Goal: Task Accomplishment & Management: Manage account settings

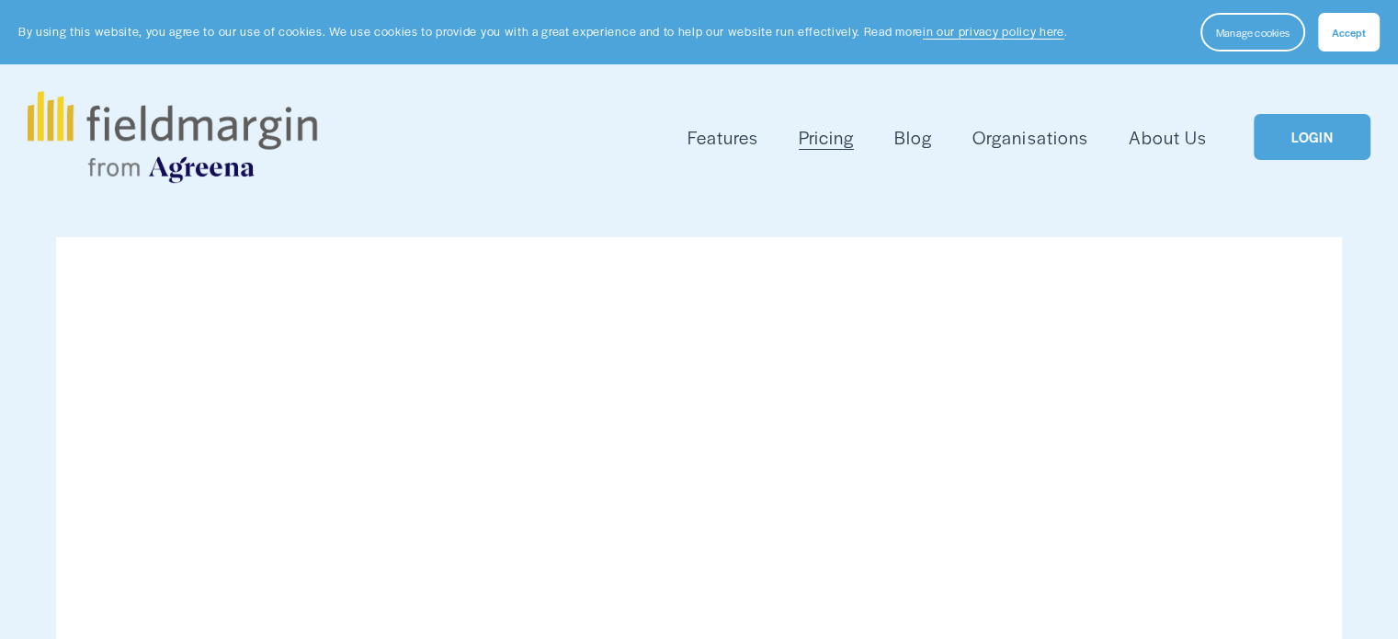
click at [1309, 129] on link "LOGIN" at bounding box center [1312, 137] width 116 height 47
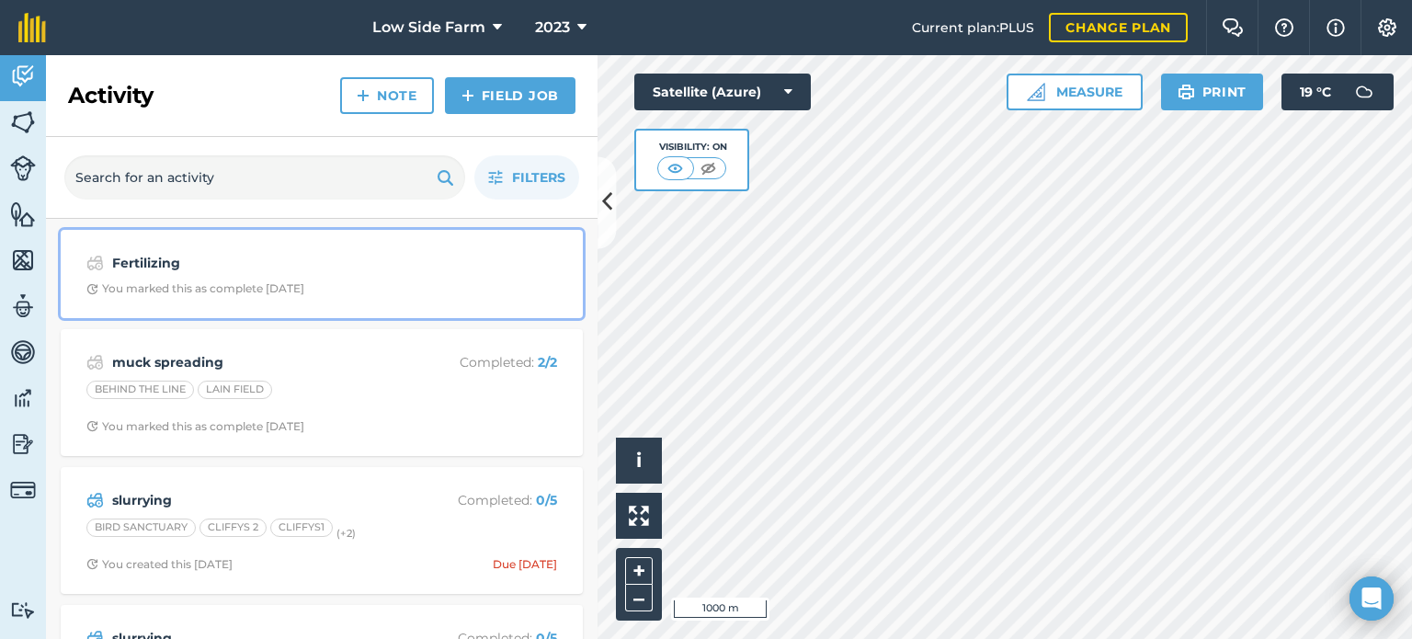
click at [272, 277] on div "Fertilizing You marked this as complete [DATE]" at bounding box center [322, 274] width 500 height 66
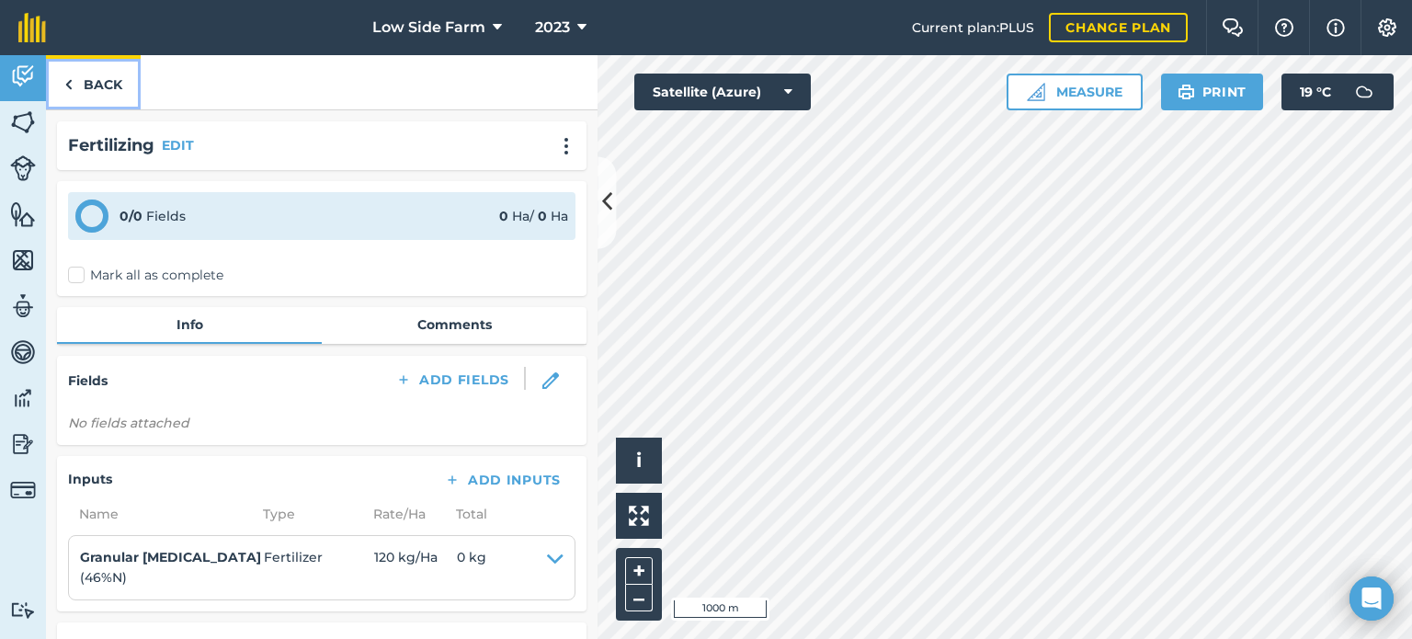
click at [107, 80] on link "Back" at bounding box center [93, 82] width 95 height 54
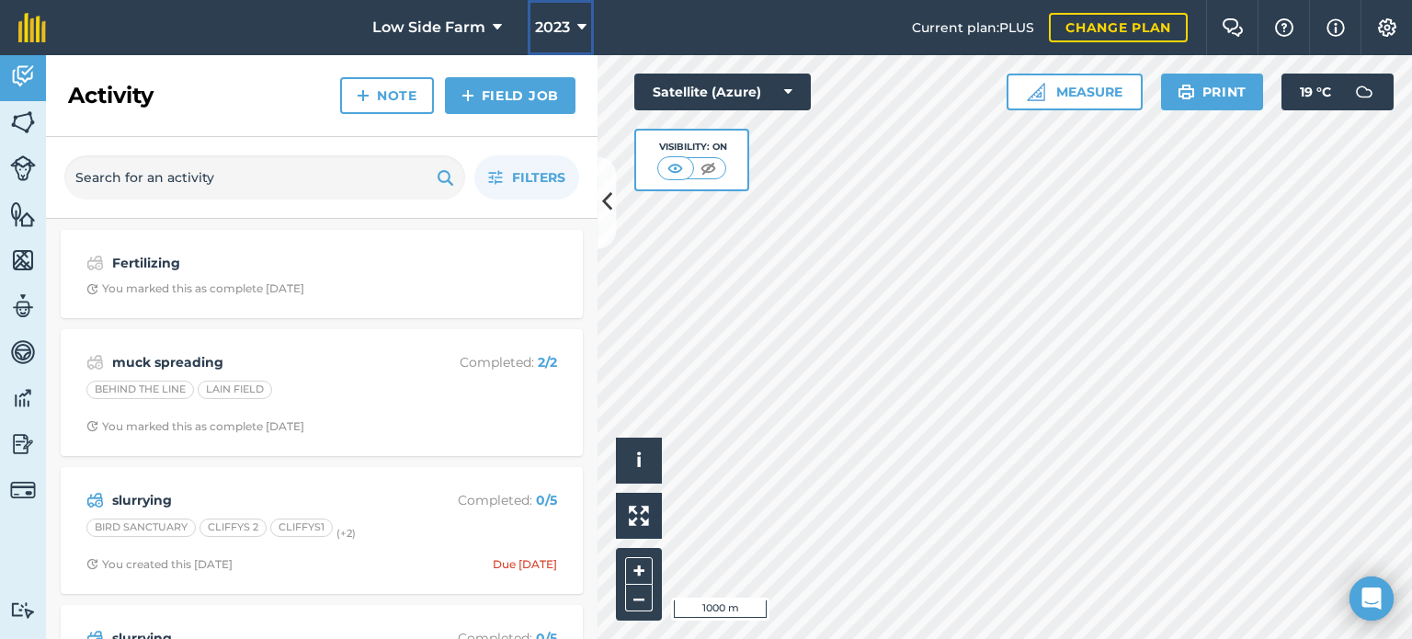
click at [574, 21] on button "2023" at bounding box center [561, 27] width 66 height 55
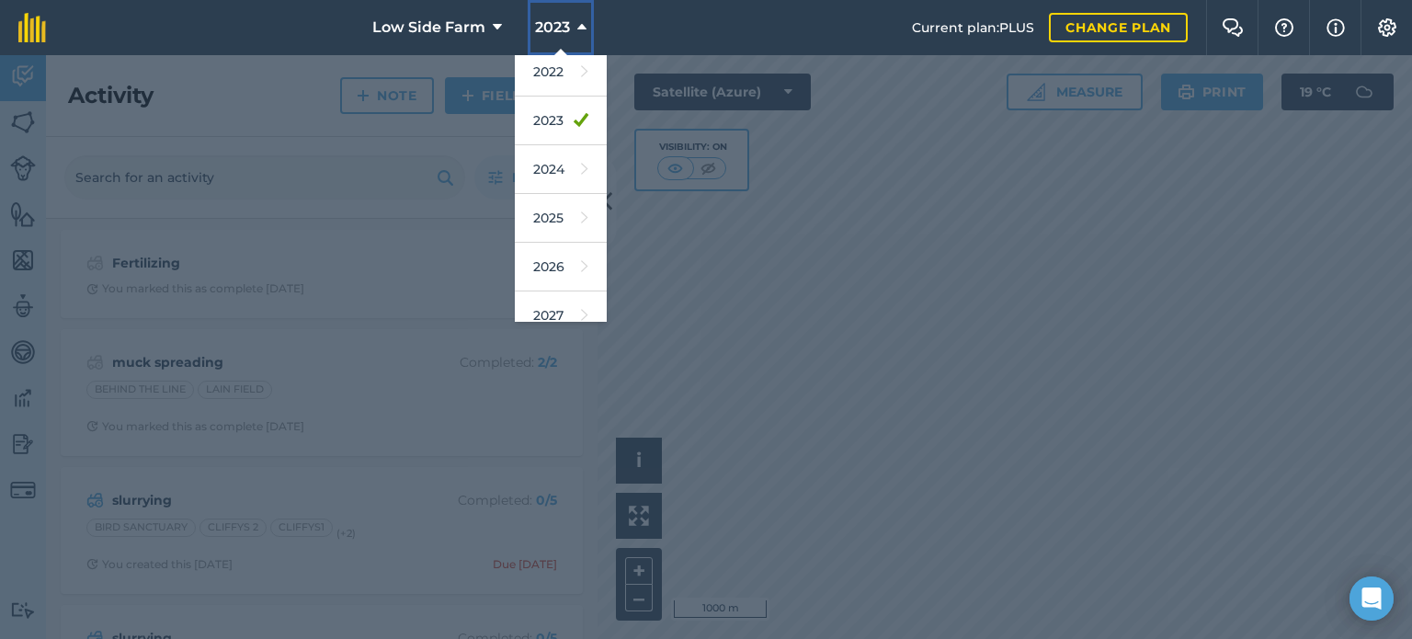
scroll to position [218, 0]
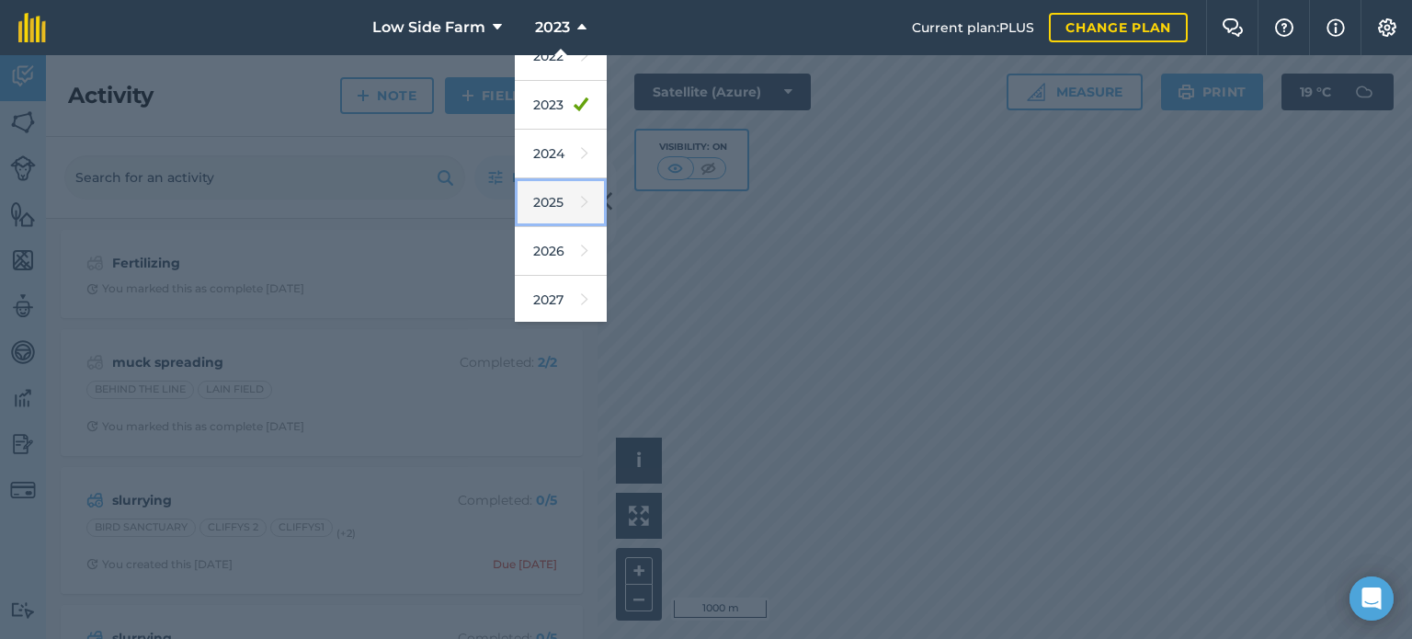
click at [553, 200] on link "2025" at bounding box center [561, 202] width 92 height 49
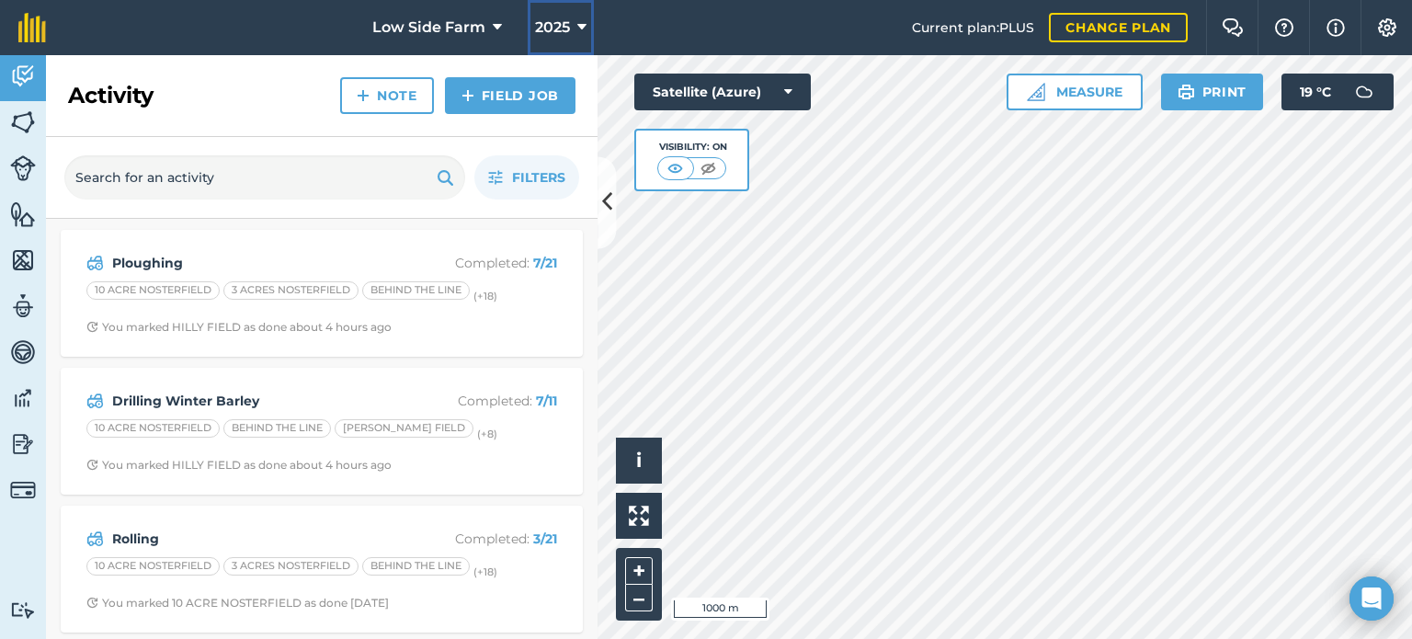
click at [578, 27] on icon at bounding box center [581, 28] width 9 height 22
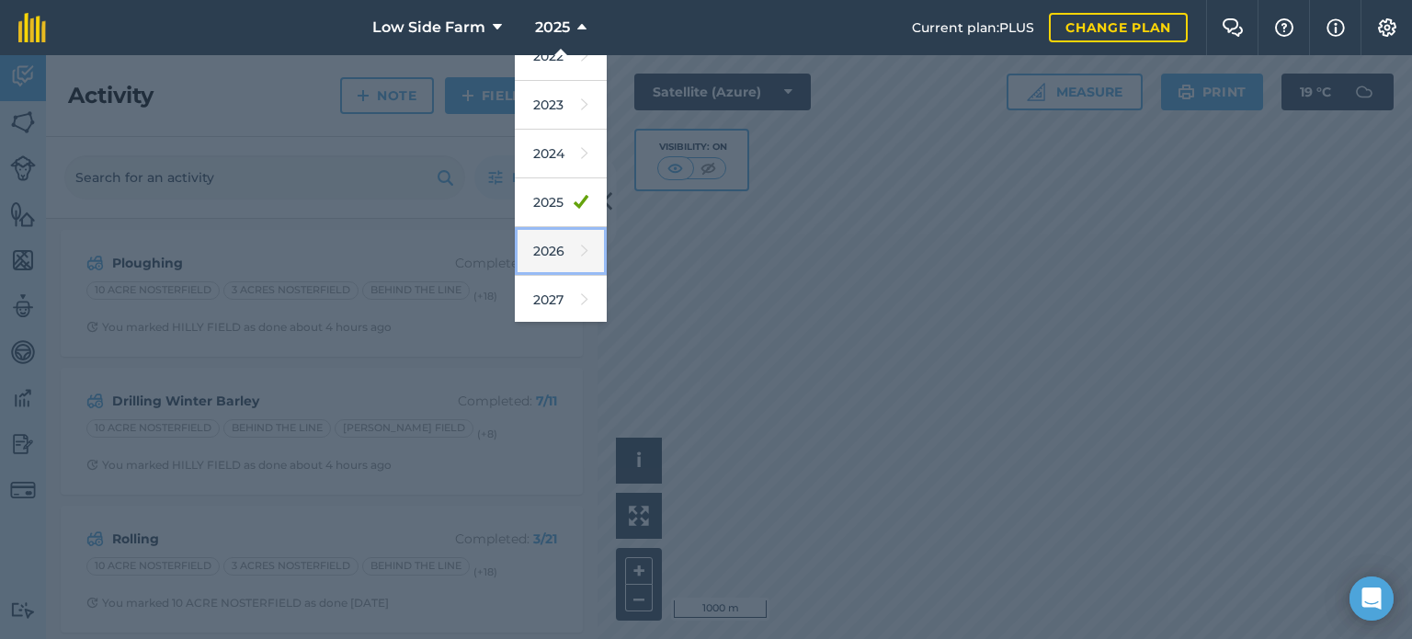
click at [562, 245] on link "2026" at bounding box center [561, 251] width 92 height 49
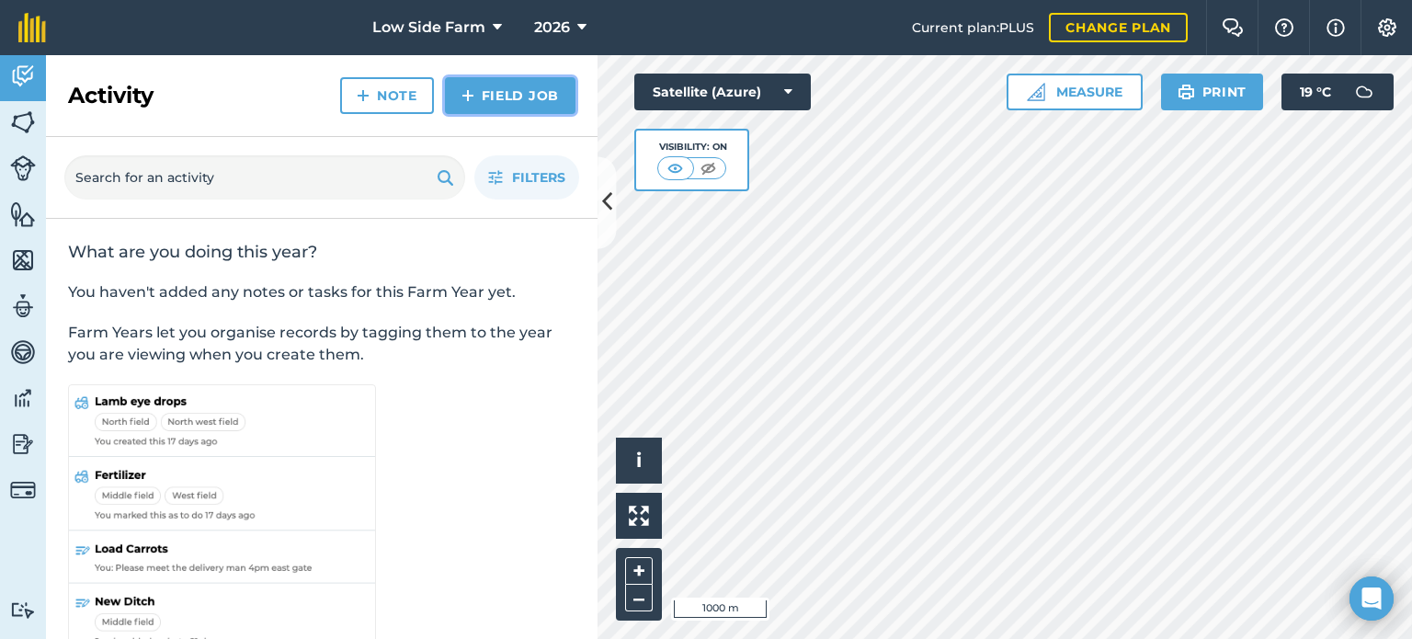
click at [532, 98] on link "Field Job" at bounding box center [510, 95] width 131 height 37
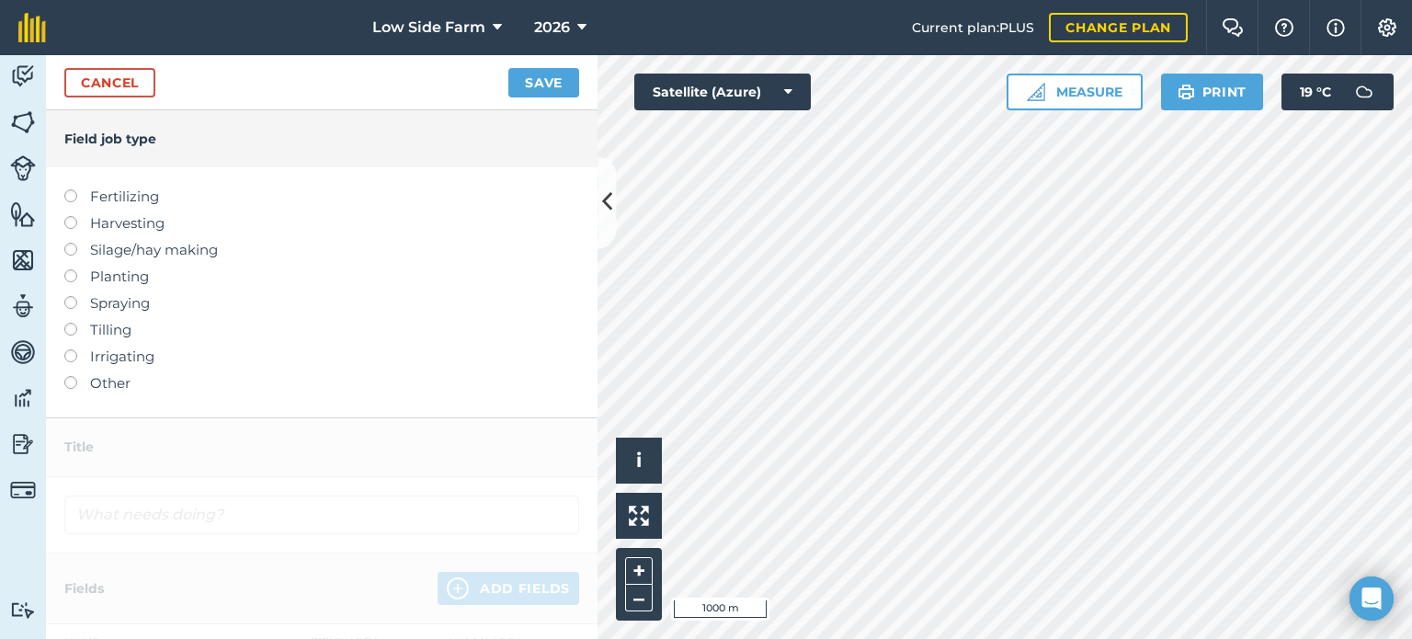
click at [74, 269] on label at bounding box center [77, 269] width 26 height 0
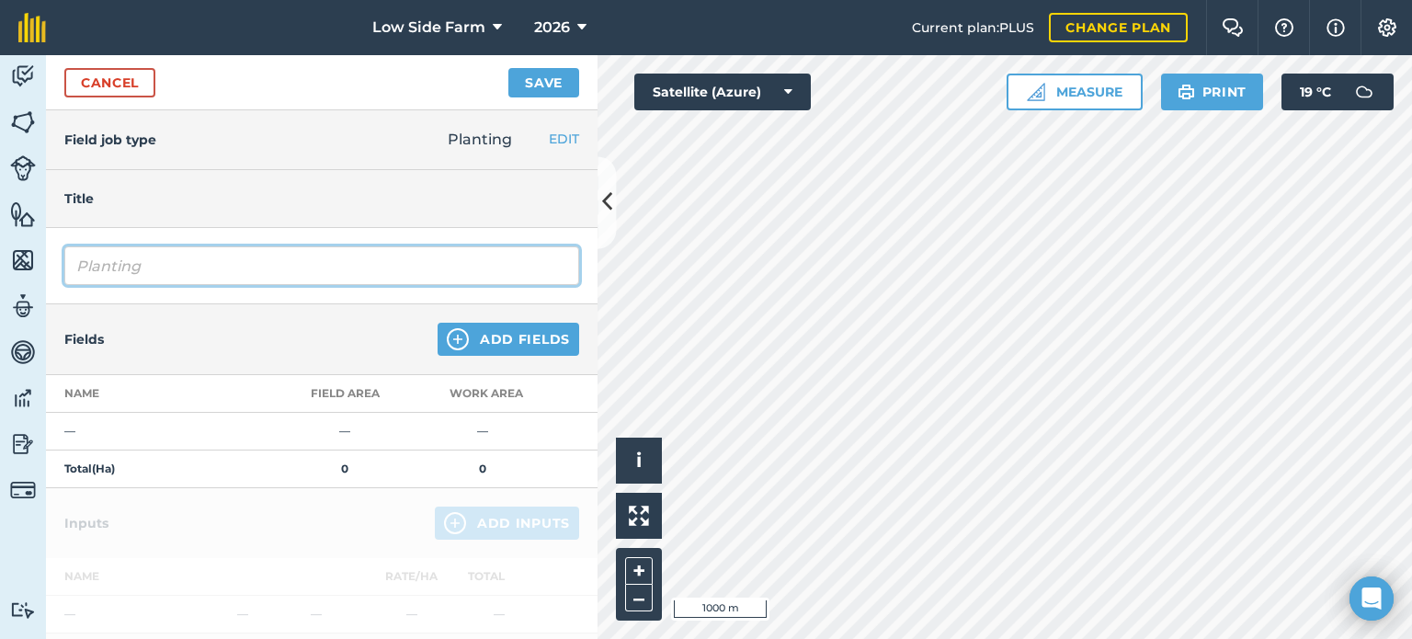
click at [159, 267] on input "Planting" at bounding box center [321, 265] width 515 height 39
type input "P"
type input "Drilling [PERSON_NAME]"
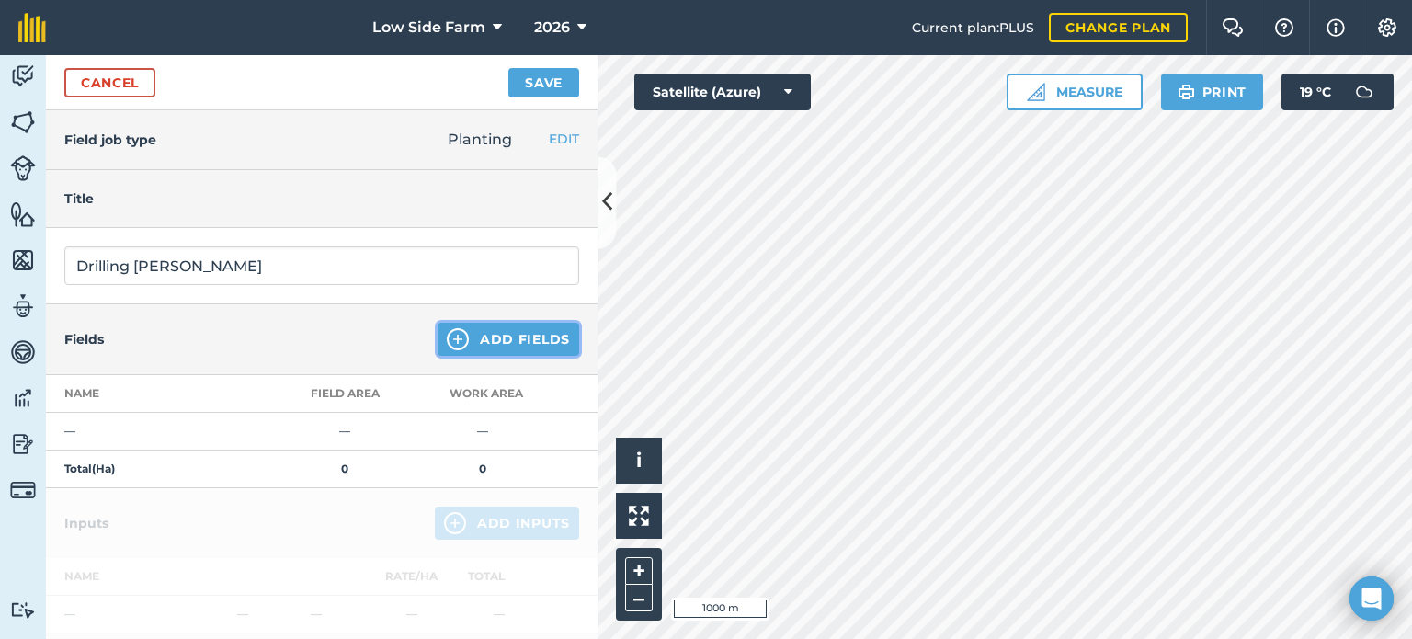
click at [502, 331] on button "Add Fields" at bounding box center [509, 339] width 142 height 33
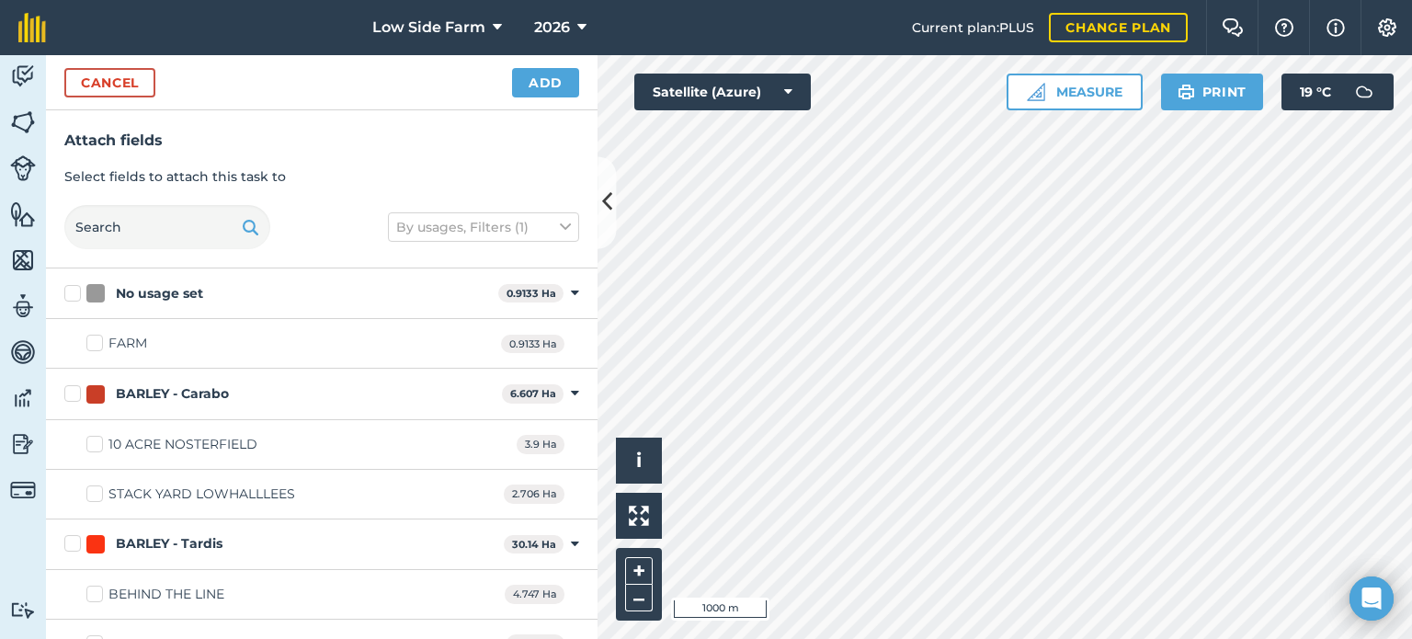
click at [71, 393] on label "BARLEY - Carabo" at bounding box center [279, 393] width 430 height 19
click at [71, 393] on input "BARLEY - Carabo" at bounding box center [70, 390] width 12 height 12
checkbox input "true"
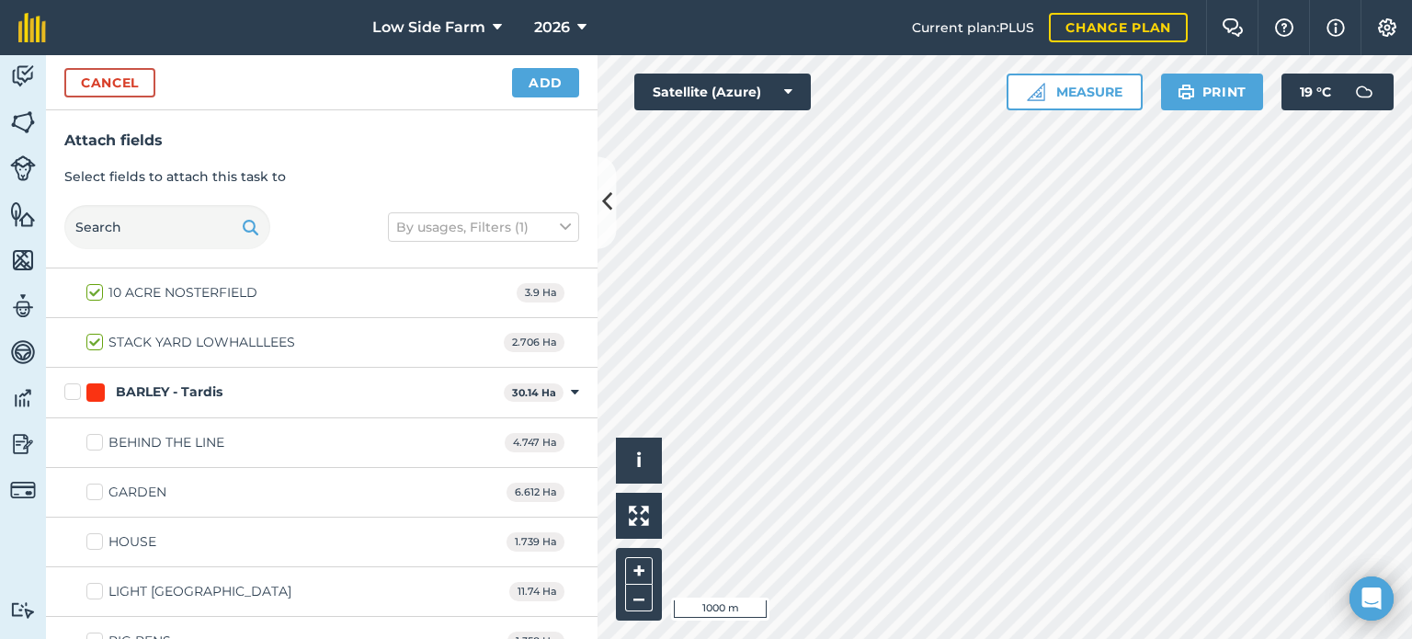
scroll to position [184, 0]
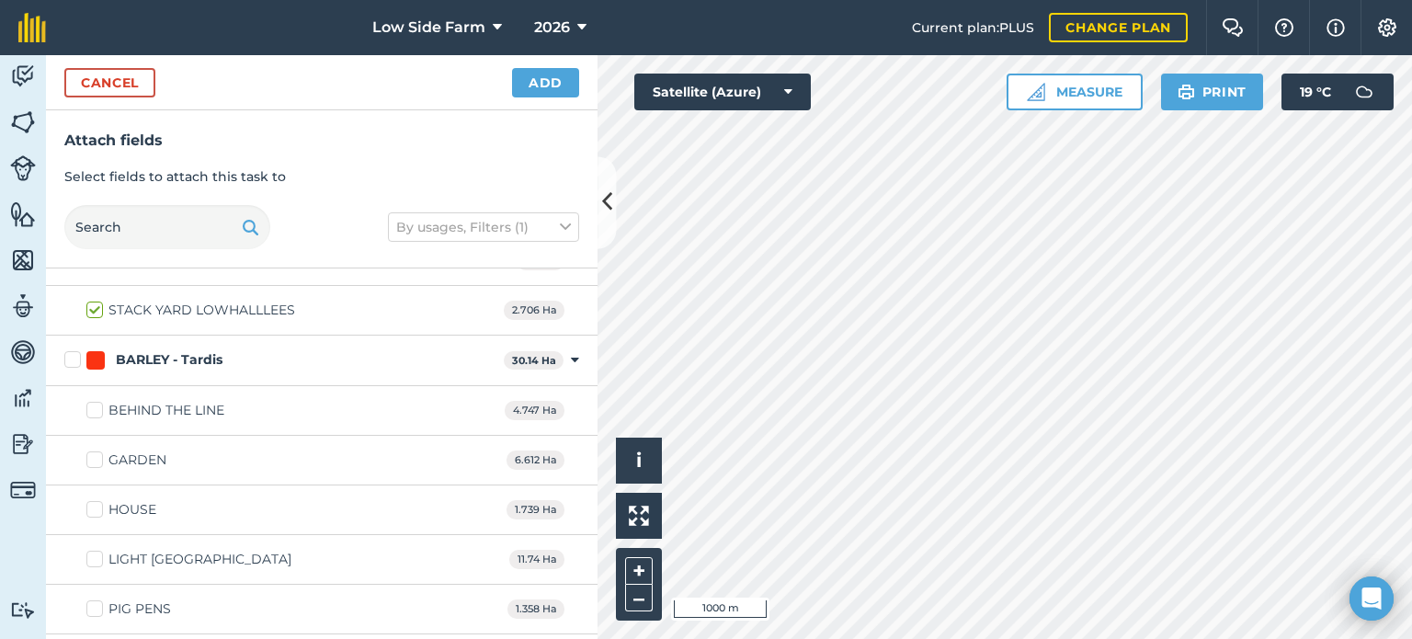
click at [71, 363] on label "BARLEY - Tardis" at bounding box center [280, 359] width 432 height 19
click at [71, 362] on input "BARLEY - Tardis" at bounding box center [70, 356] width 12 height 12
checkbox input "true"
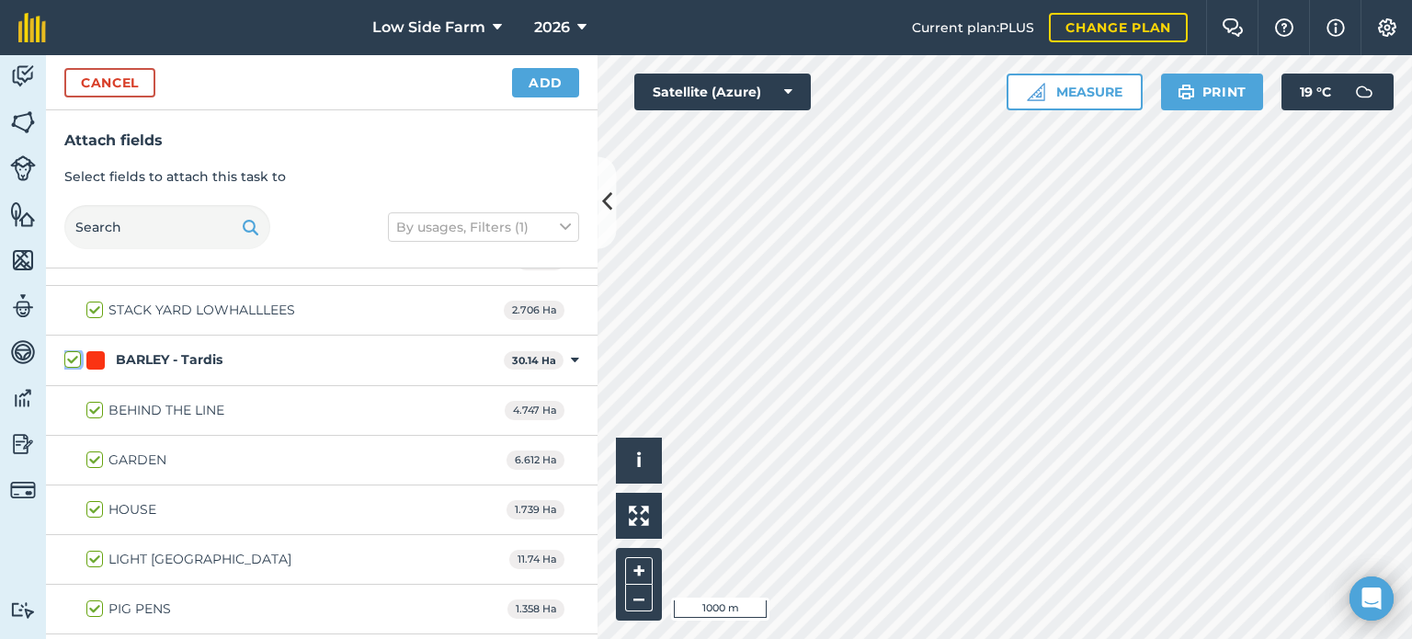
checkbox input "true"
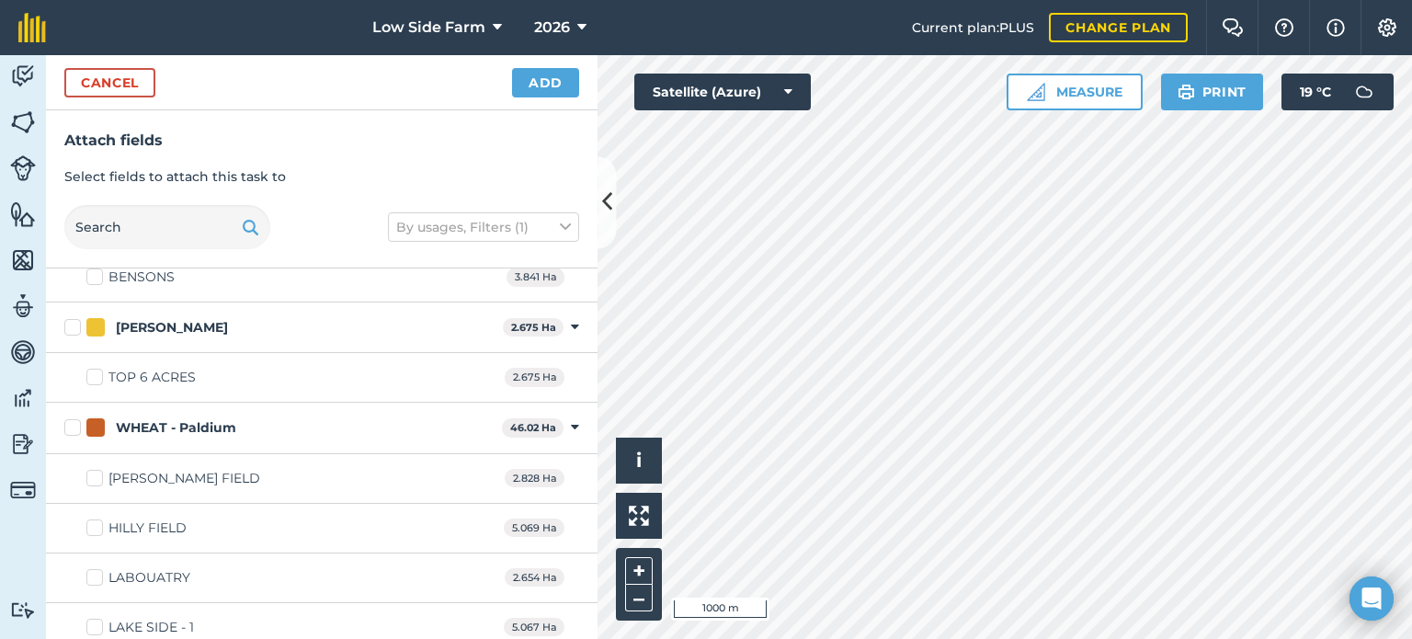
scroll to position [4872, 0]
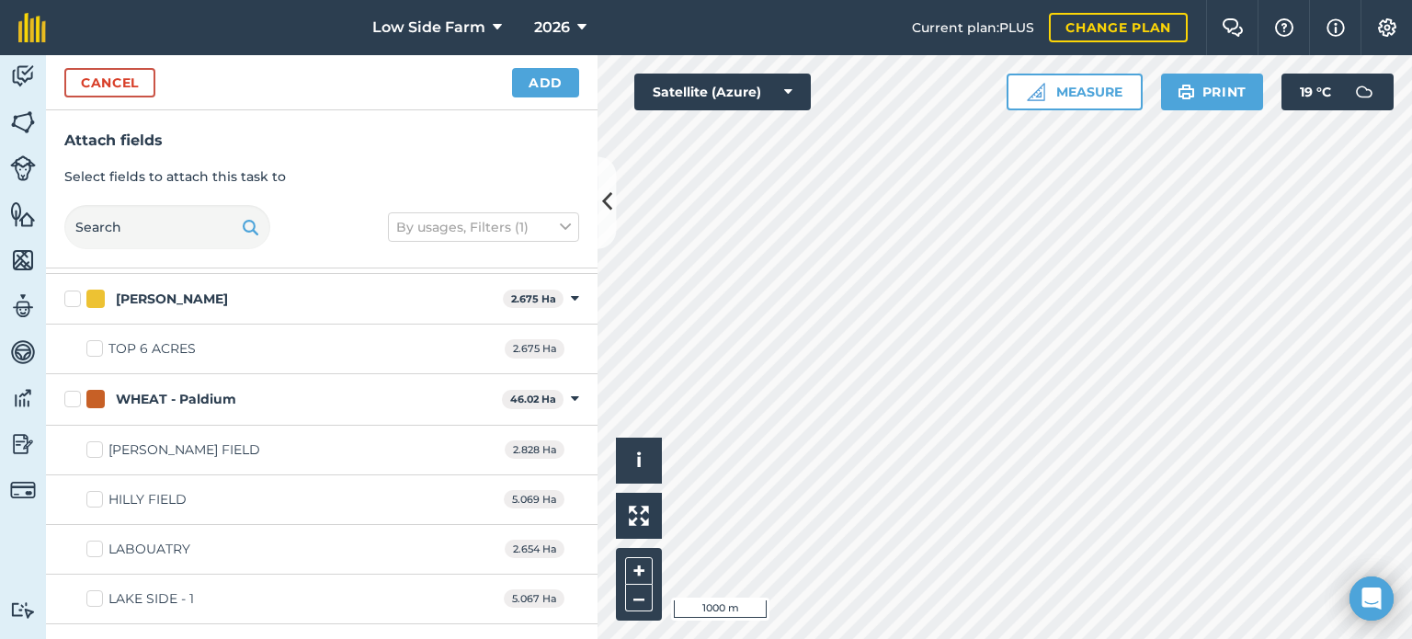
click at [92, 490] on label "HILLY FIELD" at bounding box center [136, 499] width 100 height 19
click at [92, 490] on input "HILLY FIELD" at bounding box center [92, 496] width 12 height 12
checkbox input "true"
click at [94, 440] on label "[PERSON_NAME] FIELD" at bounding box center [173, 449] width 174 height 19
click at [94, 440] on input "[PERSON_NAME] FIELD" at bounding box center [92, 446] width 12 height 12
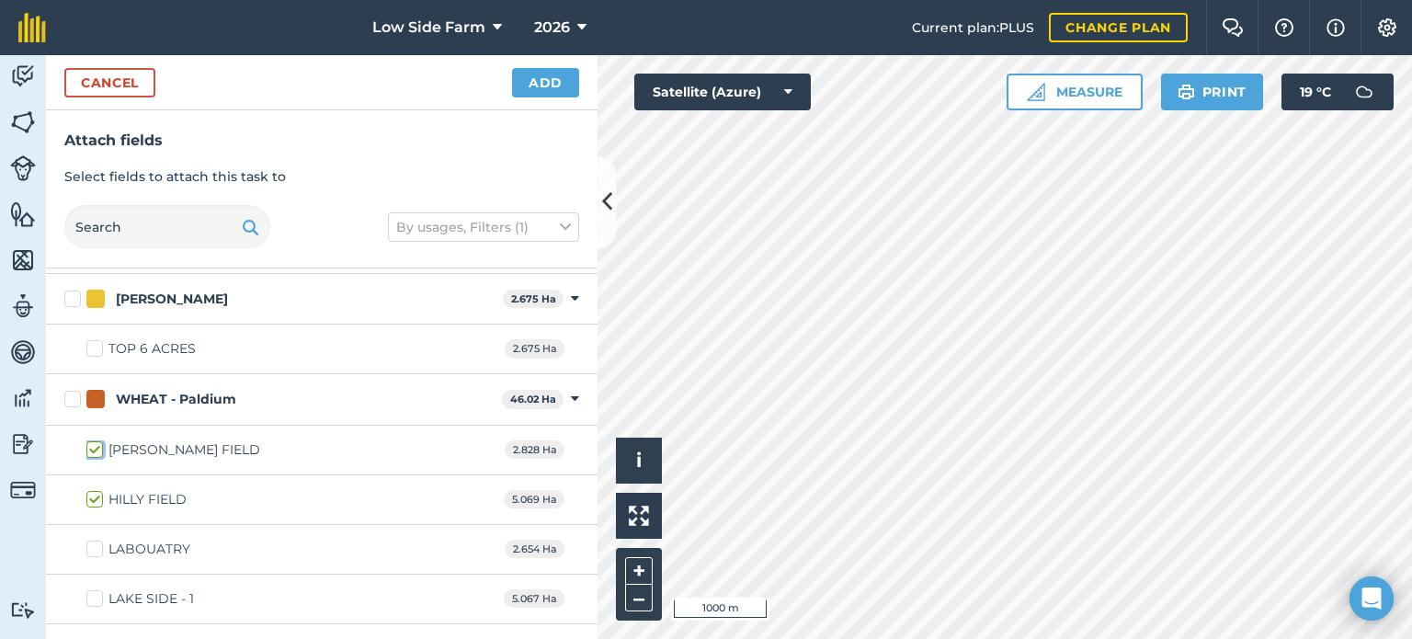
checkbox input "true"
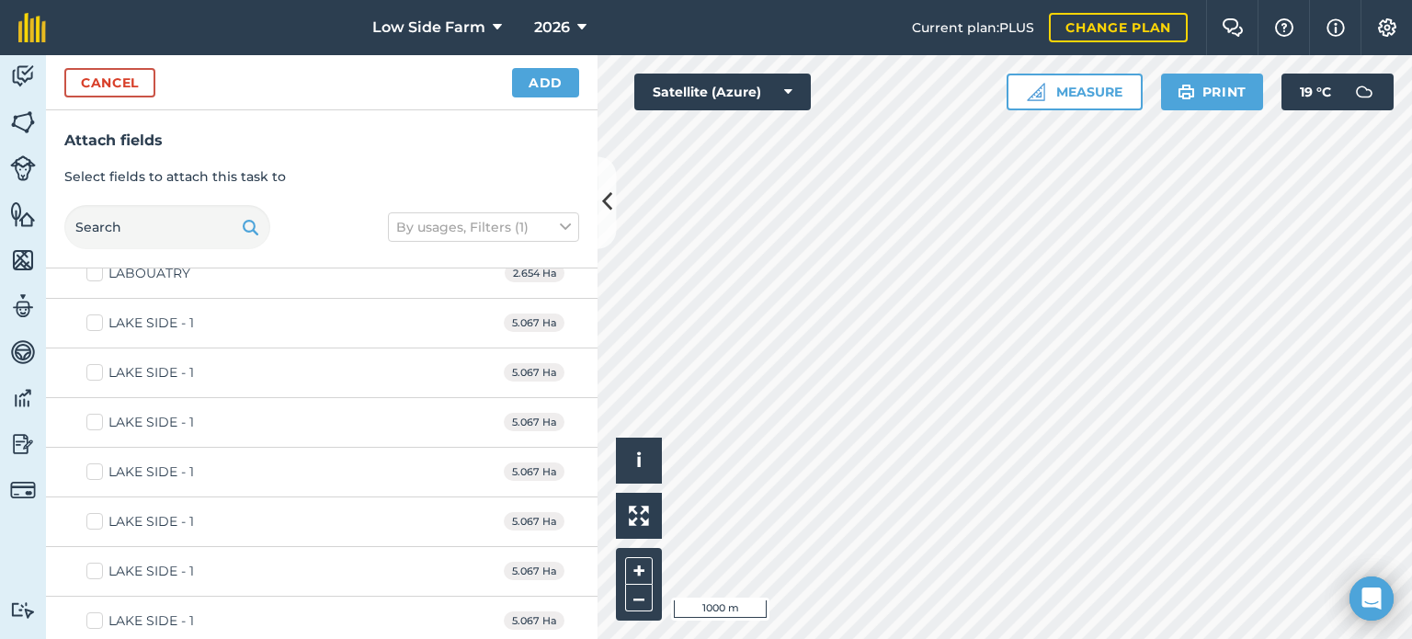
scroll to position [5056, 0]
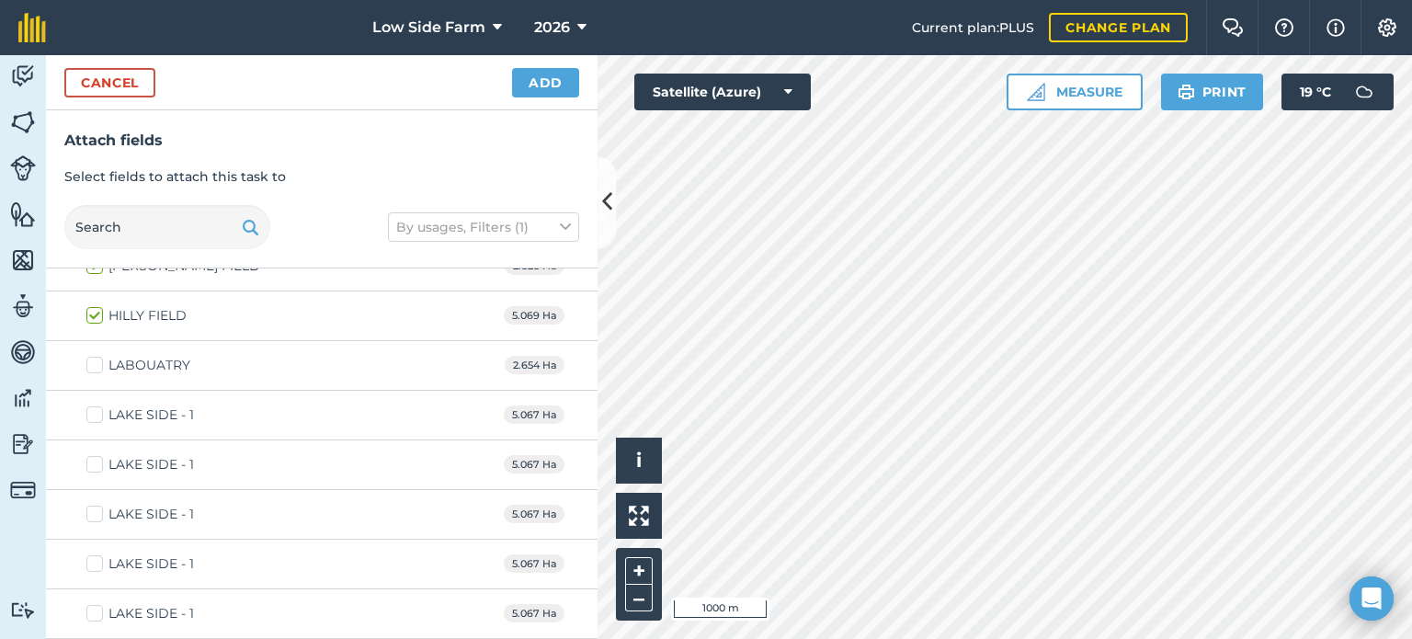
click at [92, 405] on label "LAKE SIDE - 1" at bounding box center [140, 414] width 108 height 19
click at [92, 405] on input "LAKE SIDE - 1" at bounding box center [92, 411] width 12 height 12
checkbox input "true"
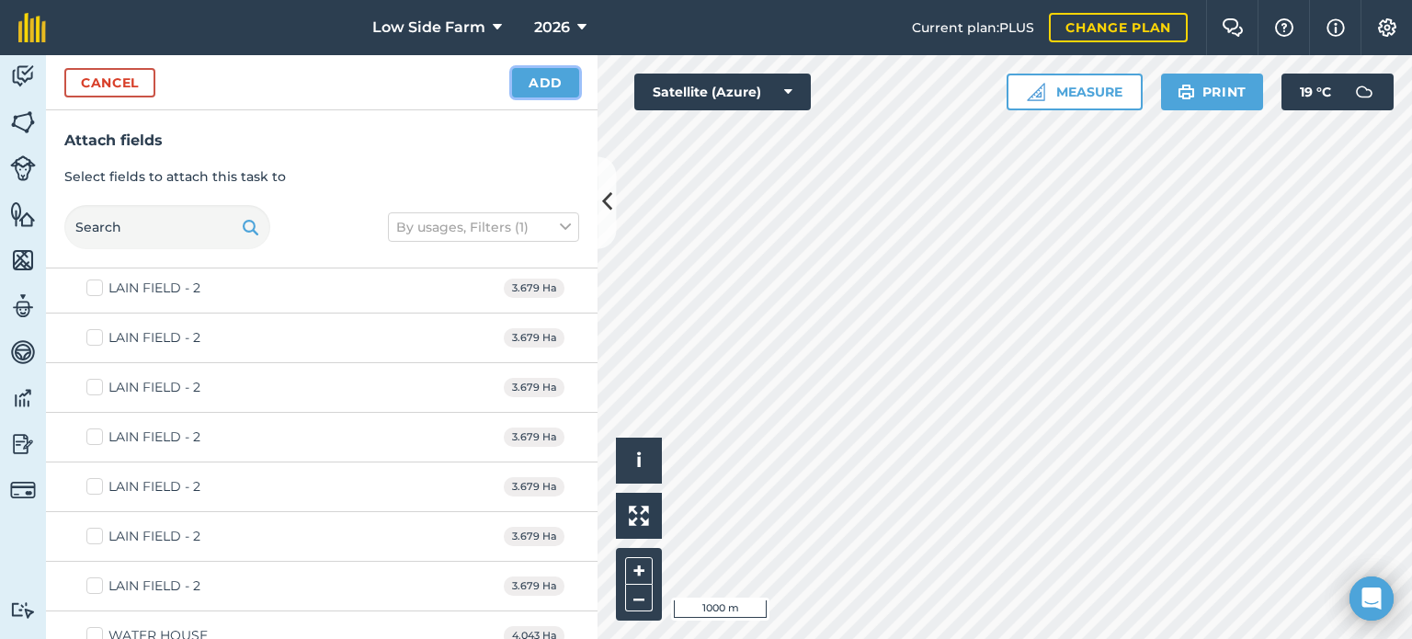
click at [554, 84] on button "Add" at bounding box center [545, 82] width 67 height 29
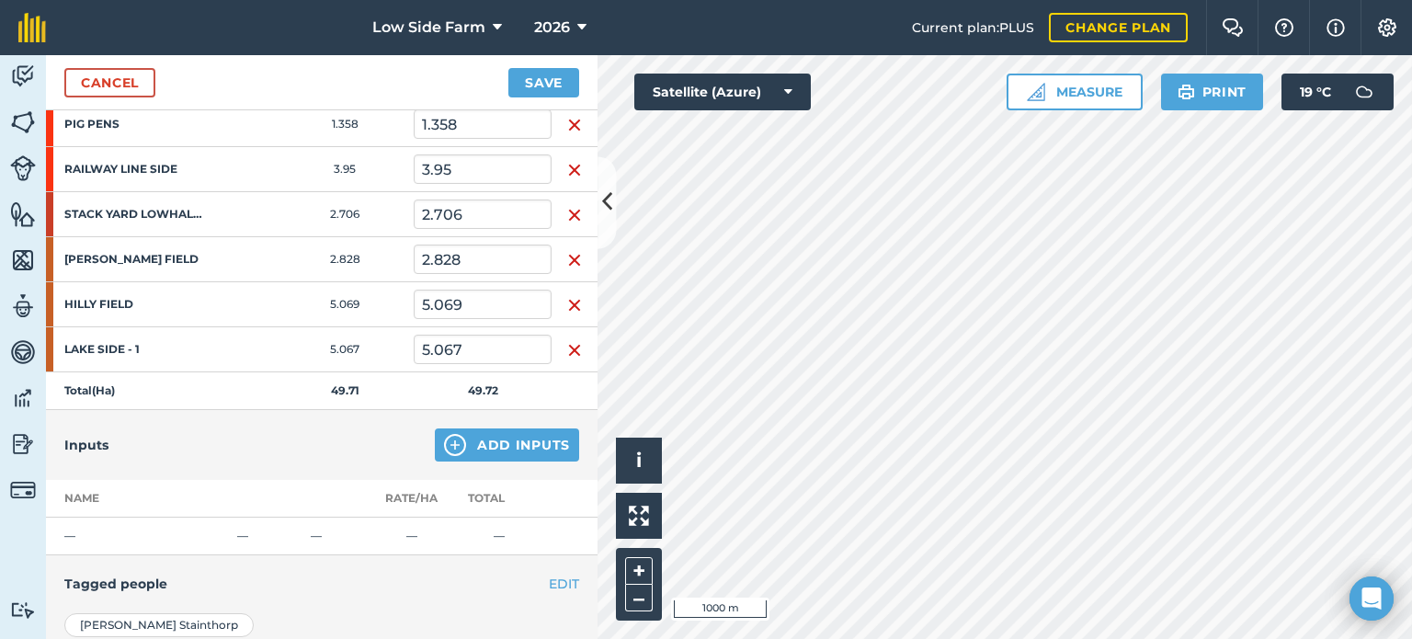
scroll to position [644, 0]
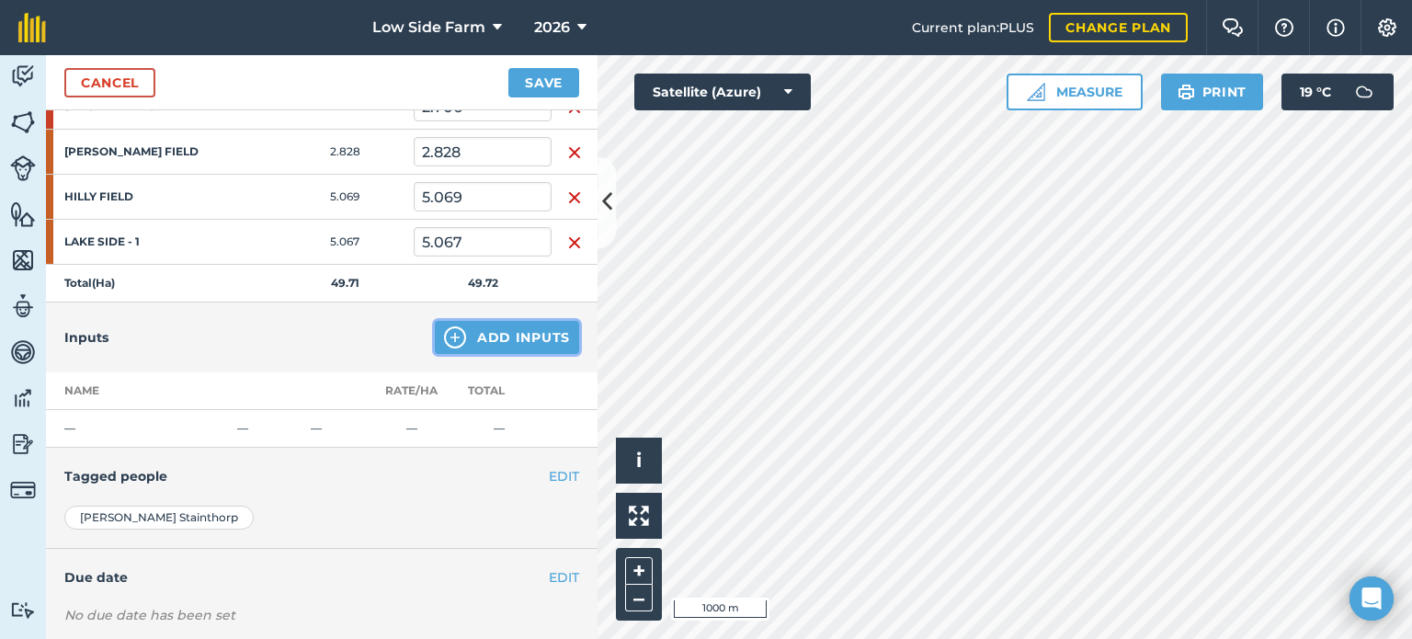
click at [461, 334] on button "Add Inputs" at bounding box center [507, 337] width 144 height 33
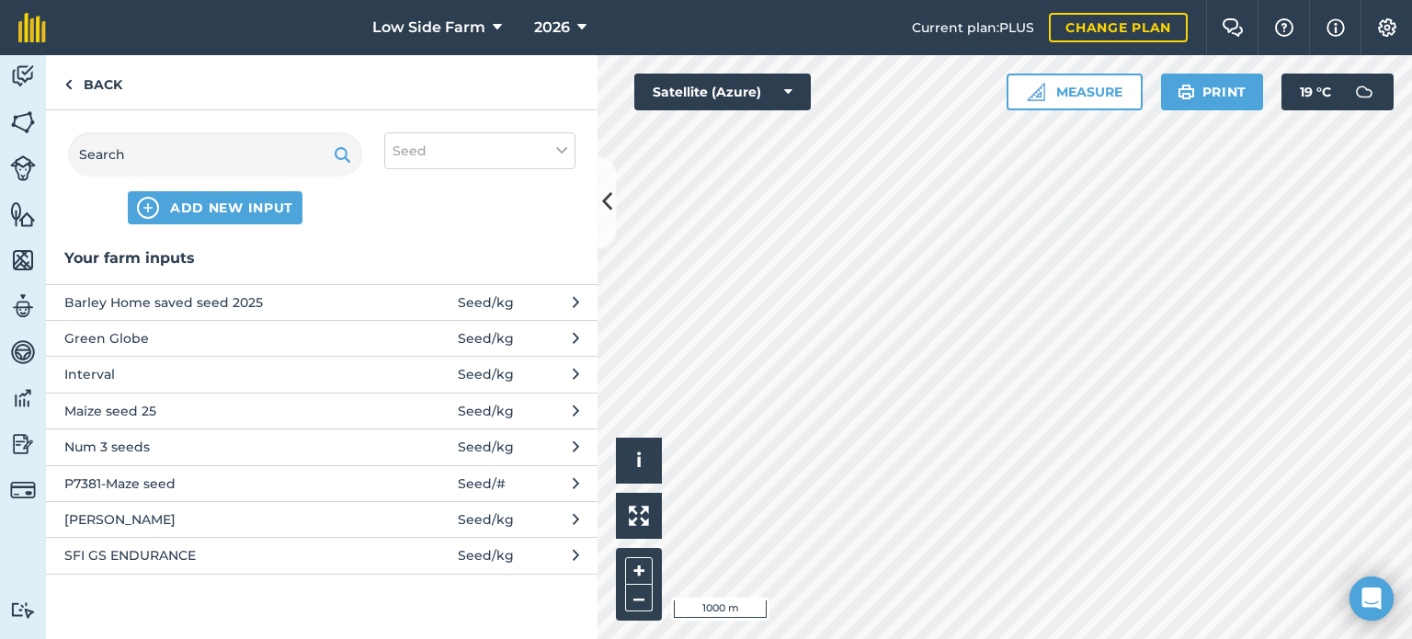
click at [347, 302] on span "Barley Home saved seed 2025" at bounding box center [214, 302] width 301 height 20
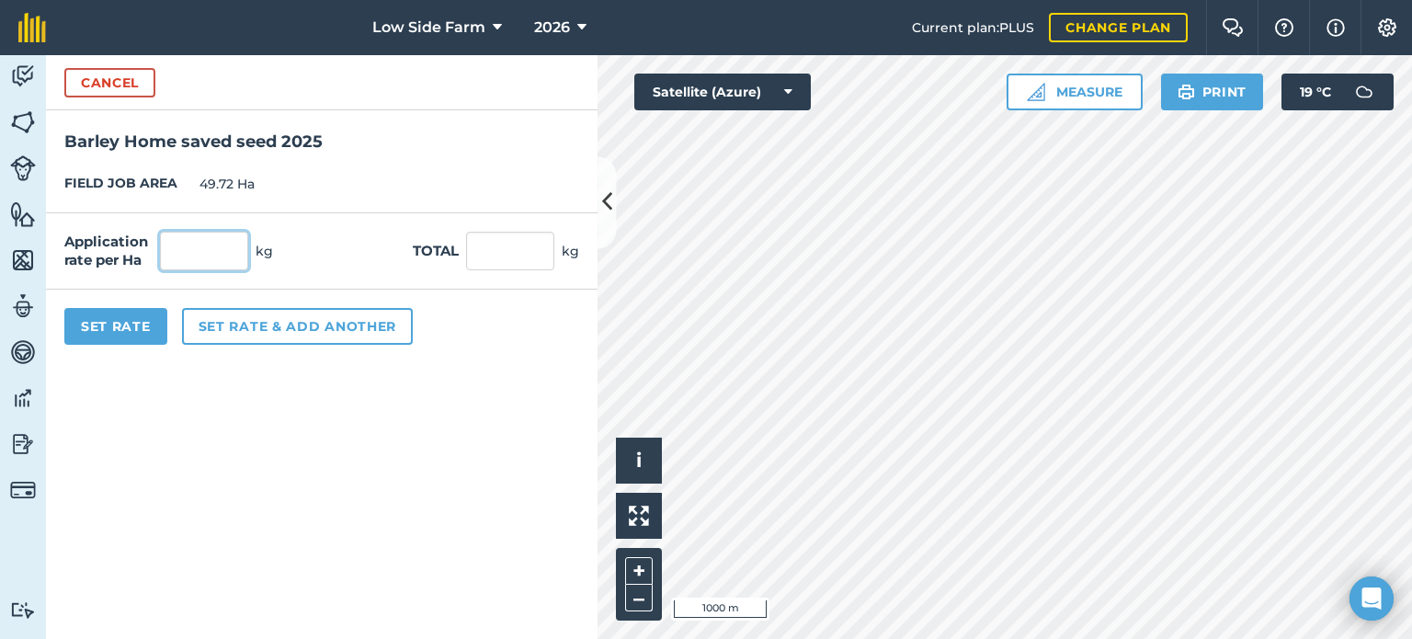
click at [205, 254] on input "text" at bounding box center [204, 251] width 88 height 39
type input "200"
type input "9,944"
click at [153, 325] on button "Set Rate" at bounding box center [115, 326] width 103 height 37
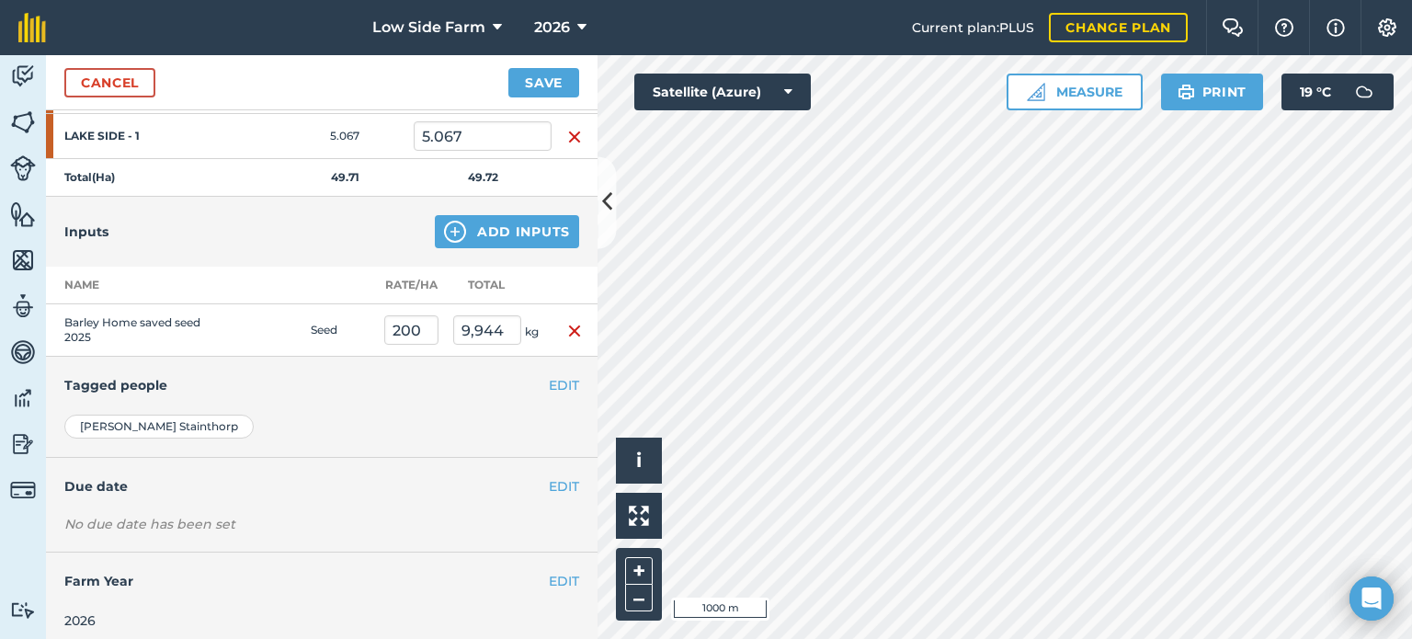
scroll to position [754, 0]
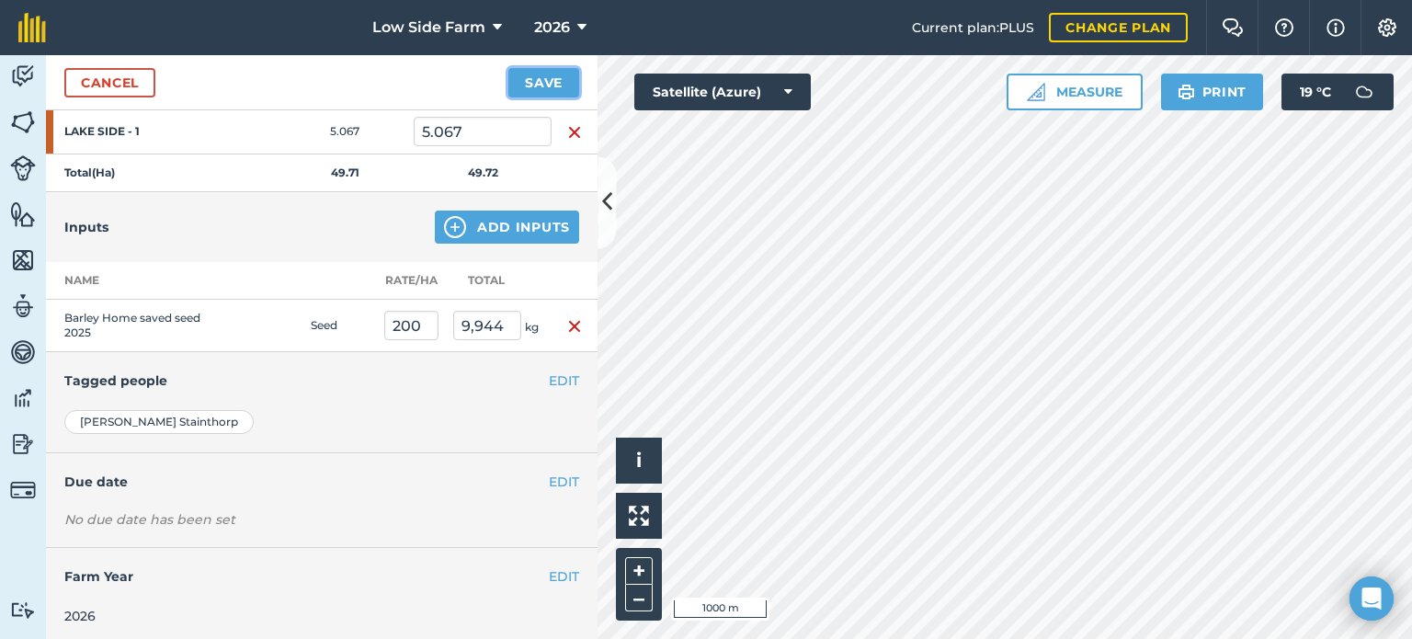
click at [564, 81] on button "Save" at bounding box center [543, 82] width 71 height 29
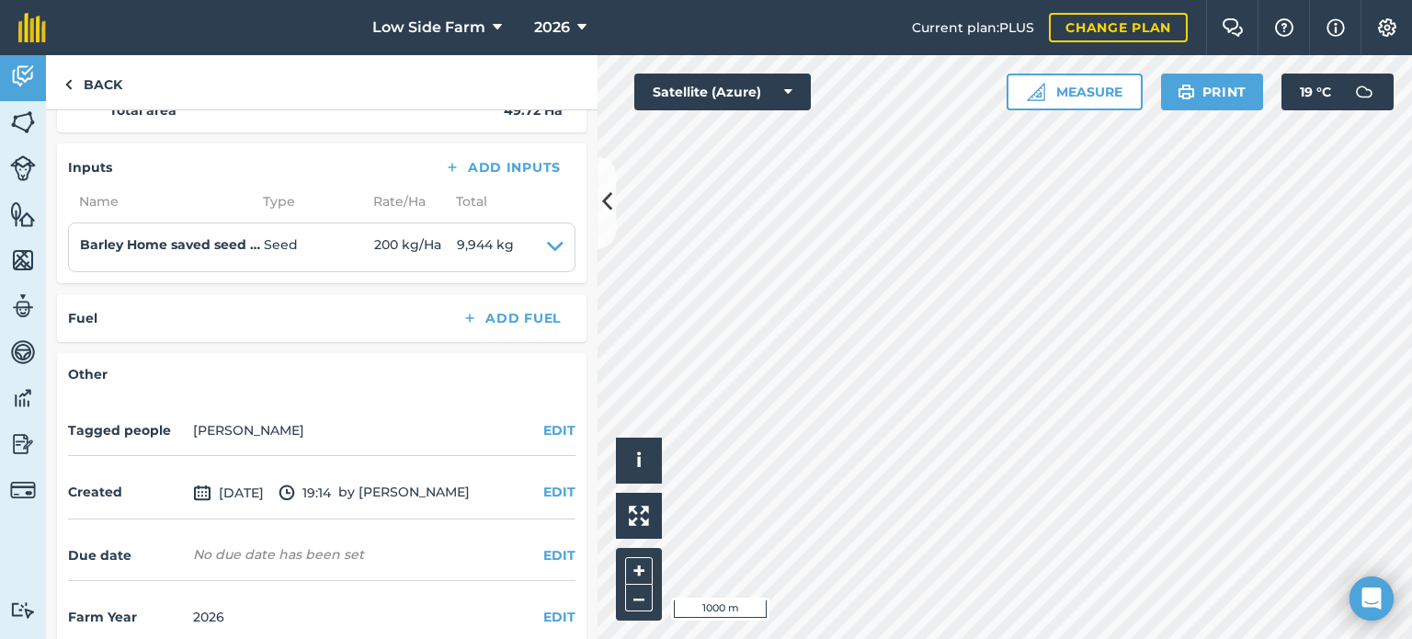
scroll to position [853, 0]
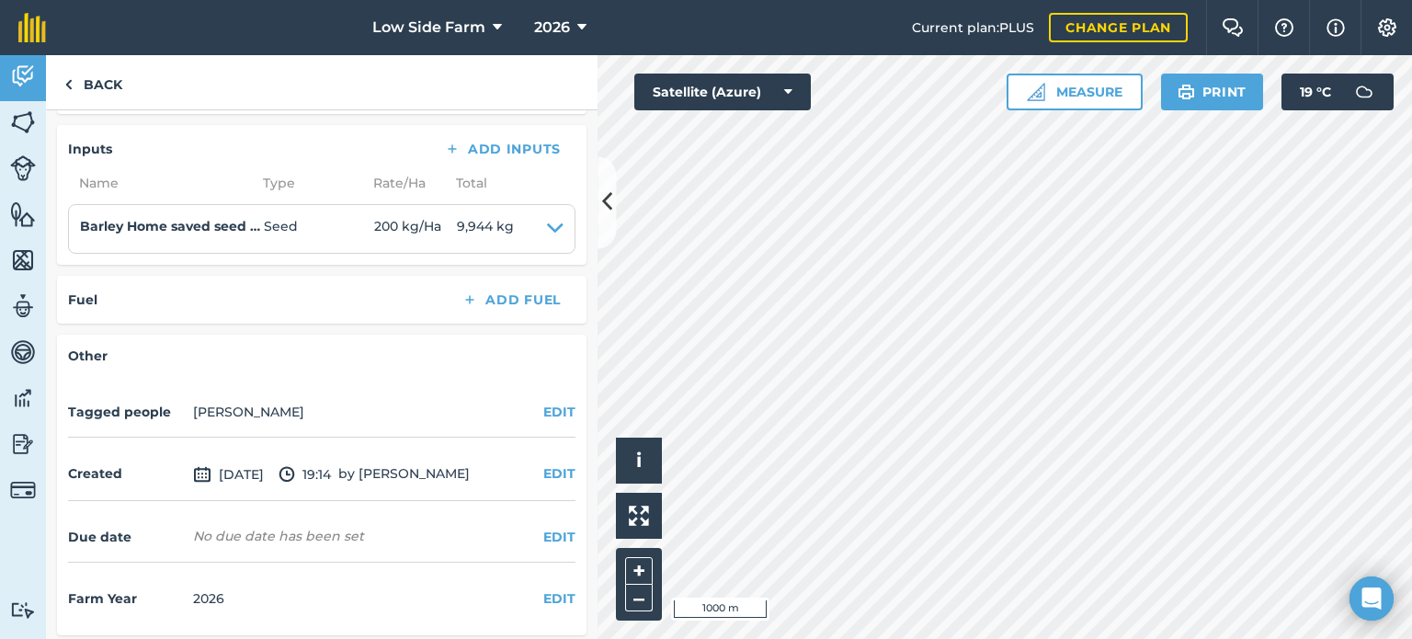
click at [427, 301] on div "Fuel Add Fuel" at bounding box center [321, 300] width 507 height 26
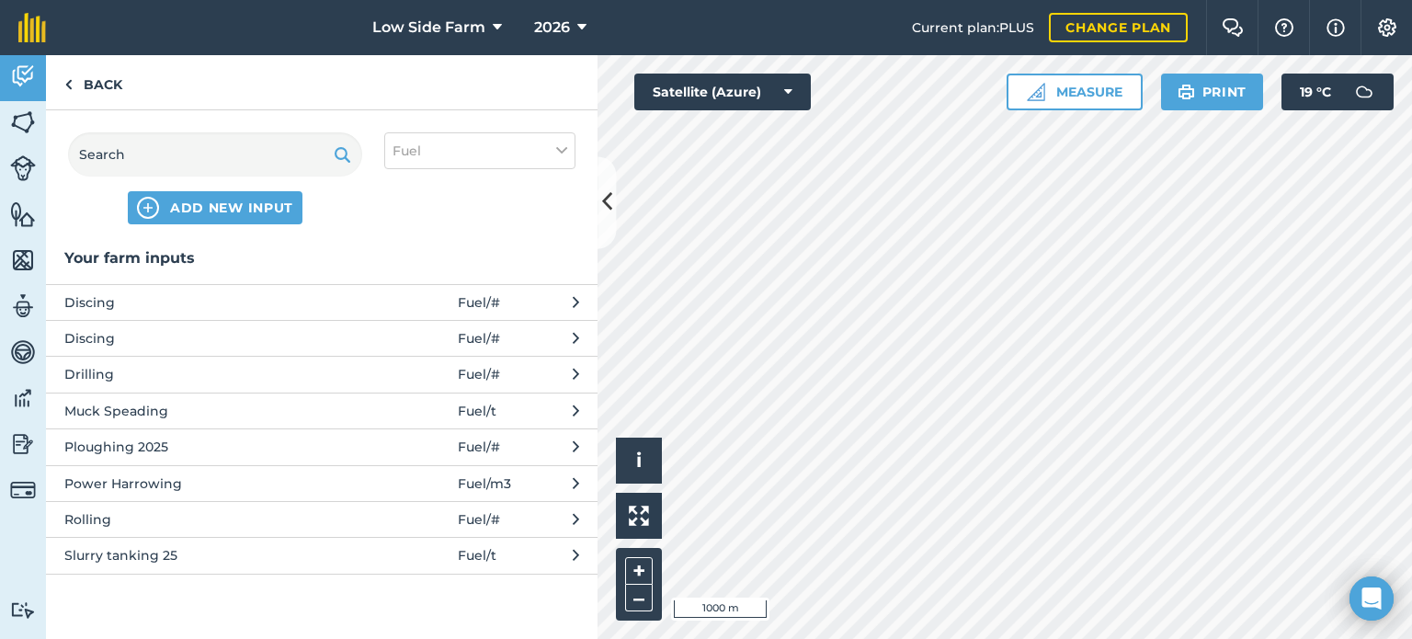
click at [150, 371] on span "Drilling" at bounding box center [214, 374] width 301 height 20
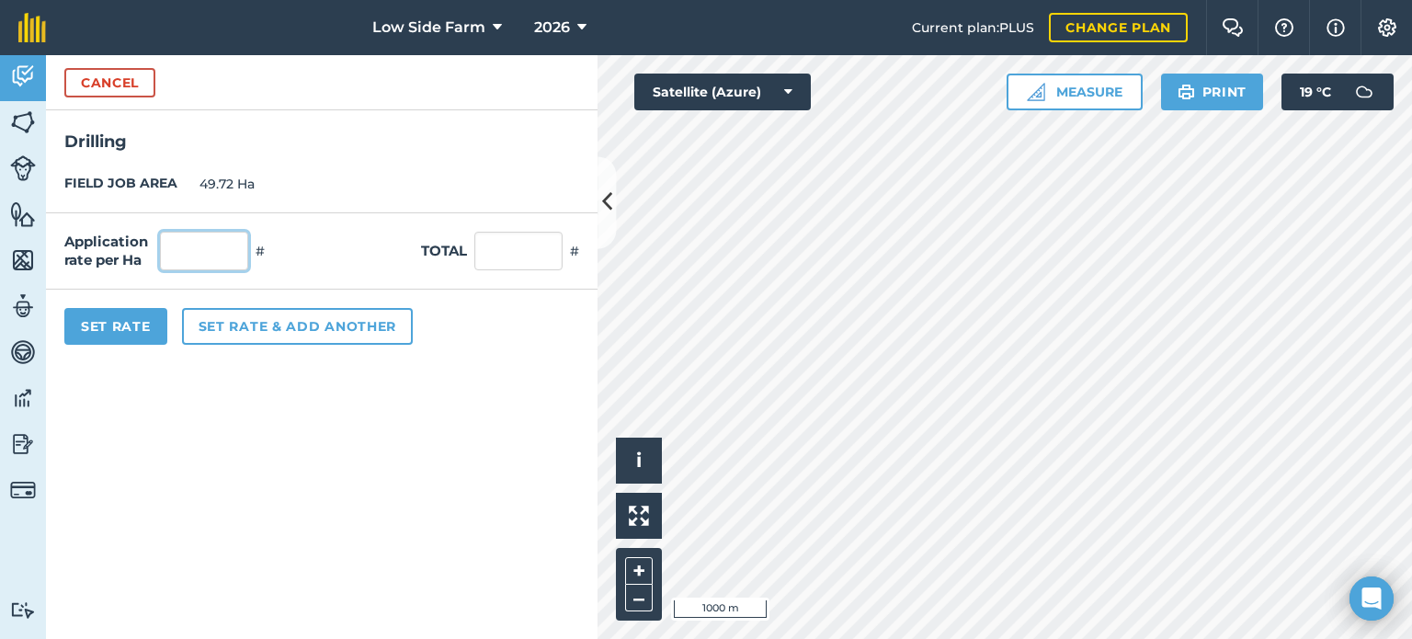
click at [206, 255] on input "text" at bounding box center [204, 251] width 88 height 39
type input "1"
type input "49.72"
click at [381, 140] on h2 "Drilling" at bounding box center [322, 132] width 552 height 45
click at [137, 331] on button "Set Rate" at bounding box center [115, 326] width 103 height 37
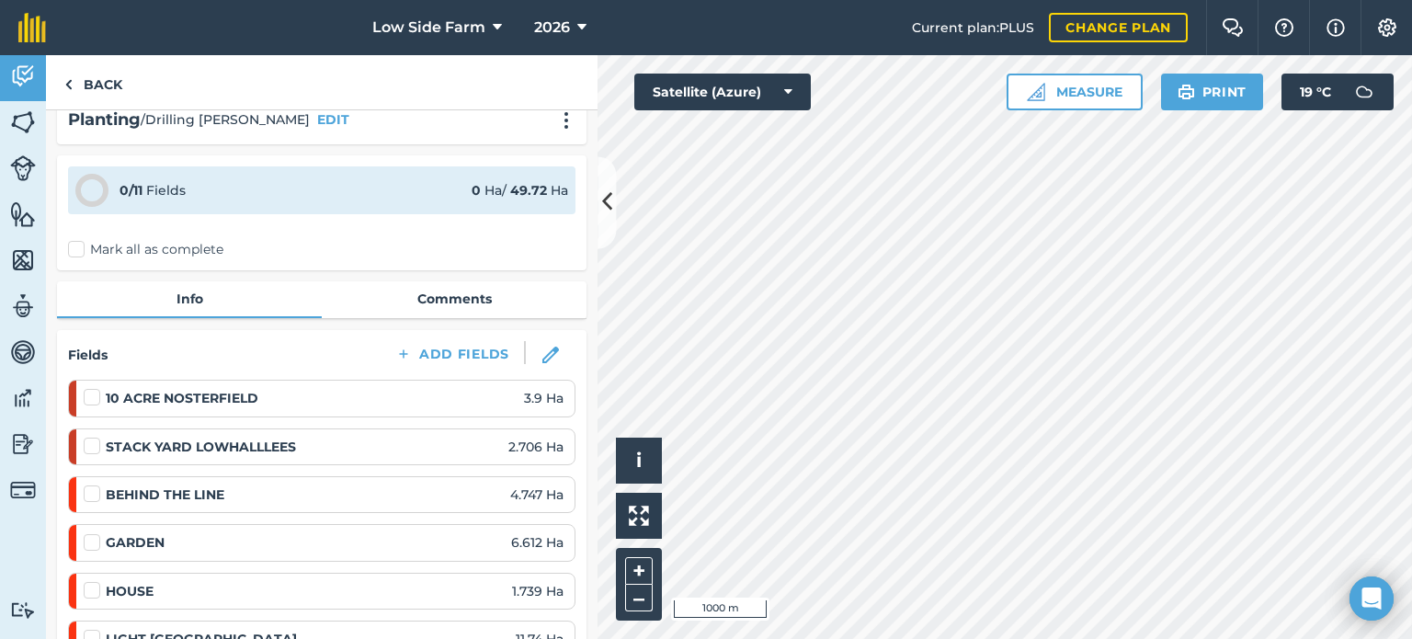
scroll to position [118, 0]
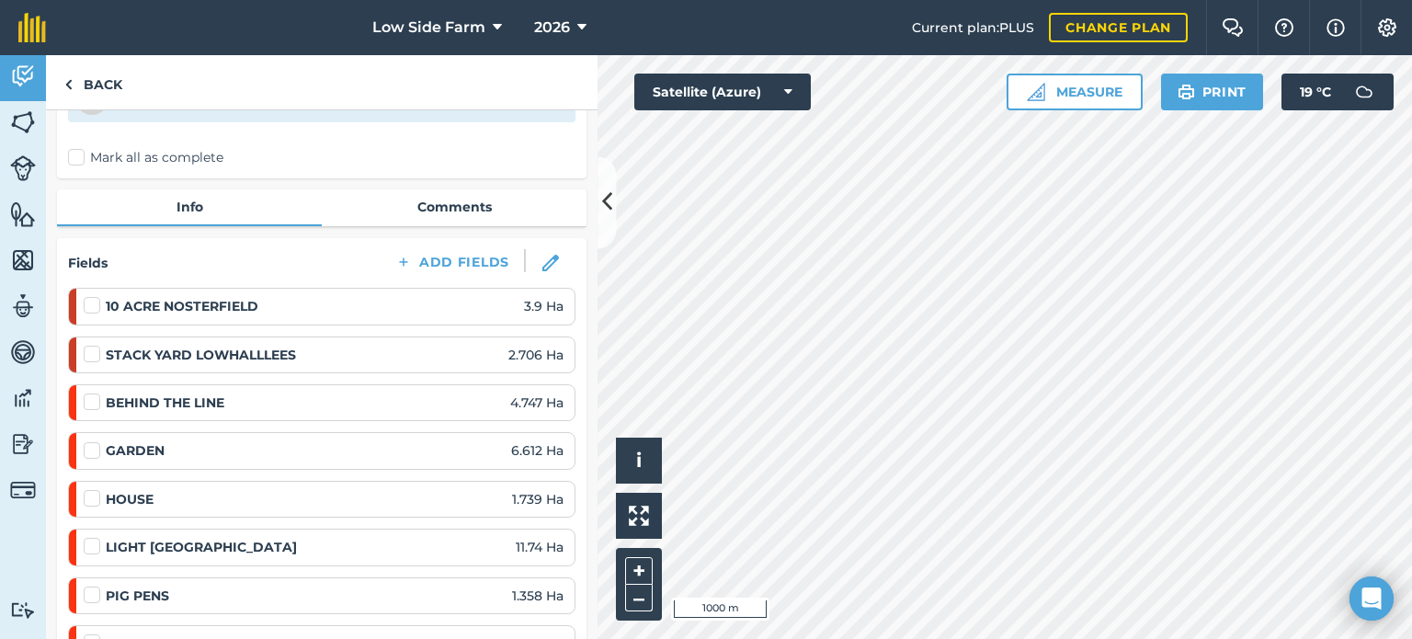
click at [96, 296] on label at bounding box center [95, 296] width 22 height 0
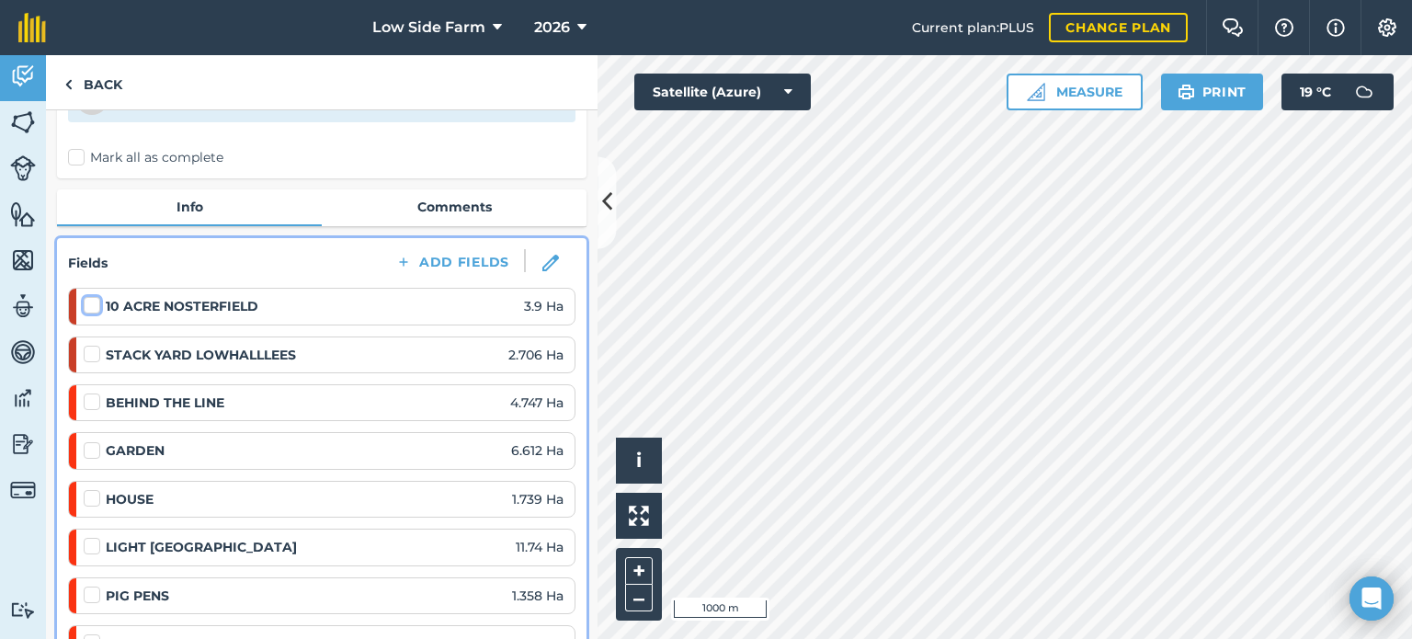
click at [96, 301] on input "checkbox" at bounding box center [90, 302] width 12 height 12
checkbox input "false"
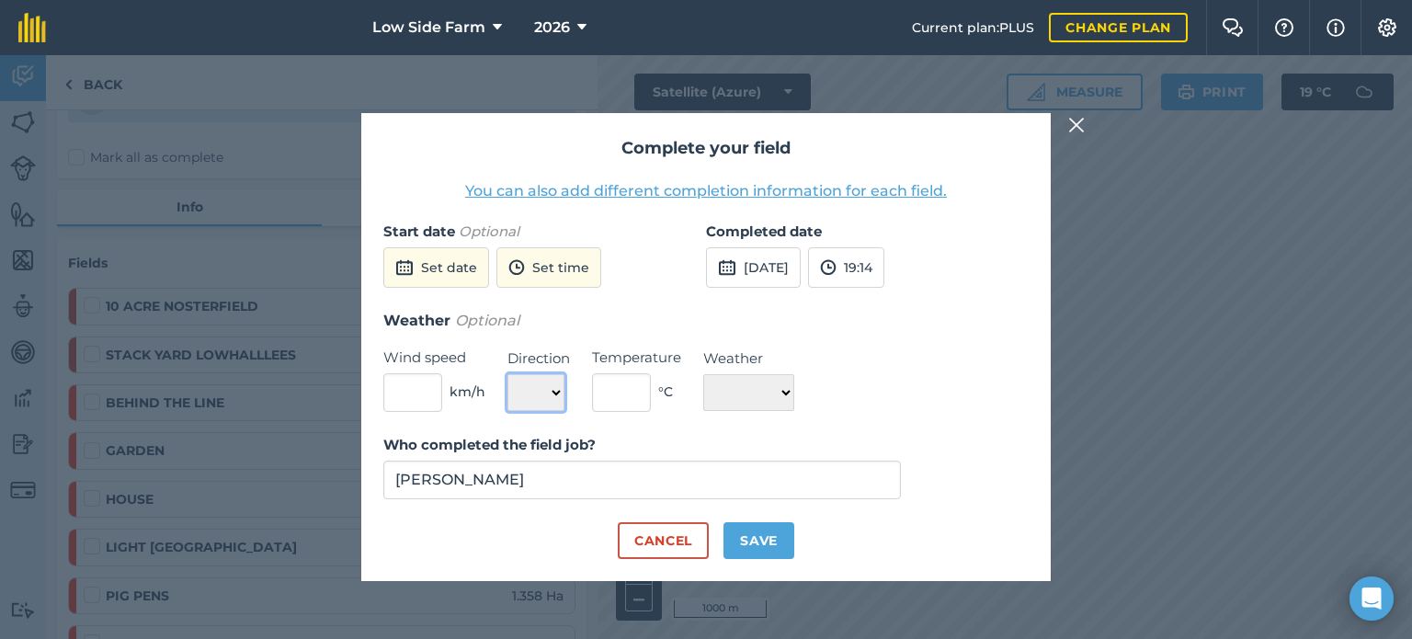
click at [527, 385] on select "N NE E SE S SW W NW" at bounding box center [535, 392] width 57 height 37
select select "W"
click at [507, 374] on select "N NE E SE S SW W NW" at bounding box center [535, 392] width 57 height 37
click at [429, 393] on input "text" at bounding box center [412, 392] width 59 height 39
type input "5"
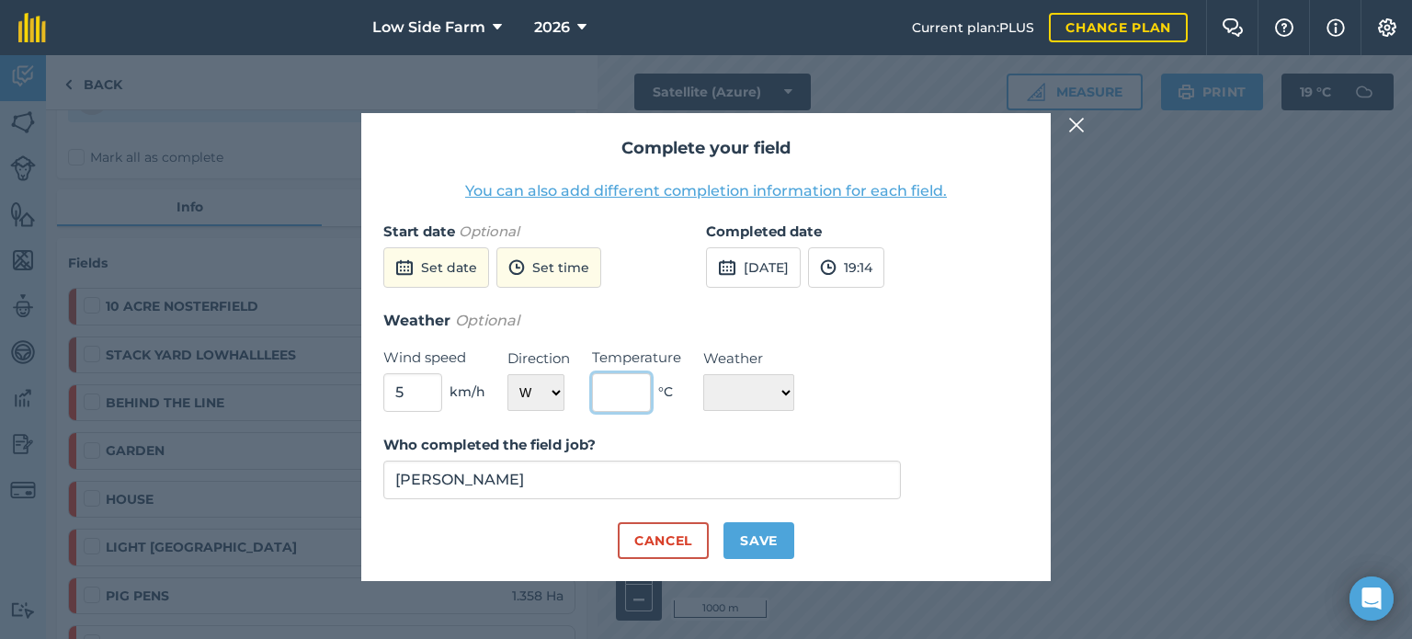
click at [632, 399] on input "text" at bounding box center [621, 392] width 59 height 39
type input "18"
click at [742, 390] on select "☀️ Sunny 🌧 Rainy ⛅️ Cloudy 🌨 Snow ❄️ Icy" at bounding box center [748, 392] width 91 height 37
select select "Sunny"
click at [703, 374] on select "☀️ Sunny 🌧 Rainy ⛅️ Cloudy 🌨 Snow ❄️ Icy" at bounding box center [748, 392] width 91 height 37
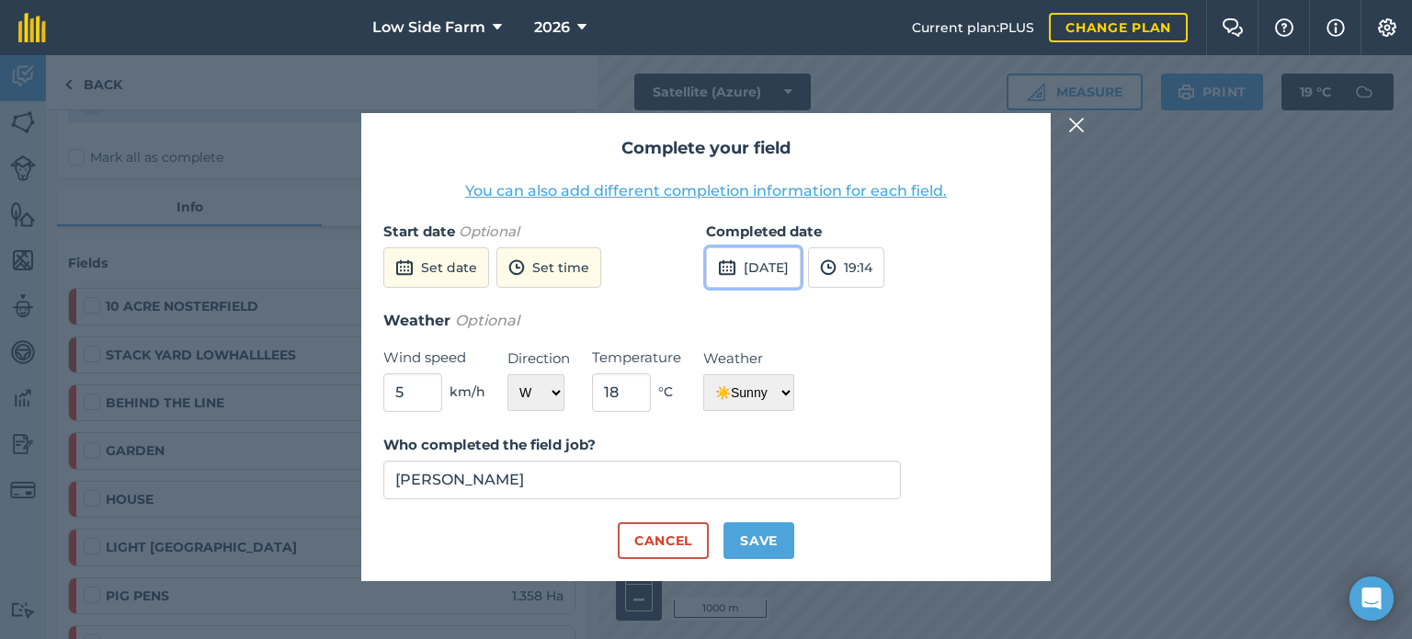
click at [801, 275] on button "[DATE]" at bounding box center [753, 267] width 95 height 40
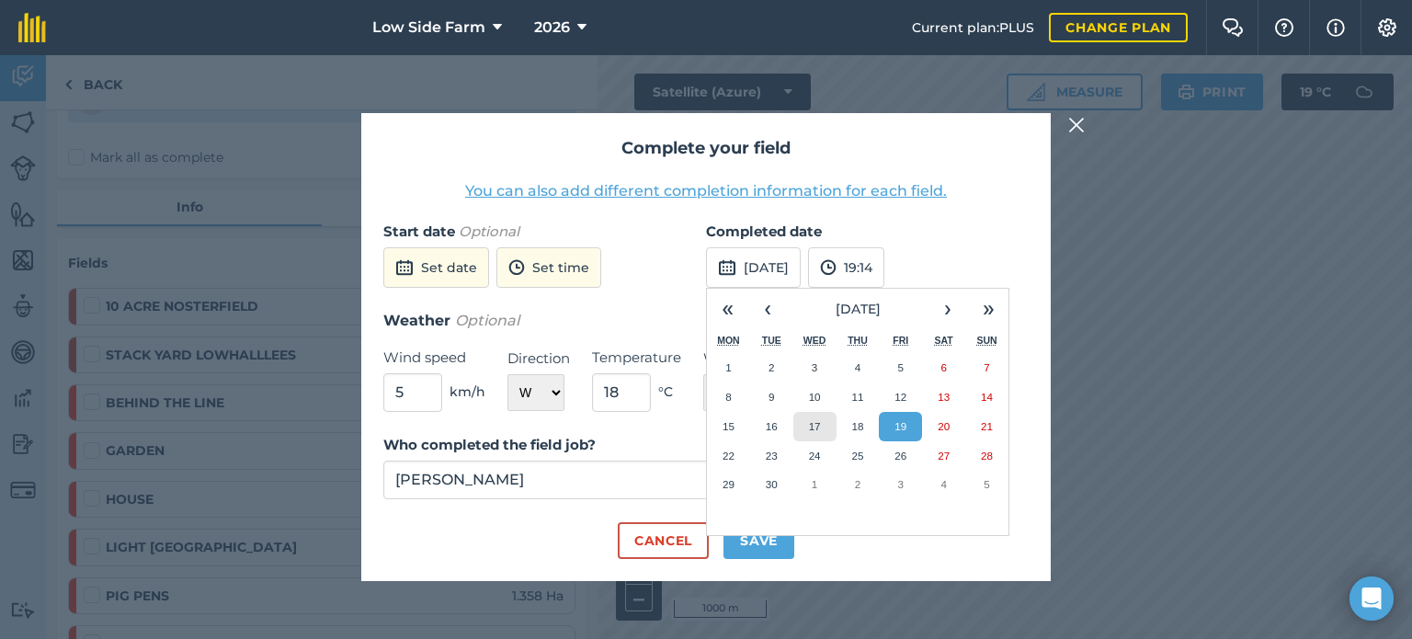
click at [811, 427] on abbr "17" at bounding box center [815, 426] width 12 height 12
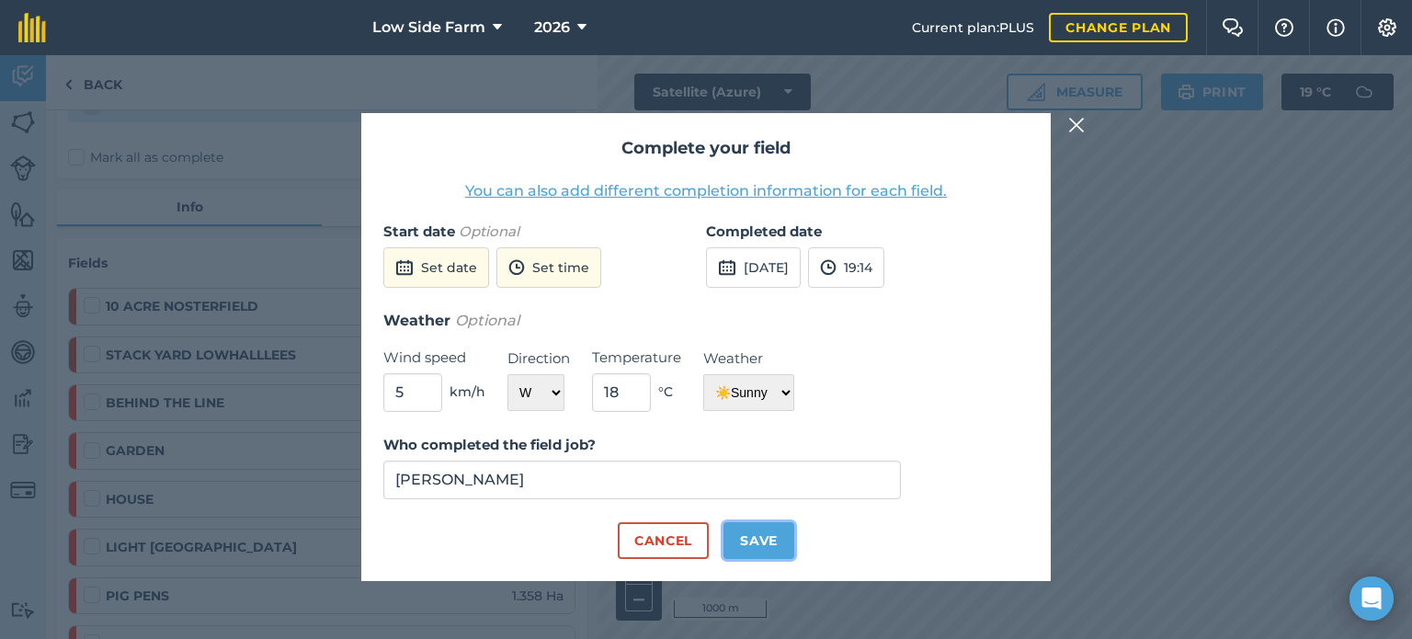
click at [757, 535] on button "Save" at bounding box center [758, 540] width 71 height 37
checkbox input "true"
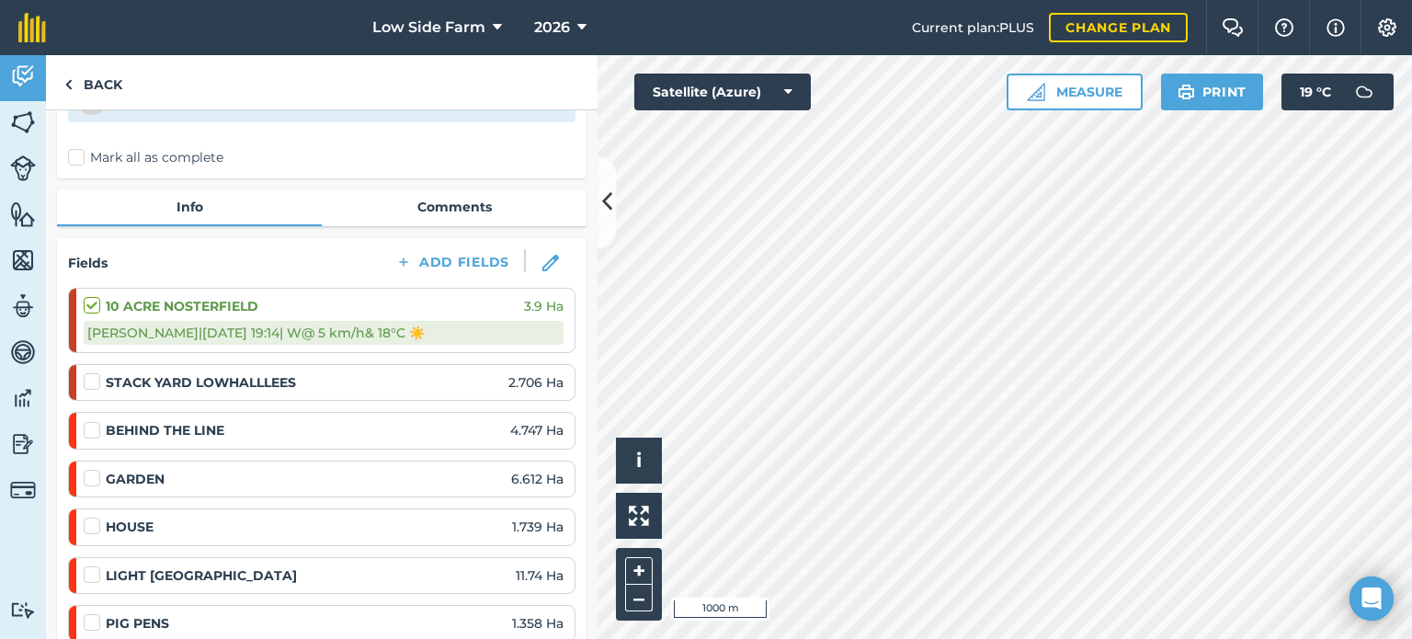
click at [96, 372] on label at bounding box center [95, 372] width 22 height 0
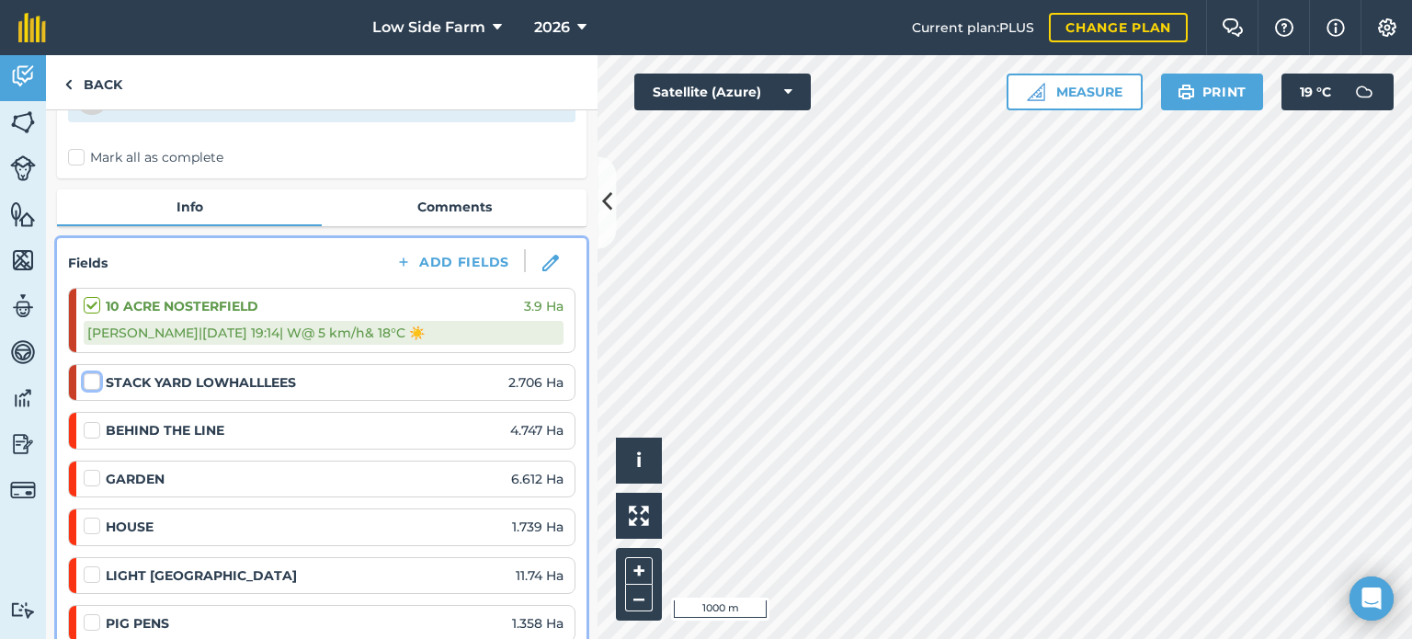
click at [96, 383] on input "checkbox" at bounding box center [90, 378] width 12 height 12
checkbox input "false"
select select "W"
select select "Sunny"
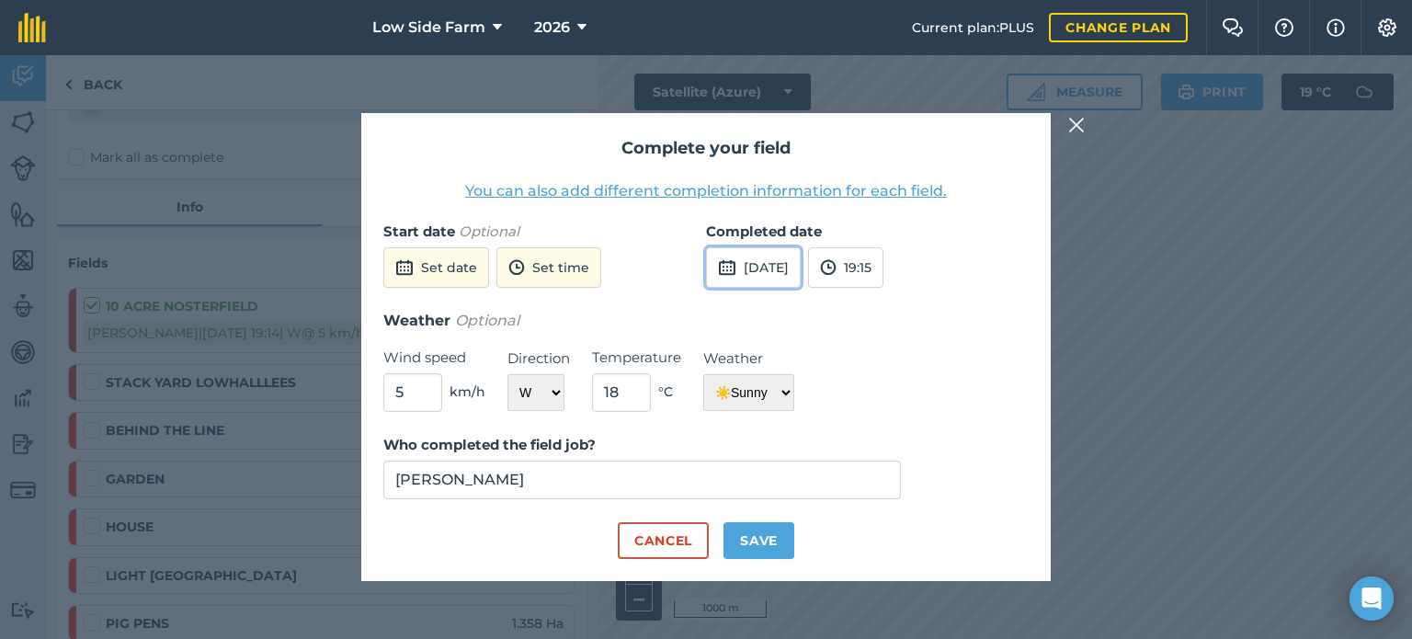
click at [794, 270] on button "[DATE]" at bounding box center [753, 267] width 95 height 40
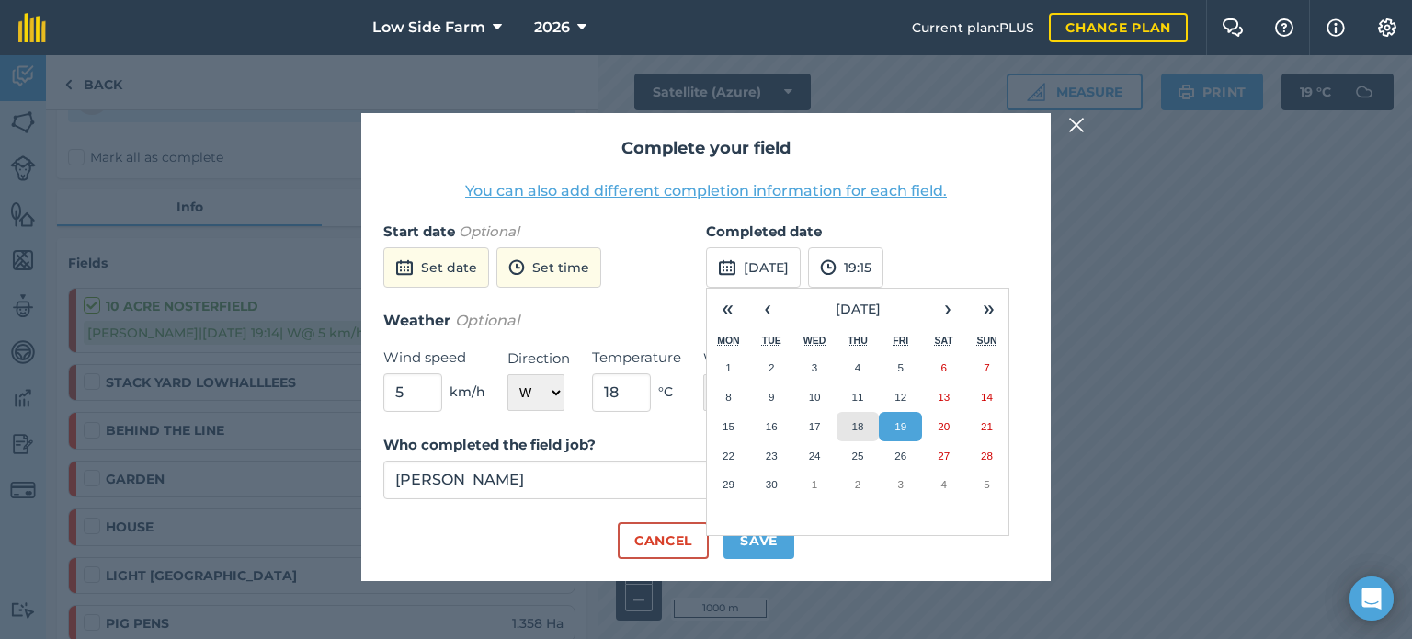
click at [866, 424] on button "18" at bounding box center [858, 426] width 43 height 29
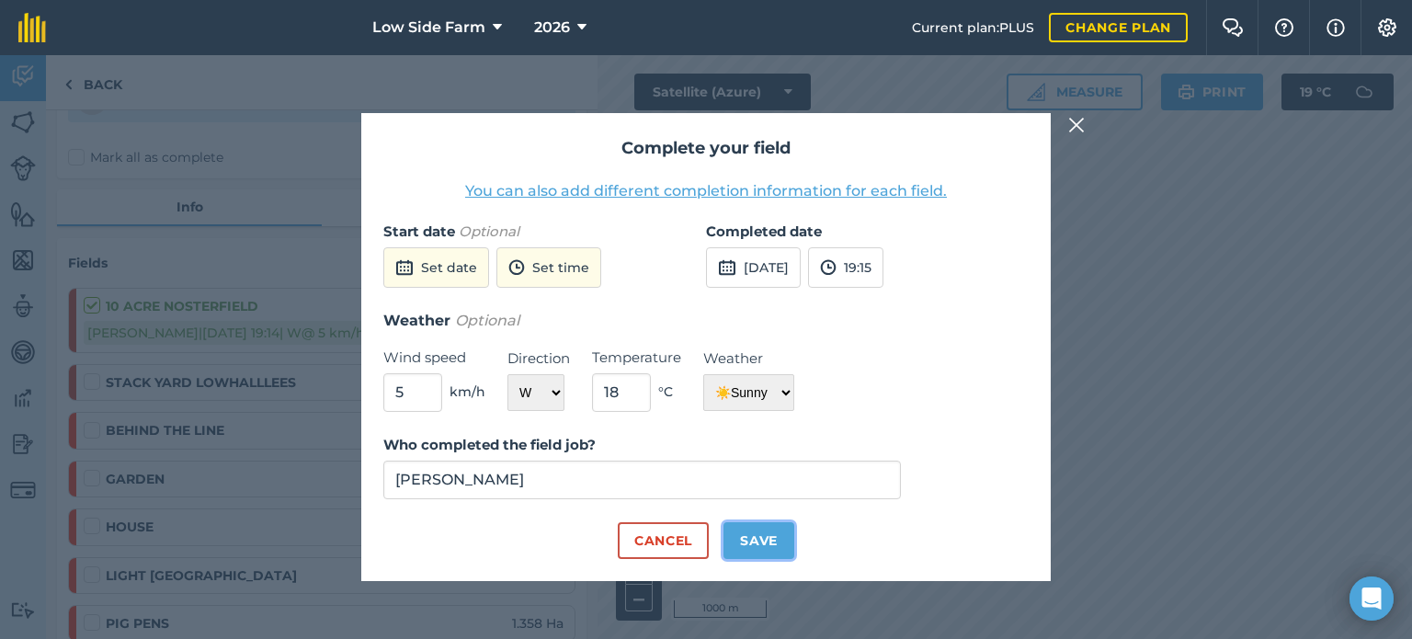
click at [767, 552] on button "Save" at bounding box center [758, 540] width 71 height 37
checkbox input "true"
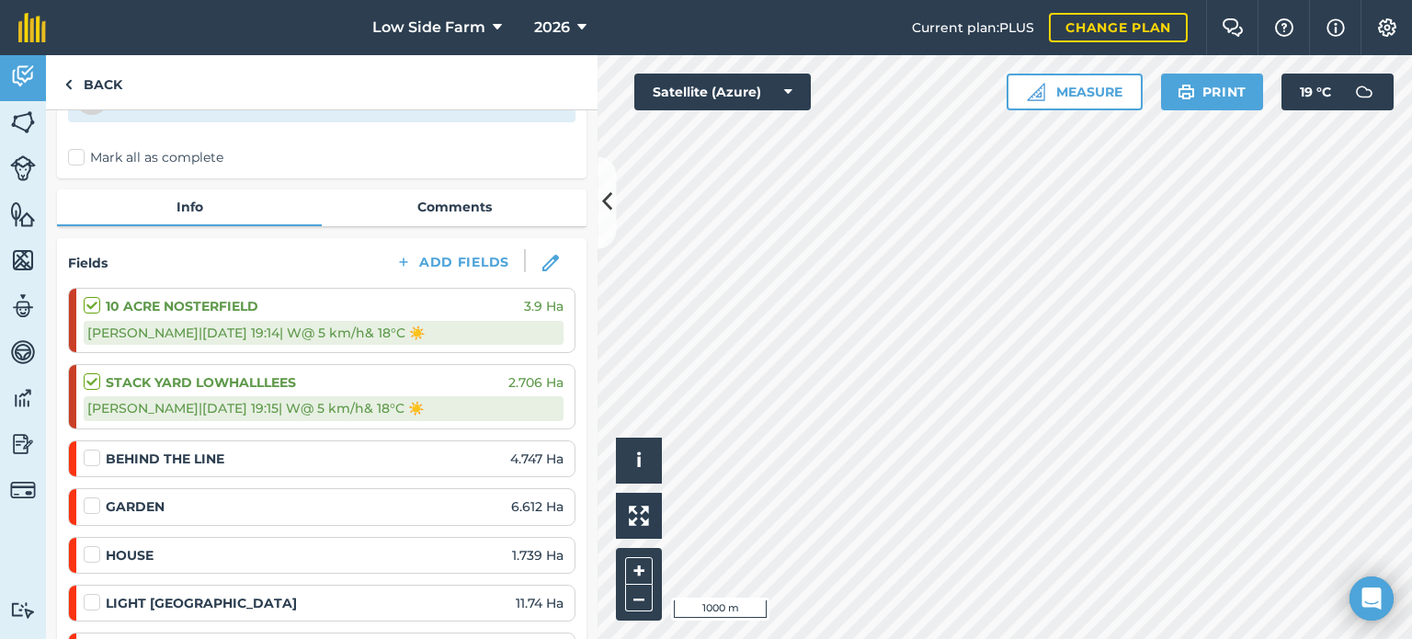
click at [94, 449] on label at bounding box center [95, 449] width 22 height 0
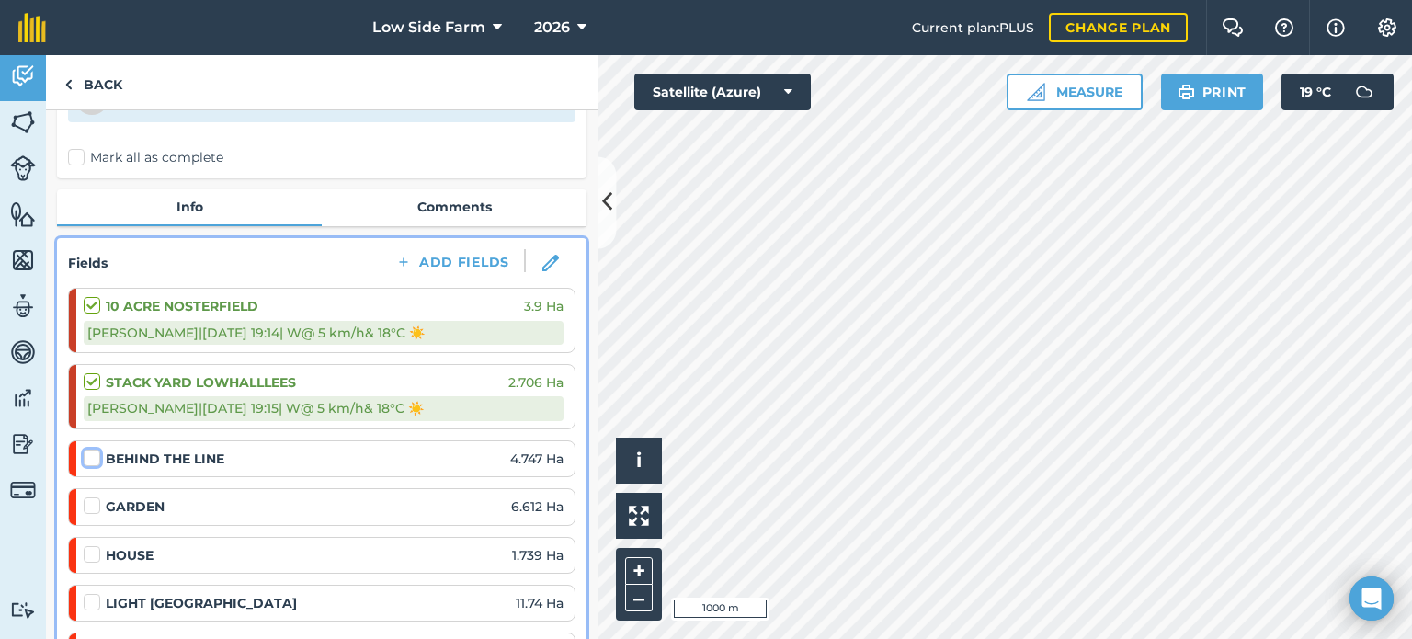
click at [94, 451] on input "checkbox" at bounding box center [90, 455] width 12 height 12
checkbox input "false"
select select "W"
select select "Sunny"
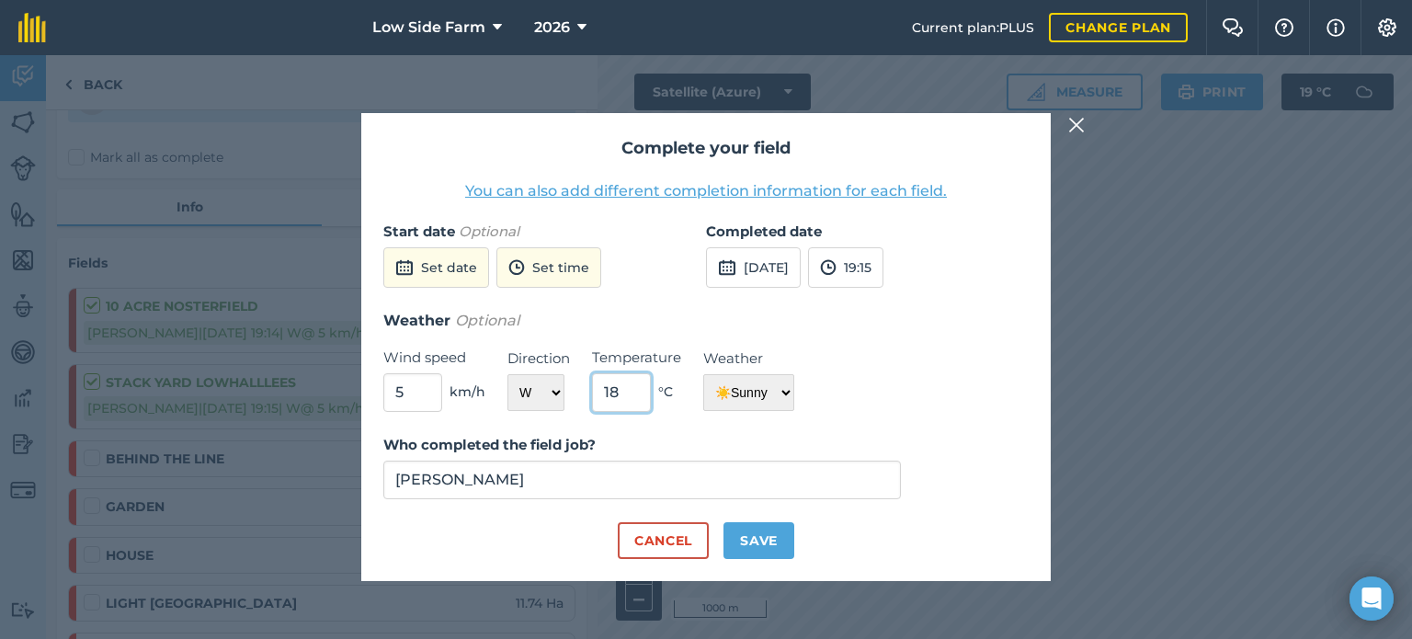
click at [628, 388] on input "18" at bounding box center [621, 392] width 59 height 39
type input "15"
click at [767, 264] on button "[DATE]" at bounding box center [753, 267] width 95 height 40
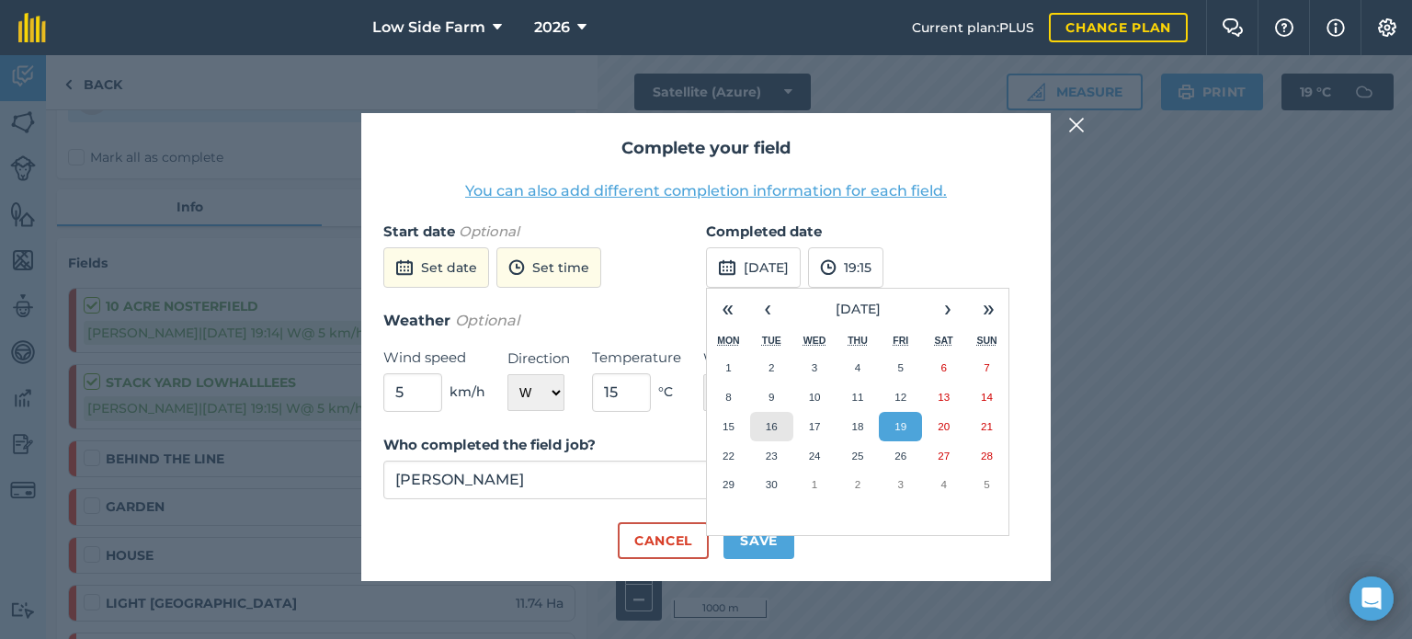
click at [780, 427] on button "16" at bounding box center [771, 426] width 43 height 29
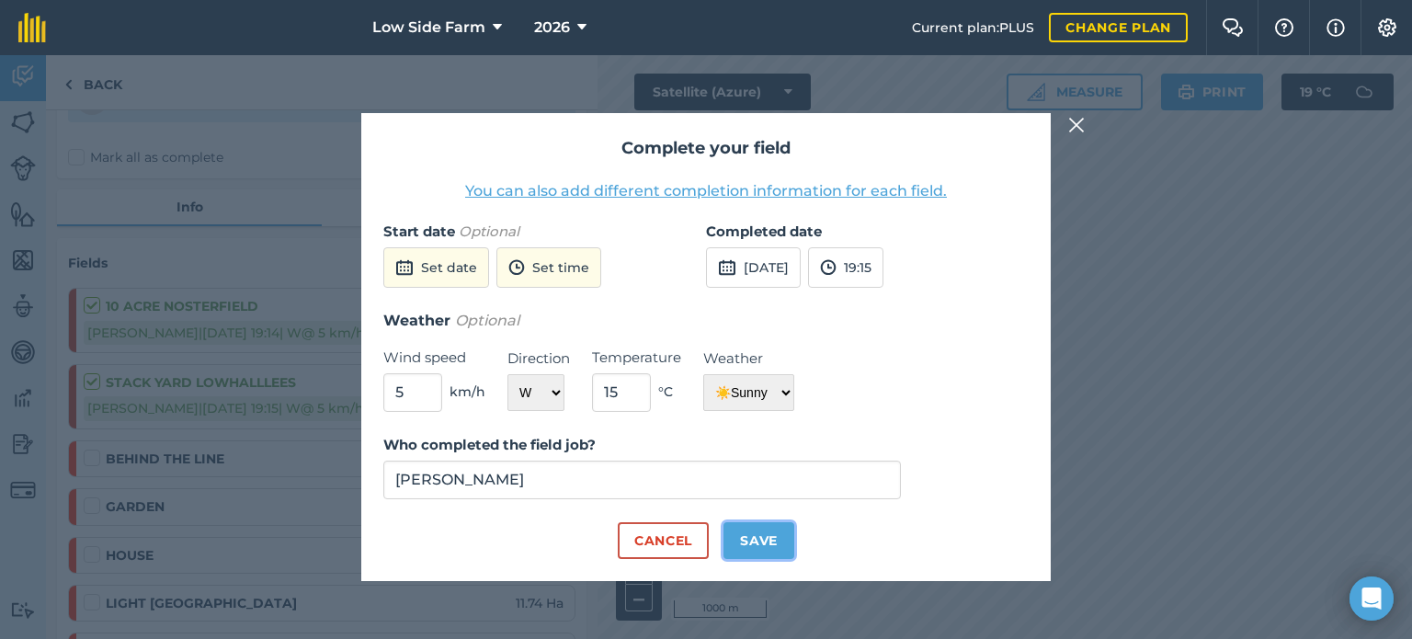
click at [748, 548] on button "Save" at bounding box center [758, 540] width 71 height 37
checkbox input "true"
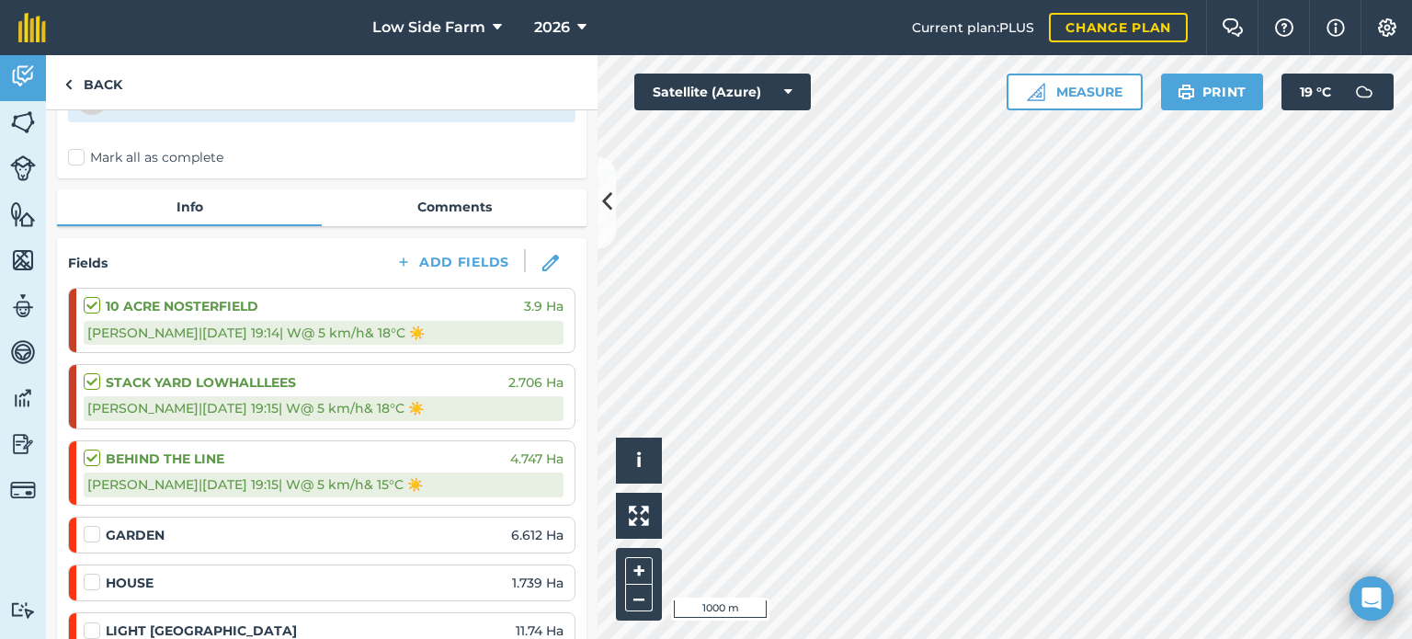
scroll to position [210, 0]
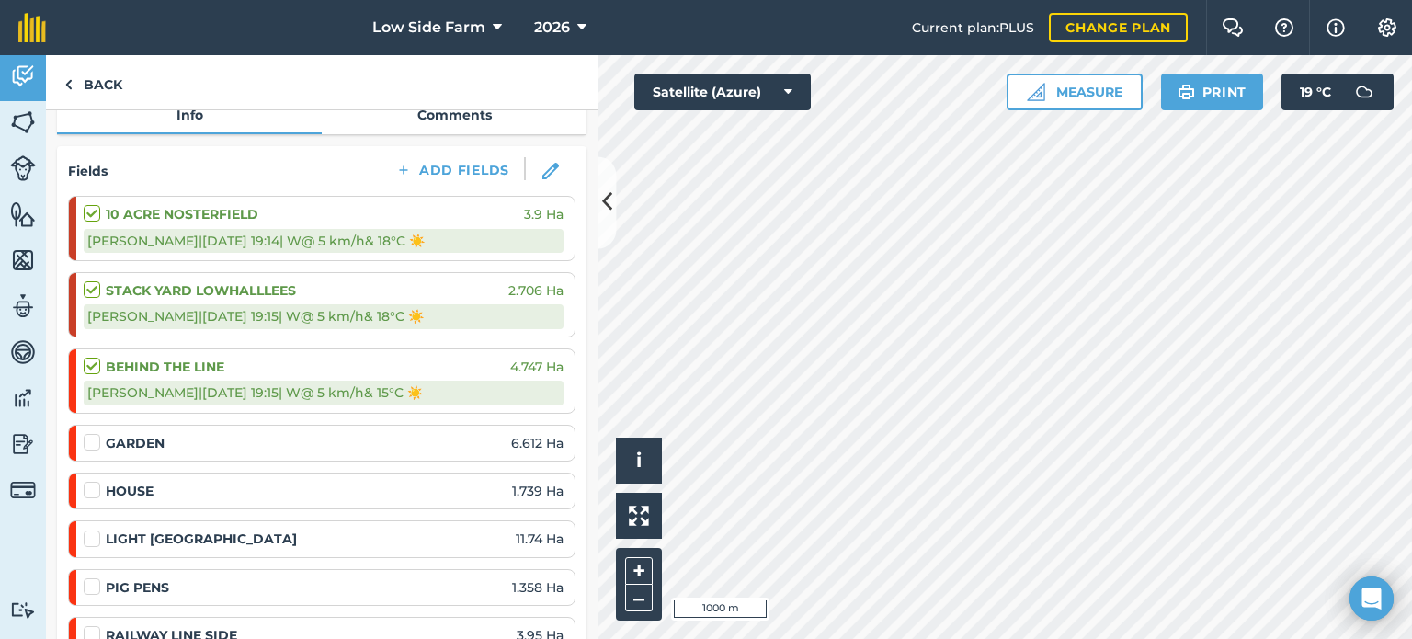
click at [95, 481] on label at bounding box center [95, 481] width 22 height 0
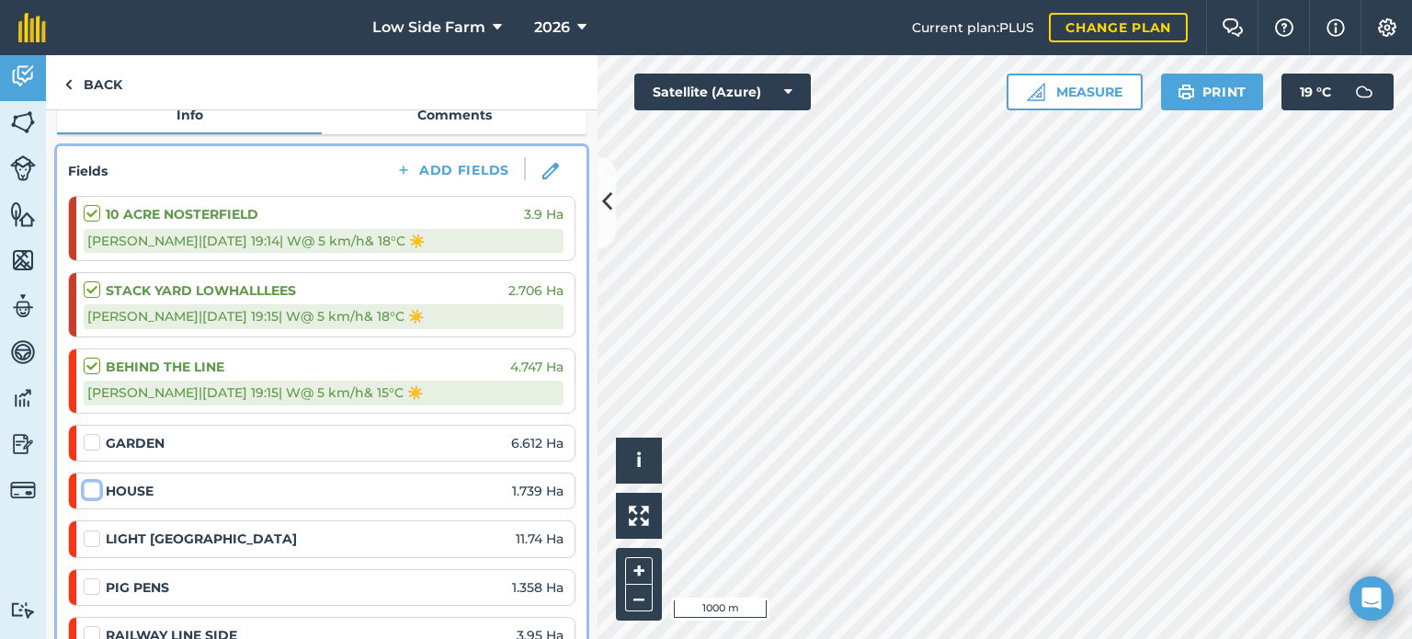
click at [95, 487] on input "checkbox" at bounding box center [90, 487] width 12 height 12
checkbox input "false"
select select "W"
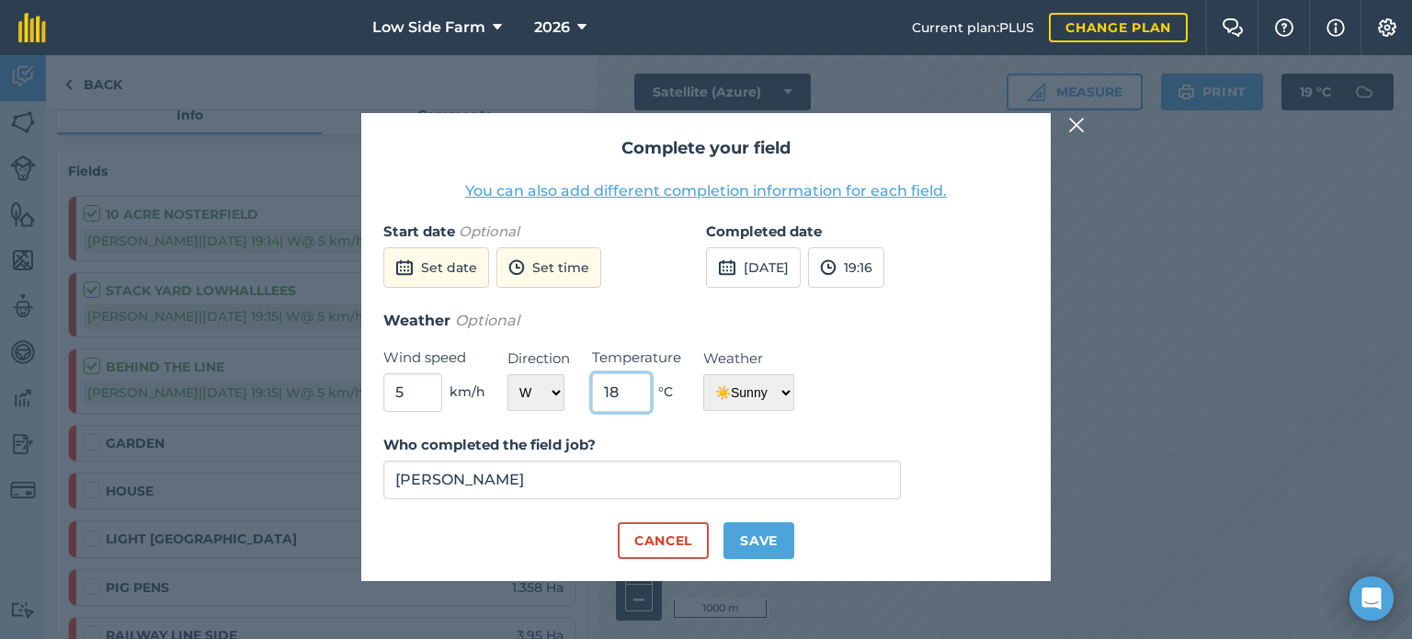
click at [630, 393] on input "18" at bounding box center [621, 392] width 59 height 39
click at [743, 396] on select "☀️ Sunny 🌧 Rainy ⛅️ Cloudy 🌨 Snow ❄️ Icy" at bounding box center [748, 392] width 91 height 37
select select "Rainy"
click at [703, 374] on select "☀️ Sunny 🌧 Rainy ⛅️ Cloudy 🌨 Snow ❄️ Icy" at bounding box center [748, 392] width 91 height 37
click at [625, 393] on input "18" at bounding box center [621, 392] width 59 height 39
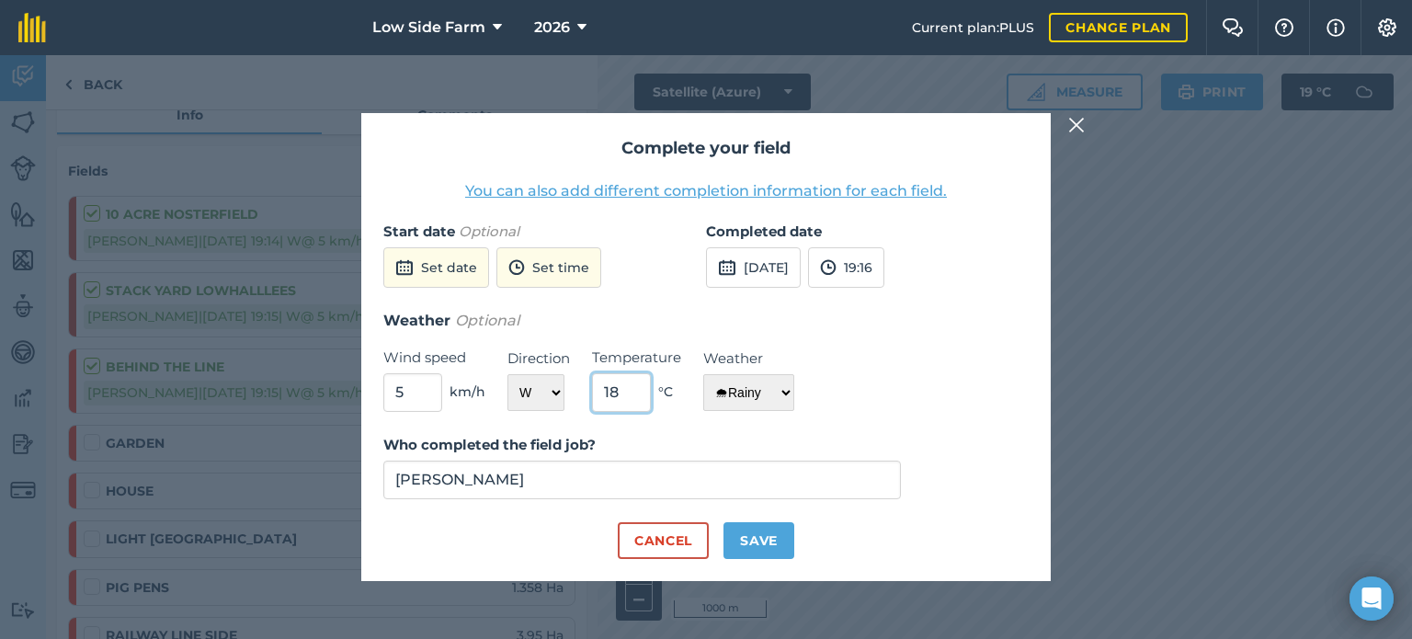
click at [383, 247] on button "Set date" at bounding box center [436, 267] width 106 height 40
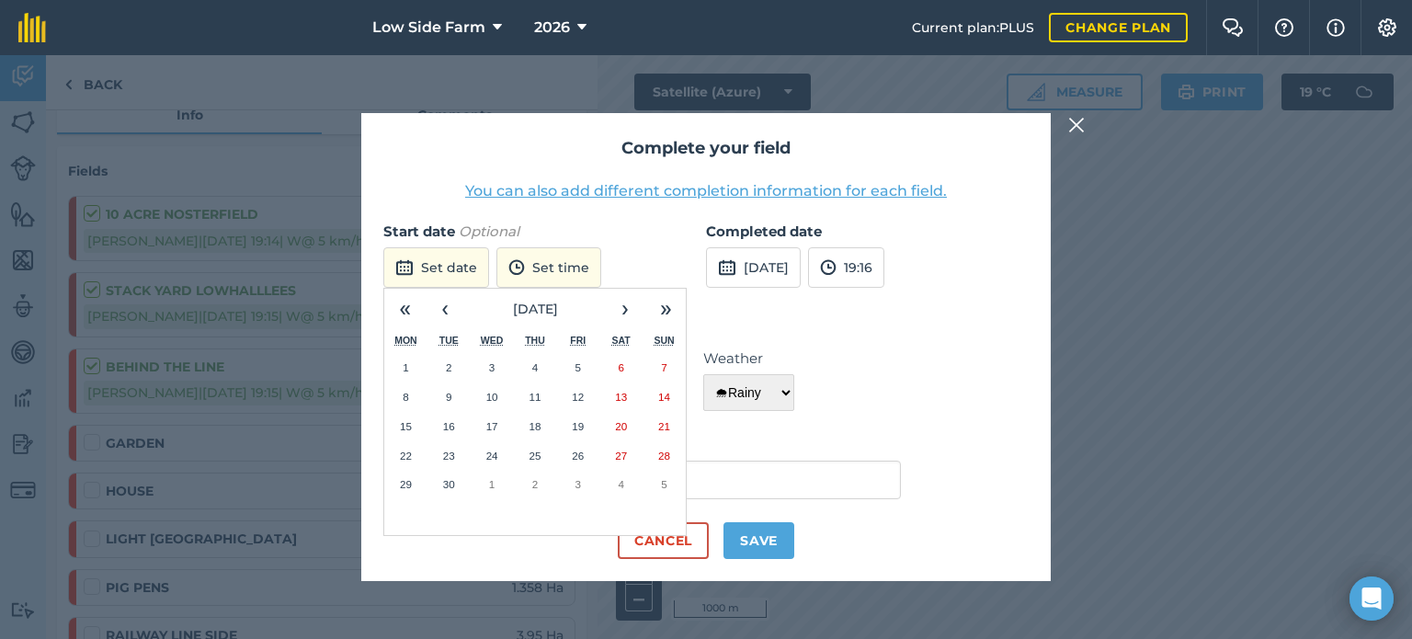
click at [736, 426] on form "Start date Optional Set date « ‹ [DATE] › » Mon Tue Wed Thu Fri Sat Sun 1 2 3 4…" at bounding box center [705, 390] width 645 height 338
drag, startPoint x: 765, startPoint y: 421, endPoint x: 705, endPoint y: 341, distance: 99.8
click at [761, 410] on form "Start date Optional Set date « ‹ [DATE] › » Mon Tue Wed Thu Fri Sat Sun 1 2 3 4…" at bounding box center [705, 390] width 645 height 338
click at [701, 310] on h3 "Weather Optional" at bounding box center [705, 321] width 645 height 24
click at [630, 256] on div "Start date Optional Set date « ‹ [DATE] › » Mon Tue Wed Thu Fri Sat Sun 1 2 3 4…" at bounding box center [544, 265] width 323 height 88
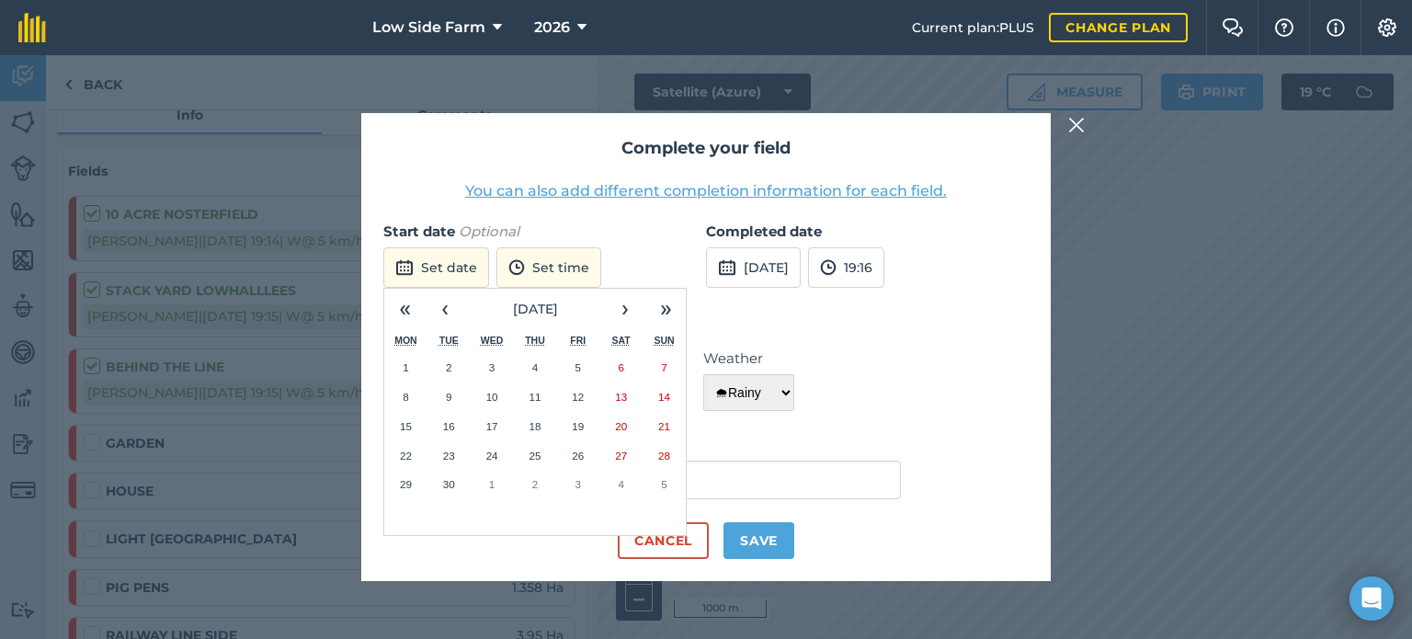
click at [484, 553] on div "Cancel Save" at bounding box center [705, 540] width 645 height 37
drag, startPoint x: 788, startPoint y: 254, endPoint x: 781, endPoint y: 262, distance: 10.5
click at [787, 255] on button "[DATE]" at bounding box center [753, 267] width 95 height 40
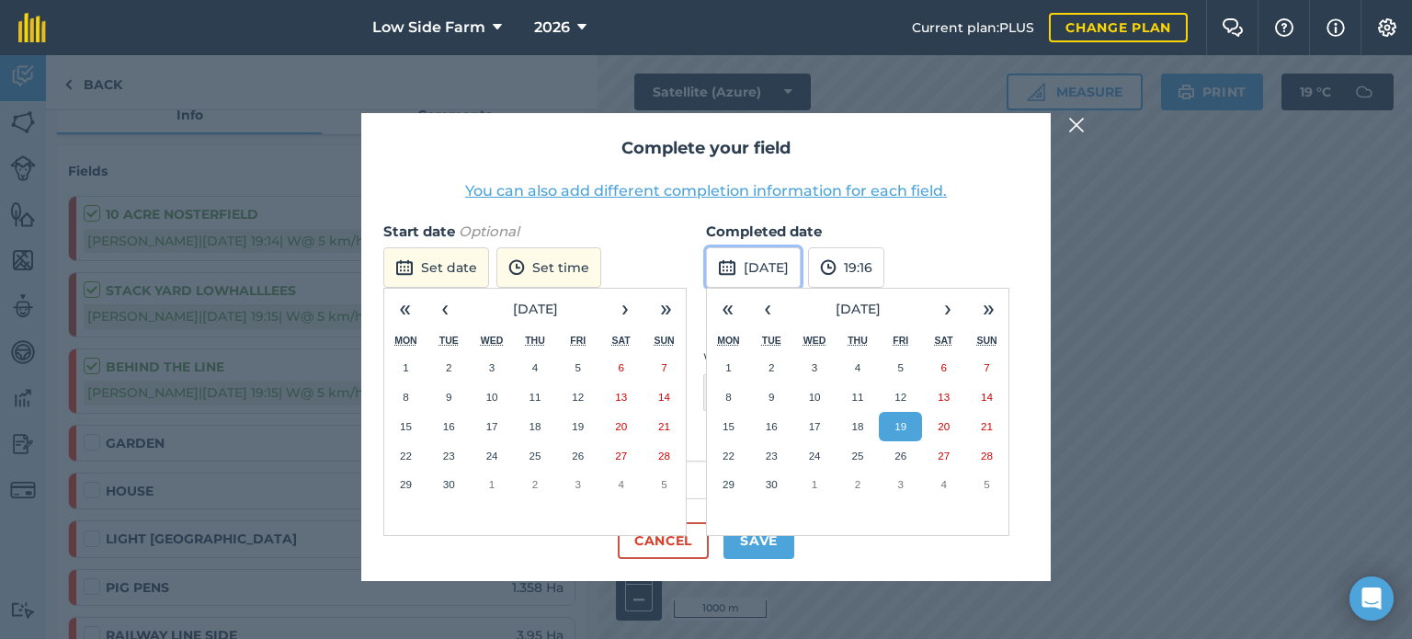
click at [771, 267] on button "[DATE]" at bounding box center [753, 267] width 95 height 40
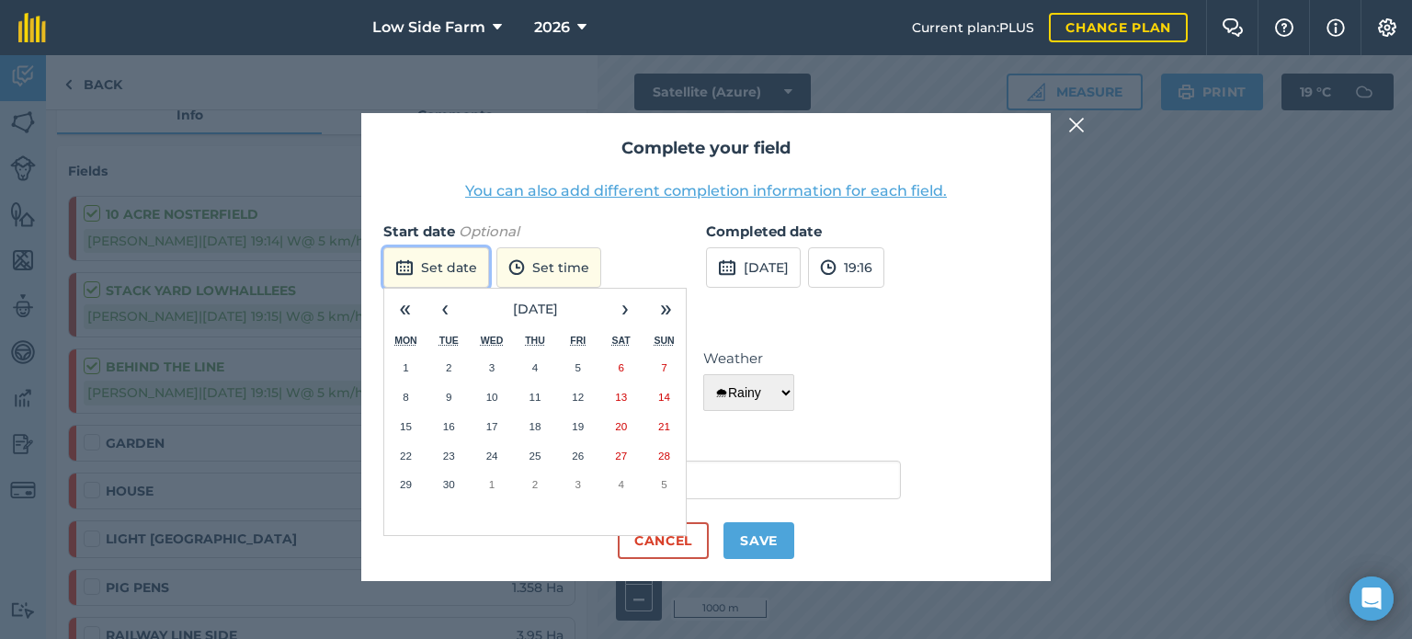
click at [429, 275] on button "Set date" at bounding box center [436, 267] width 106 height 40
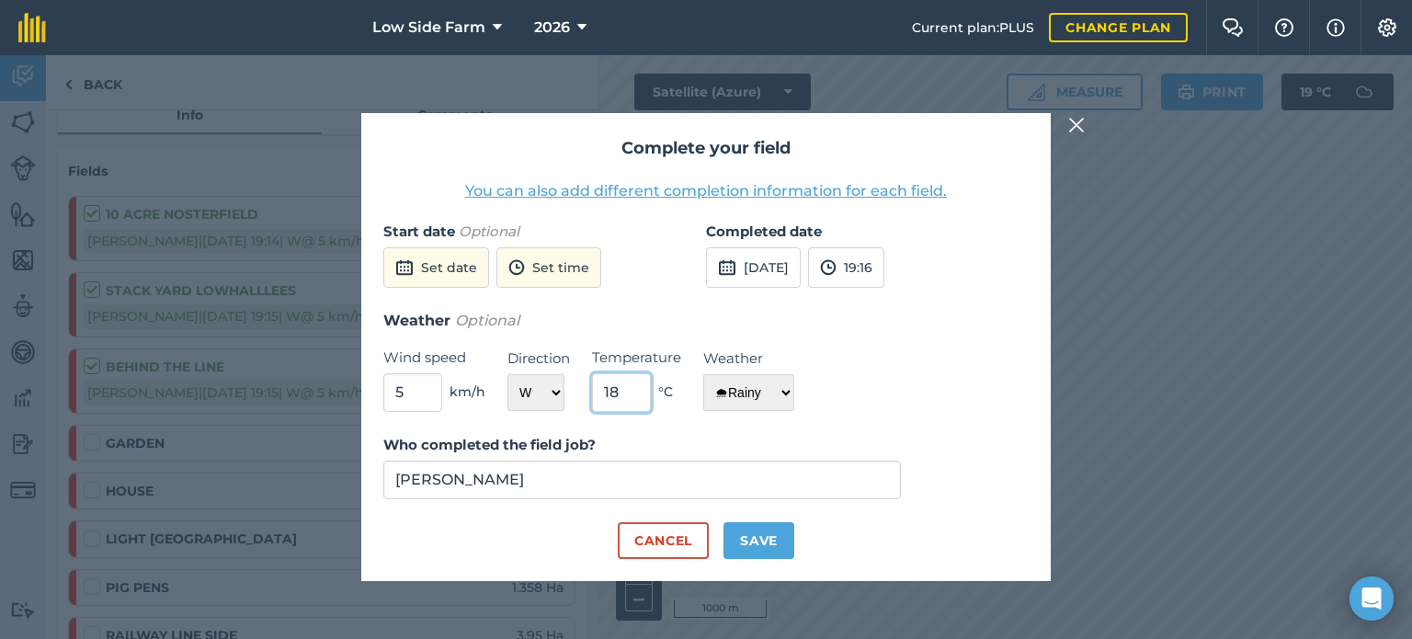
click at [633, 400] on input "18" at bounding box center [621, 392] width 59 height 39
type input "12"
click at [801, 274] on button "[DATE]" at bounding box center [753, 267] width 95 height 40
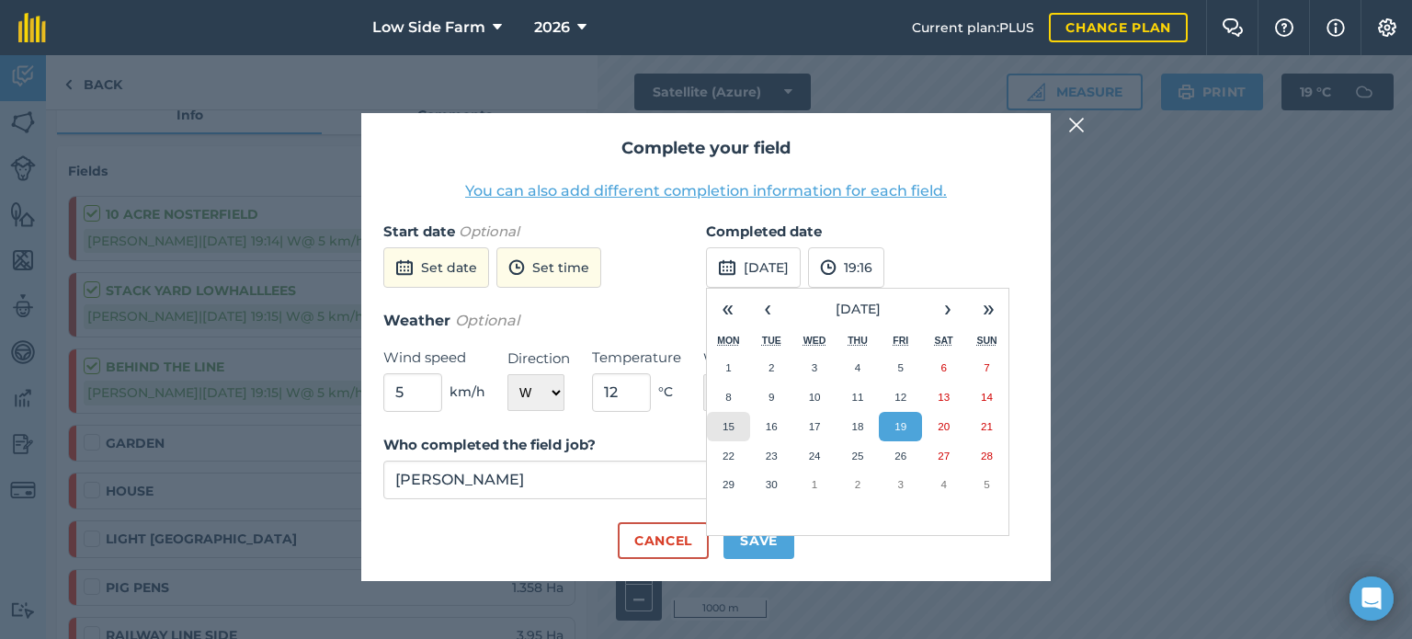
click at [721, 435] on button "15" at bounding box center [728, 426] width 43 height 29
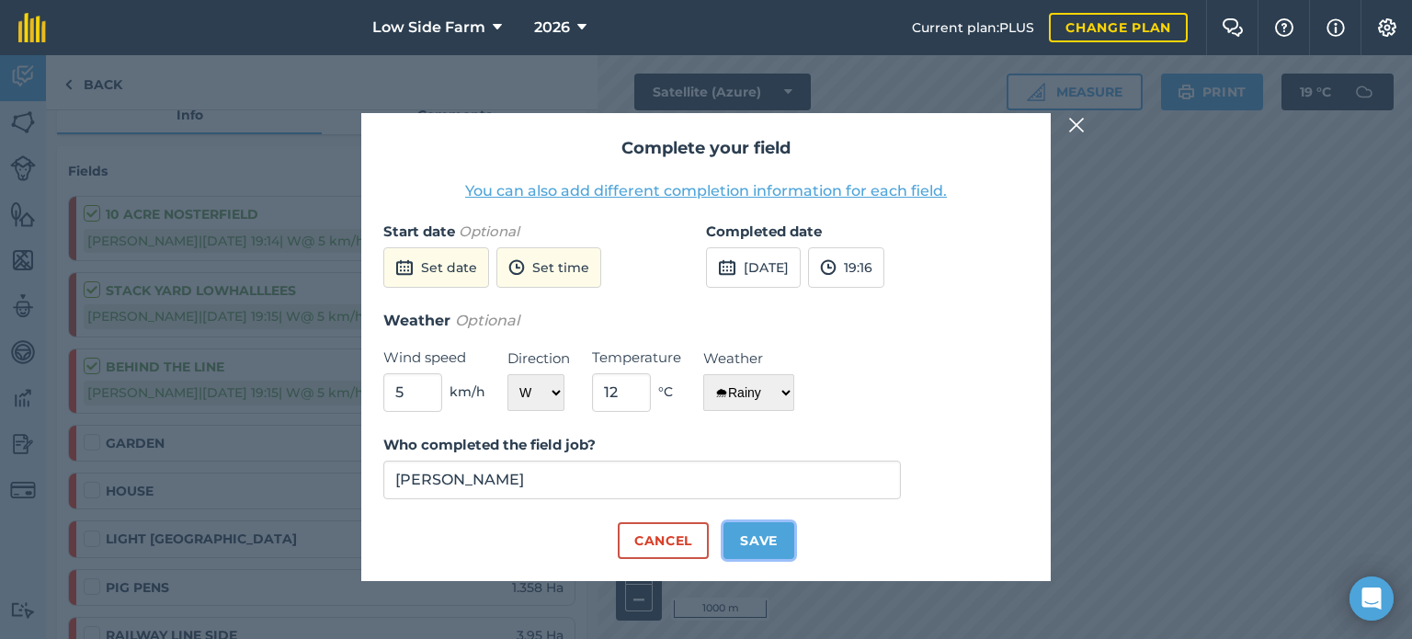
click at [756, 548] on button "Save" at bounding box center [758, 540] width 71 height 37
checkbox input "true"
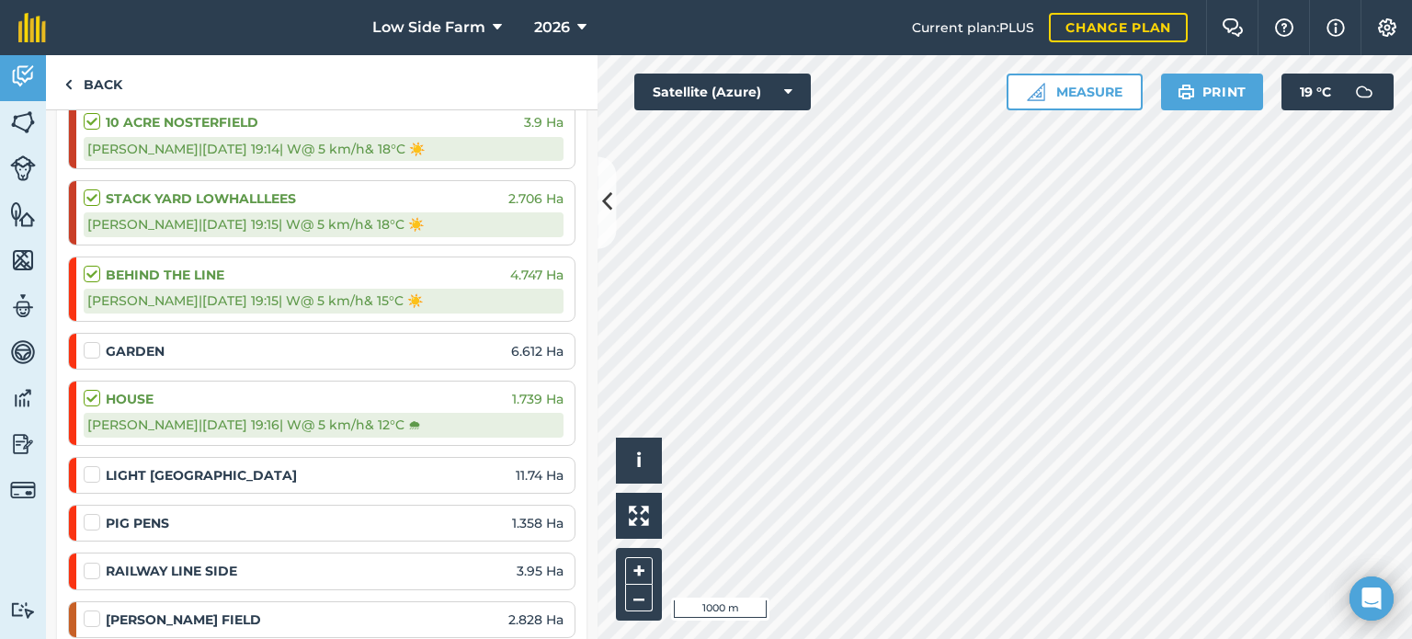
scroll to position [302, 0]
click at [98, 513] on label at bounding box center [95, 513] width 22 height 0
click at [96, 521] on input "checkbox" at bounding box center [90, 519] width 12 height 12
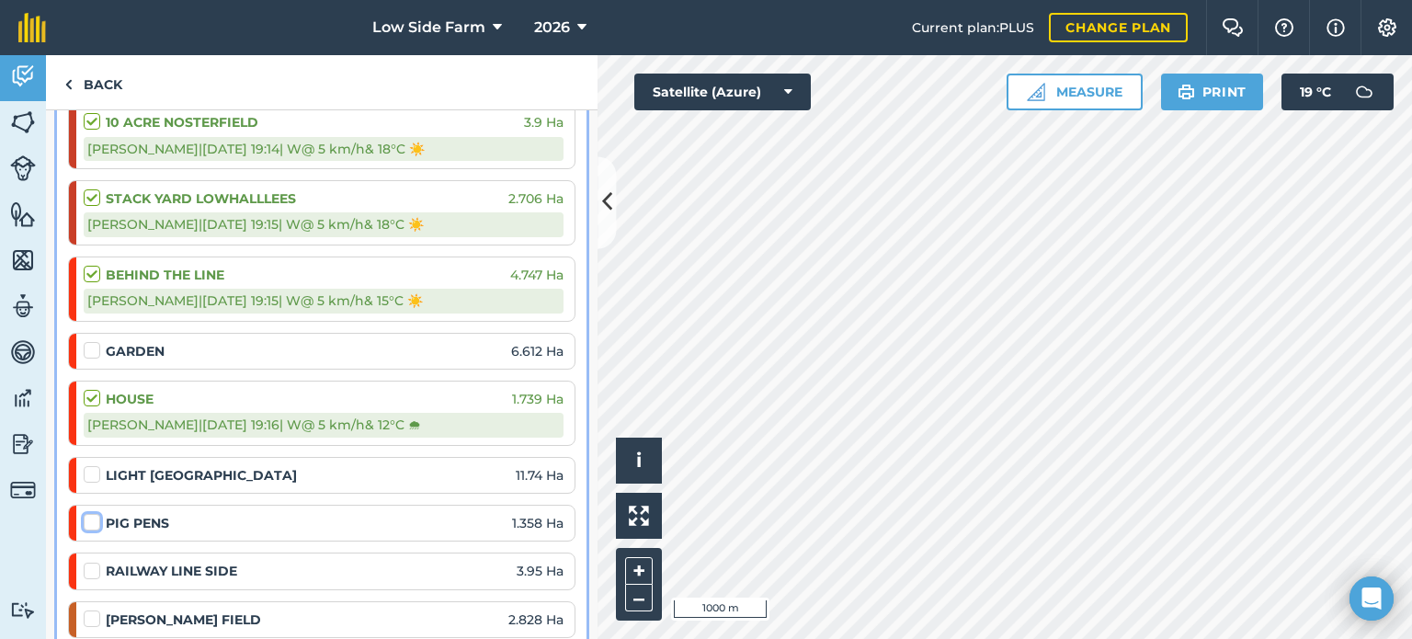
checkbox input "false"
select select "W"
select select "Sunny"
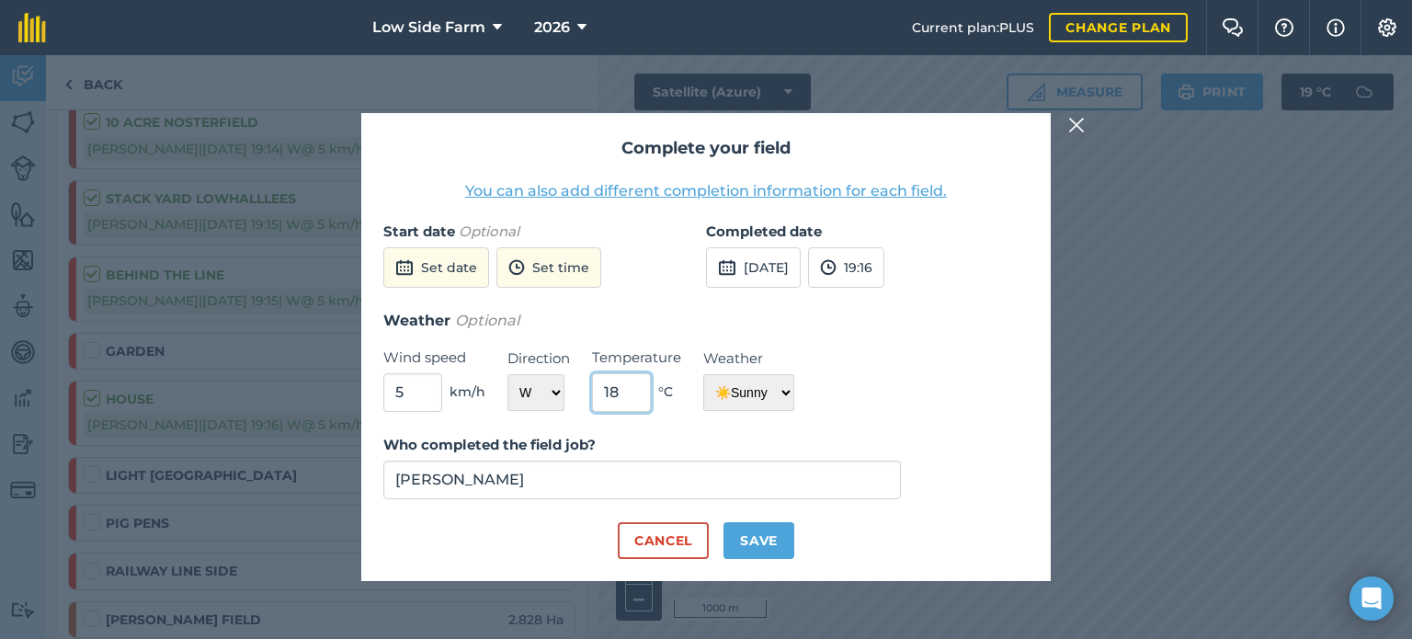
click at [628, 398] on input "18" at bounding box center [621, 392] width 59 height 39
type input "12"
click at [735, 395] on select "☀️ Sunny 🌧 Rainy ⛅️ Cloudy 🌨 Snow ❄️ Icy" at bounding box center [748, 392] width 91 height 37
select select "Rainy"
click at [703, 374] on select "☀️ Sunny 🌧 Rainy ⛅️ Cloudy 🌨 Snow ❄️ Icy" at bounding box center [748, 392] width 91 height 37
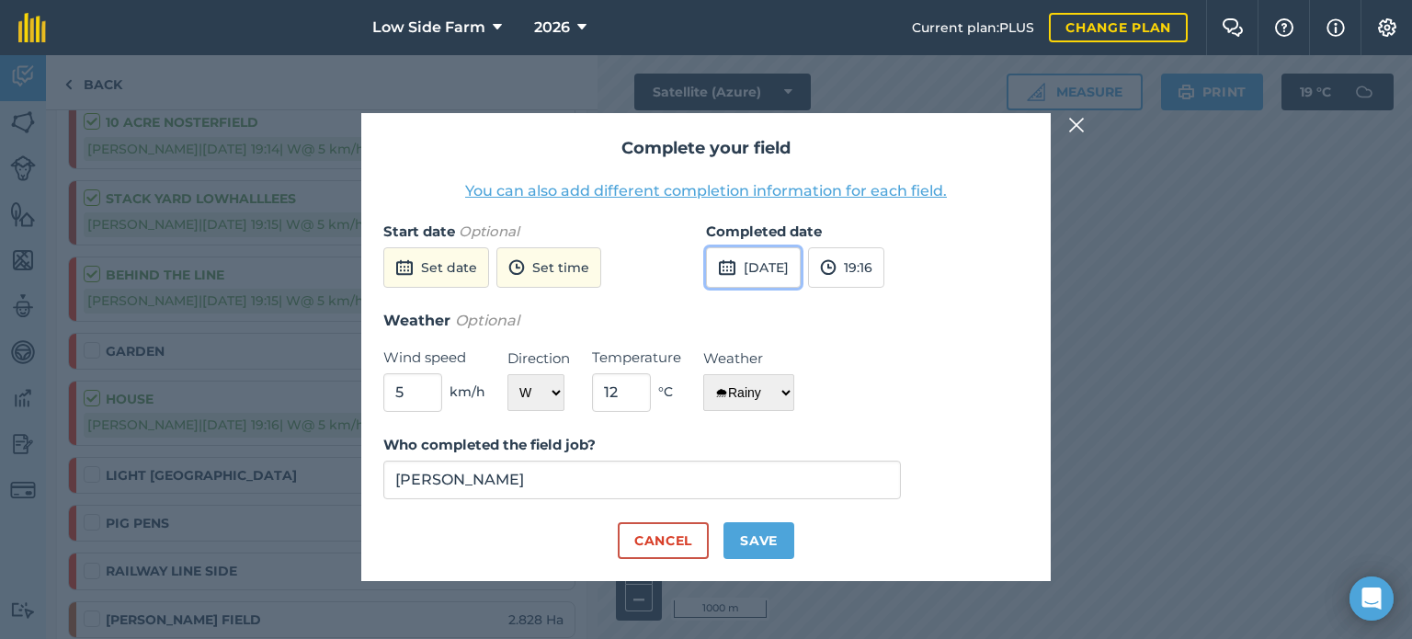
click at [795, 256] on button "[DATE]" at bounding box center [753, 267] width 95 height 40
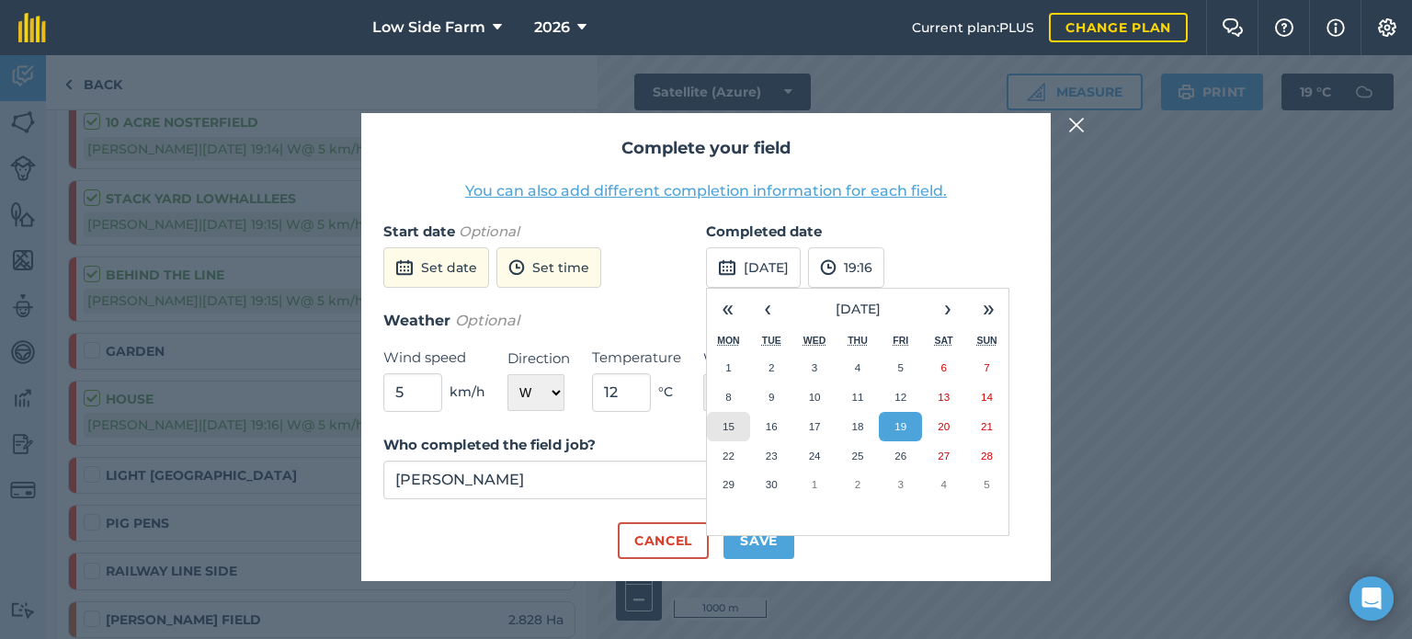
click at [735, 433] on button "15" at bounding box center [728, 426] width 43 height 29
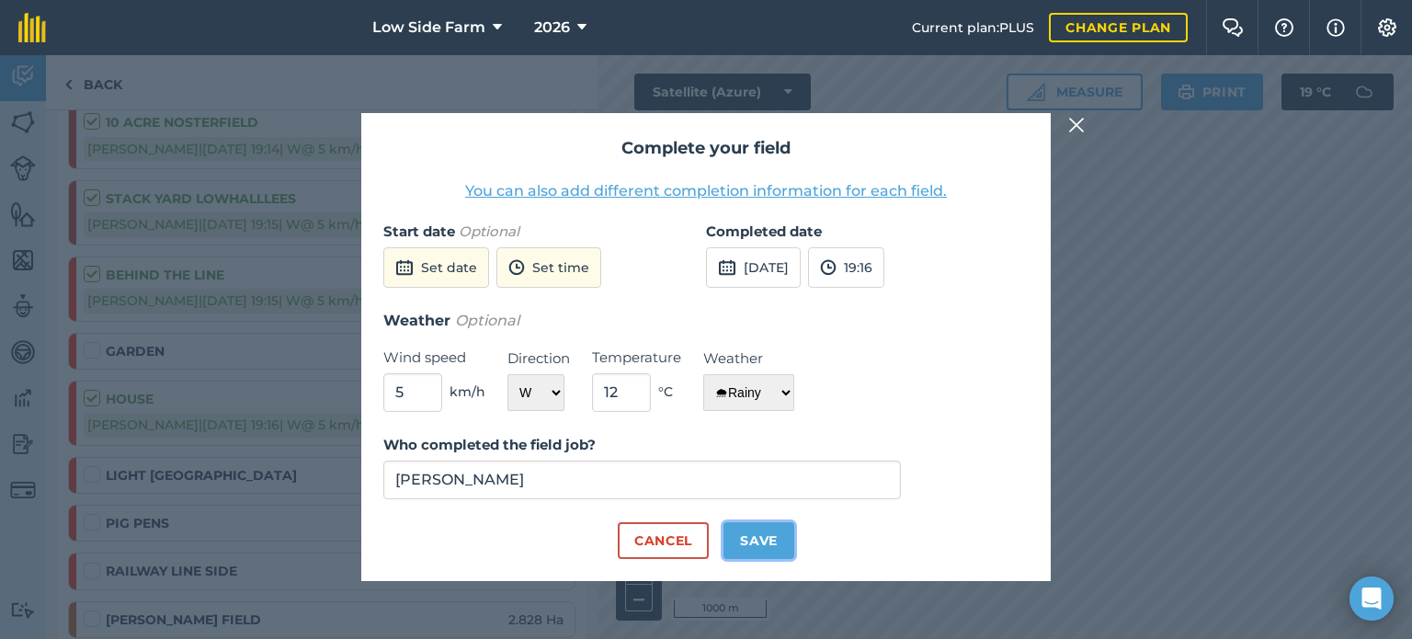
click at [760, 552] on button "Save" at bounding box center [758, 540] width 71 height 37
checkbox input "true"
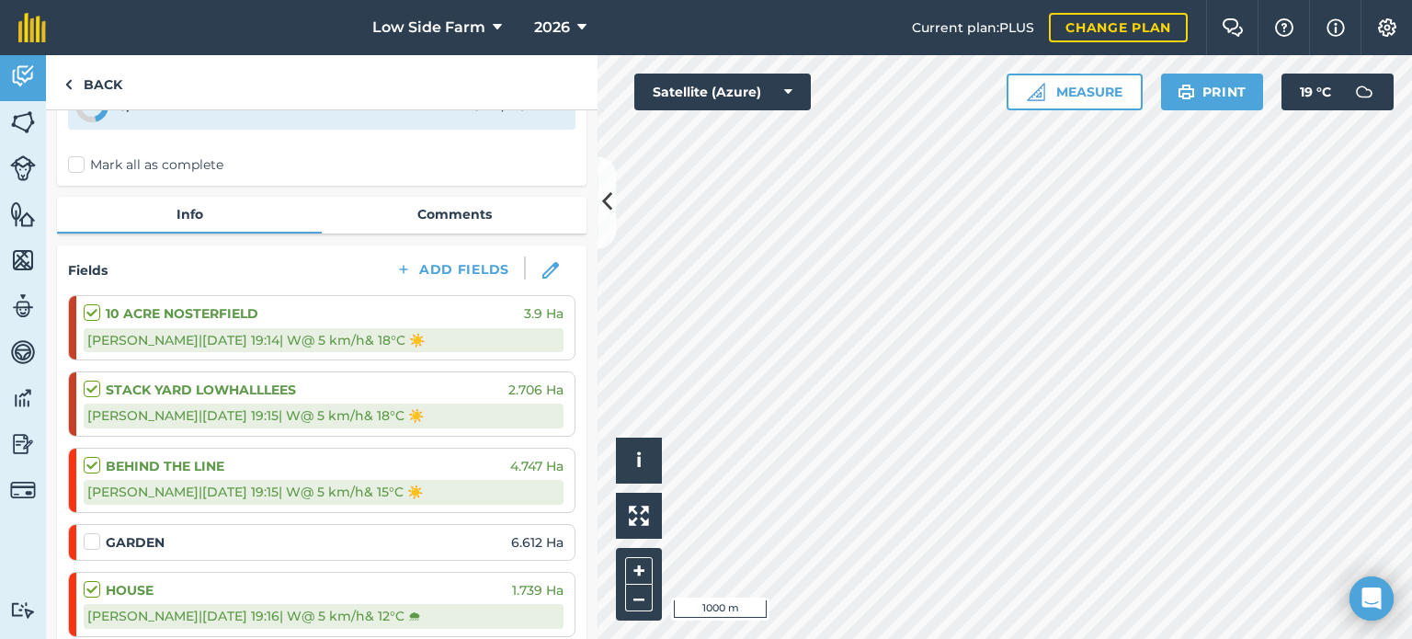
scroll to position [0, 0]
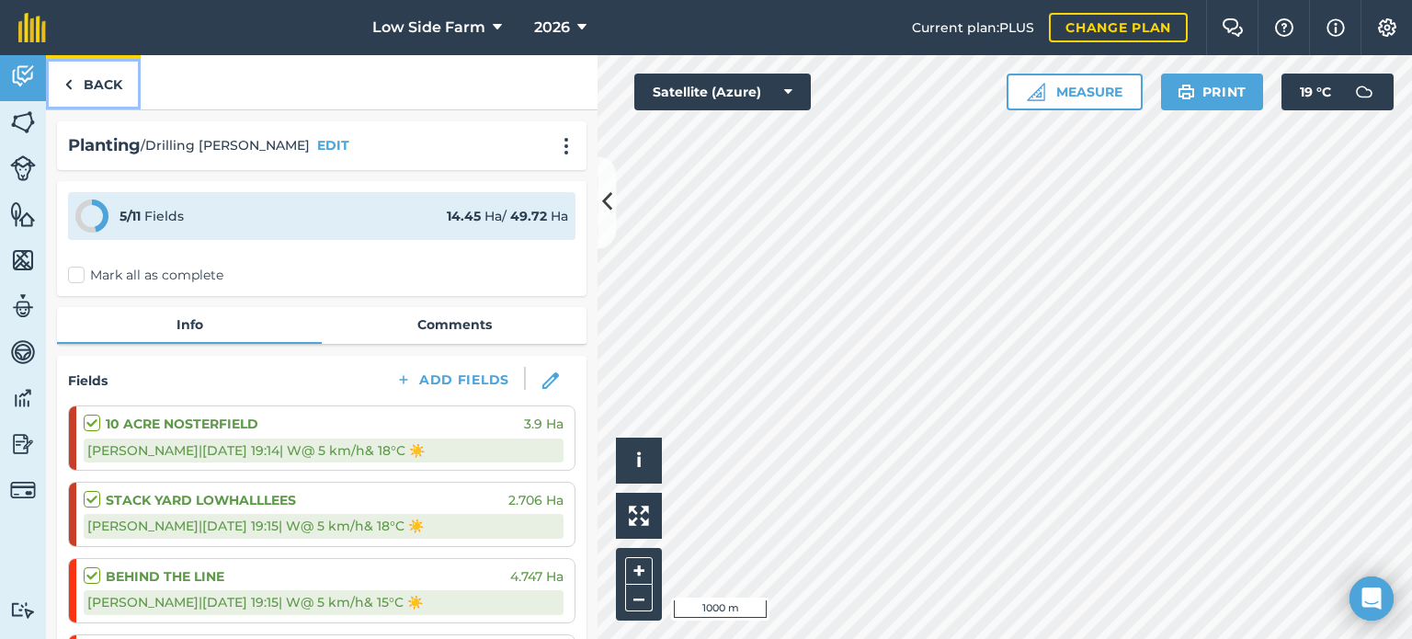
click at [108, 80] on link "Back" at bounding box center [93, 82] width 95 height 54
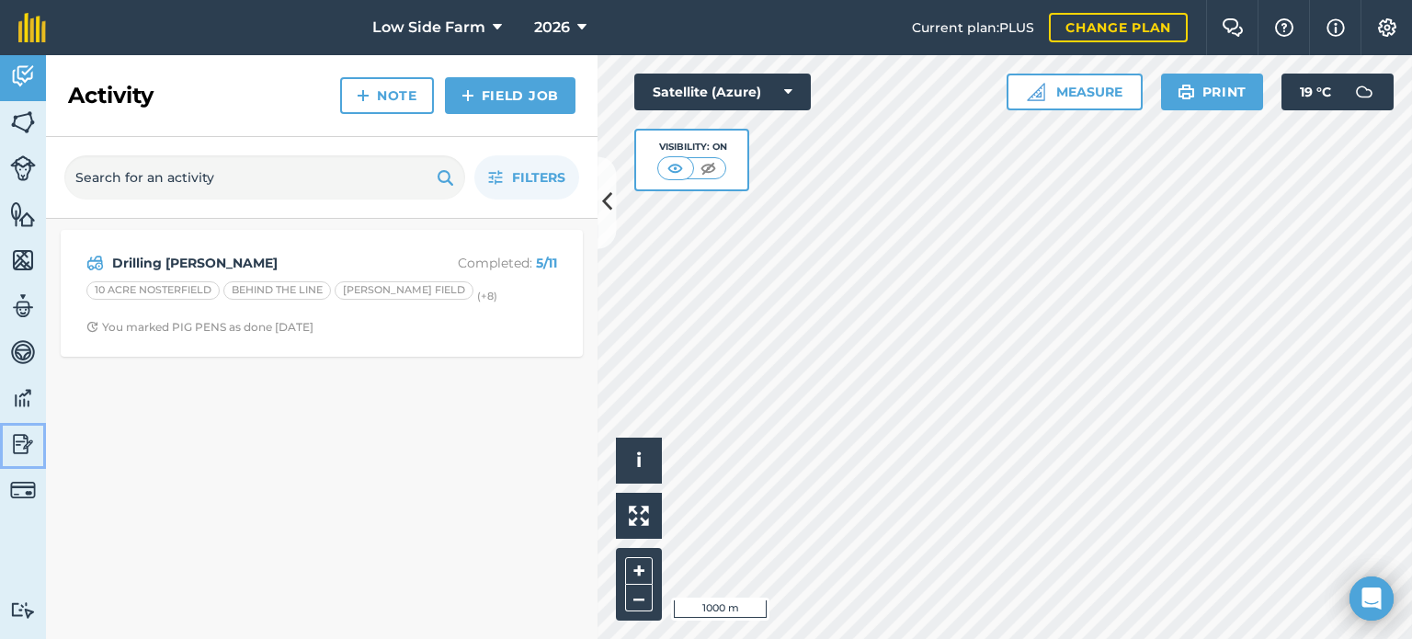
click at [14, 438] on img at bounding box center [23, 444] width 26 height 28
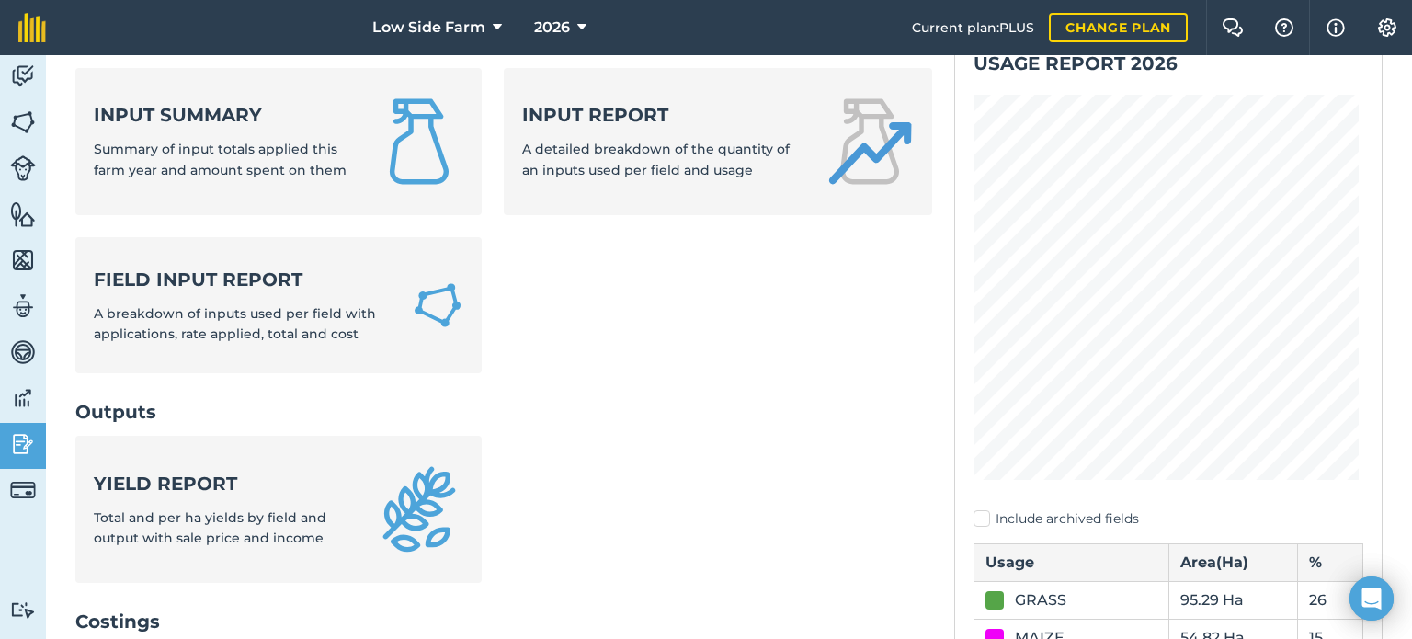
scroll to position [184, 0]
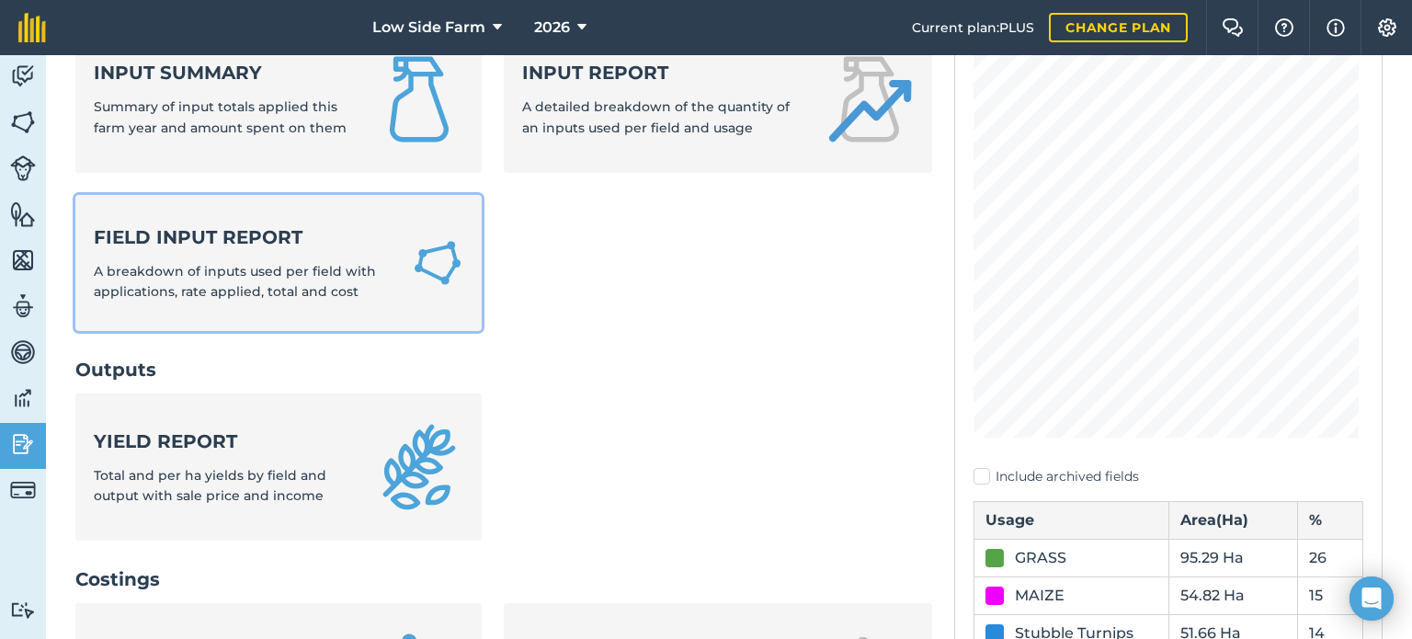
click at [235, 267] on span "A breakdown of inputs used per field with applications, rate applied, total and…" at bounding box center [235, 281] width 282 height 37
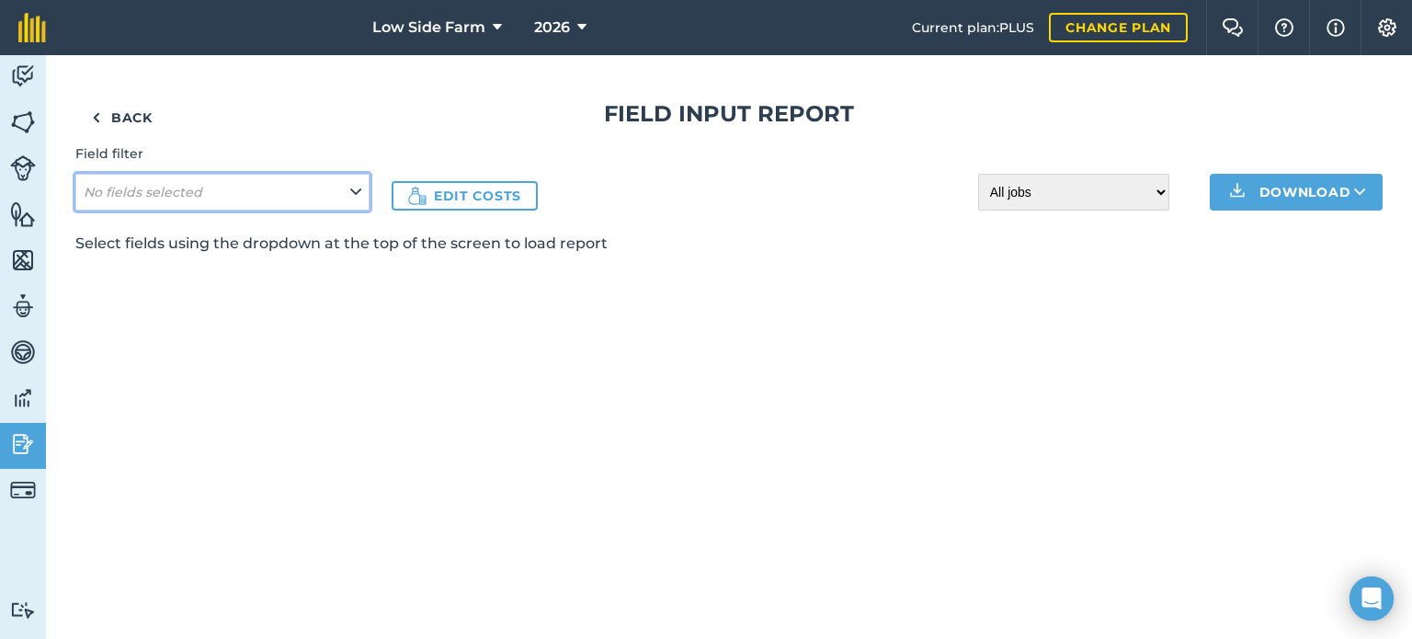
click at [349, 197] on button "No fields selected" at bounding box center [222, 192] width 294 height 37
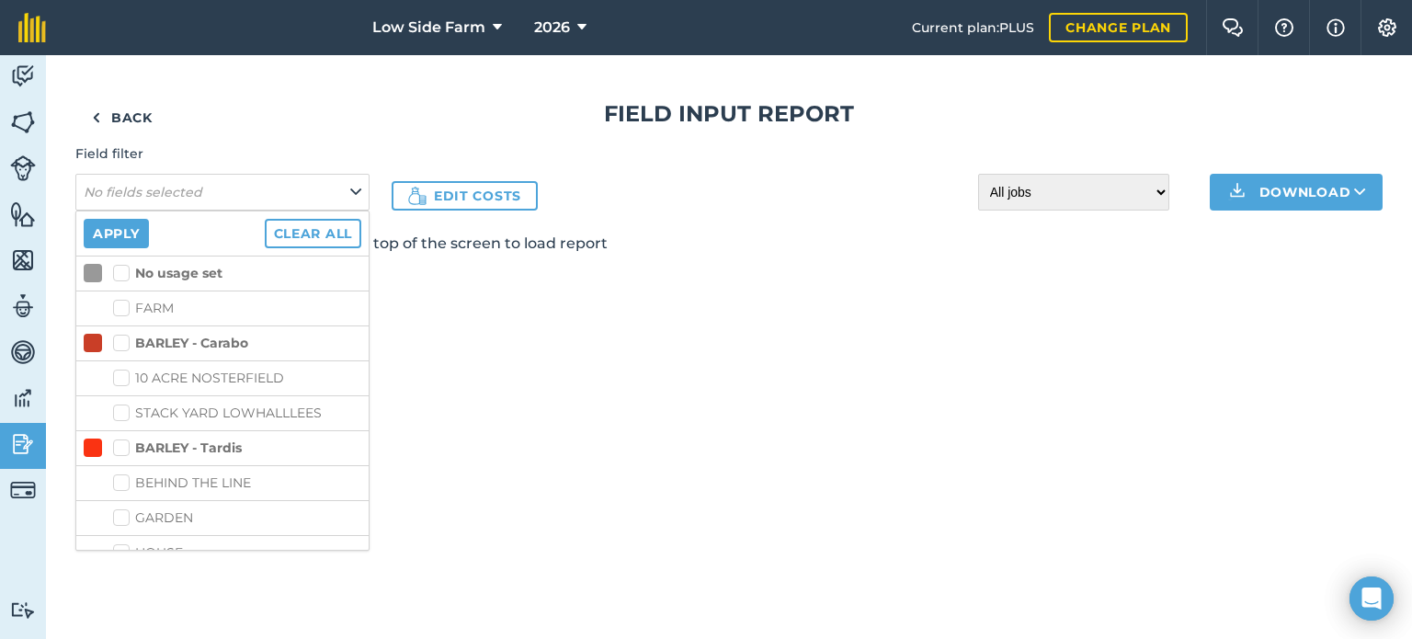
click at [114, 339] on label "BARLEY - Carabo" at bounding box center [180, 343] width 135 height 19
click at [114, 339] on input "BARLEY - Carabo" at bounding box center [119, 340] width 12 height 12
checkbox input "true"
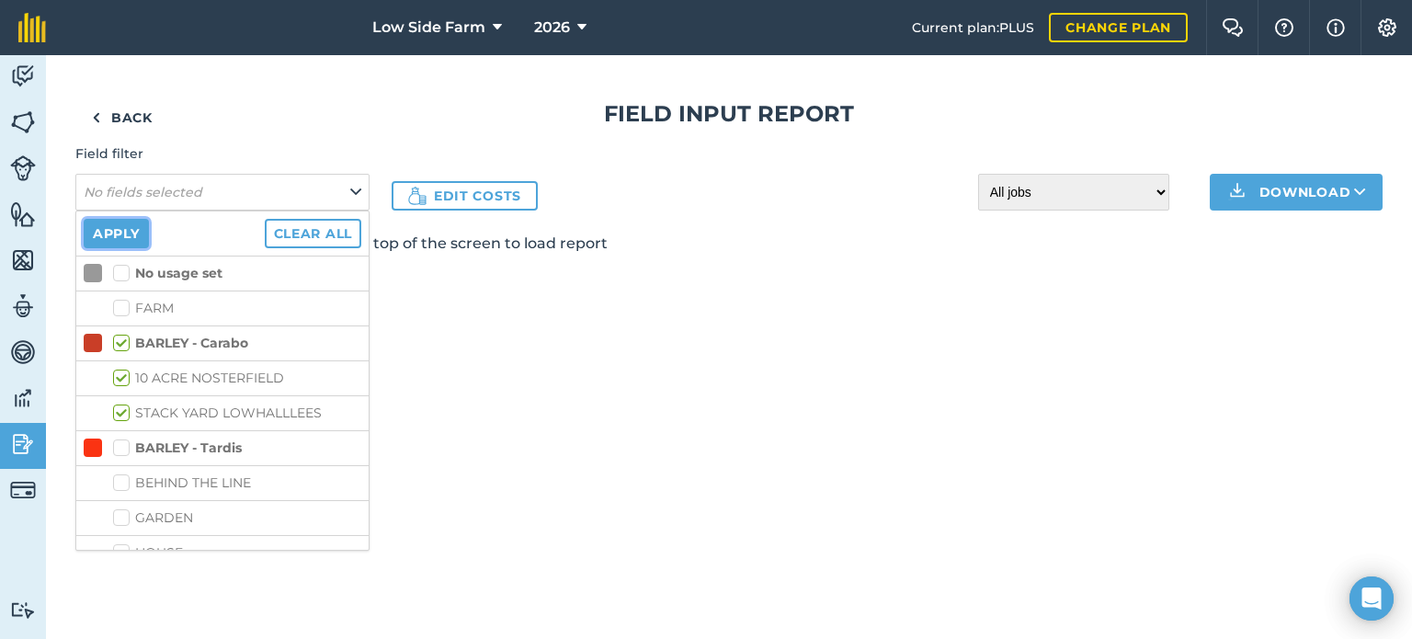
click at [108, 231] on button "Apply" at bounding box center [116, 233] width 65 height 29
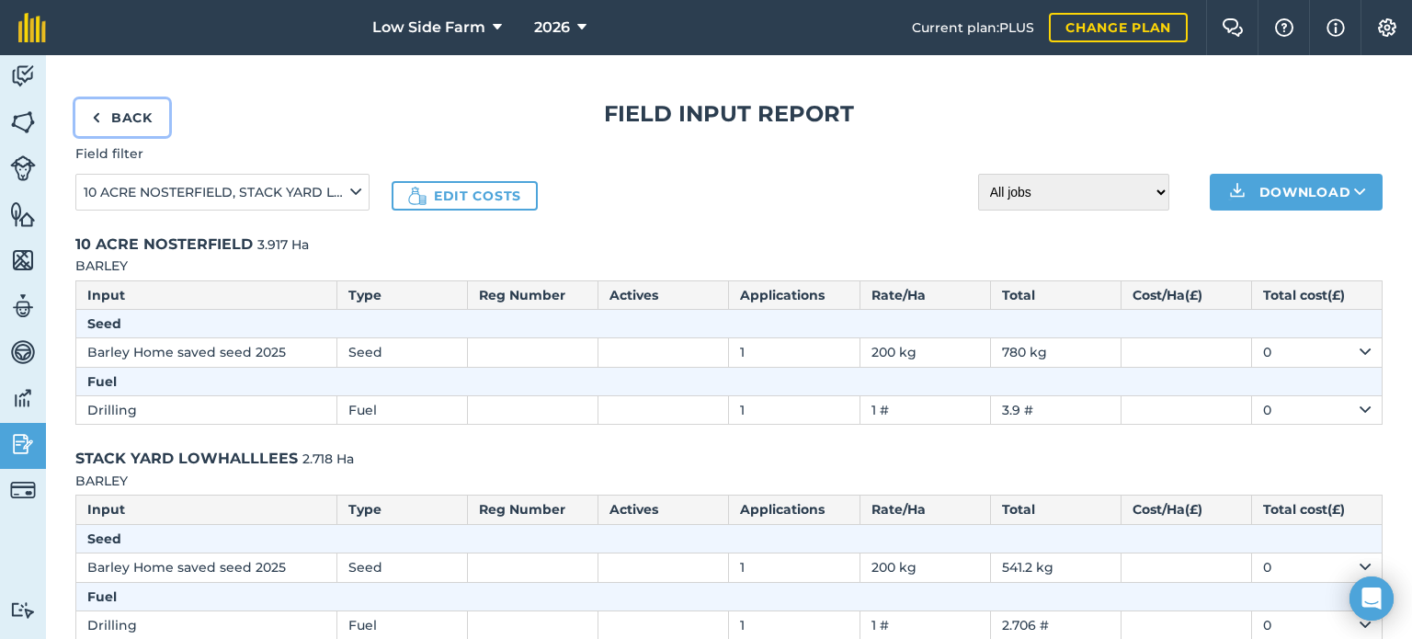
click at [129, 115] on link "Back" at bounding box center [122, 117] width 94 height 37
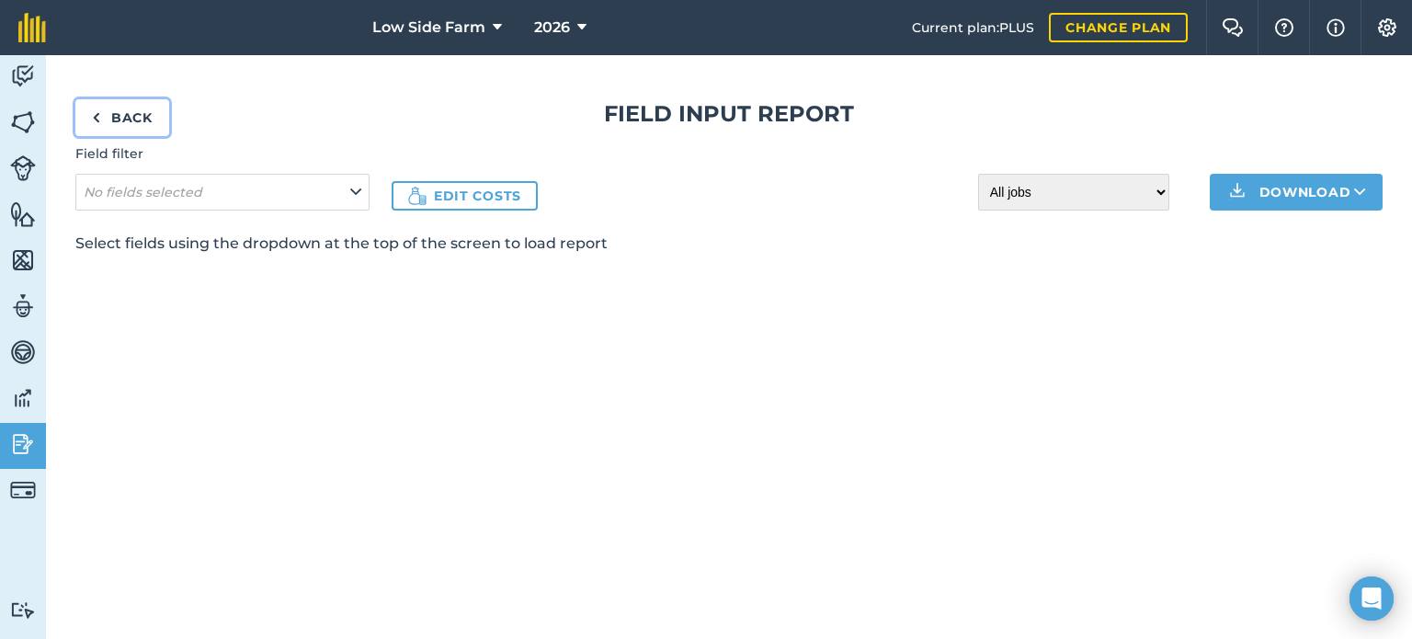
click at [122, 108] on link "Back" at bounding box center [122, 117] width 94 height 37
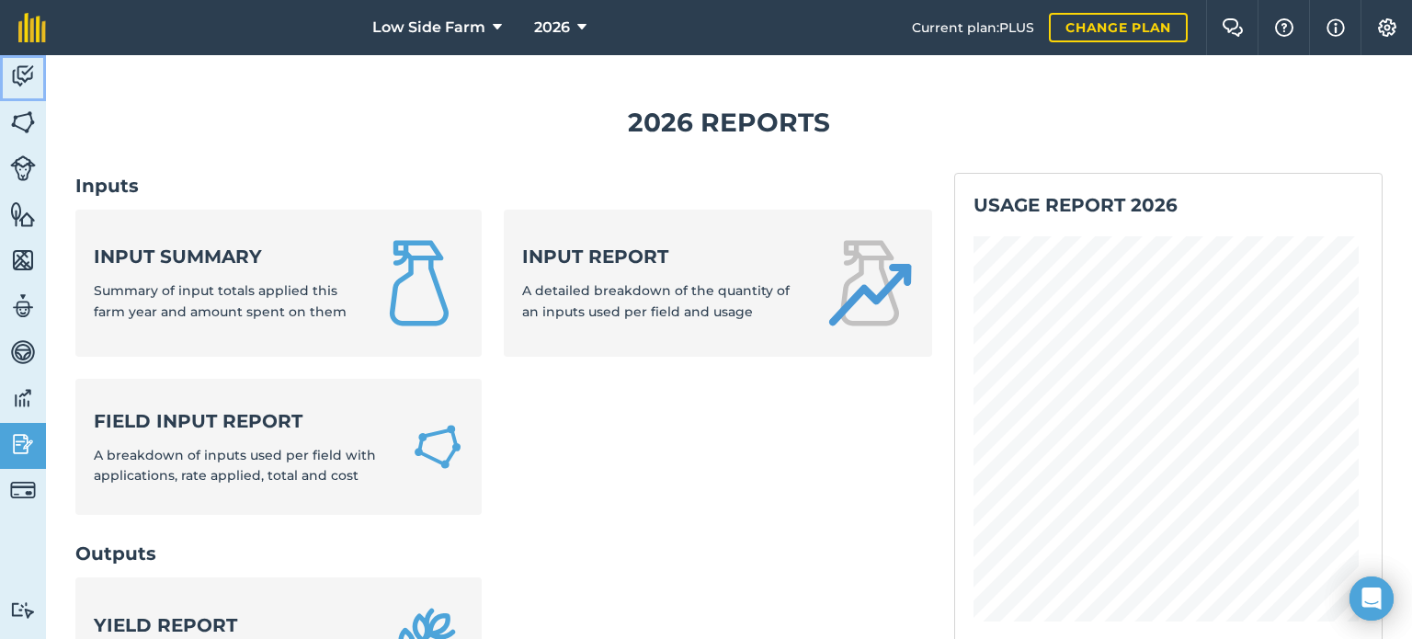
click at [30, 76] on img at bounding box center [23, 77] width 26 height 28
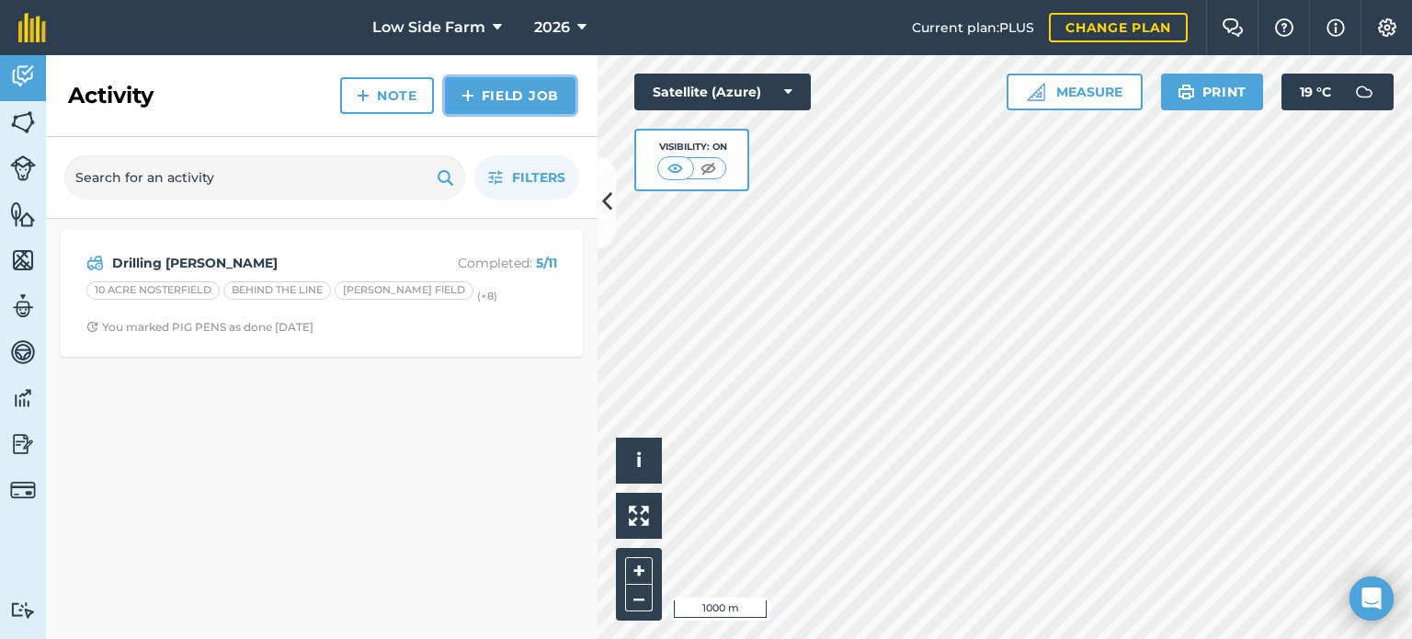
click at [507, 94] on link "Field Job" at bounding box center [510, 95] width 131 height 37
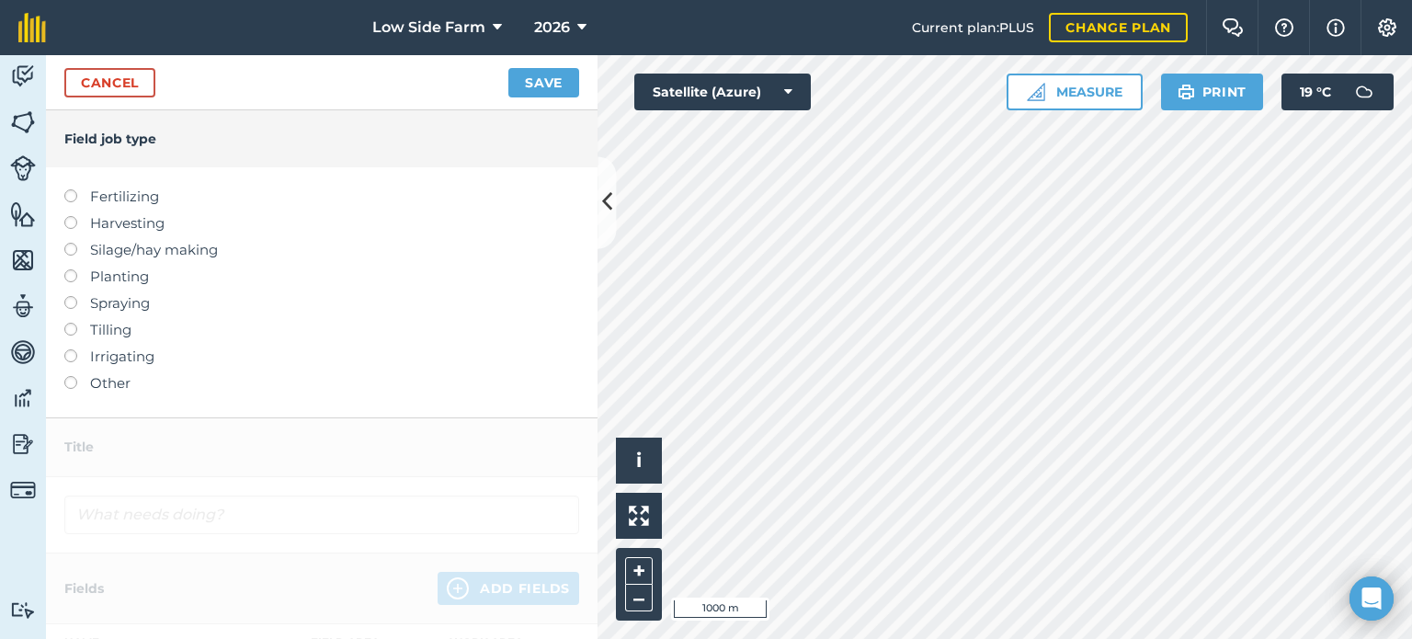
click at [72, 323] on label at bounding box center [77, 323] width 26 height 0
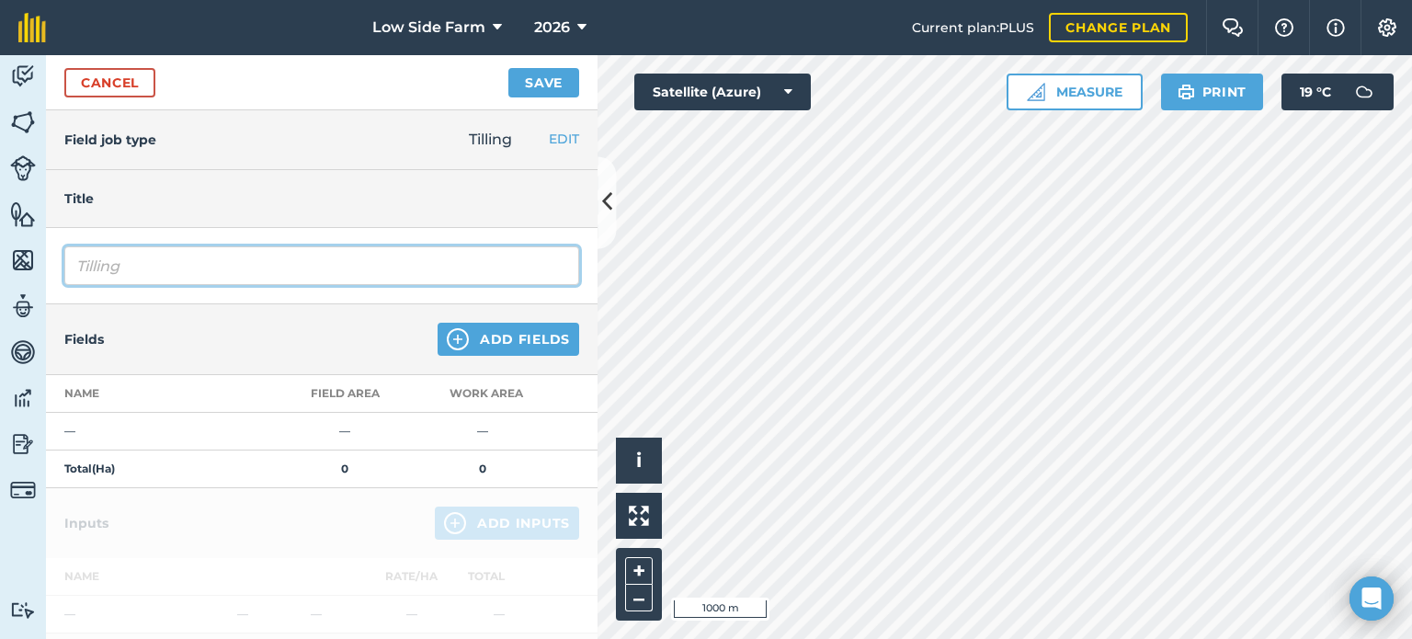
click at [131, 270] on input "Tilling" at bounding box center [321, 265] width 515 height 39
type input "T"
type input "Ploughing"
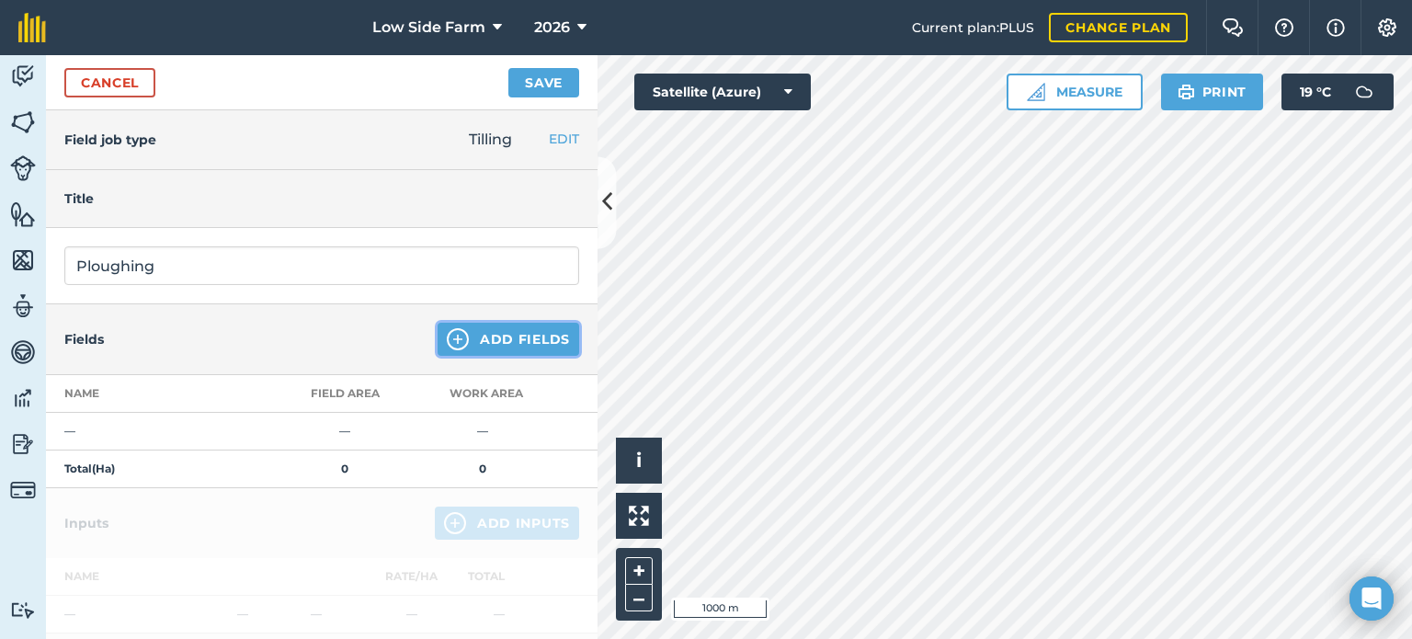
click at [485, 330] on button "Add Fields" at bounding box center [509, 339] width 142 height 33
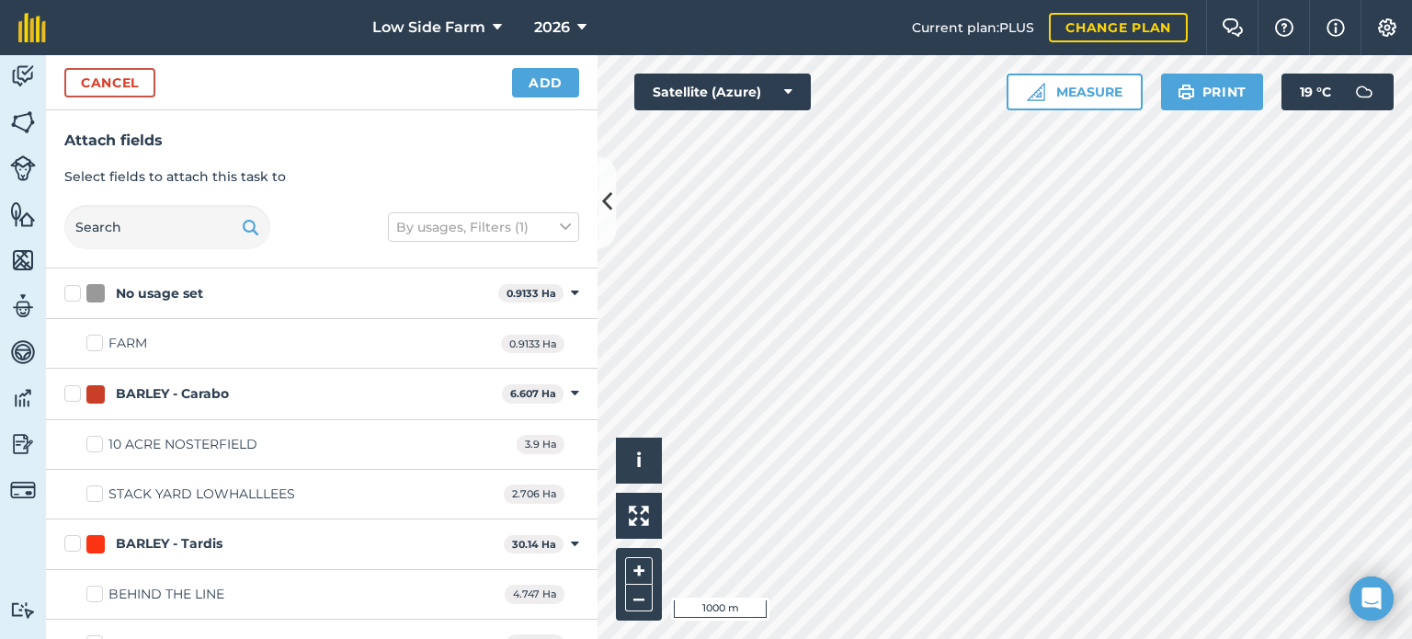
click at [76, 396] on label "BARLEY - Carabo" at bounding box center [279, 393] width 430 height 19
click at [76, 396] on input "BARLEY - Carabo" at bounding box center [70, 390] width 12 height 12
checkbox input "true"
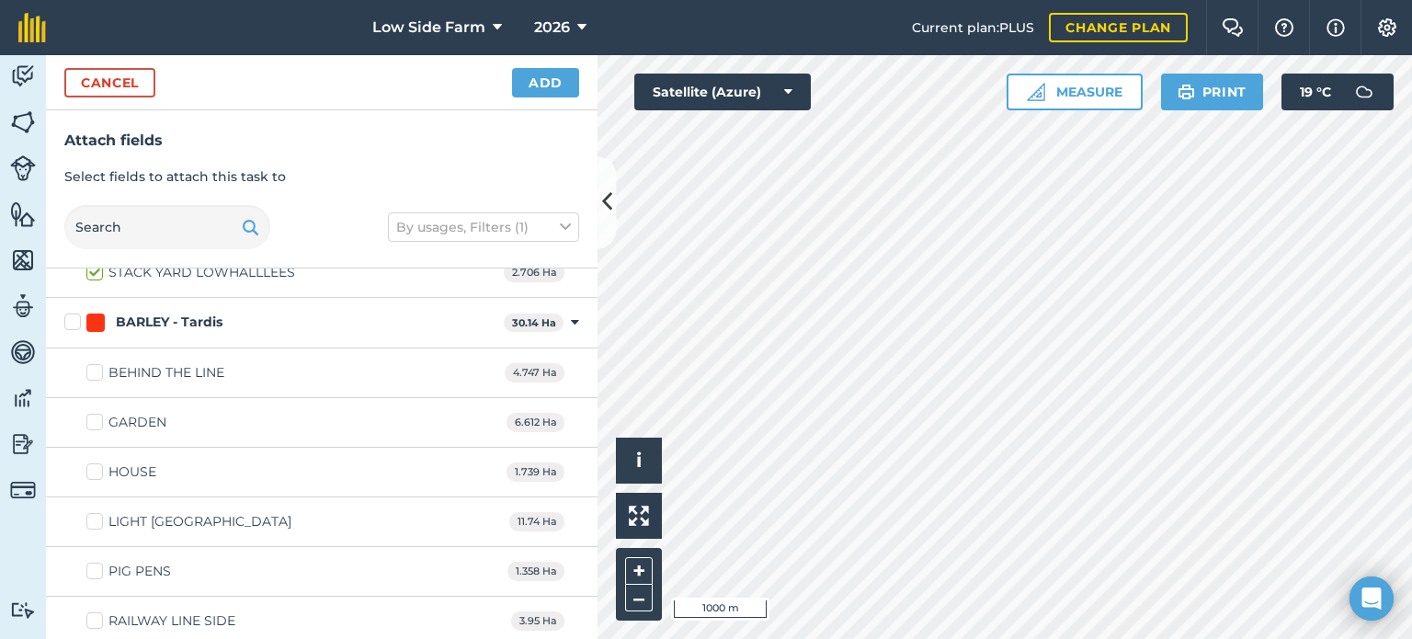
scroll to position [184, 0]
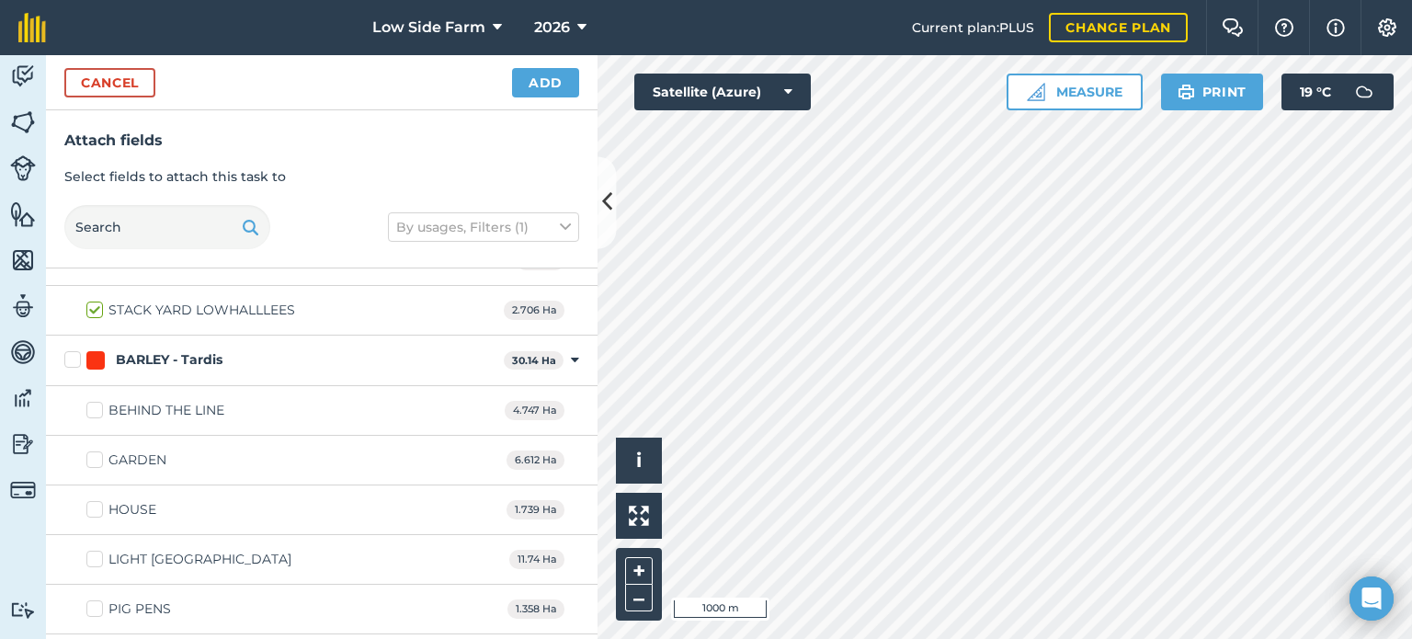
click at [74, 361] on label "BARLEY - Tardis" at bounding box center [280, 359] width 432 height 19
click at [74, 361] on input "BARLEY - Tardis" at bounding box center [70, 356] width 12 height 12
checkbox input "true"
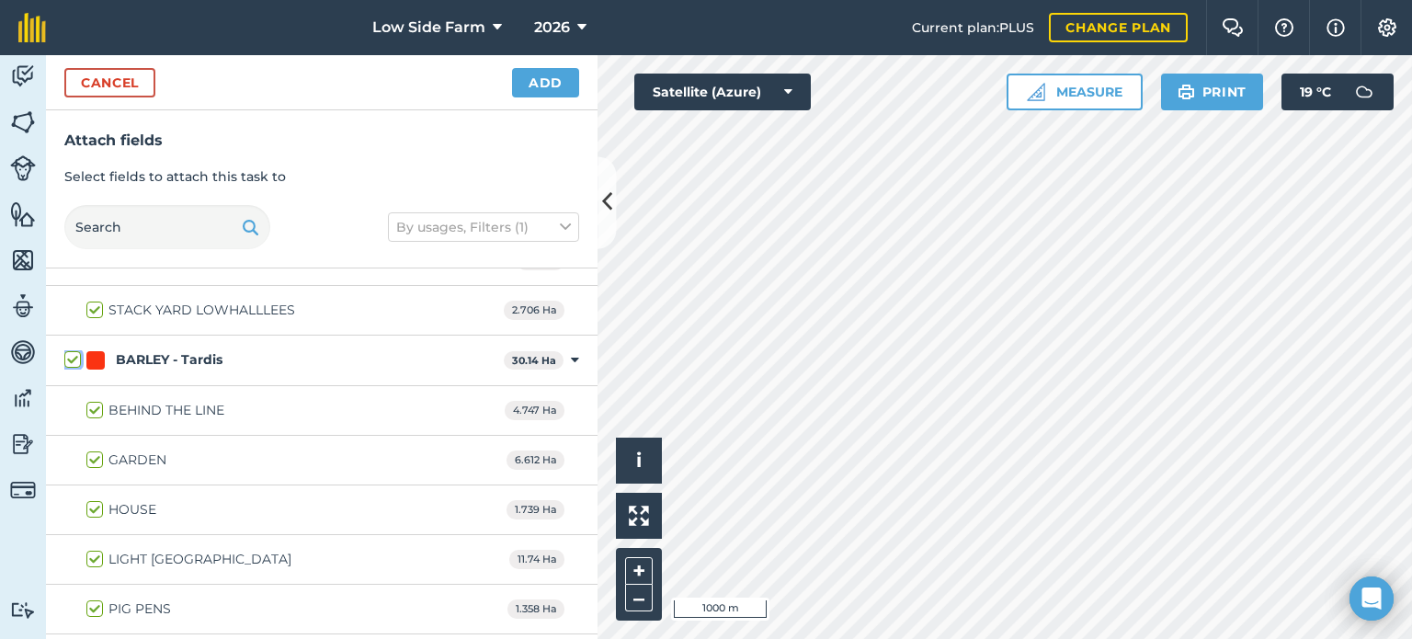
checkbox input "true"
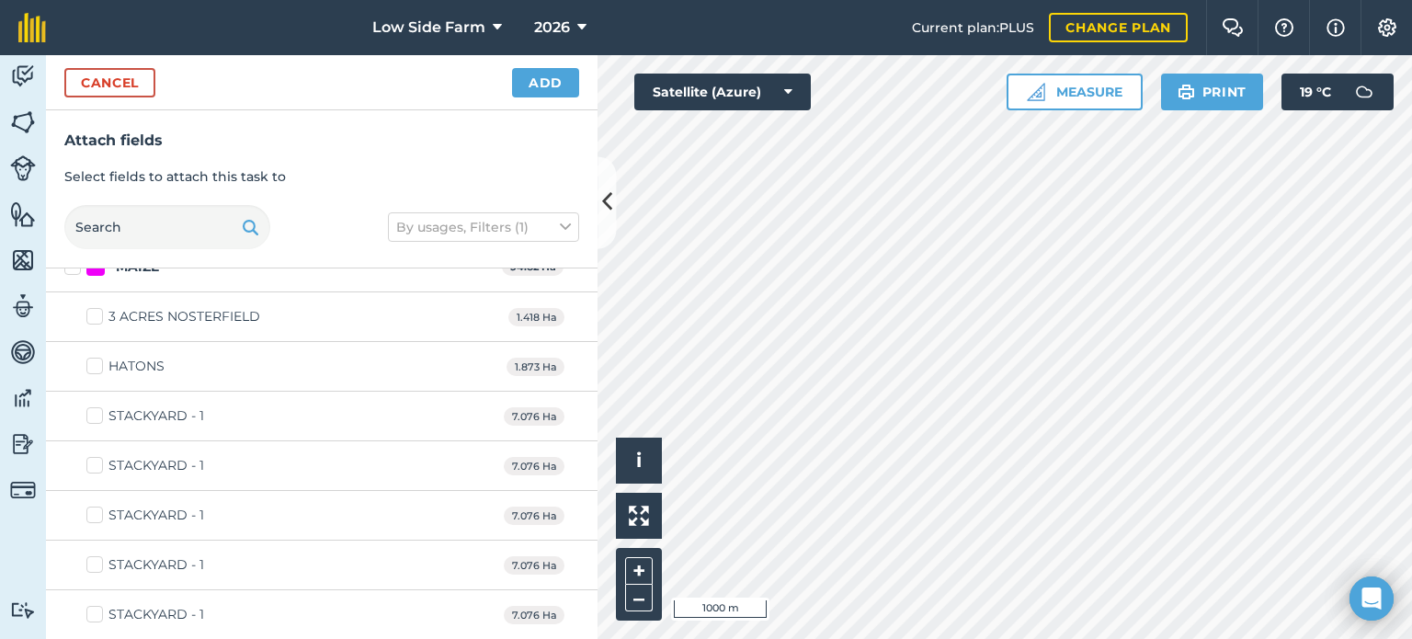
scroll to position [3218, 0]
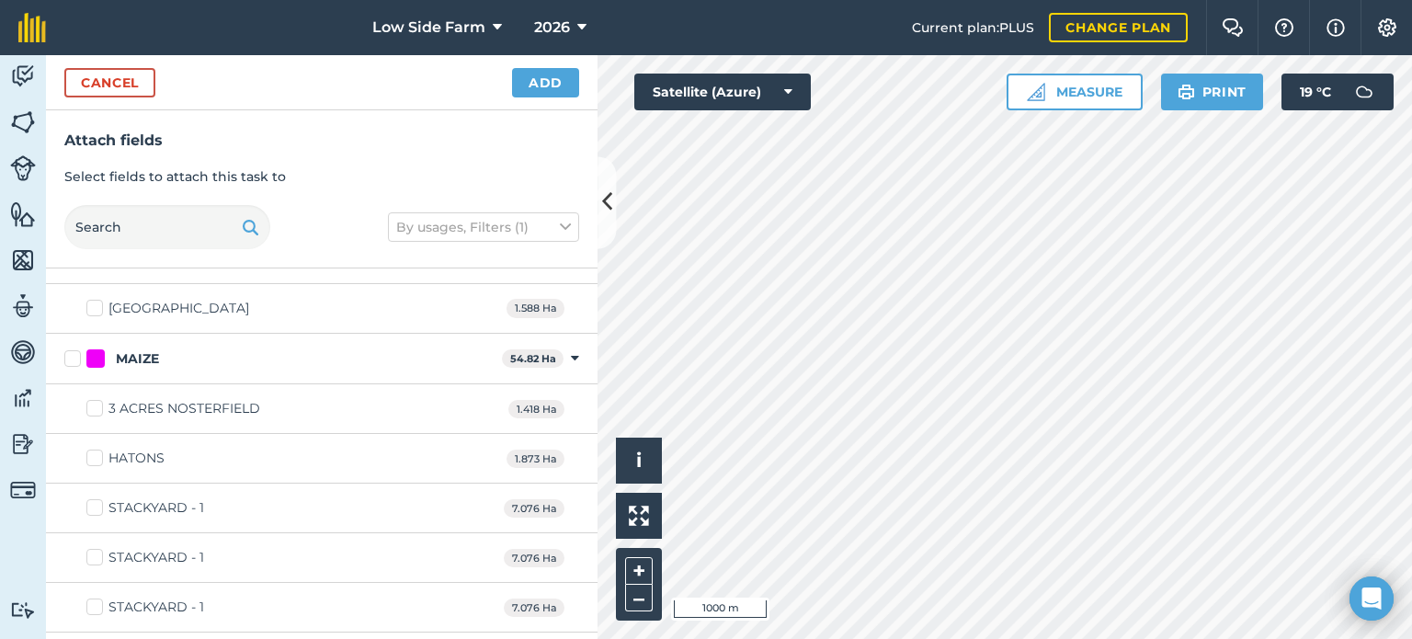
click at [96, 449] on label "HATONS" at bounding box center [125, 458] width 78 height 19
click at [96, 449] on input "HATONS" at bounding box center [92, 455] width 12 height 12
checkbox input "true"
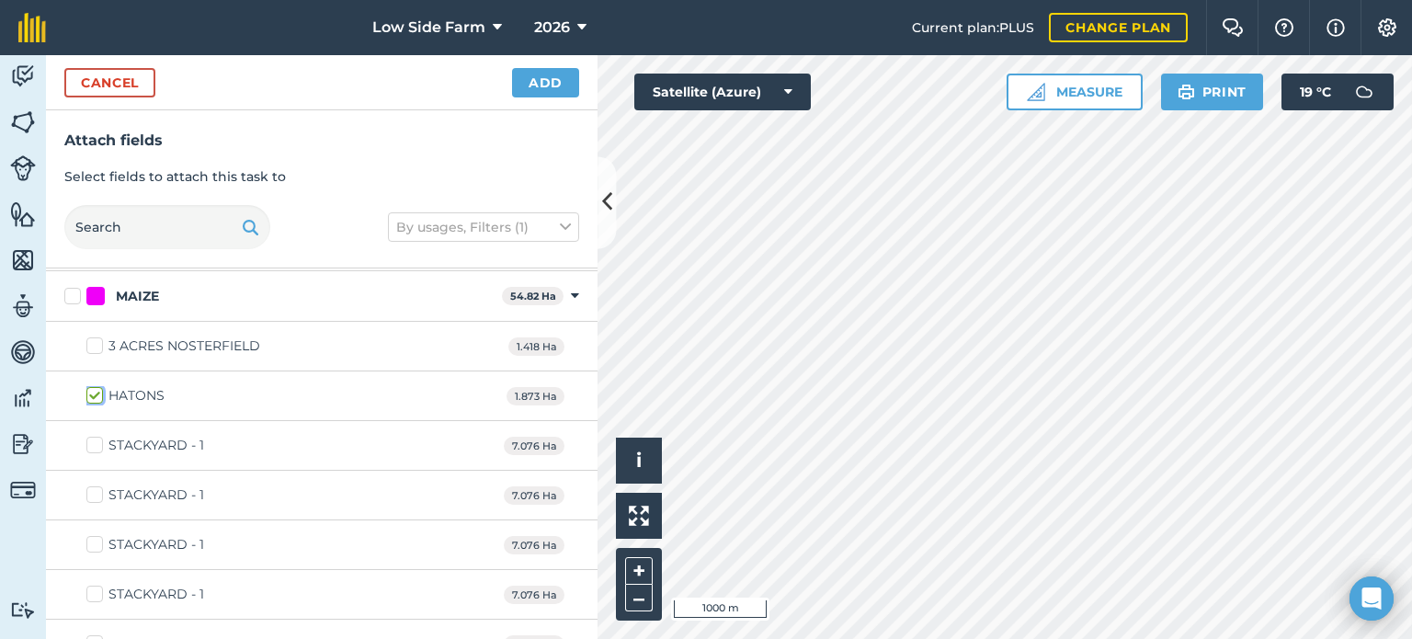
scroll to position [3310, 0]
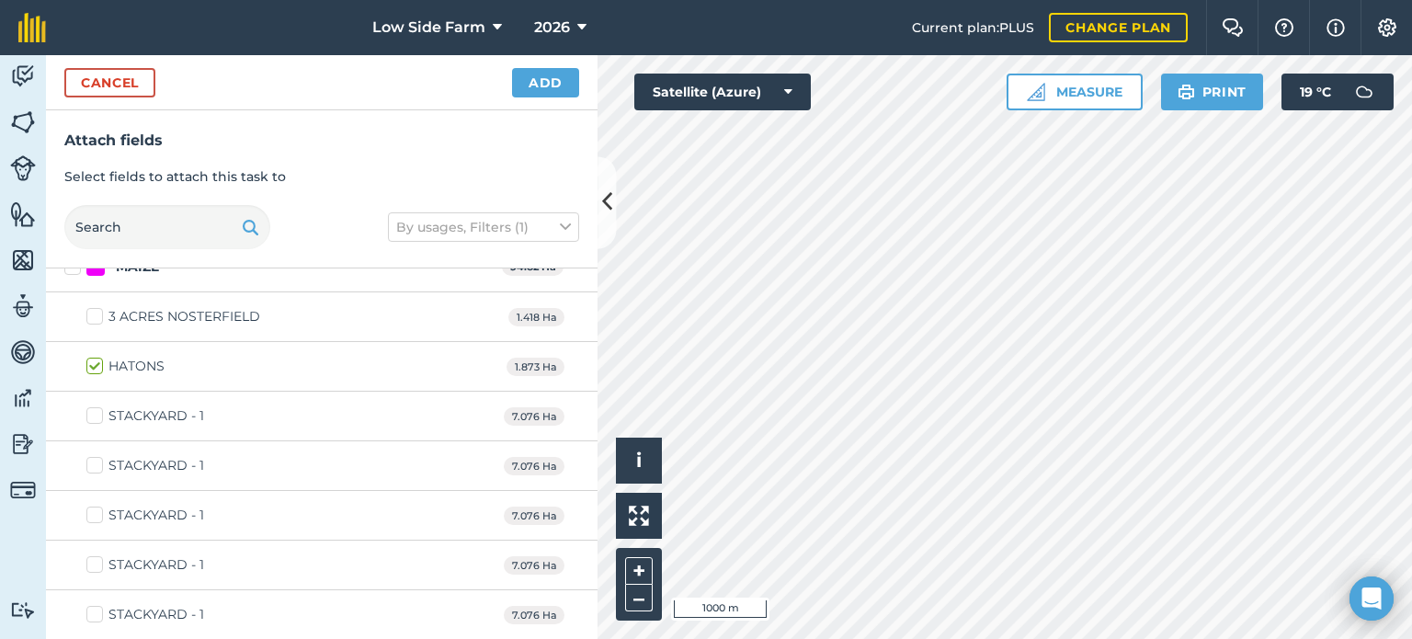
click at [92, 406] on label "STACKYARD - 1" at bounding box center [145, 415] width 118 height 19
click at [92, 406] on input "STACKYARD - 1" at bounding box center [92, 412] width 12 height 12
checkbox input "true"
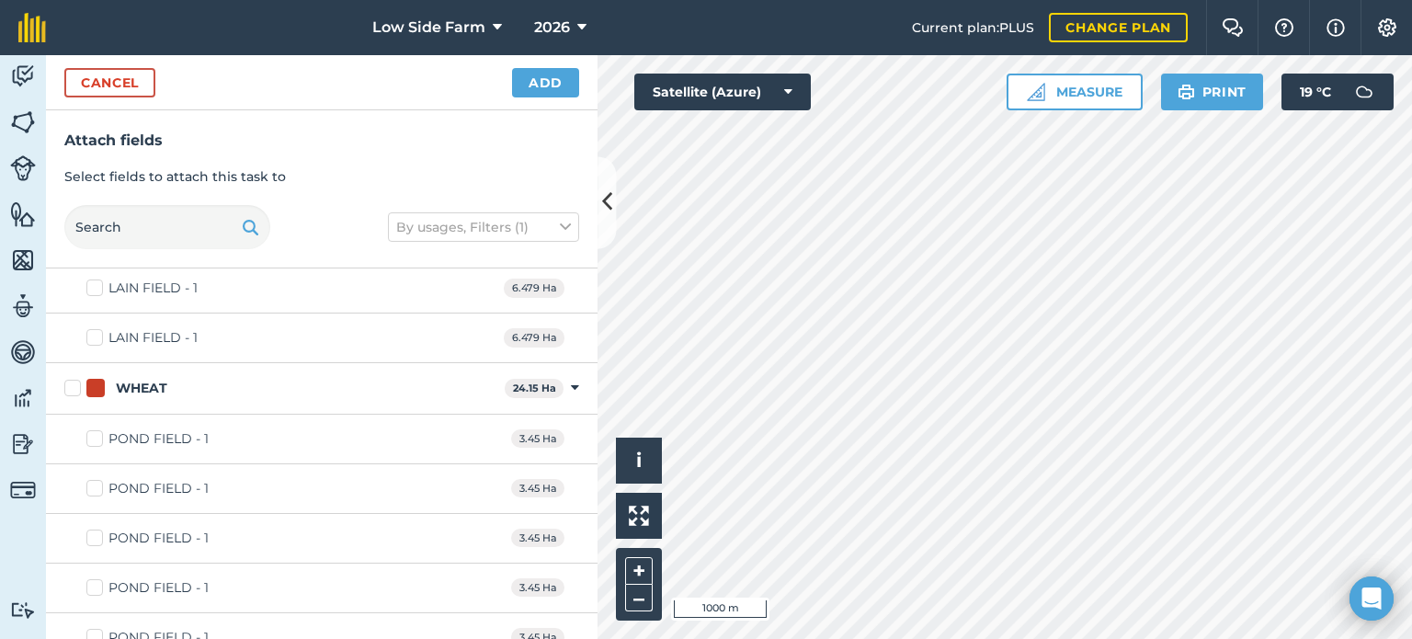
scroll to position [4321, 0]
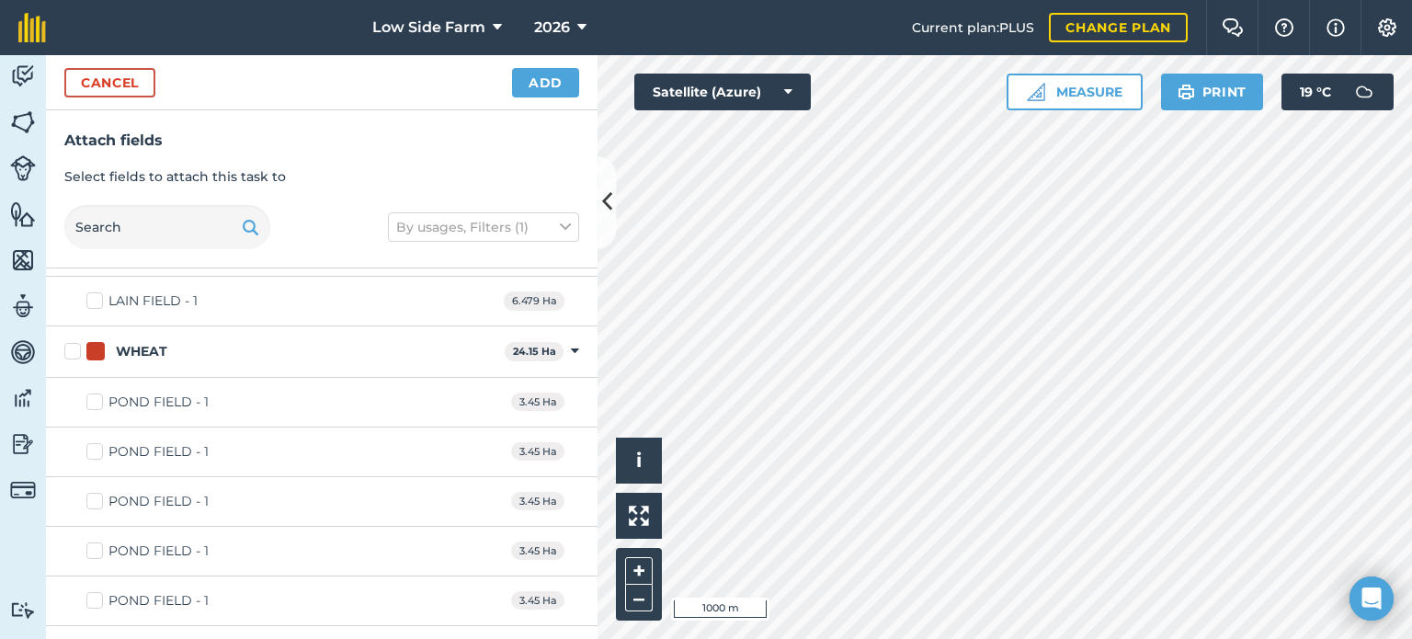
click at [96, 393] on label "POND FIELD - 1" at bounding box center [147, 402] width 122 height 19
click at [96, 393] on input "POND FIELD - 1" at bounding box center [92, 399] width 12 height 12
checkbox input "true"
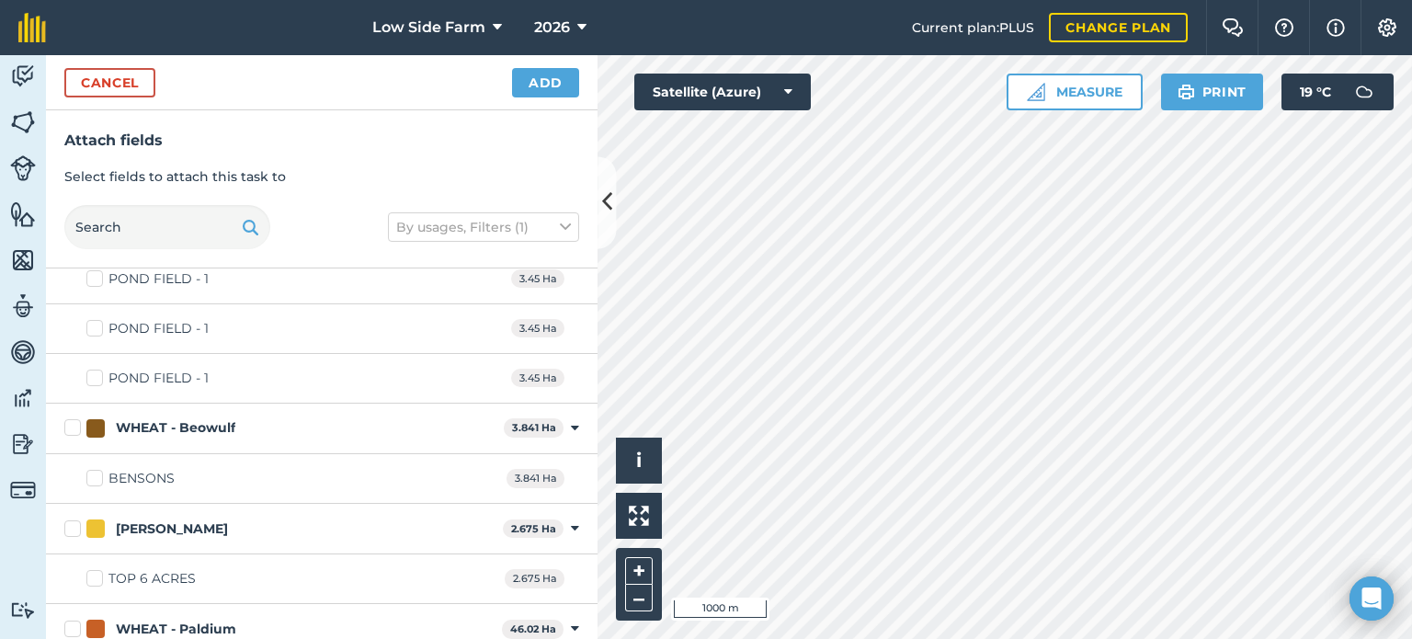
scroll to position [4688, 0]
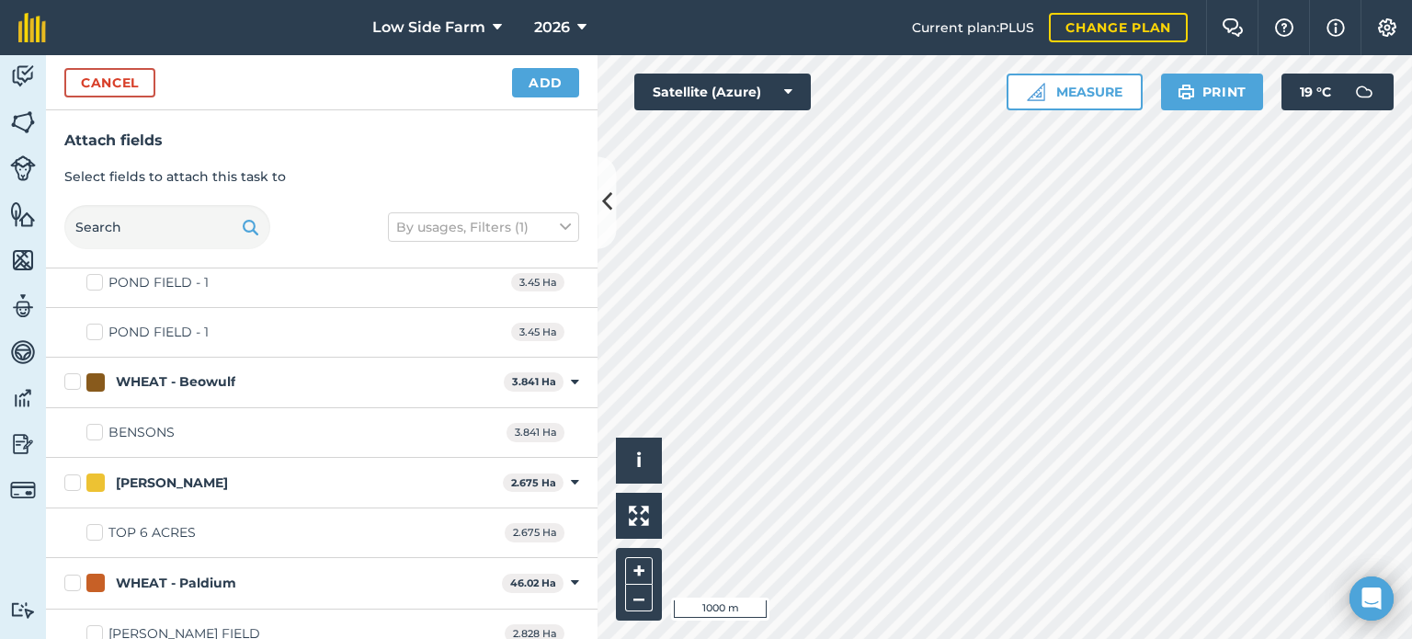
click at [97, 423] on label "BENSONS" at bounding box center [130, 432] width 88 height 19
click at [97, 423] on input "BENSONS" at bounding box center [92, 429] width 12 height 12
checkbox input "true"
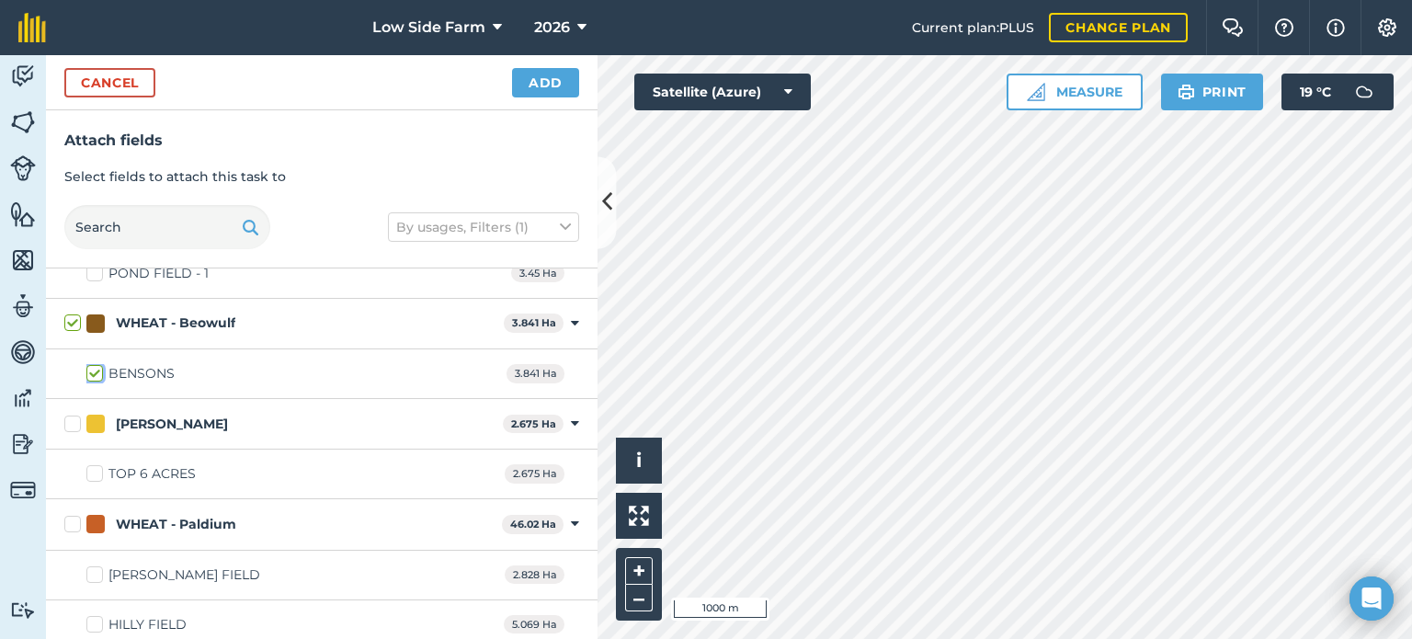
scroll to position [4780, 0]
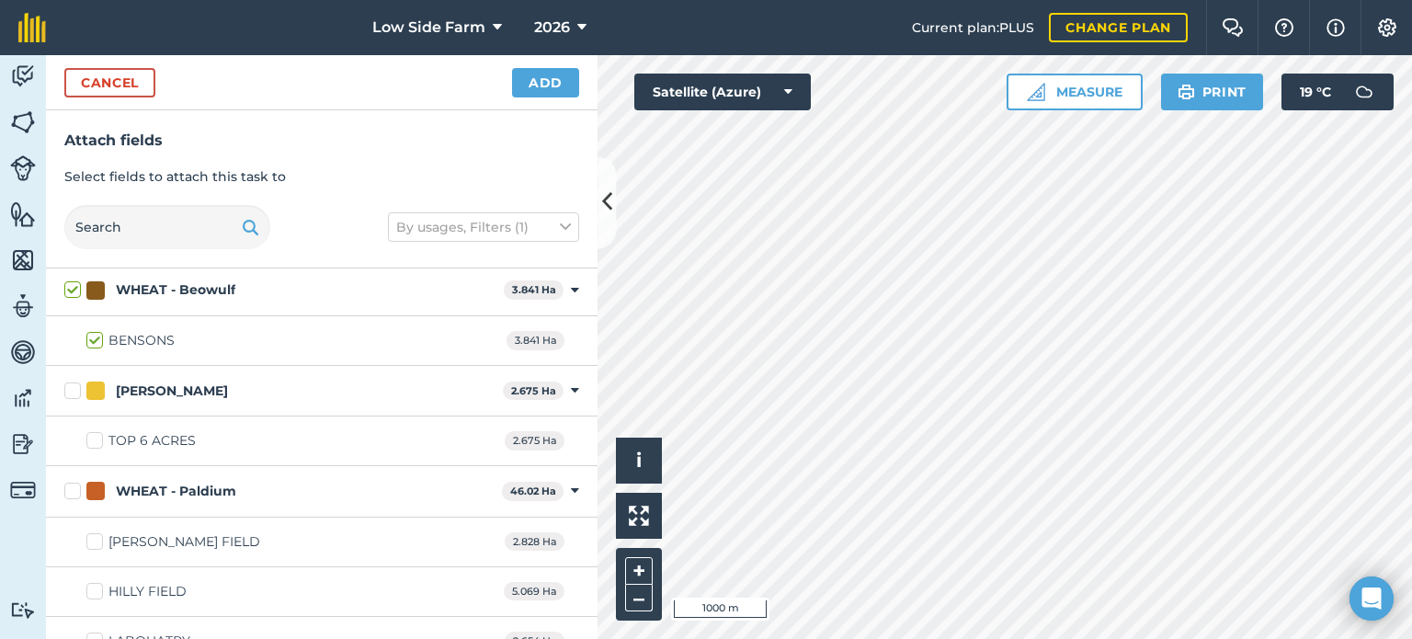
click at [96, 431] on label "TOP 6 ACRES" at bounding box center [140, 440] width 109 height 19
click at [96, 431] on input "TOP 6 ACRES" at bounding box center [92, 437] width 12 height 12
checkbox input "true"
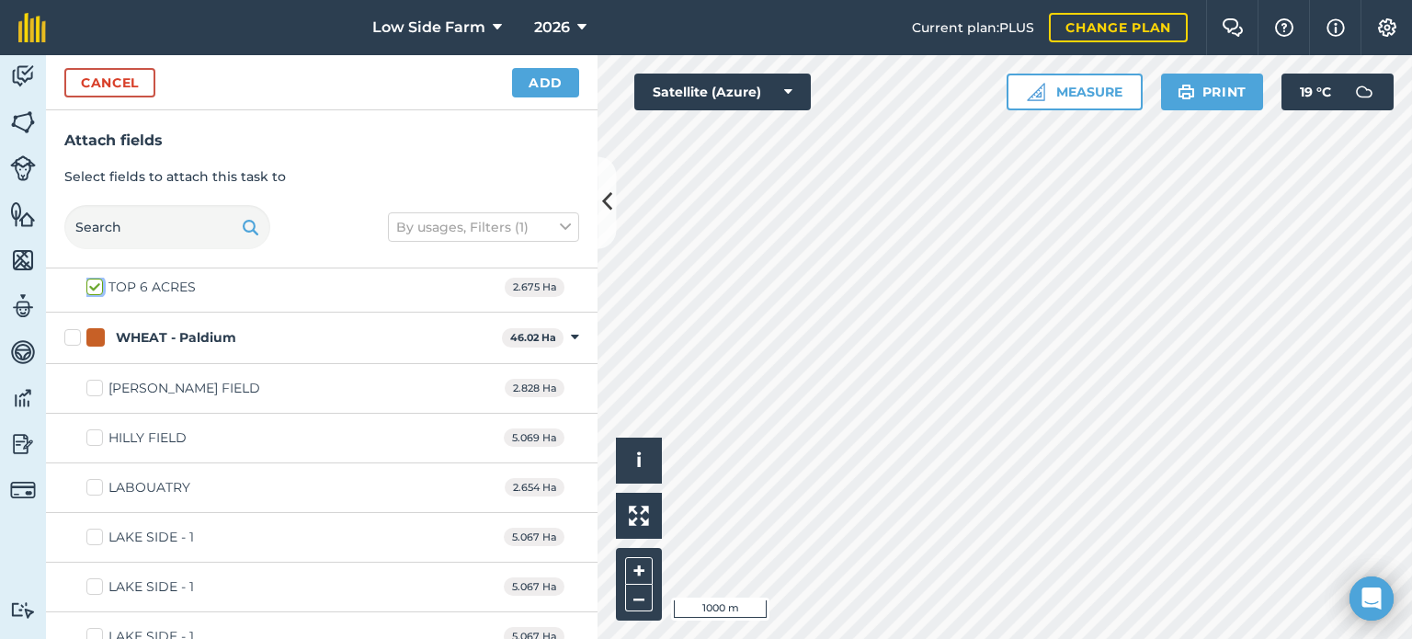
scroll to position [4964, 0]
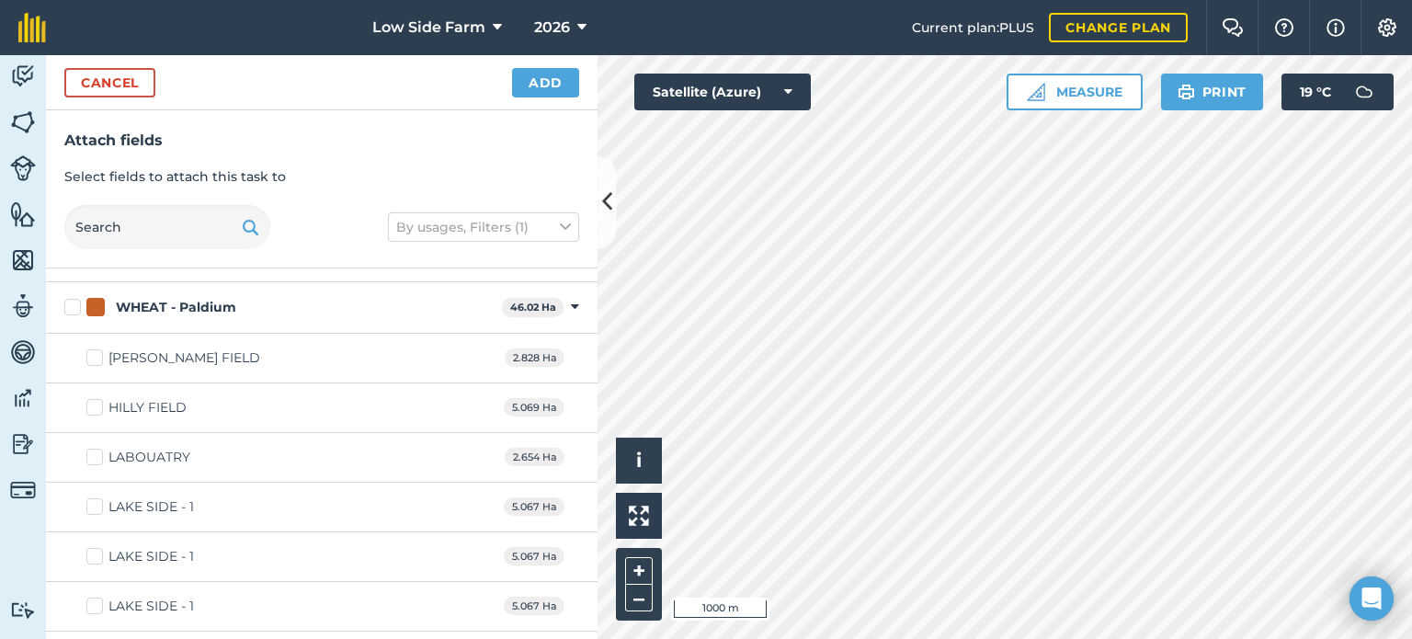
click at [95, 348] on label "[PERSON_NAME] FIELD" at bounding box center [173, 357] width 174 height 19
click at [95, 348] on input "[PERSON_NAME] FIELD" at bounding box center [92, 354] width 12 height 12
checkbox input "true"
click at [97, 398] on label "HILLY FIELD" at bounding box center [136, 407] width 100 height 19
click at [97, 398] on input "HILLY FIELD" at bounding box center [92, 404] width 12 height 12
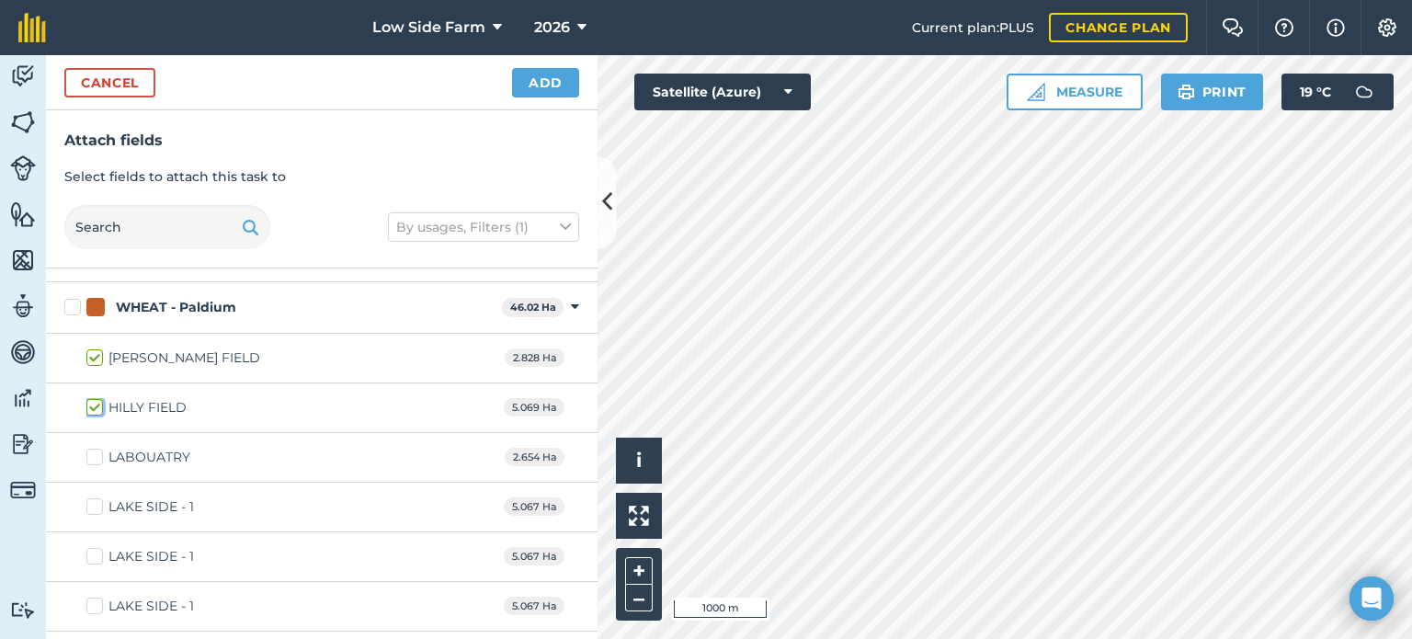
checkbox input "true"
click at [96, 448] on label "LABOUATRY" at bounding box center [138, 457] width 104 height 19
click at [96, 448] on input "LABOUATRY" at bounding box center [92, 454] width 12 height 12
checkbox input "true"
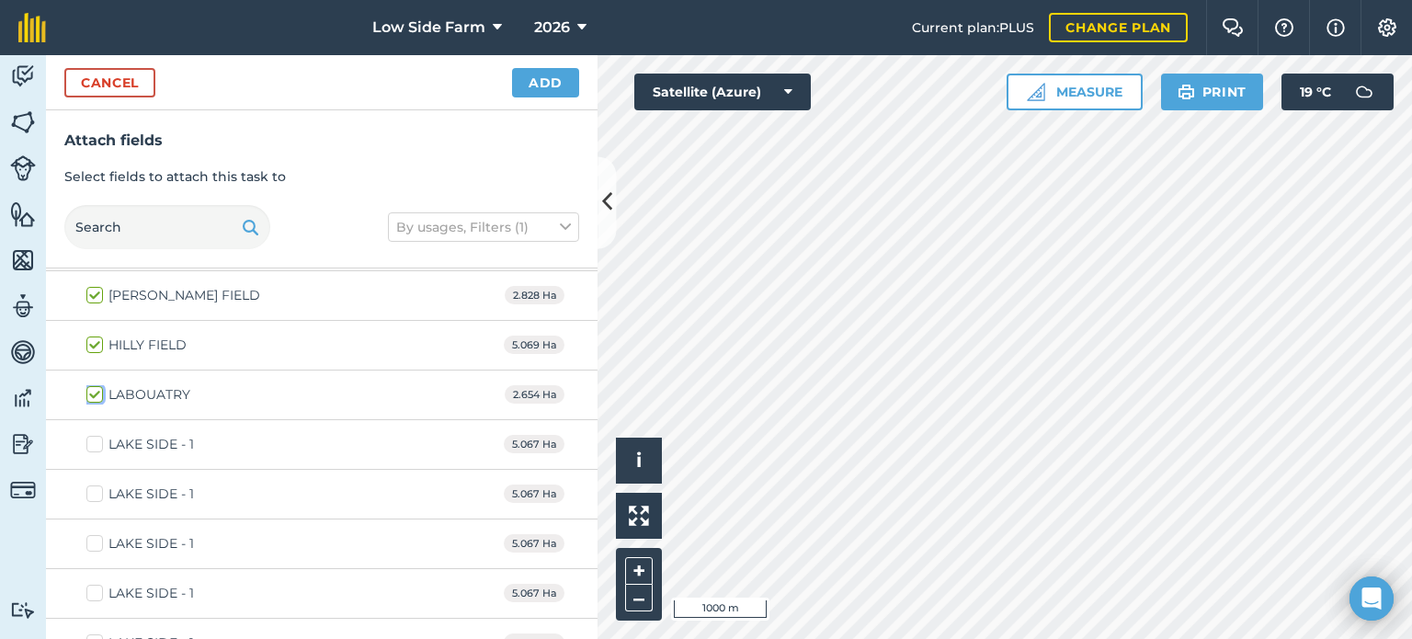
scroll to position [5056, 0]
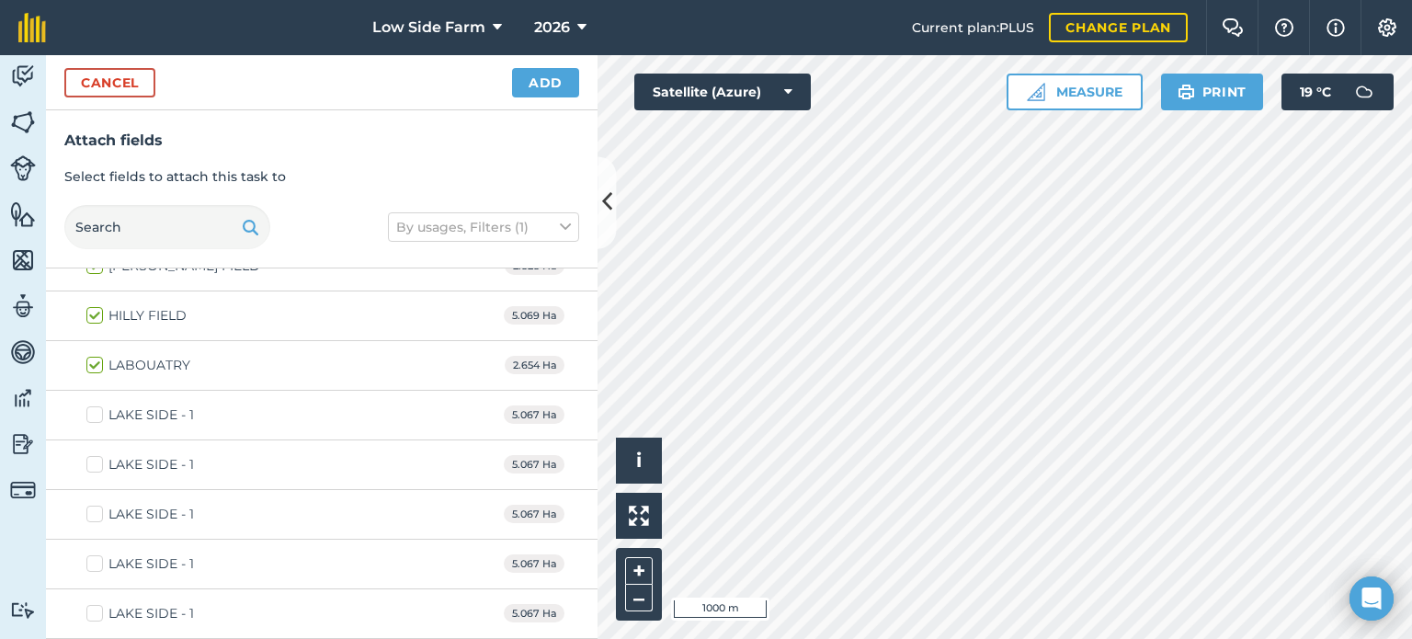
click at [95, 405] on label "LAKE SIDE - 1" at bounding box center [140, 414] width 108 height 19
click at [95, 405] on input "LAKE SIDE - 1" at bounding box center [92, 411] width 12 height 12
checkbox input "true"
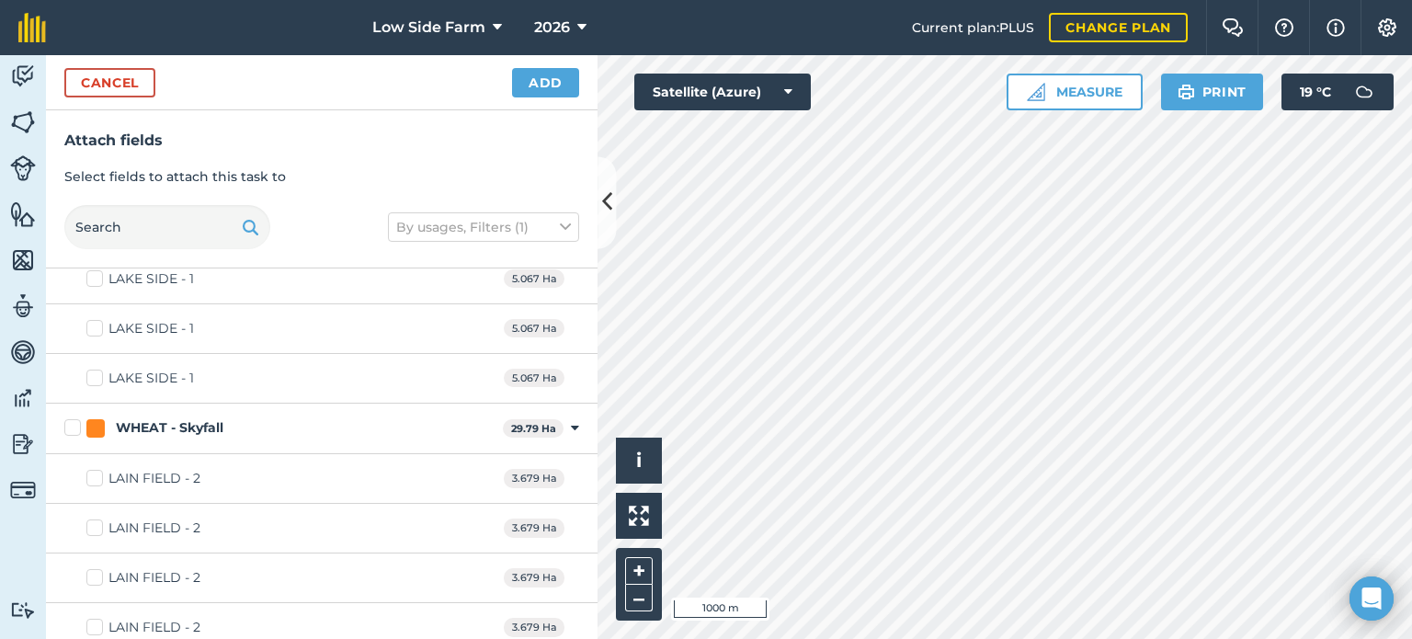
scroll to position [5424, 0]
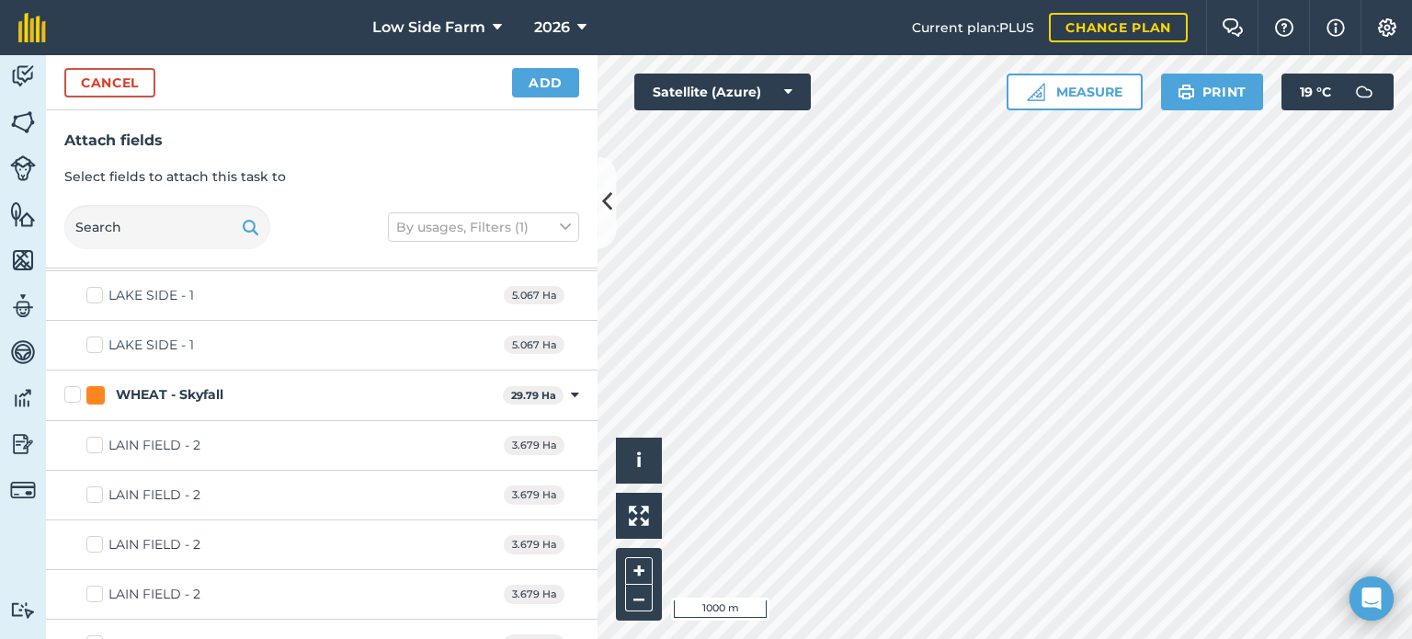
click at [95, 436] on label "LAIN FIELD - 2" at bounding box center [143, 445] width 114 height 19
click at [95, 436] on input "LAIN FIELD - 2" at bounding box center [92, 442] width 12 height 12
checkbox input "true"
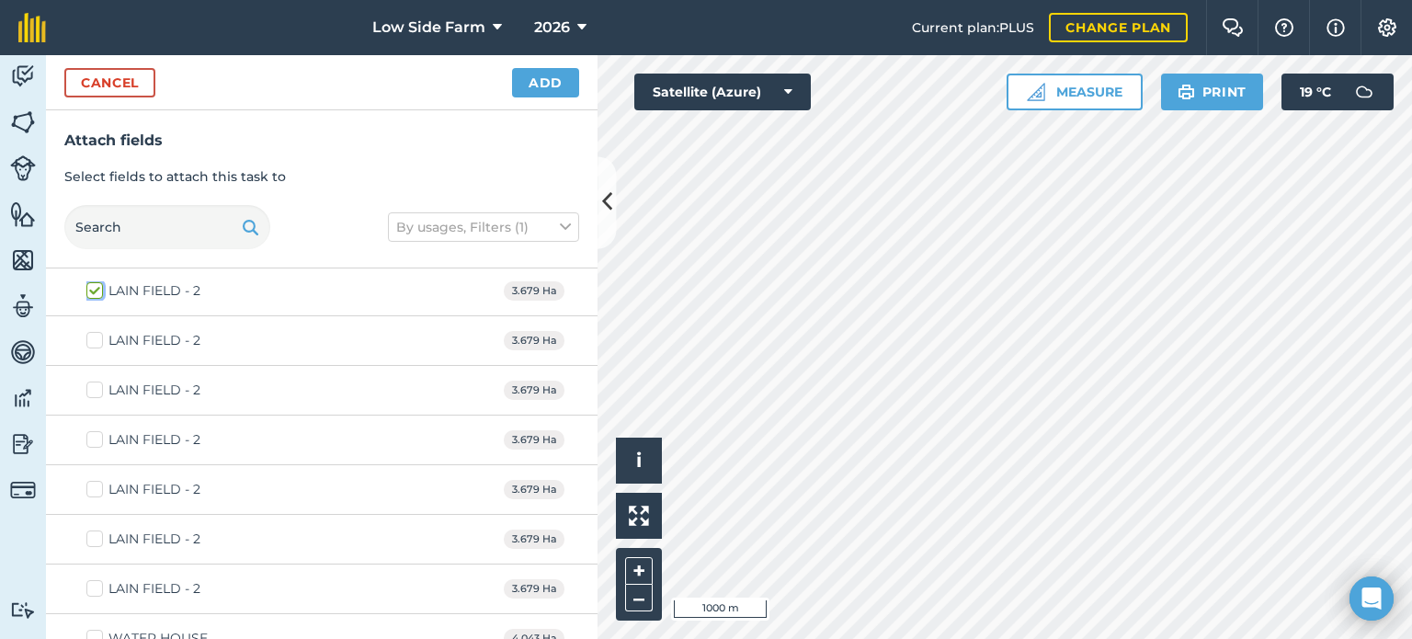
scroll to position [5581, 0]
click at [98, 626] on label "WATER HOUSE" at bounding box center [146, 635] width 121 height 19
click at [98, 626] on input "WATER HOUSE" at bounding box center [92, 632] width 12 height 12
checkbox input "true"
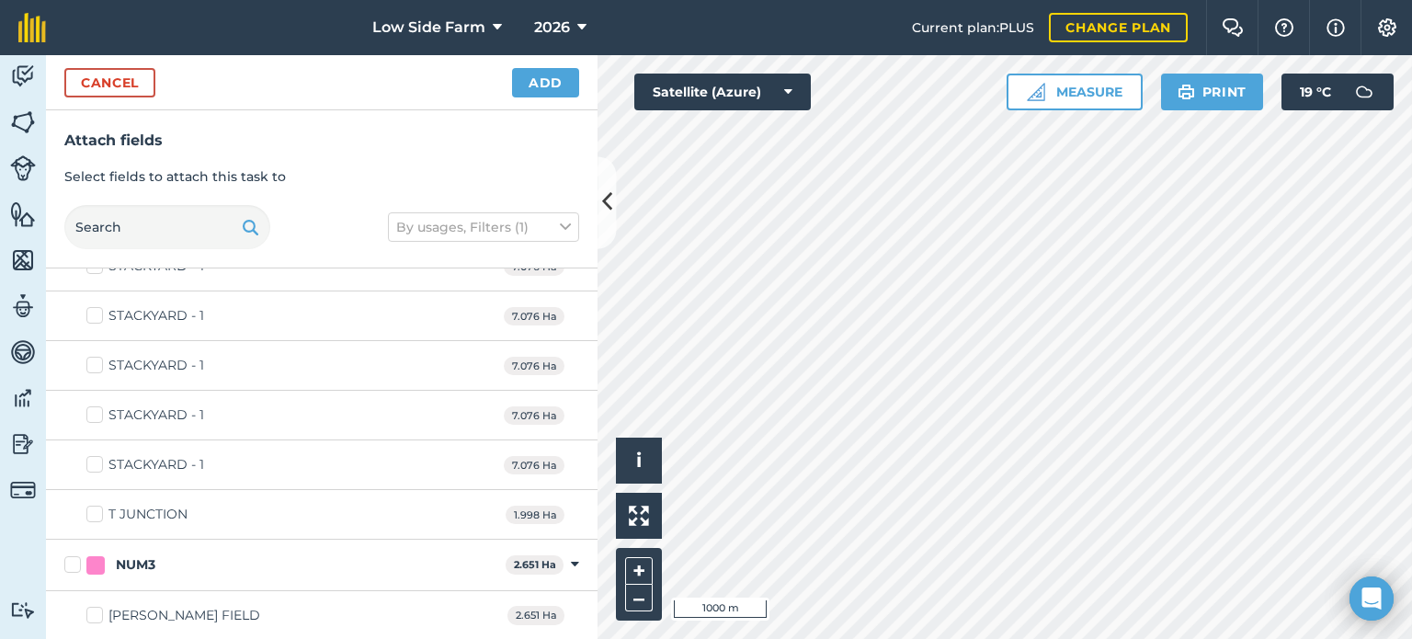
scroll to position [3099, 0]
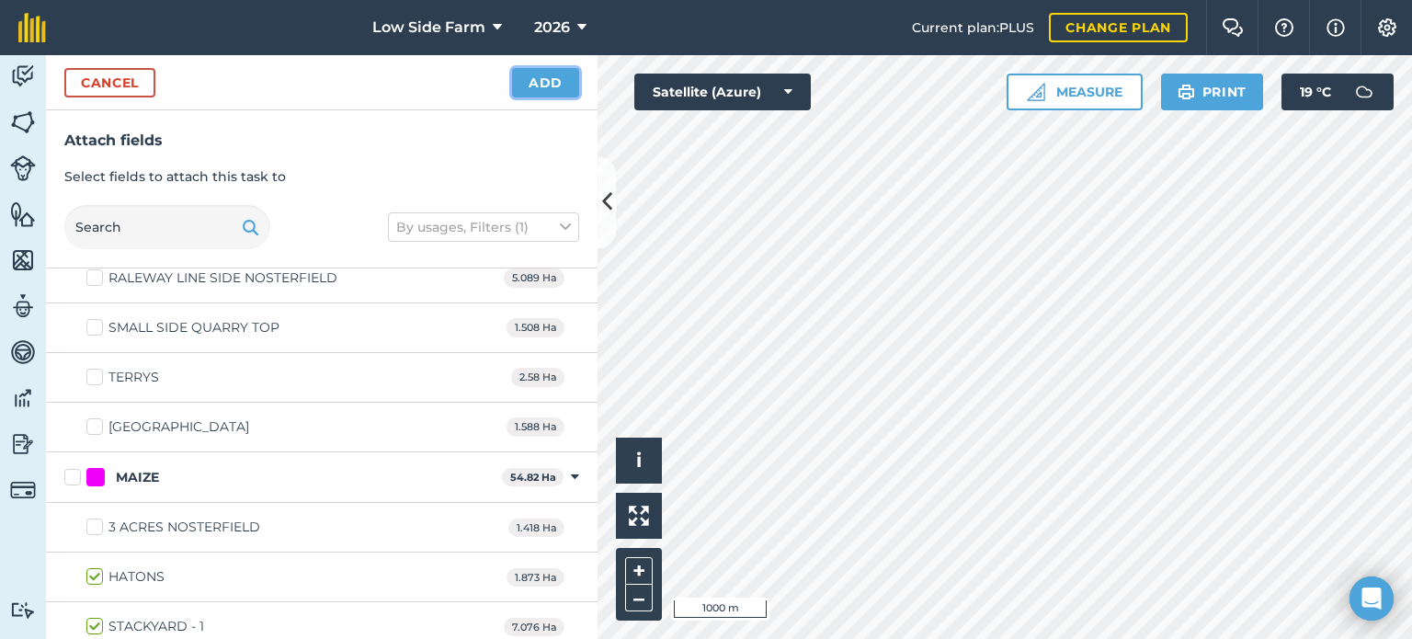
click at [561, 87] on button "Add" at bounding box center [545, 82] width 67 height 29
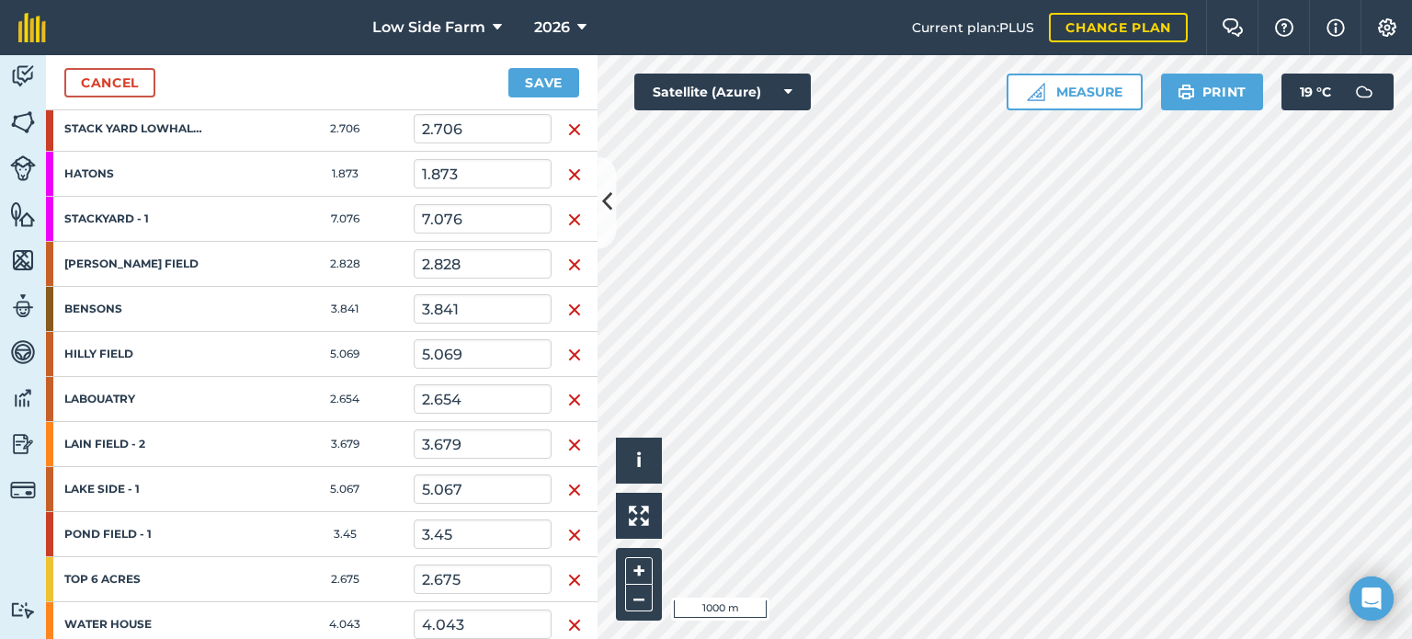
scroll to position [827, 0]
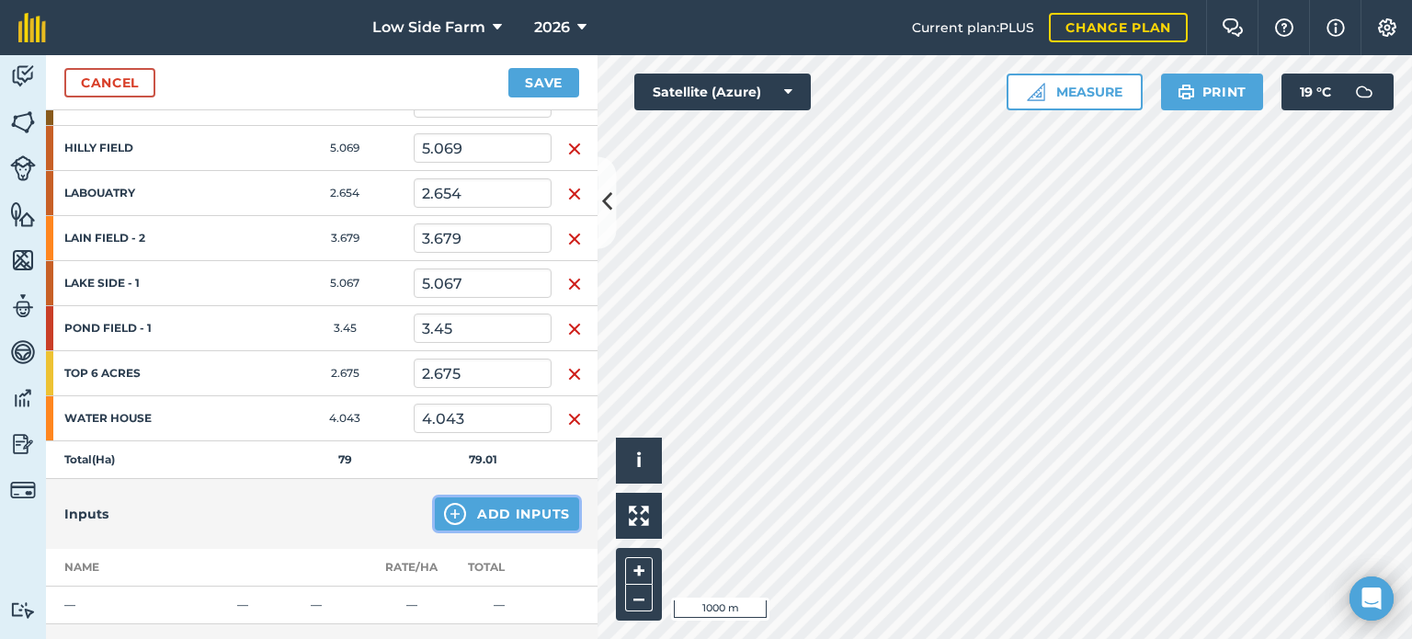
click at [484, 513] on button "Add Inputs" at bounding box center [507, 513] width 144 height 33
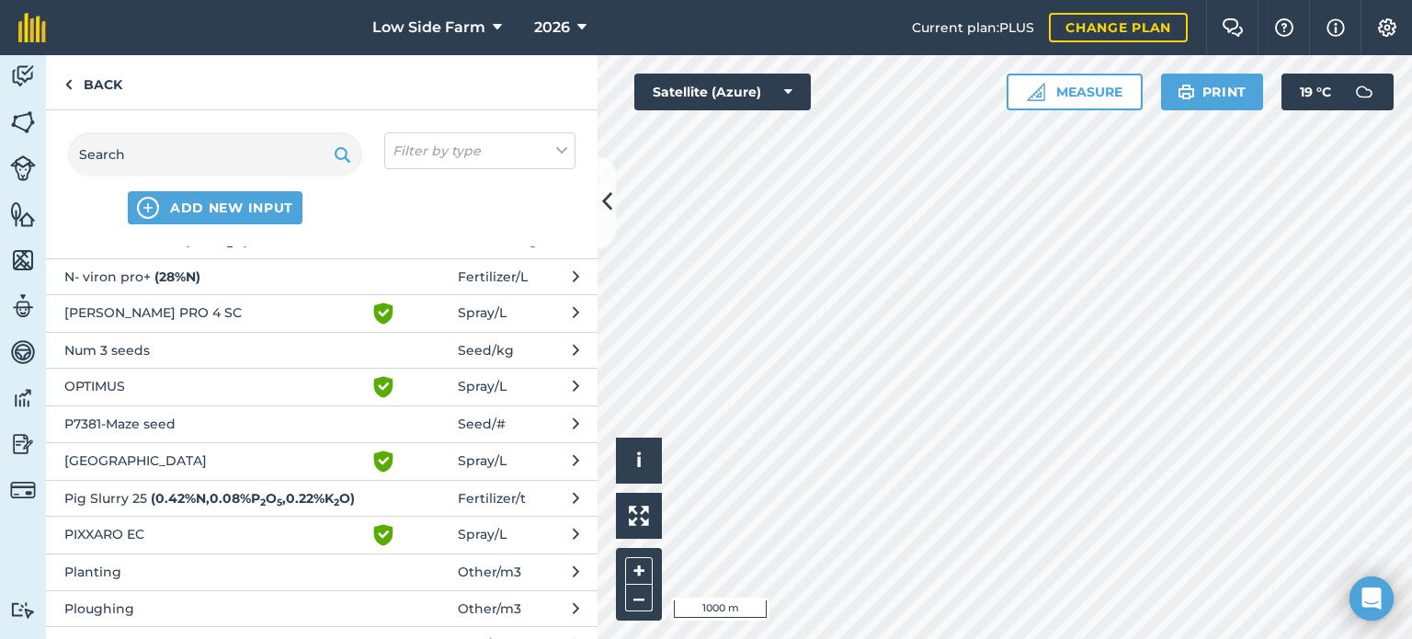
scroll to position [1655, 0]
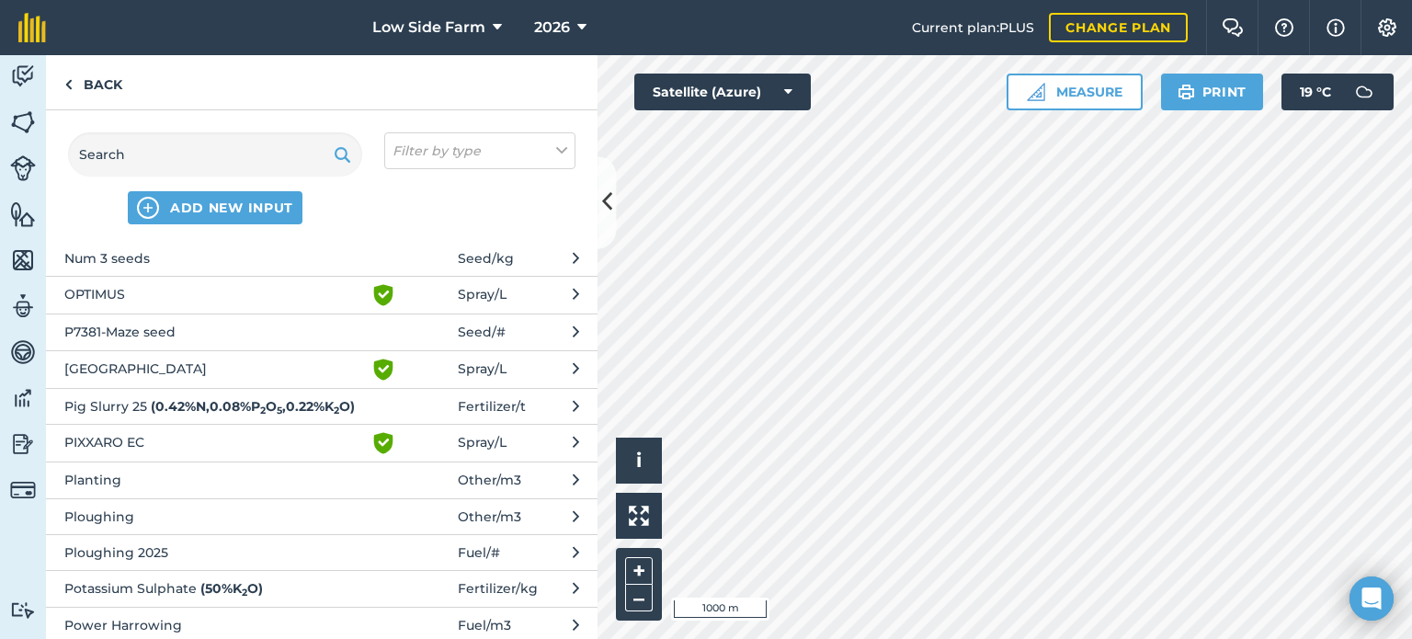
click at [199, 563] on span "Ploughing 2025" at bounding box center [214, 552] width 301 height 20
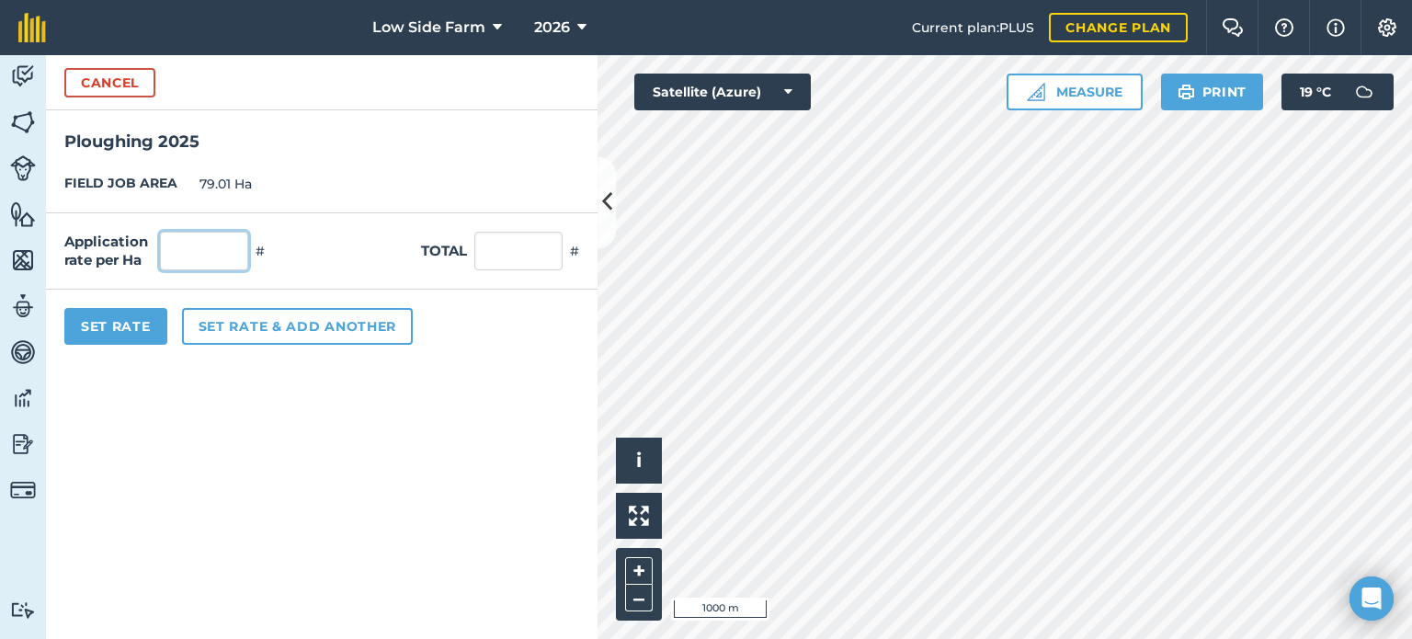
click at [211, 256] on input "text" at bounding box center [204, 251] width 88 height 39
type input "1"
type input "79.01"
click at [305, 260] on div "Application rate per Ha 1 # Total 79.01 #" at bounding box center [322, 251] width 552 height 76
click at [108, 330] on button "Set Rate" at bounding box center [115, 326] width 103 height 37
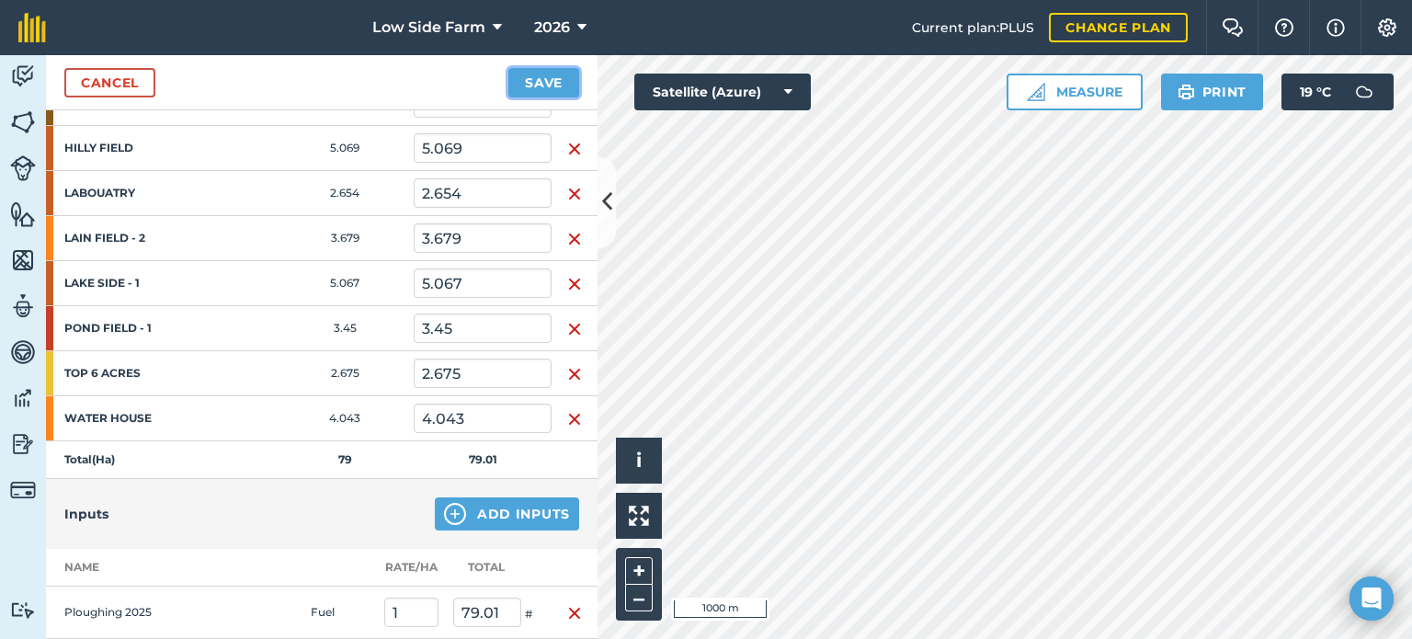
click at [555, 78] on button "Save" at bounding box center [543, 82] width 71 height 29
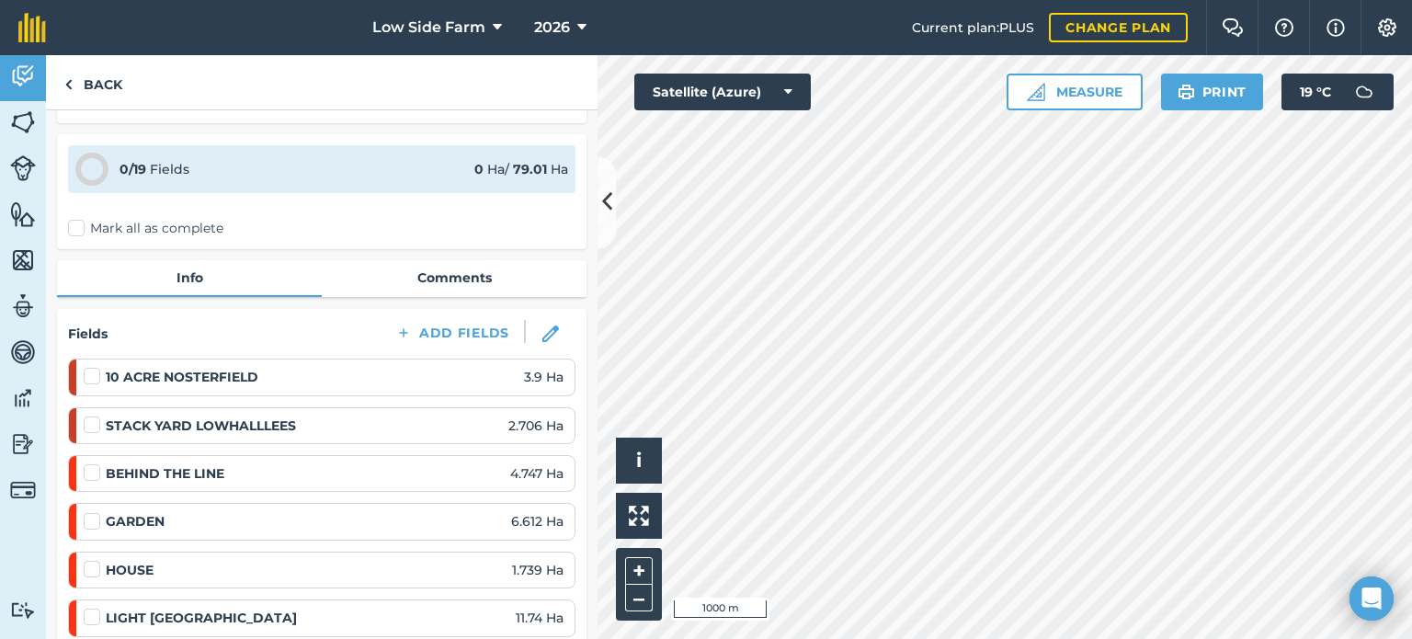
scroll to position [92, 0]
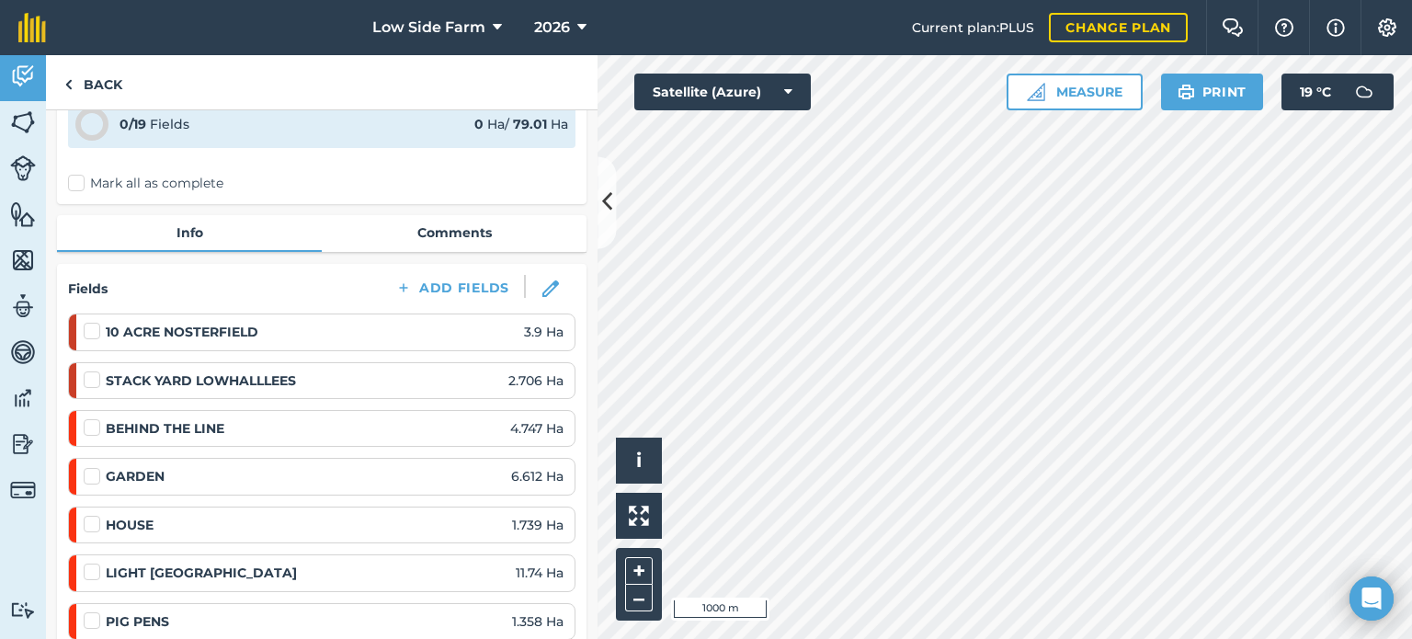
click at [88, 322] on label at bounding box center [95, 322] width 22 height 0
click at [88, 328] on input "checkbox" at bounding box center [90, 328] width 12 height 12
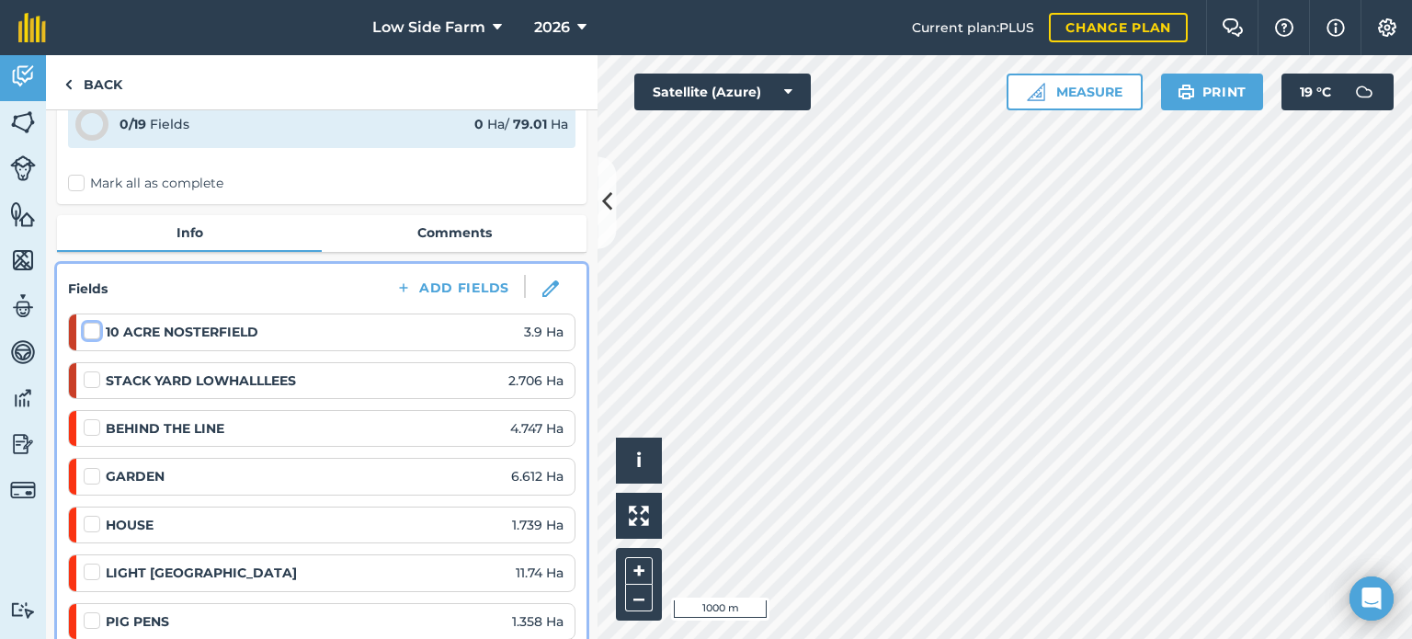
checkbox input "false"
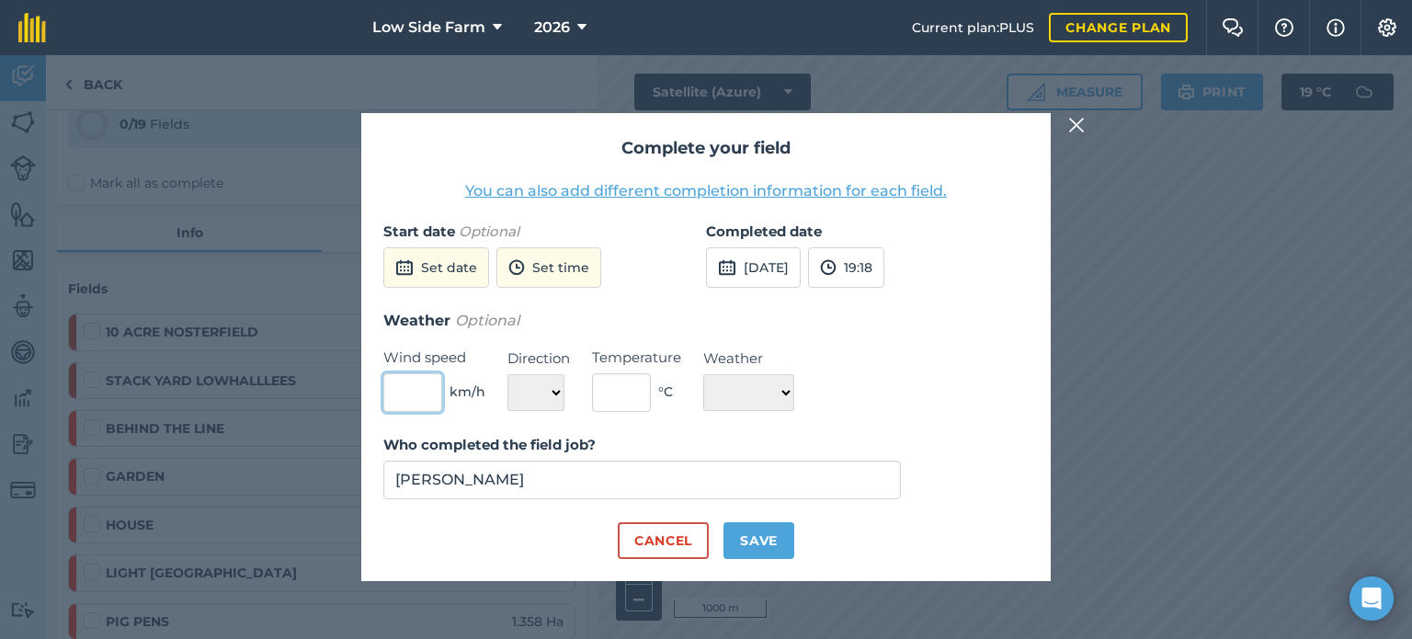
click at [431, 393] on input "text" at bounding box center [412, 392] width 59 height 39
type input "5"
click at [554, 400] on select "N NE E SE S SW W NW" at bounding box center [535, 392] width 57 height 37
select select "W"
click at [507, 374] on select "N NE E SE S SW W NW" at bounding box center [535, 392] width 57 height 37
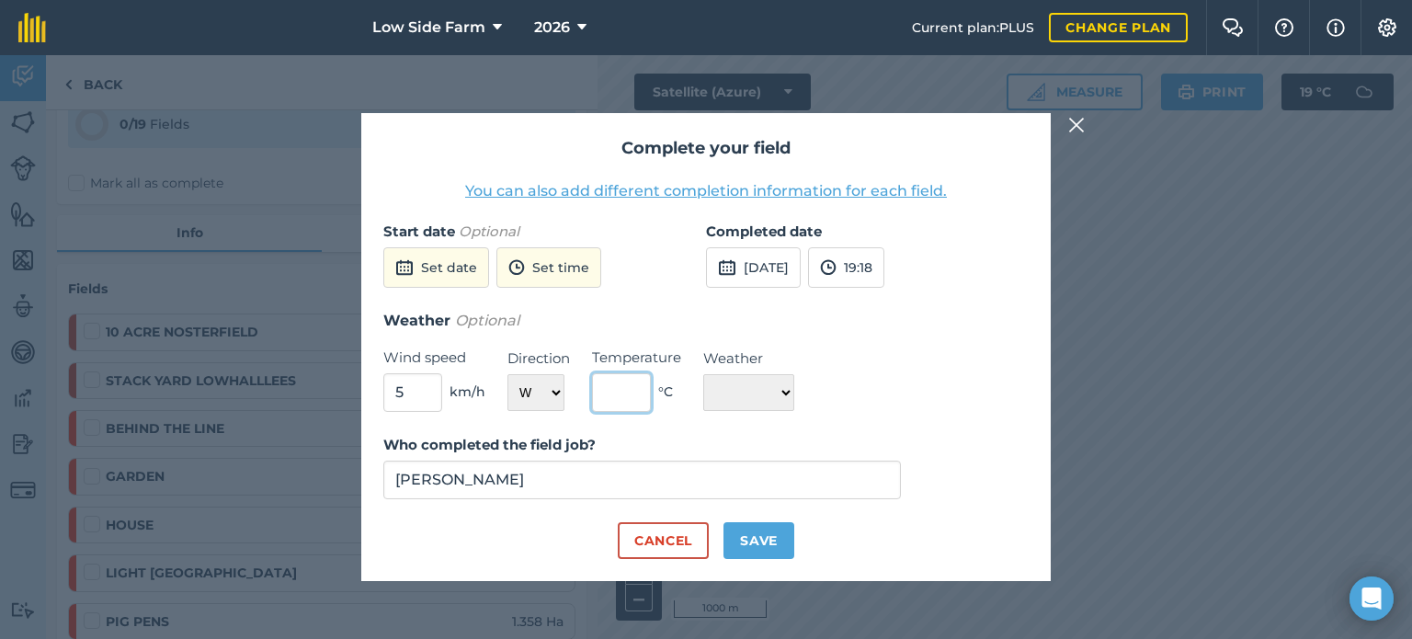
click at [623, 404] on input "text" at bounding box center [621, 392] width 59 height 39
type input "17"
click at [729, 396] on select "☀️ Sunny 🌧 Rainy ⛅️ Cloudy 🌨 Snow ❄️ Icy" at bounding box center [748, 392] width 91 height 37
select select "Sunny"
click at [703, 374] on select "☀️ Sunny 🌧 Rainy ⛅️ Cloudy 🌨 Snow ❄️ Icy" at bounding box center [748, 392] width 91 height 37
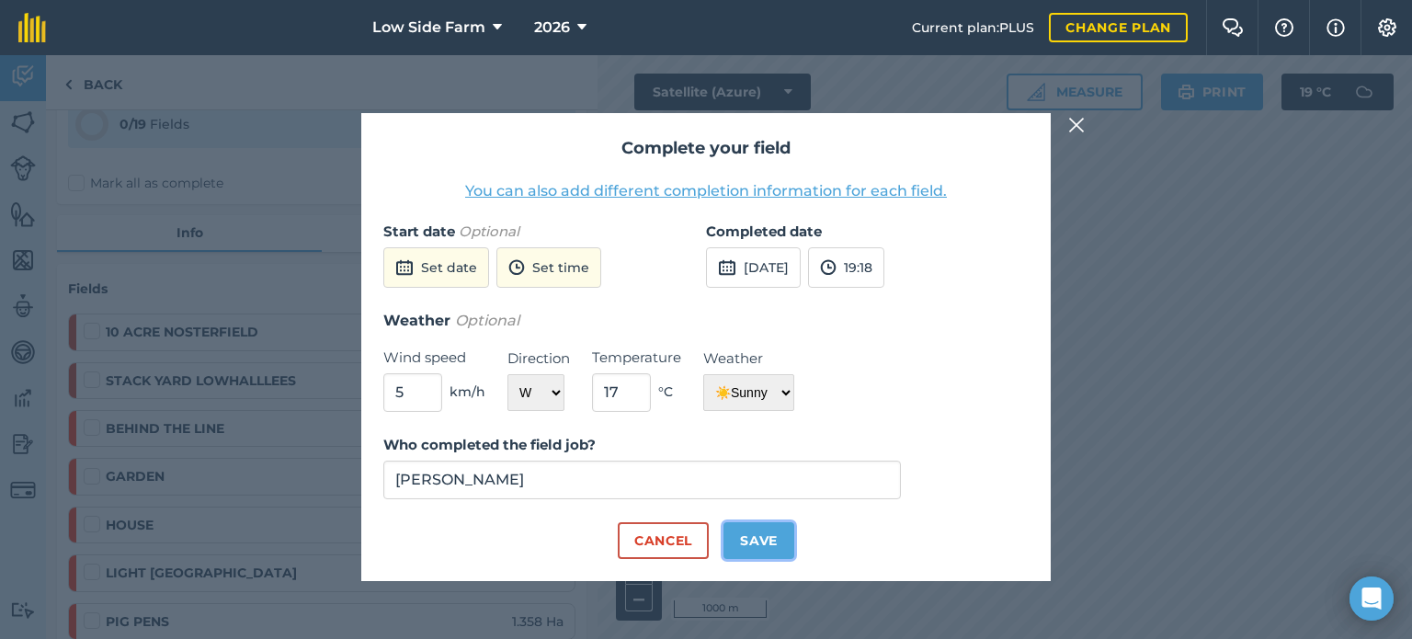
click at [759, 545] on button "Save" at bounding box center [758, 540] width 71 height 37
checkbox input "true"
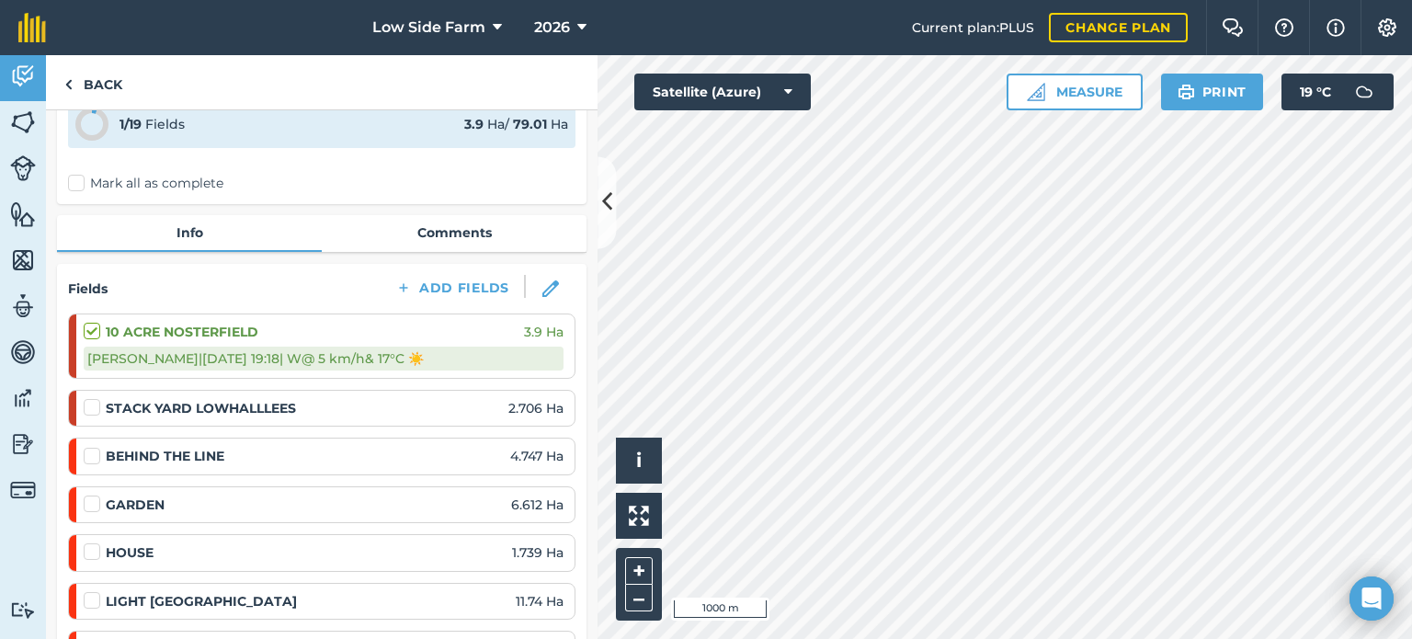
click at [482, 347] on div "[PERSON_NAME] | [DATE] 19:18 | W @ 5 km/h & 17 ° C ☀️" at bounding box center [324, 359] width 480 height 24
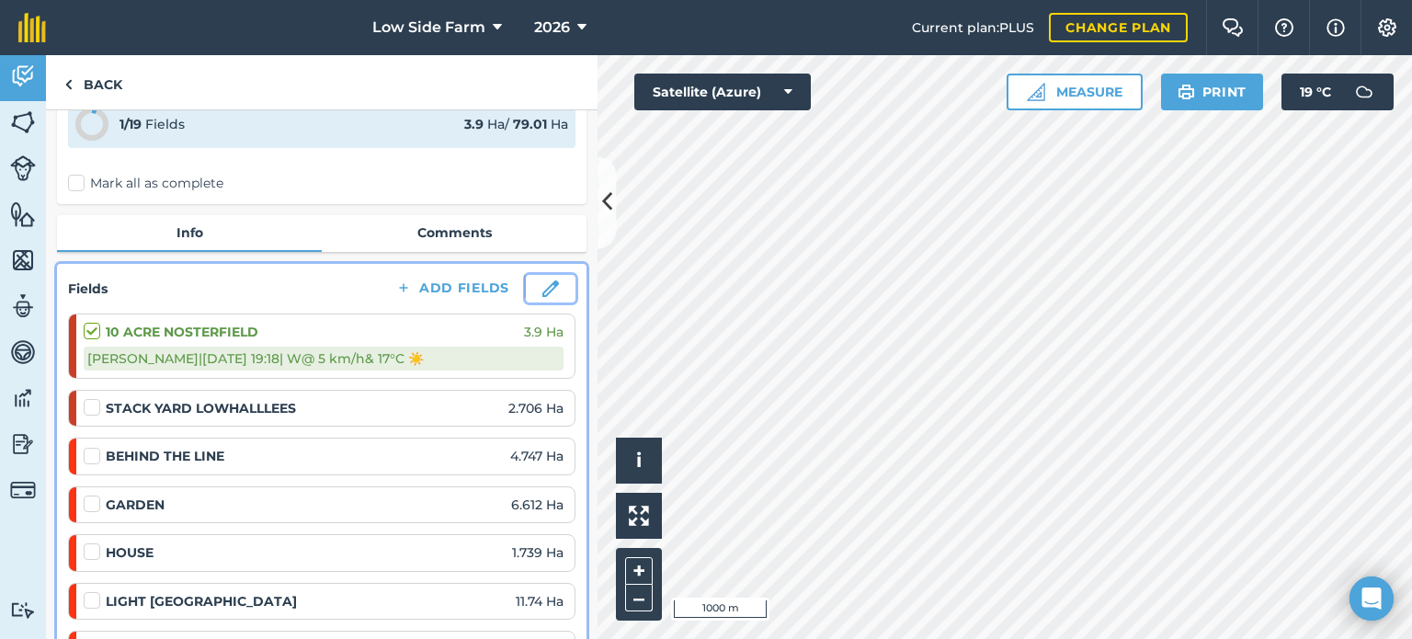
click at [542, 294] on img at bounding box center [550, 288] width 17 height 17
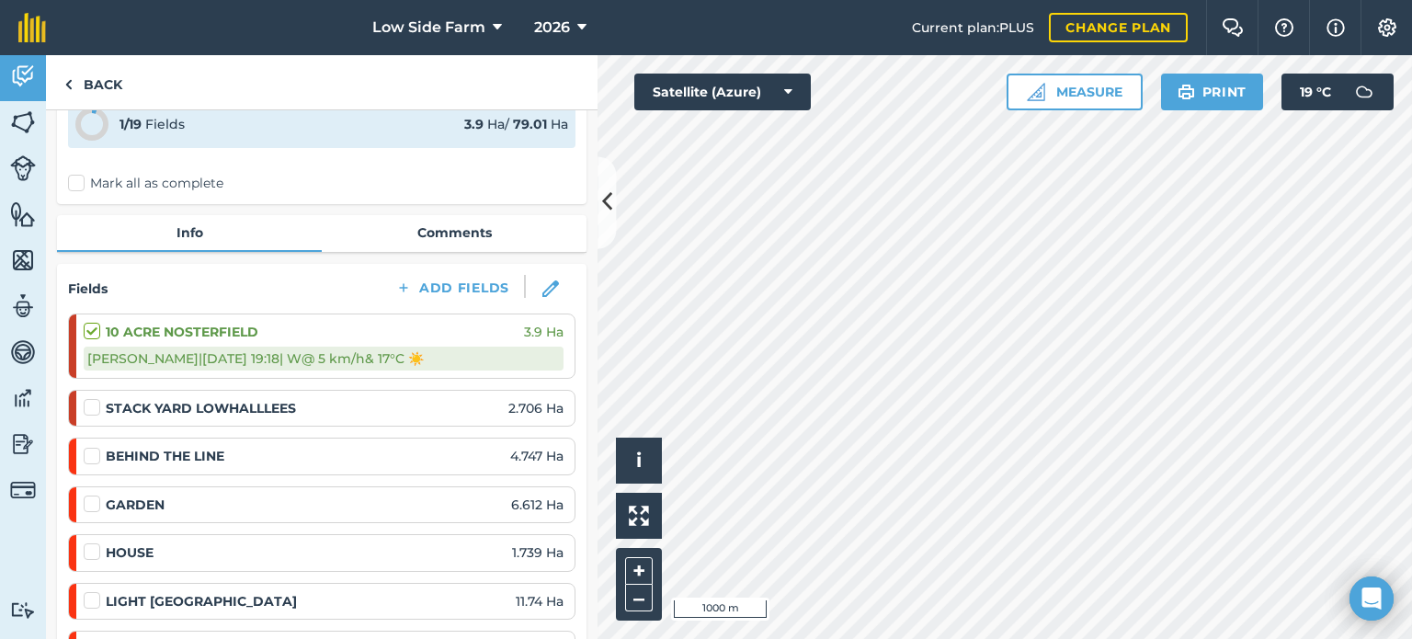
select select "W"
select select "Sunny"
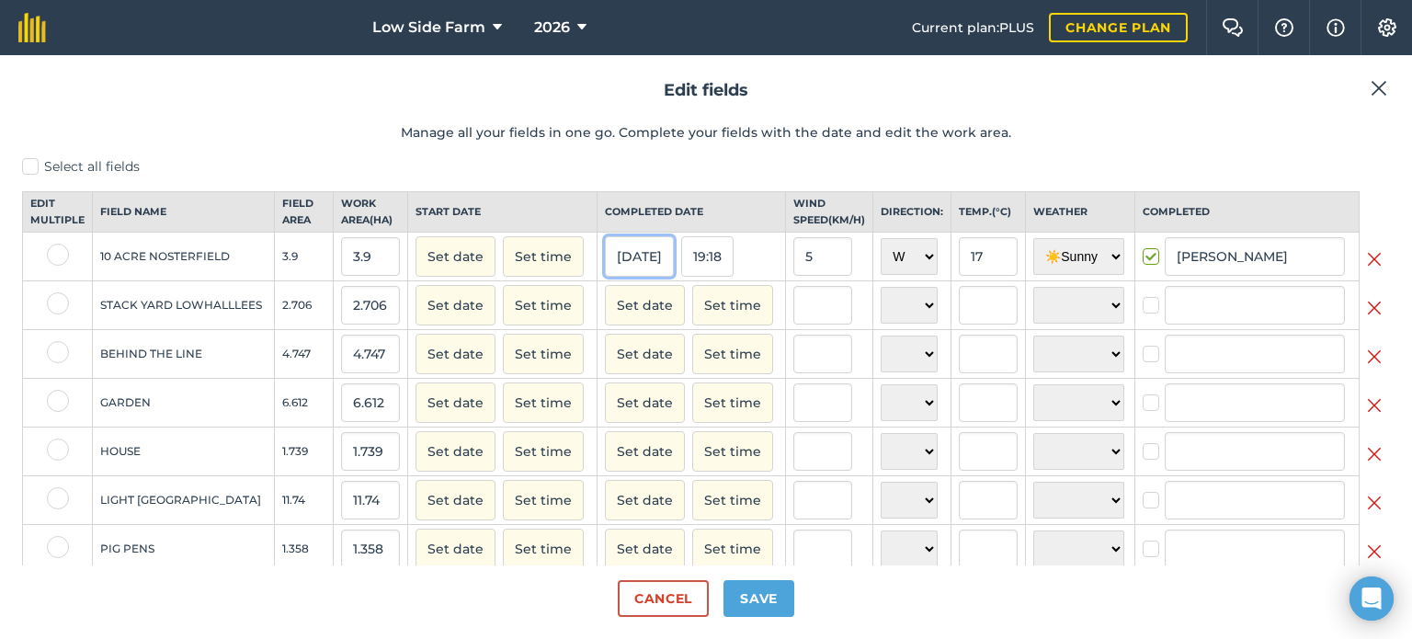
click at [647, 268] on button "[DATE]" at bounding box center [639, 256] width 69 height 40
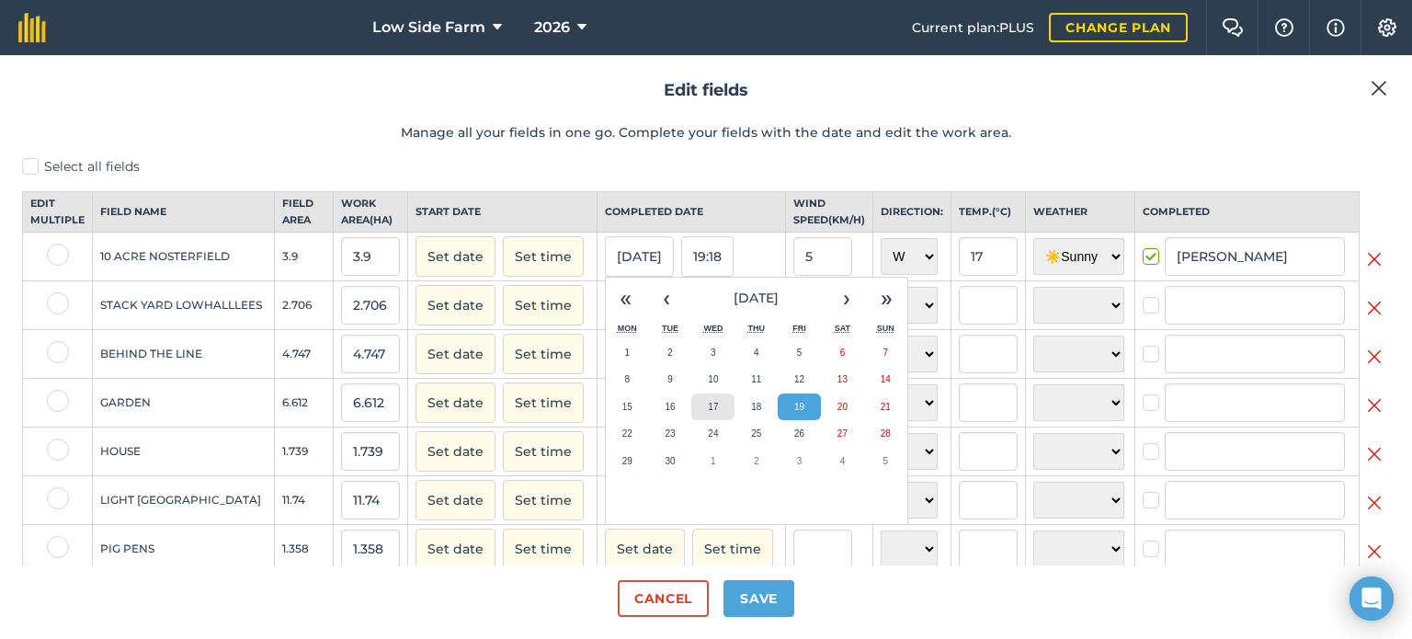
click at [713, 421] on button "17" at bounding box center [712, 407] width 43 height 28
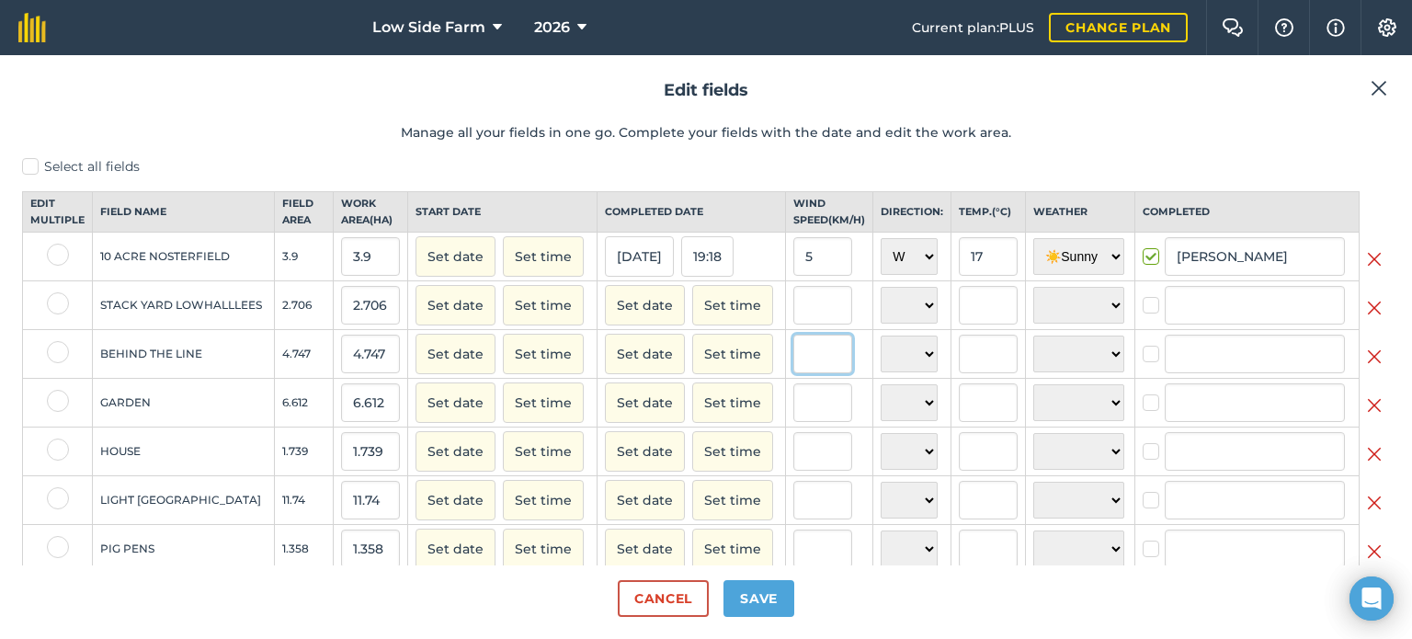
click at [826, 371] on input "text" at bounding box center [822, 354] width 59 height 39
type input "15"
click at [892, 370] on select "N NE E SE S SW W NW" at bounding box center [909, 354] width 57 height 37
select select "W"
click at [881, 351] on select "N NE E SE S SW W NW" at bounding box center [909, 354] width 57 height 37
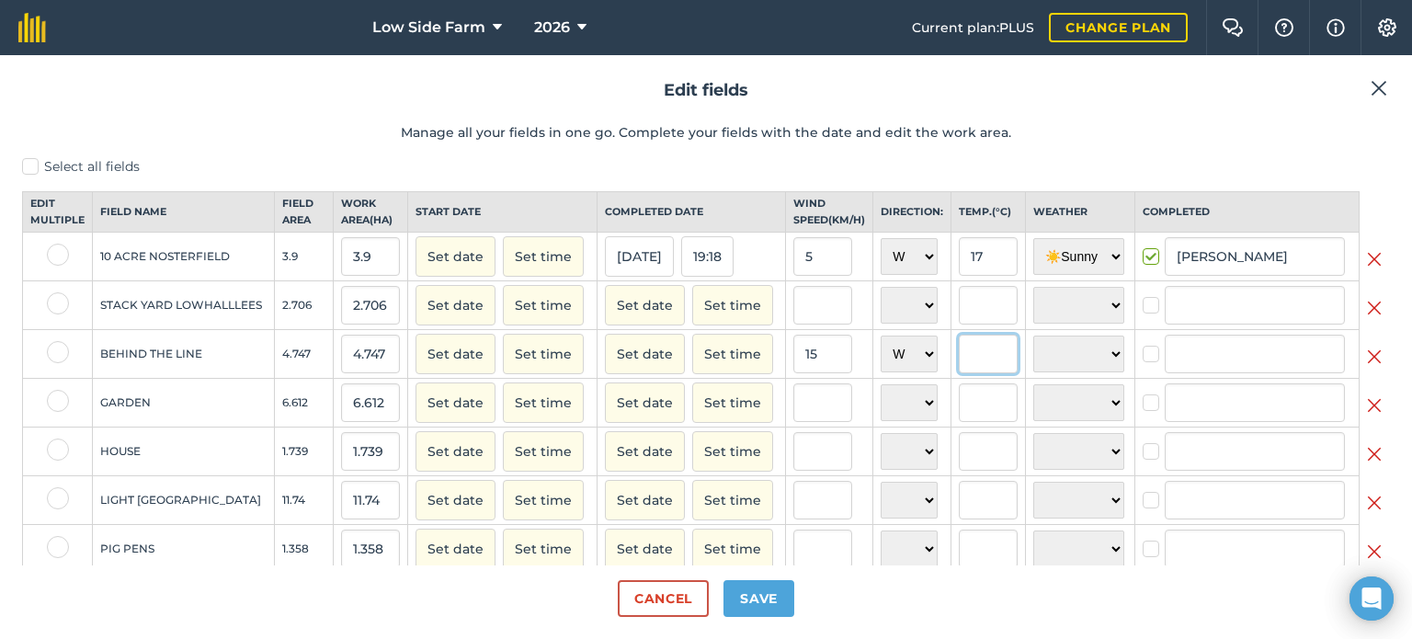
click at [964, 367] on input "text" at bounding box center [988, 354] width 59 height 39
type input "12"
click at [1052, 370] on select "☀️ Sunny 🌧 Rainy ⛅️ Cloudy 🌨 Snow ❄️ Icy" at bounding box center [1078, 354] width 91 height 37
select select "Sunny"
click at [1033, 351] on select "☀️ Sunny 🌧 Rainy ⛅️ Cloudy 🌨 Snow ❄️ Icy" at bounding box center [1078, 354] width 91 height 37
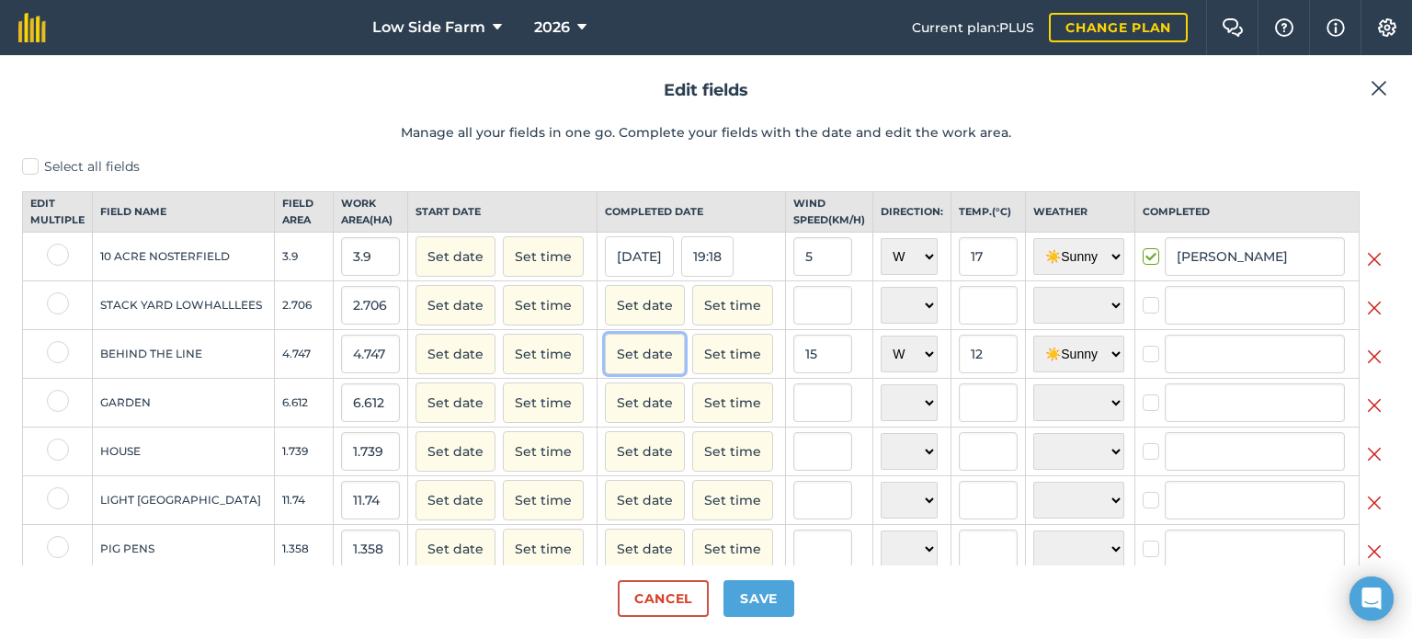
click at [624, 370] on button "Set date" at bounding box center [645, 354] width 80 height 40
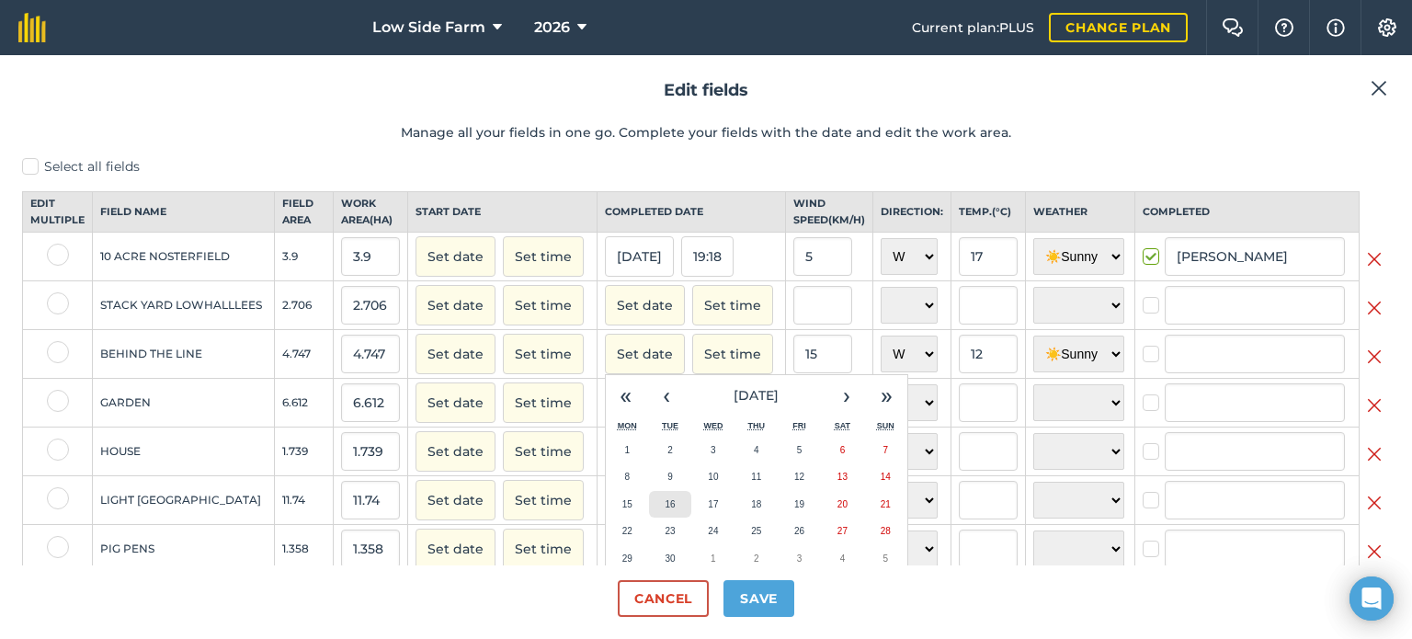
click at [669, 518] on button "16" at bounding box center [670, 505] width 43 height 28
checkbox input "true"
type input "[PERSON_NAME]"
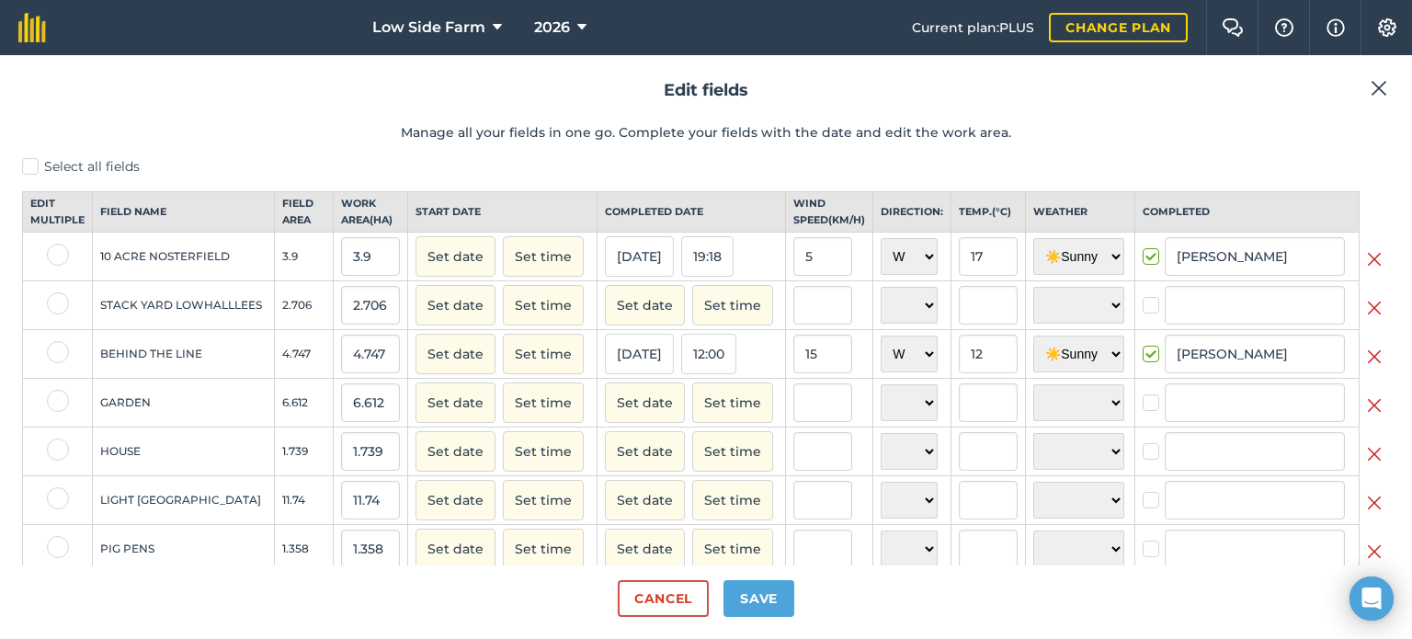
click at [52, 412] on label at bounding box center [58, 401] width 22 height 22
click at [52, 402] on input "checkbox" at bounding box center [53, 396] width 12 height 12
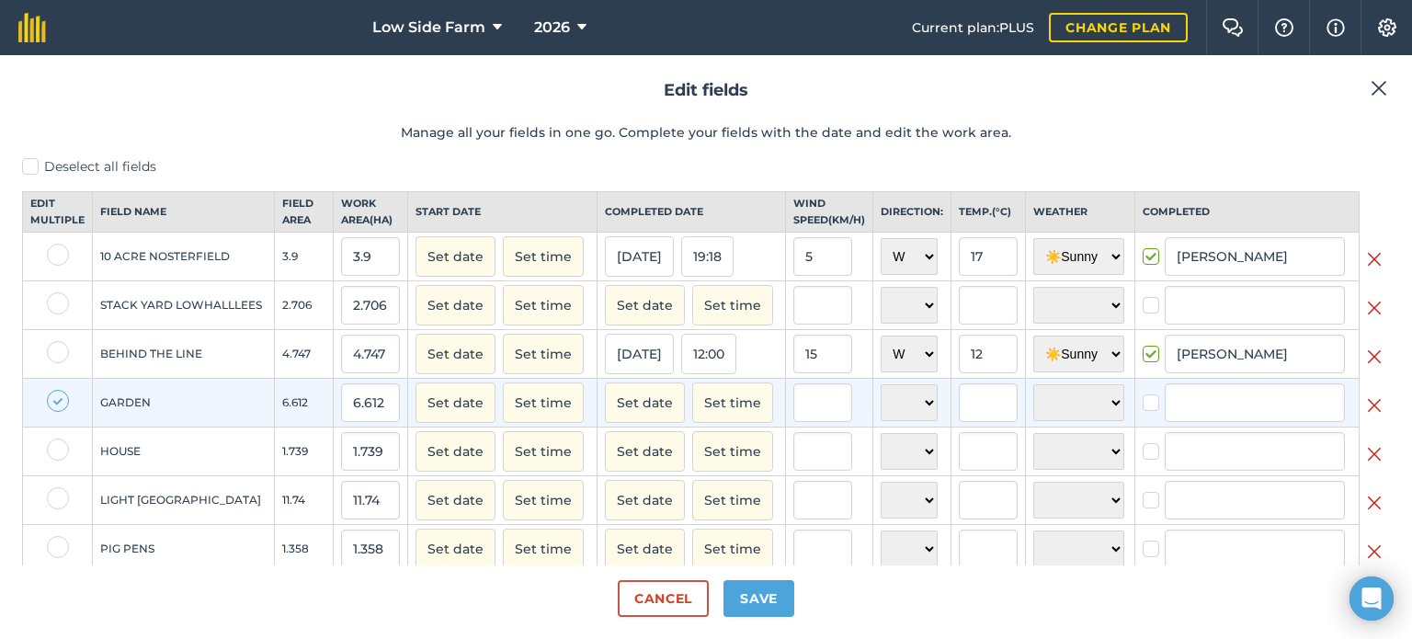
click at [52, 412] on label at bounding box center [58, 401] width 22 height 22
click at [52, 402] on input "checkbox" at bounding box center [53, 396] width 12 height 12
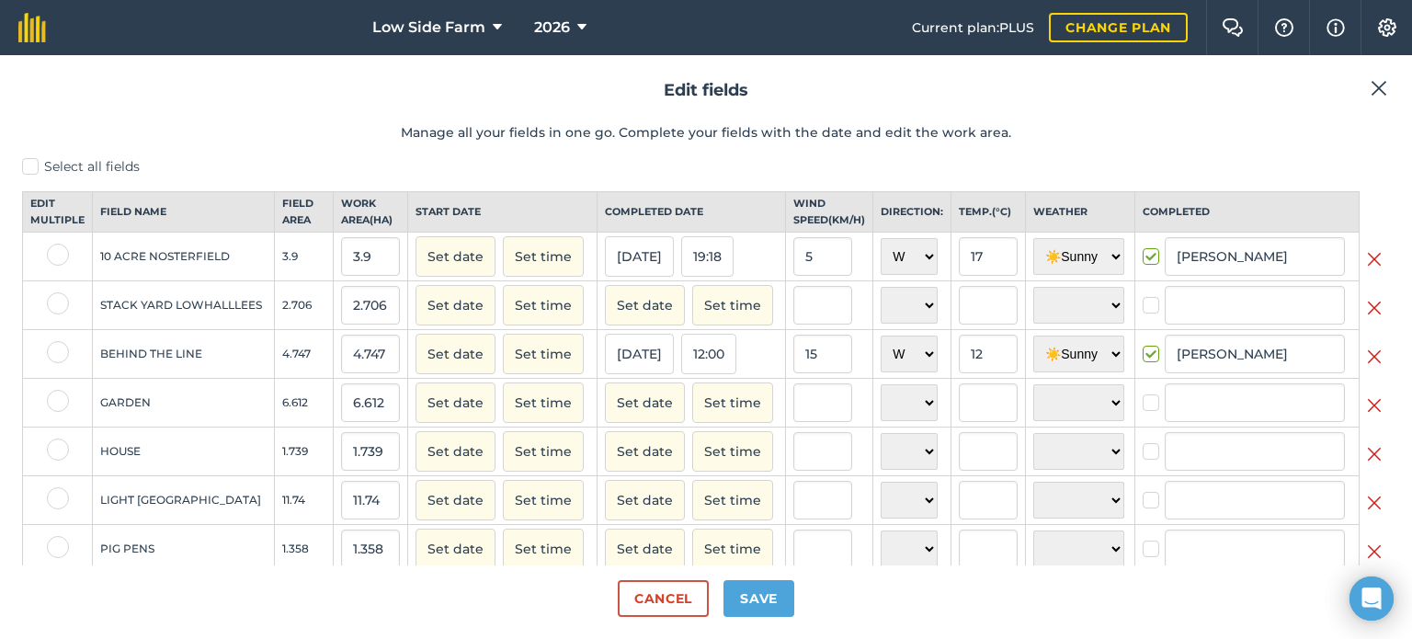
click at [52, 412] on label at bounding box center [58, 401] width 22 height 22
click at [52, 402] on input "checkbox" at bounding box center [53, 396] width 12 height 12
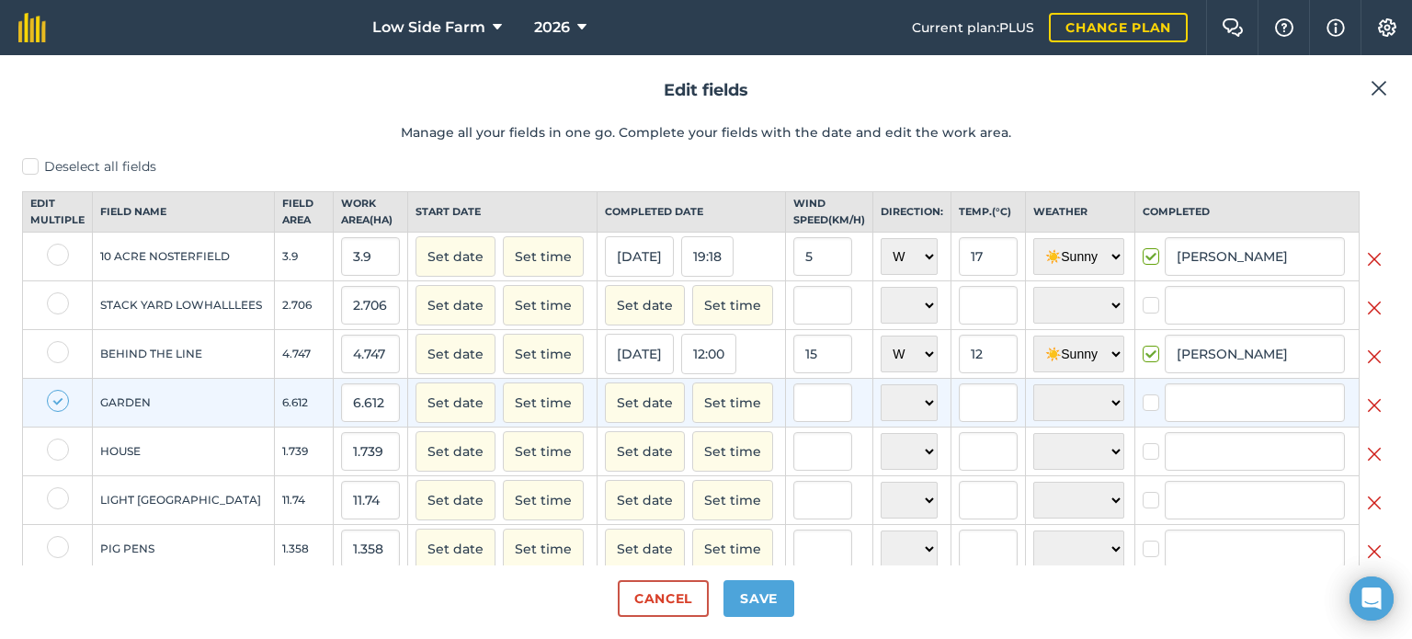
click at [52, 412] on label at bounding box center [58, 401] width 22 height 22
click at [52, 402] on input "checkbox" at bounding box center [53, 396] width 12 height 12
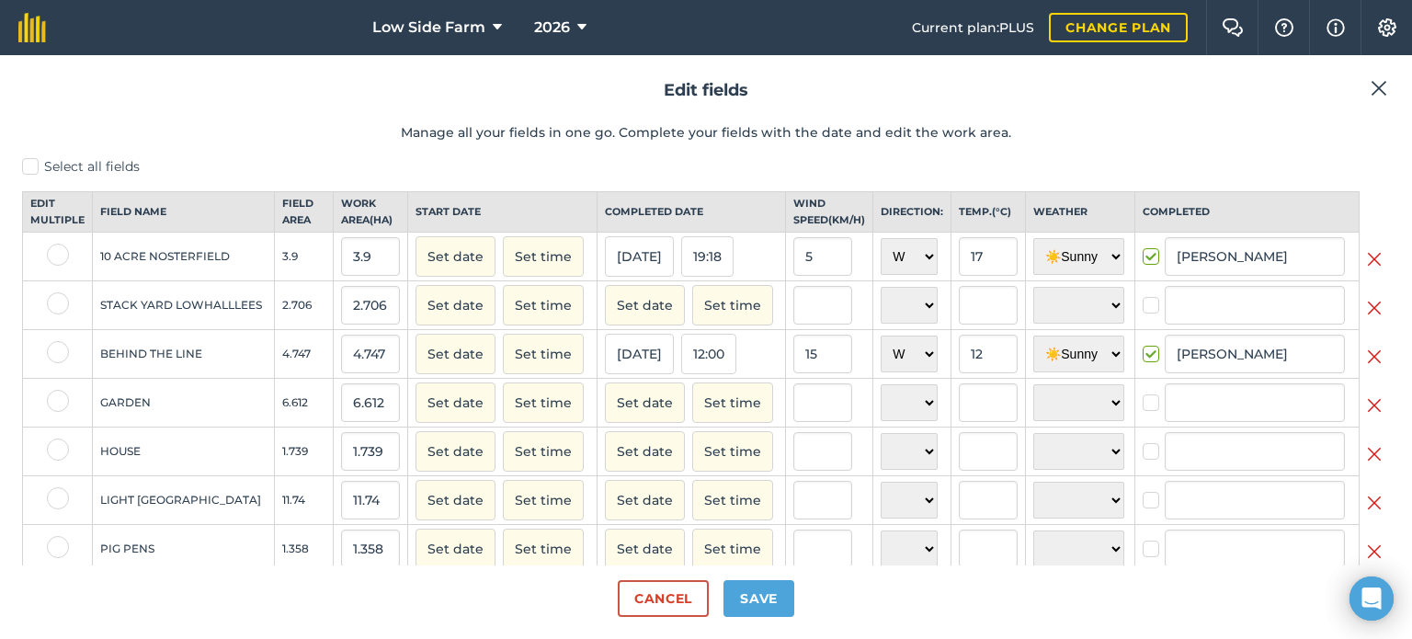
click at [52, 412] on label at bounding box center [58, 401] width 22 height 22
click at [52, 402] on input "checkbox" at bounding box center [53, 396] width 12 height 12
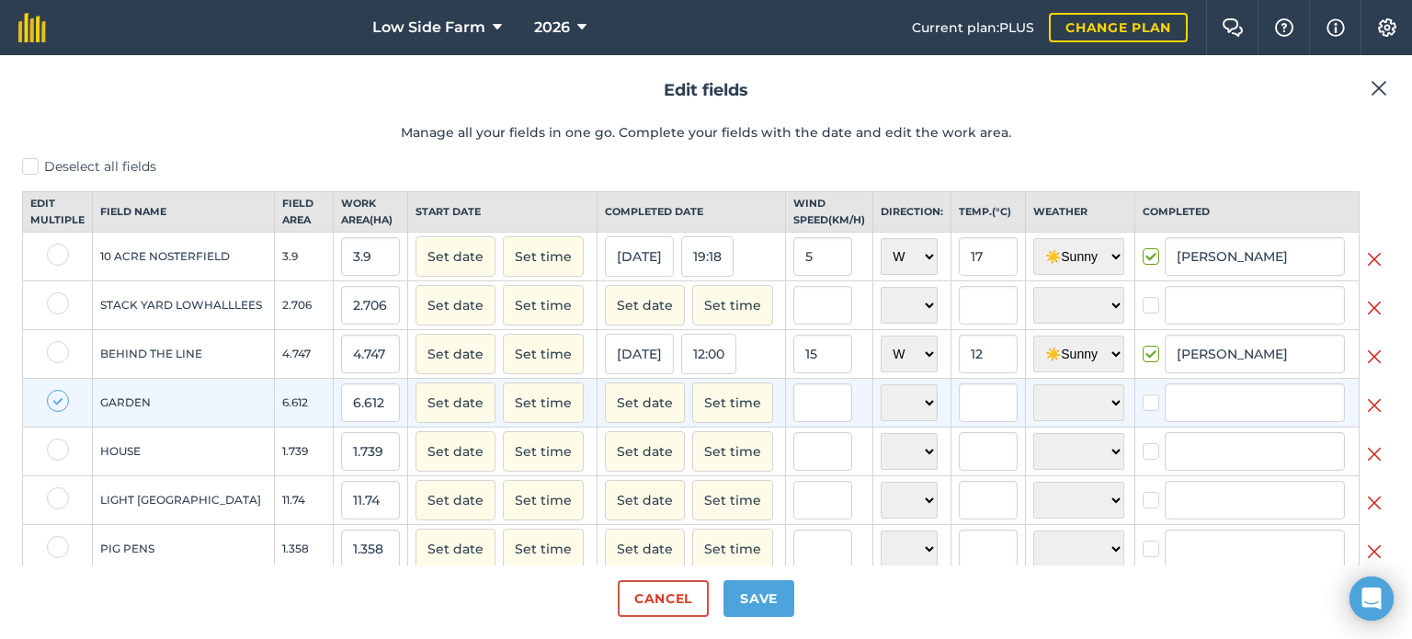
click at [52, 412] on label at bounding box center [58, 401] width 22 height 22
click at [52, 402] on input "checkbox" at bounding box center [53, 396] width 12 height 12
checkbox input "false"
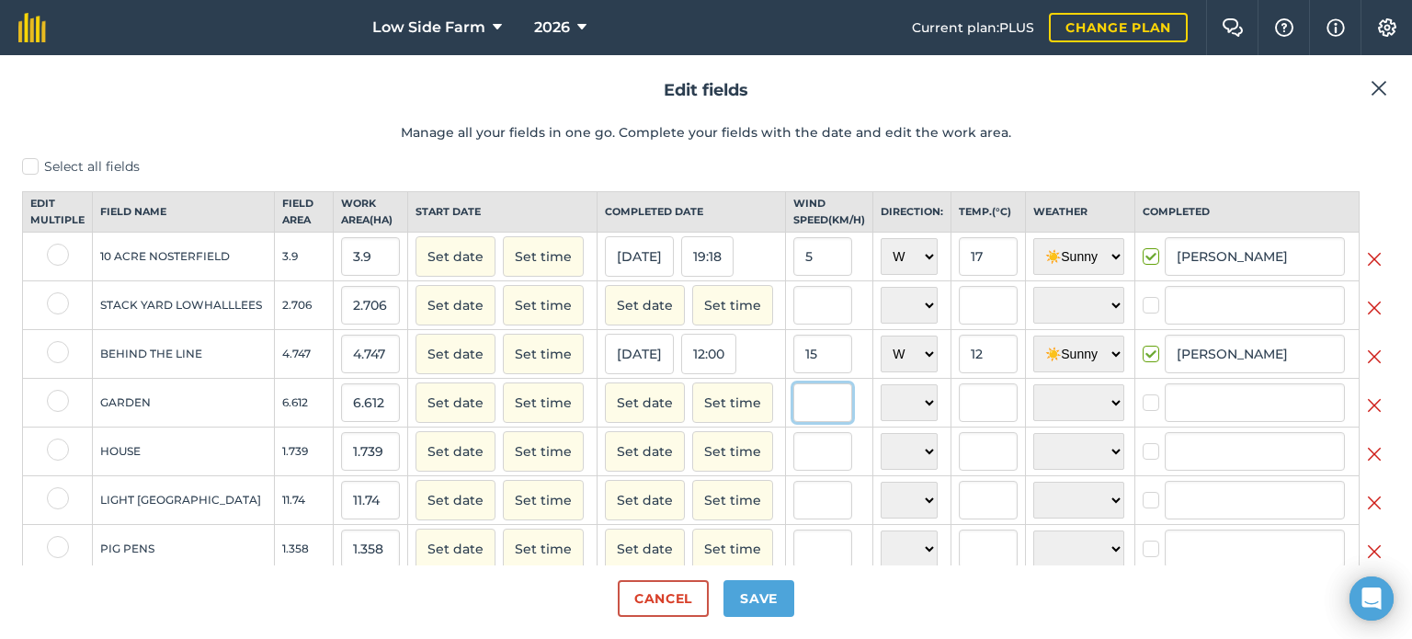
click at [814, 422] on input "text" at bounding box center [822, 402] width 59 height 39
type input "12"
click at [888, 421] on select "N NE E SE S SW W NW" at bounding box center [909, 402] width 57 height 37
select select "W"
click at [881, 400] on select "N NE E SE S SW W NW" at bounding box center [909, 402] width 57 height 37
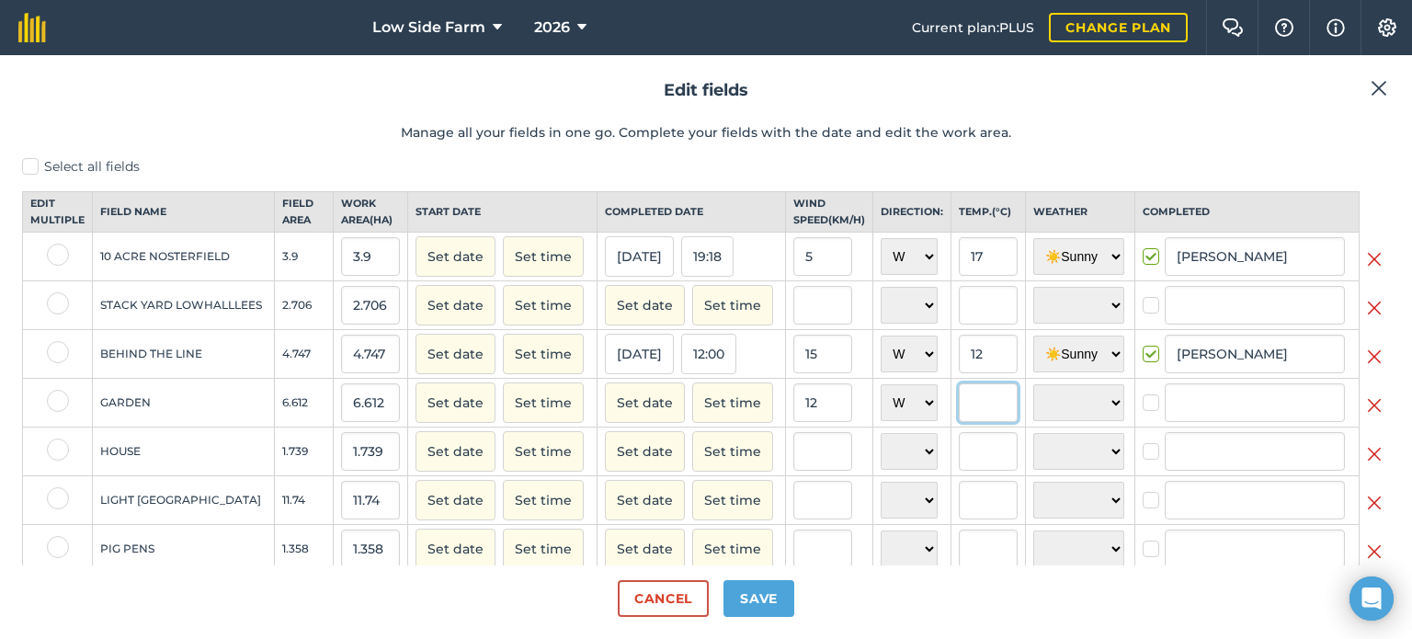
click at [959, 410] on input "text" at bounding box center [988, 402] width 59 height 39
type input "12"
click at [1069, 404] on select "☀️ Sunny 🌧 Rainy ⛅️ Cloudy 🌨 Snow ❄️ Icy" at bounding box center [1078, 402] width 91 height 37
select select "Rainy"
click at [1033, 400] on select "☀️ Sunny 🌧 Rainy ⛅️ Cloudy 🌨 Snow ❄️ Icy" at bounding box center [1078, 402] width 91 height 37
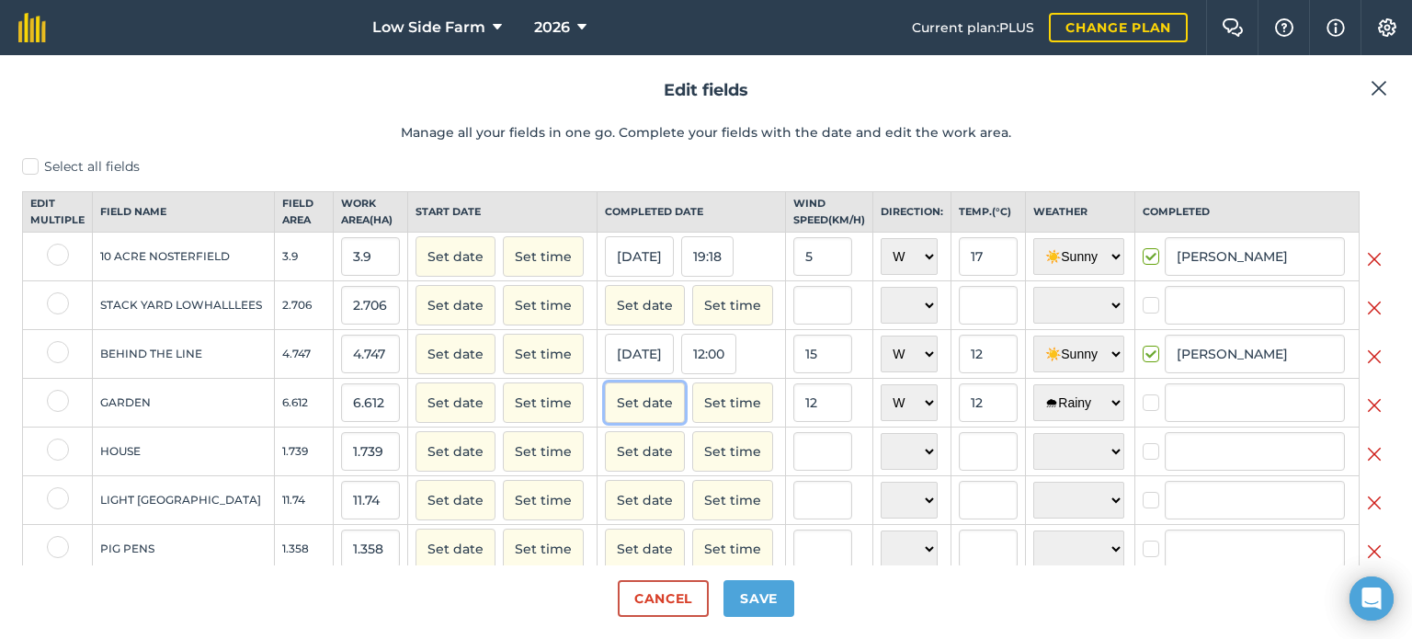
click at [611, 406] on button "Set date" at bounding box center [645, 402] width 80 height 40
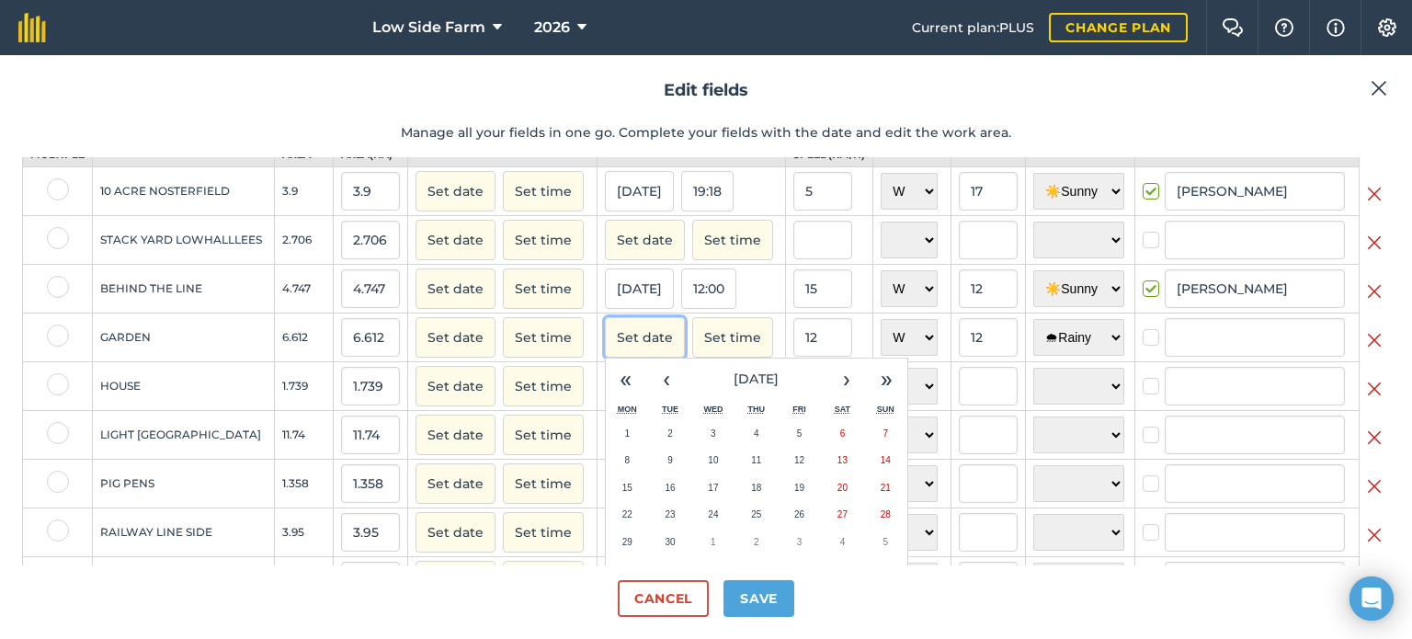
scroll to position [92, 0]
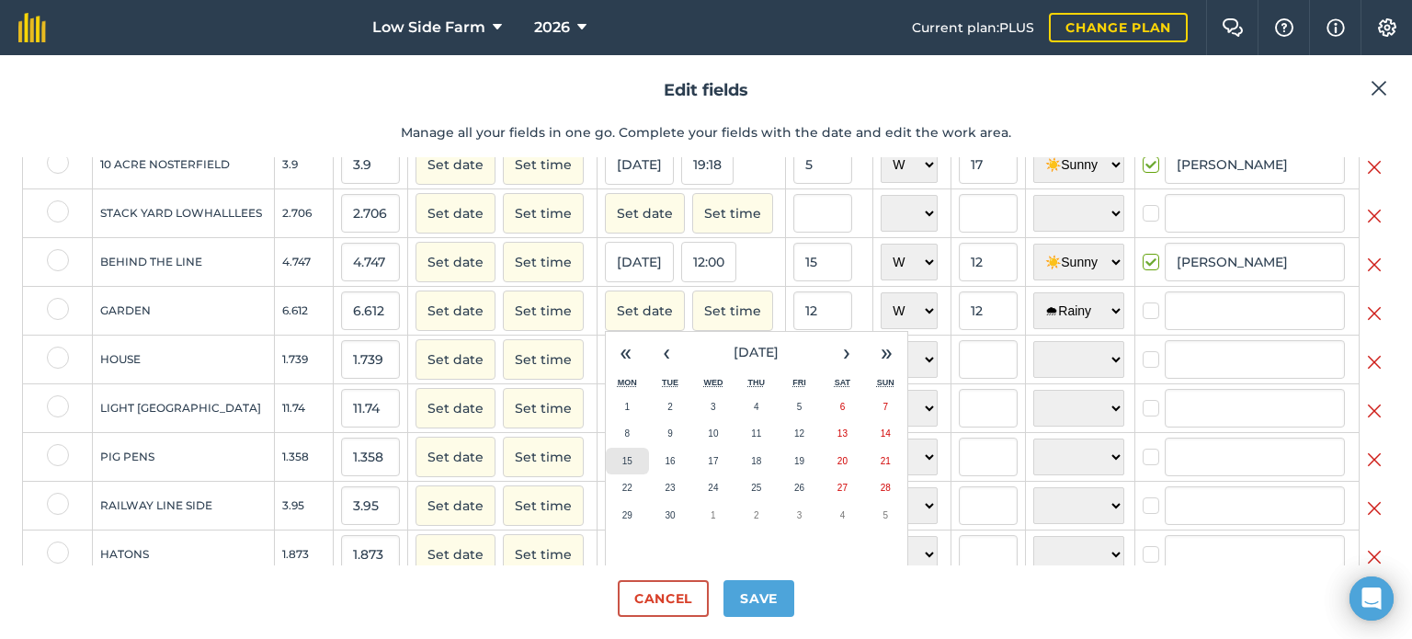
click at [632, 473] on button "15" at bounding box center [627, 462] width 43 height 28
checkbox input "true"
type input "[PERSON_NAME]"
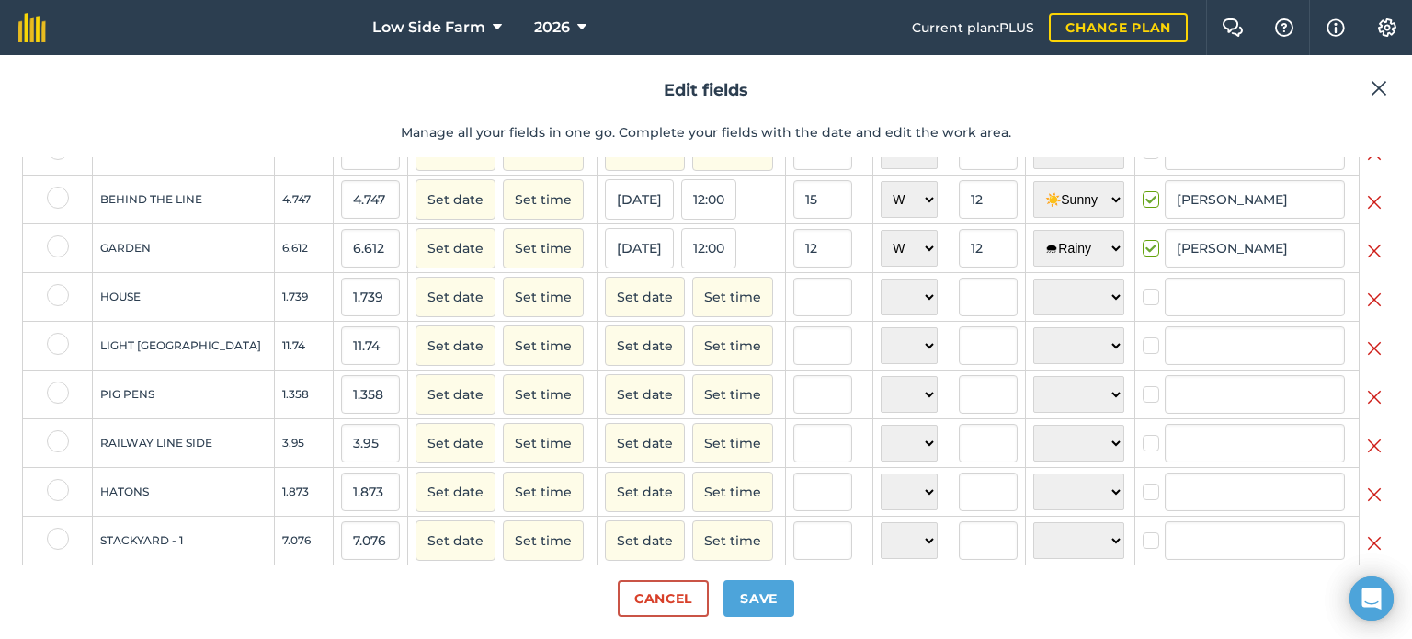
scroll to position [184, 0]
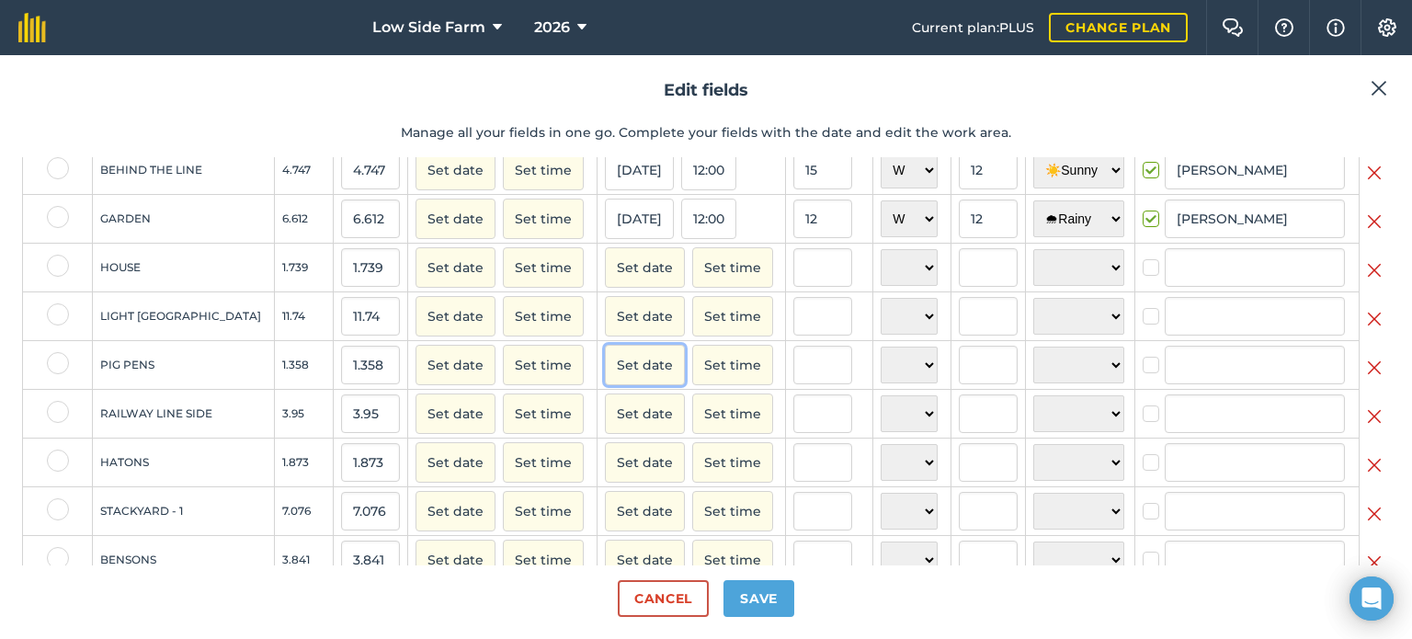
click at [621, 384] on button "Set date" at bounding box center [645, 365] width 80 height 40
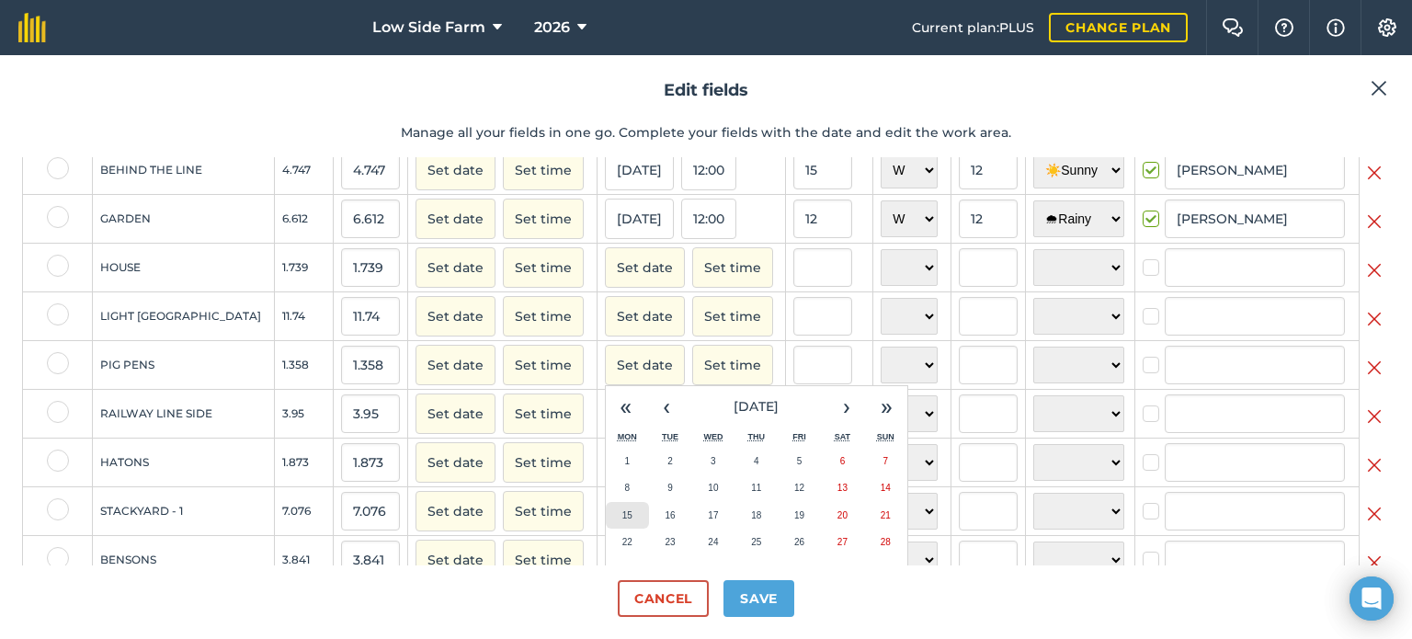
click at [625, 530] on button "15" at bounding box center [627, 516] width 43 height 28
checkbox input "true"
type input "[PERSON_NAME]"
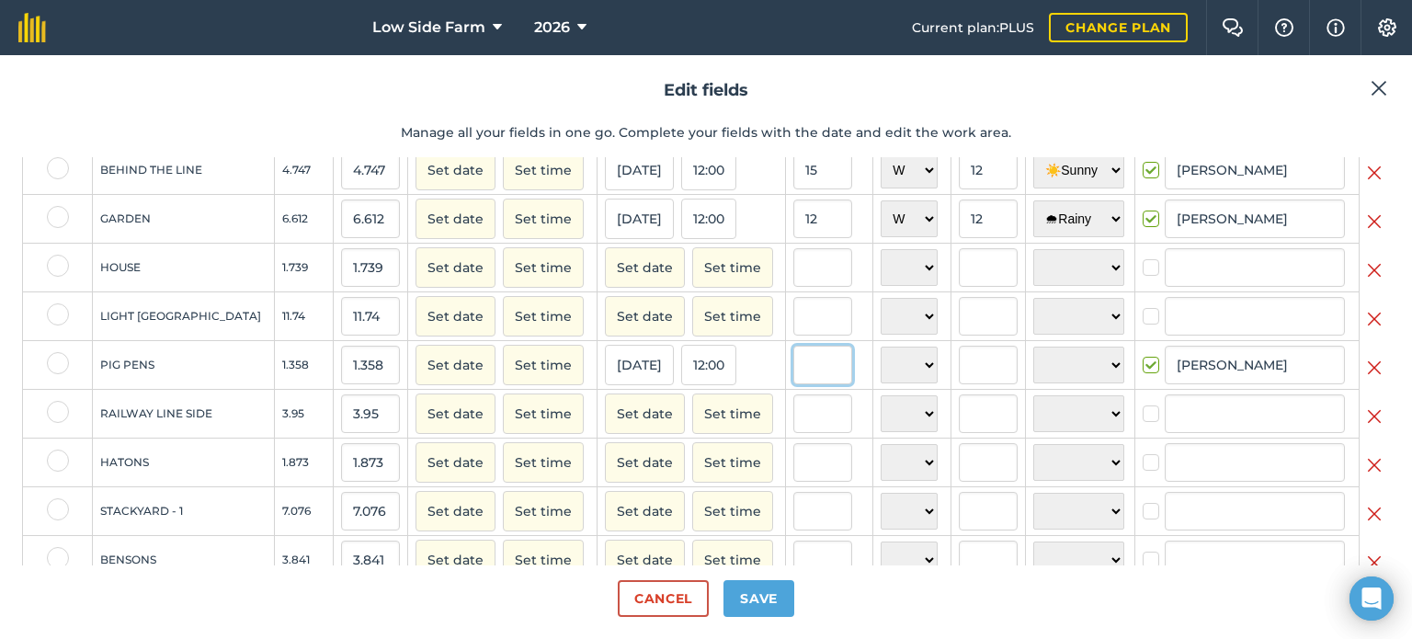
click at [830, 384] on input "text" at bounding box center [822, 365] width 59 height 39
type input "12"
click at [881, 374] on select "N NE E SE S SW W NW" at bounding box center [909, 365] width 57 height 37
select select "W"
click at [881, 361] on select "N NE E SE S SW W NW" at bounding box center [909, 365] width 57 height 37
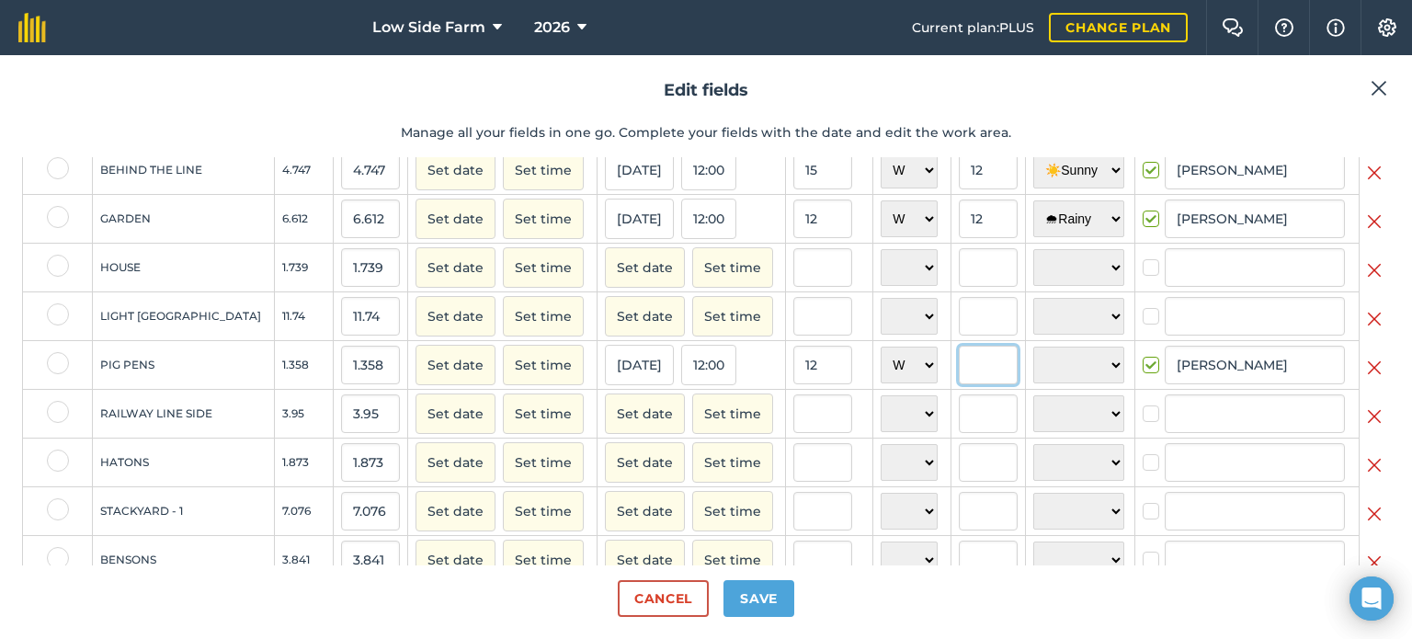
click at [962, 384] on input "text" at bounding box center [988, 365] width 59 height 39
type input "12"
click at [1033, 383] on select "☀️ Sunny 🌧 Rainy ⛅️ Cloudy 🌨 Snow ❄️ Icy" at bounding box center [1078, 365] width 91 height 37
select select "Rainy"
click at [1033, 361] on select "☀️ Sunny 🌧 Rainy ⛅️ Cloudy 🌨 Snow ❄️ Icy" at bounding box center [1078, 365] width 91 height 37
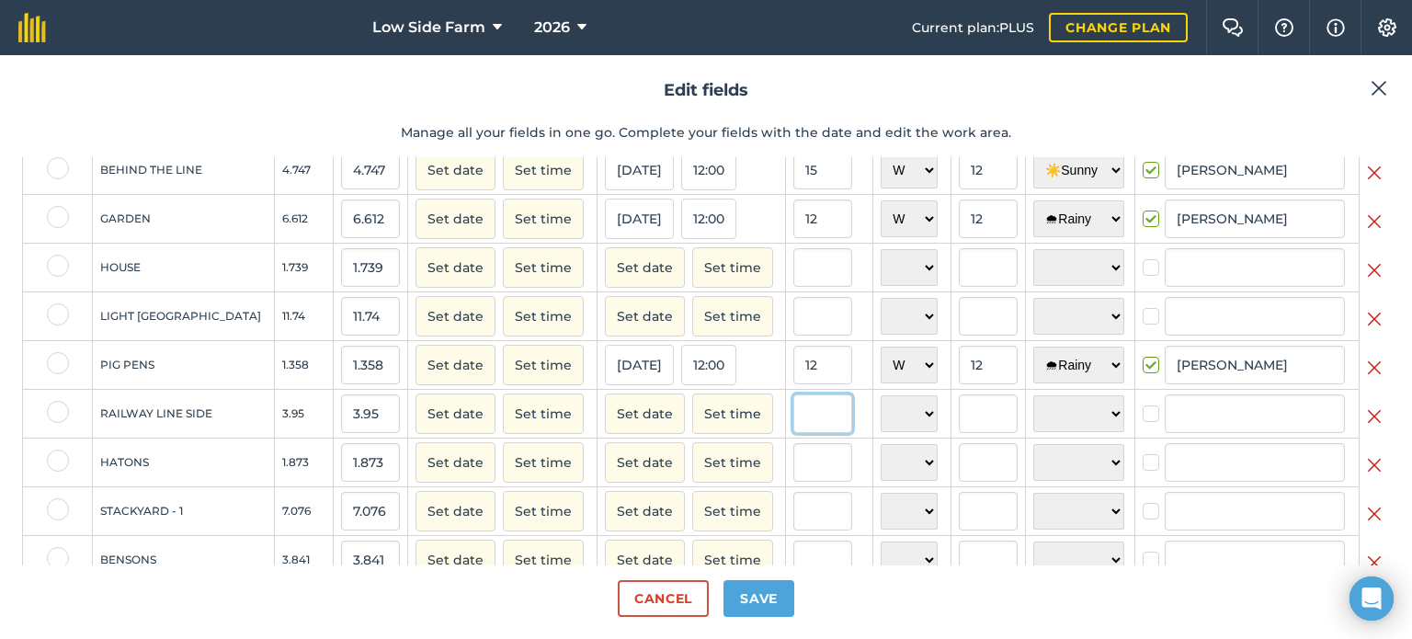
click at [831, 433] on input "text" at bounding box center [822, 413] width 59 height 39
click at [636, 426] on button "Set date" at bounding box center [645, 413] width 80 height 40
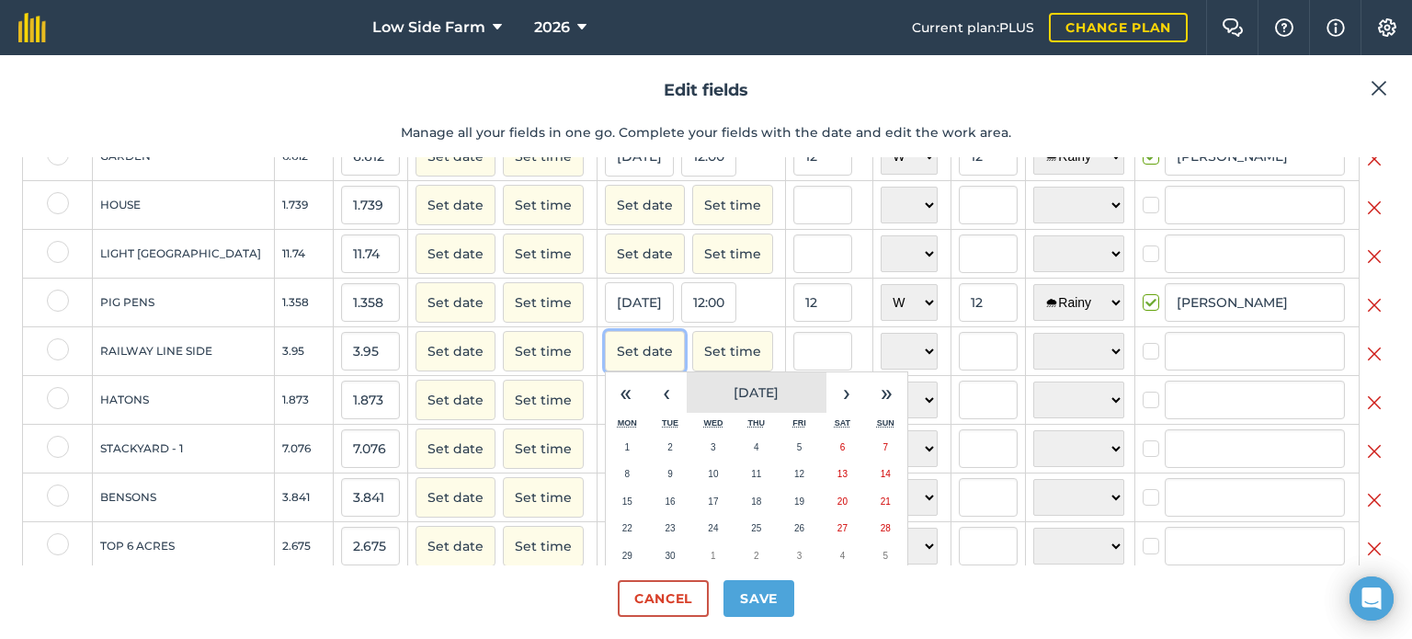
scroll to position [276, 0]
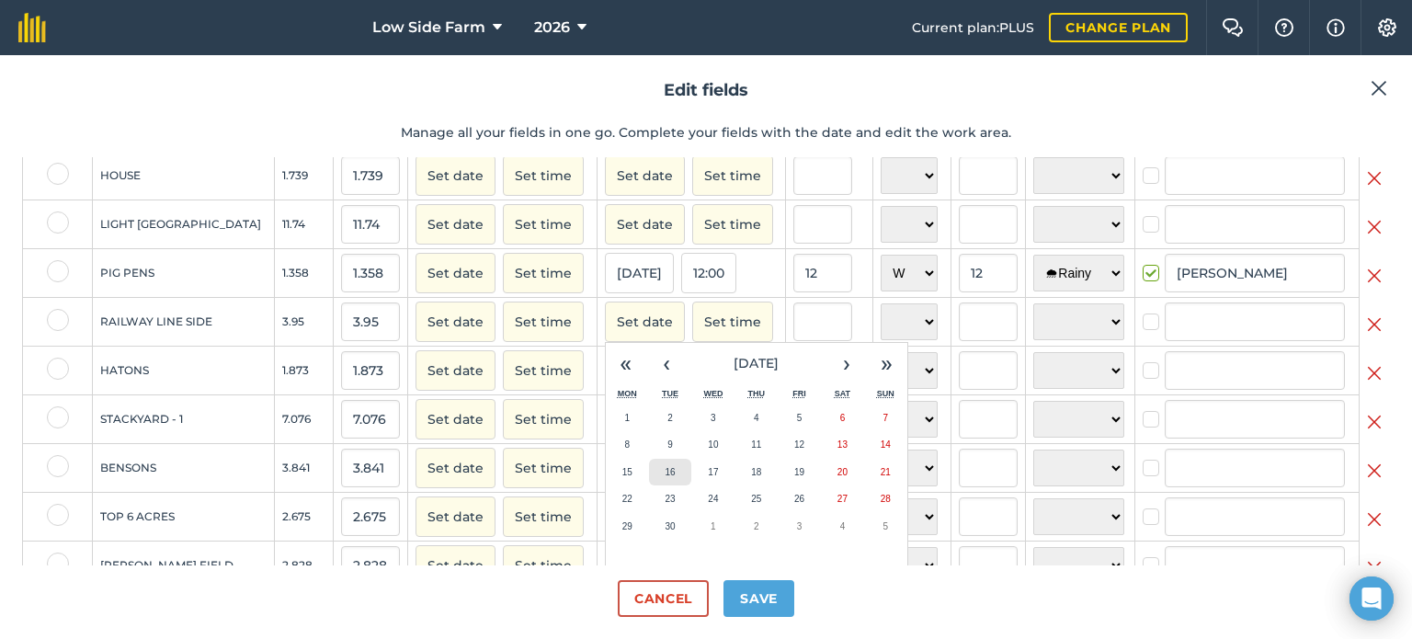
click at [665, 477] on abbr "16" at bounding box center [670, 472] width 10 height 10
checkbox input "true"
type input "[PERSON_NAME]"
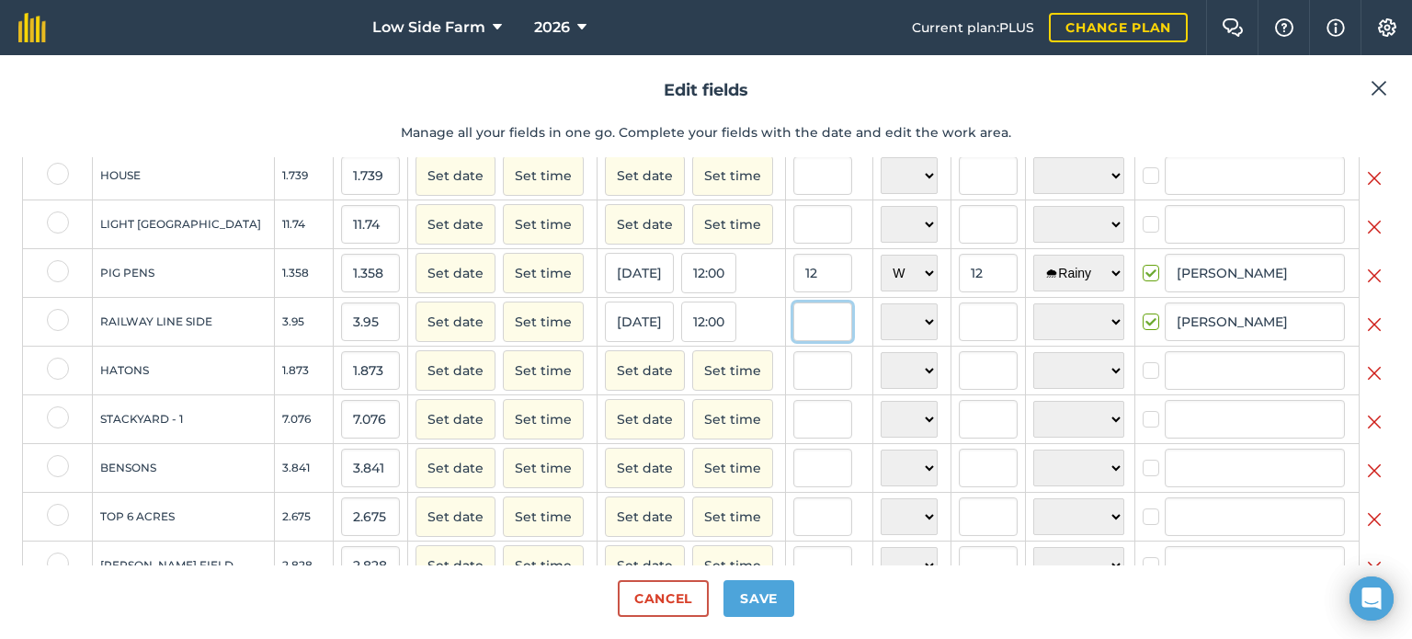
click at [815, 341] on input "text" at bounding box center [822, 321] width 59 height 39
type input "15"
click at [883, 340] on select "N NE E SE S SW W NW" at bounding box center [909, 321] width 57 height 37
select select "W"
click at [881, 318] on select "N NE E SE S SW W NW" at bounding box center [909, 321] width 57 height 37
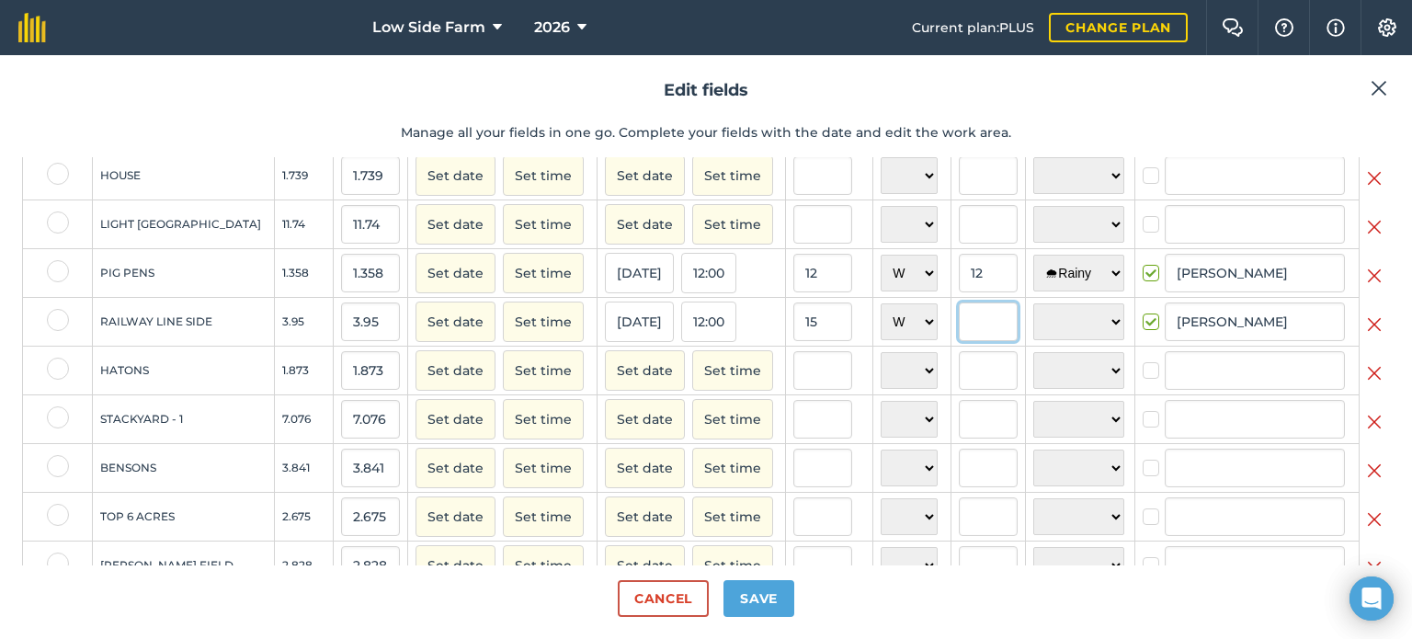
click at [966, 335] on input "text" at bounding box center [988, 321] width 59 height 39
type input "12"
click at [1089, 340] on select "☀️ Sunny 🌧 Rainy ⛅️ Cloudy 🌨 Snow ❄️ Icy" at bounding box center [1078, 321] width 91 height 37
select select "Sunny"
click at [1033, 318] on select "☀️ Sunny 🌧 Rainy ⛅️ Cloudy 🌨 Snow ❄️ Icy" at bounding box center [1078, 321] width 91 height 37
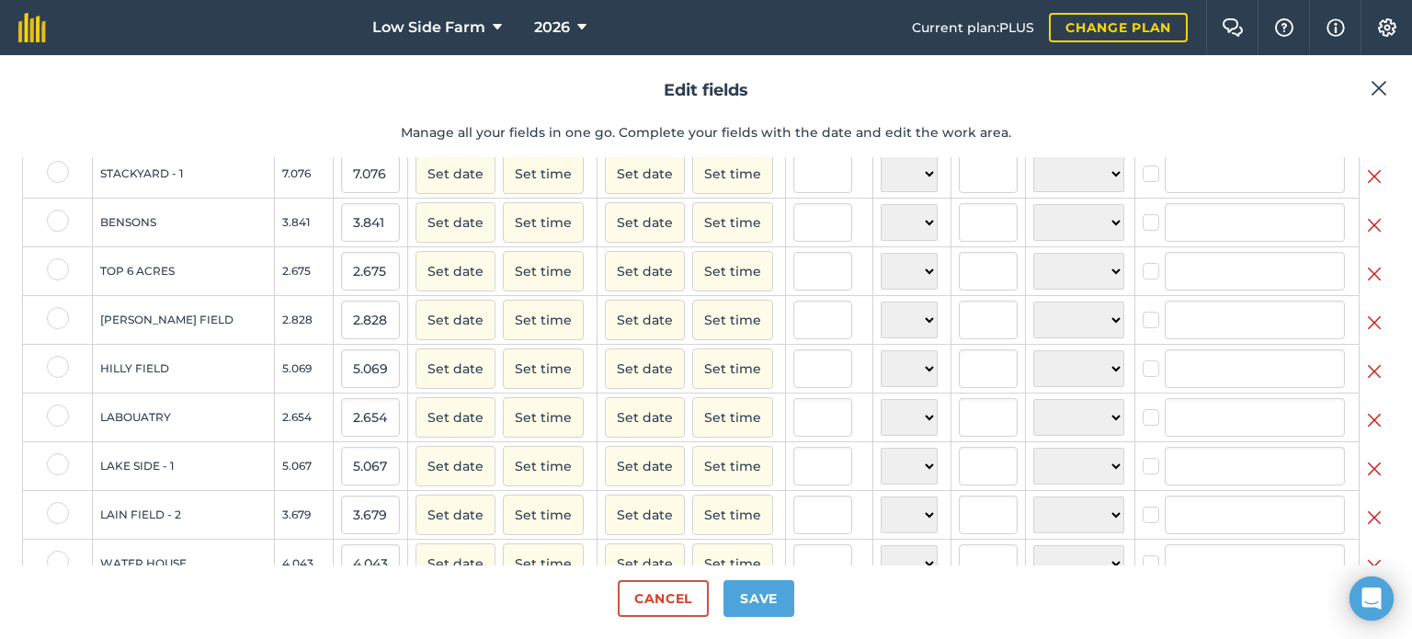
scroll to position [552, 0]
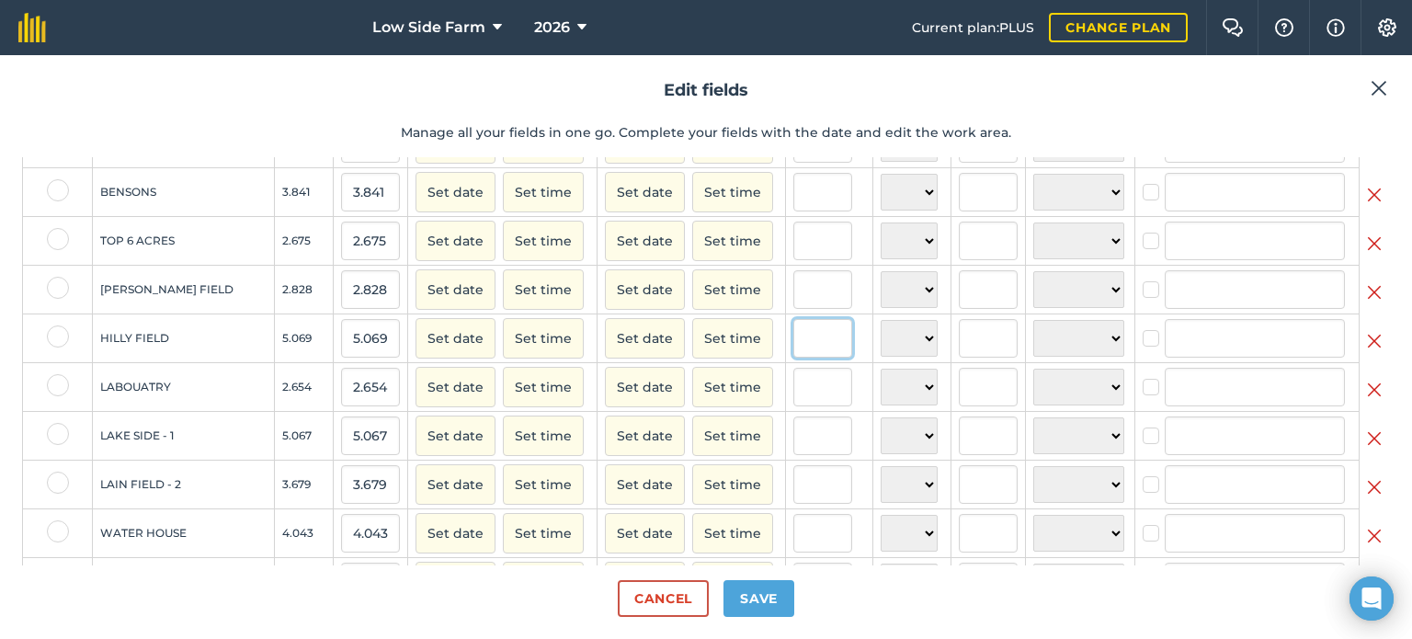
click at [822, 354] on input "text" at bounding box center [822, 338] width 59 height 39
click at [474, 355] on button "Set date" at bounding box center [456, 338] width 80 height 40
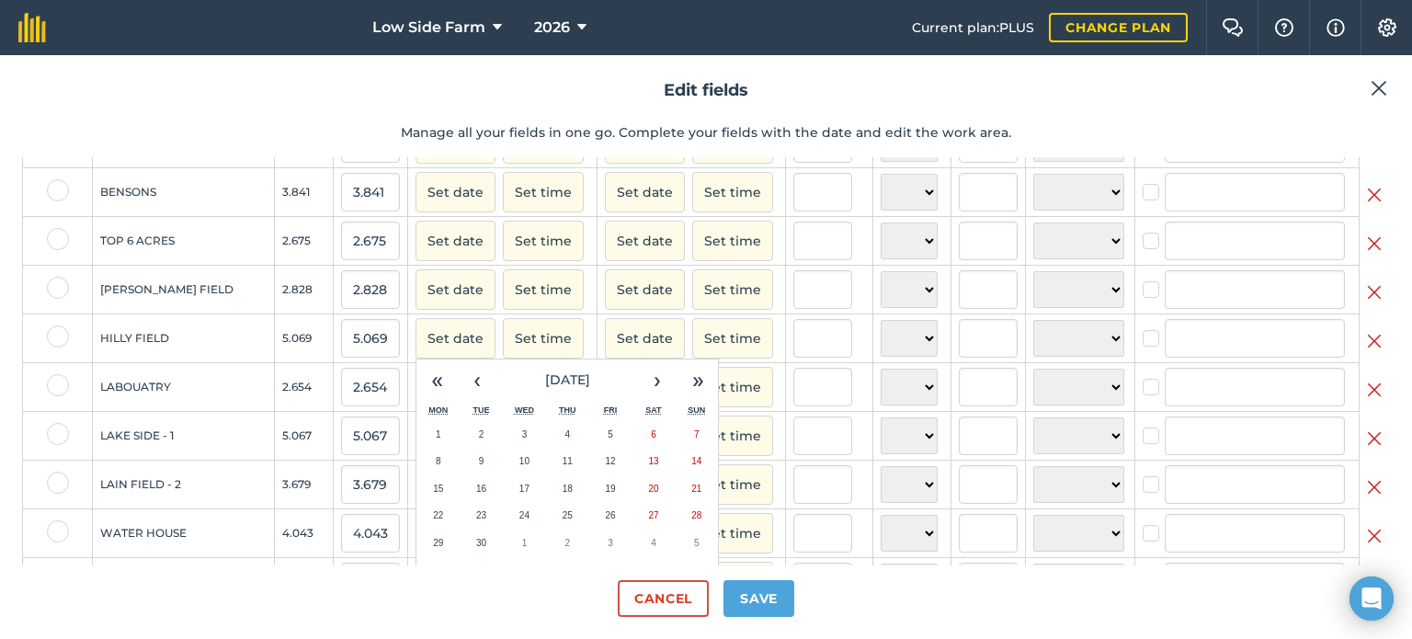
click at [606, 494] on abbr "19" at bounding box center [611, 489] width 10 height 10
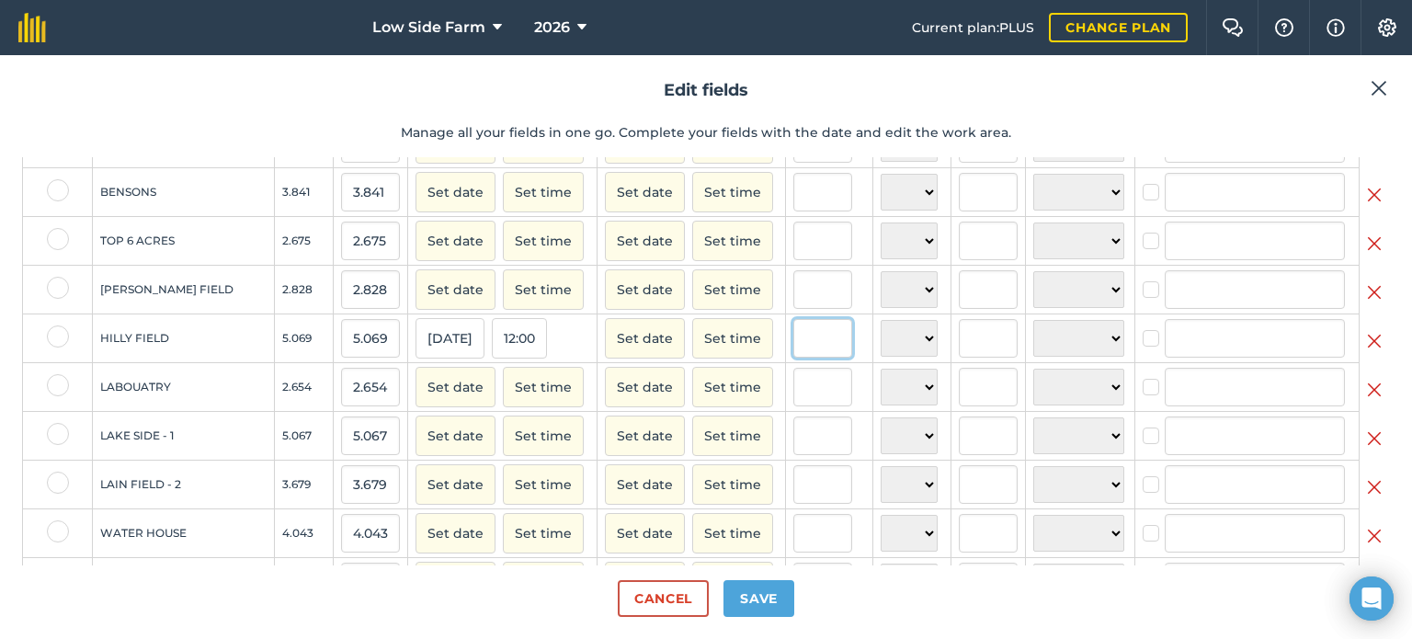
click at [793, 348] on input "text" at bounding box center [822, 338] width 59 height 39
type input "1"
type input "5"
click at [881, 348] on select "N NE E SE S SW W NW" at bounding box center [909, 338] width 57 height 37
select select "W"
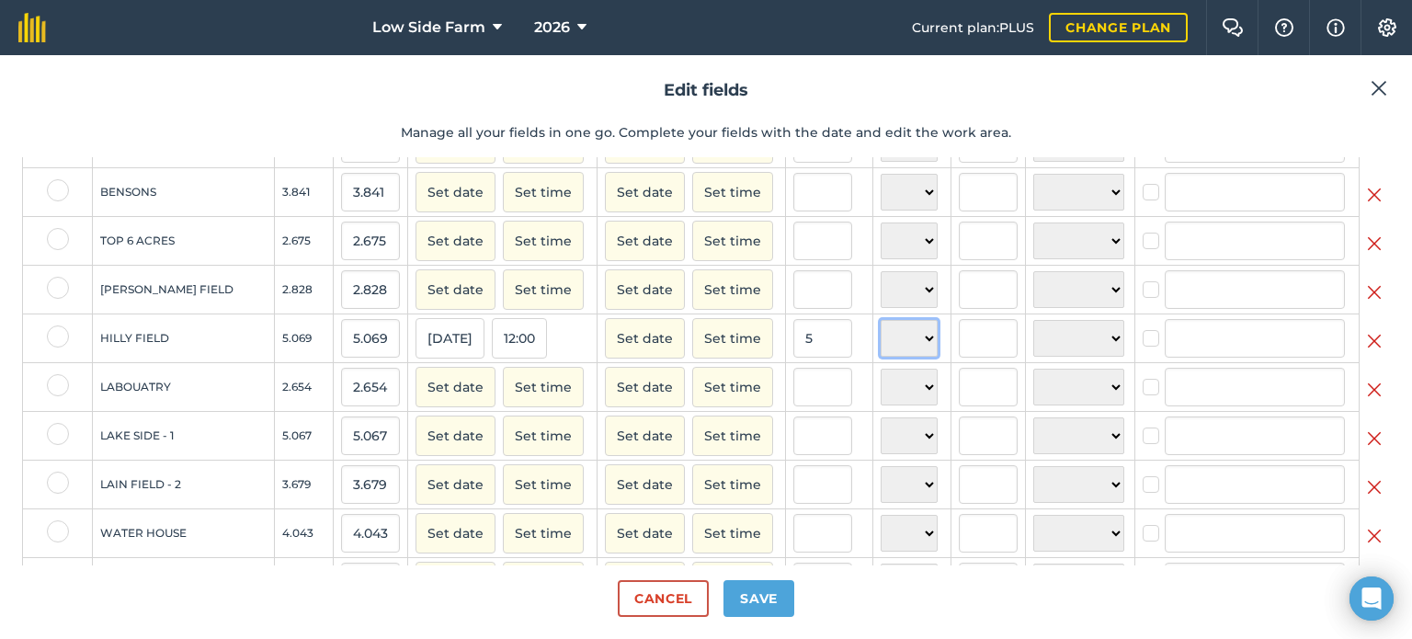
click at [881, 334] on select "N NE E SE S SW W NW" at bounding box center [909, 338] width 57 height 37
click at [960, 356] on input "text" at bounding box center [988, 338] width 59 height 39
type input "19"
click at [1074, 339] on select "☀️ Sunny 🌧 Rainy ⛅️ Cloudy 🌨 Snow ❄️ Icy" at bounding box center [1078, 338] width 91 height 37
select select "Cloudy"
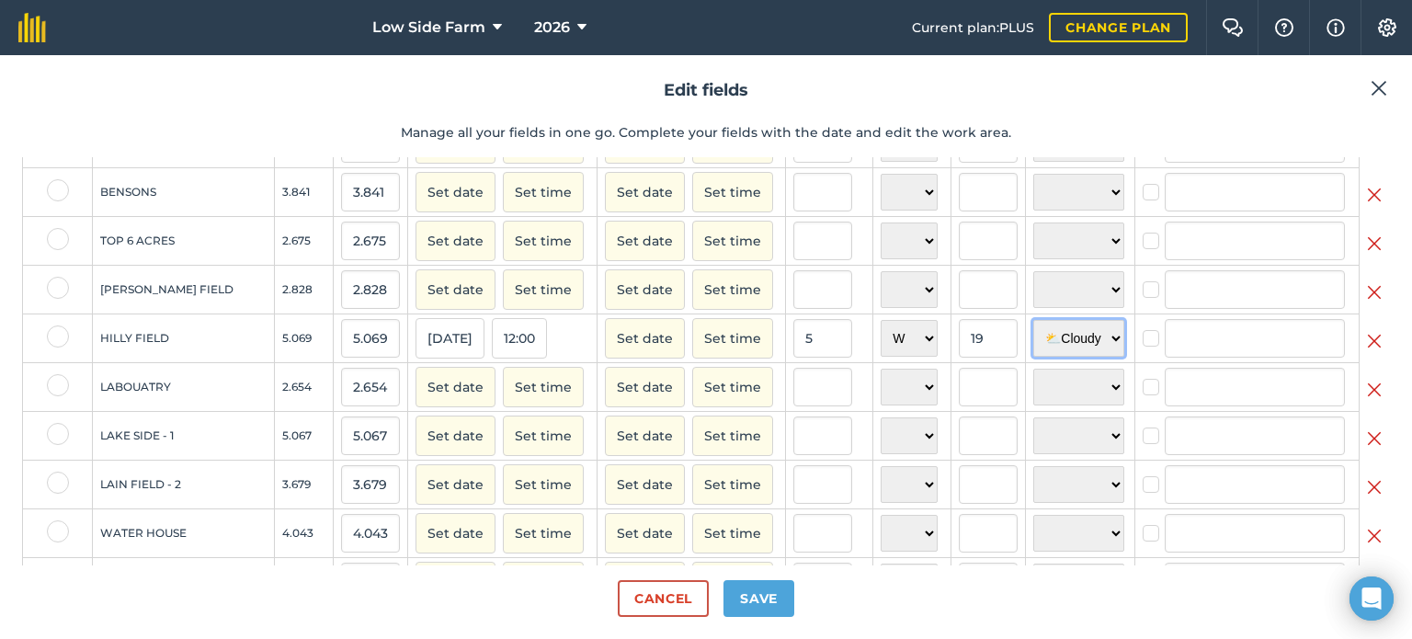
click at [1033, 334] on select "☀️ Sunny 🌧 Rainy ⛅️ Cloudy 🌨 Snow ❄️ Icy" at bounding box center [1078, 338] width 91 height 37
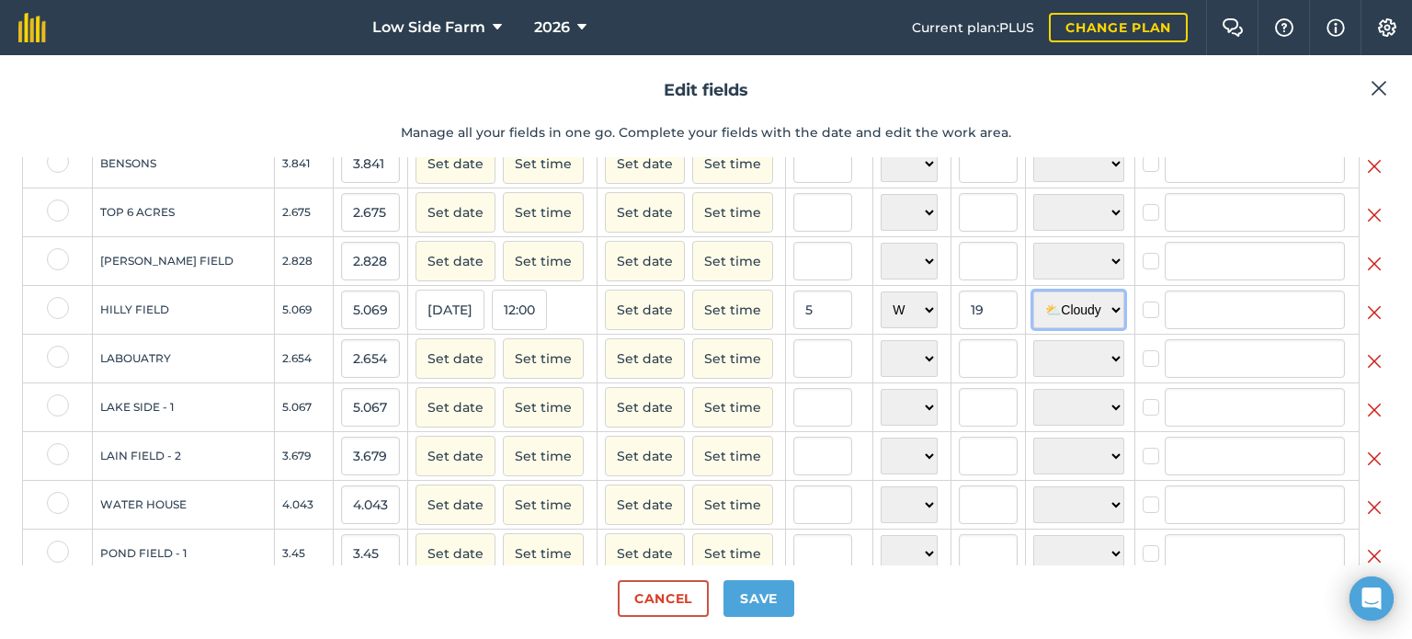
scroll to position [626, 0]
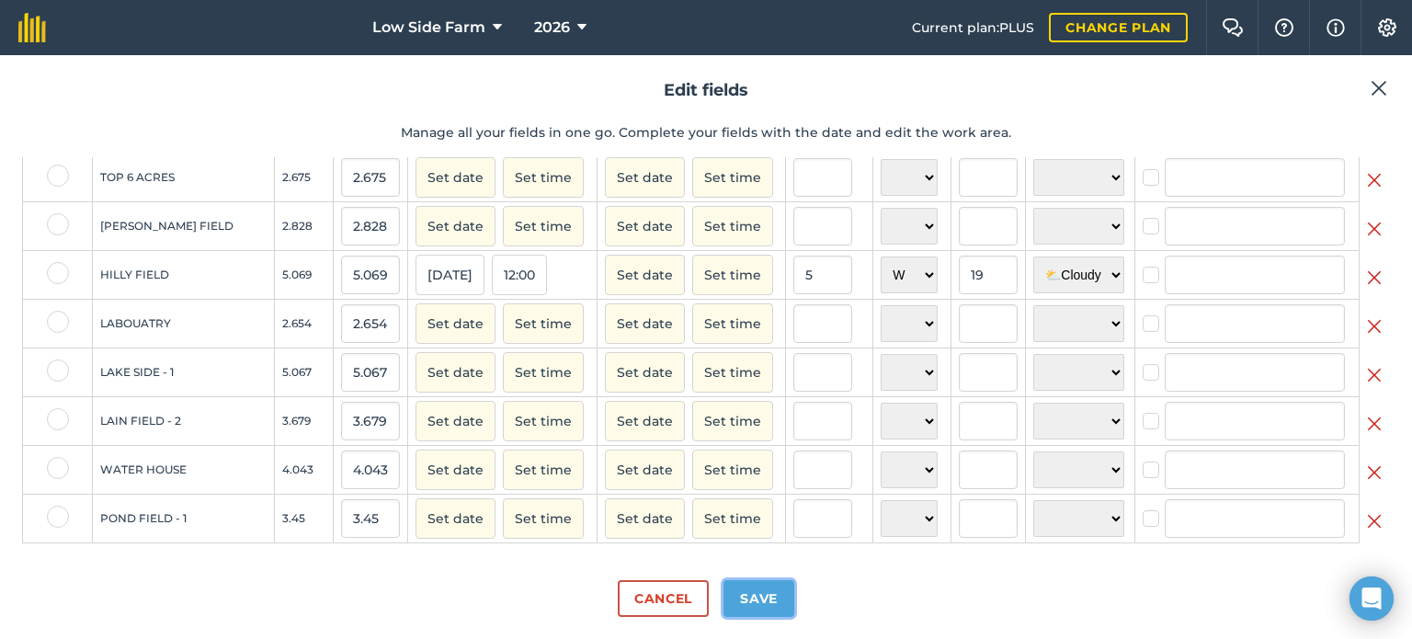
click at [776, 602] on button "Save" at bounding box center [758, 598] width 71 height 37
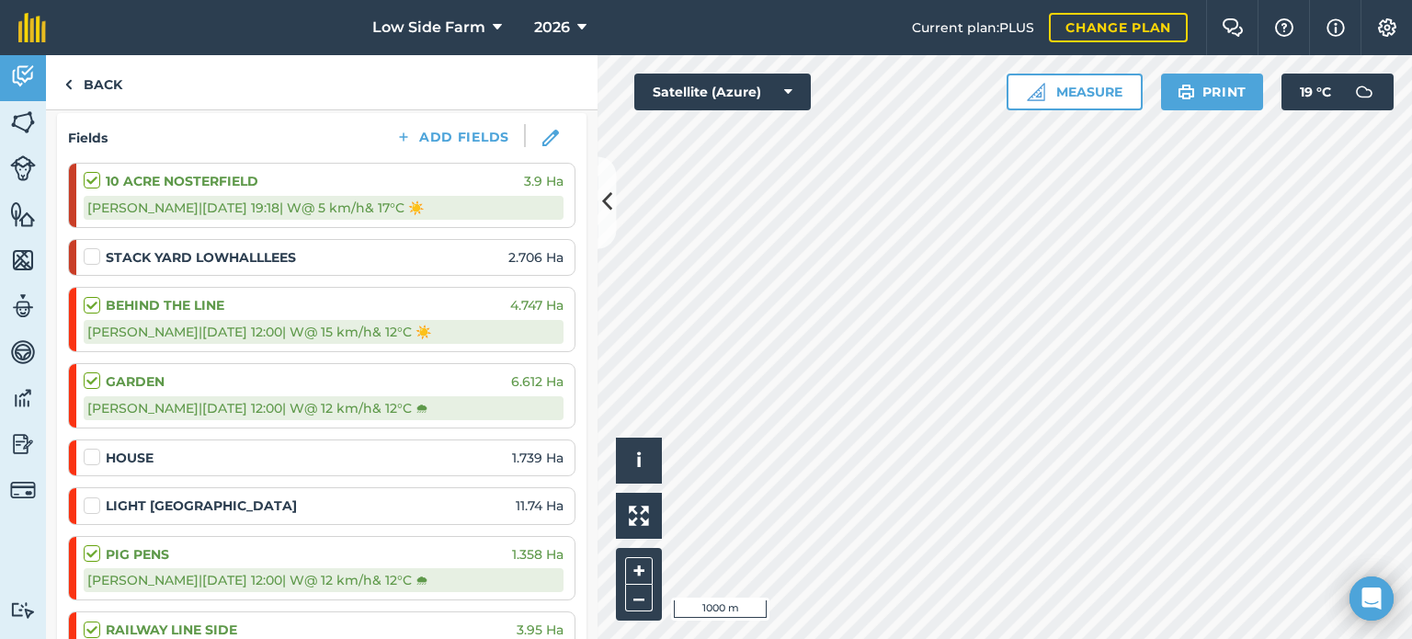
scroll to position [276, 0]
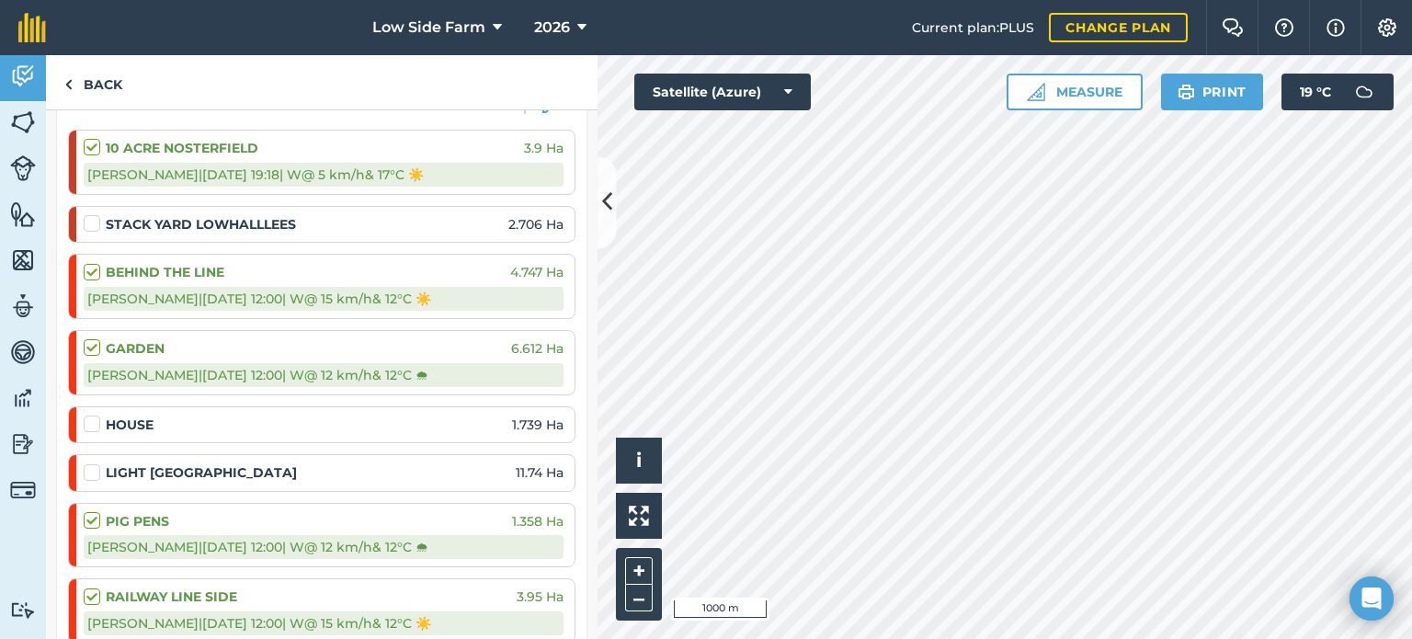
click at [96, 338] on label at bounding box center [95, 338] width 22 height 0
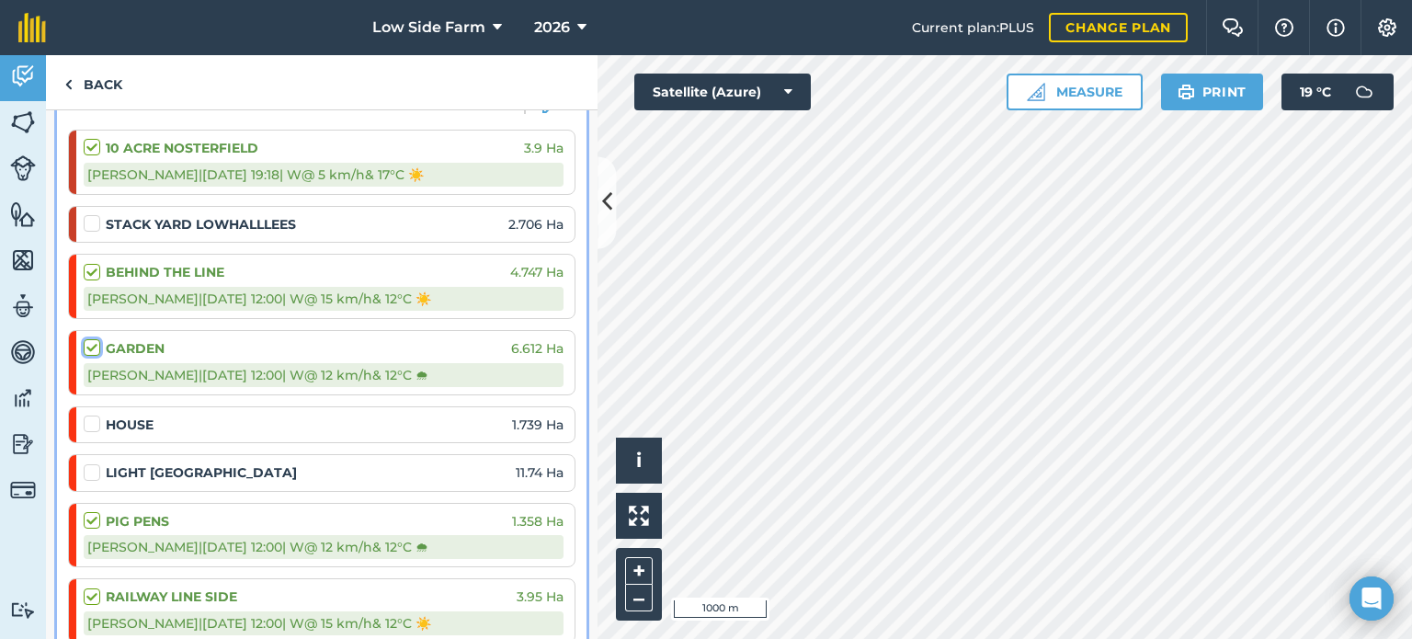
click at [96, 344] on input "checkbox" at bounding box center [90, 344] width 12 height 12
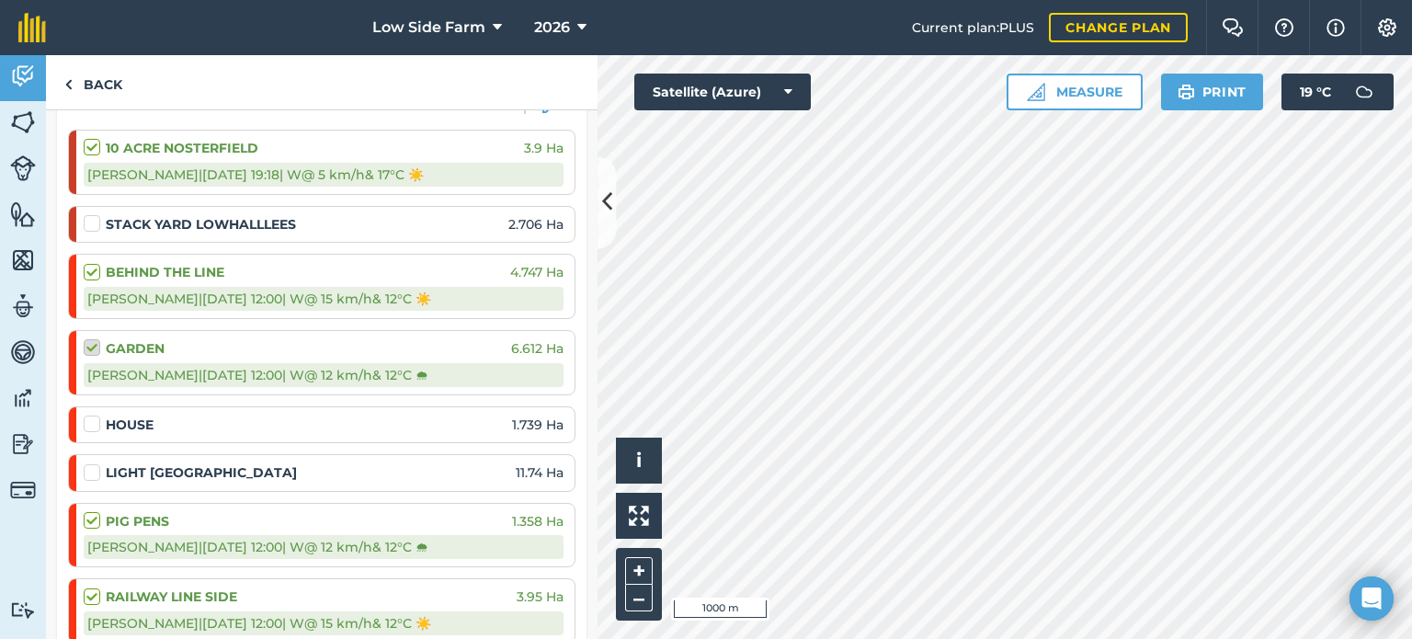
checkbox input "false"
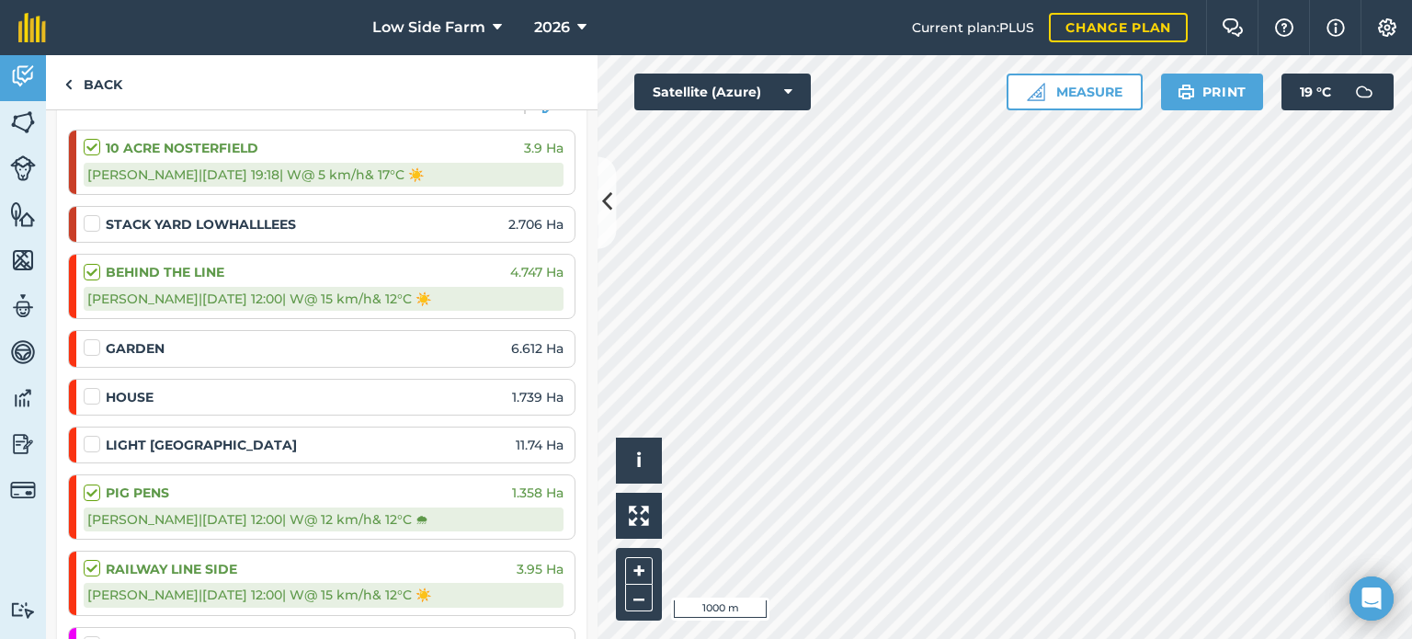
click at [94, 387] on label at bounding box center [95, 387] width 22 height 0
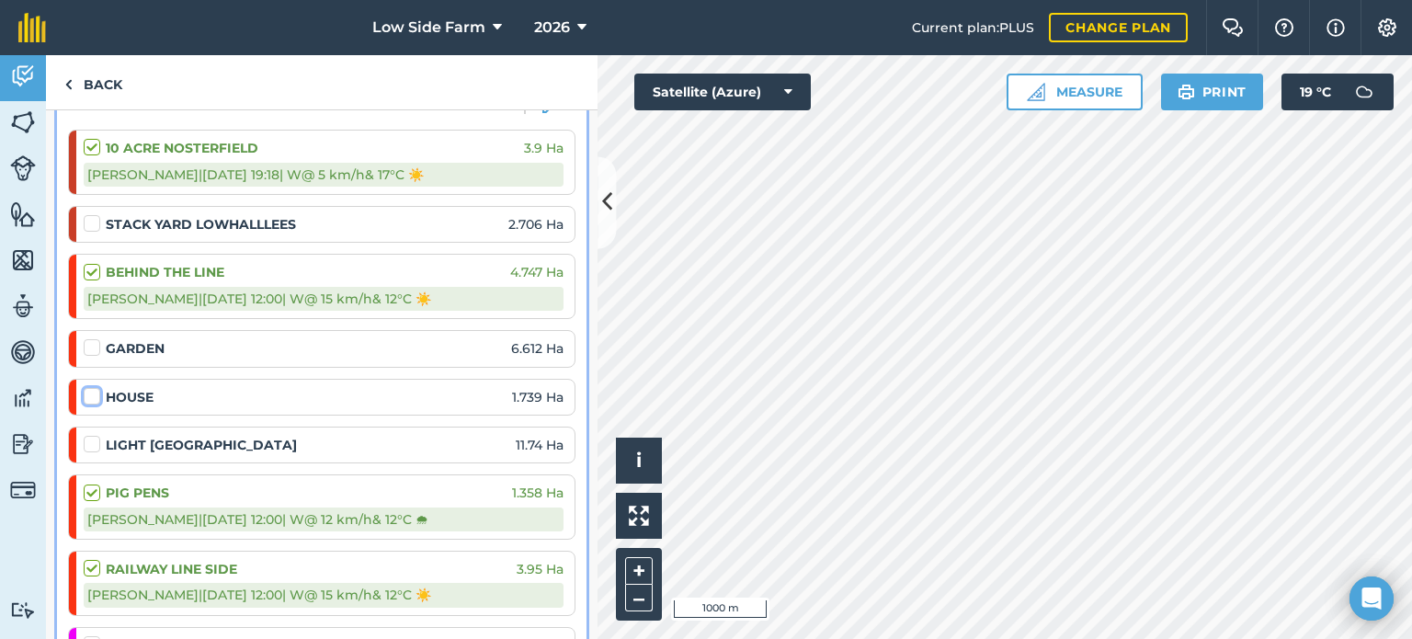
click at [94, 395] on input "checkbox" at bounding box center [90, 393] width 12 height 12
checkbox input "false"
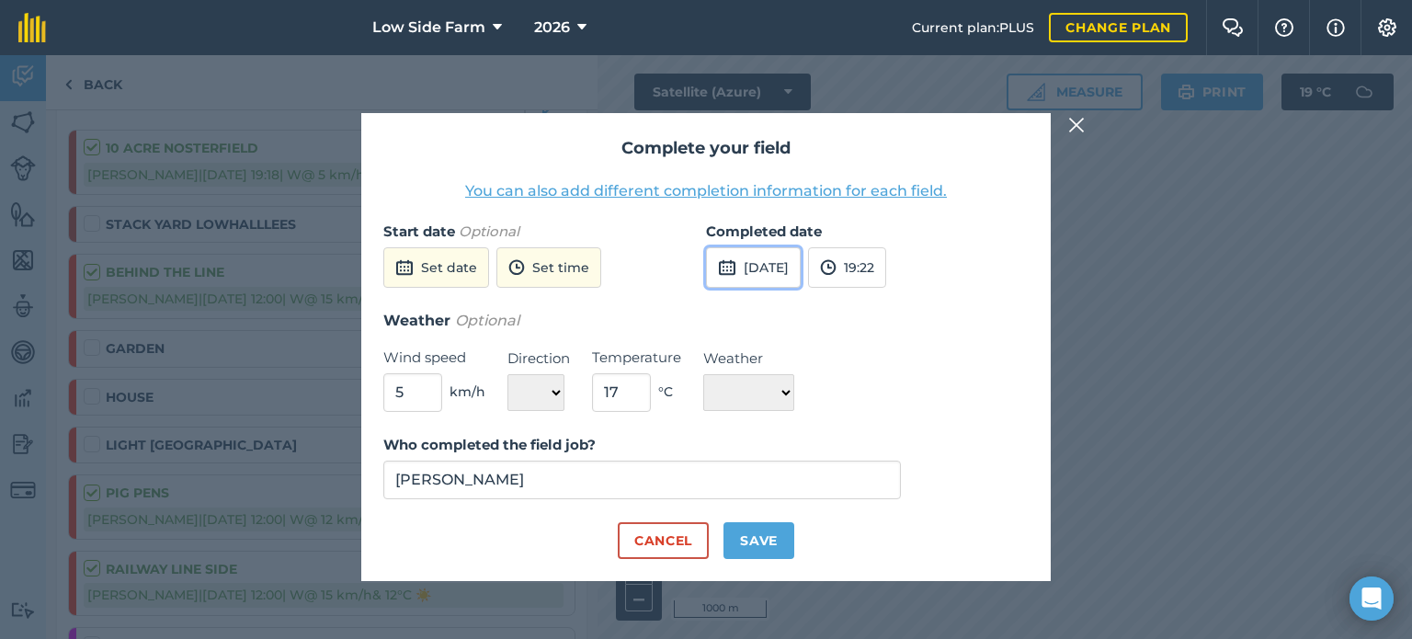
click at [798, 273] on button "[DATE]" at bounding box center [753, 267] width 95 height 40
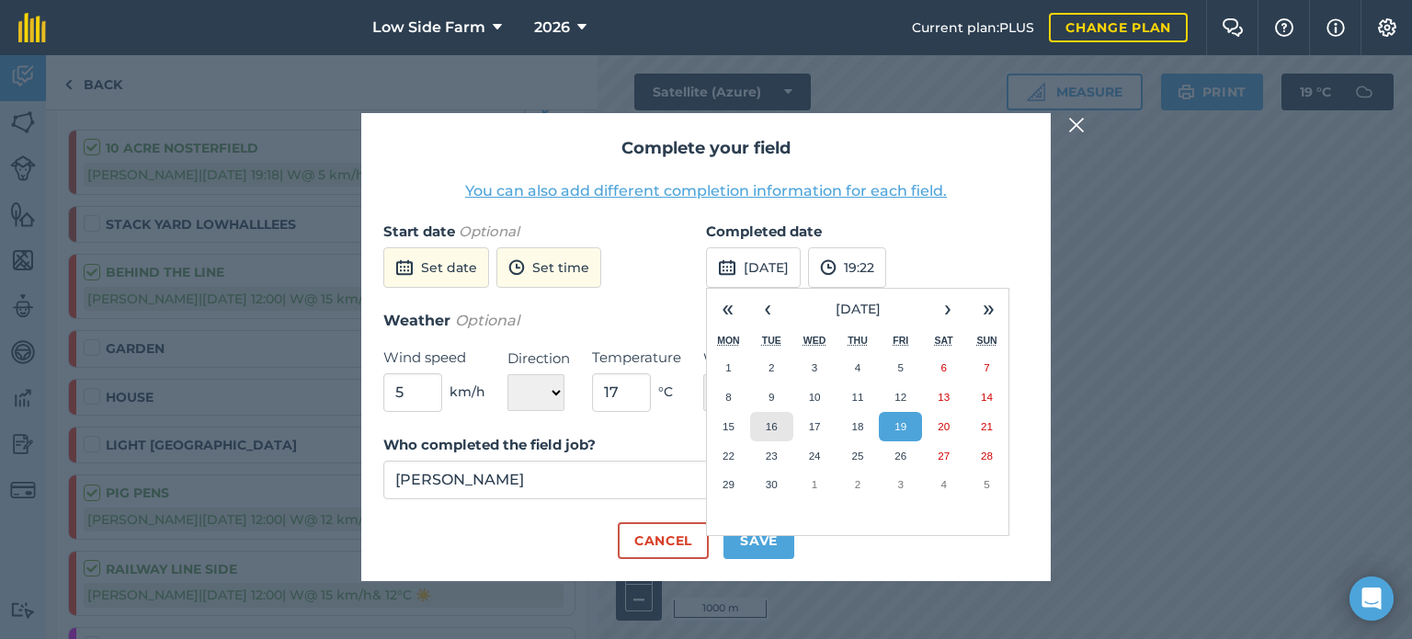
click at [780, 430] on button "16" at bounding box center [771, 426] width 43 height 29
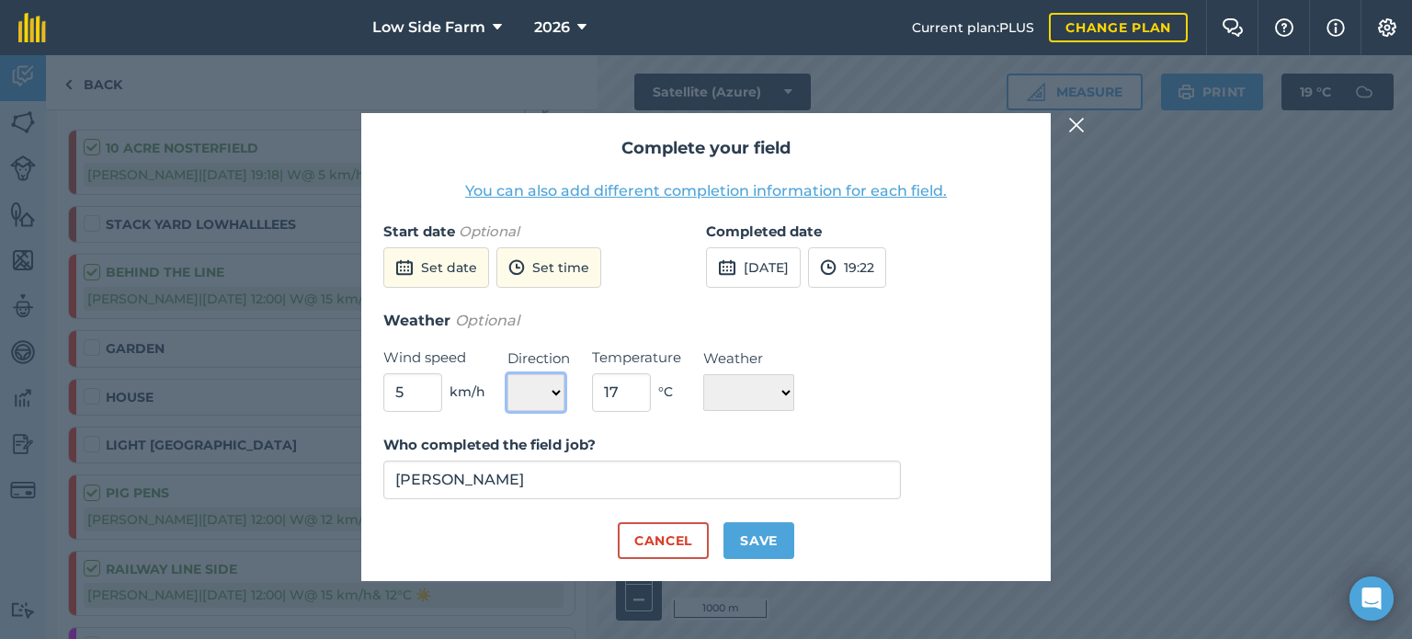
click at [553, 392] on select "N NE E SE S SW W NW" at bounding box center [535, 392] width 57 height 37
select select "W"
click at [507, 374] on select "N NE E SE S SW W NW" at bounding box center [535, 392] width 57 height 37
click at [756, 393] on select "☀️ Sunny 🌧 Rainy ⛅️ Cloudy 🌨 Snow ❄️ Icy" at bounding box center [748, 392] width 91 height 37
select select "Rainy"
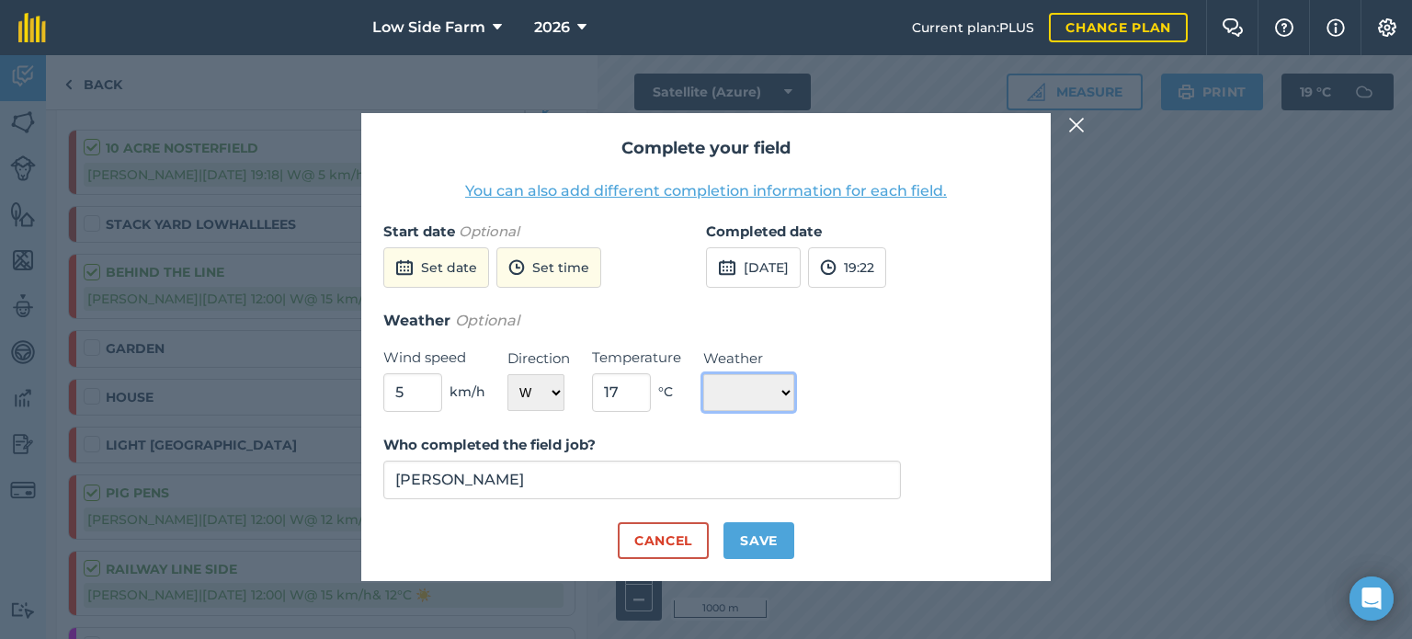
click at [703, 374] on select "☀️ Sunny 🌧 Rainy ⛅️ Cloudy 🌨 Snow ❄️ Icy" at bounding box center [748, 392] width 91 height 37
click at [778, 541] on button "Save" at bounding box center [758, 540] width 71 height 37
checkbox input "true"
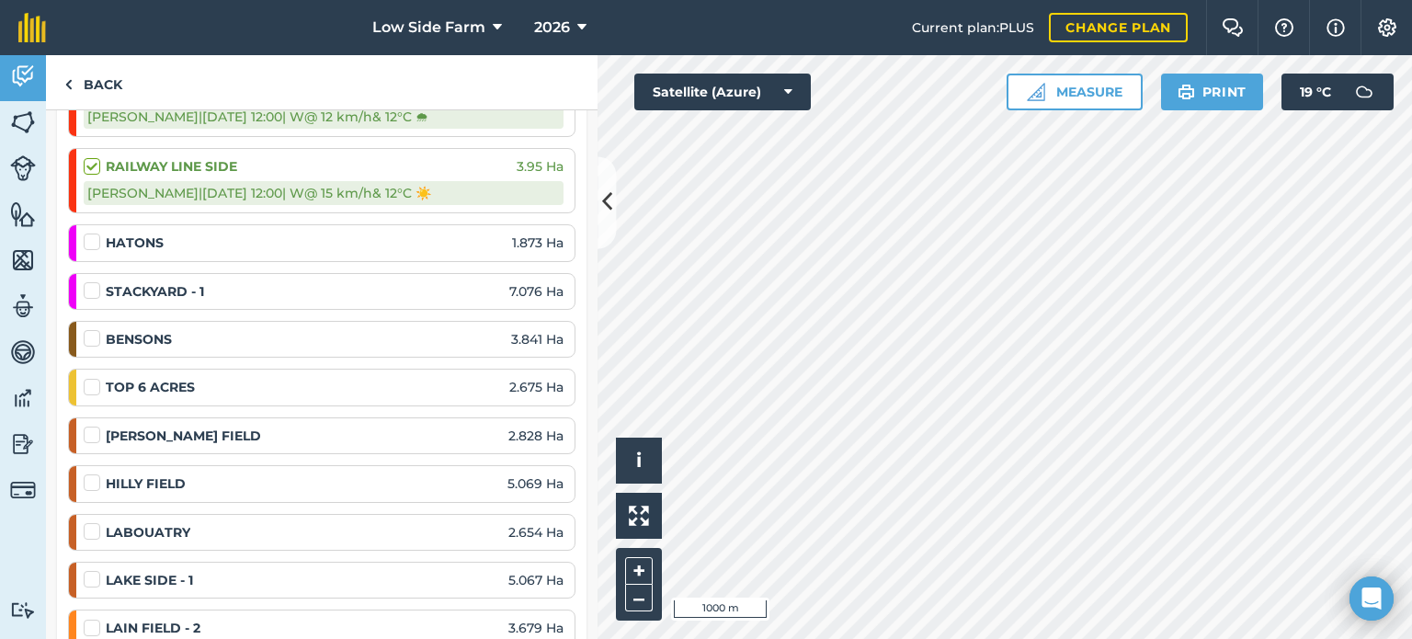
scroll to position [735, 0]
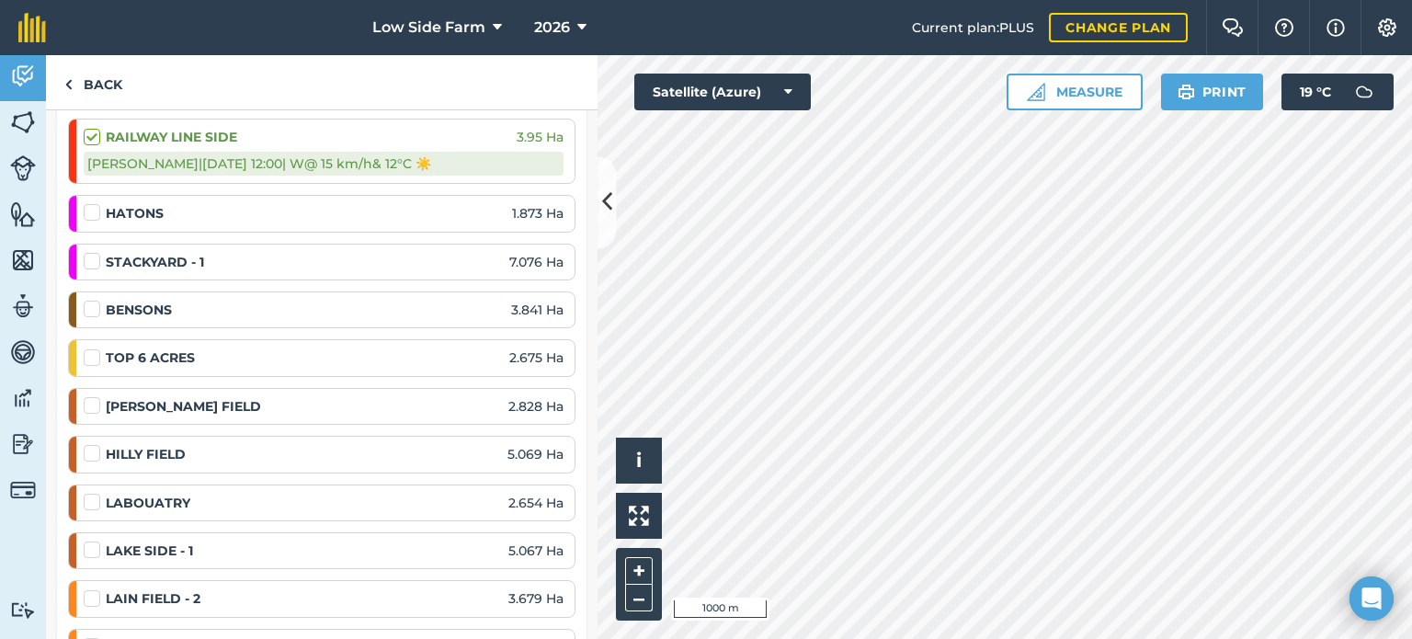
click at [91, 444] on label at bounding box center [95, 444] width 22 height 0
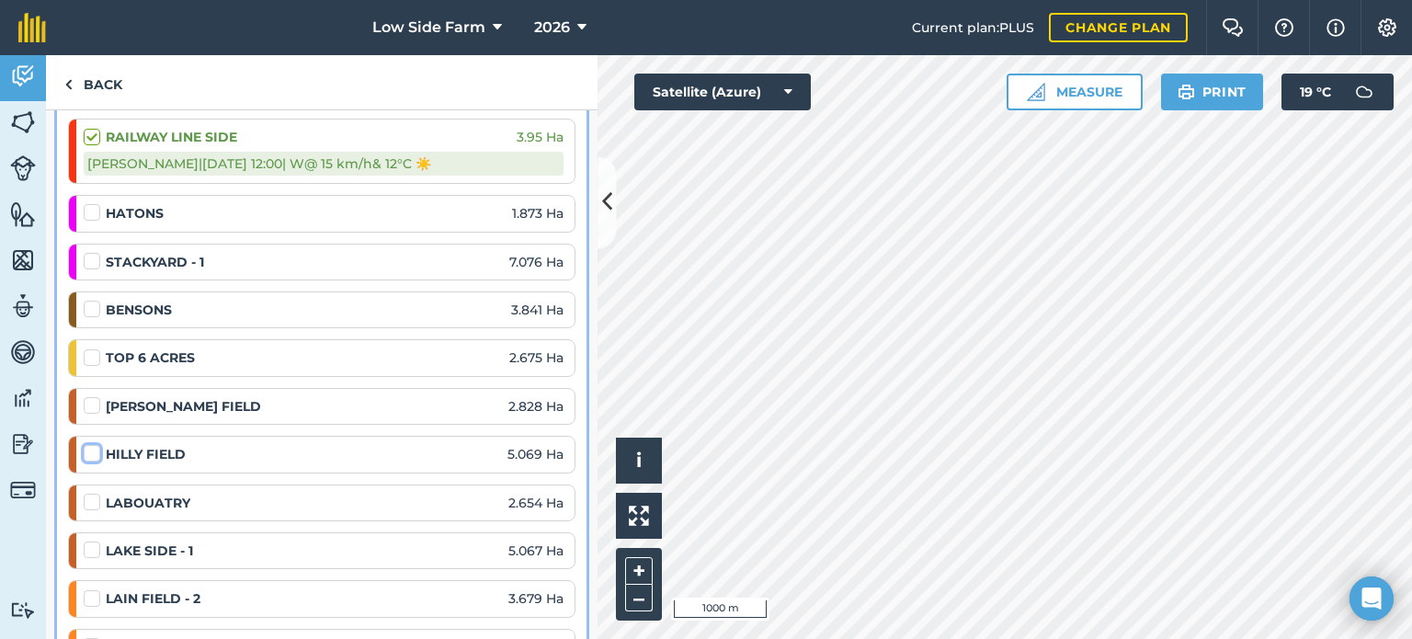
click at [91, 445] on input "checkbox" at bounding box center [90, 450] width 12 height 12
checkbox input "false"
select select "W"
select select "Cloudy"
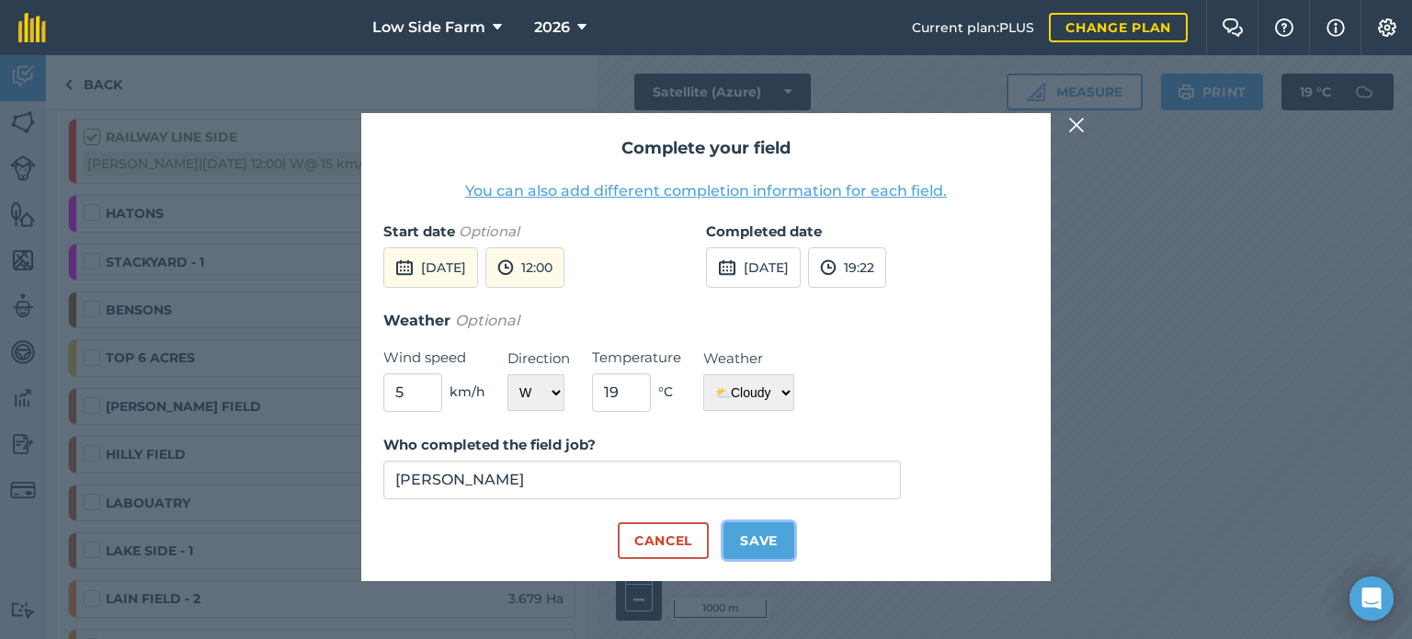
click at [753, 534] on button "Save" at bounding box center [758, 540] width 71 height 37
checkbox input "true"
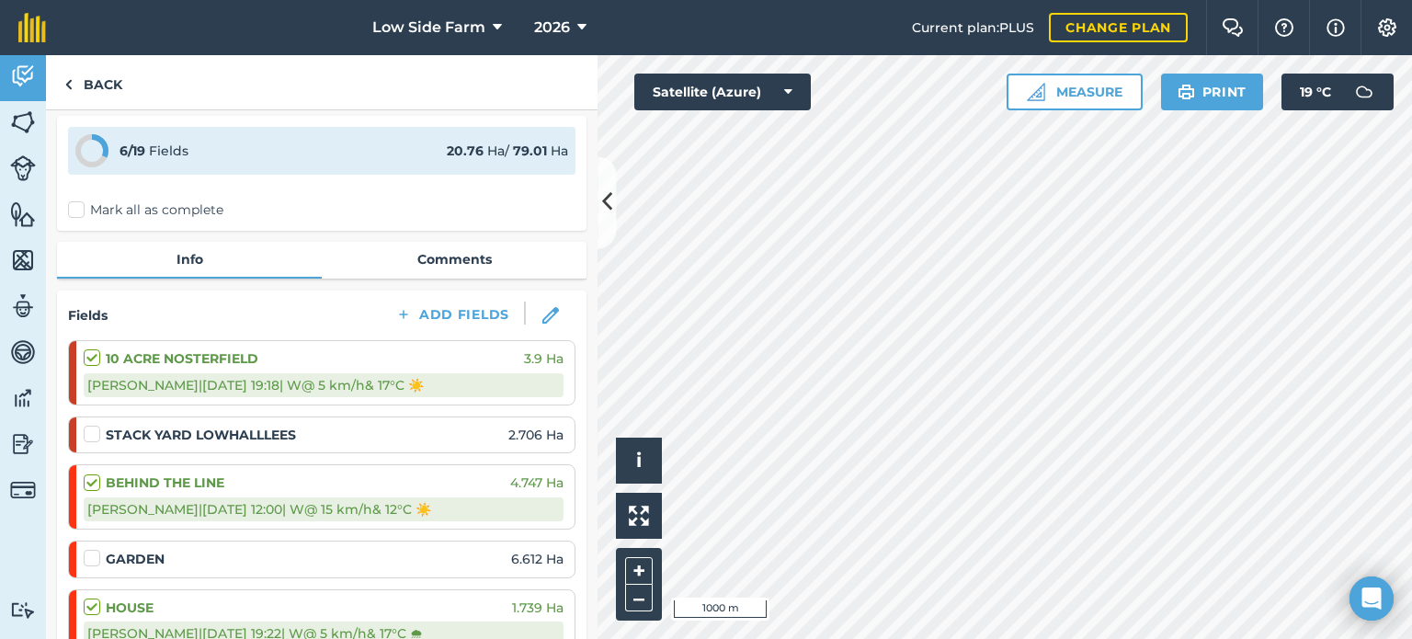
scroll to position [0, 0]
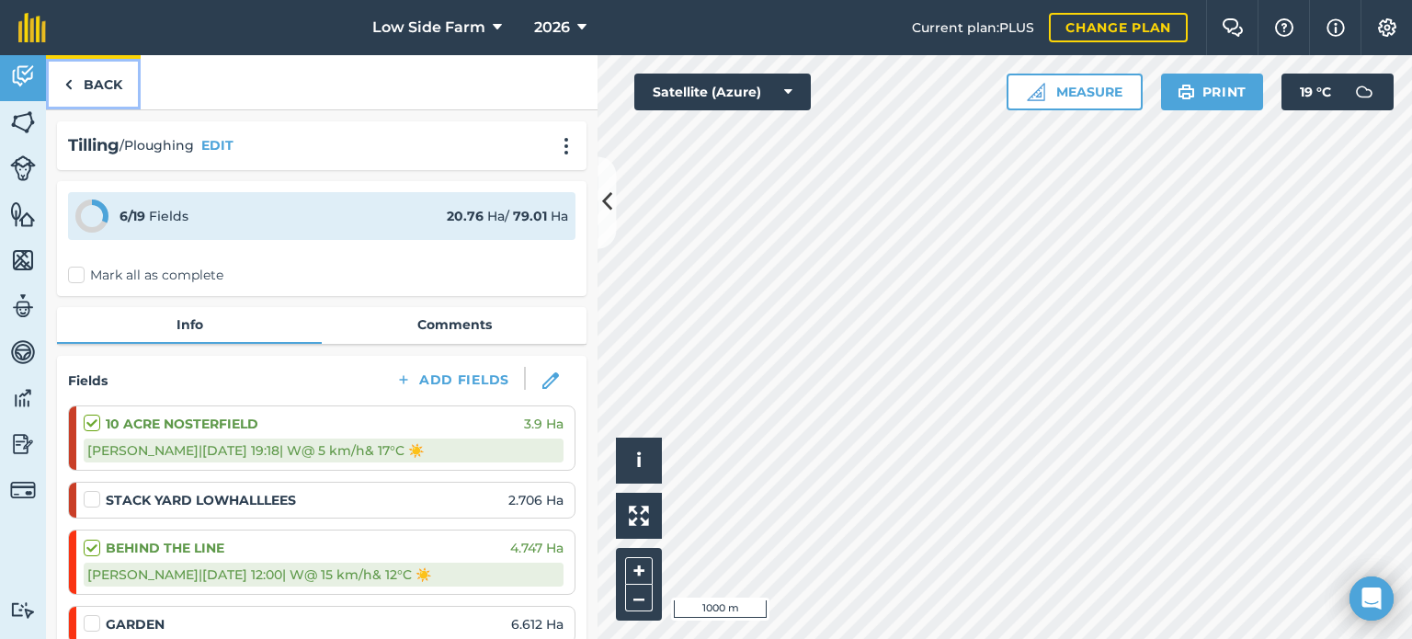
click at [96, 83] on link "Back" at bounding box center [93, 82] width 95 height 54
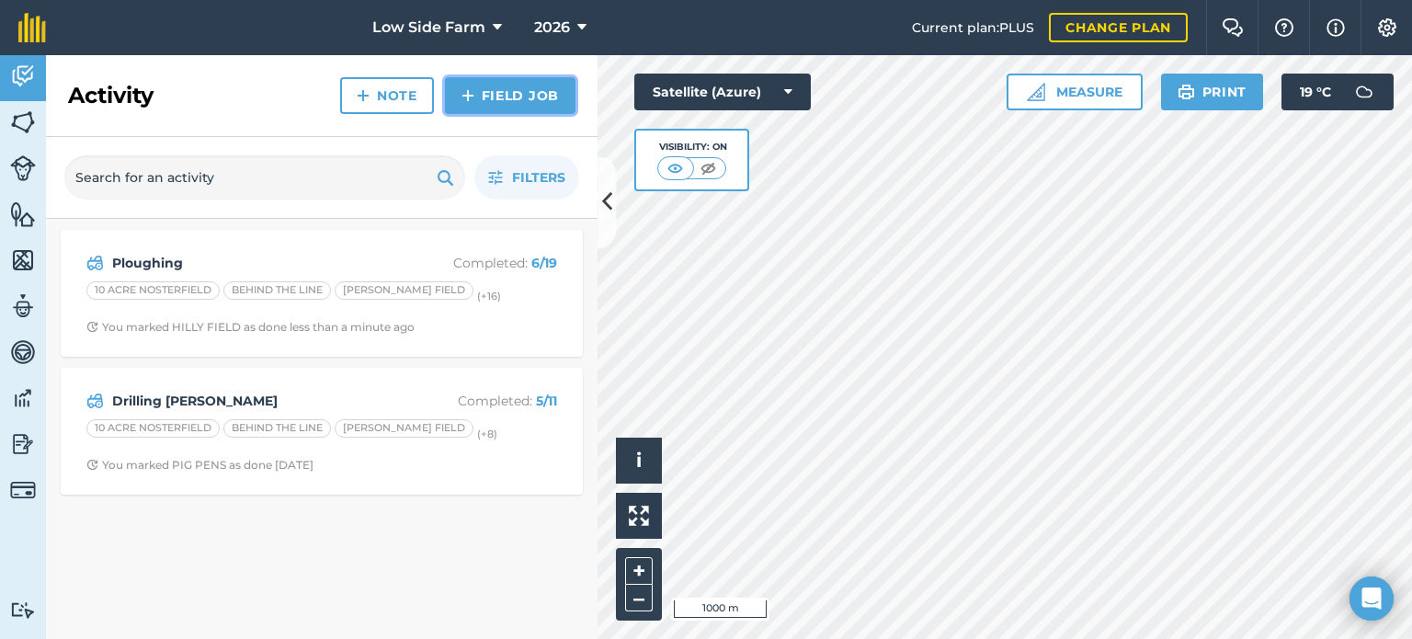
click at [507, 90] on link "Field Job" at bounding box center [510, 95] width 131 height 37
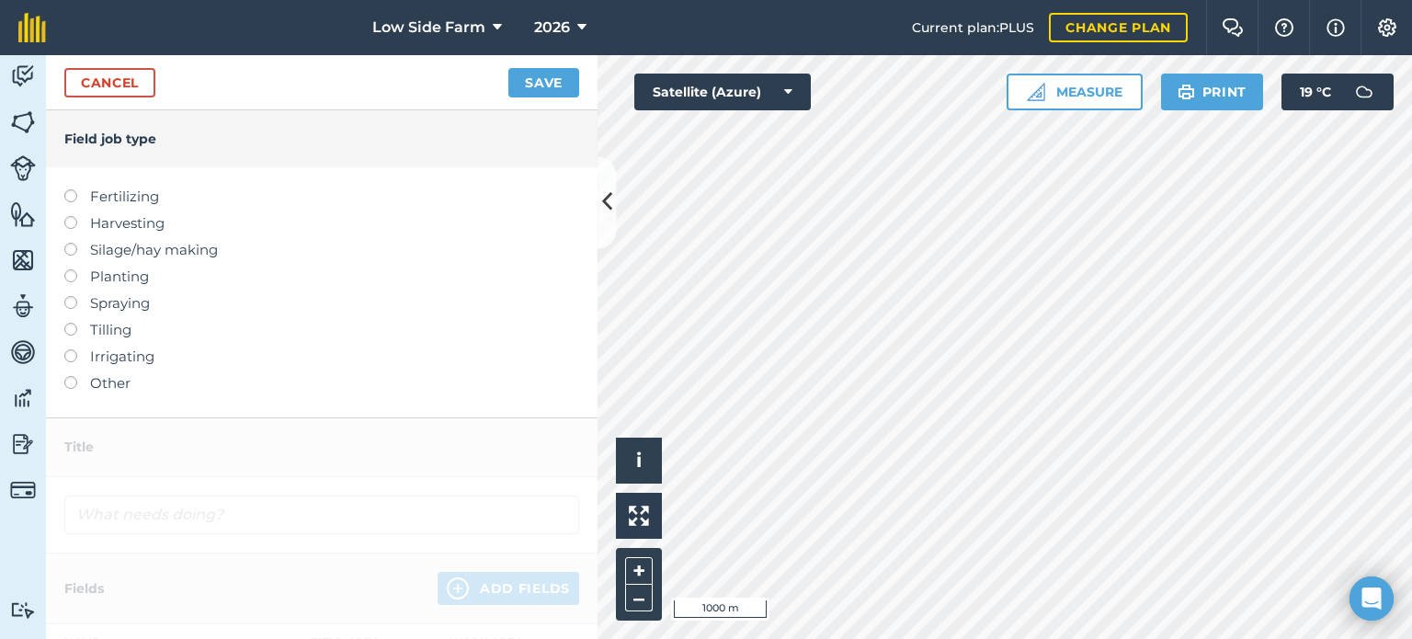
click at [66, 376] on label at bounding box center [77, 376] width 26 height 0
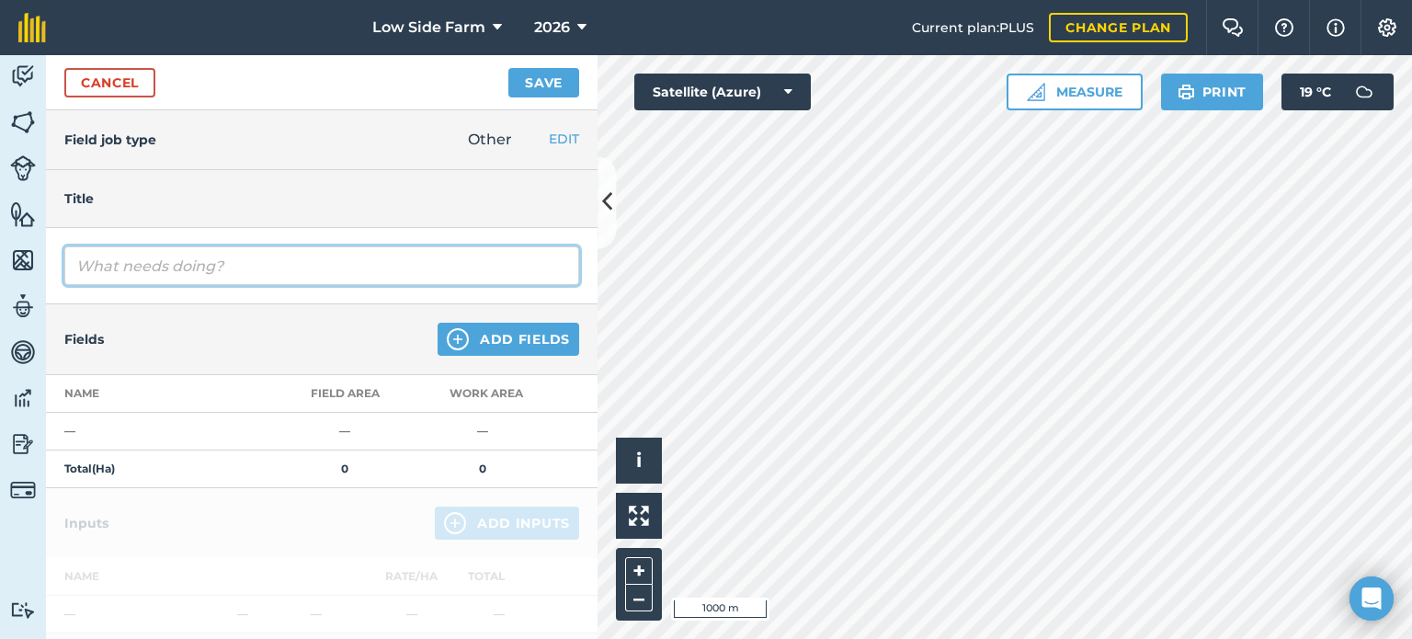
click at [131, 267] on input "text" at bounding box center [321, 265] width 515 height 39
type input "Rolling"
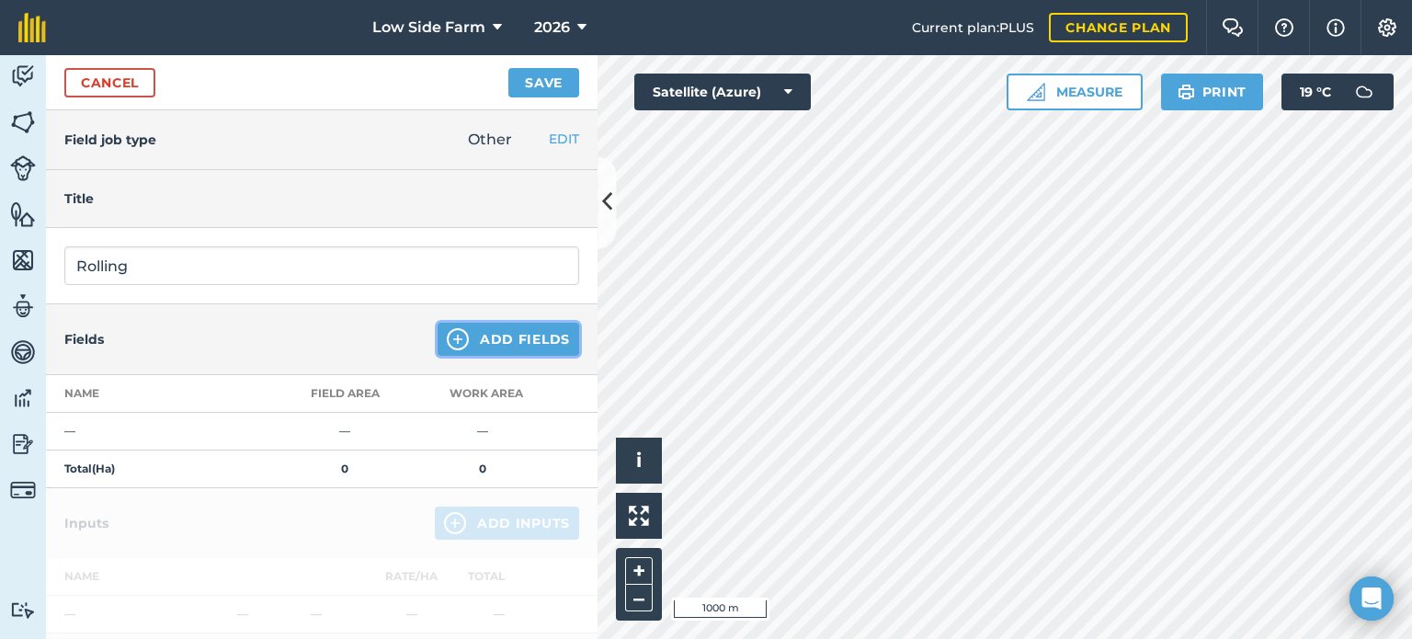
click at [494, 334] on button "Add Fields" at bounding box center [509, 339] width 142 height 33
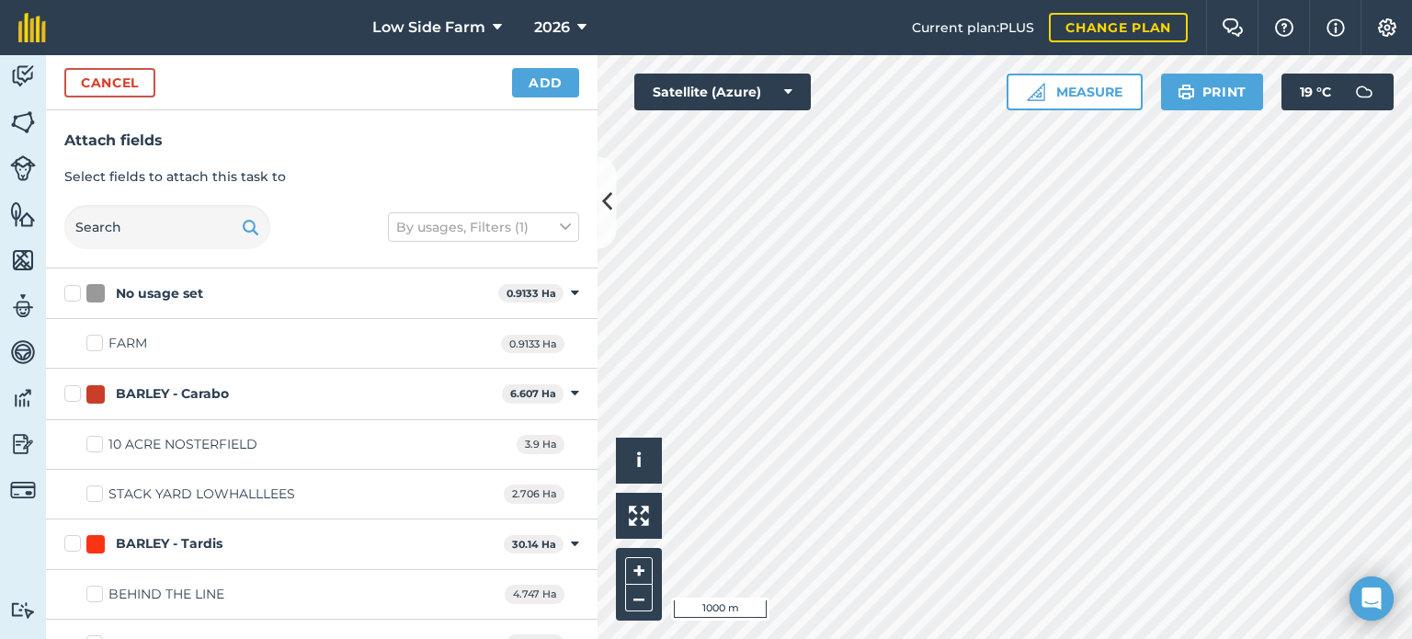
click at [74, 390] on label "BARLEY - Carabo" at bounding box center [279, 393] width 430 height 19
click at [74, 390] on input "BARLEY - Carabo" at bounding box center [70, 390] width 12 height 12
checkbox input "true"
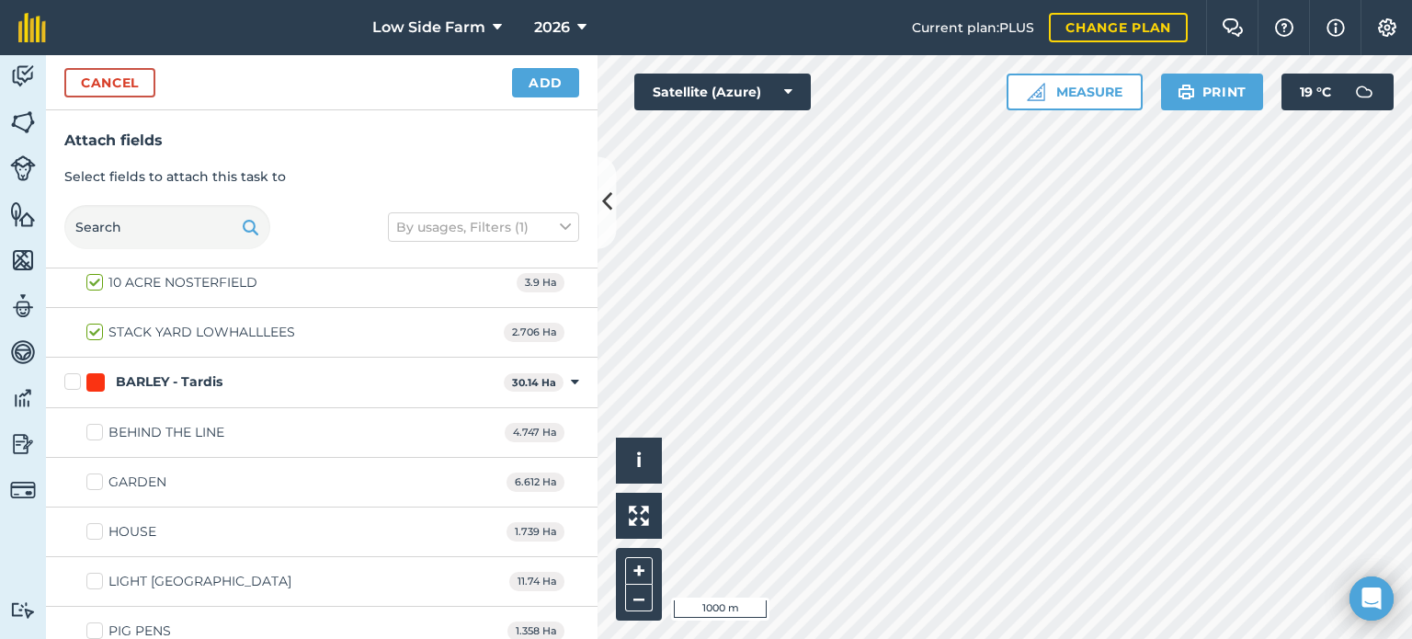
scroll to position [184, 0]
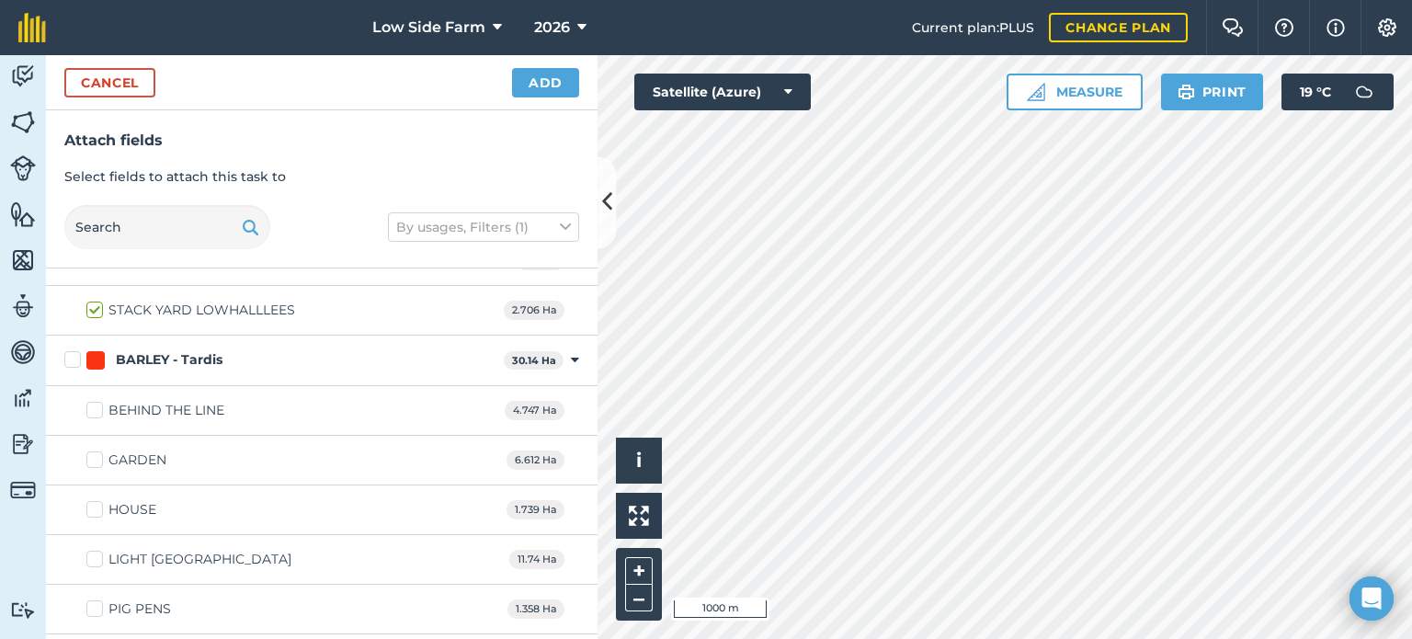
click at [75, 364] on label "BARLEY - Tardis" at bounding box center [280, 359] width 432 height 19
click at [75, 362] on input "BARLEY - Tardis" at bounding box center [70, 356] width 12 height 12
checkbox input "true"
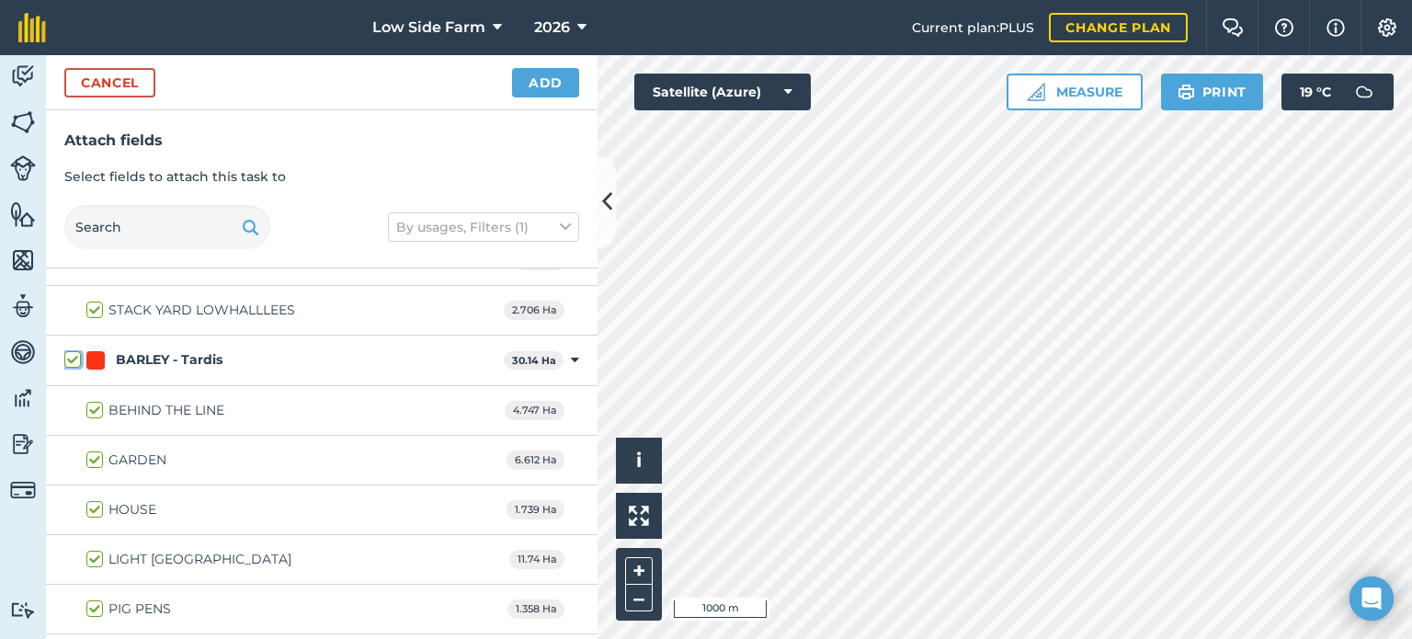
checkbox input "true"
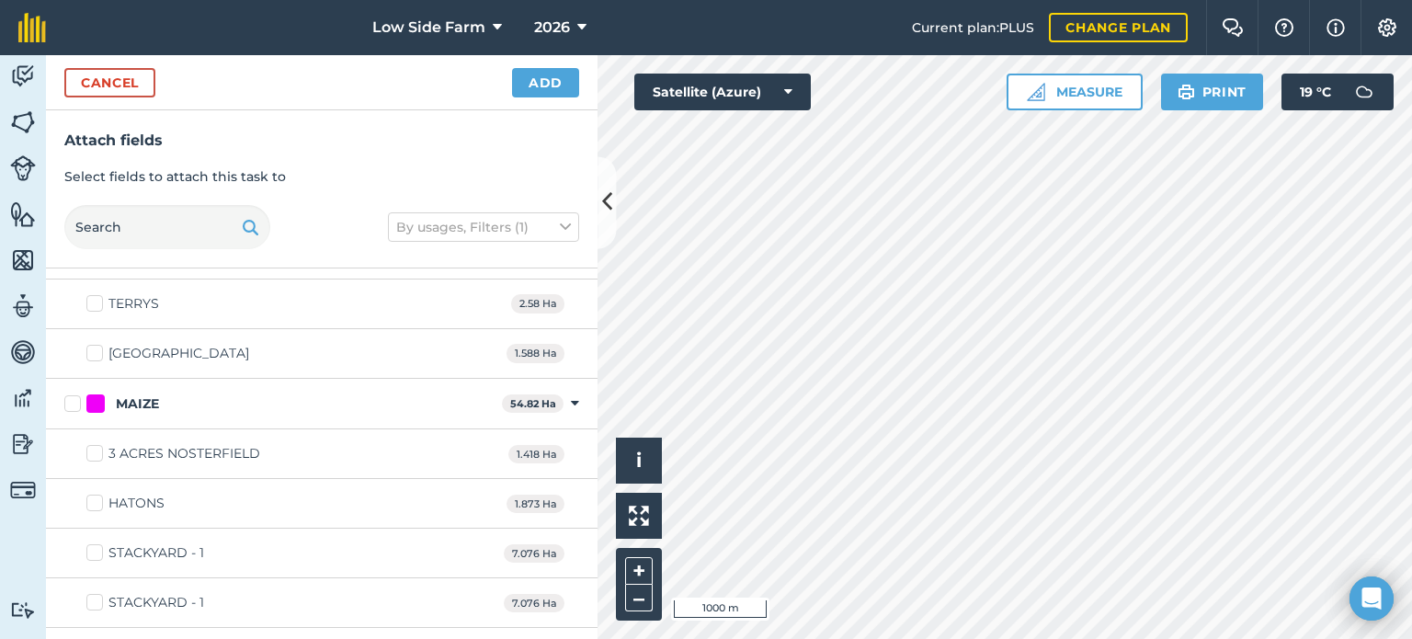
scroll to position [3218, 0]
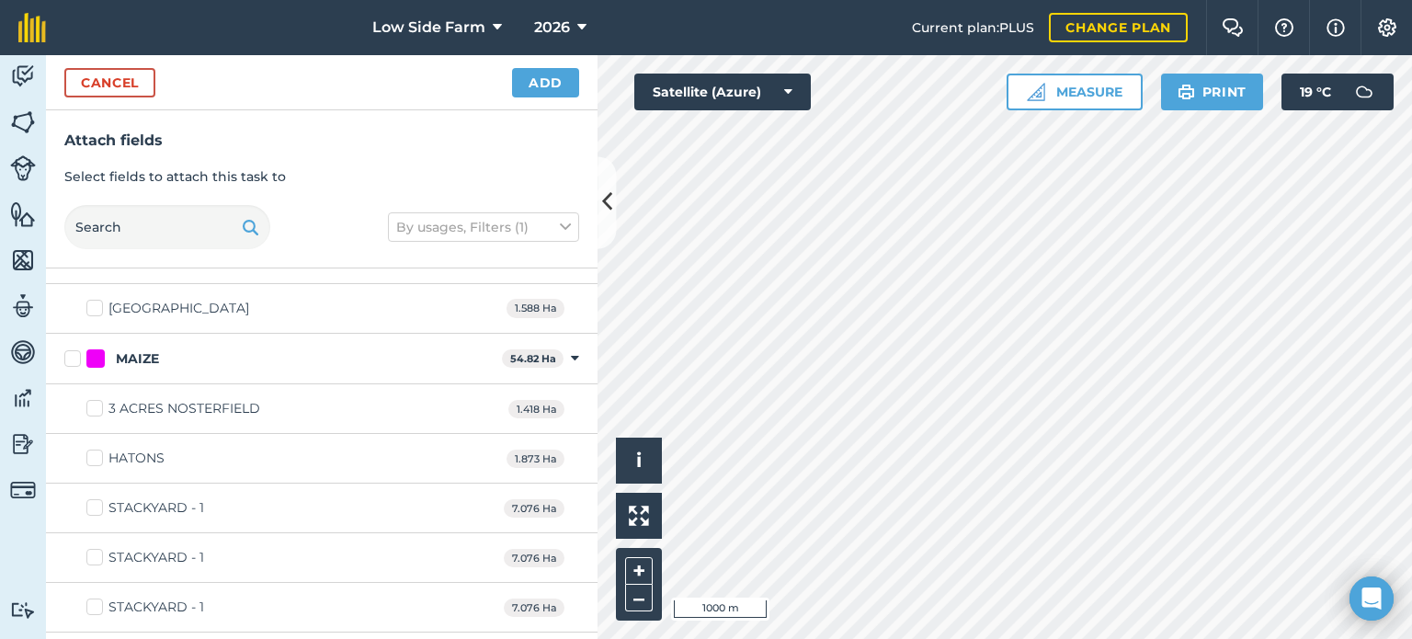
click at [98, 449] on label "HATONS" at bounding box center [125, 458] width 78 height 19
click at [98, 449] on input "HATONS" at bounding box center [92, 455] width 12 height 12
checkbox input "true"
click at [102, 498] on label "STACKYARD - 1" at bounding box center [145, 507] width 118 height 19
click at [98, 498] on input "STACKYARD - 1" at bounding box center [92, 504] width 12 height 12
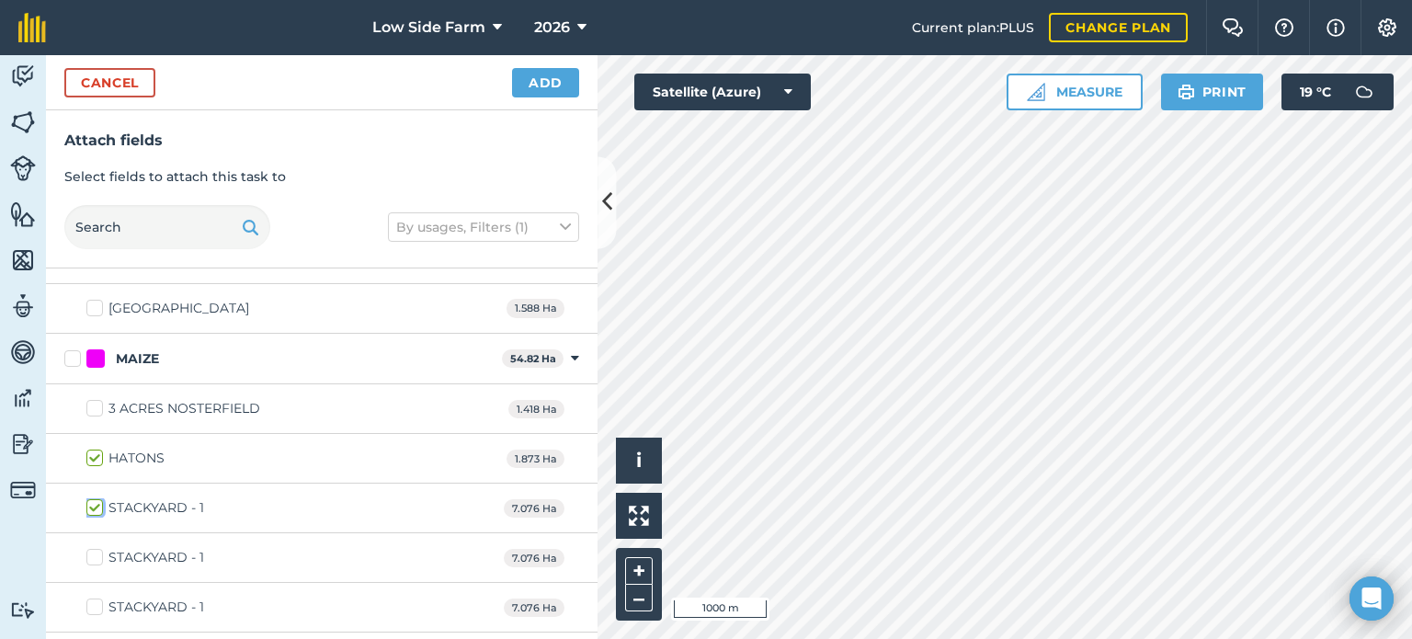
checkbox input "true"
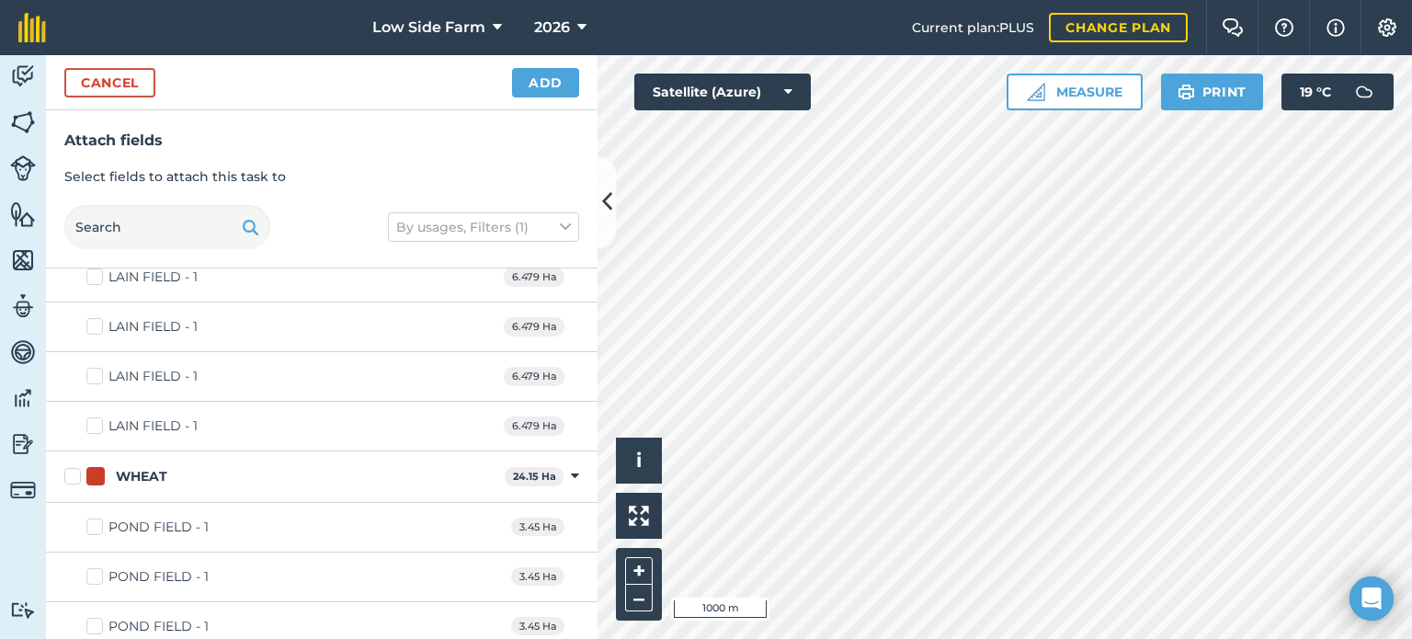
scroll to position [4229, 0]
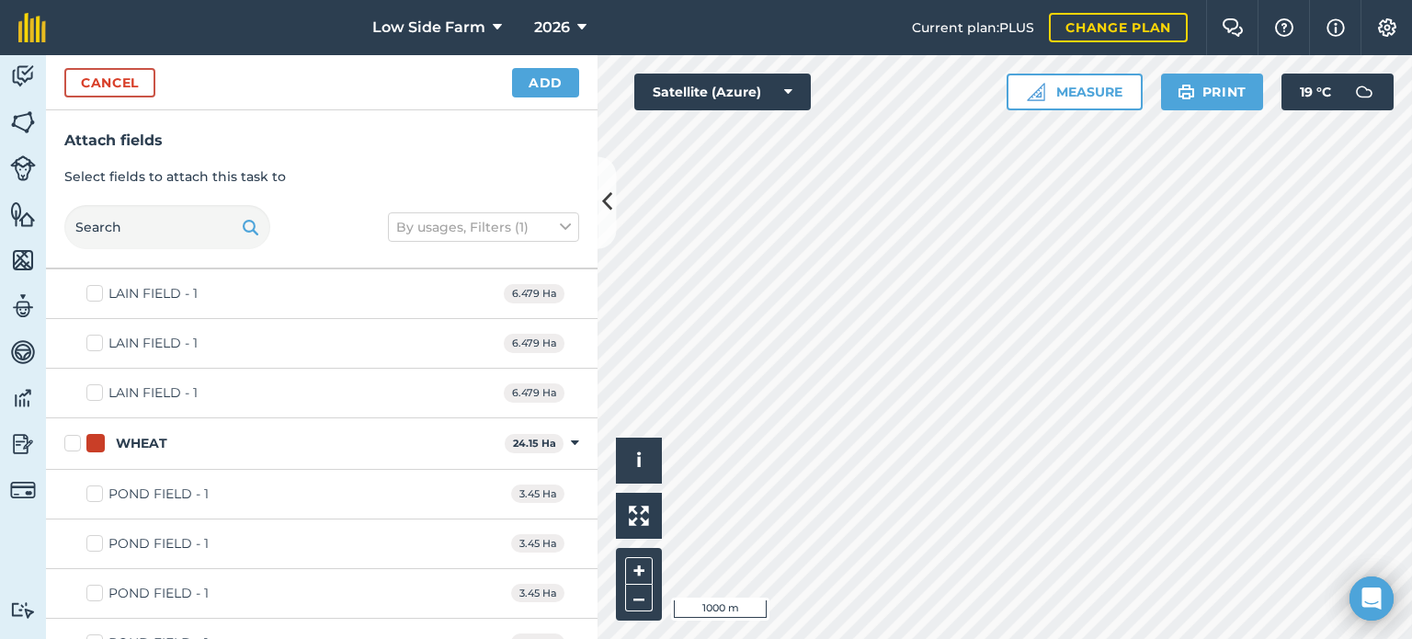
click at [96, 484] on label "POND FIELD - 1" at bounding box center [147, 493] width 122 height 19
click at [96, 484] on input "POND FIELD - 1" at bounding box center [92, 490] width 12 height 12
checkbox input "true"
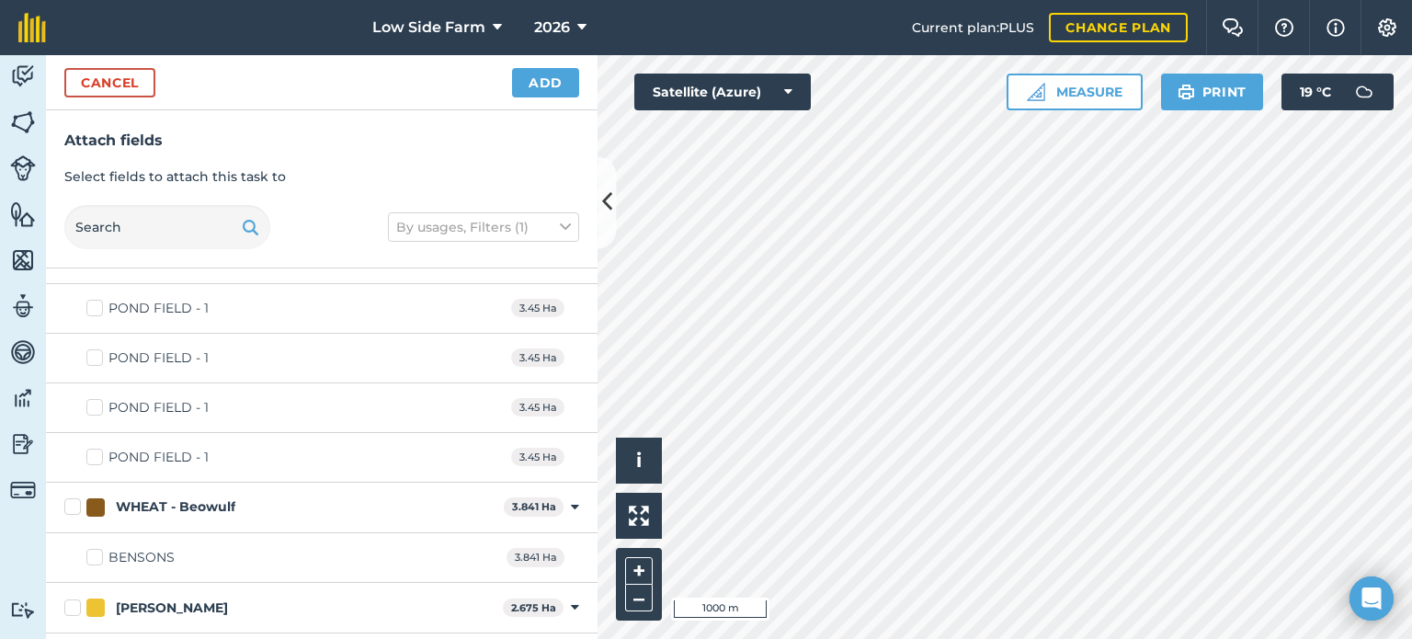
scroll to position [4597, 0]
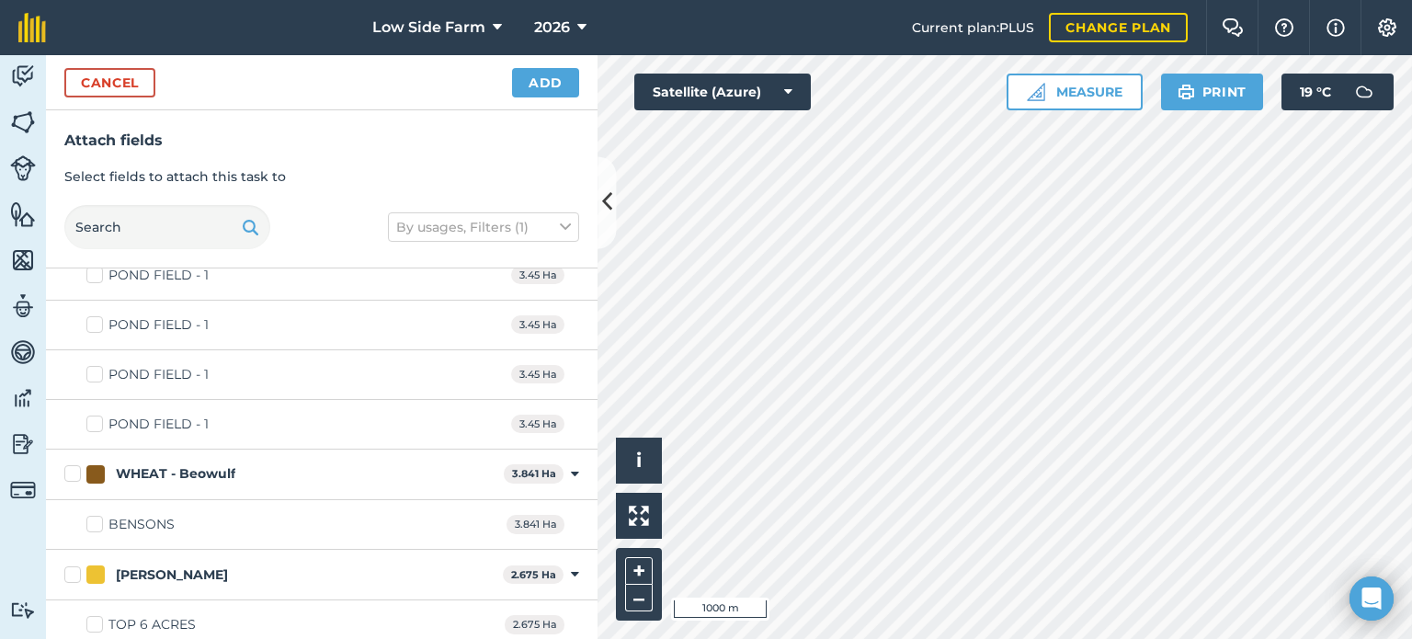
click at [97, 515] on label "BENSONS" at bounding box center [130, 524] width 88 height 19
click at [97, 515] on input "BENSONS" at bounding box center [92, 521] width 12 height 12
checkbox input "true"
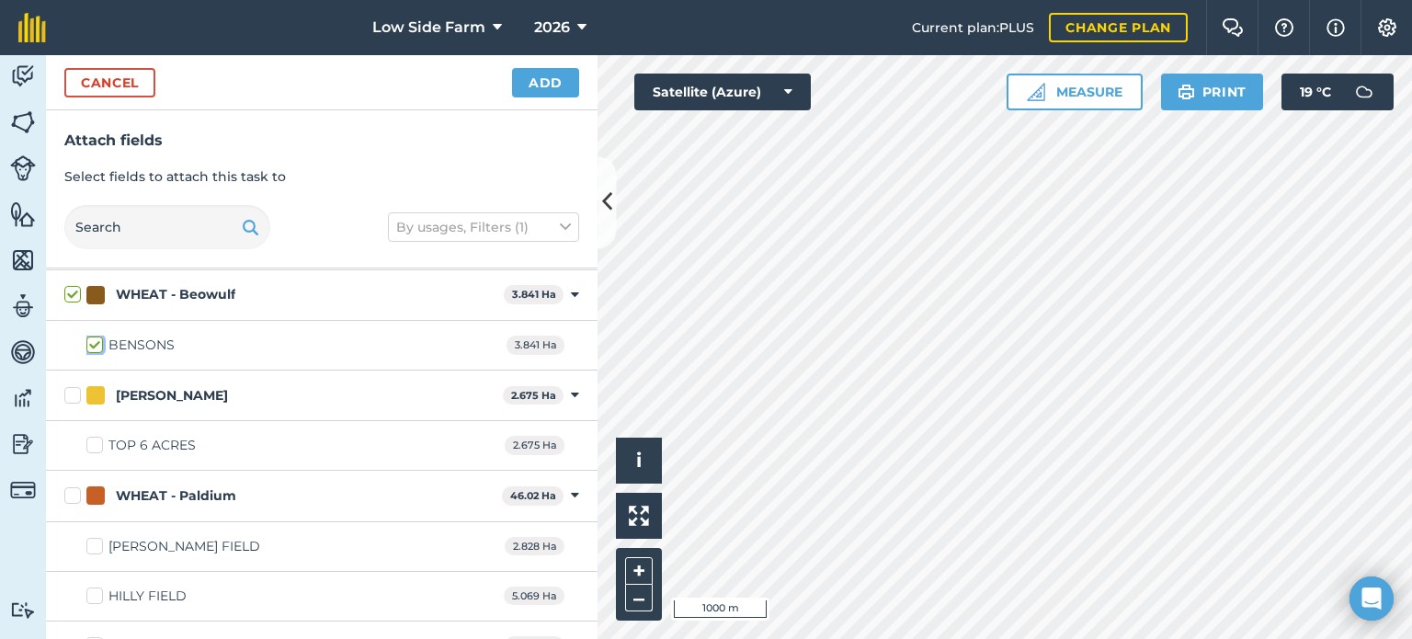
scroll to position [4780, 0]
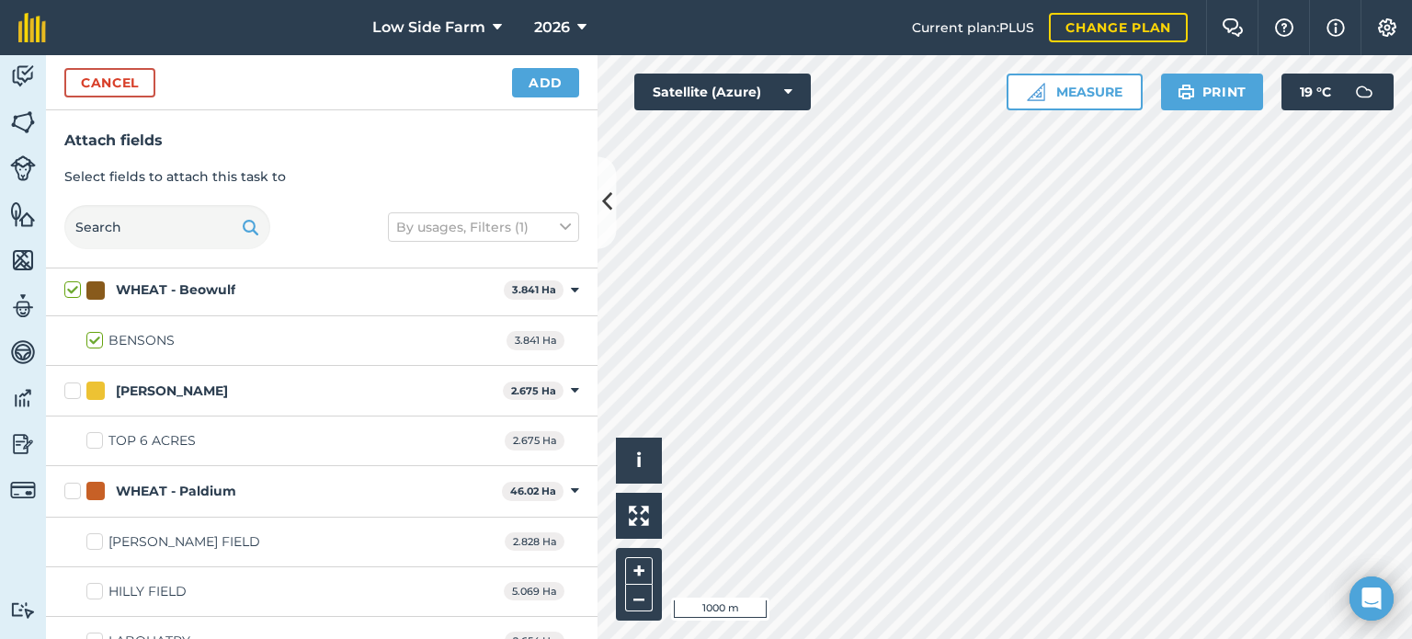
click at [97, 431] on label "TOP 6 ACRES" at bounding box center [140, 440] width 109 height 19
click at [97, 431] on input "TOP 6 ACRES" at bounding box center [92, 437] width 12 height 12
checkbox input "true"
click at [92, 532] on label "[PERSON_NAME] FIELD" at bounding box center [173, 541] width 174 height 19
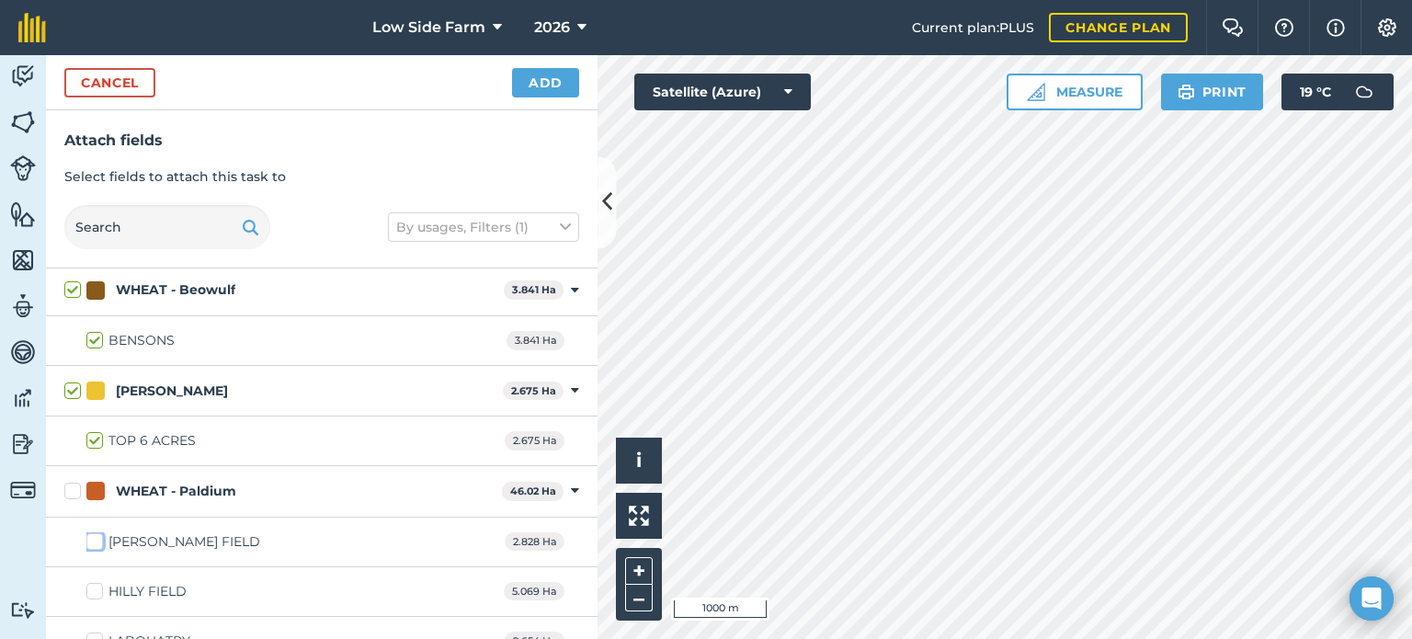
click at [92, 532] on input "[PERSON_NAME] FIELD" at bounding box center [92, 538] width 12 height 12
checkbox input "true"
click at [96, 582] on label "HILLY FIELD" at bounding box center [136, 591] width 100 height 19
click at [96, 582] on input "HILLY FIELD" at bounding box center [92, 588] width 12 height 12
checkbox input "true"
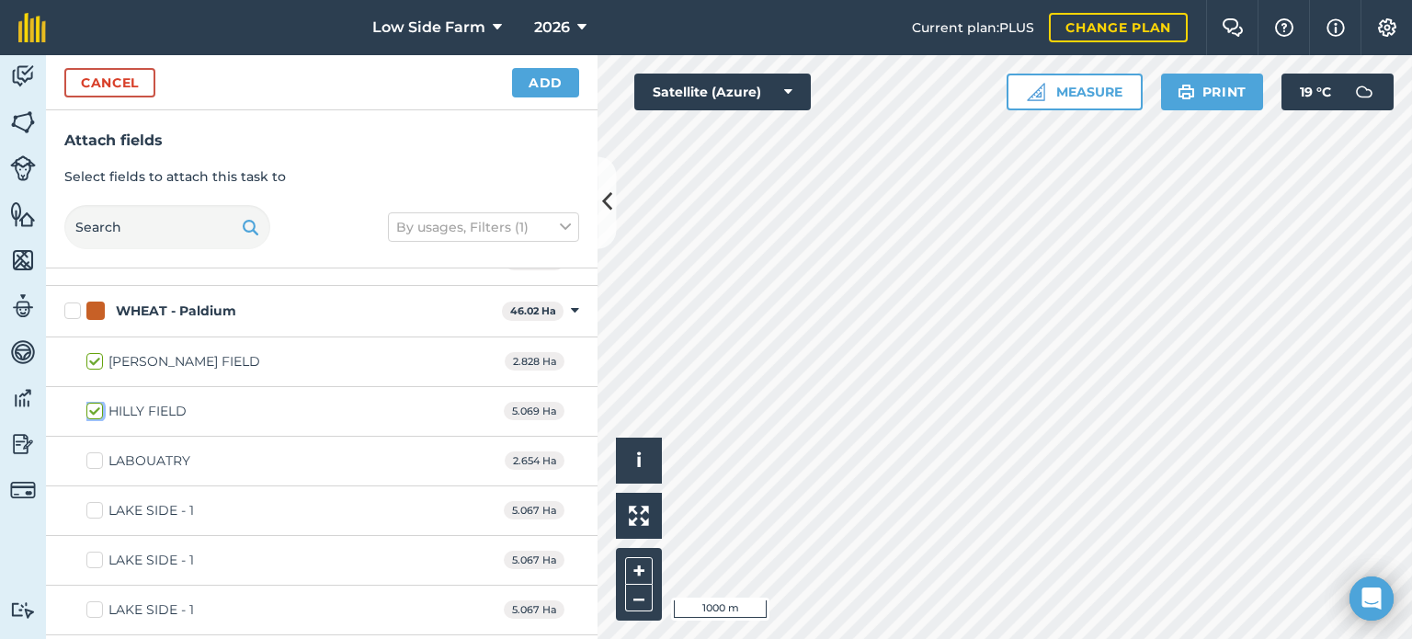
scroll to position [4964, 0]
click at [101, 448] on label "LABOUATRY" at bounding box center [138, 457] width 104 height 19
click at [98, 448] on input "LABOUATRY" at bounding box center [92, 454] width 12 height 12
checkbox input "true"
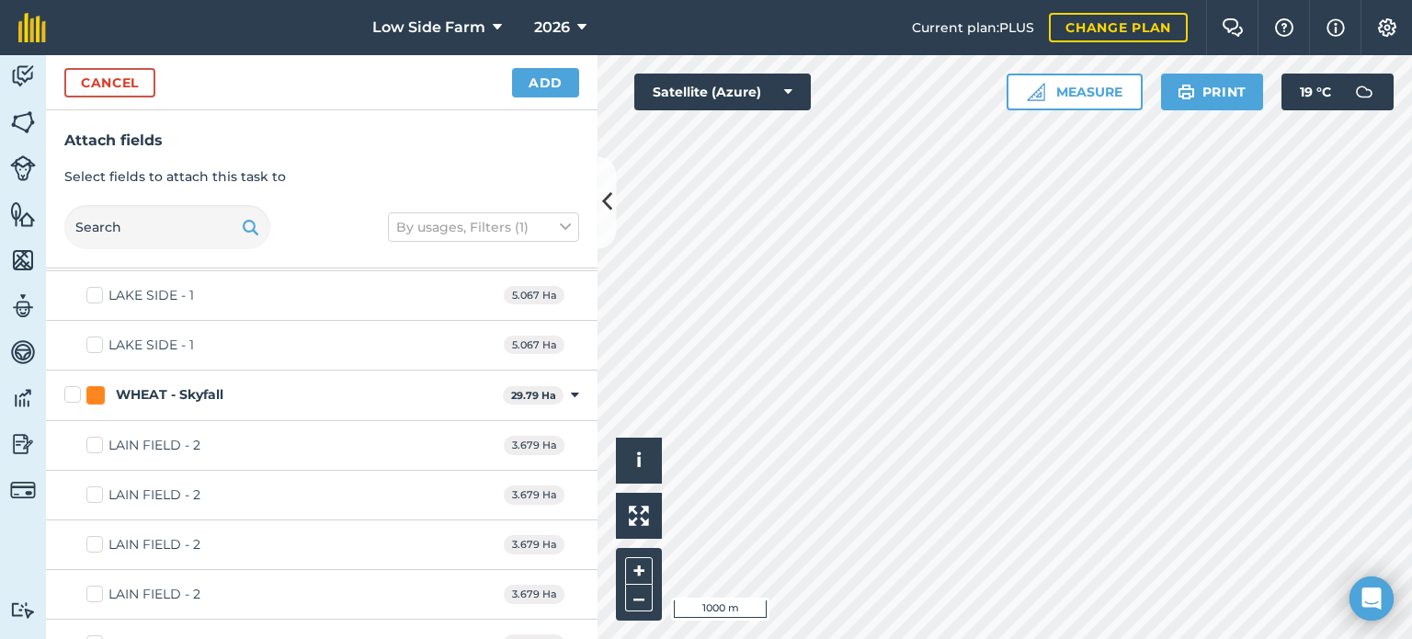
scroll to position [5424, 0]
click at [97, 436] on label "LAIN FIELD - 2" at bounding box center [143, 445] width 114 height 19
click at [97, 436] on input "LAIN FIELD - 2" at bounding box center [92, 442] width 12 height 12
checkbox input "true"
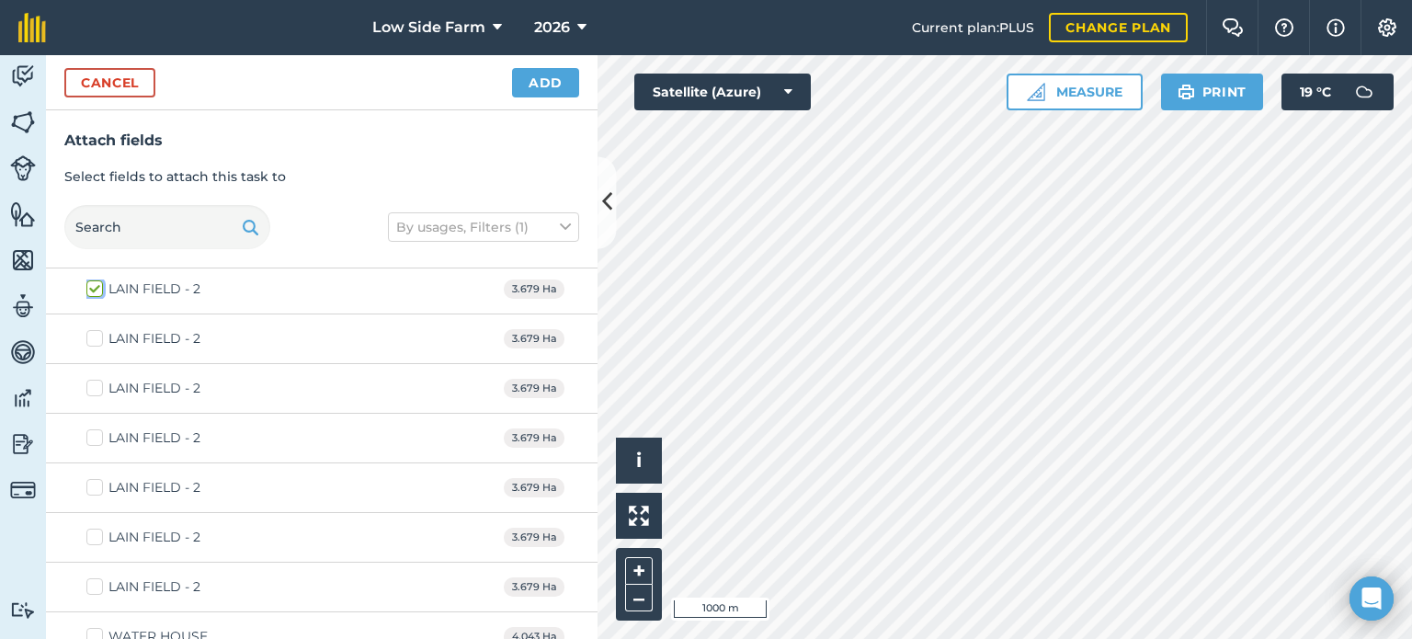
scroll to position [5581, 0]
click at [95, 626] on label "WATER HOUSE" at bounding box center [146, 635] width 121 height 19
click at [95, 626] on input "WATER HOUSE" at bounding box center [92, 632] width 12 height 12
checkbox input "true"
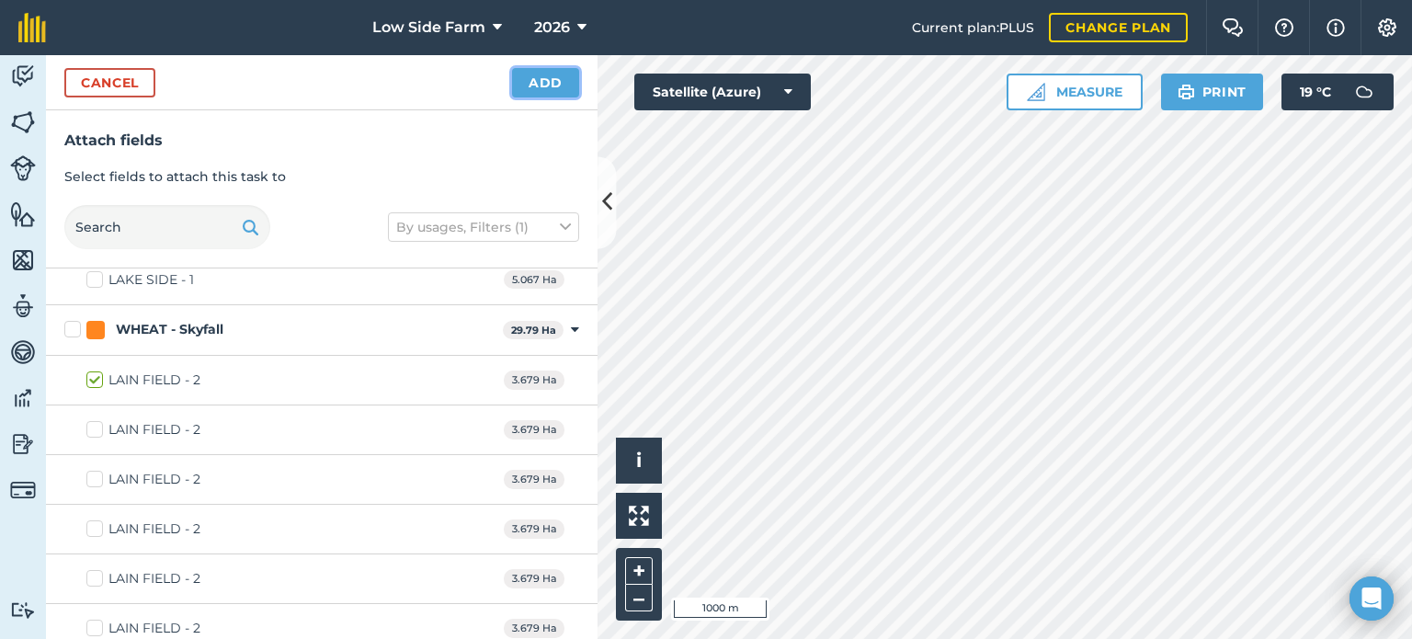
click at [548, 76] on button "Add" at bounding box center [545, 82] width 67 height 29
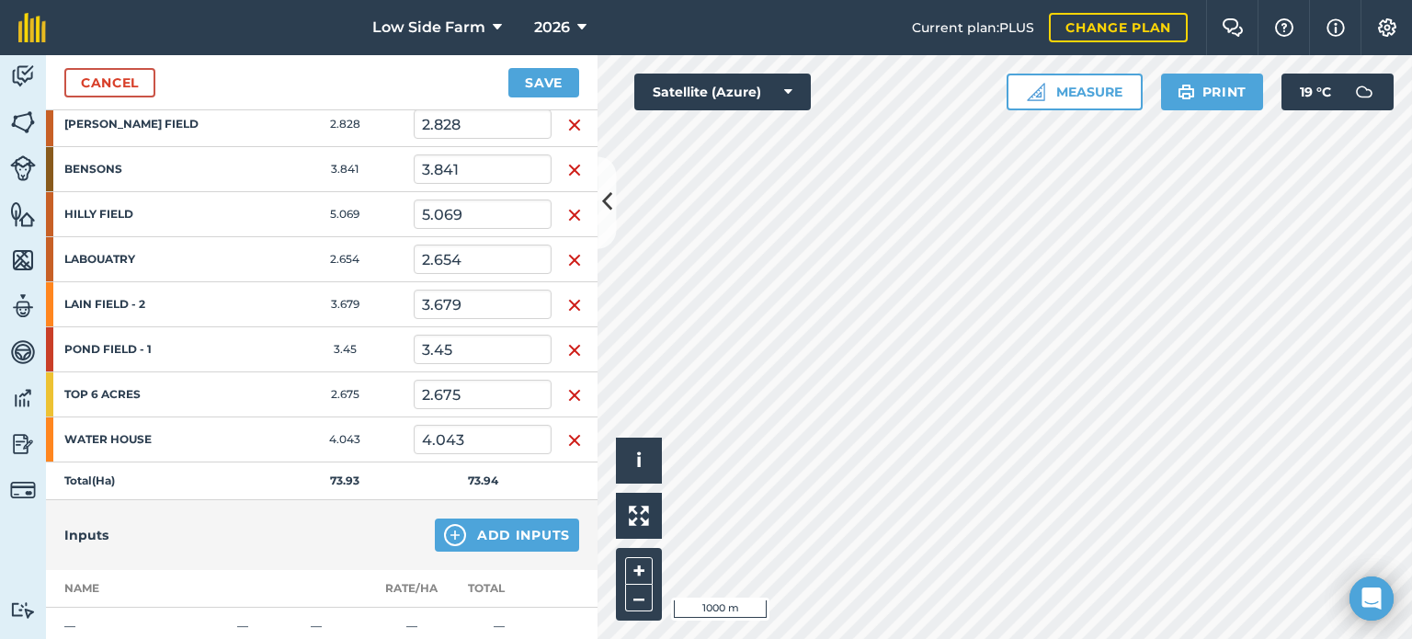
scroll to position [919, 0]
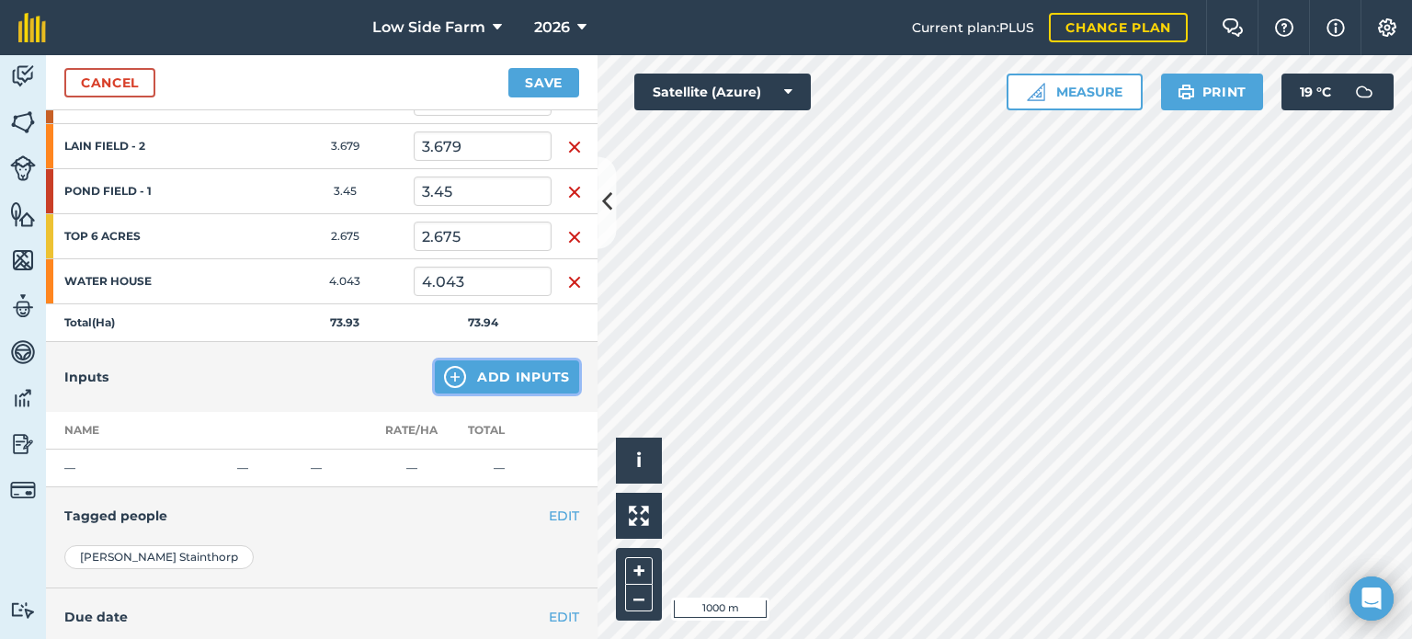
click at [496, 367] on button "Add Inputs" at bounding box center [507, 376] width 144 height 33
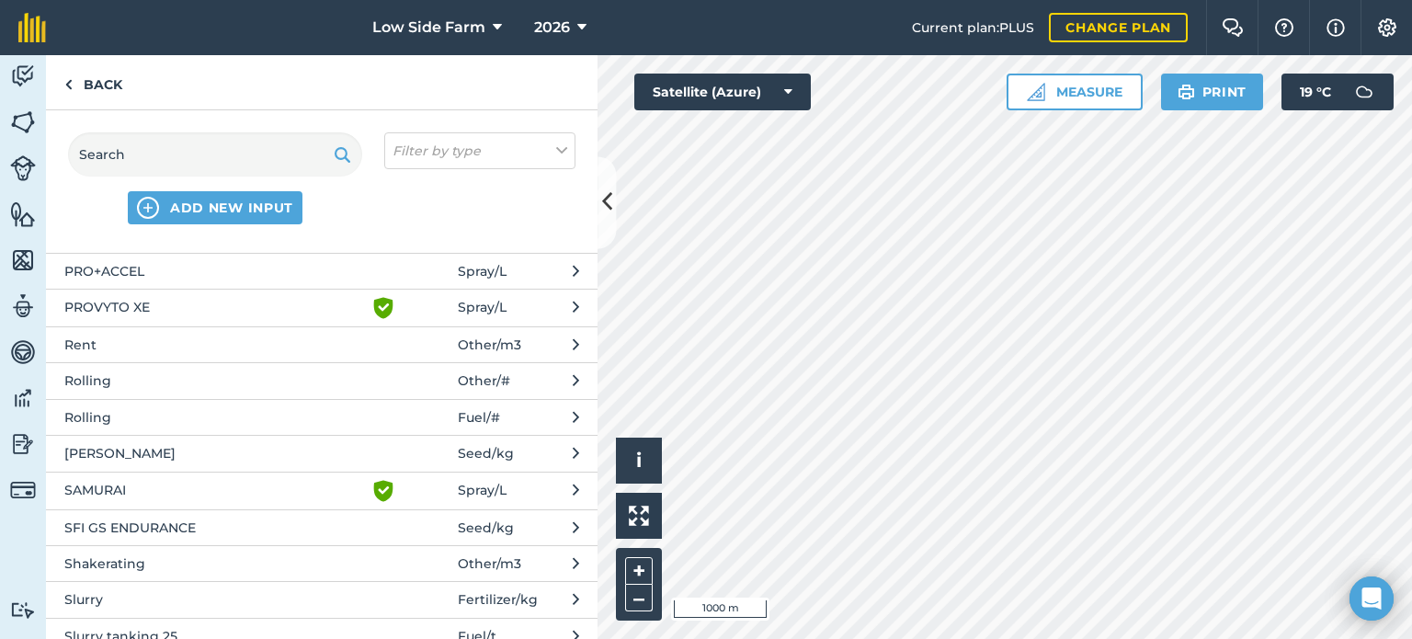
scroll to position [2114, 0]
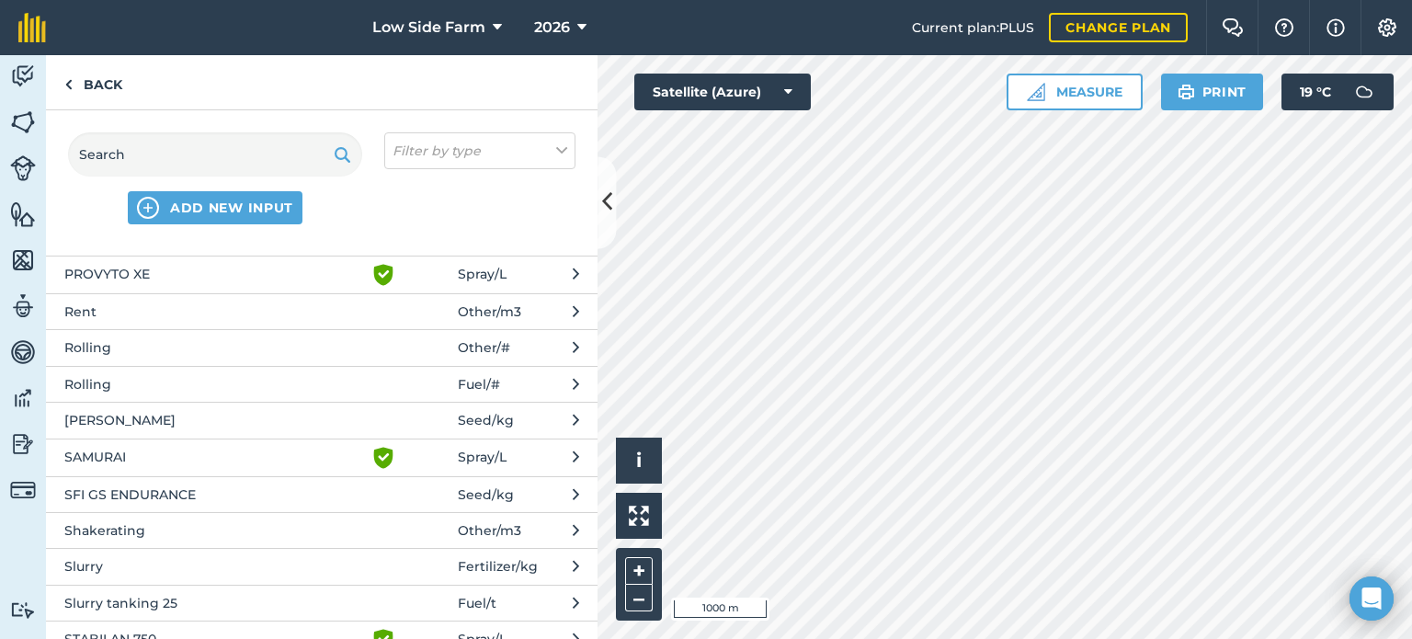
click at [157, 391] on span "Rolling" at bounding box center [214, 384] width 301 height 20
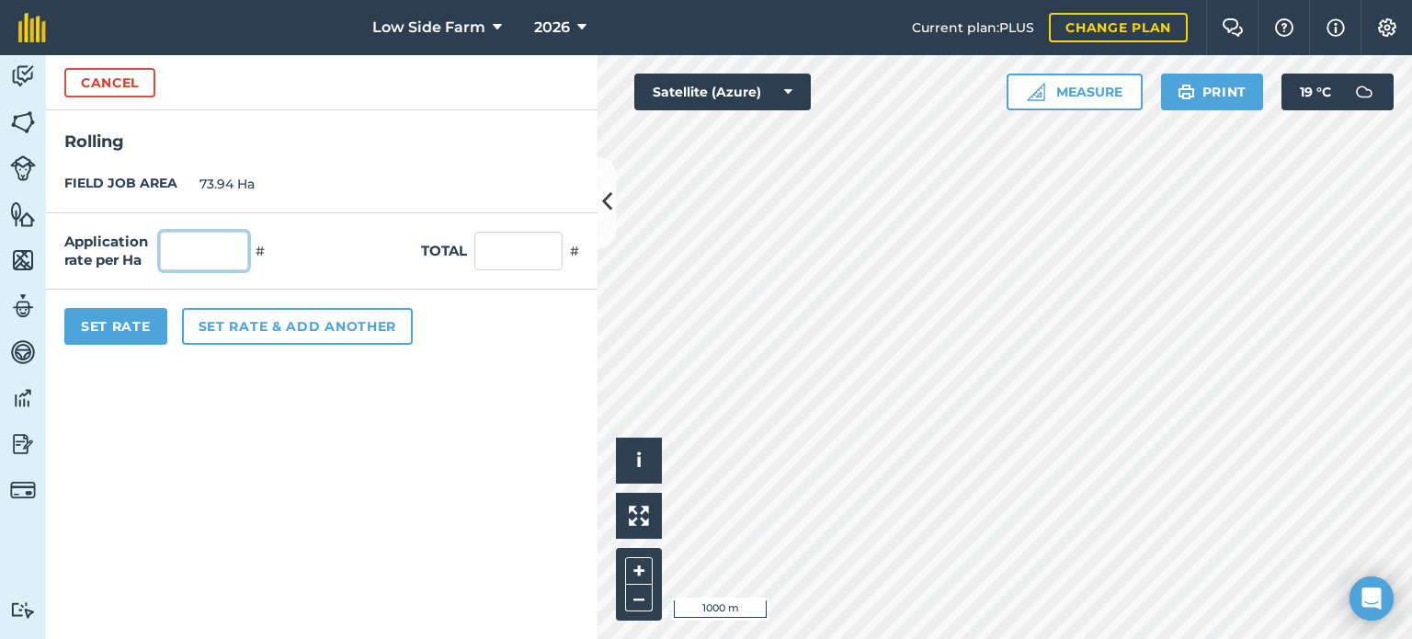
click at [199, 256] on input "text" at bounding box center [204, 251] width 88 height 39
type input "1"
type input "73.94"
click at [324, 231] on div "Application rate per Ha 1 # Total 73.94 #" at bounding box center [322, 251] width 552 height 76
click at [132, 321] on button "Set Rate" at bounding box center [115, 326] width 103 height 37
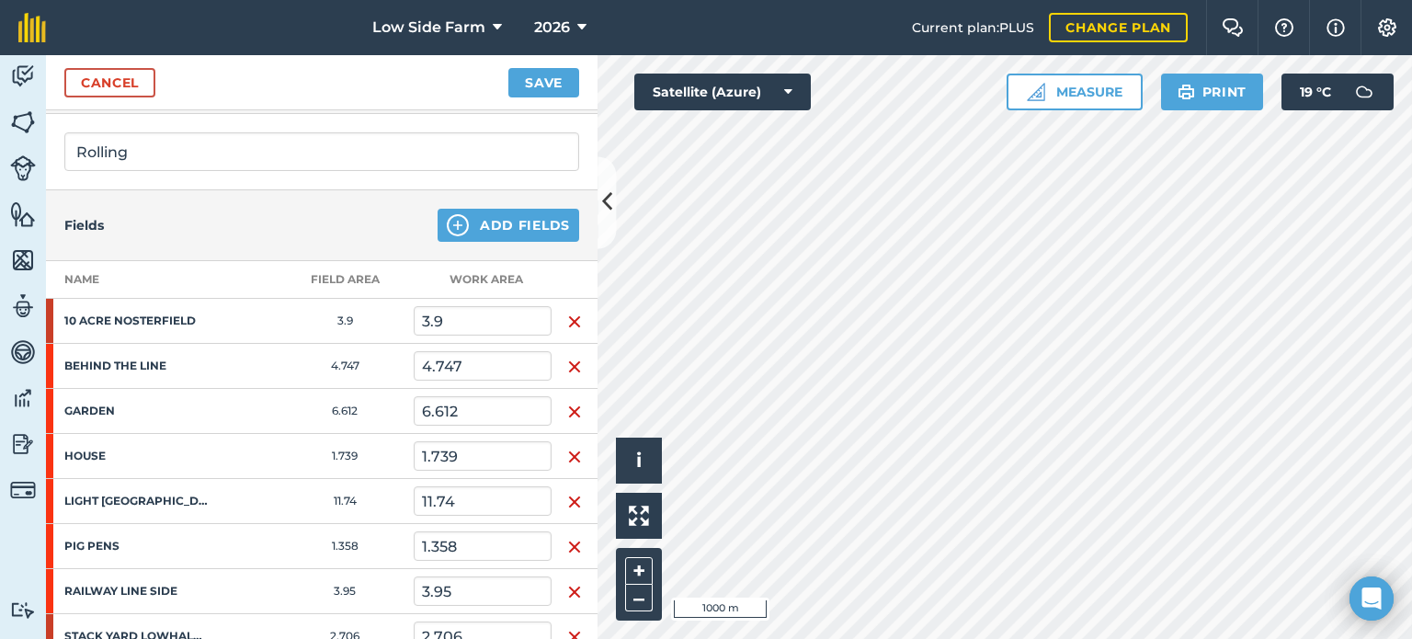
scroll to position [276, 0]
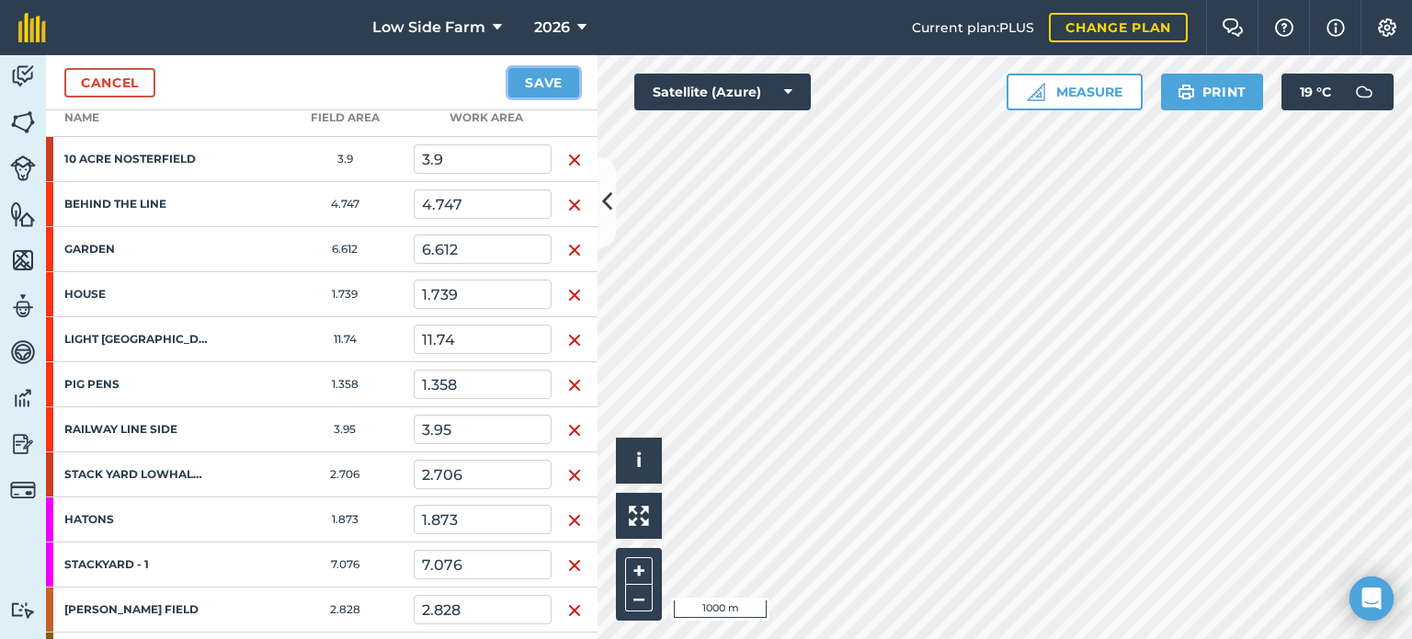
click at [551, 77] on button "Save" at bounding box center [543, 82] width 71 height 29
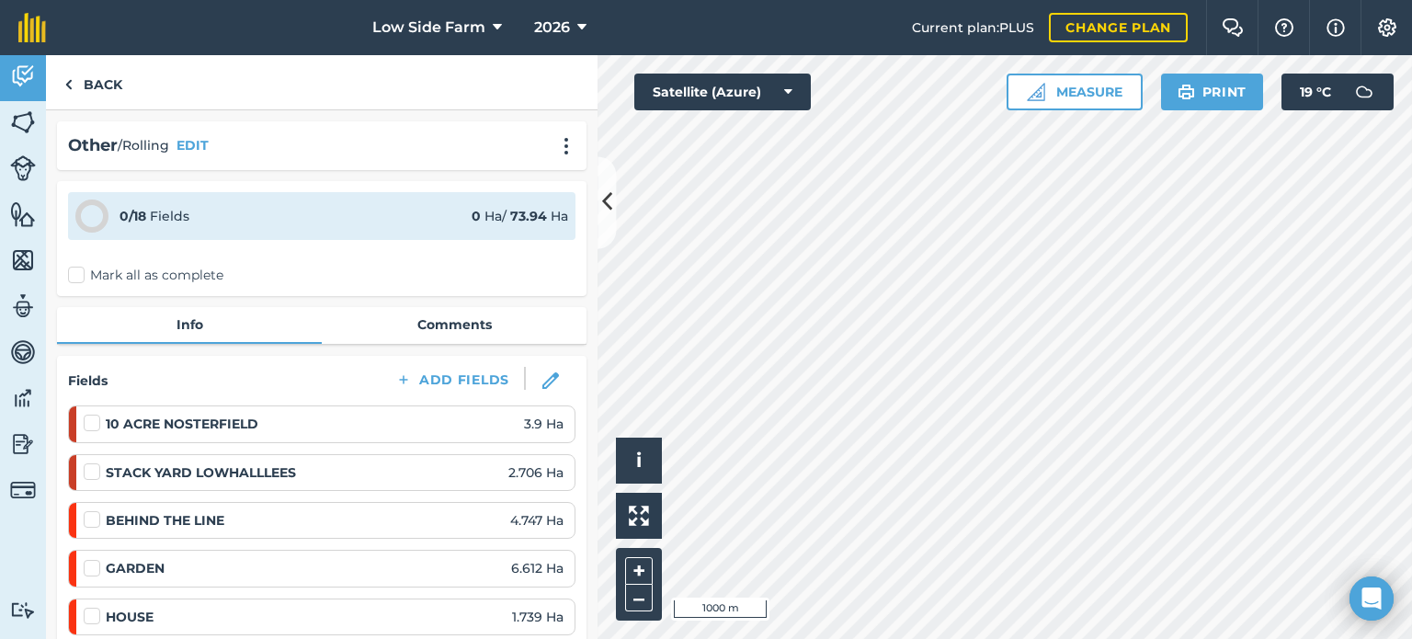
click at [93, 414] on label at bounding box center [95, 414] width 22 height 0
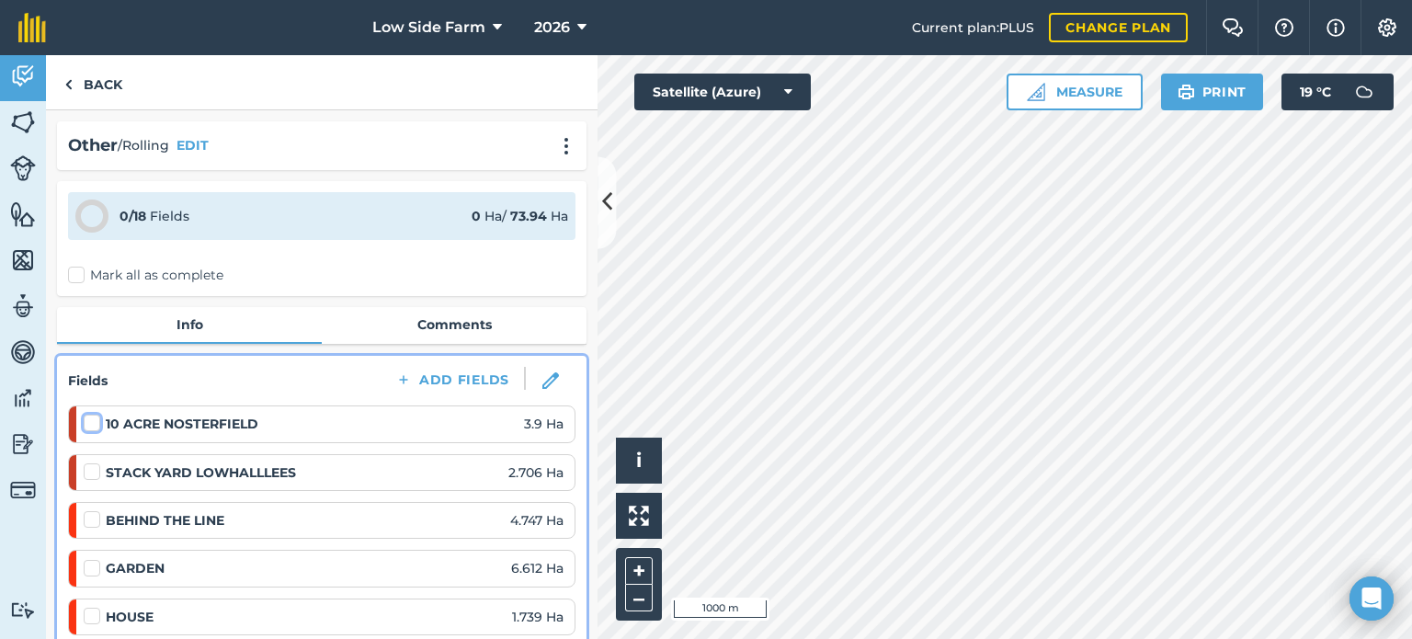
click at [93, 419] on input "checkbox" at bounding box center [90, 420] width 12 height 12
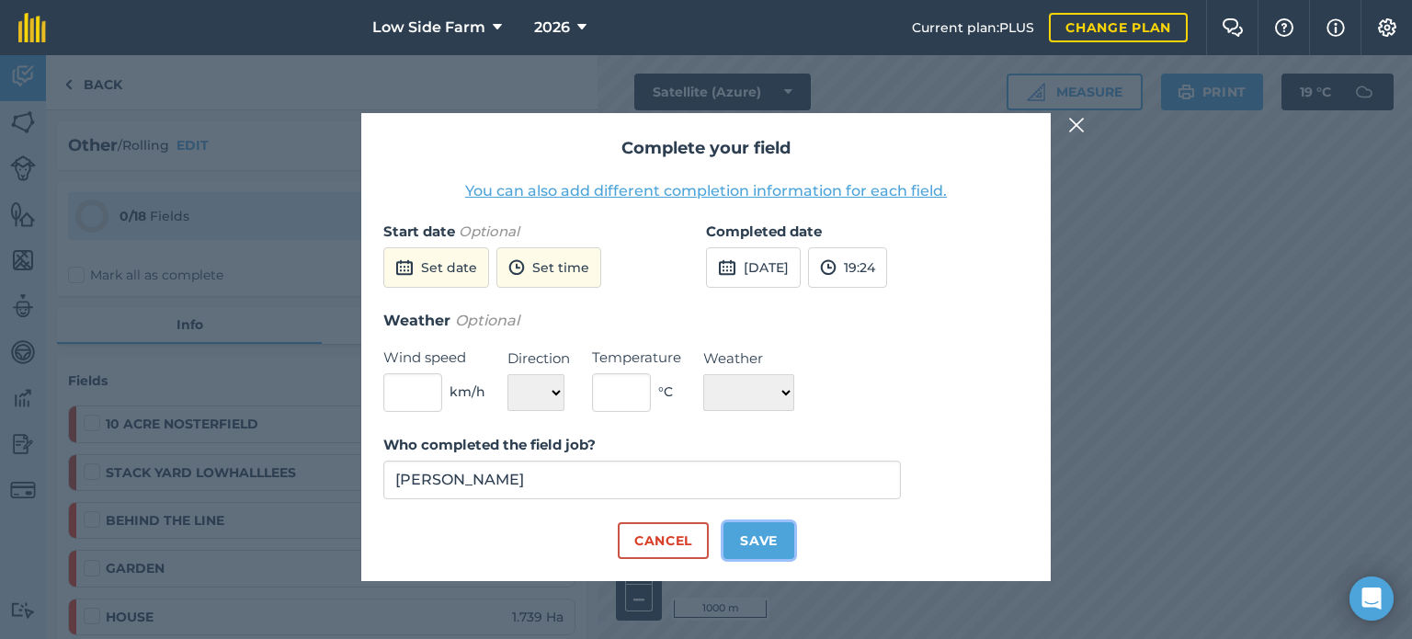
click at [771, 543] on button "Save" at bounding box center [758, 540] width 71 height 37
checkbox input "true"
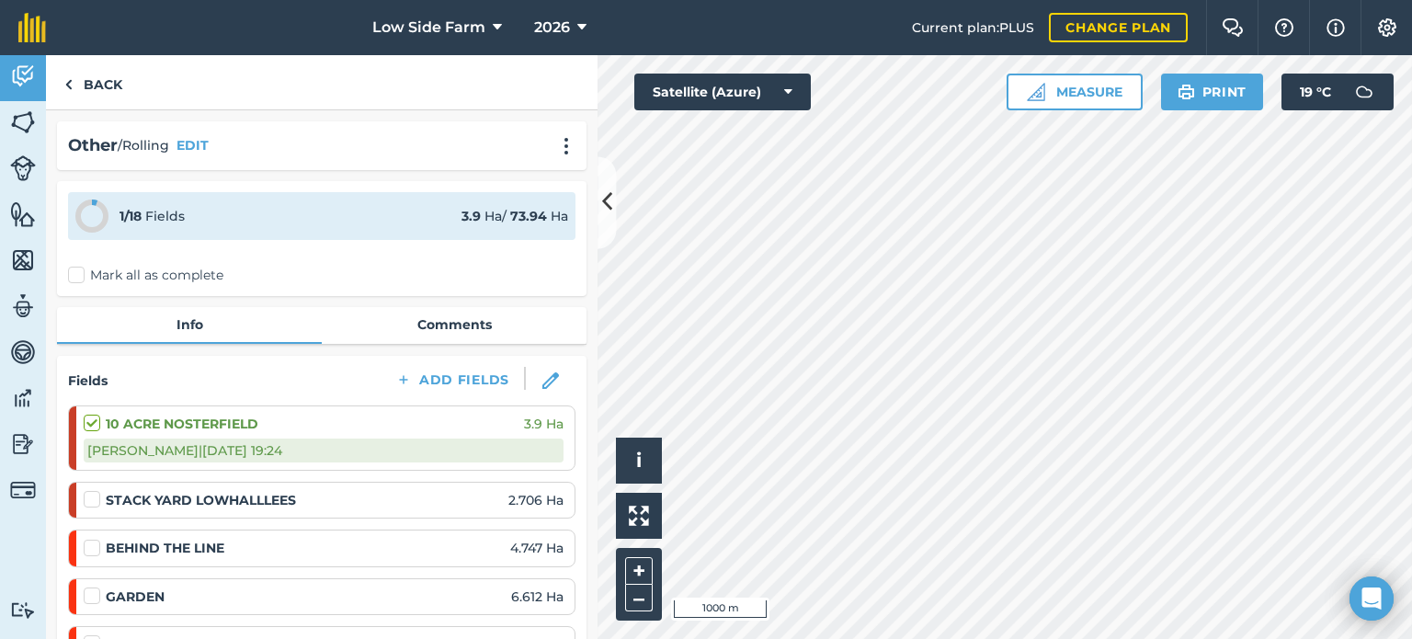
click at [91, 490] on label at bounding box center [95, 490] width 22 height 0
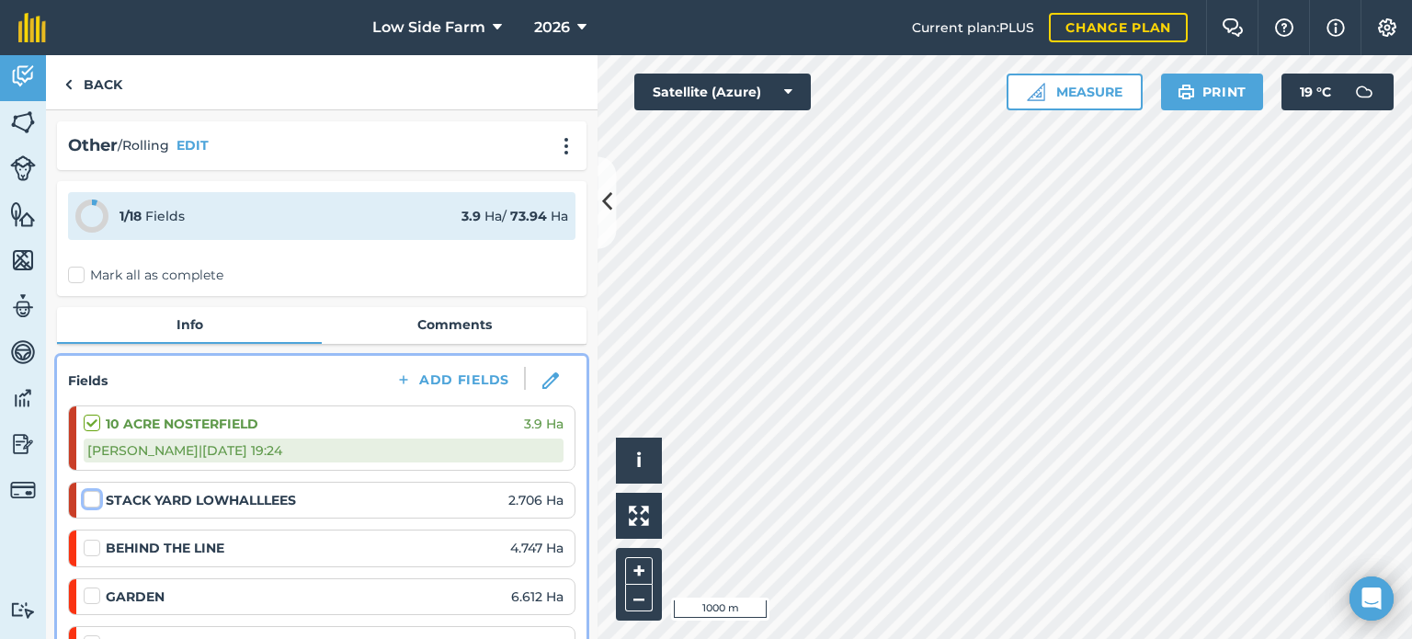
click at [91, 496] on input "checkbox" at bounding box center [90, 496] width 12 height 12
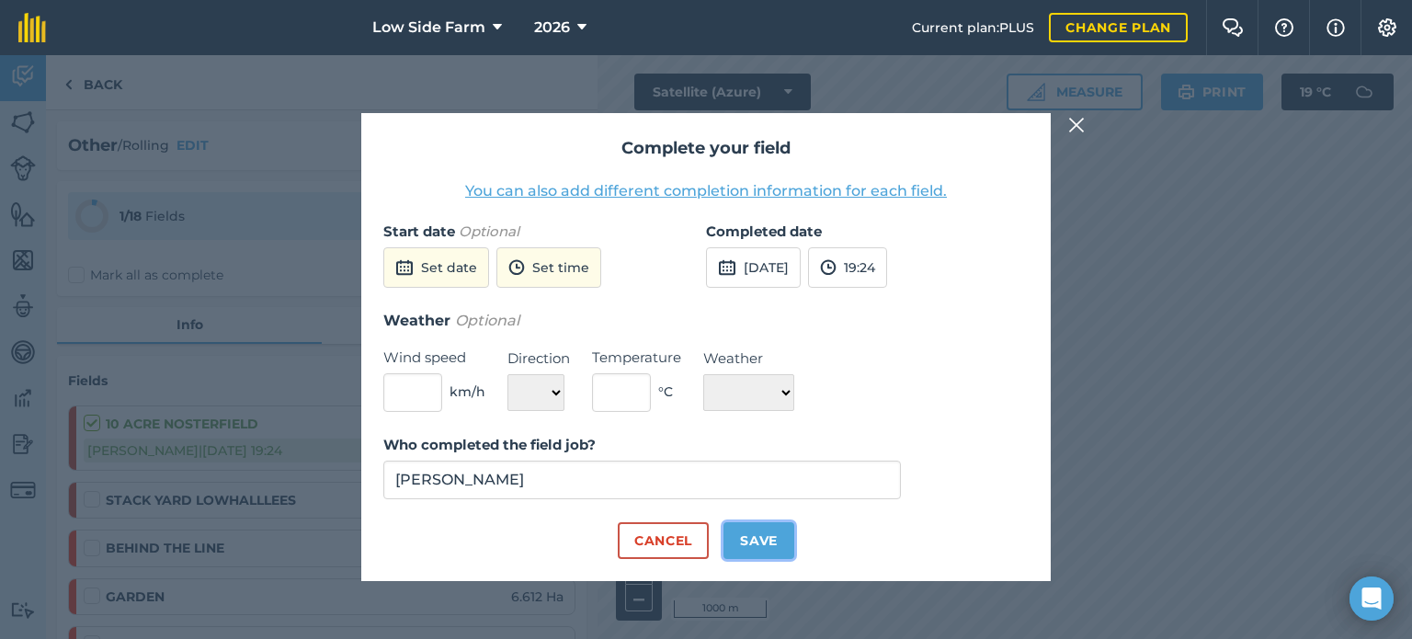
click at [751, 537] on button "Save" at bounding box center [758, 540] width 71 height 37
checkbox input "true"
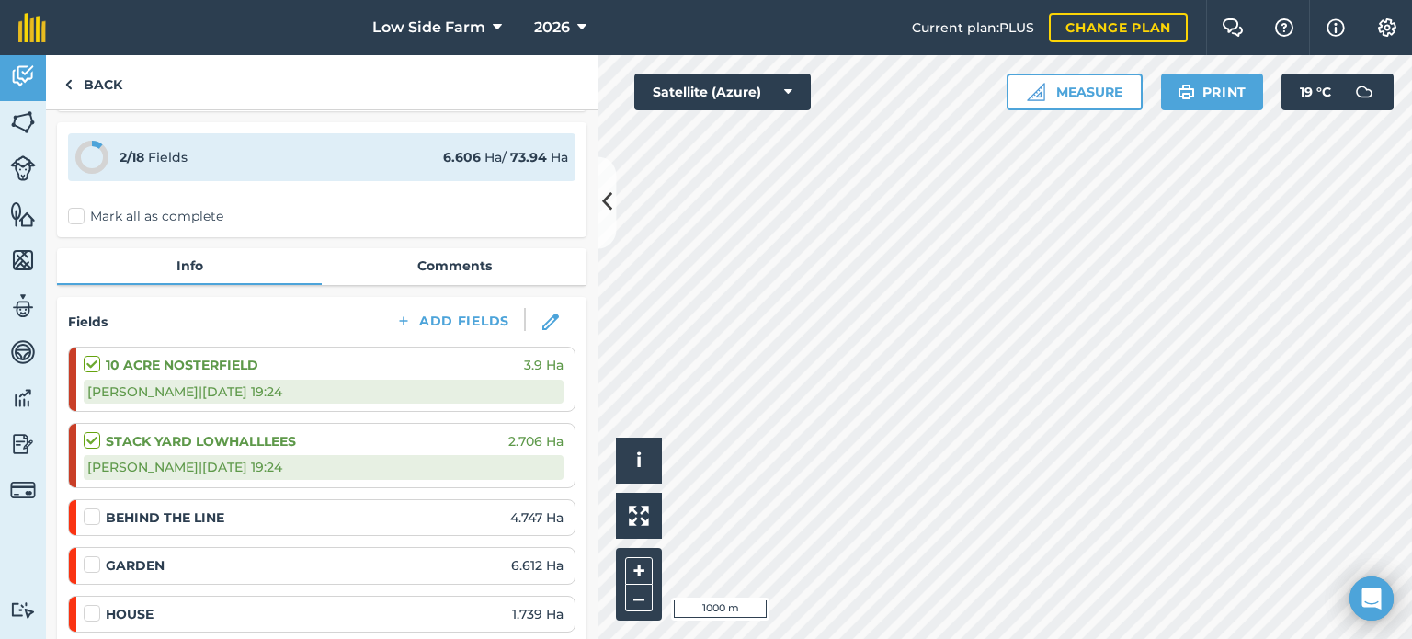
scroll to position [92, 0]
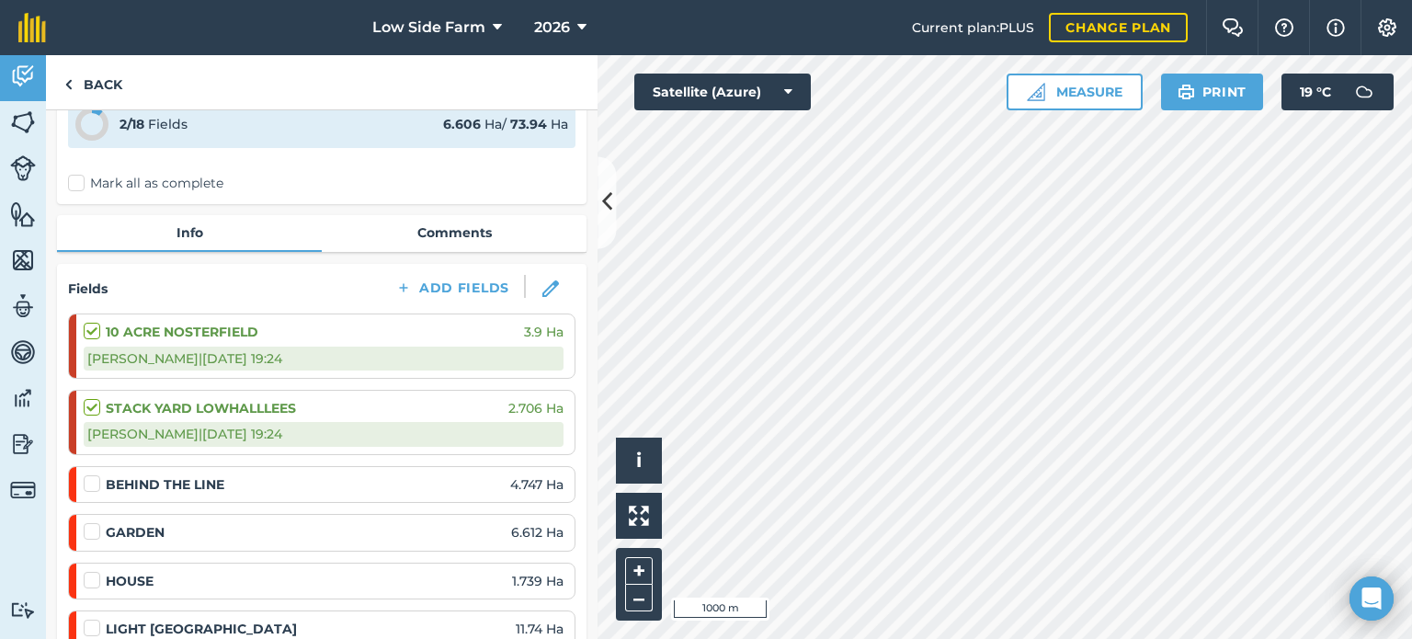
click at [98, 474] on label at bounding box center [95, 474] width 22 height 0
click at [96, 481] on input "checkbox" at bounding box center [90, 480] width 12 height 12
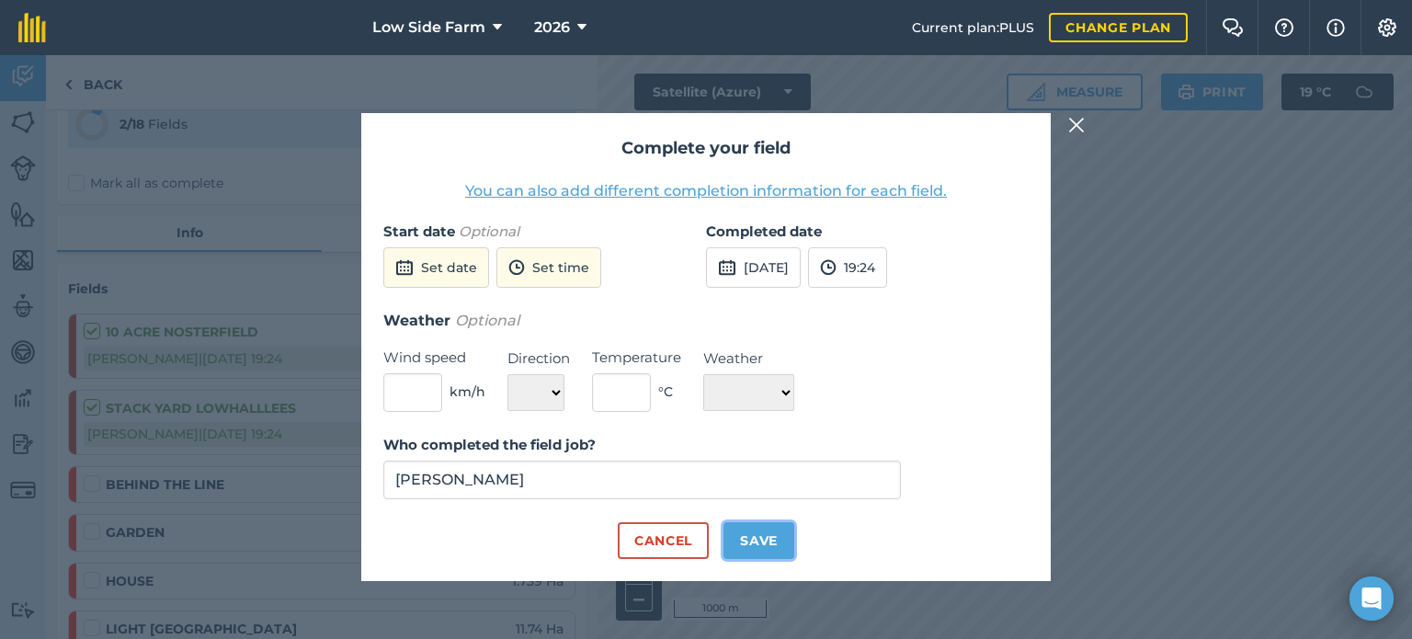
click at [762, 525] on button "Save" at bounding box center [758, 540] width 71 height 37
checkbox input "true"
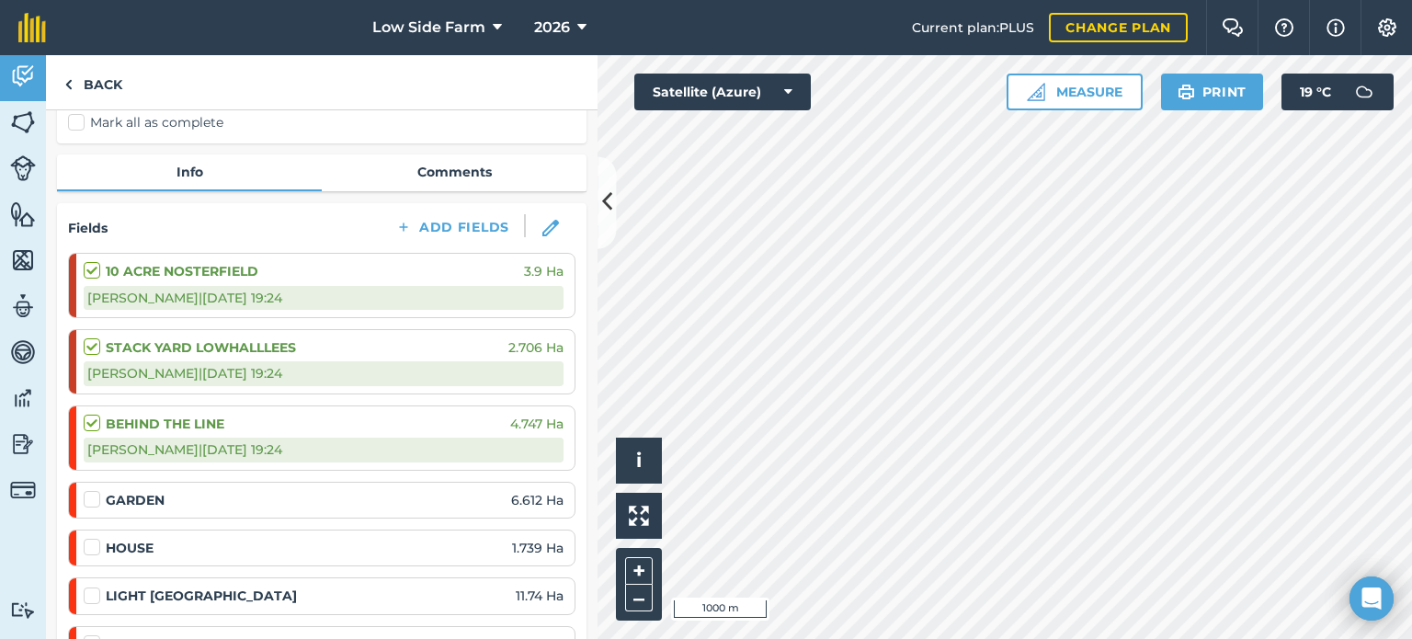
scroll to position [184, 0]
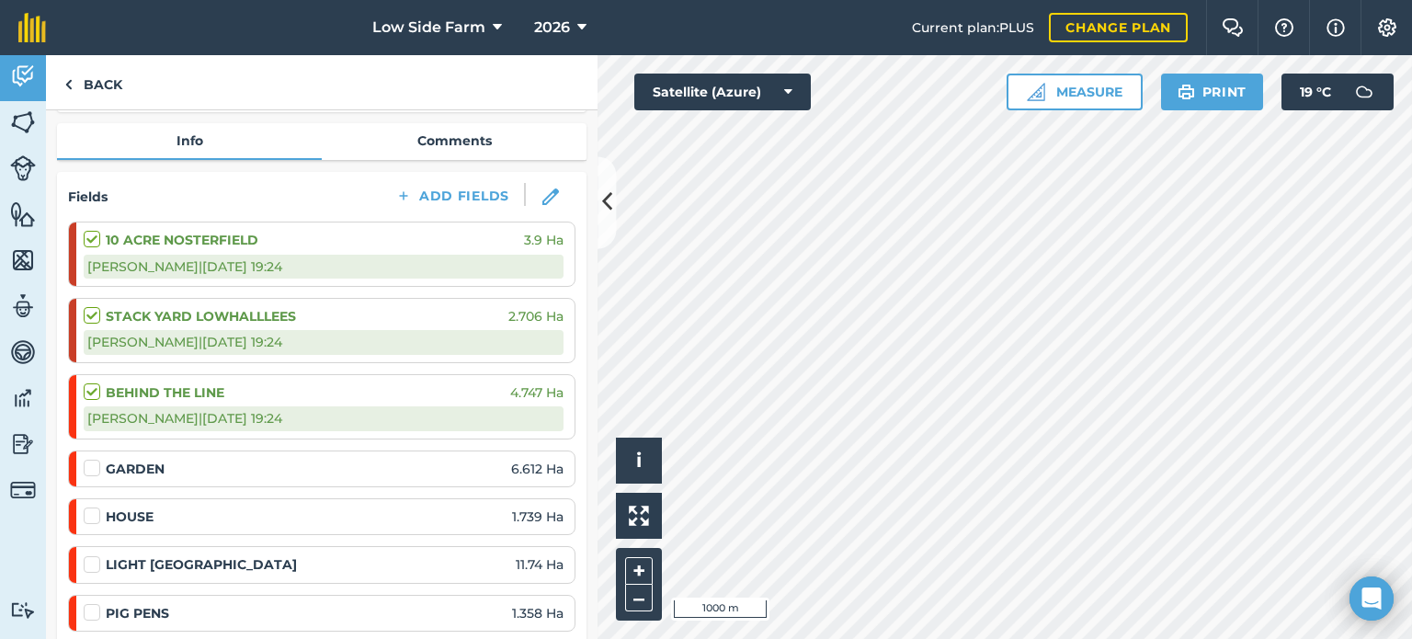
click at [92, 507] on label at bounding box center [95, 507] width 22 height 0
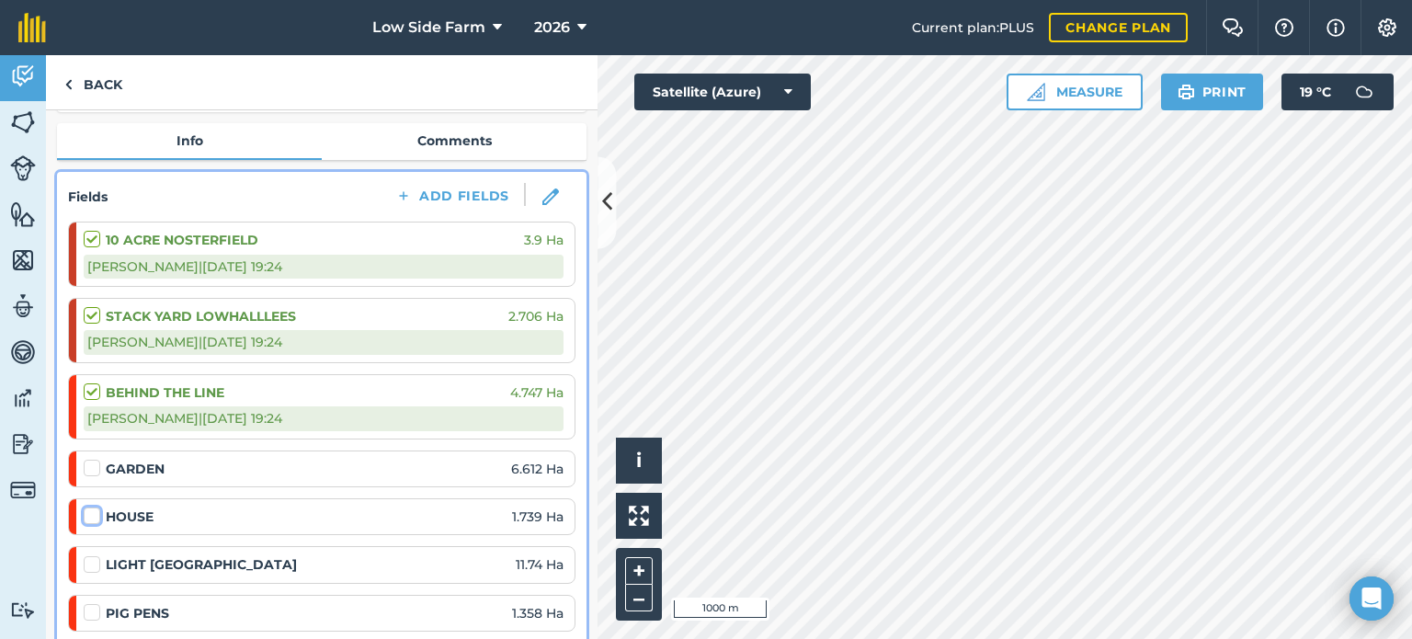
click at [92, 513] on input "checkbox" at bounding box center [90, 513] width 12 height 12
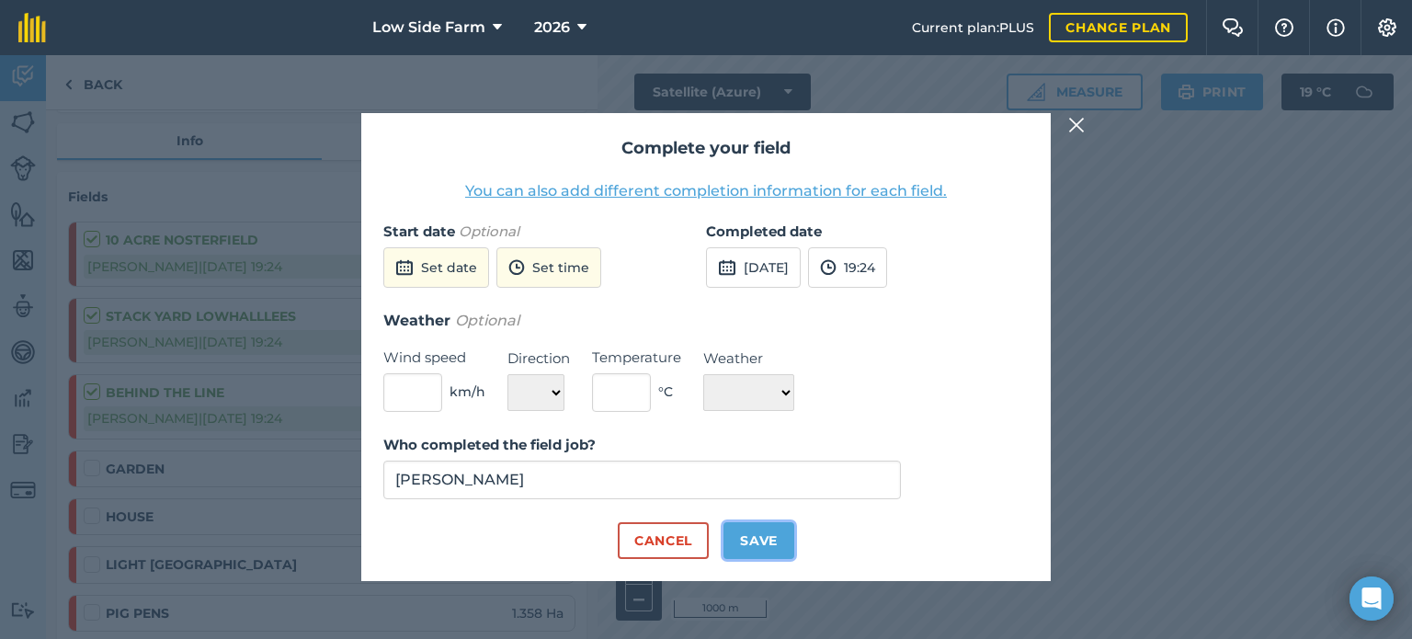
click at [772, 542] on button "Save" at bounding box center [758, 540] width 71 height 37
checkbox input "true"
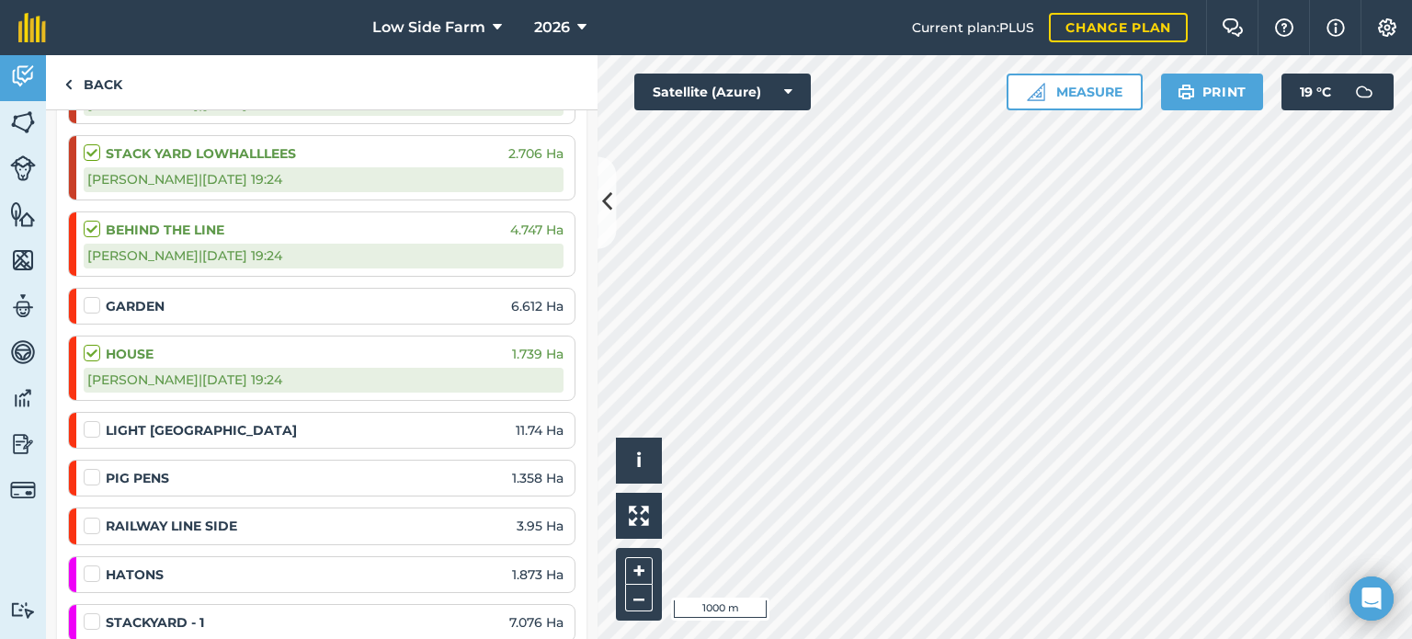
scroll to position [368, 0]
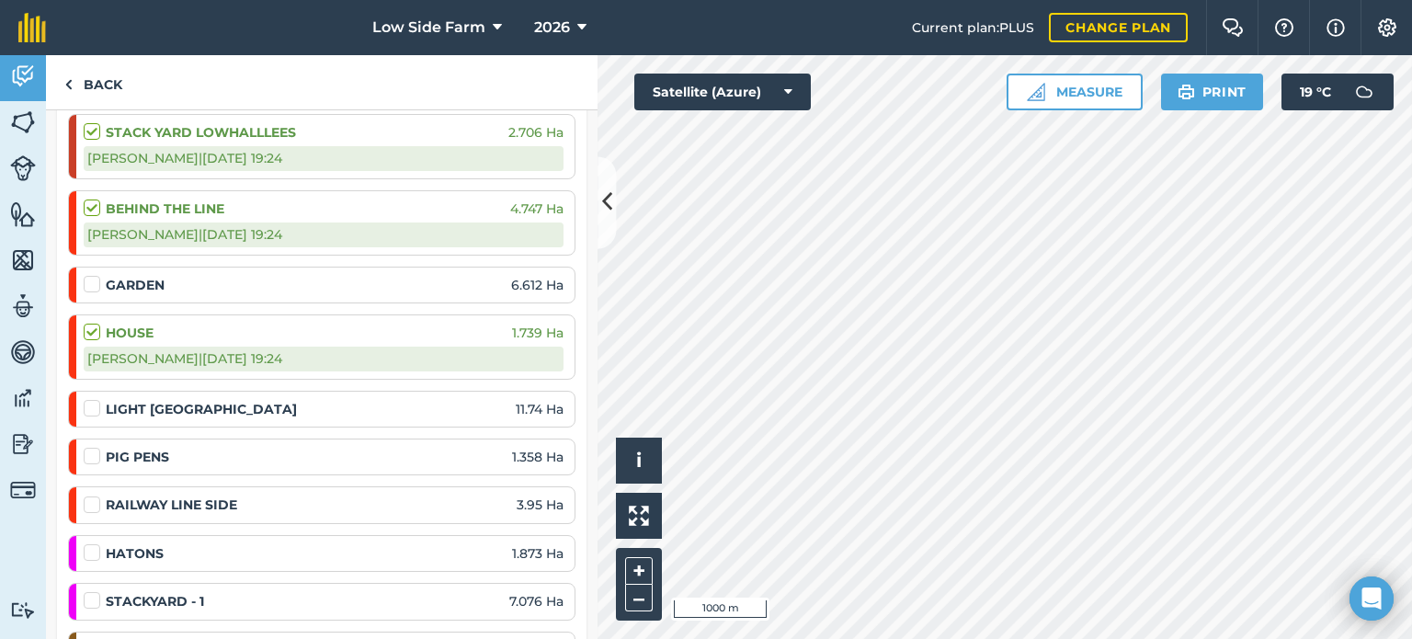
click at [91, 447] on label at bounding box center [95, 447] width 22 height 0
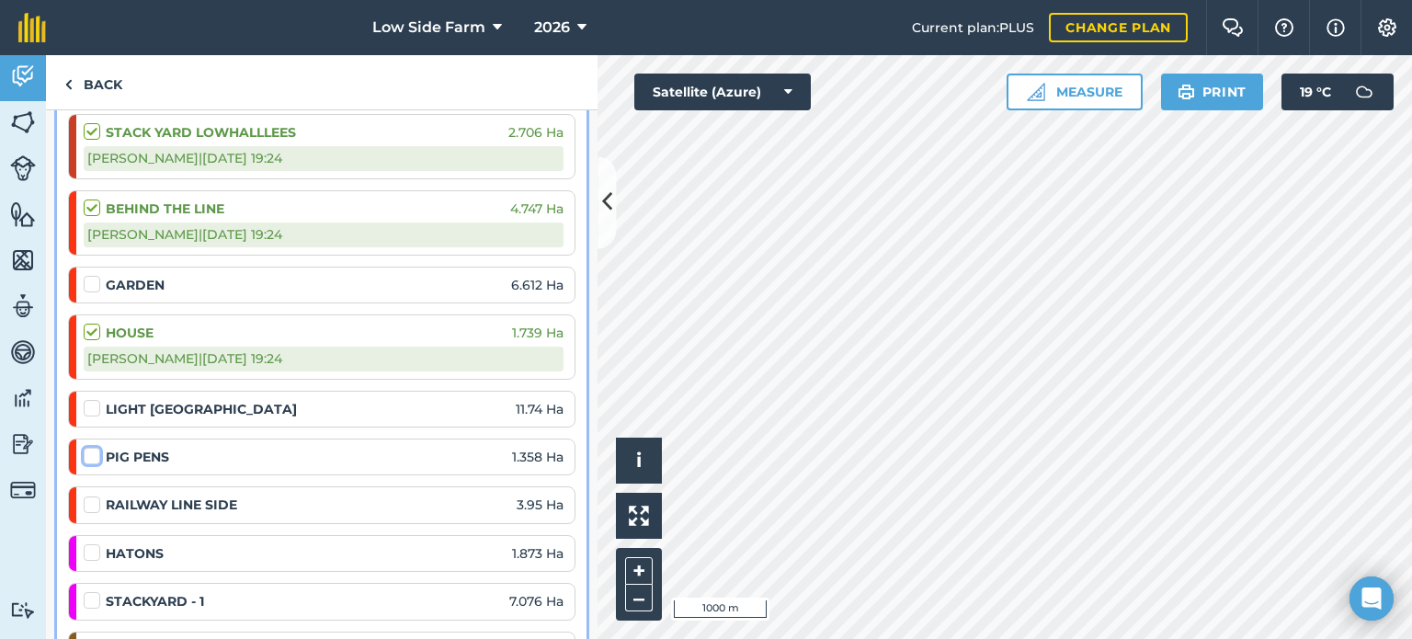
click at [91, 450] on input "checkbox" at bounding box center [90, 453] width 12 height 12
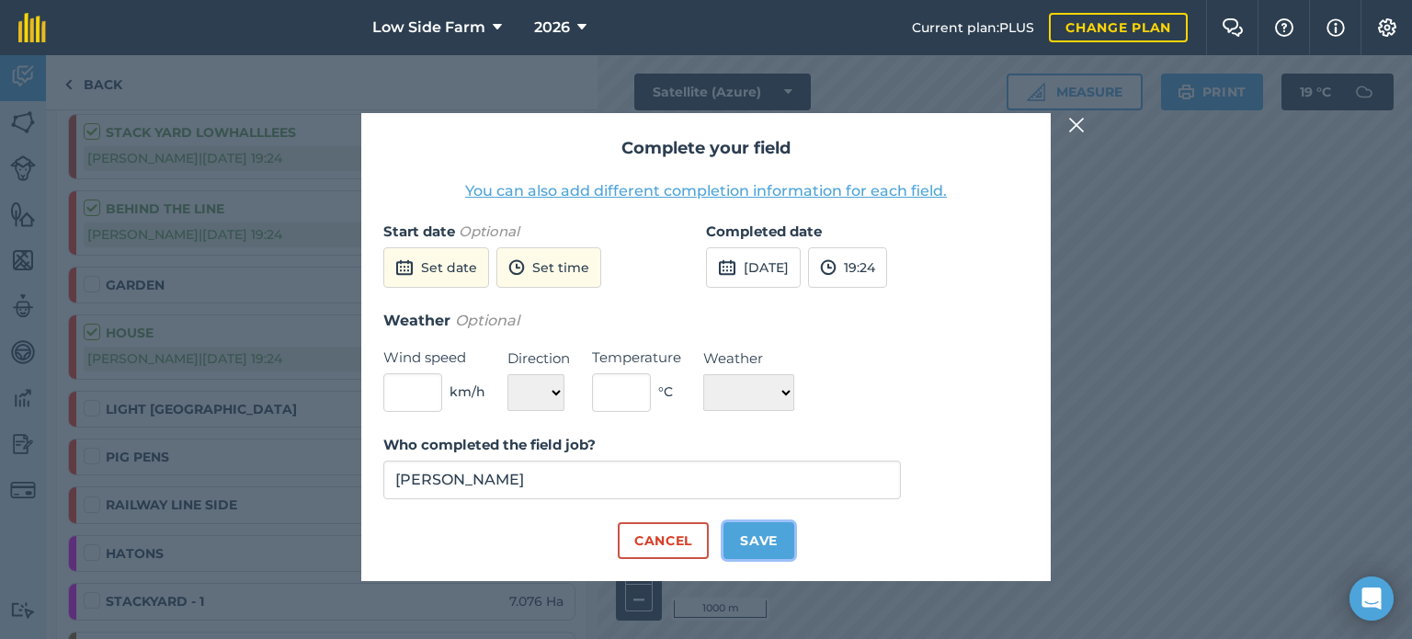
click at [752, 547] on button "Save" at bounding box center [758, 540] width 71 height 37
checkbox input "true"
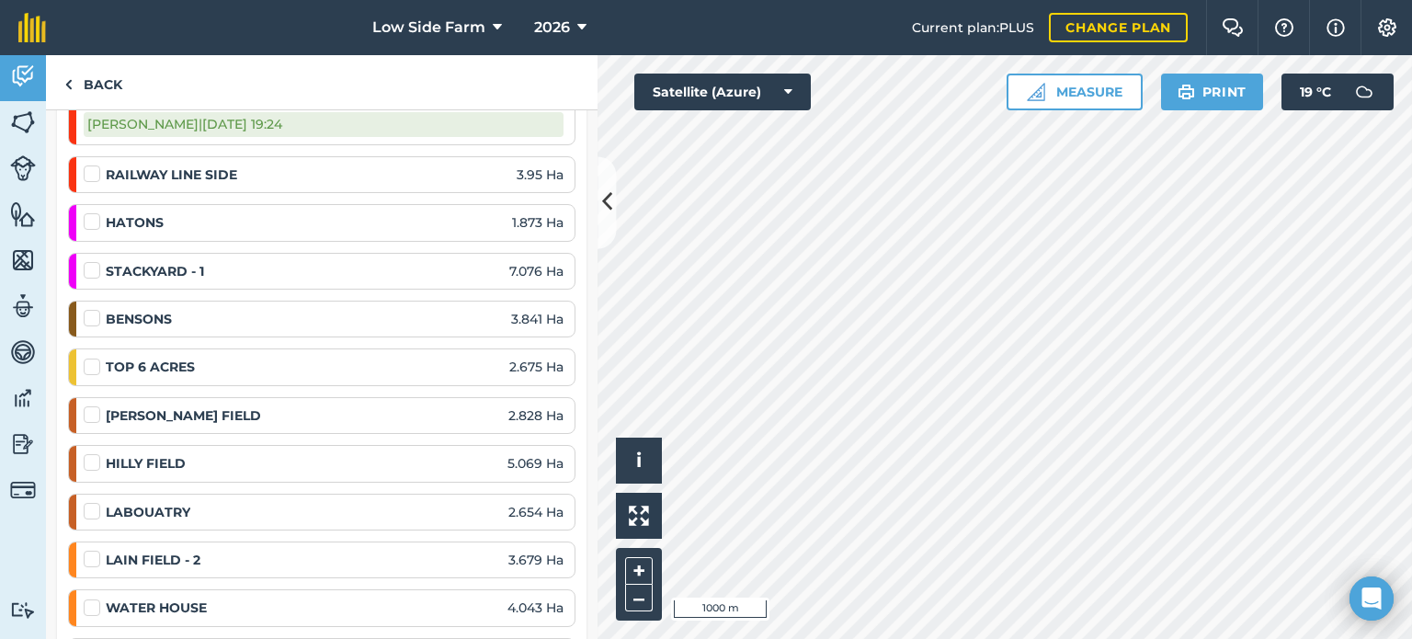
scroll to position [735, 0]
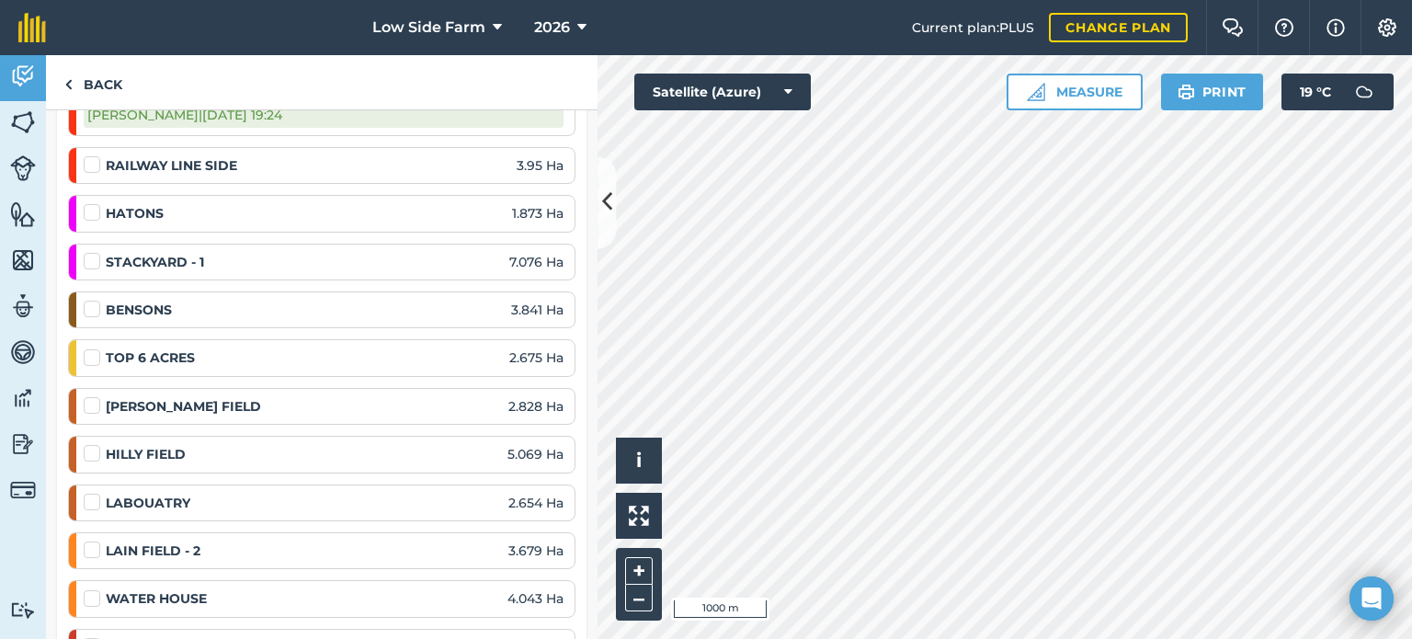
click at [92, 444] on label at bounding box center [95, 444] width 22 height 0
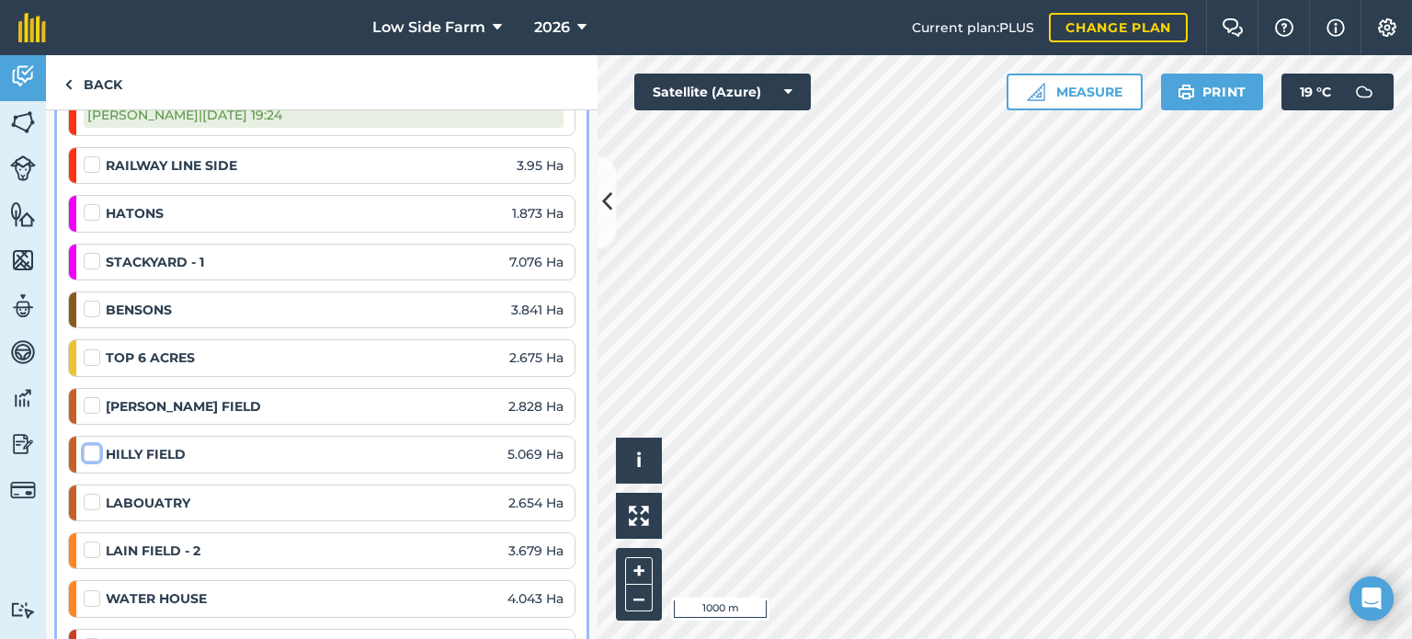
click at [92, 448] on input "checkbox" at bounding box center [90, 450] width 12 height 12
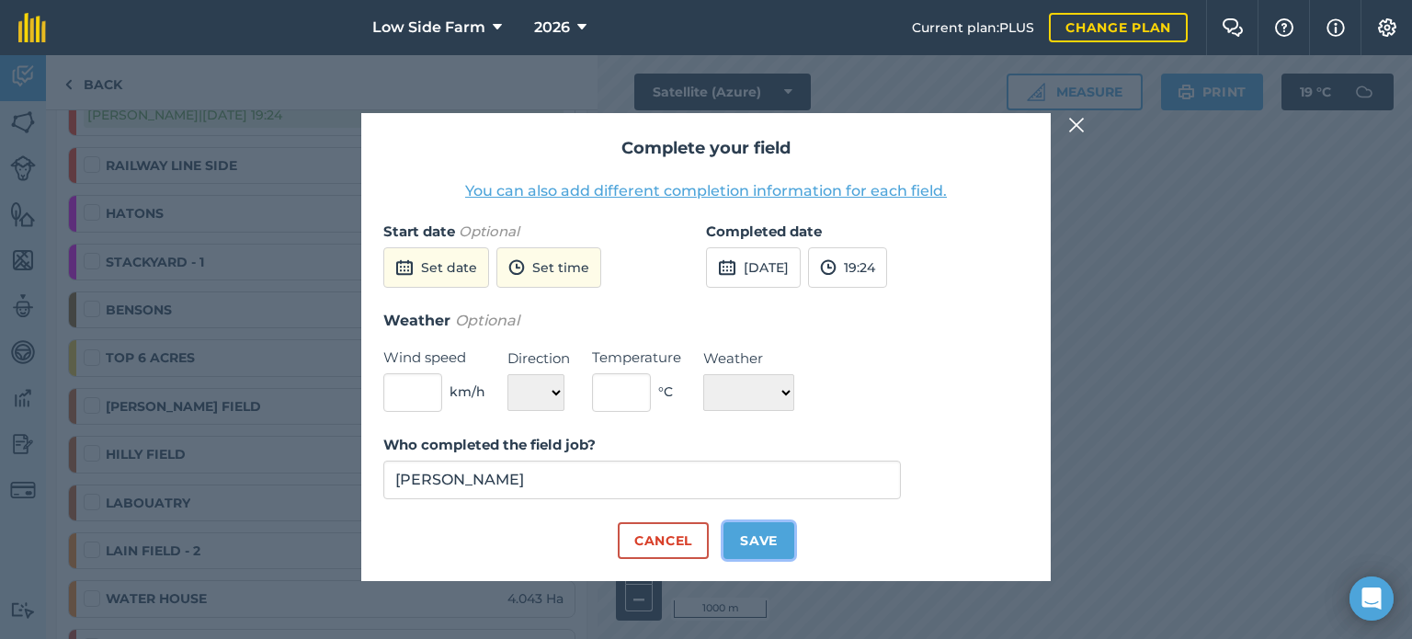
click at [752, 534] on button "Save" at bounding box center [758, 540] width 71 height 37
checkbox input "true"
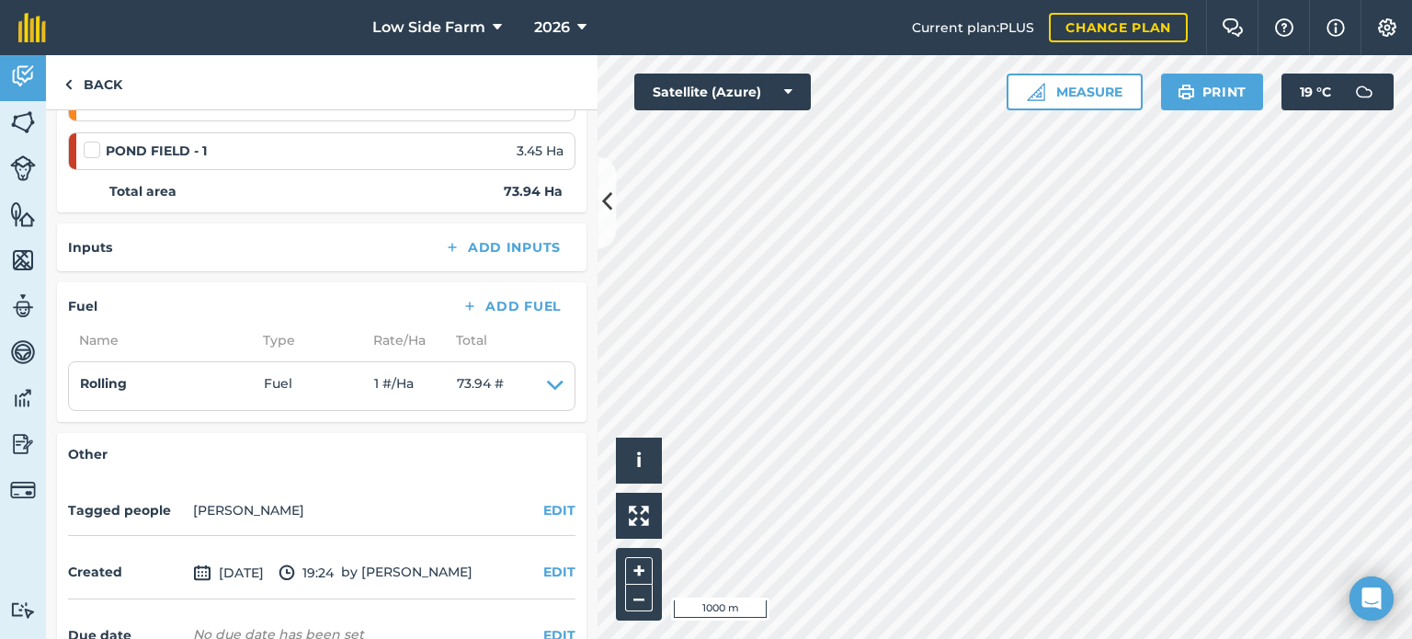
scroll to position [1080, 0]
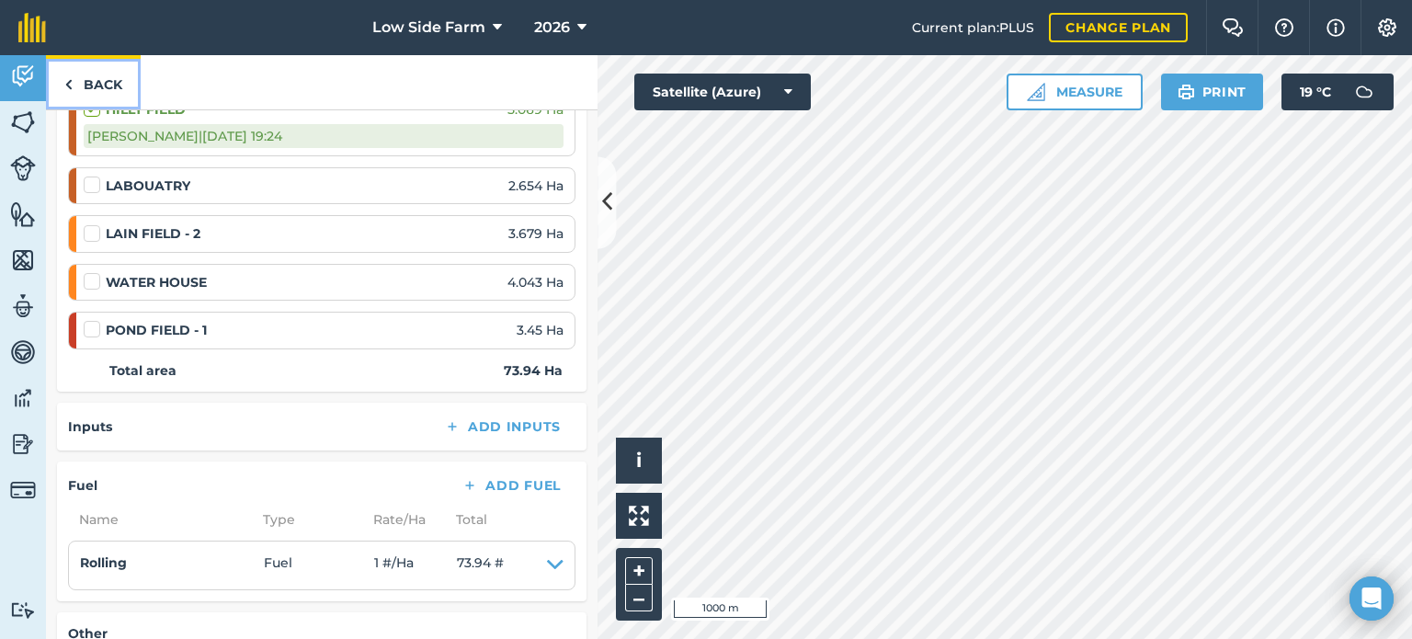
click at [89, 81] on link "Back" at bounding box center [93, 82] width 95 height 54
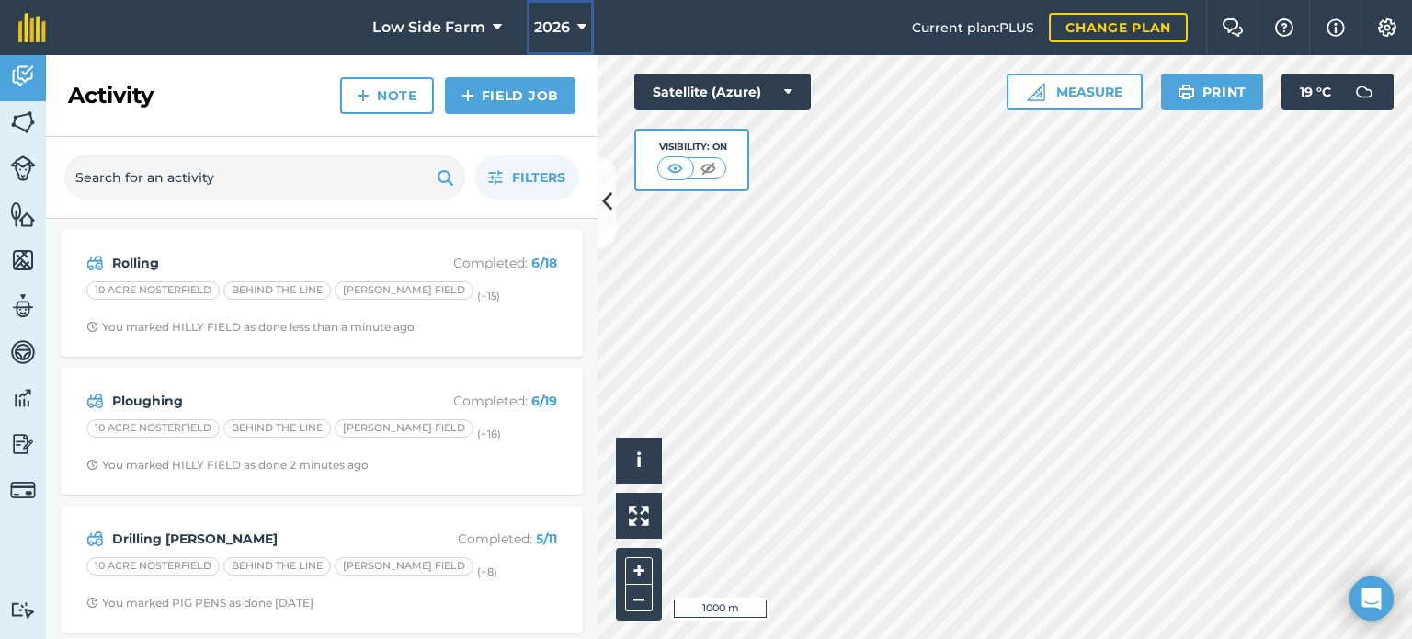
click at [580, 23] on icon at bounding box center [581, 28] width 9 height 22
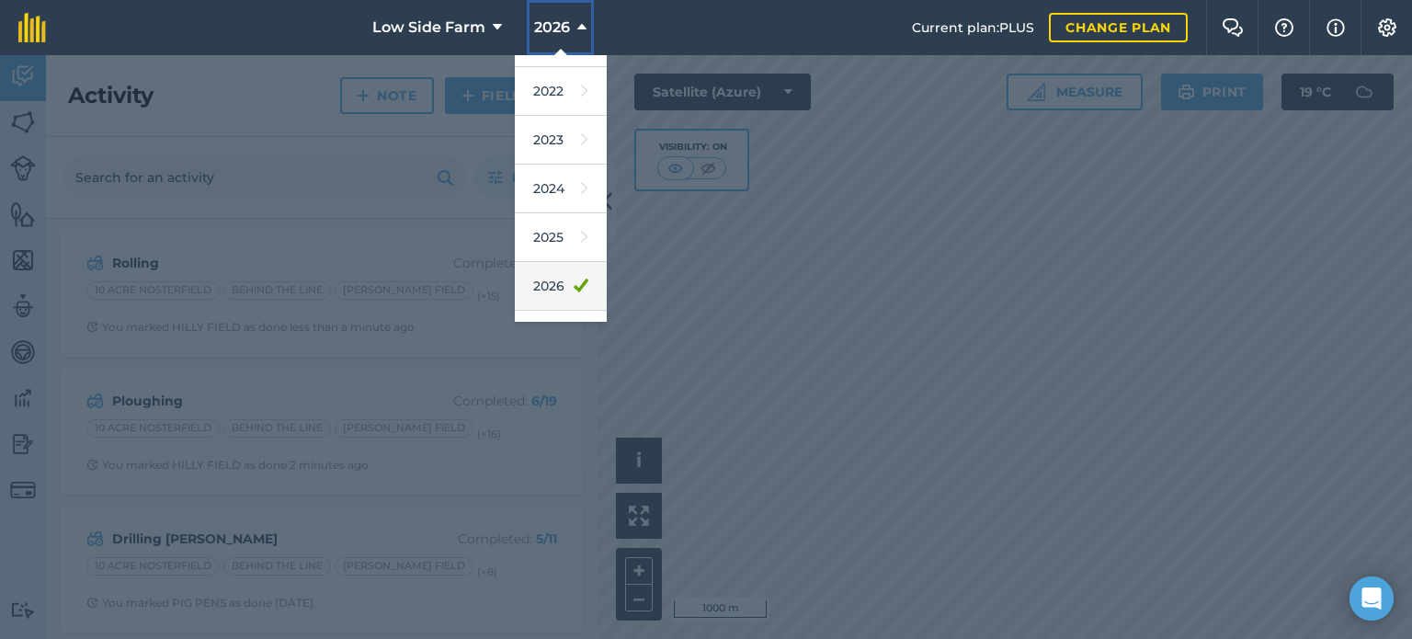
scroll to position [184, 0]
click at [581, 236] on icon at bounding box center [584, 236] width 7 height 26
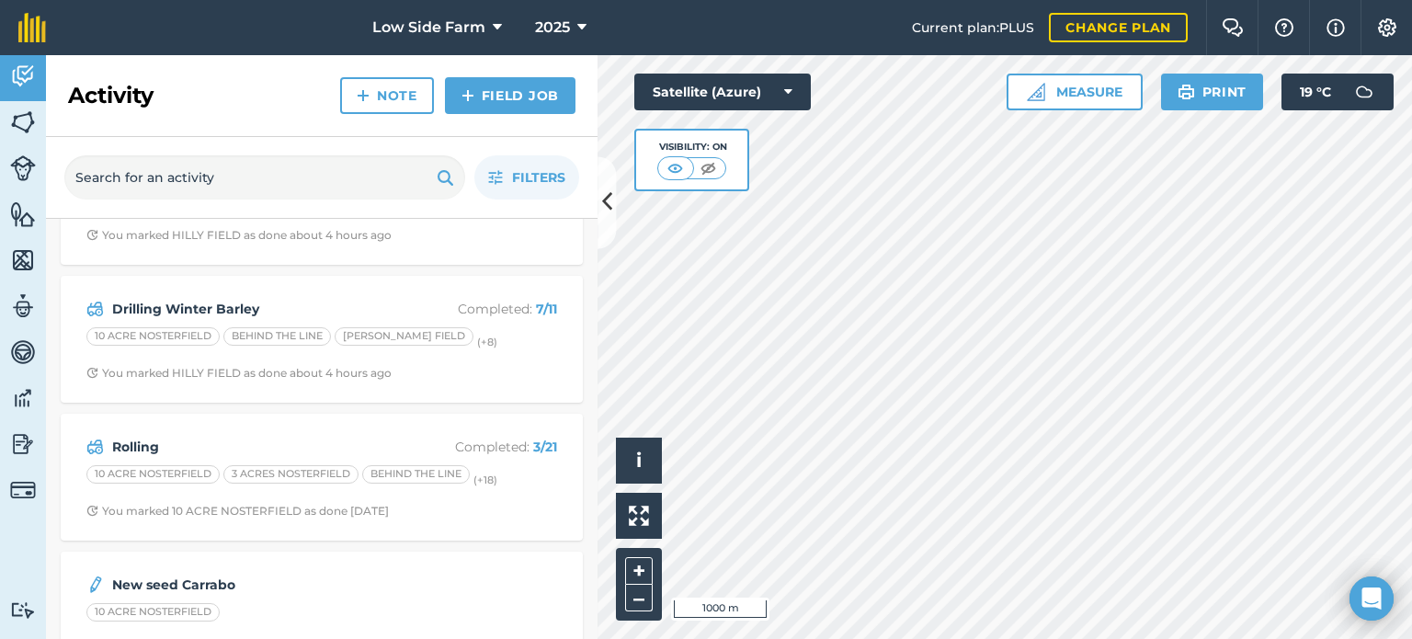
scroll to position [0, 0]
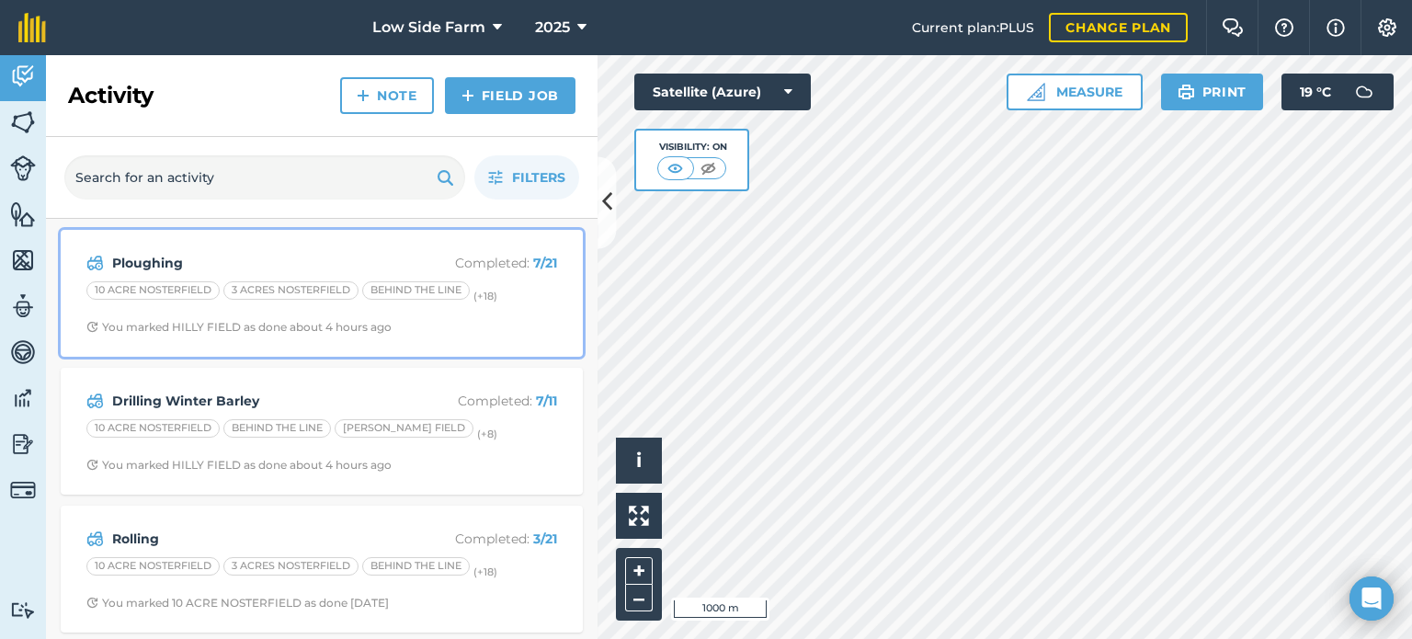
click at [509, 302] on div "10 ACRE NOSTERFIELD 3 ACRES NOSTERFIELD BEHIND THE LINE (+ 18 )" at bounding box center [321, 293] width 471 height 24
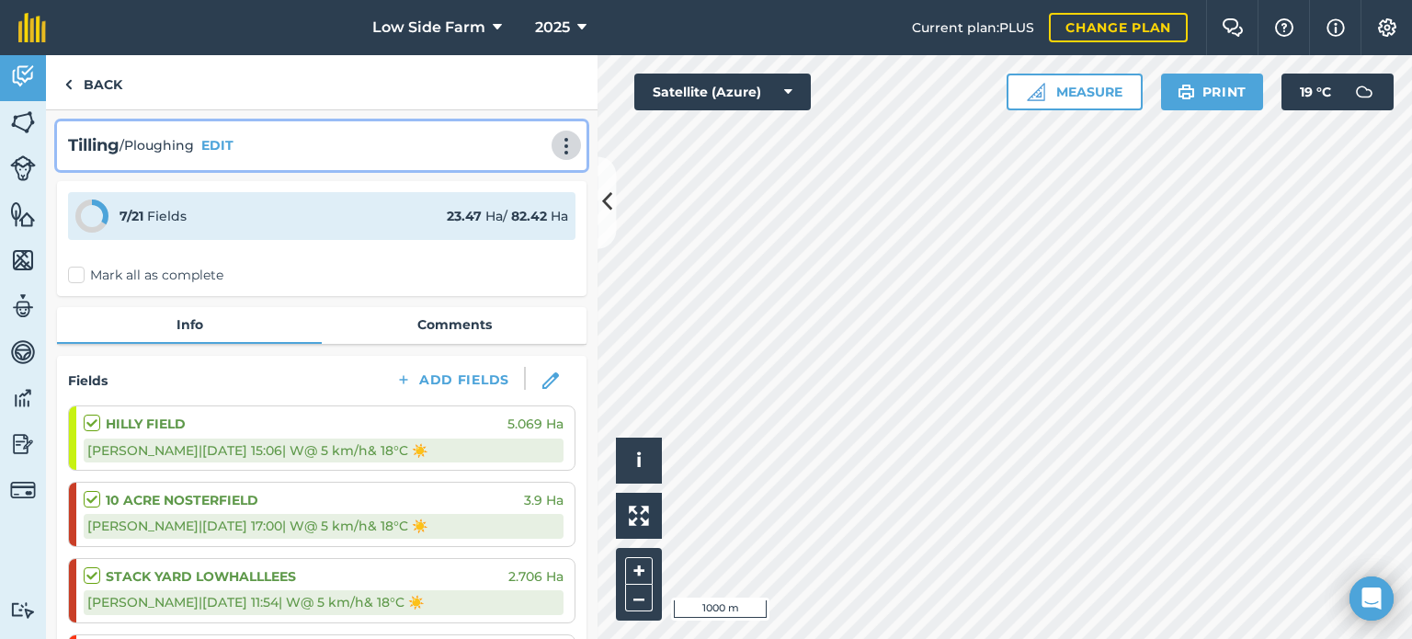
click at [555, 148] on img at bounding box center [566, 146] width 22 height 18
click at [502, 232] on link "Delete" at bounding box center [528, 229] width 118 height 37
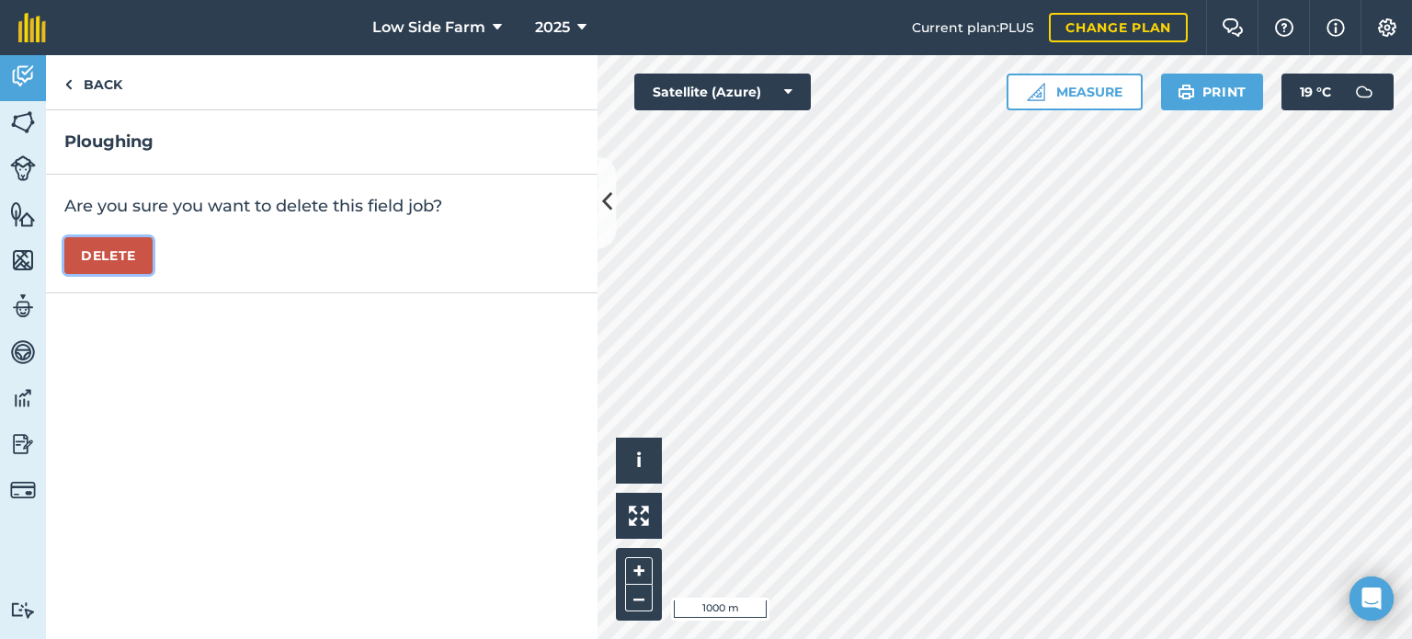
click at [124, 246] on button "Delete" at bounding box center [108, 255] width 88 height 37
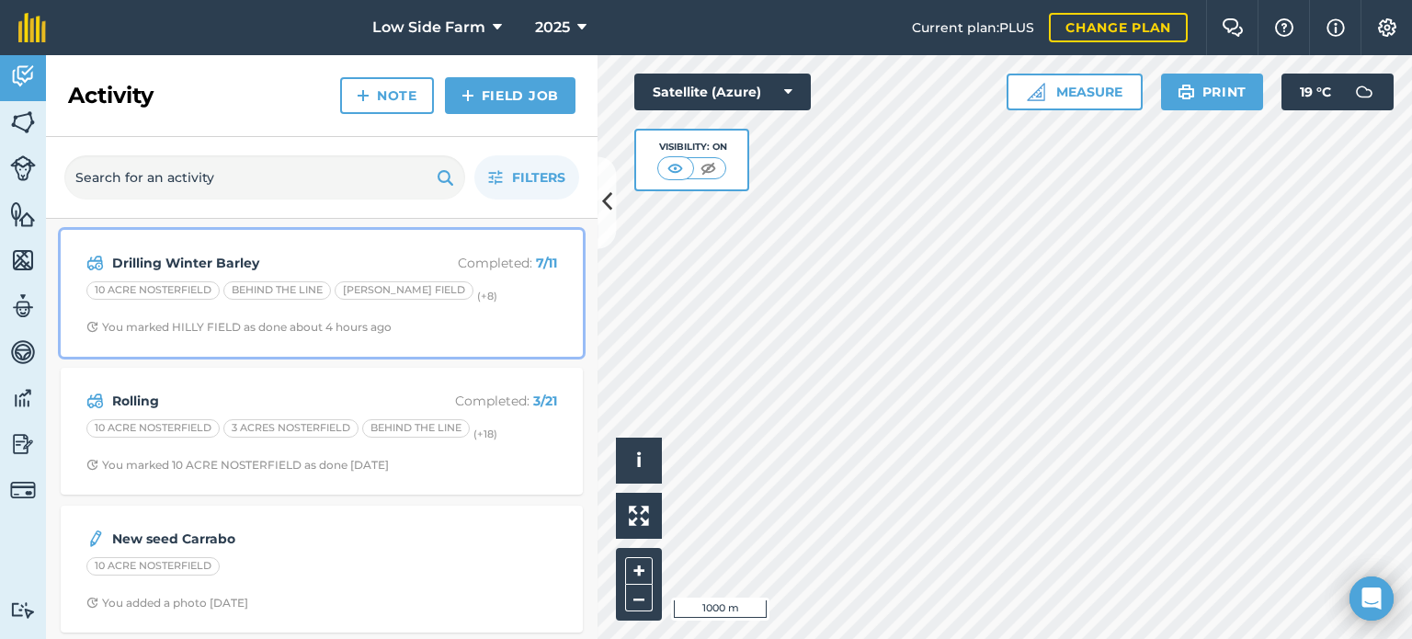
click at [359, 286] on div "[PERSON_NAME] FIELD" at bounding box center [404, 290] width 139 height 18
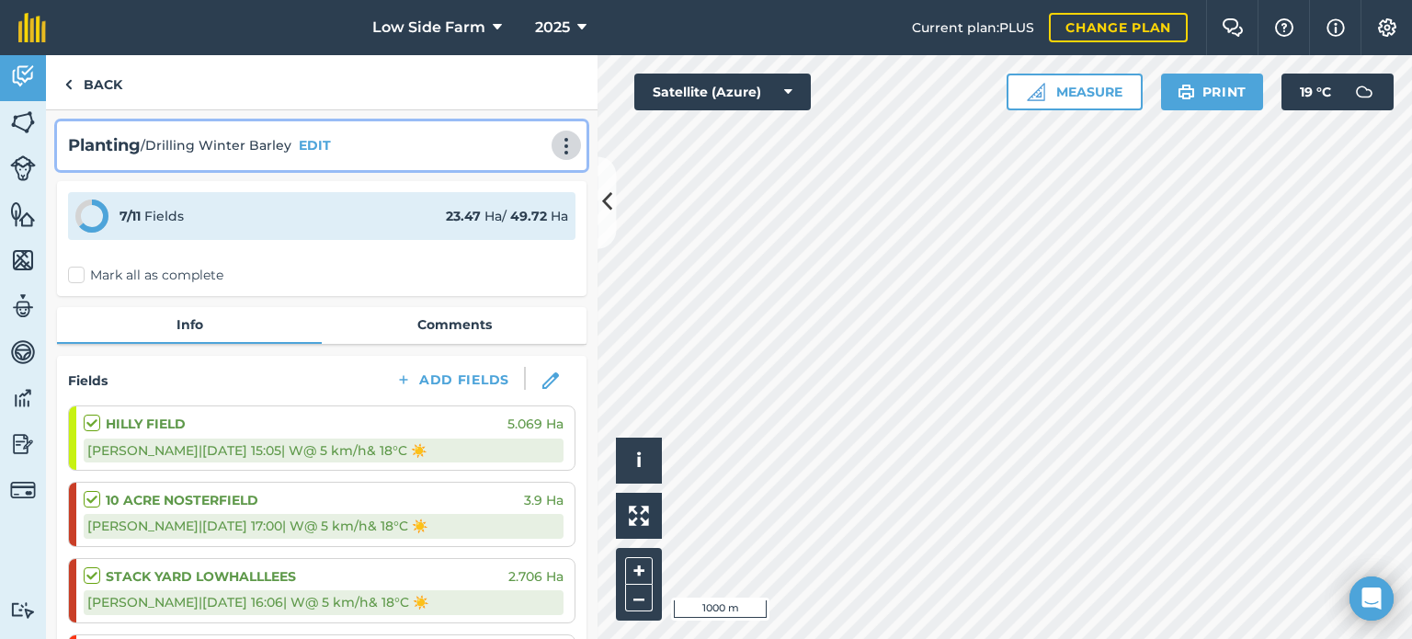
click at [555, 146] on img at bounding box center [566, 146] width 22 height 18
click at [486, 222] on link "Delete" at bounding box center [528, 229] width 118 height 37
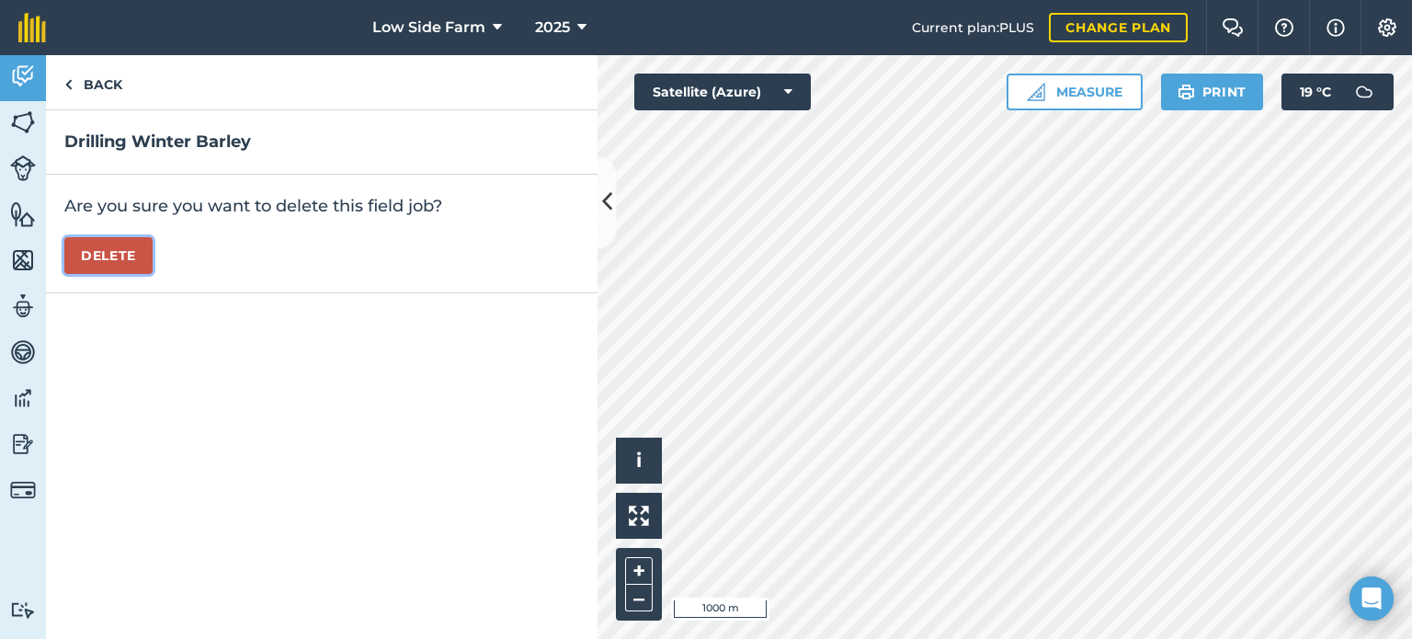
click at [115, 238] on button "Delete" at bounding box center [108, 255] width 88 height 37
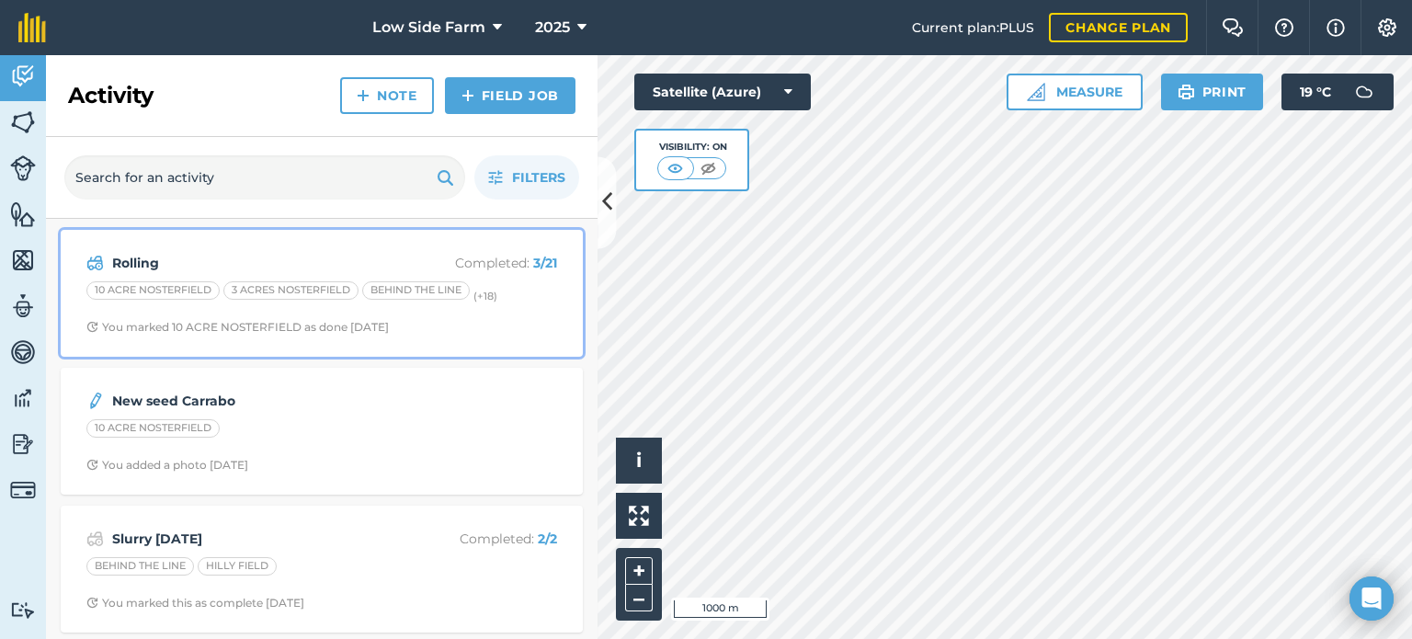
click at [357, 275] on div "Rolling Completed : 3 / 21 10 ACRE NOSTERFIELD 3 ACRES NOSTERFIELD BEHIND THE L…" at bounding box center [322, 293] width 500 height 105
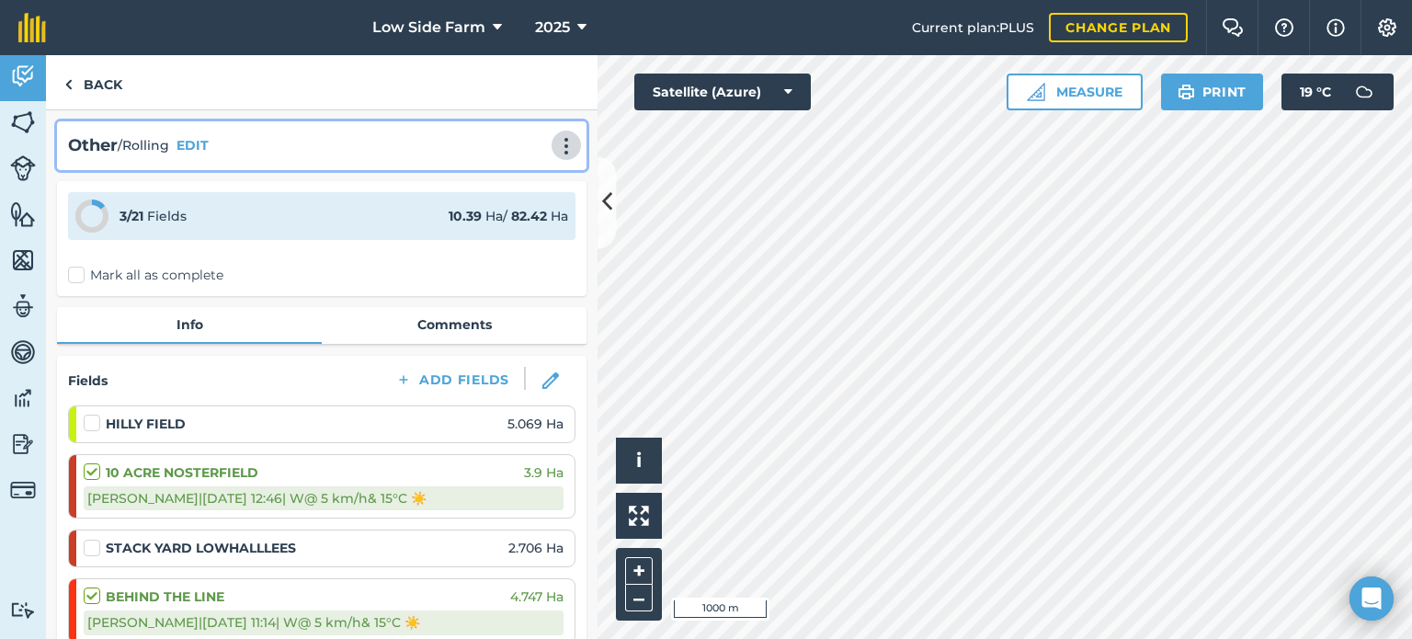
click at [555, 146] on img at bounding box center [566, 146] width 22 height 18
click at [493, 228] on link "Delete" at bounding box center [528, 229] width 118 height 37
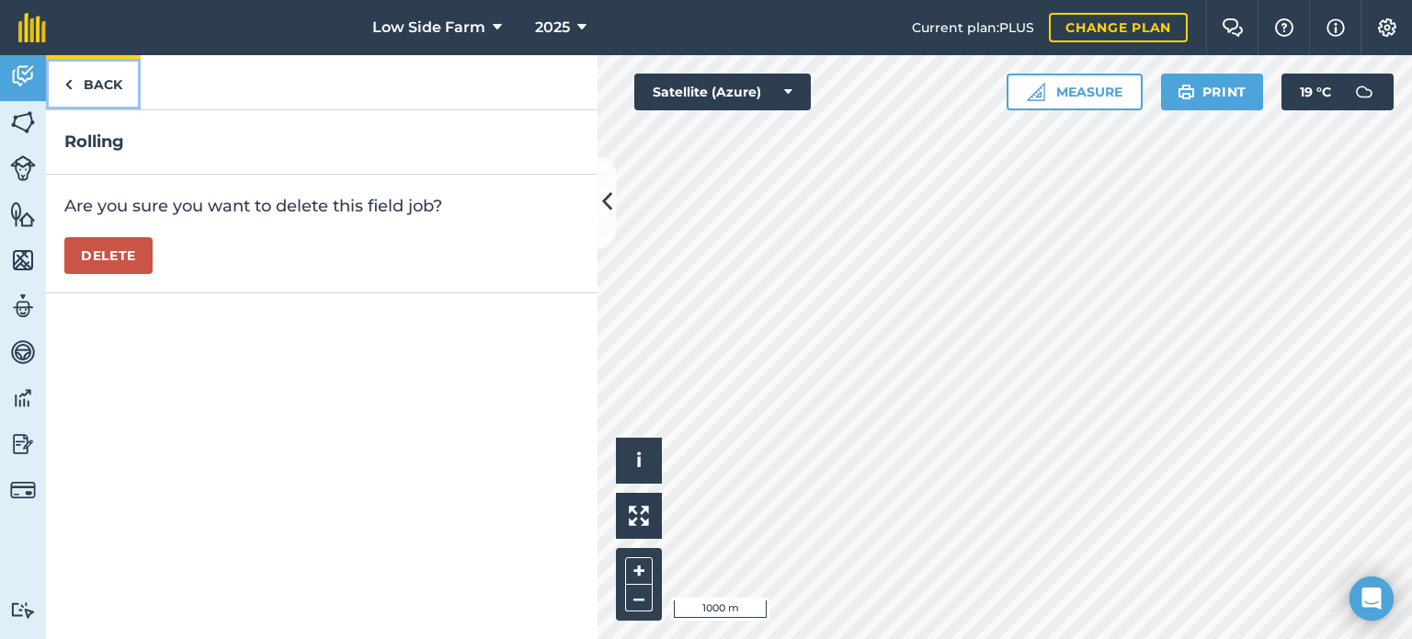
click at [104, 74] on link "Back" at bounding box center [93, 82] width 95 height 54
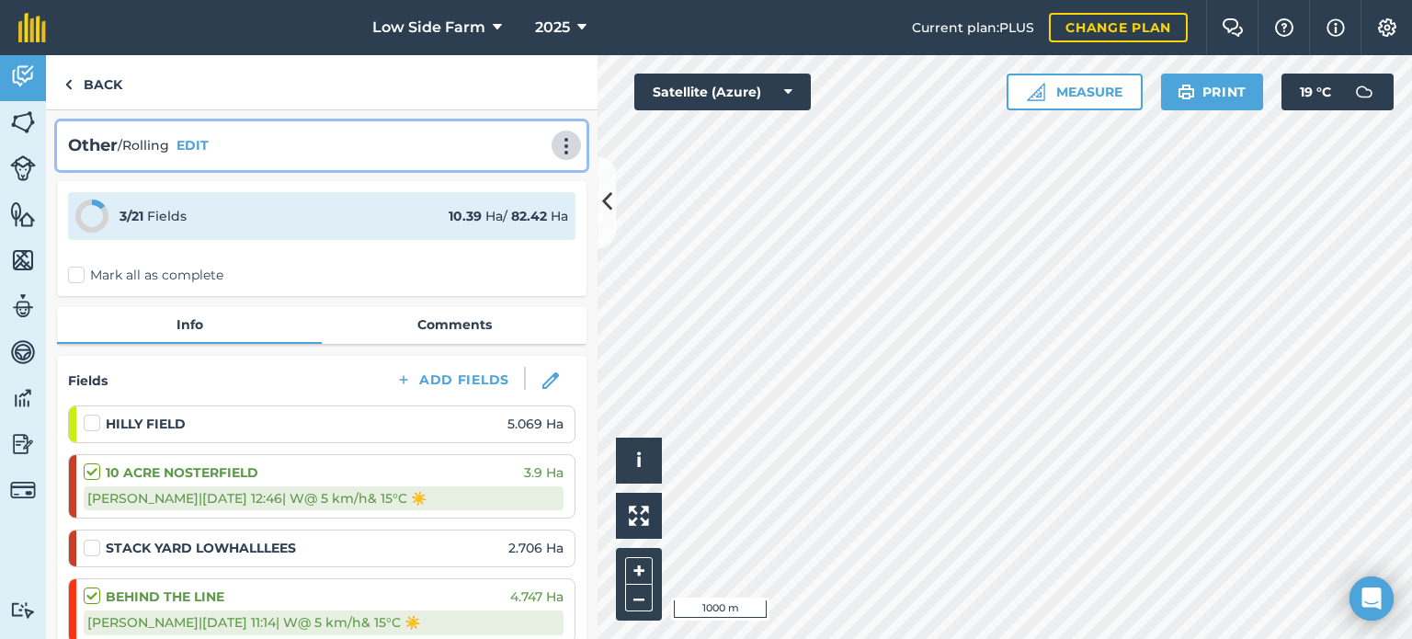
click at [556, 154] on img at bounding box center [566, 146] width 22 height 18
click at [517, 231] on link "Delete" at bounding box center [528, 229] width 118 height 37
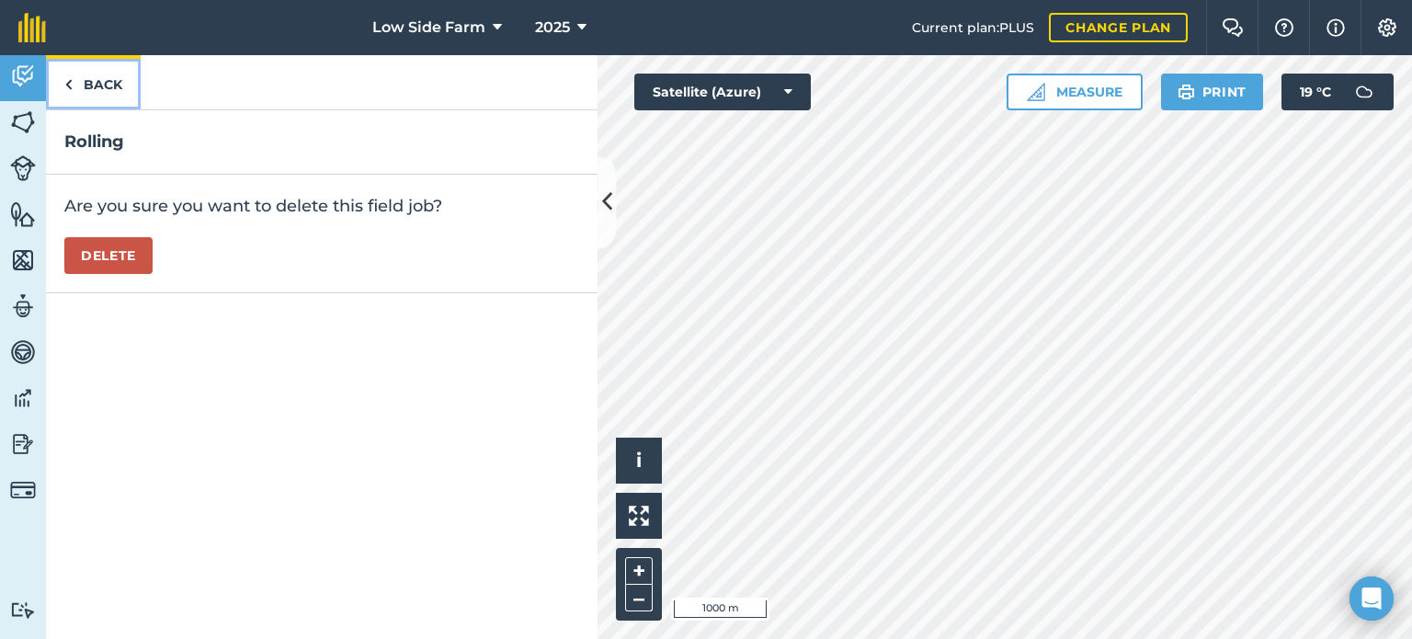
click at [90, 79] on link "Back" at bounding box center [93, 82] width 95 height 54
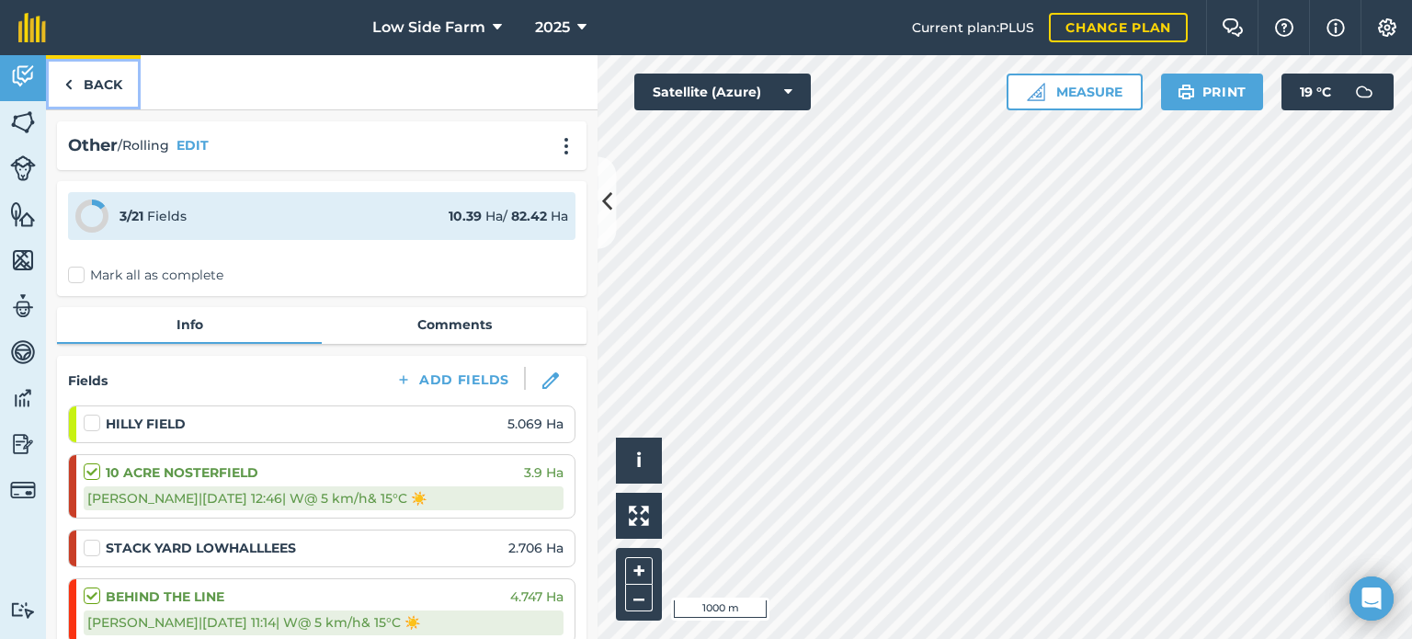
click at [96, 78] on link "Back" at bounding box center [93, 82] width 95 height 54
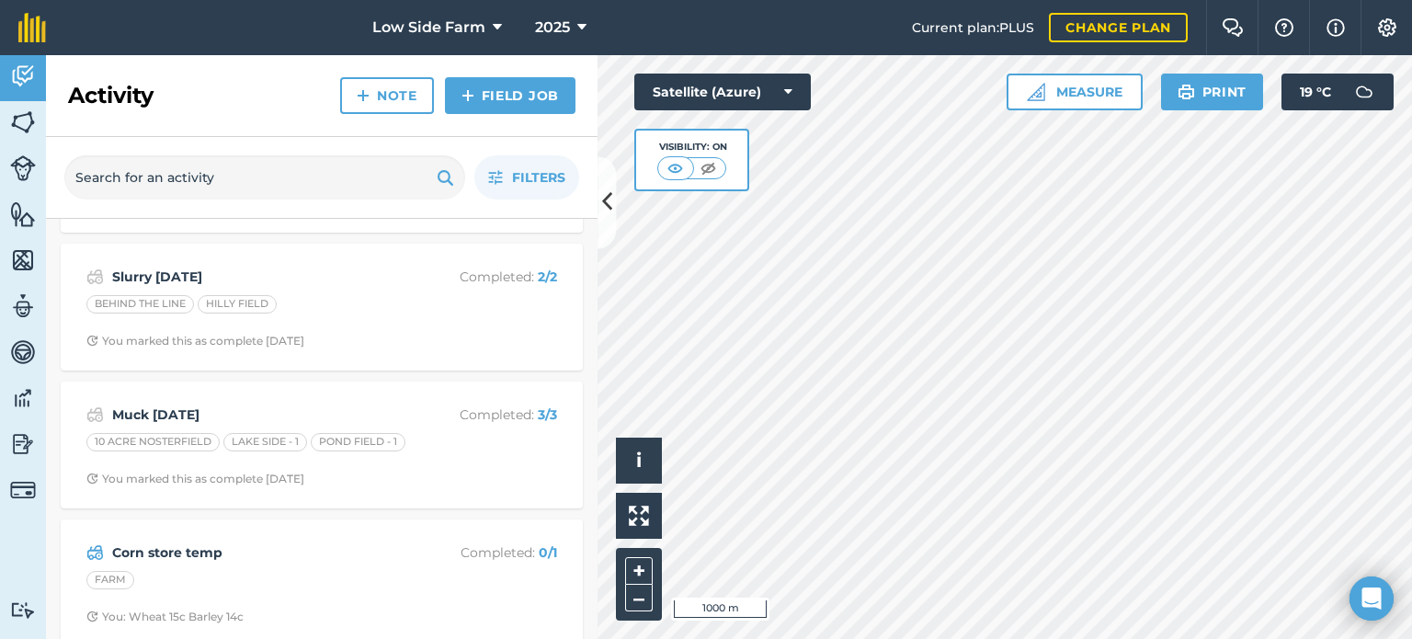
scroll to position [276, 0]
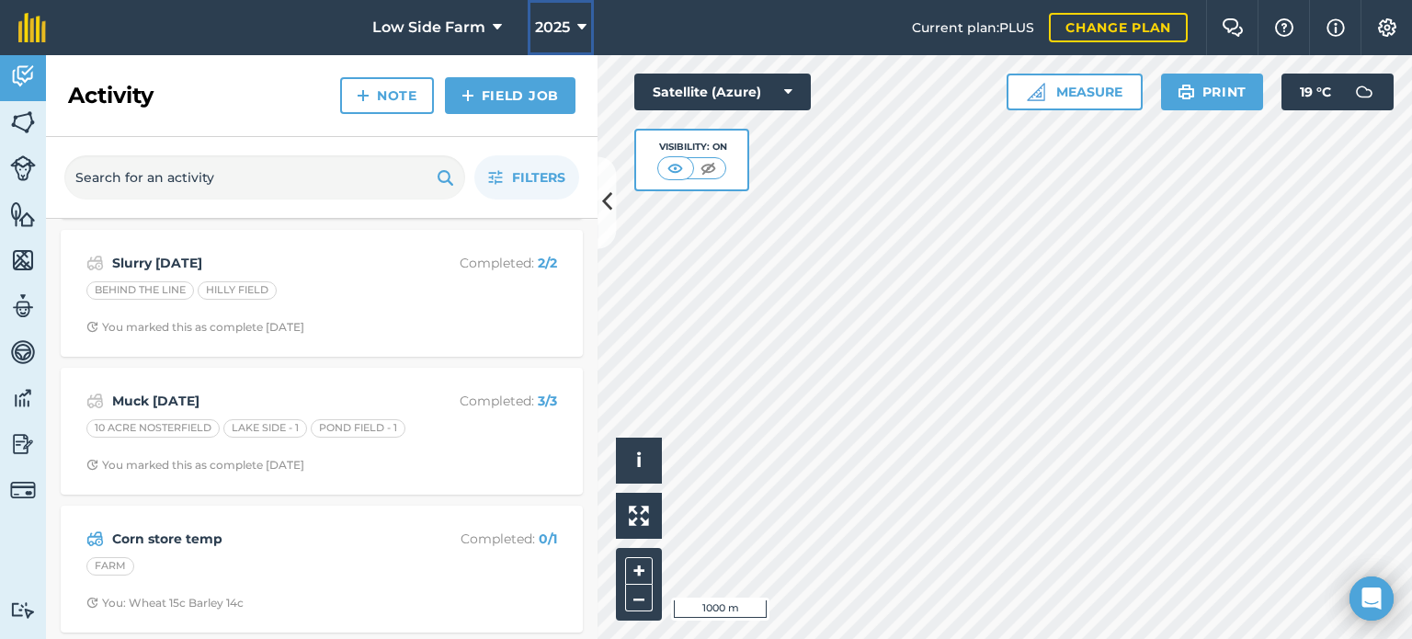
click at [544, 21] on span "2025" at bounding box center [552, 28] width 35 height 22
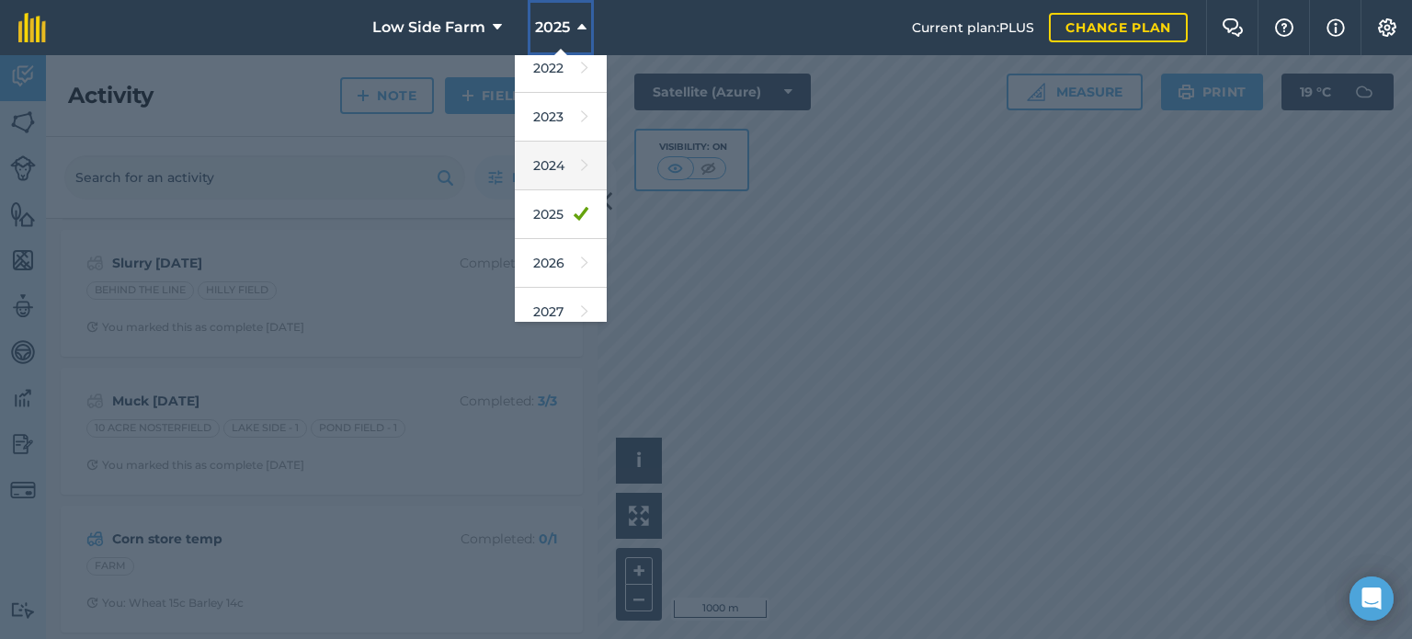
scroll to position [218, 0]
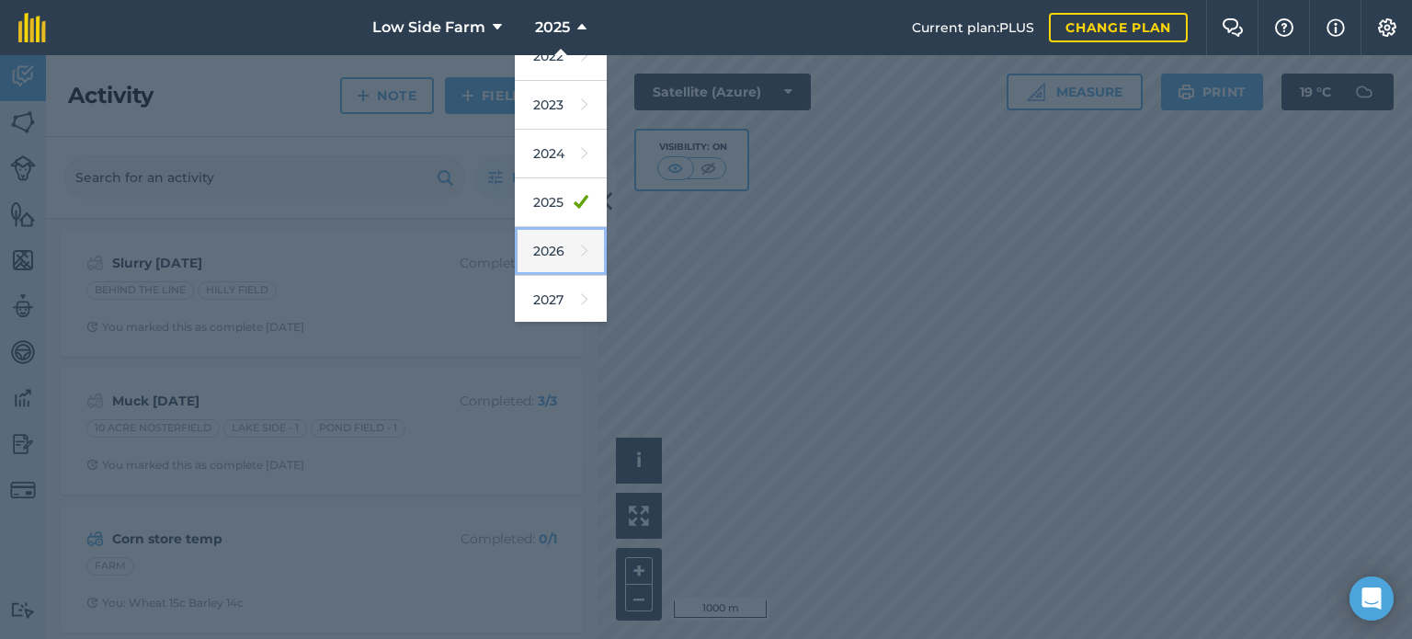
click at [581, 238] on icon at bounding box center [584, 251] width 7 height 26
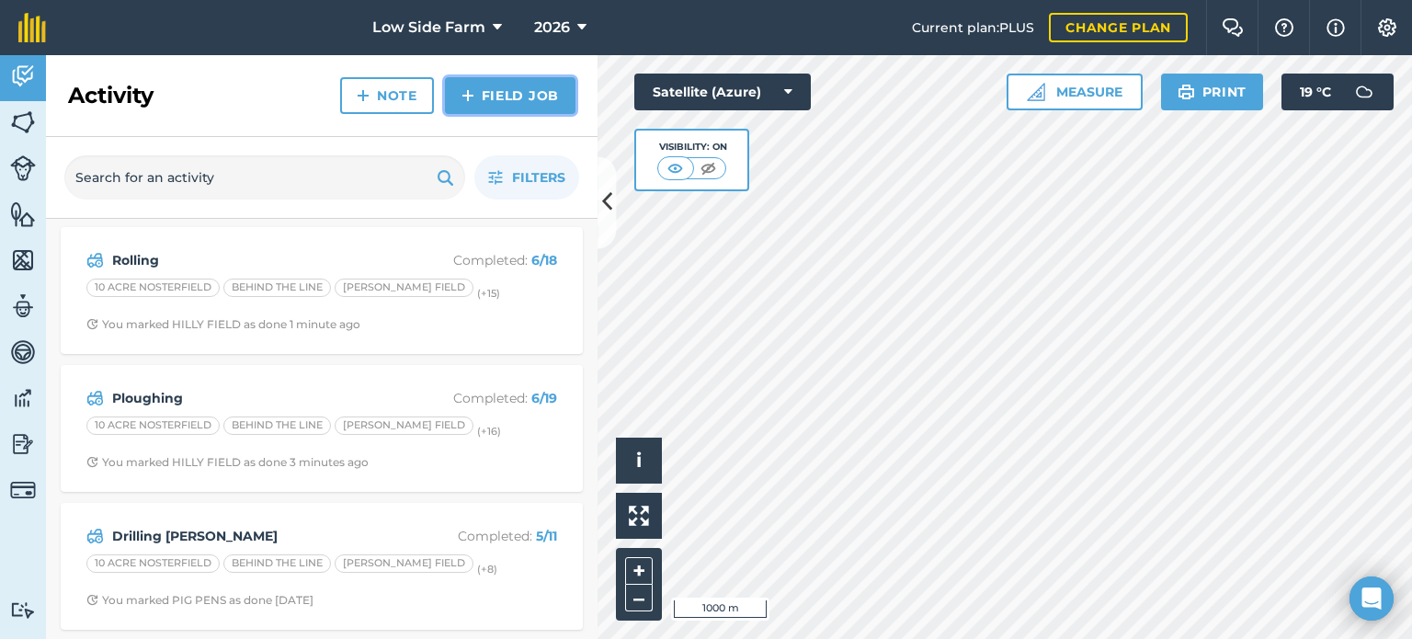
click at [500, 95] on link "Field Job" at bounding box center [510, 95] width 131 height 37
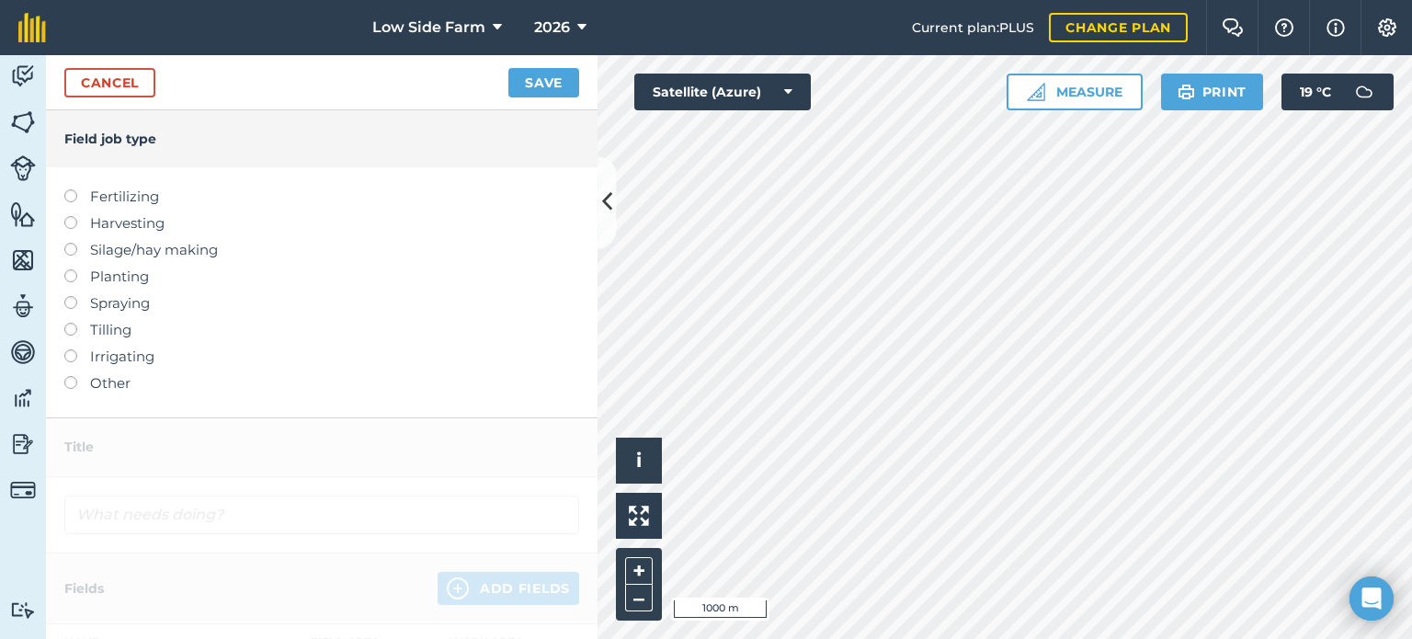
click at [70, 189] on label at bounding box center [77, 189] width 26 height 0
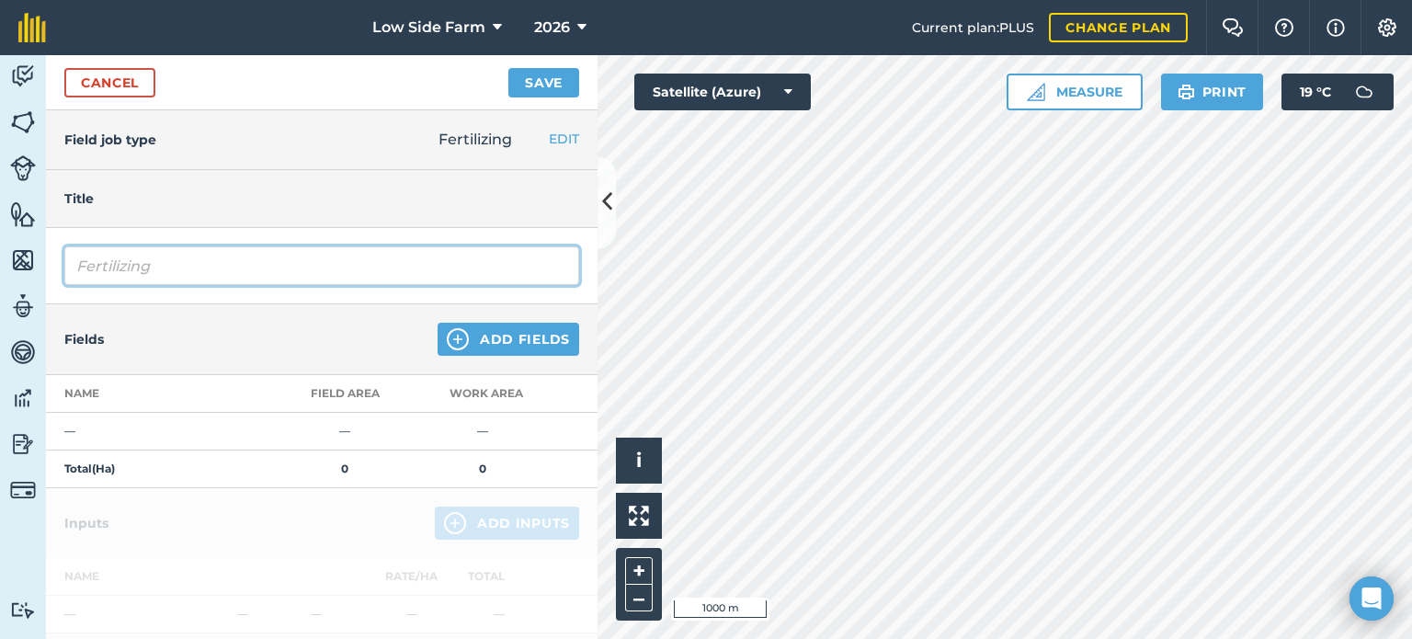
click at [217, 264] on input "Fertilizing" at bounding box center [321, 265] width 515 height 39
type input "F"
type input "Muck Septeber 25"
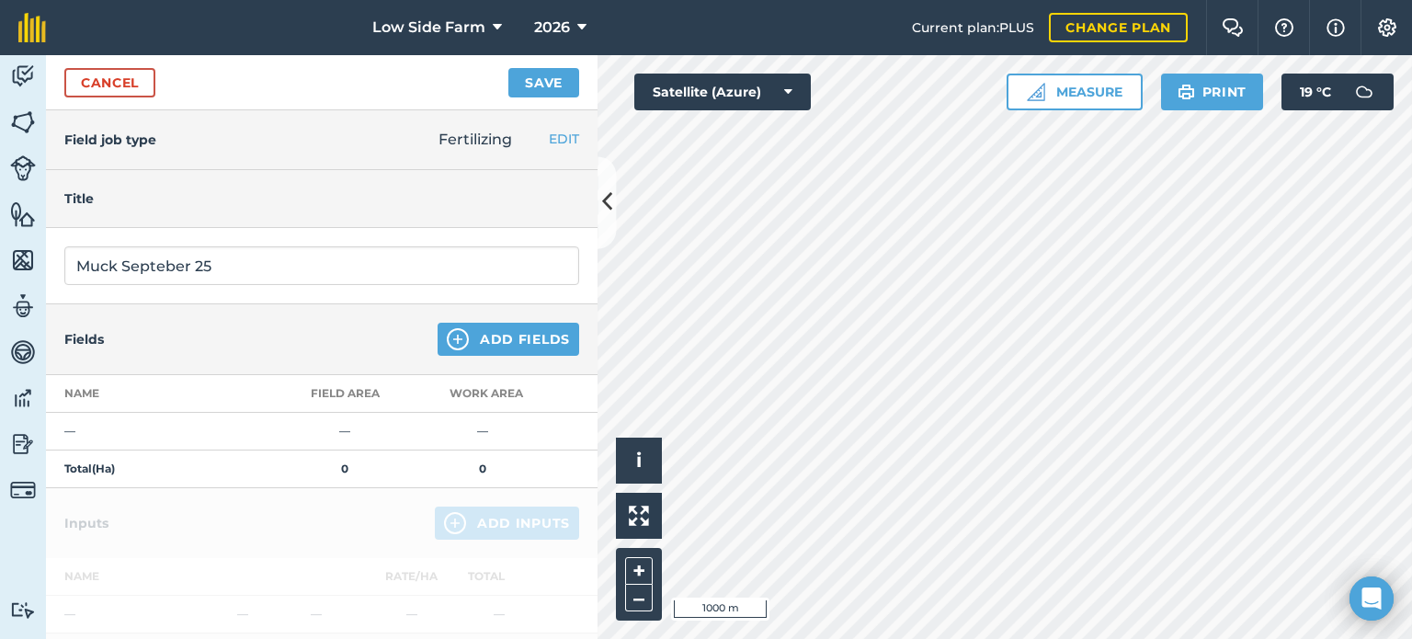
drag, startPoint x: 172, startPoint y: 262, endPoint x: 180, endPoint y: 190, distance: 72.2
click at [180, 190] on h4 "Title" at bounding box center [321, 198] width 515 height 20
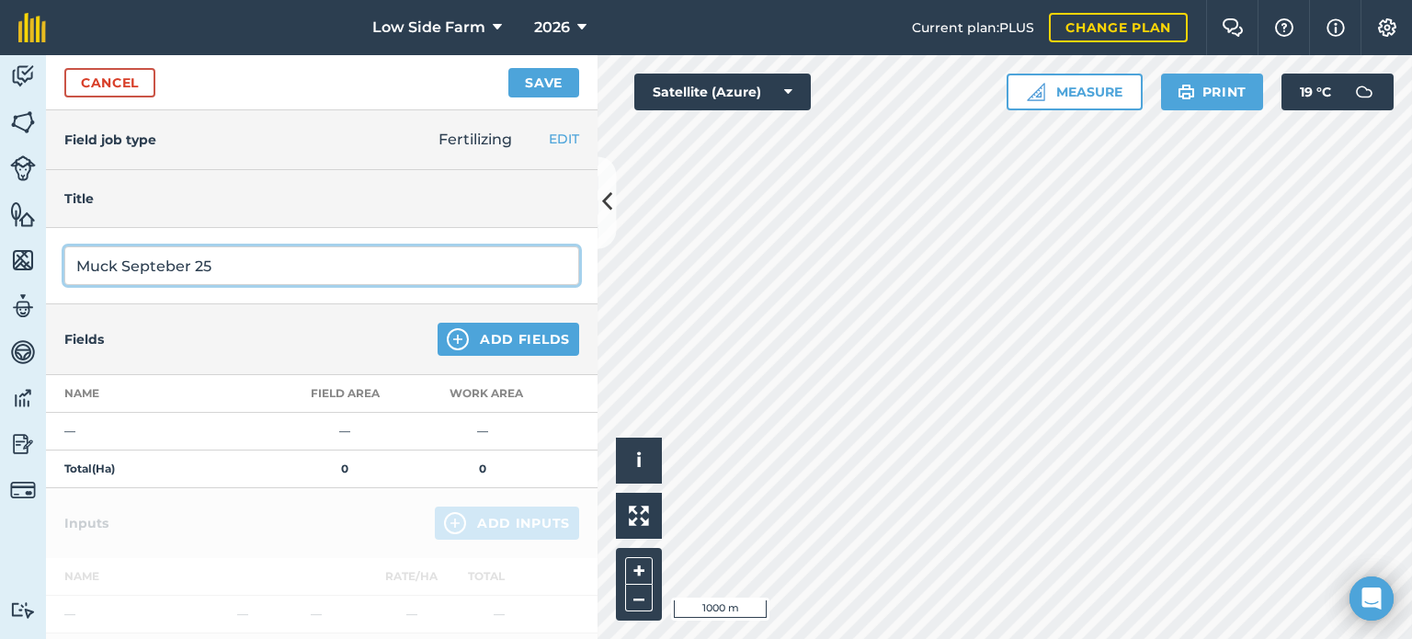
drag, startPoint x: 154, startPoint y: 258, endPoint x: 158, endPoint y: 270, distance: 12.5
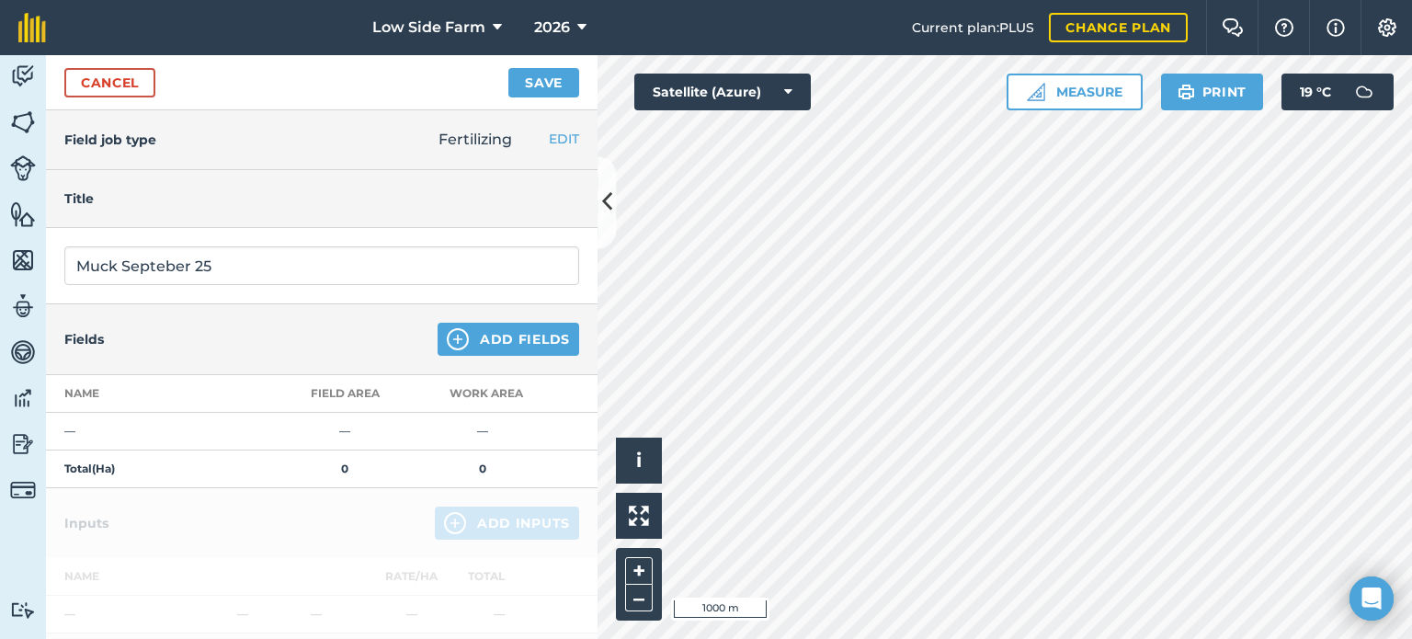
drag, startPoint x: 158, startPoint y: 270, endPoint x: 159, endPoint y: 180, distance: 90.1
click at [162, 178] on div "Title" at bounding box center [322, 199] width 552 height 58
drag, startPoint x: 162, startPoint y: 264, endPoint x: 295, endPoint y: 171, distance: 162.4
click at [295, 171] on div "Title" at bounding box center [322, 199] width 552 height 58
click at [486, 337] on button "Add Fields" at bounding box center [509, 339] width 142 height 33
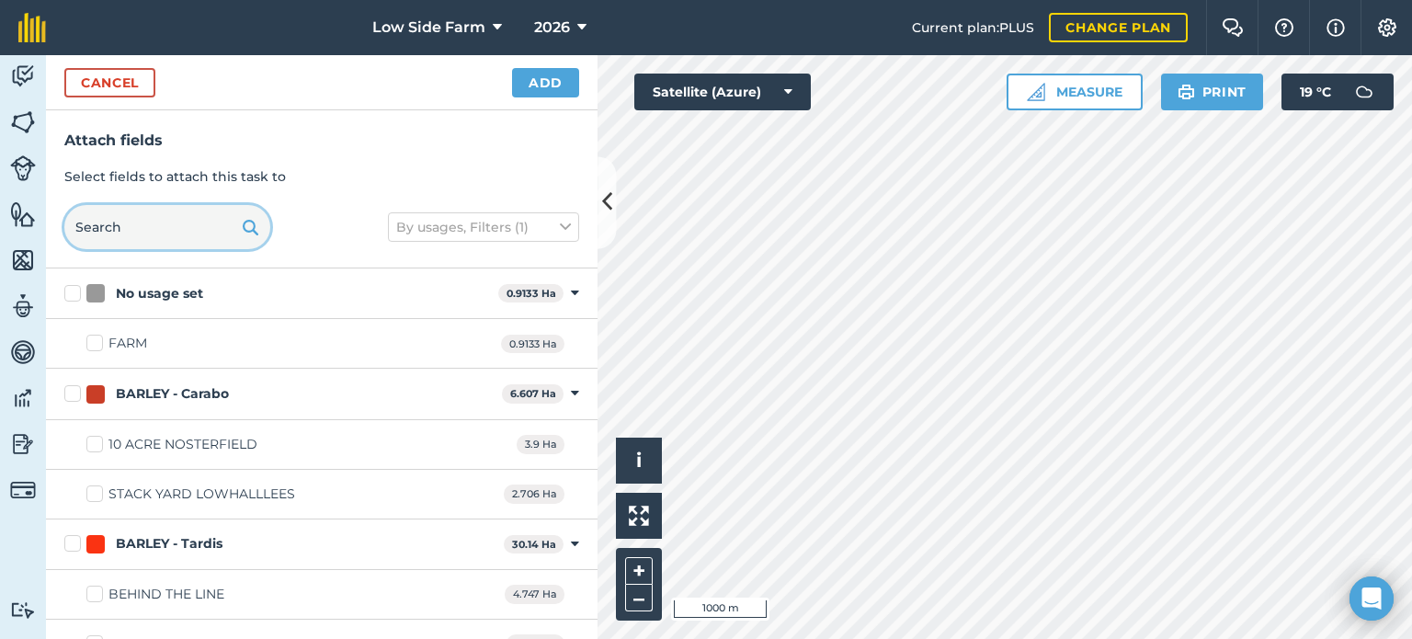
click at [166, 232] on input "text" at bounding box center [167, 227] width 206 height 44
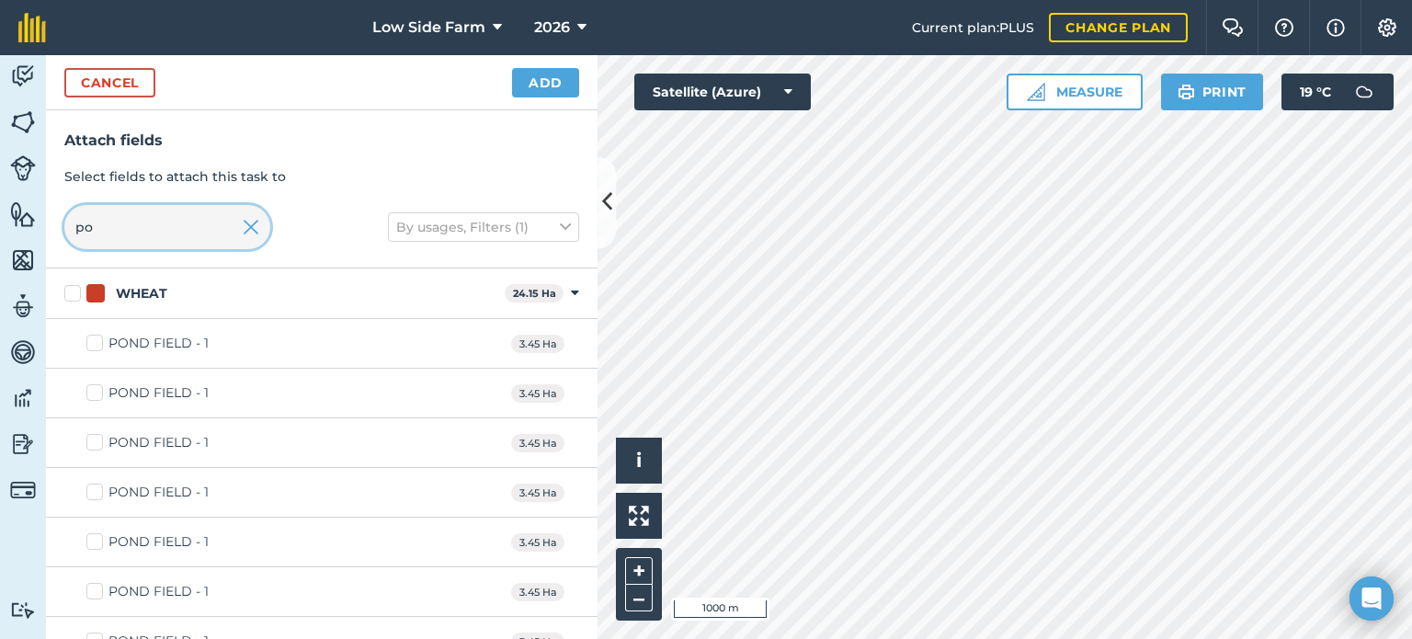
type input "po"
click at [92, 344] on label "POND FIELD - 1" at bounding box center [147, 343] width 122 height 19
click at [92, 344] on input "POND FIELD - 1" at bounding box center [92, 340] width 12 height 12
checkbox input "true"
click at [552, 69] on button "Add" at bounding box center [545, 82] width 67 height 29
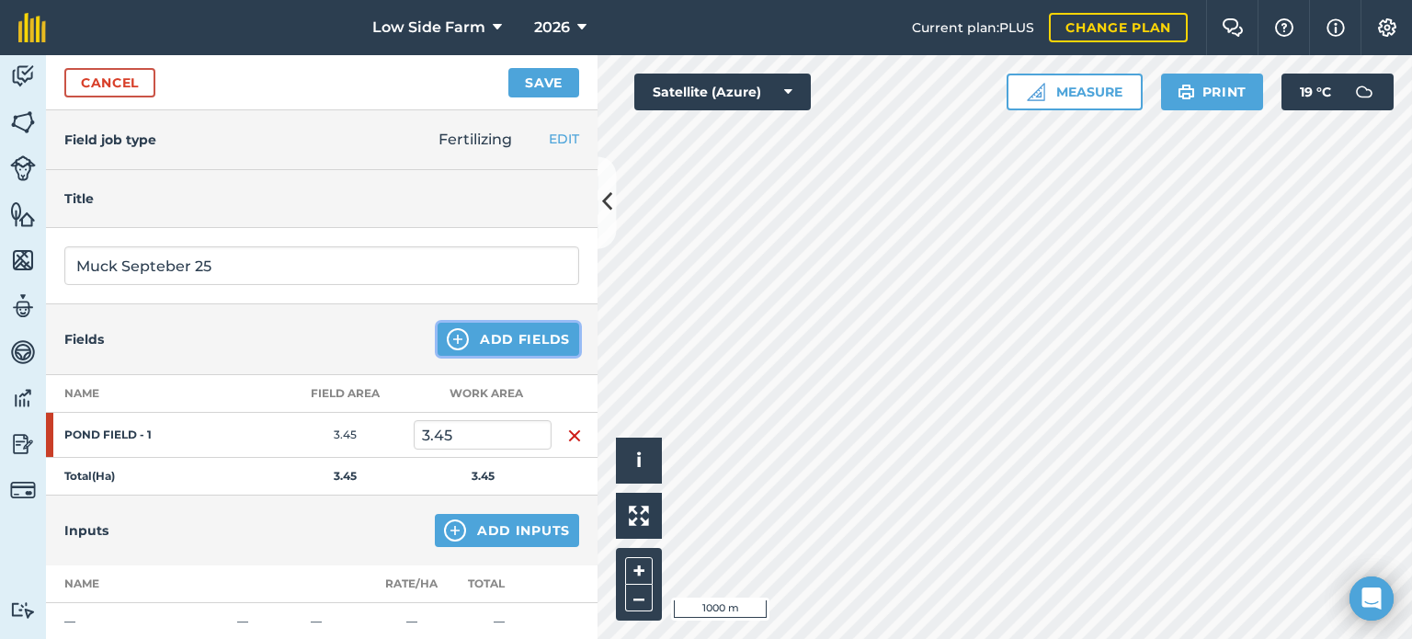
click at [498, 334] on button "Add Fields" at bounding box center [509, 339] width 142 height 33
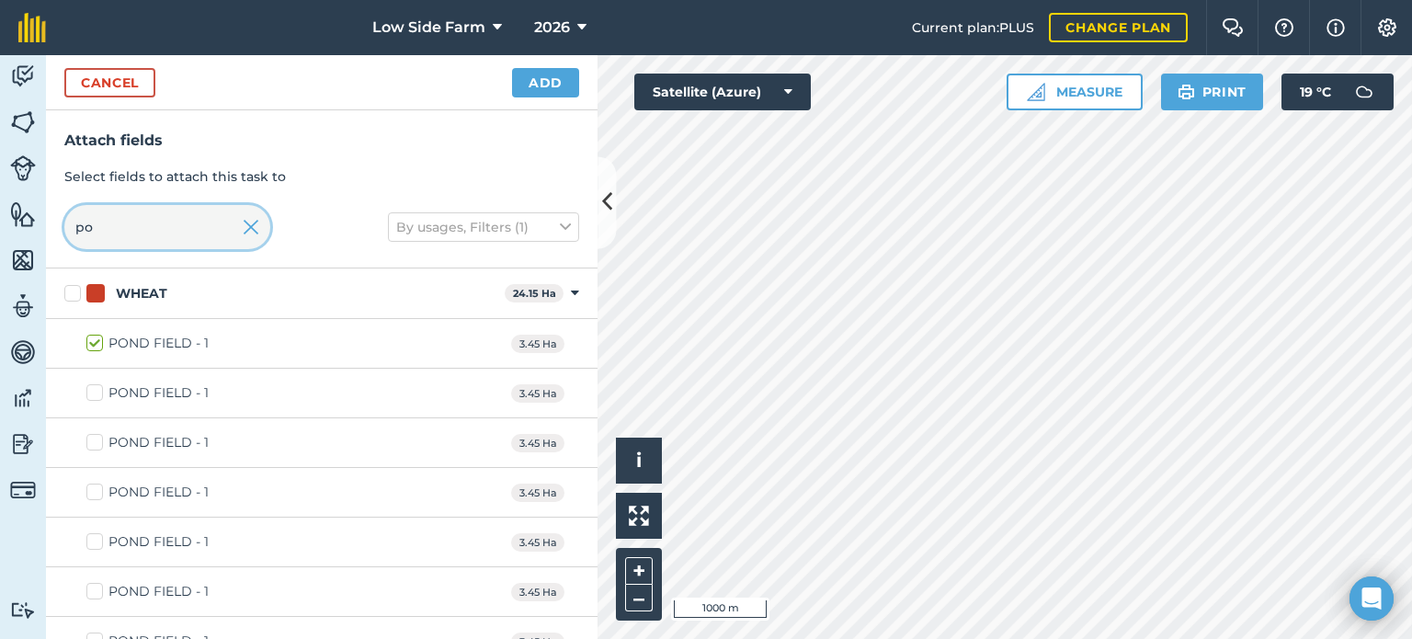
click at [129, 208] on input "po" at bounding box center [167, 227] width 206 height 44
type input "p"
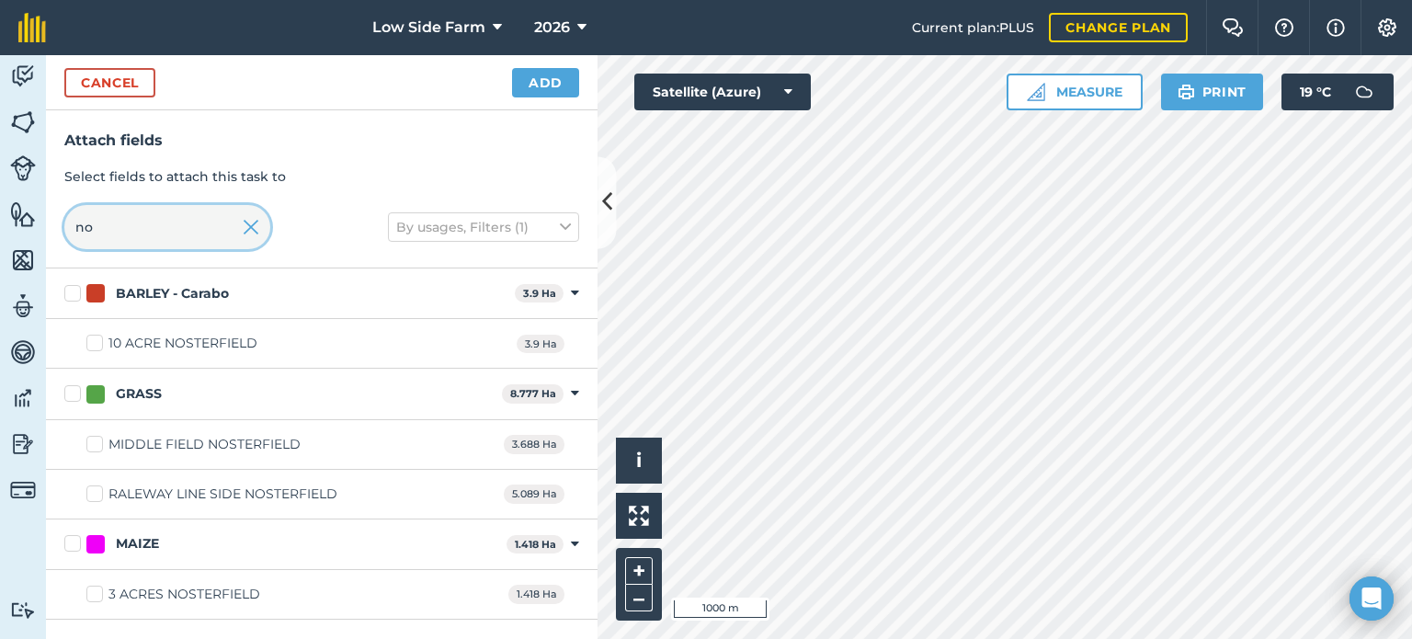
type input "no"
click at [97, 346] on label "10 ACRE NOSTERFIELD" at bounding box center [171, 343] width 171 height 19
click at [97, 346] on input "10 ACRE NOSTERFIELD" at bounding box center [92, 340] width 12 height 12
checkbox input "true"
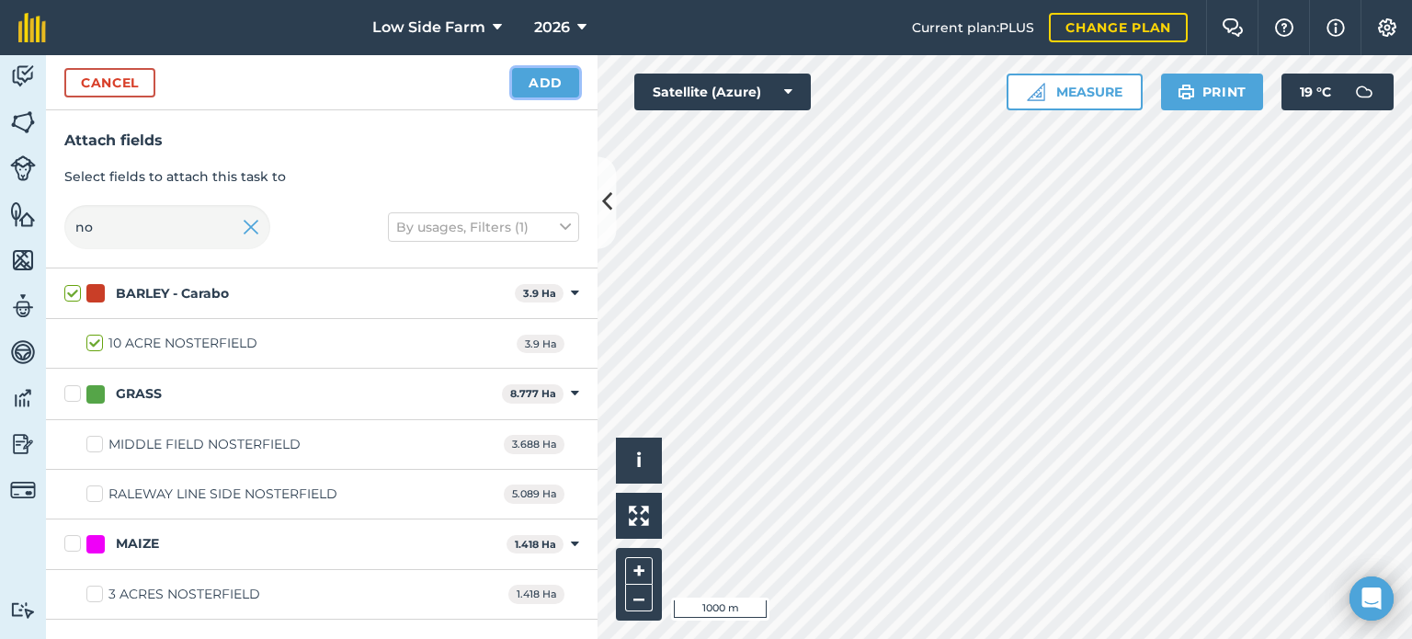
click at [557, 87] on button "Add" at bounding box center [545, 82] width 67 height 29
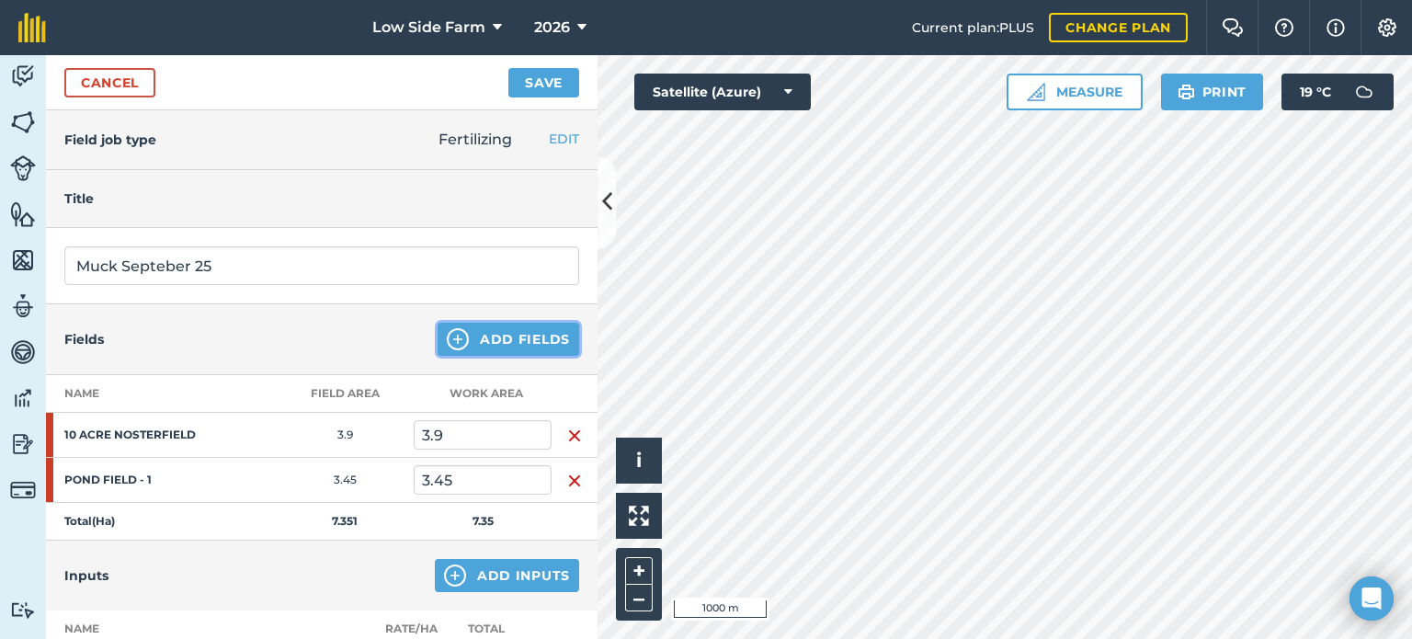
click at [487, 337] on button "Add Fields" at bounding box center [509, 339] width 142 height 33
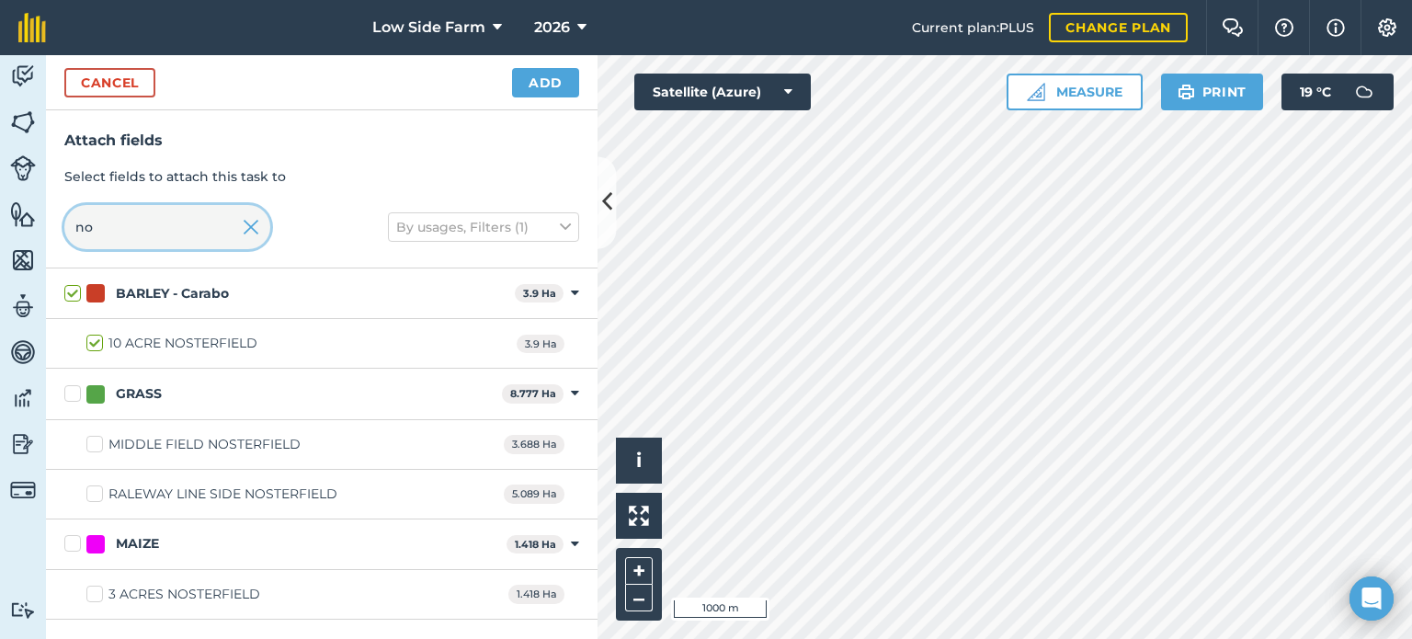
click at [163, 234] on input "no" at bounding box center [167, 227] width 206 height 44
type input "n"
checkbox input "false"
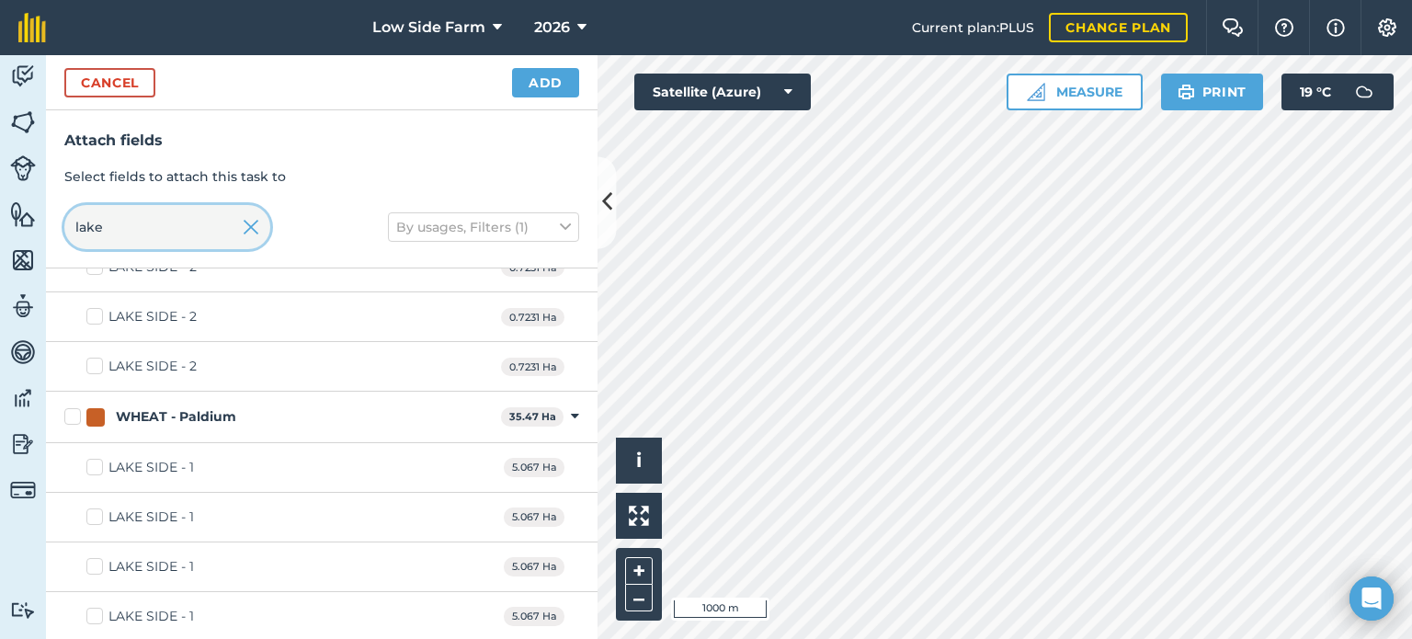
scroll to position [276, 0]
type input "lake"
click at [100, 468] on label "LAKE SIDE - 1" at bounding box center [140, 466] width 108 height 19
click at [98, 468] on input "LAKE SIDE - 1" at bounding box center [92, 463] width 12 height 12
checkbox input "true"
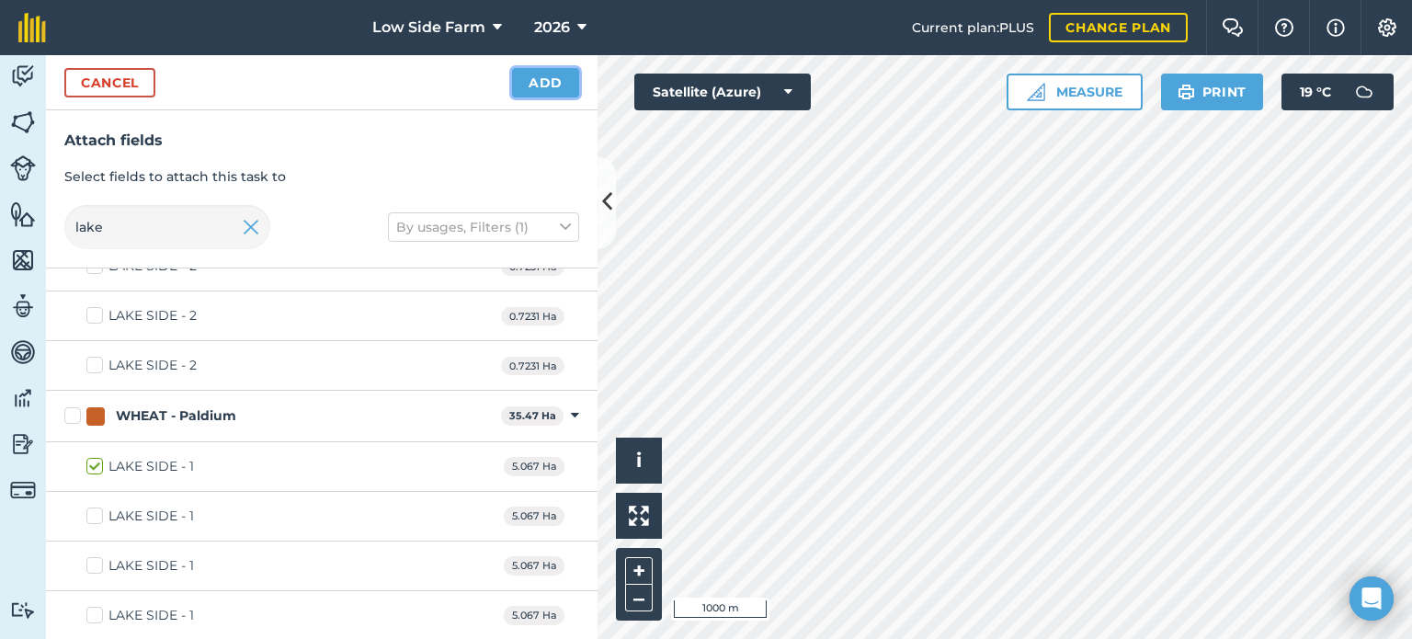
click at [561, 79] on button "Add" at bounding box center [545, 82] width 67 height 29
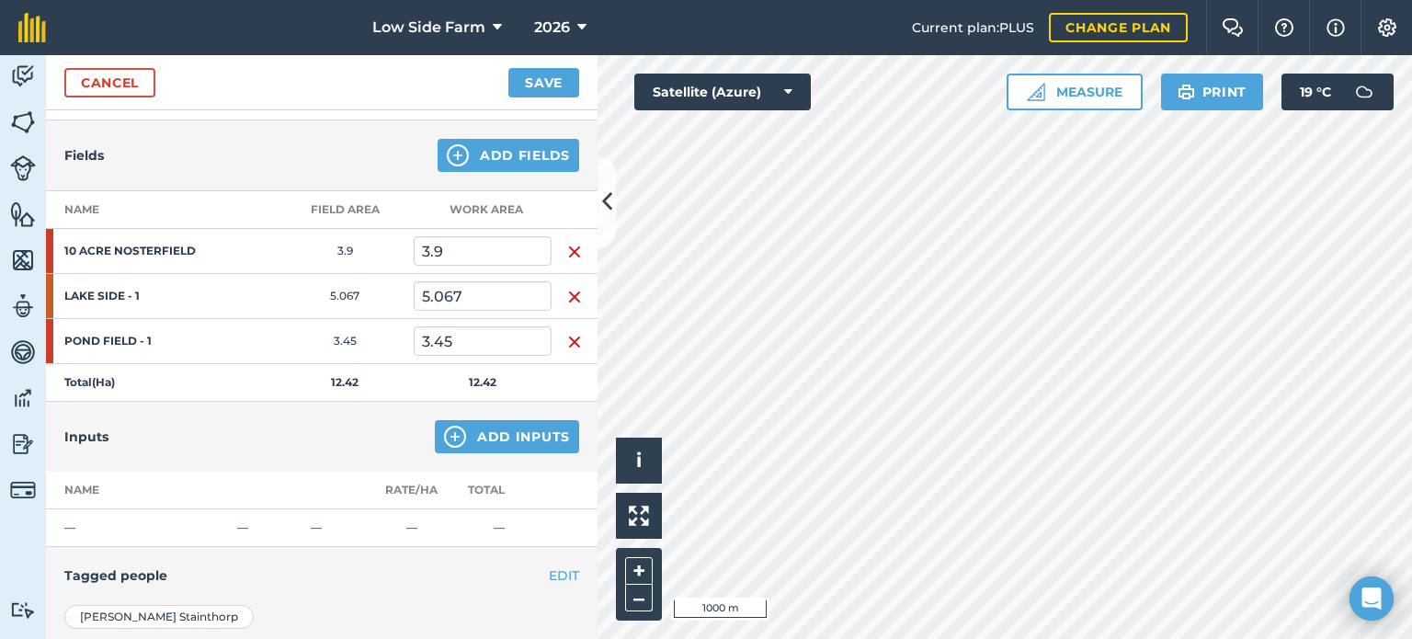
scroll to position [92, 0]
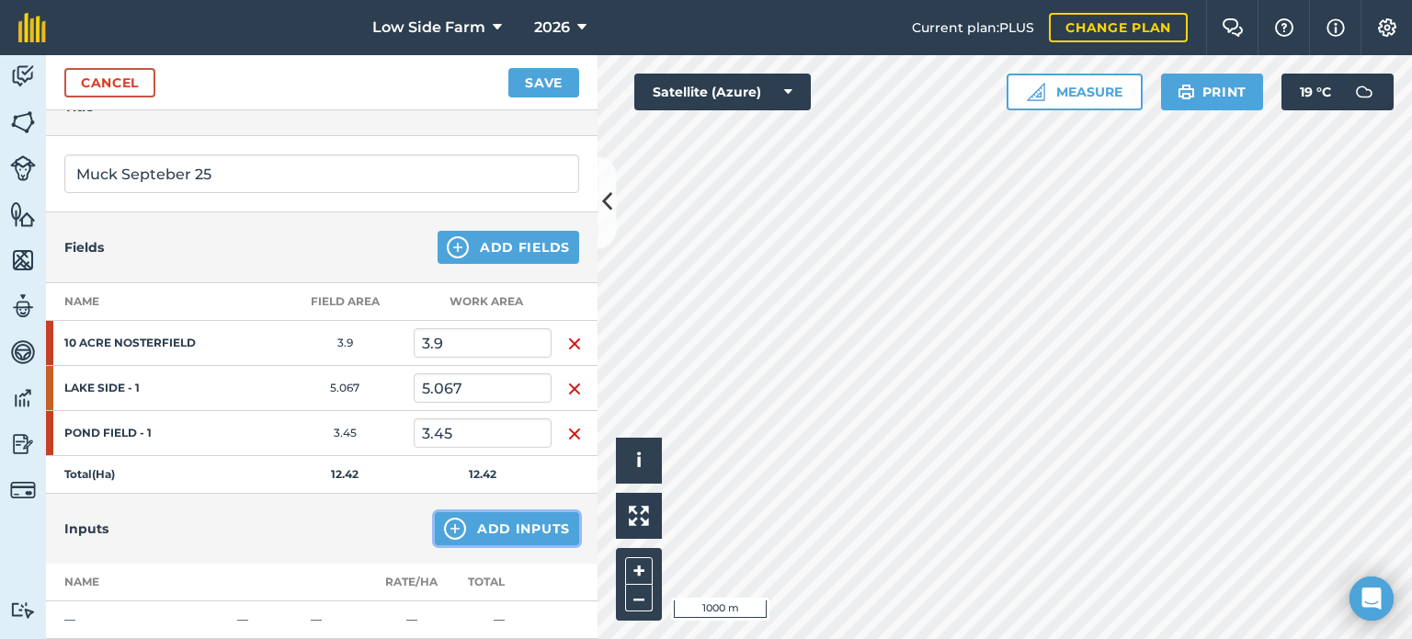
click at [507, 526] on button "Add Inputs" at bounding box center [507, 528] width 144 height 33
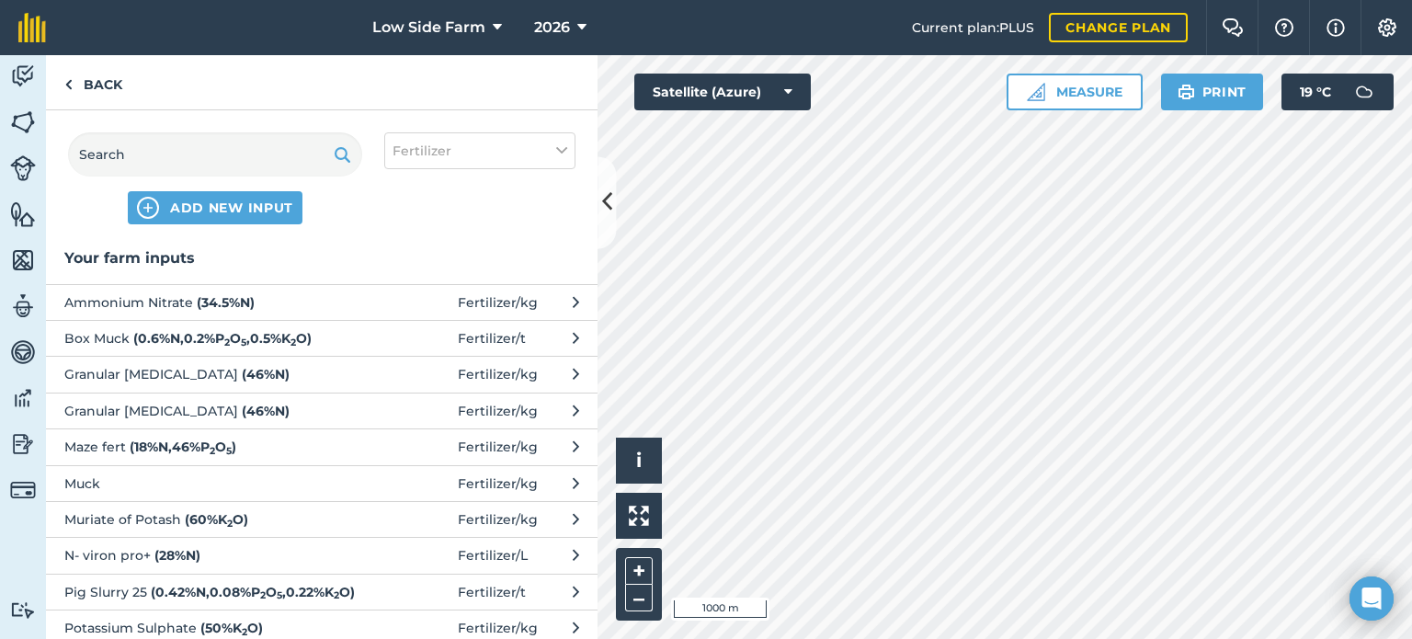
click at [149, 336] on strong "( 0.6 % N , 0.2 % P 2 O 5 , 0.5 % K 2 O )" at bounding box center [222, 338] width 178 height 17
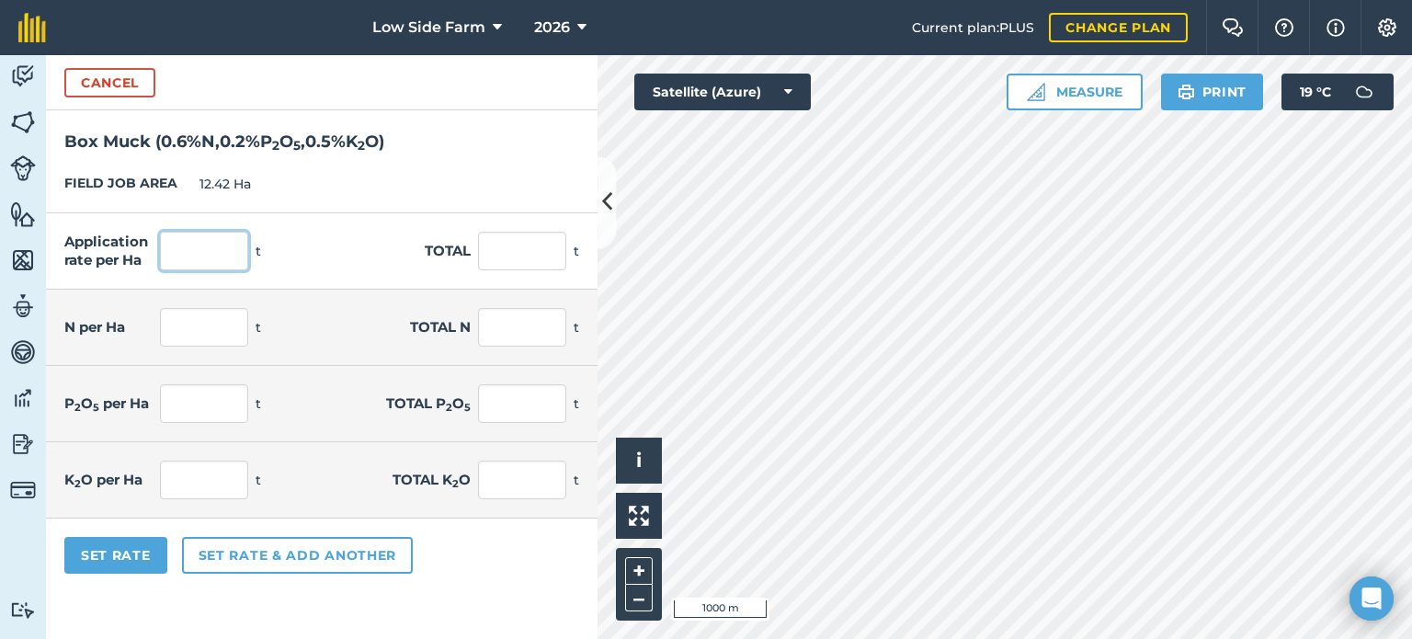
click at [199, 261] on input "text" at bounding box center [204, 251] width 88 height 39
type input "25"
type input "310.5"
type input "0.15"
type input "1.863"
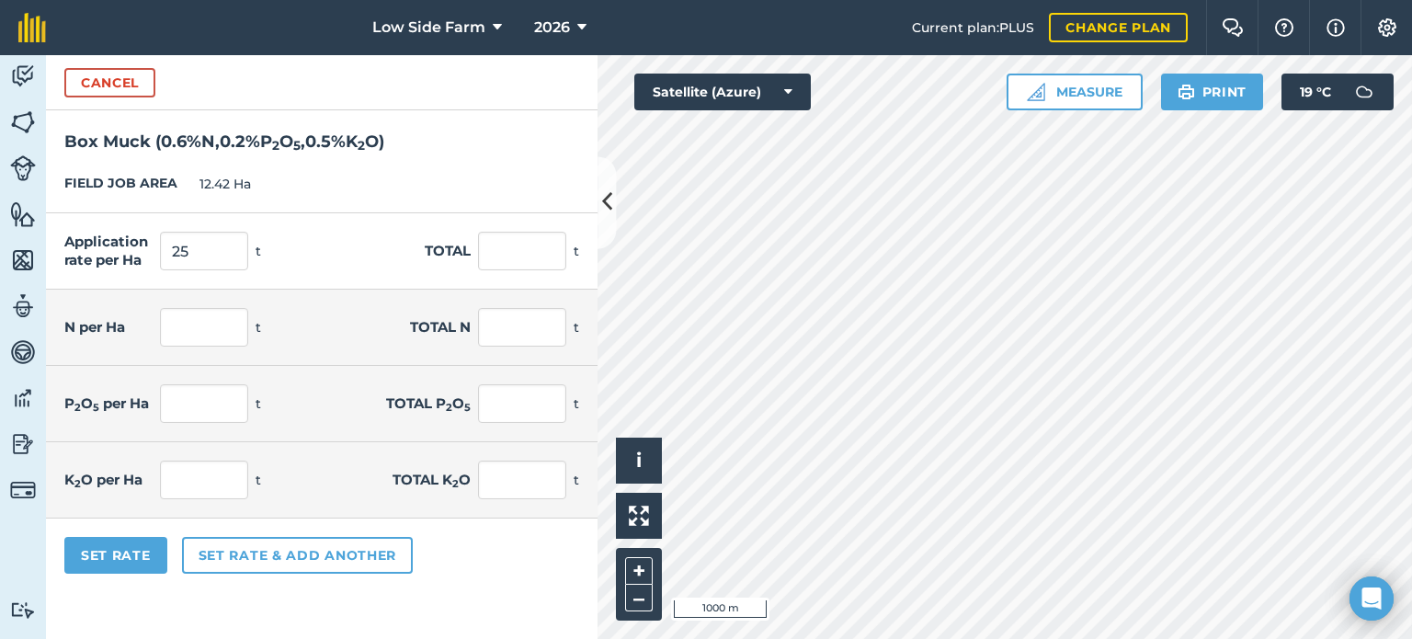
type input "0.05"
type input "0.621"
type input "0.125"
type input "1.553"
click at [342, 223] on div "Application rate per Ha 25 t Total 310.5 t" at bounding box center [322, 251] width 552 height 76
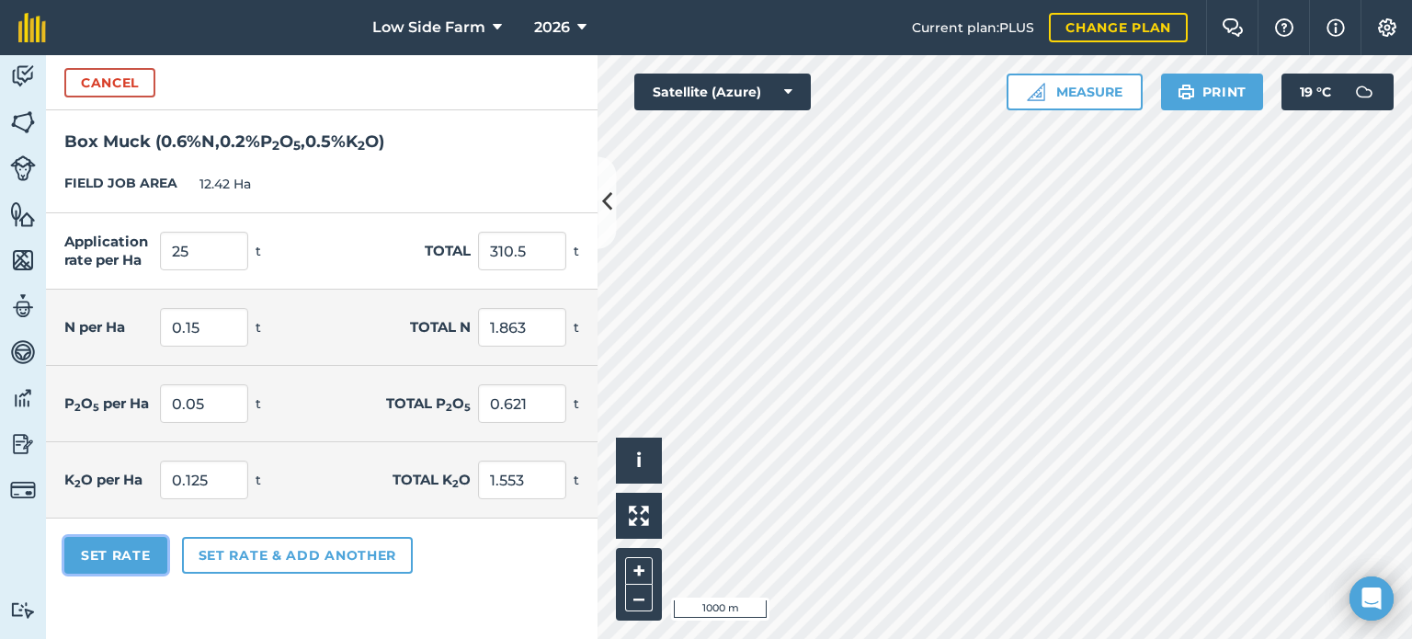
click at [144, 558] on button "Set Rate" at bounding box center [115, 555] width 103 height 37
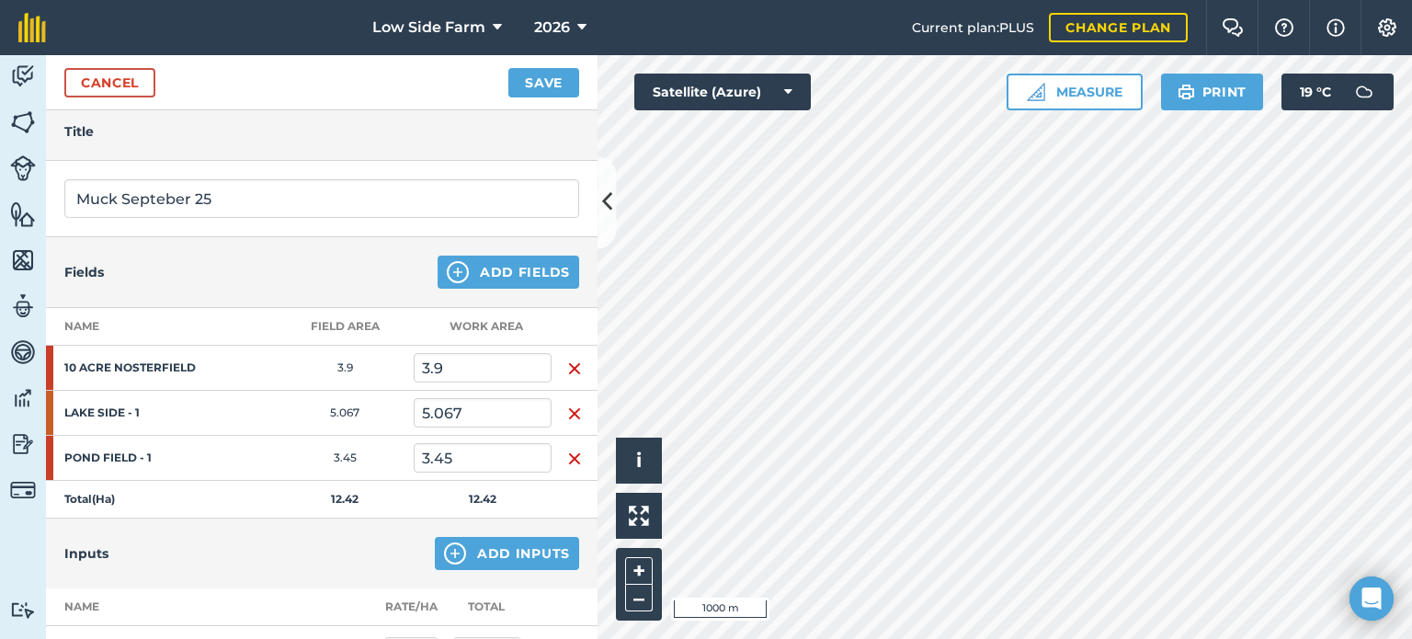
scroll to position [0, 0]
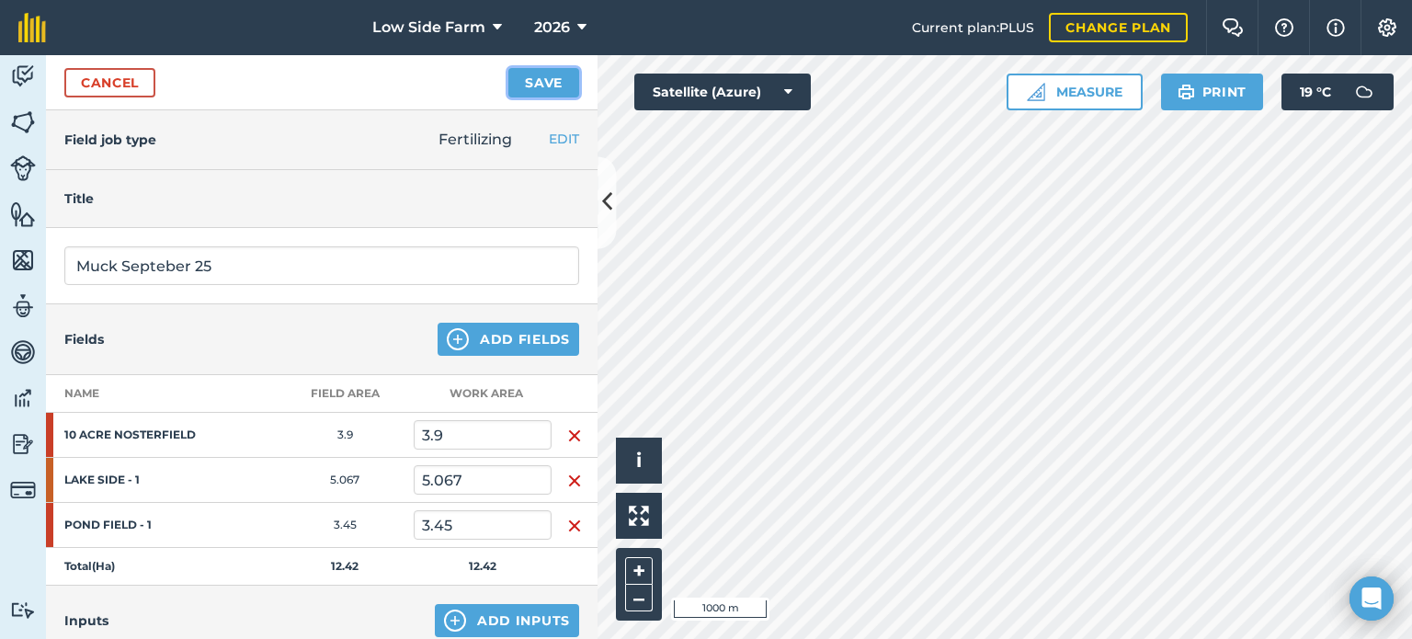
click at [555, 76] on button "Save" at bounding box center [543, 82] width 71 height 29
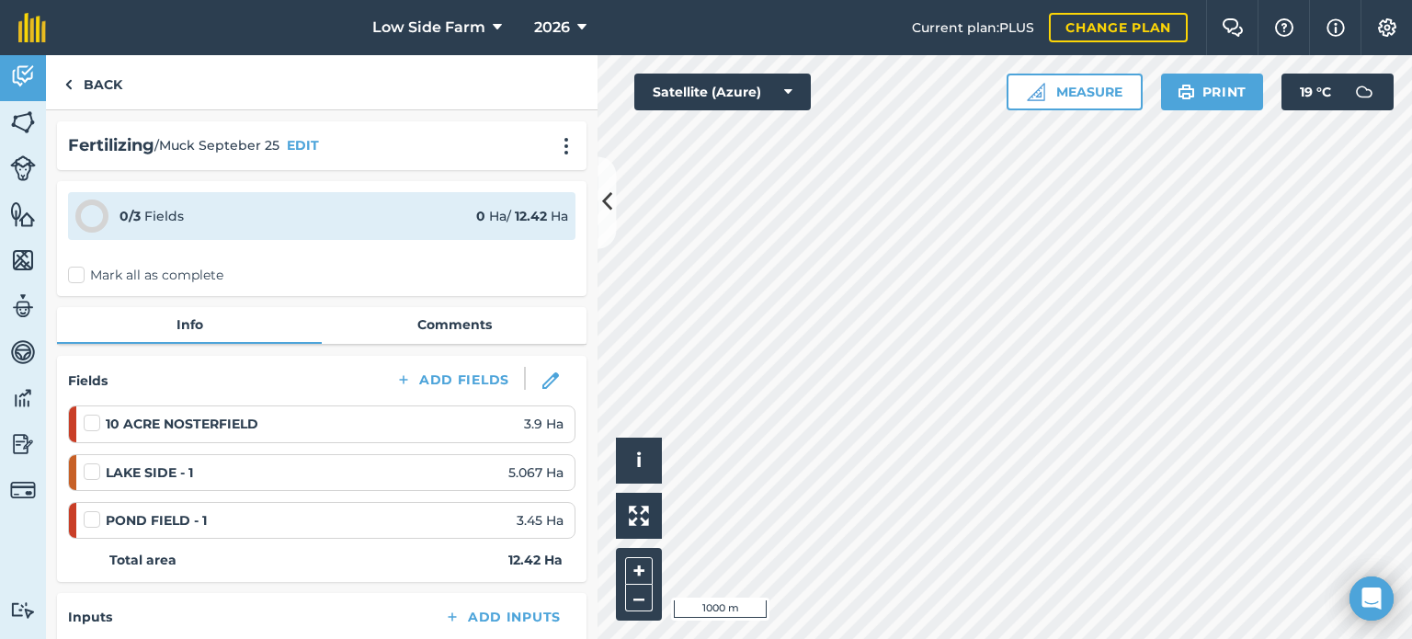
click at [91, 414] on label at bounding box center [95, 414] width 22 height 0
click at [91, 421] on input "checkbox" at bounding box center [90, 420] width 12 height 12
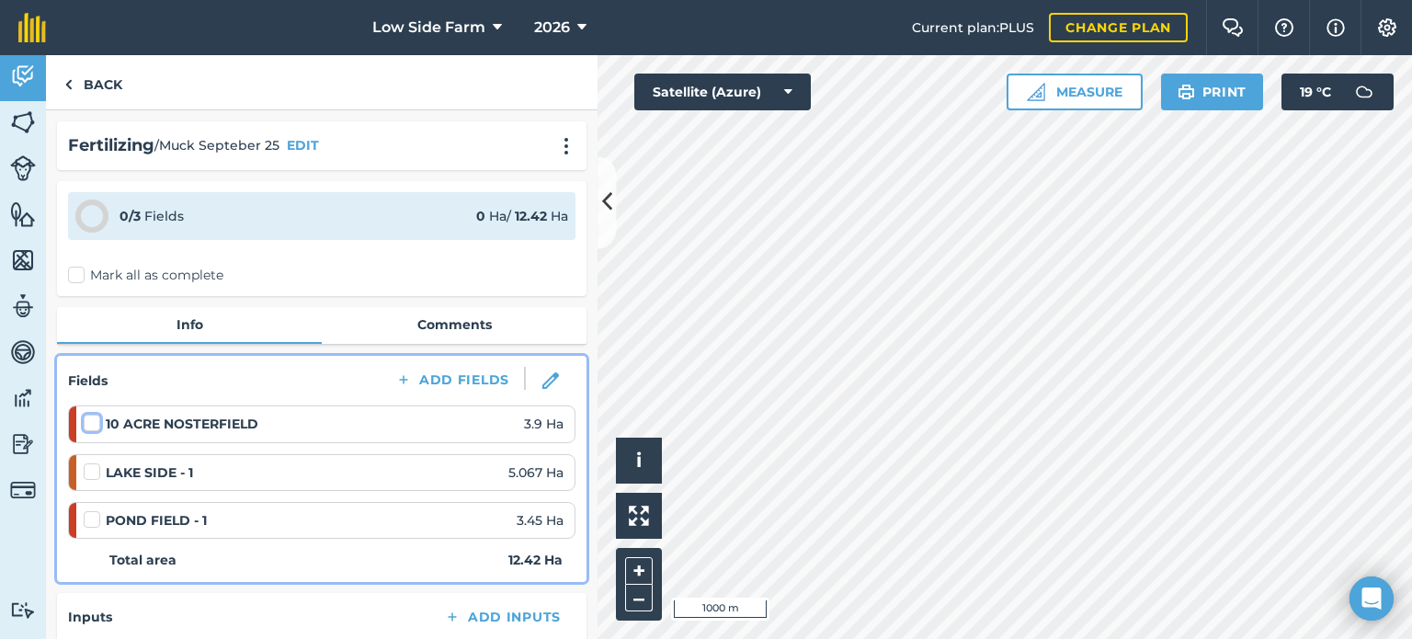
checkbox input "false"
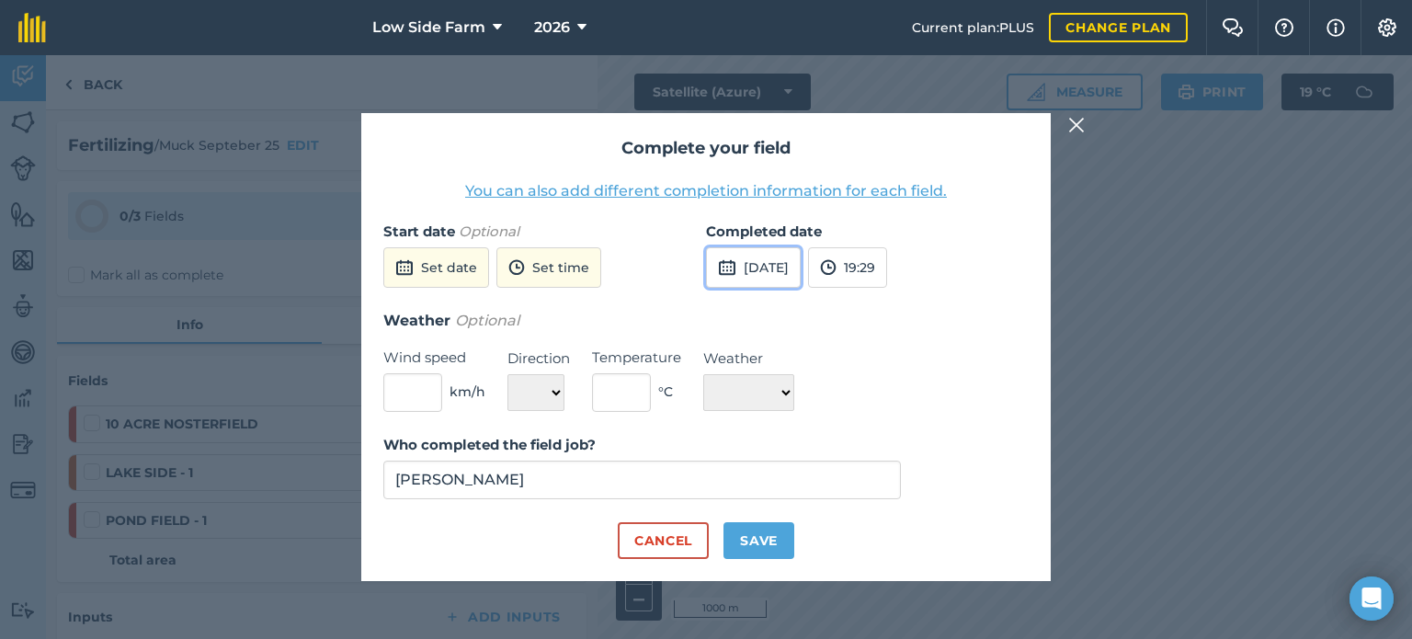
click at [801, 267] on button "[DATE]" at bounding box center [753, 267] width 95 height 40
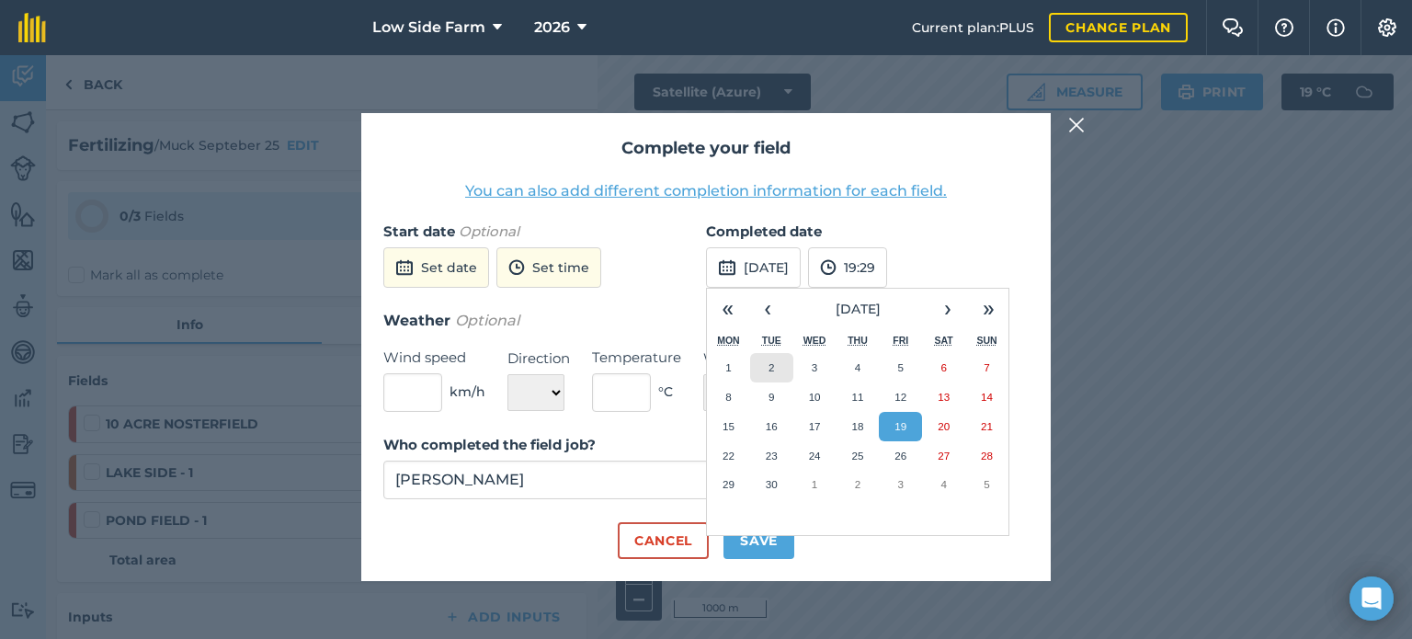
click at [776, 370] on button "2" at bounding box center [771, 367] width 43 height 29
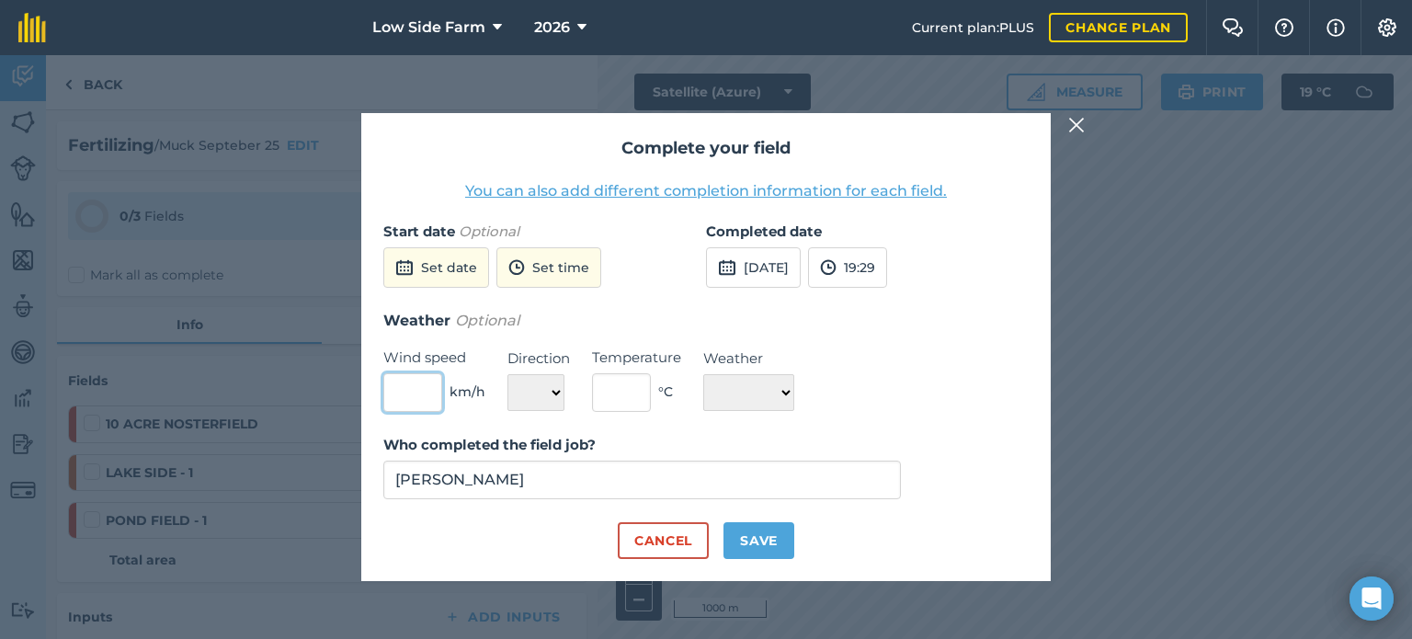
click at [420, 393] on input "text" at bounding box center [412, 392] width 59 height 39
type input "3"
click at [537, 394] on select "N NE E SE S SW W NW" at bounding box center [535, 392] width 57 height 37
select select "W"
click at [507, 374] on select "N NE E SE S SW W NW" at bounding box center [535, 392] width 57 height 37
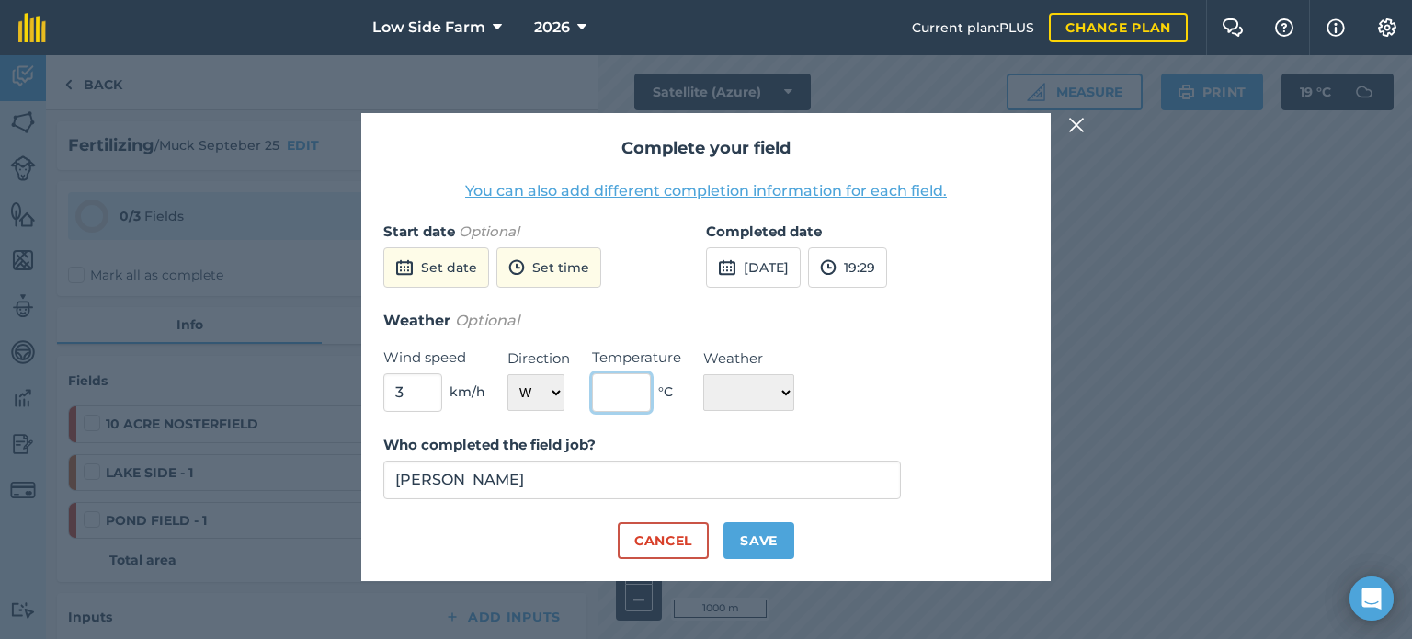
click at [610, 389] on input "text" at bounding box center [621, 392] width 59 height 39
type input "15"
click at [732, 385] on select "☀️ Sunny 🌧 Rainy ⛅️ Cloudy 🌨 Snow ❄️ Icy" at bounding box center [748, 392] width 91 height 37
select select "Sunny"
click at [703, 374] on select "☀️ Sunny 🌧 Rainy ⛅️ Cloudy 🌨 Snow ❄️ Icy" at bounding box center [748, 392] width 91 height 37
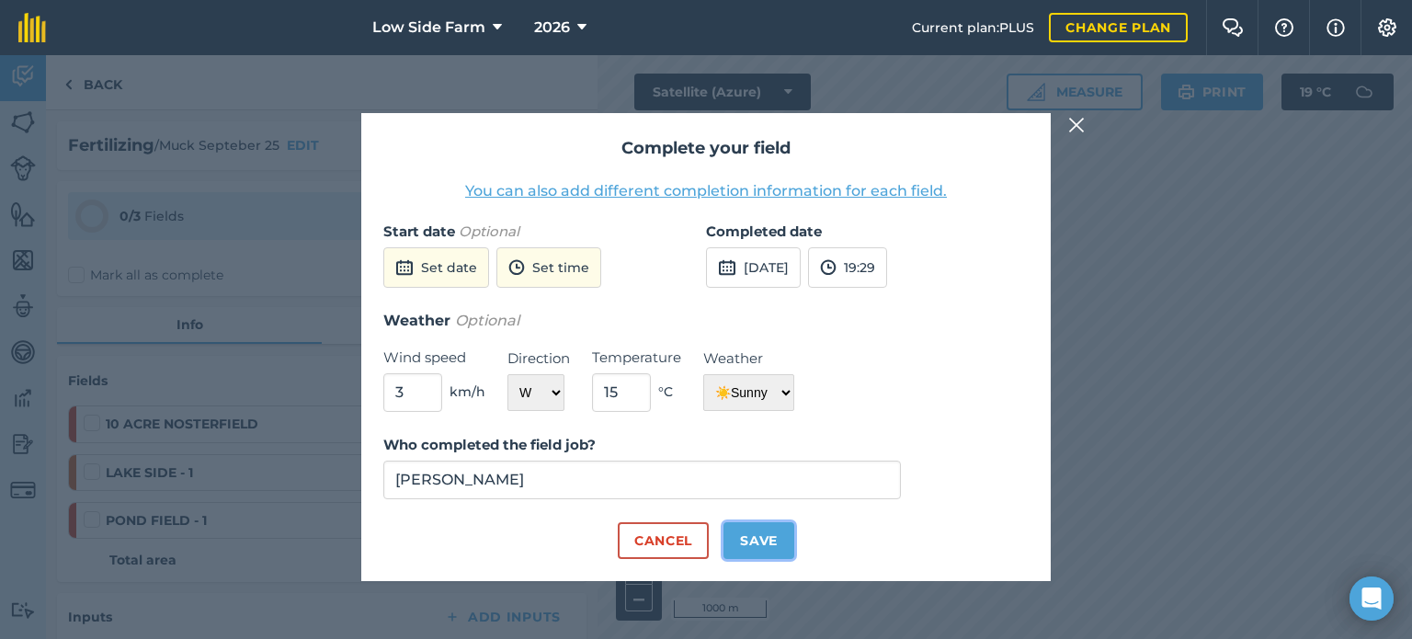
click at [758, 548] on button "Save" at bounding box center [758, 540] width 71 height 37
checkbox input "true"
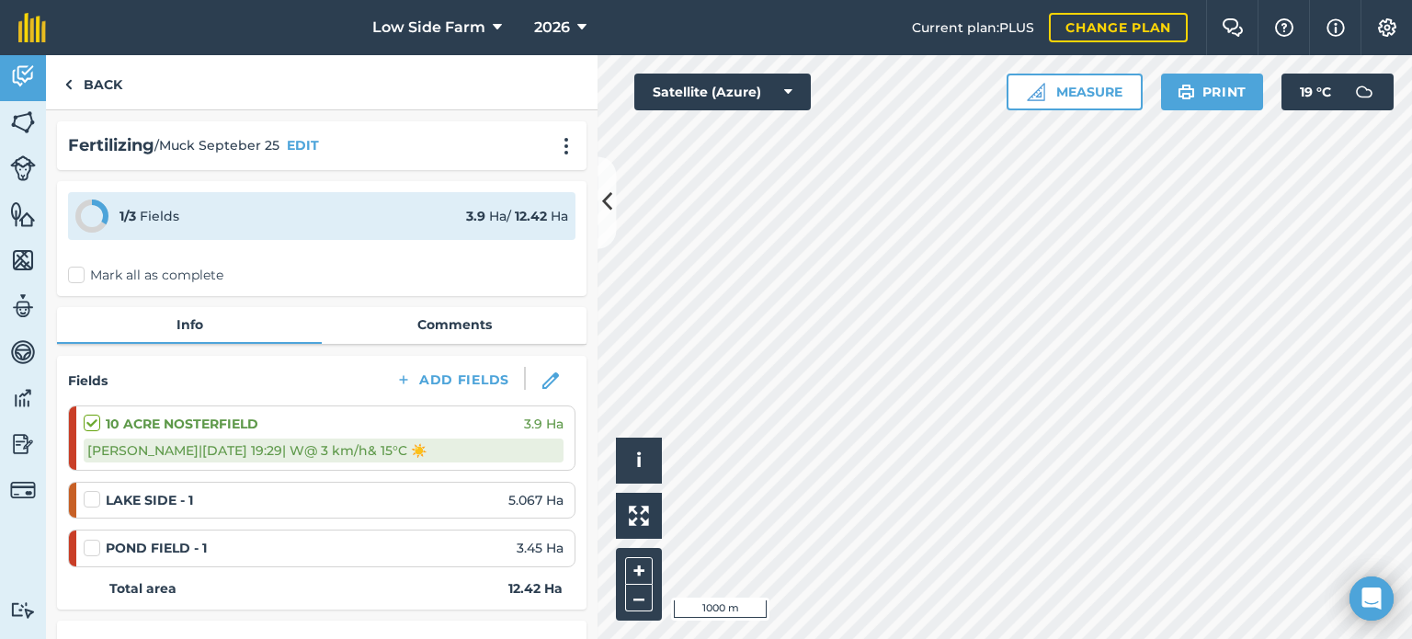
click at [89, 490] on label at bounding box center [95, 490] width 22 height 0
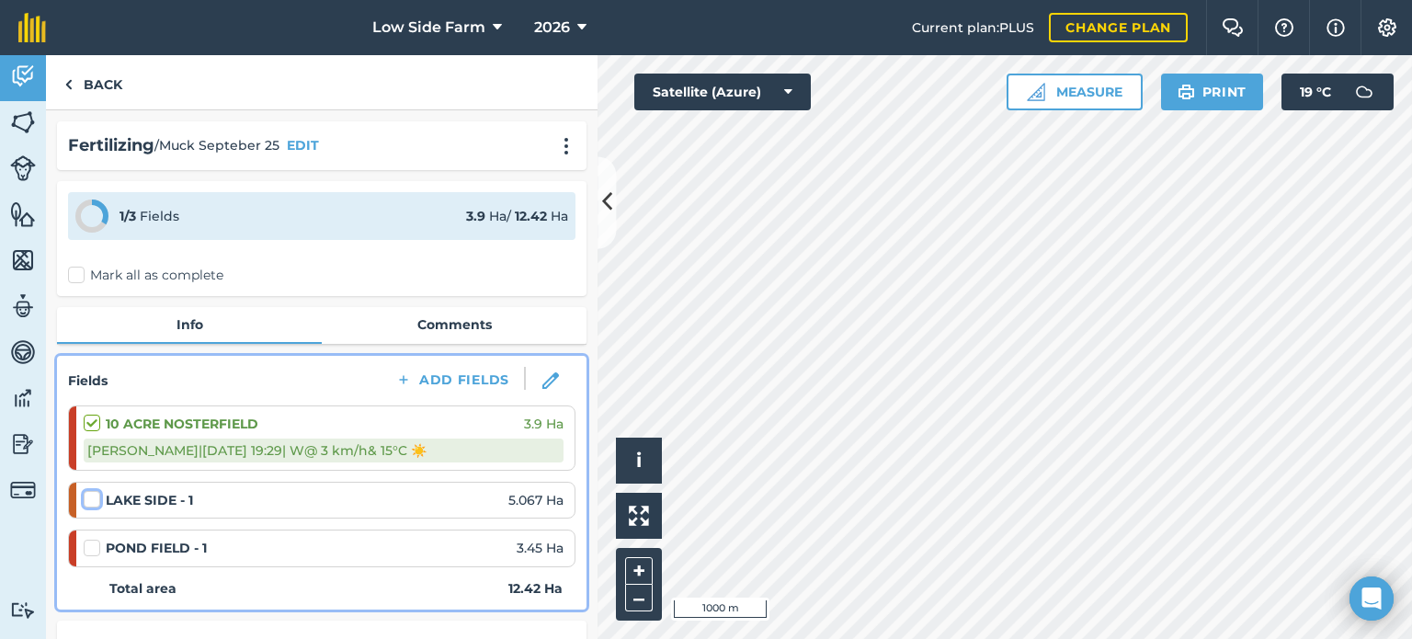
click at [89, 496] on input "checkbox" at bounding box center [90, 496] width 12 height 12
checkbox input "false"
select select "W"
select select "Sunny"
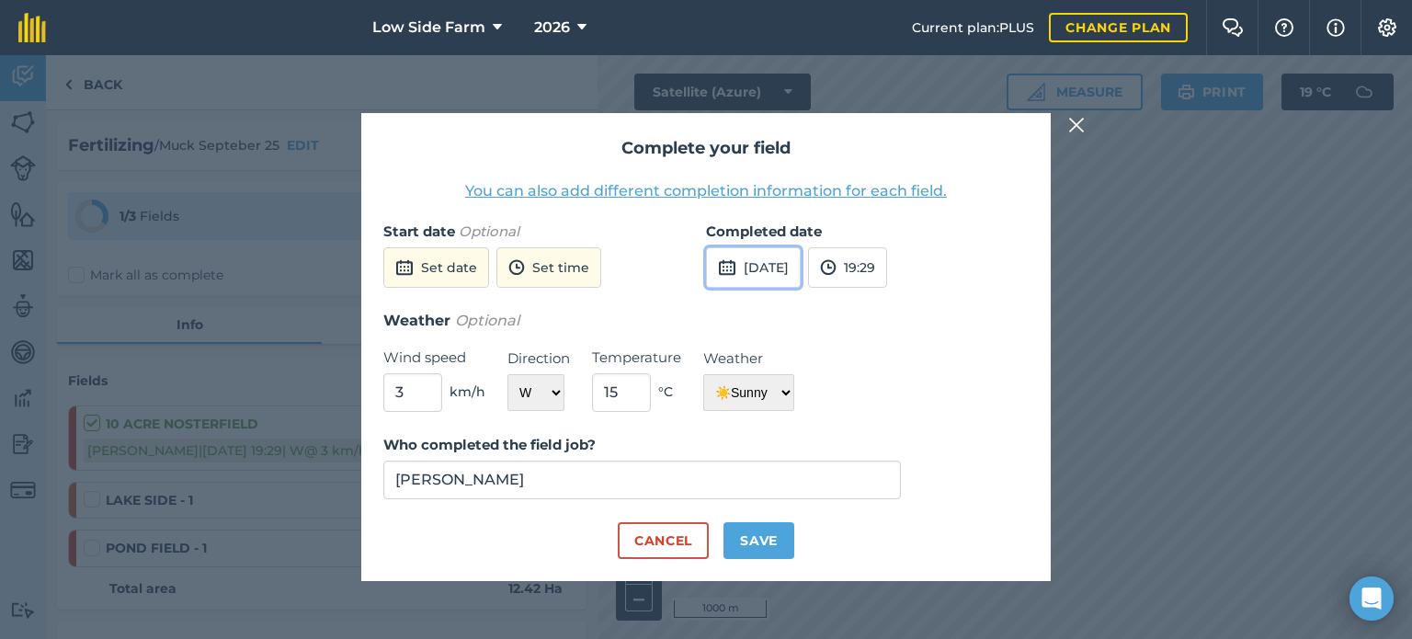
click at [746, 271] on button "[DATE]" at bounding box center [753, 267] width 95 height 40
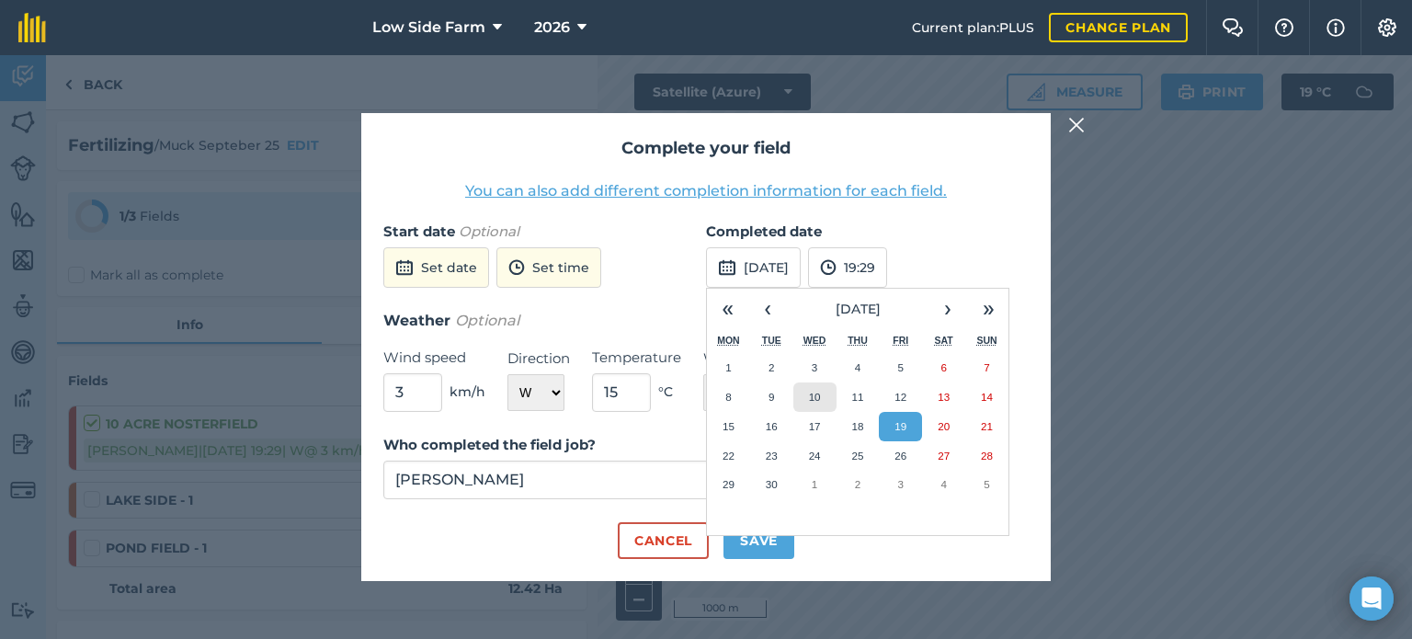
click at [824, 396] on button "10" at bounding box center [814, 396] width 43 height 29
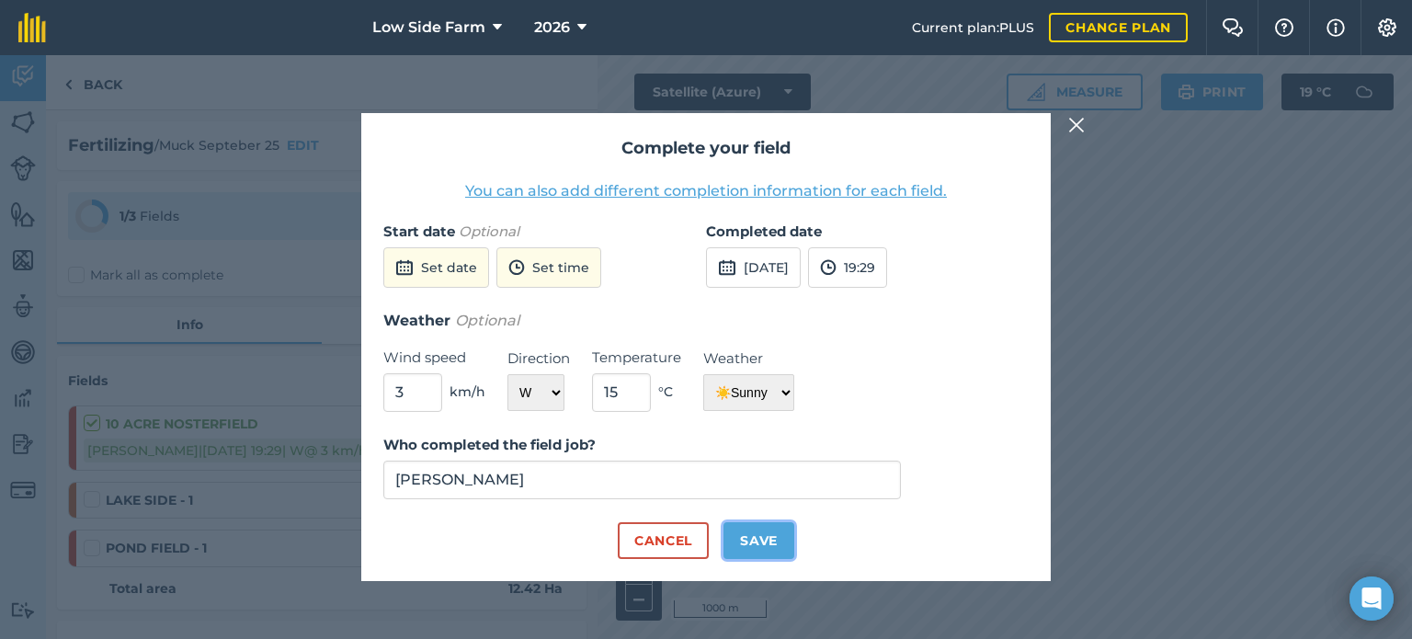
click at [765, 532] on button "Save" at bounding box center [758, 540] width 71 height 37
checkbox input "true"
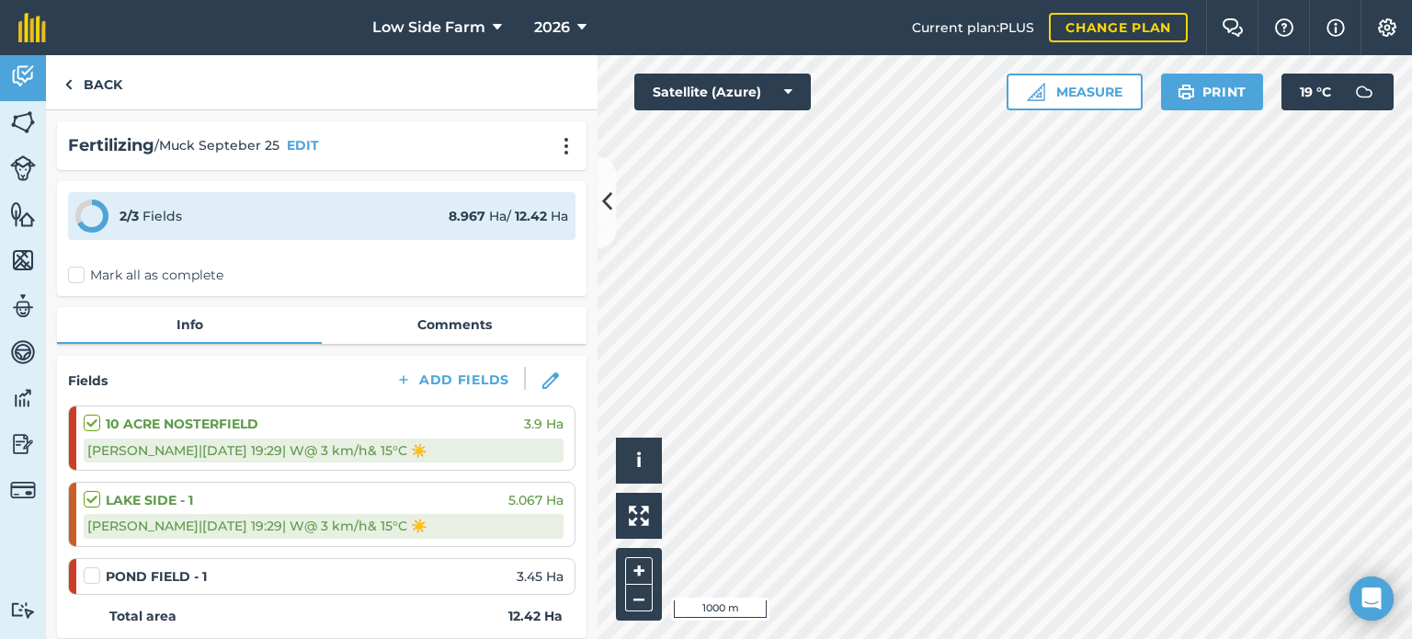
click at [266, 439] on div "[PERSON_NAME] | [DATE] 19:29 | W @ 3 km/h & 15 ° C ☀️" at bounding box center [324, 451] width 480 height 24
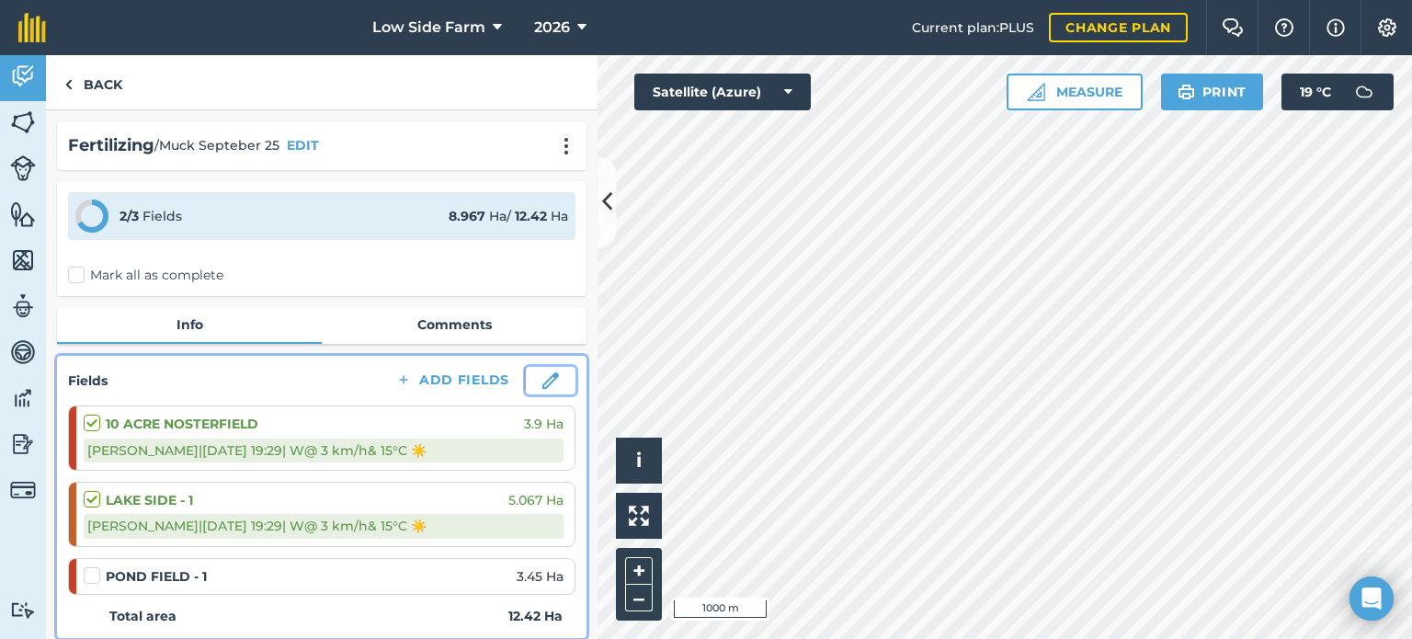
click at [542, 376] on img at bounding box center [550, 380] width 17 height 17
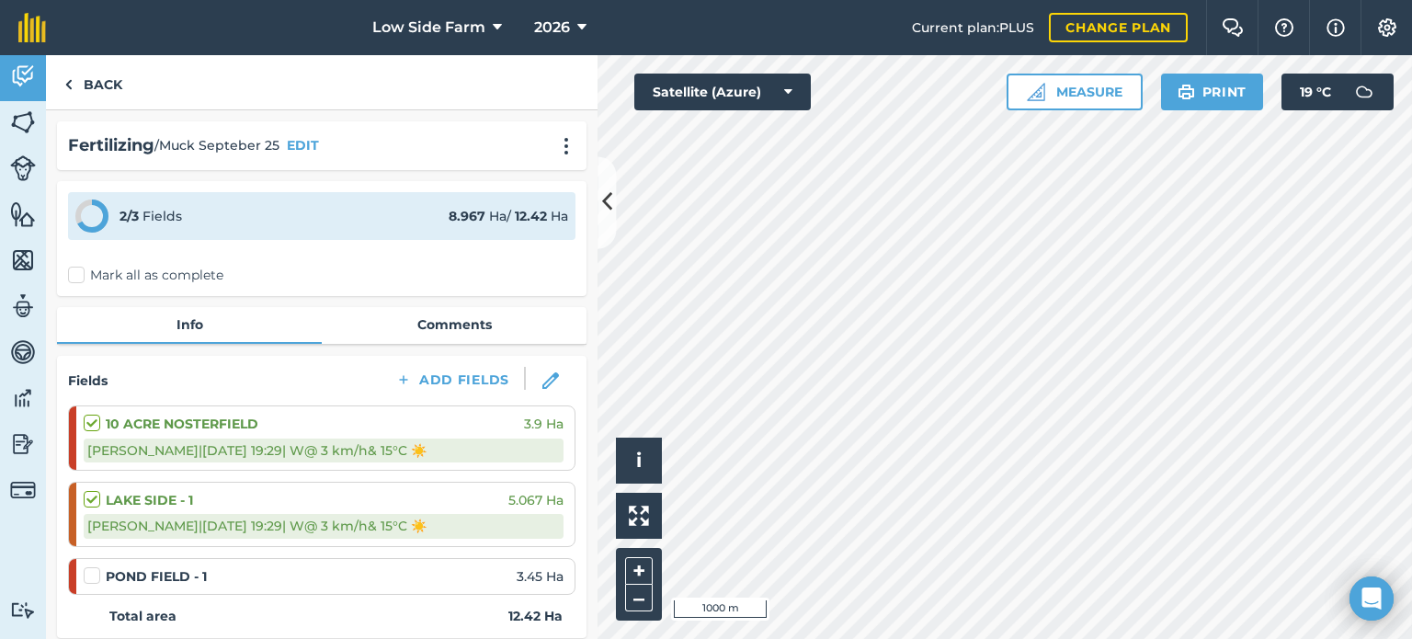
select select "W"
select select "Sunny"
select select "W"
select select "Sunny"
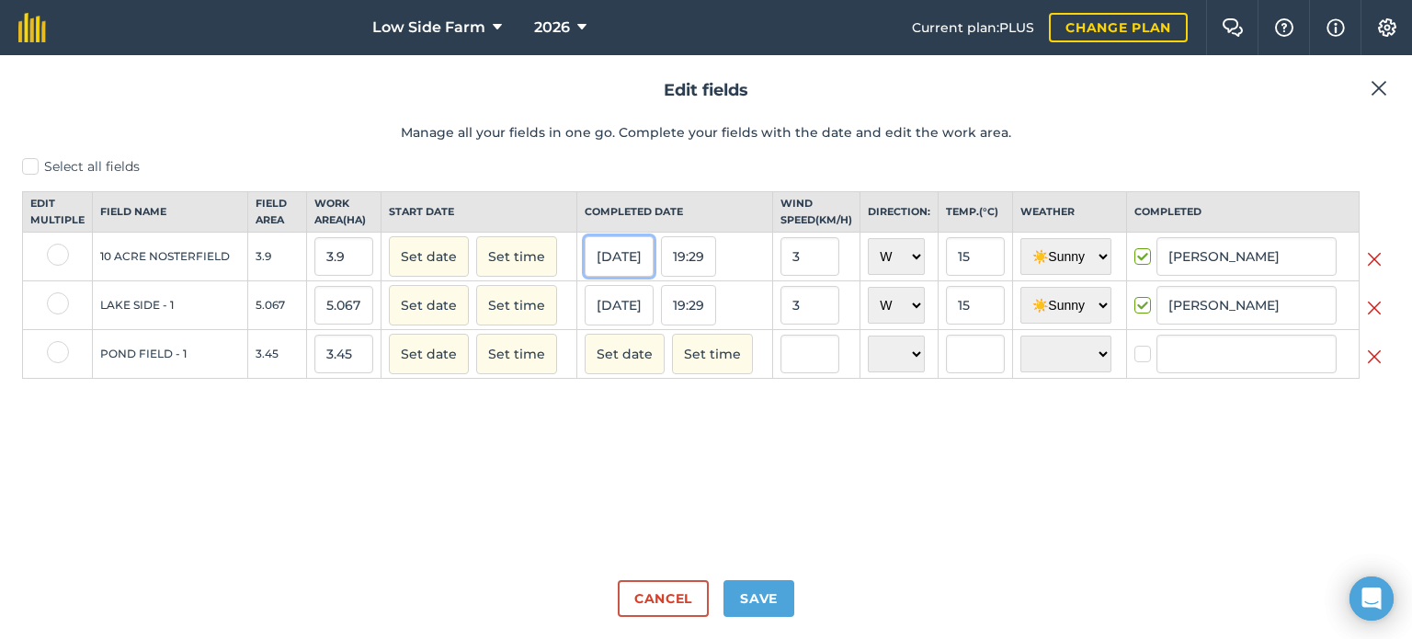
click at [630, 275] on button "[DATE]" at bounding box center [619, 256] width 69 height 40
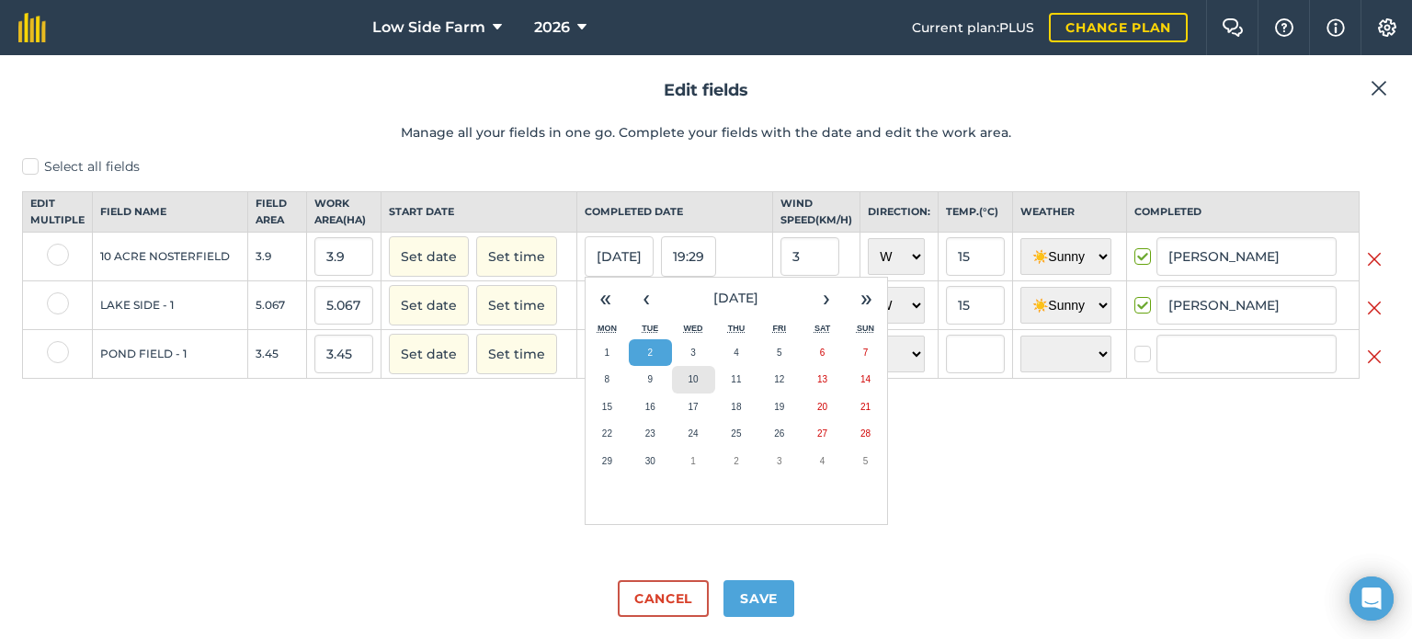
click at [691, 384] on abbr "10" at bounding box center [694, 379] width 10 height 10
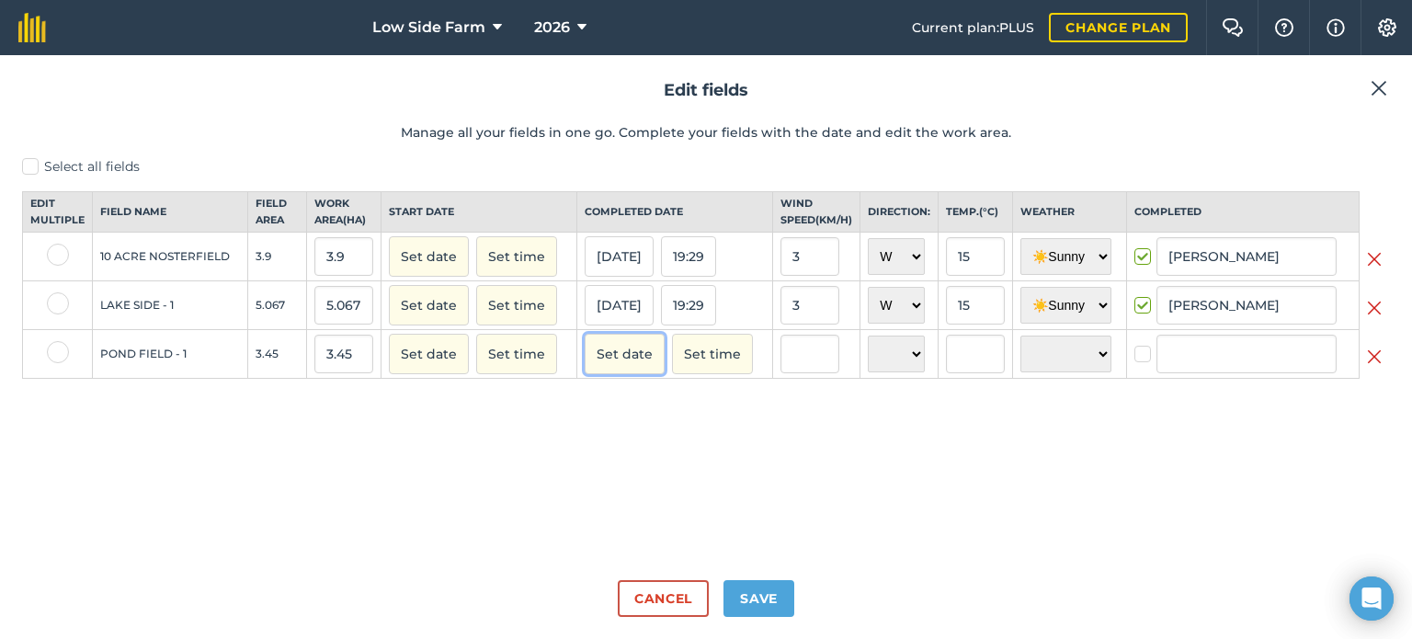
click at [634, 364] on button "Set date" at bounding box center [625, 354] width 80 height 40
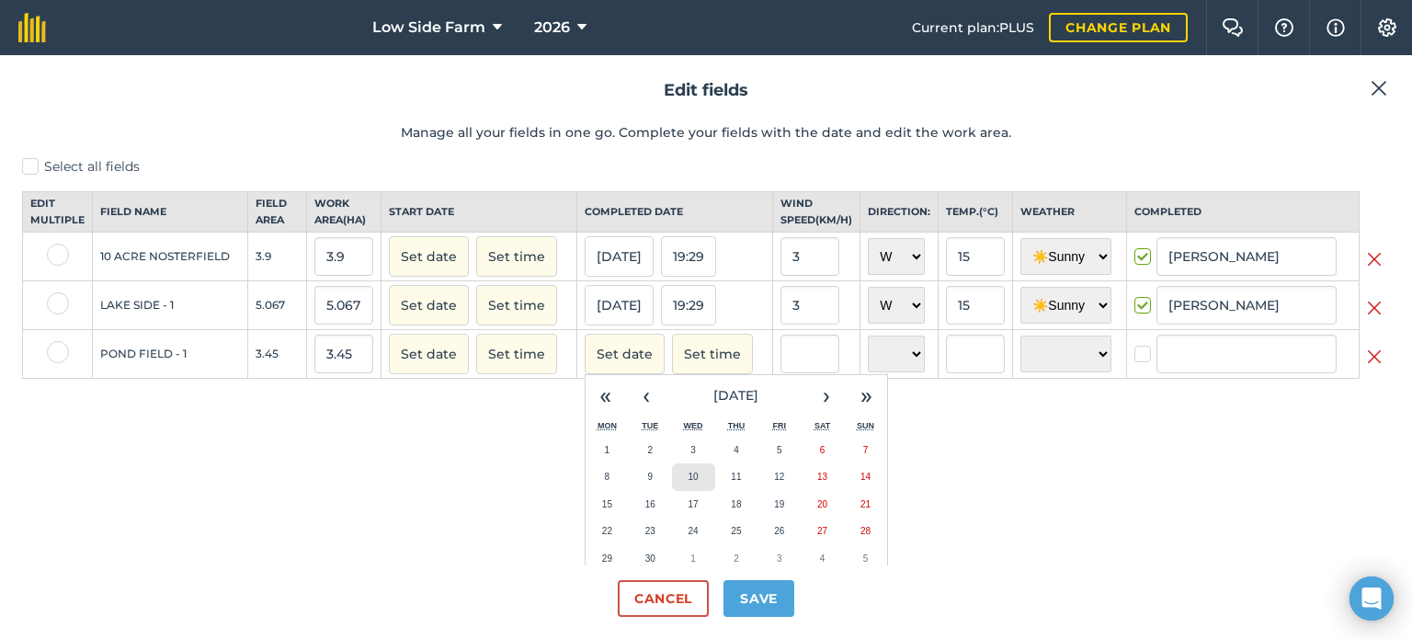
click at [689, 482] on abbr "10" at bounding box center [694, 477] width 10 height 10
checkbox input "true"
type input "[PERSON_NAME]"
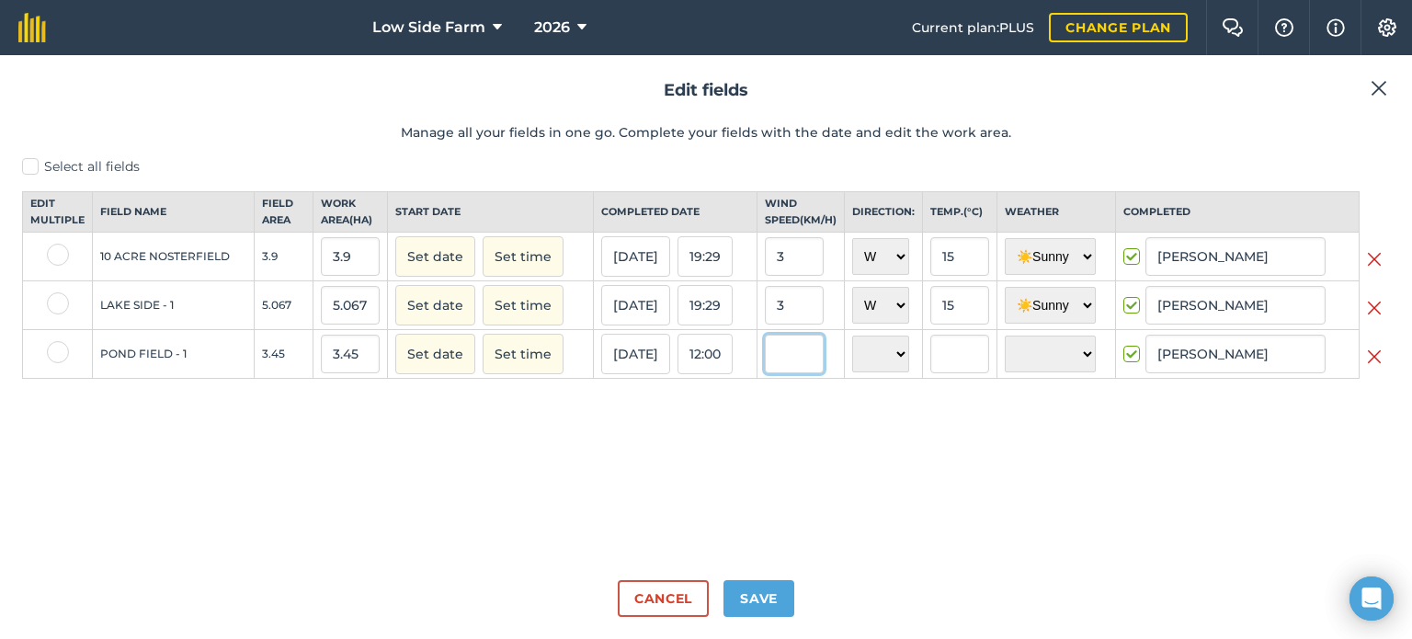
click at [802, 370] on input "text" at bounding box center [794, 354] width 59 height 39
type input "3"
click at [873, 354] on select "N NE E SE S SW W NW" at bounding box center [880, 354] width 57 height 37
select select "W"
click at [852, 351] on select "N NE E SE S SW W NW" at bounding box center [880, 354] width 57 height 37
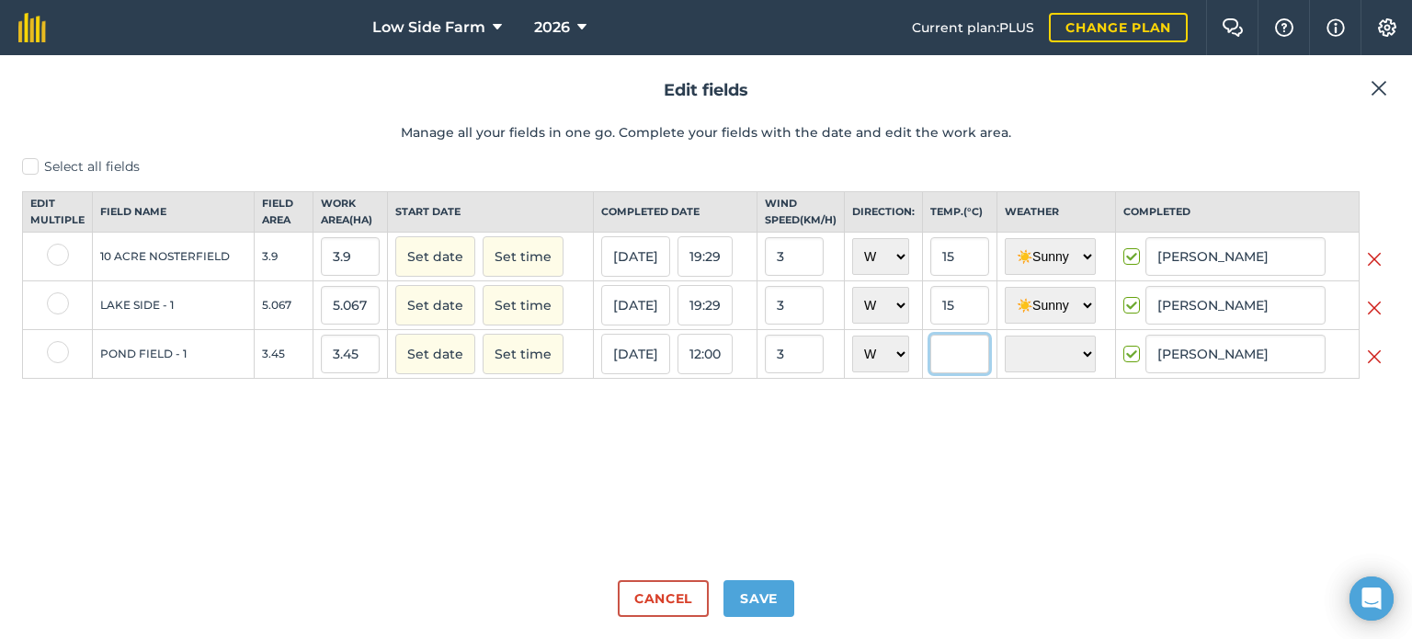
click at [930, 373] on input "text" at bounding box center [959, 354] width 59 height 39
type input "15"
click at [1058, 366] on select "☀️ Sunny 🌧 Rainy ⛅️ Cloudy 🌨 Snow ❄️ Icy" at bounding box center [1050, 354] width 91 height 37
select select "Sunny"
click at [1005, 351] on select "☀️ Sunny 🌧 Rainy ⛅️ Cloudy 🌨 Snow ❄️ Icy" at bounding box center [1050, 354] width 91 height 37
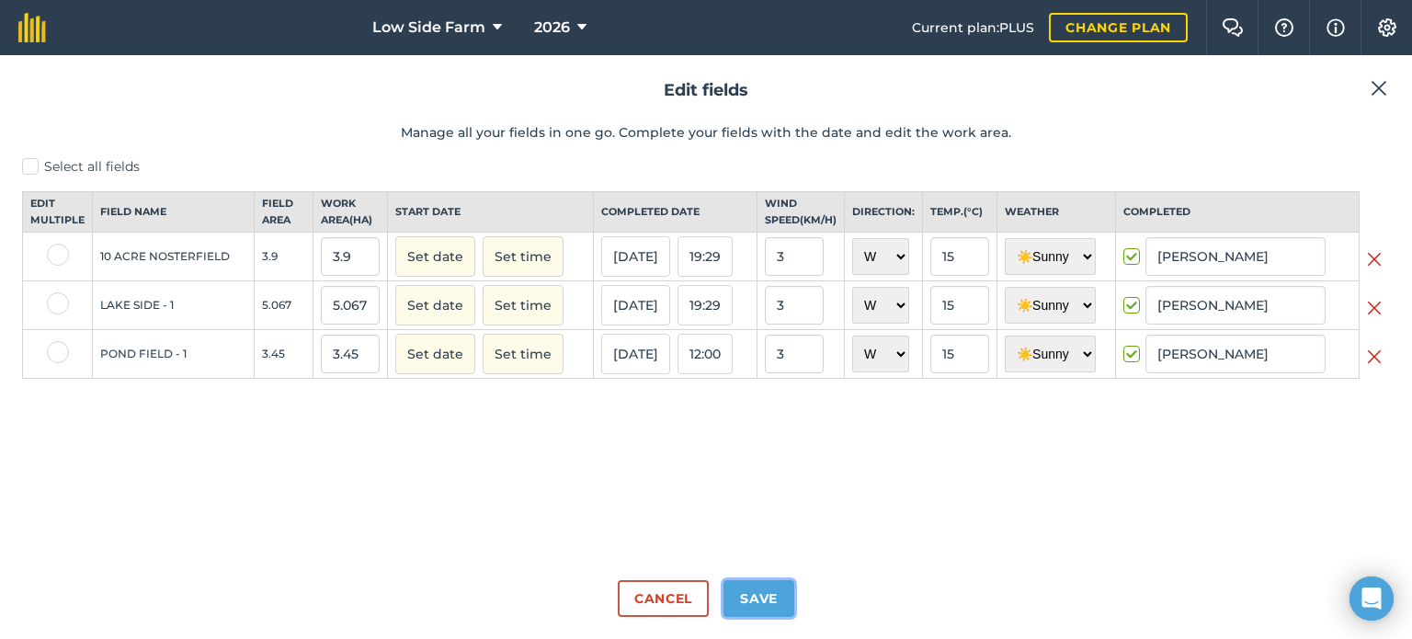
click at [751, 600] on button "Save" at bounding box center [758, 598] width 71 height 37
checkbox input "true"
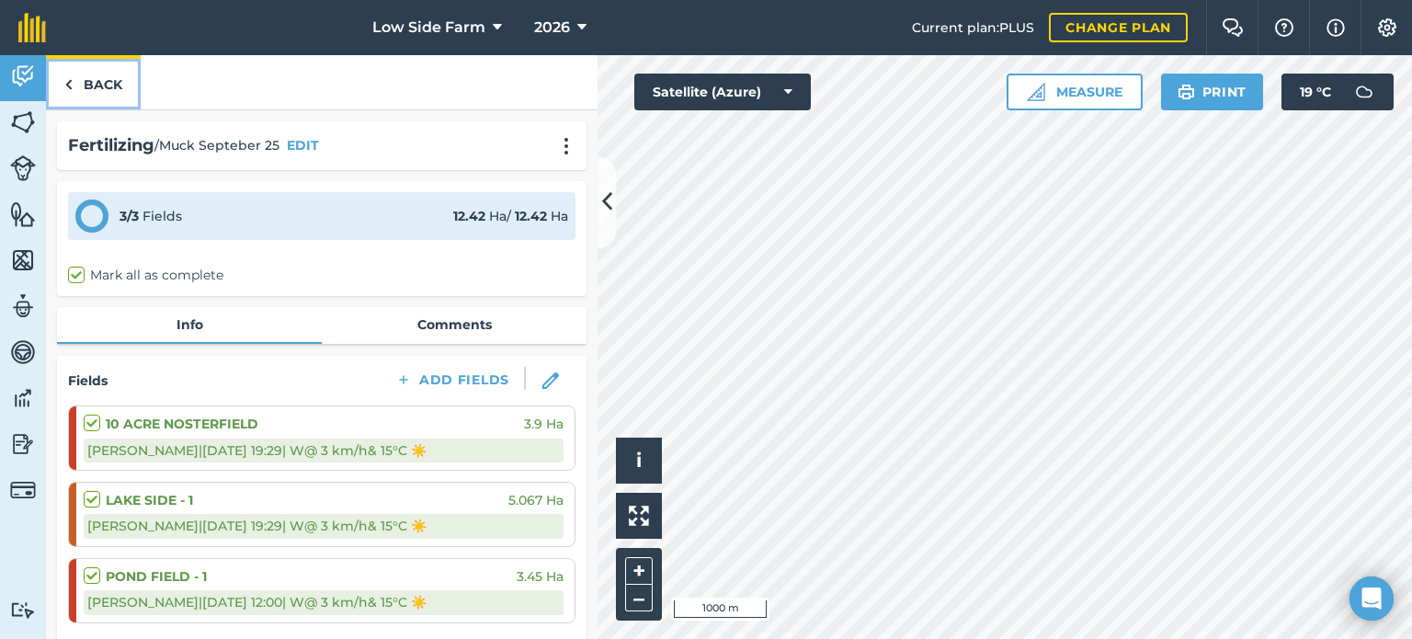
click at [99, 83] on link "Back" at bounding box center [93, 82] width 95 height 54
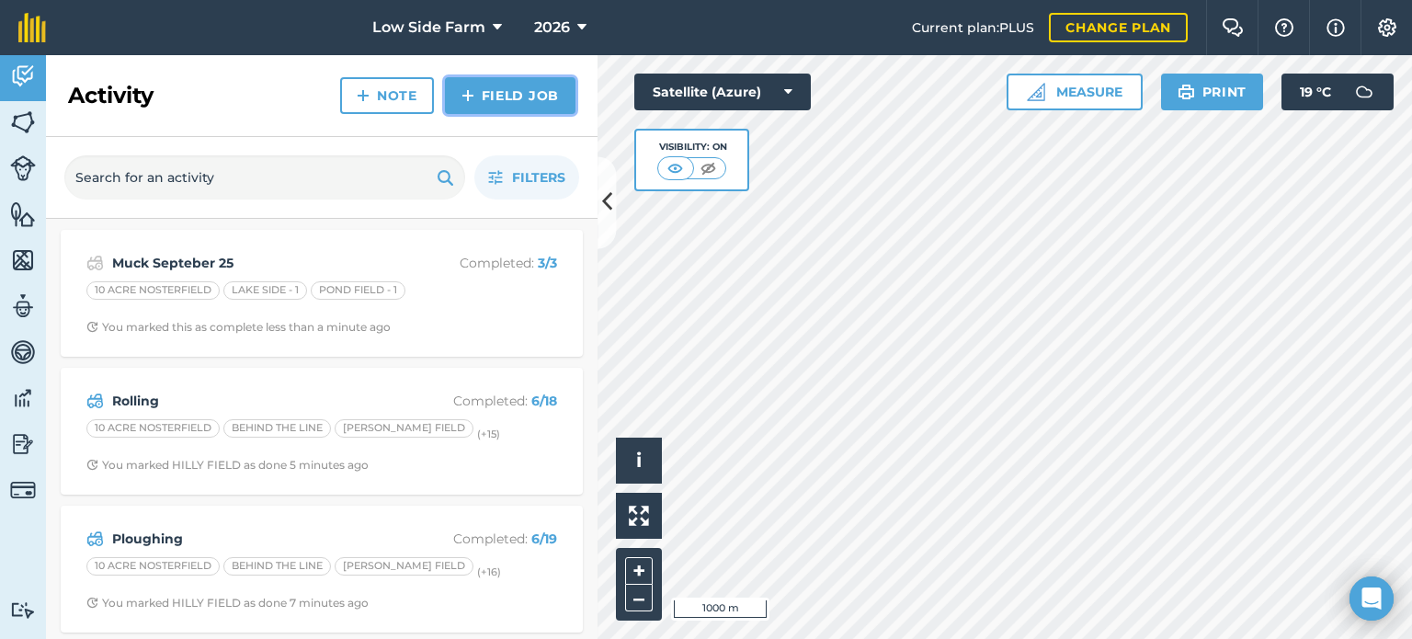
click at [478, 102] on link "Field Job" at bounding box center [510, 95] width 131 height 37
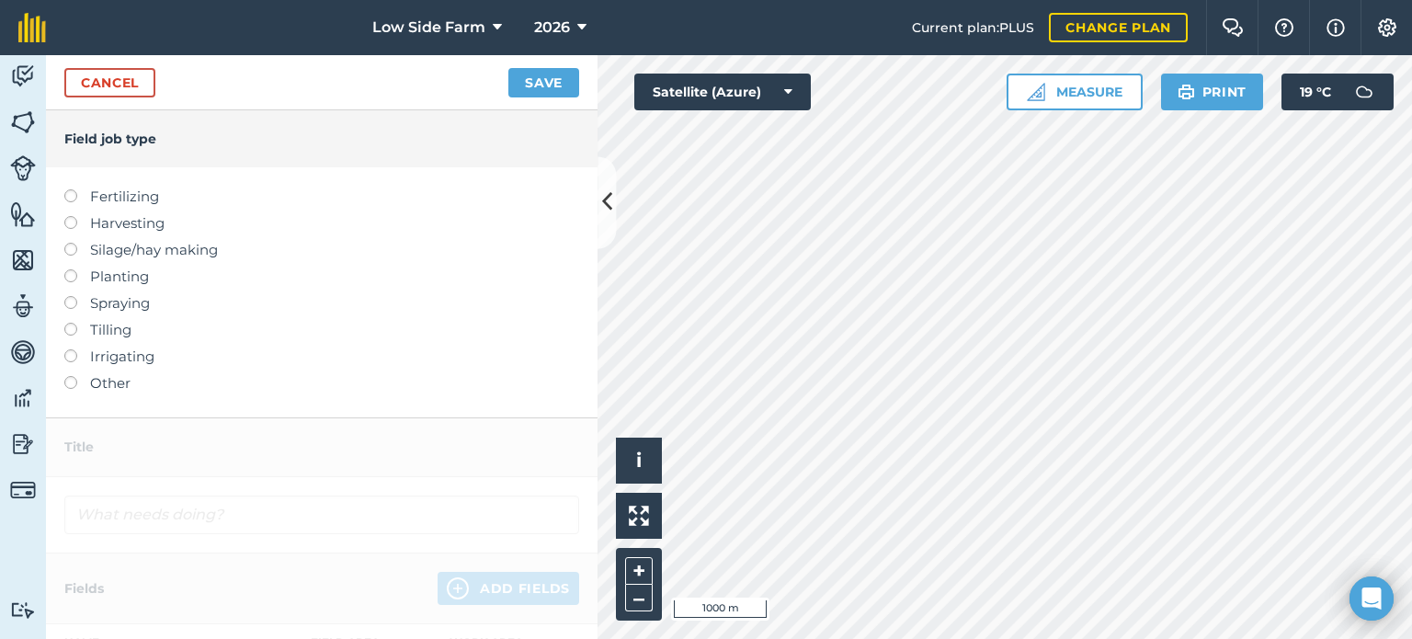
click at [70, 189] on label at bounding box center [77, 189] width 26 height 0
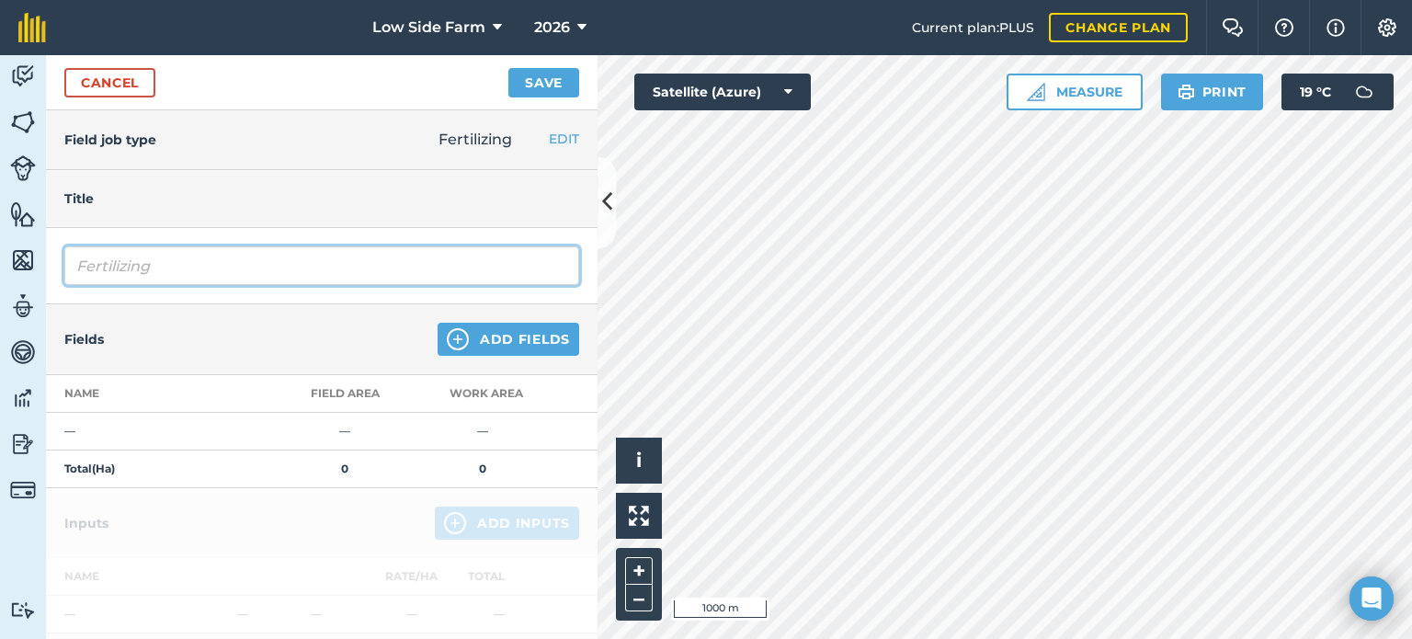
click at [157, 267] on input "Fertilizing" at bounding box center [321, 265] width 515 height 39
type input "F"
type input "Slurry [DATE]"
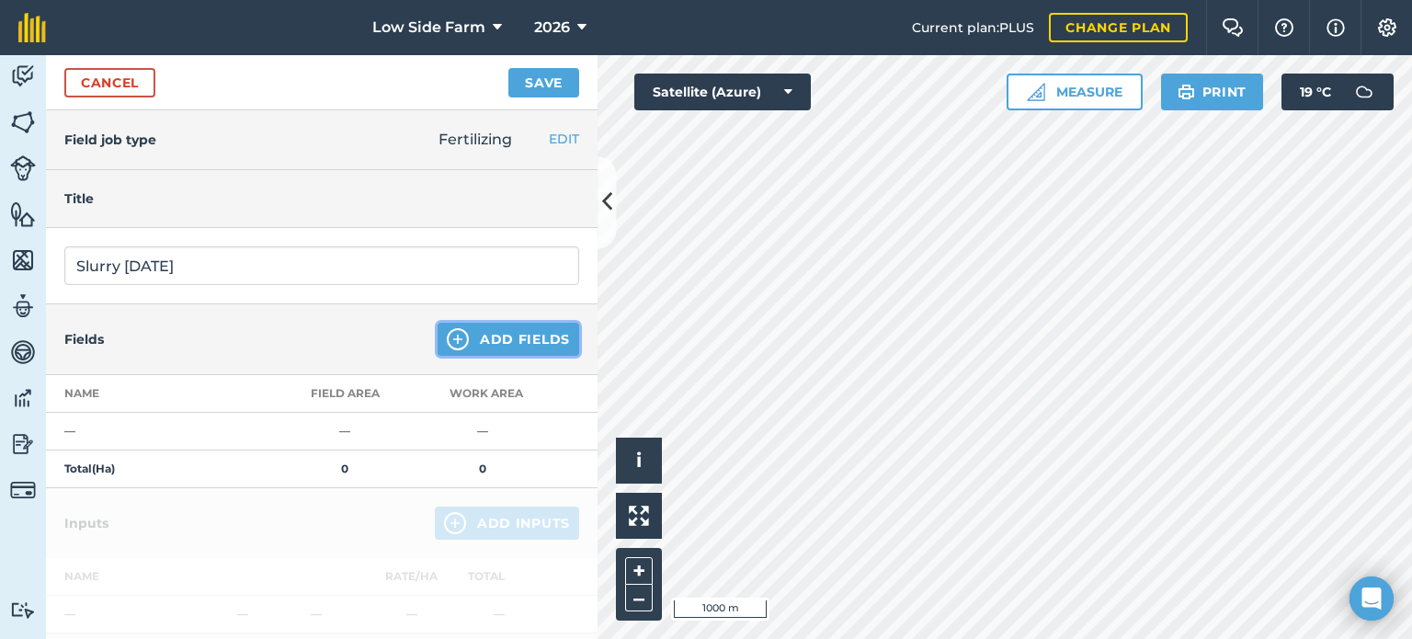
click at [494, 336] on button "Add Fields" at bounding box center [509, 339] width 142 height 33
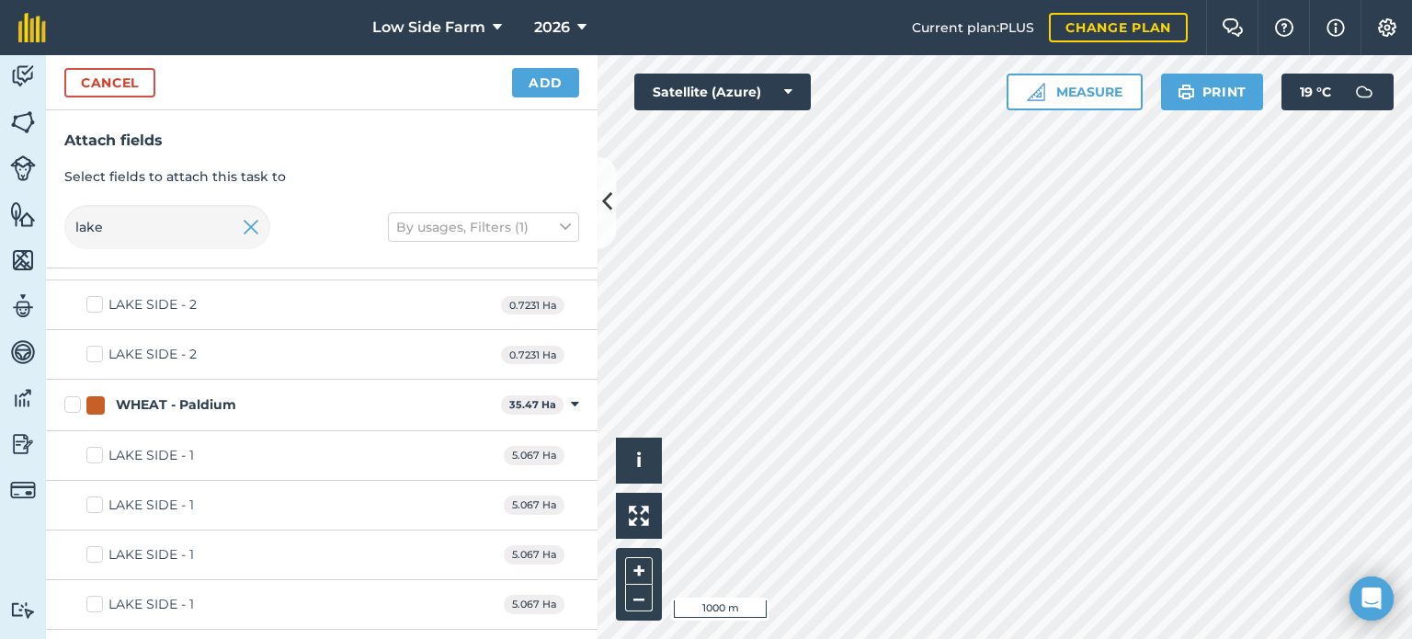
scroll to position [368, 0]
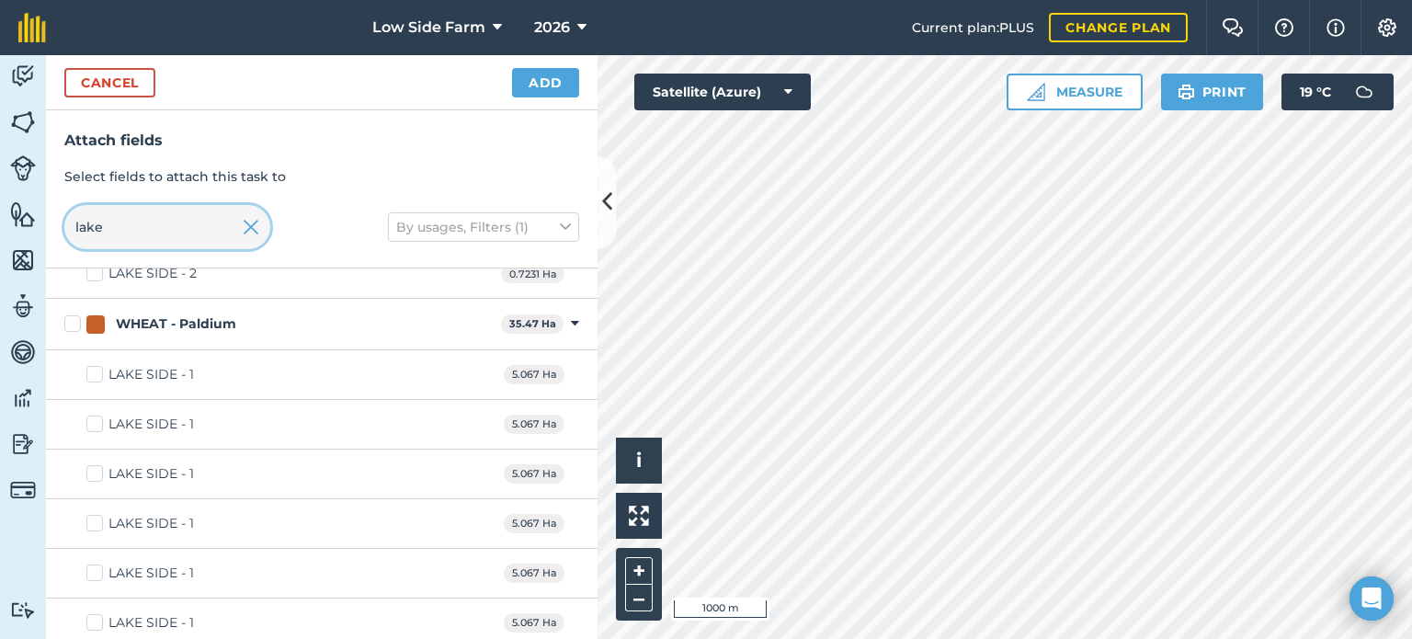
click at [150, 212] on input "lake" at bounding box center [167, 227] width 206 height 44
type input "l"
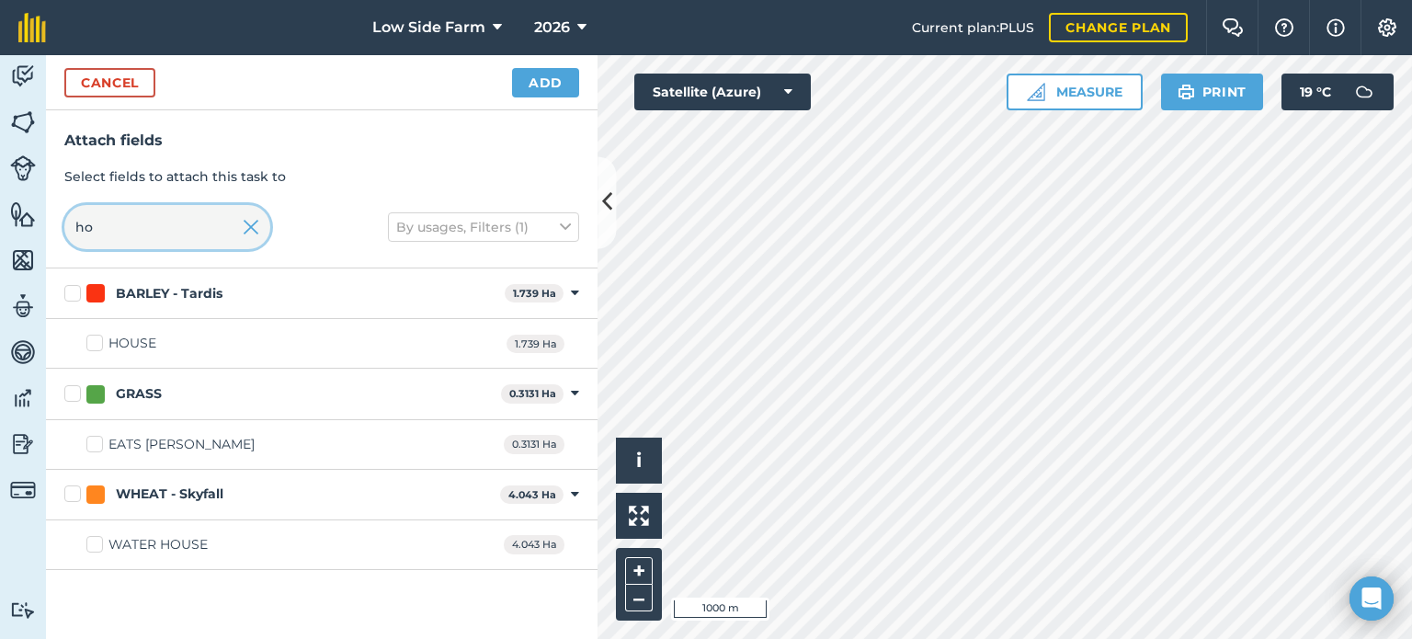
scroll to position [0, 0]
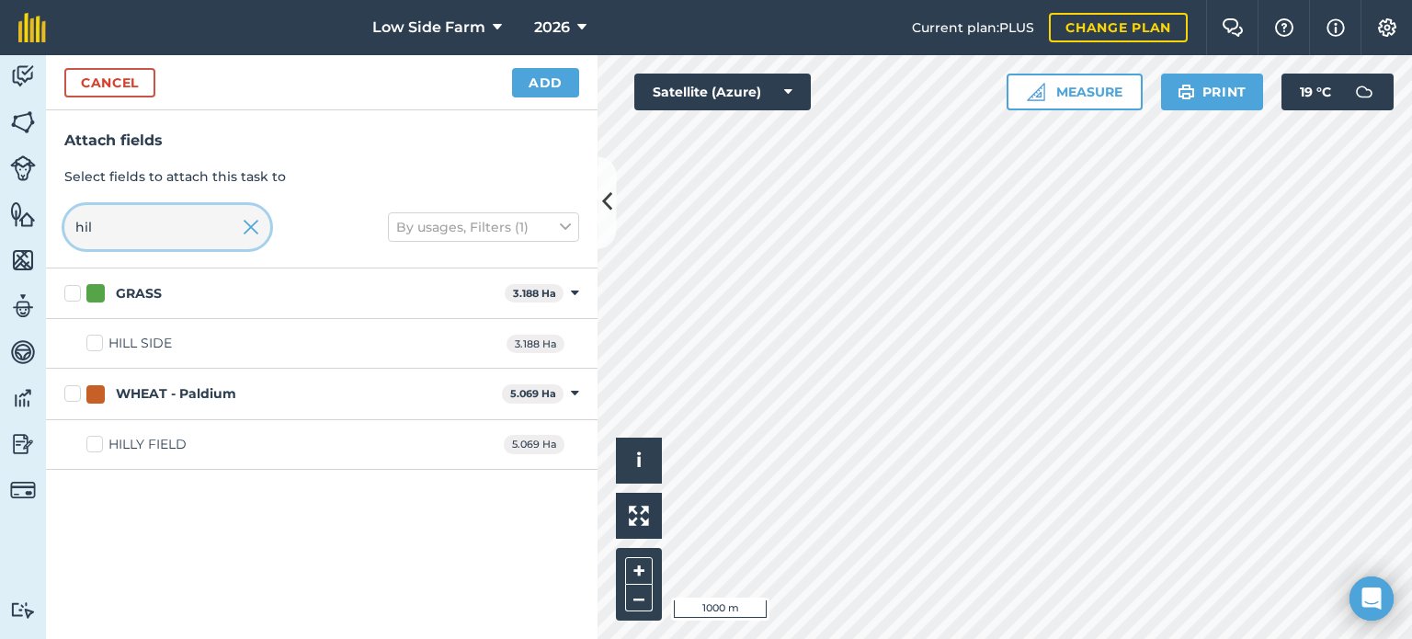
type input "hil"
click at [93, 441] on label "HILLY FIELD" at bounding box center [136, 444] width 100 height 19
click at [93, 441] on input "HILLY FIELD" at bounding box center [92, 441] width 12 height 12
checkbox input "true"
click at [539, 77] on button "Add" at bounding box center [545, 82] width 67 height 29
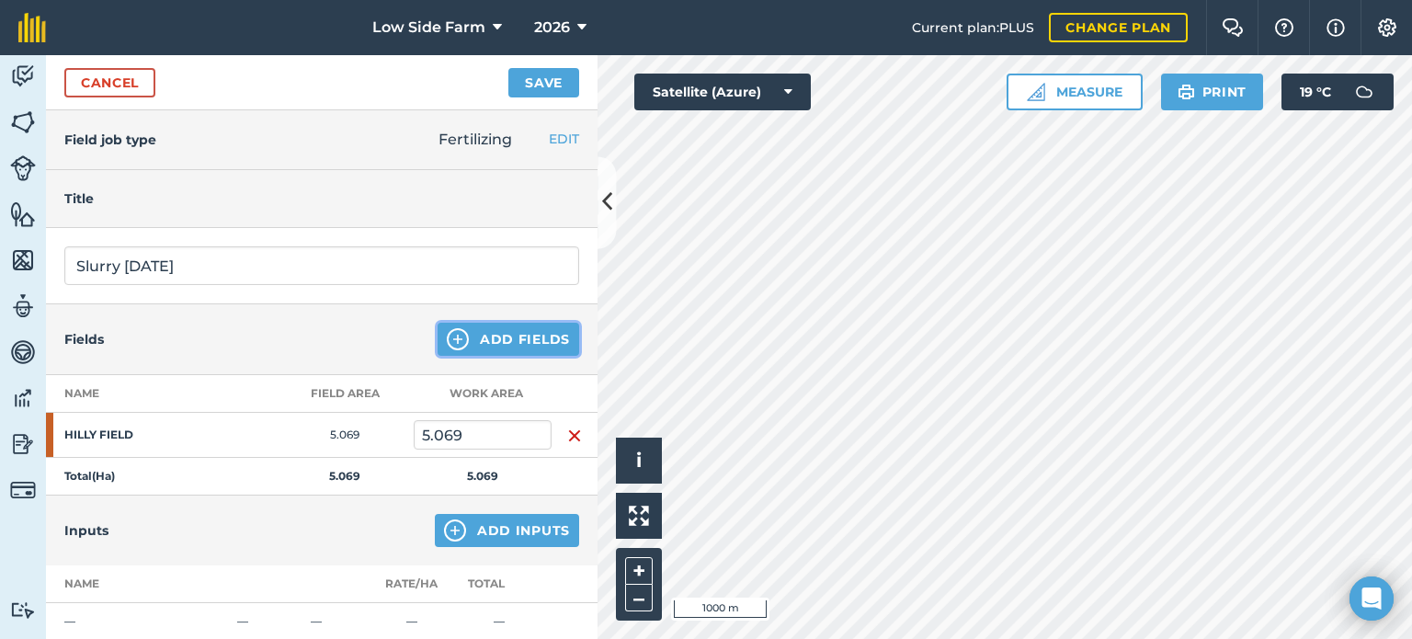
click at [458, 337] on button "Add Fields" at bounding box center [509, 339] width 142 height 33
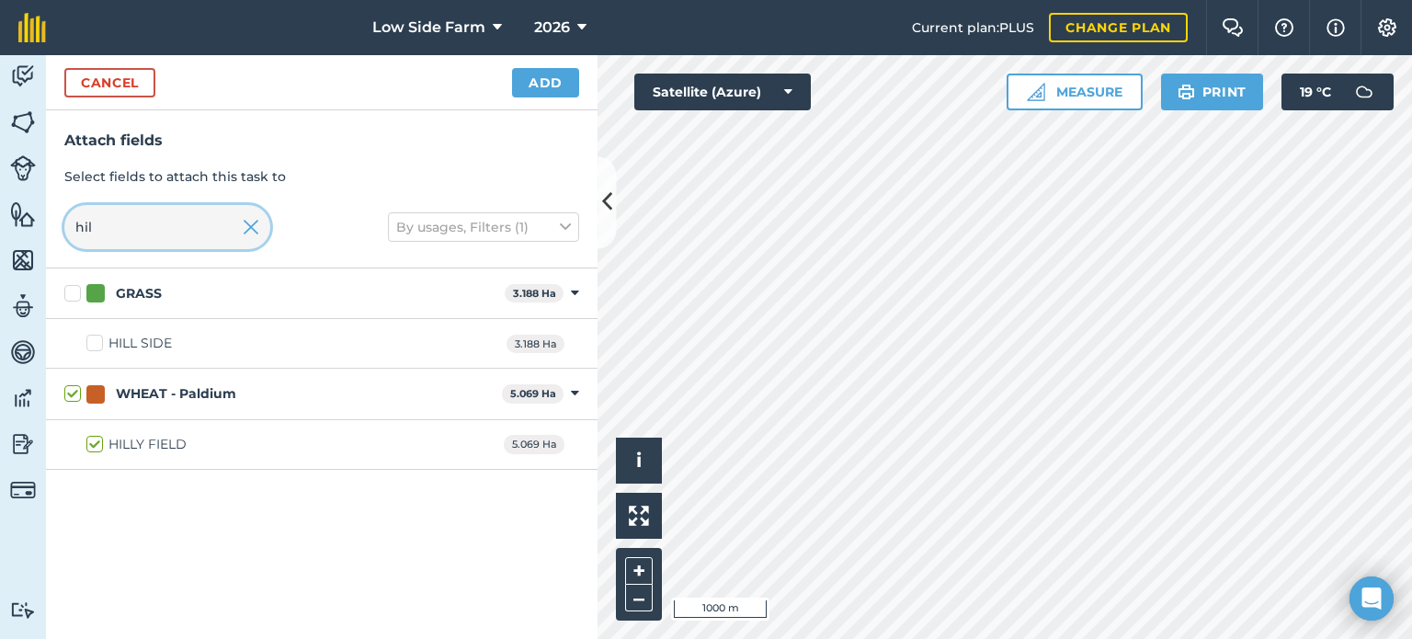
click at [169, 233] on input "hil" at bounding box center [167, 227] width 206 height 44
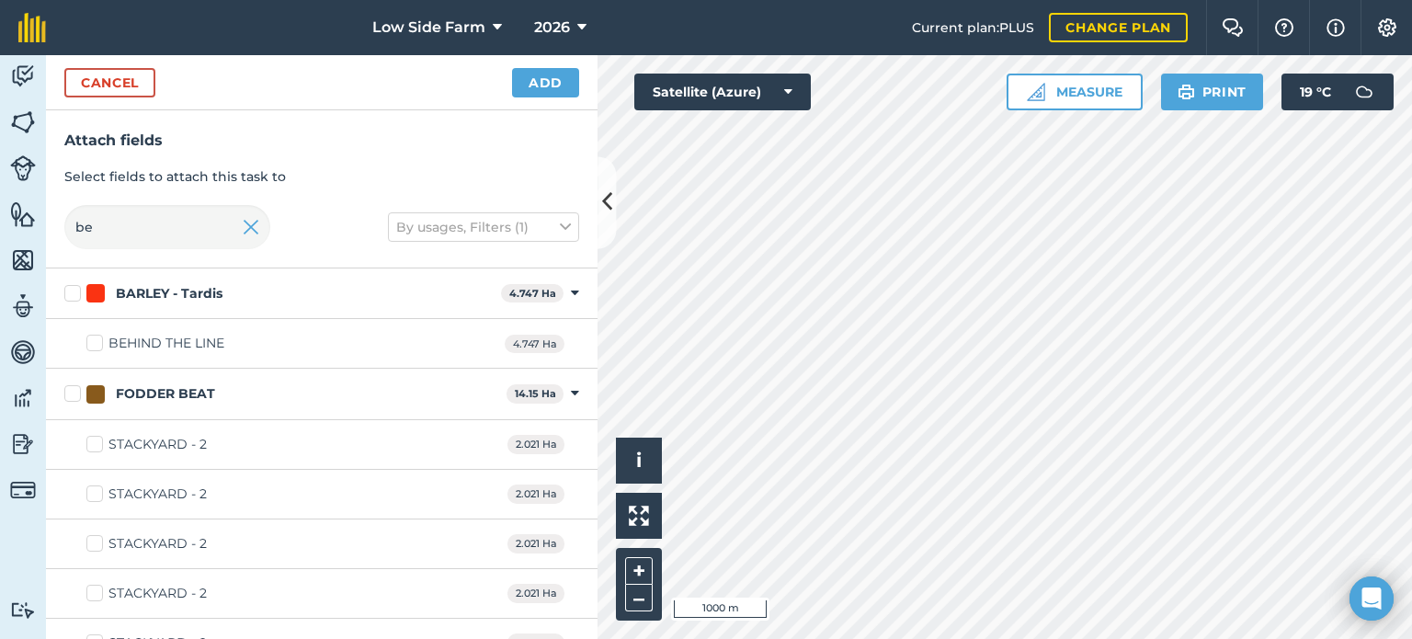
click at [100, 349] on label "BEHIND THE LINE" at bounding box center [155, 343] width 138 height 19
click at [98, 346] on input "BEHIND THE LINE" at bounding box center [92, 340] width 12 height 12
click at [564, 86] on button "Add" at bounding box center [545, 82] width 67 height 29
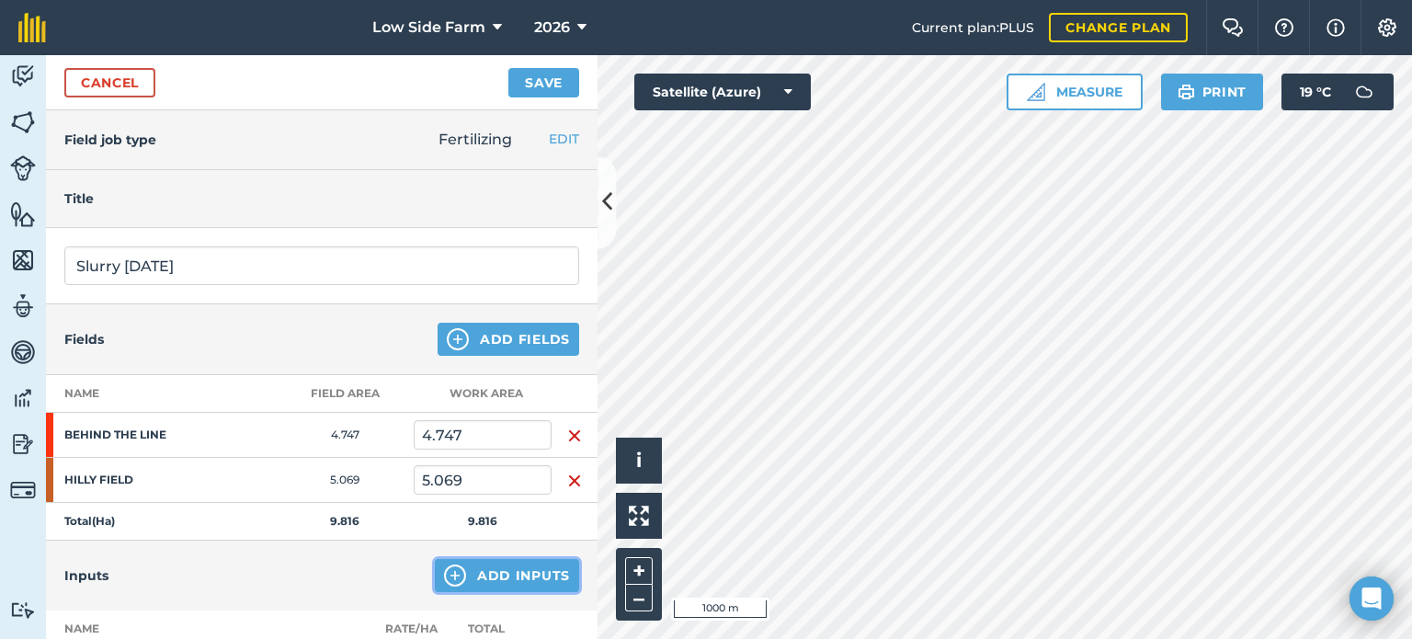
click at [527, 583] on button "Add Inputs" at bounding box center [507, 575] width 144 height 33
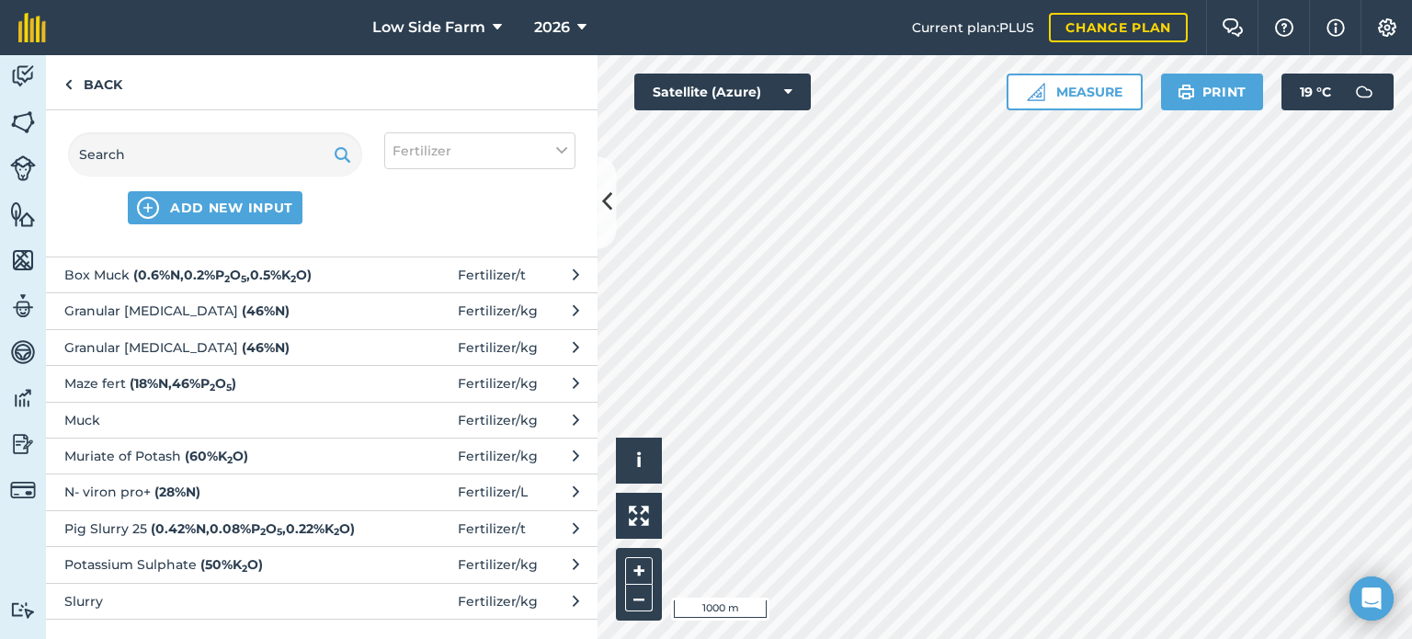
scroll to position [92, 0]
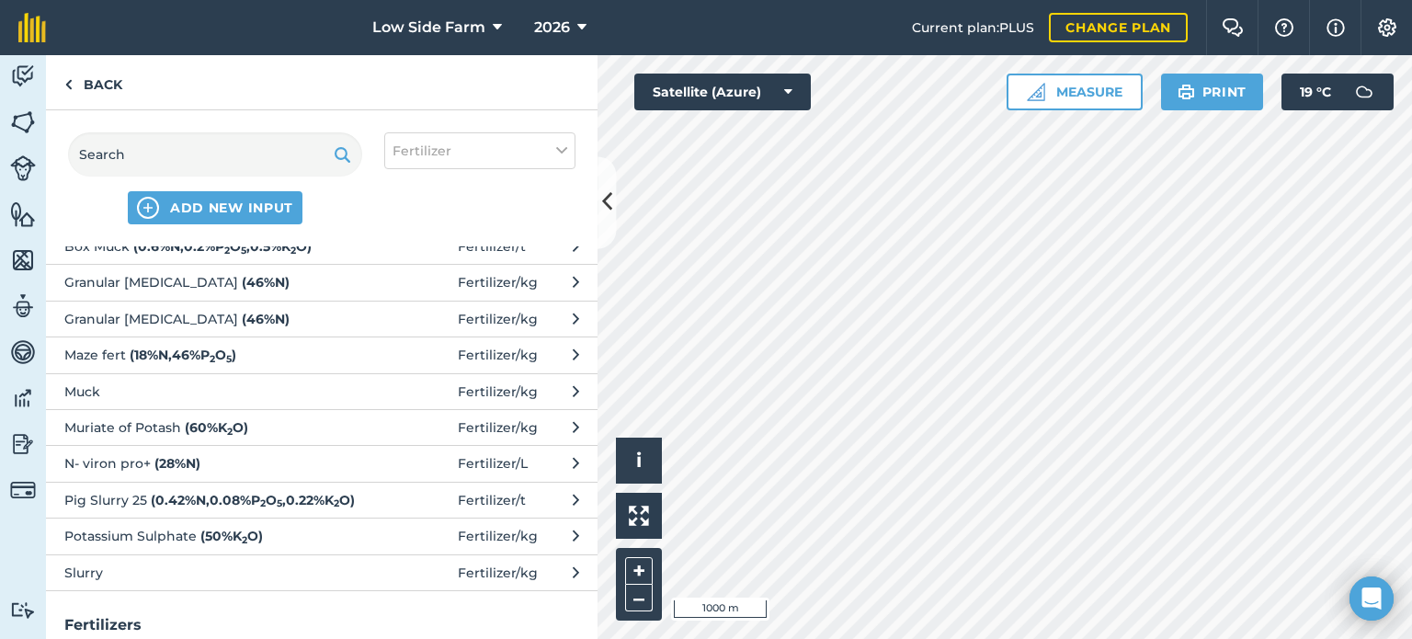
click at [131, 510] on span "Pig Slurry 25 ( 0.42 % N , 0.08 % P 2 O 5 , 0.22 % K 2 O )" at bounding box center [214, 500] width 301 height 20
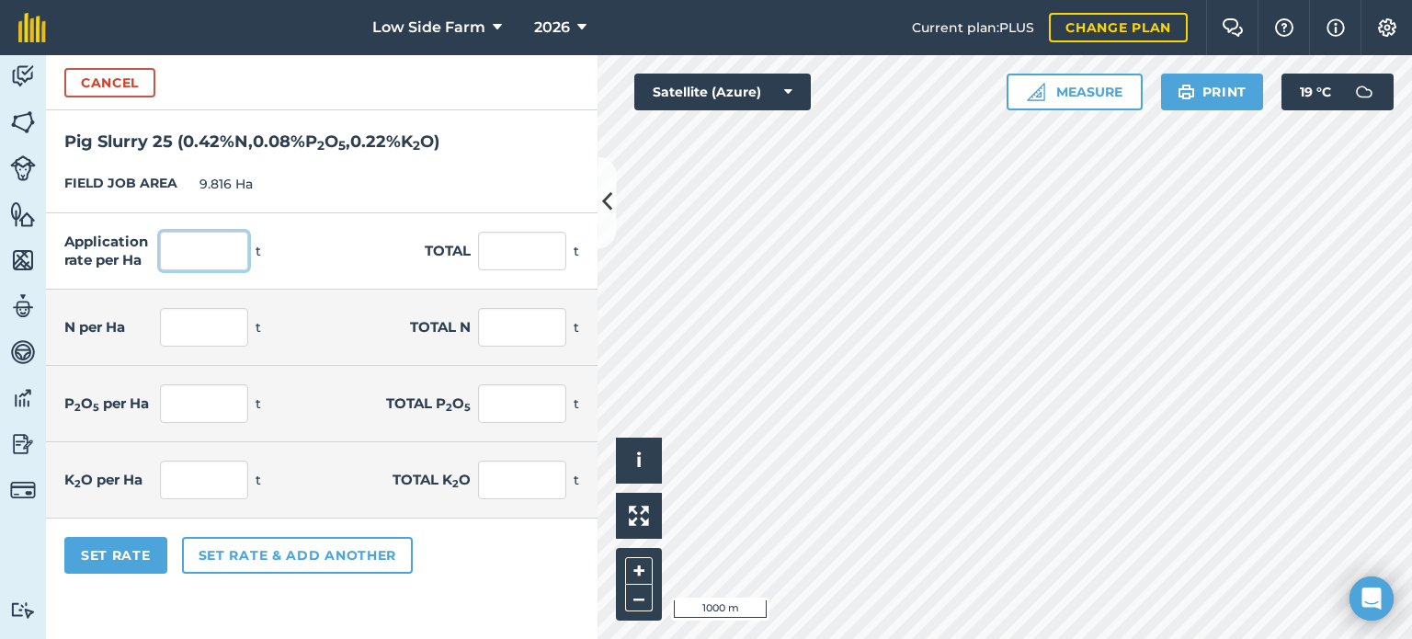
click at [210, 245] on input "text" at bounding box center [204, 251] width 88 height 39
click at [321, 212] on div "FIELD JOB AREA 9.816 Ha" at bounding box center [322, 184] width 552 height 58
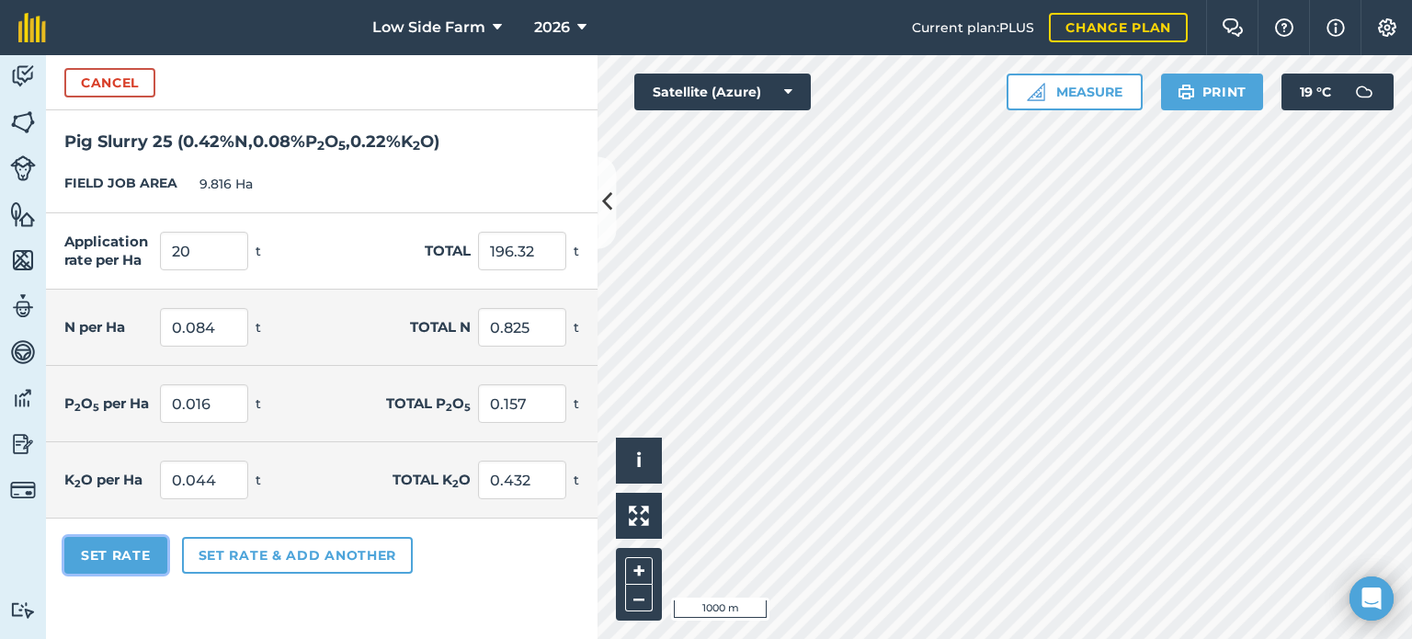
click at [114, 554] on button "Set Rate" at bounding box center [115, 555] width 103 height 37
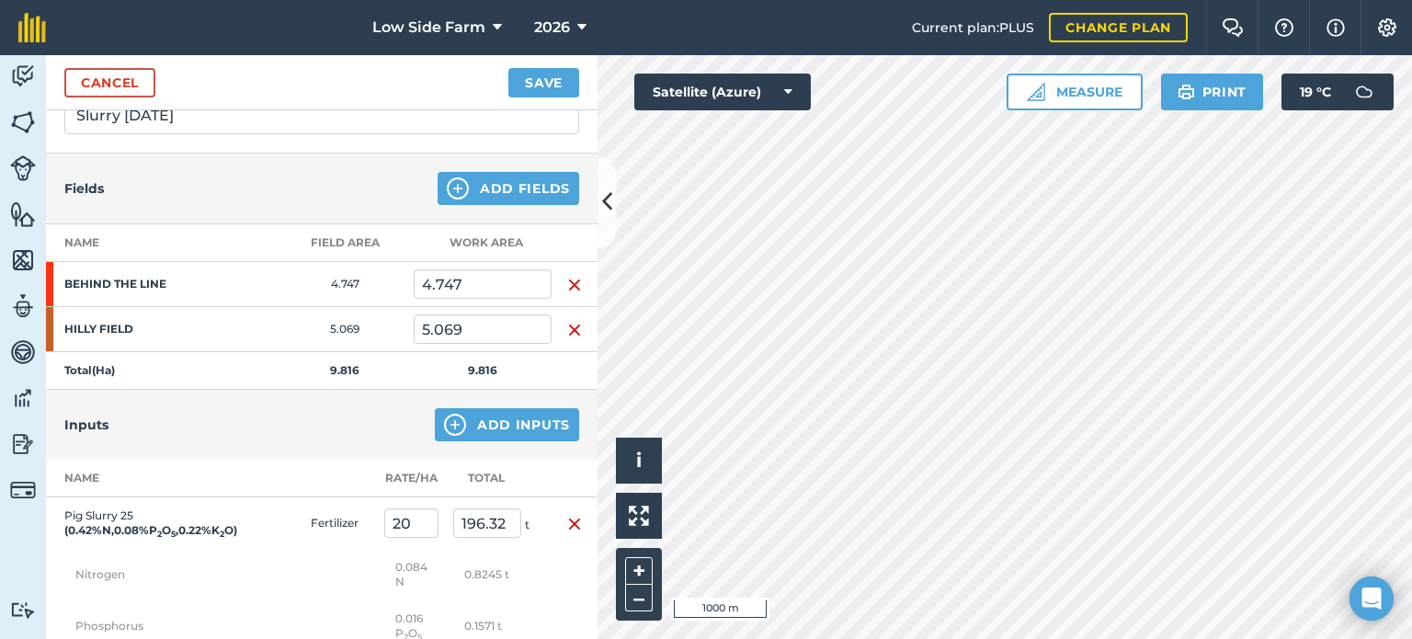
scroll to position [184, 0]
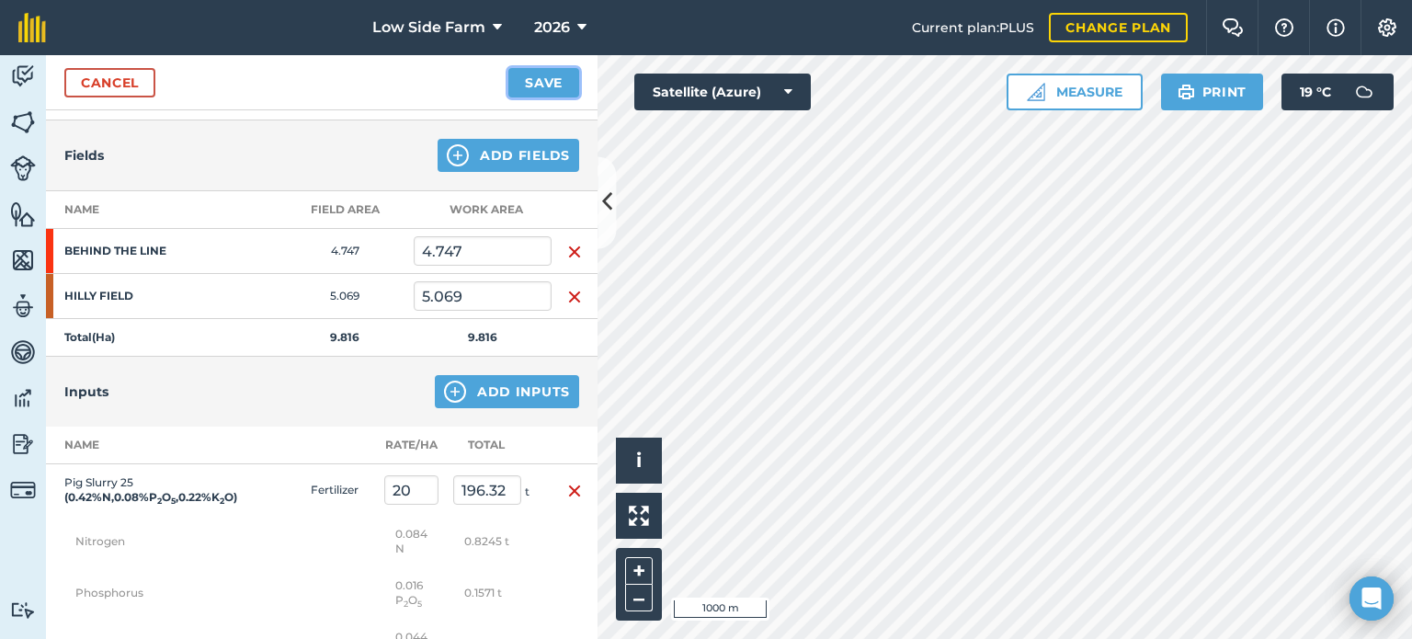
click at [542, 73] on button "Save" at bounding box center [543, 82] width 71 height 29
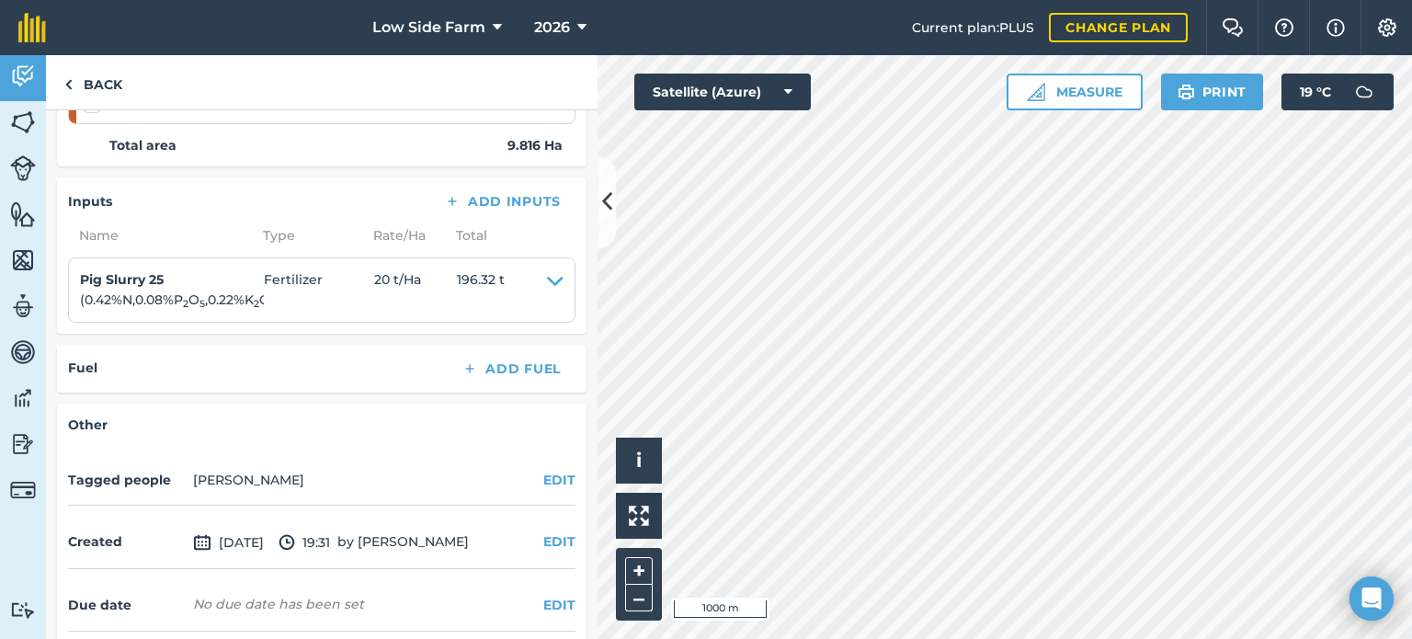
scroll to position [368, 0]
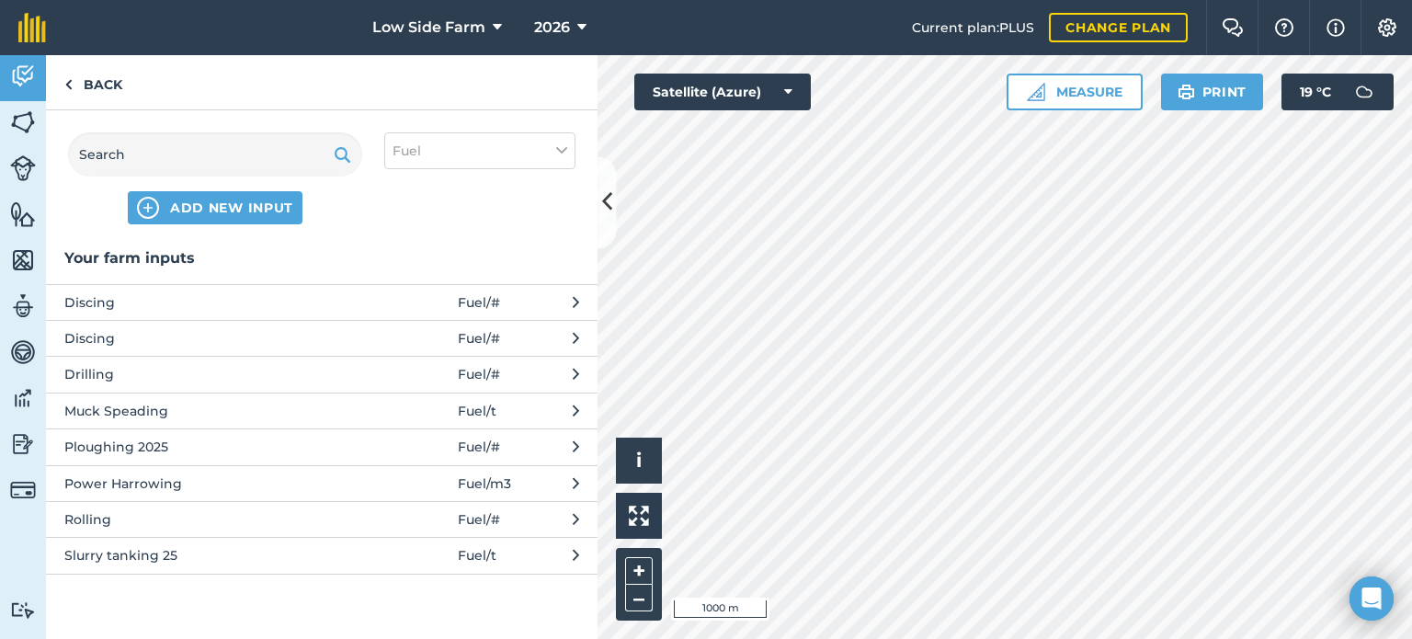
click at [121, 552] on span "Slurry tanking 25" at bounding box center [214, 555] width 301 height 20
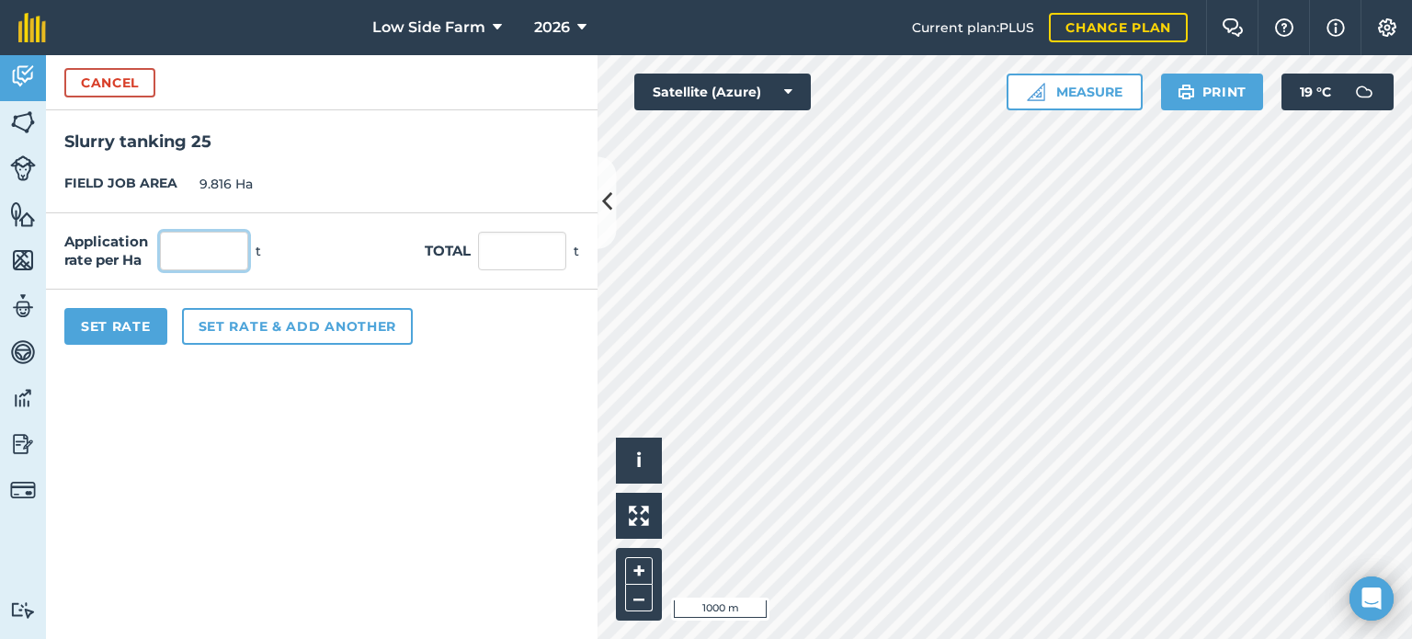
click at [218, 249] on input "text" at bounding box center [204, 251] width 88 height 39
click at [125, 83] on button "Cancel" at bounding box center [109, 82] width 91 height 29
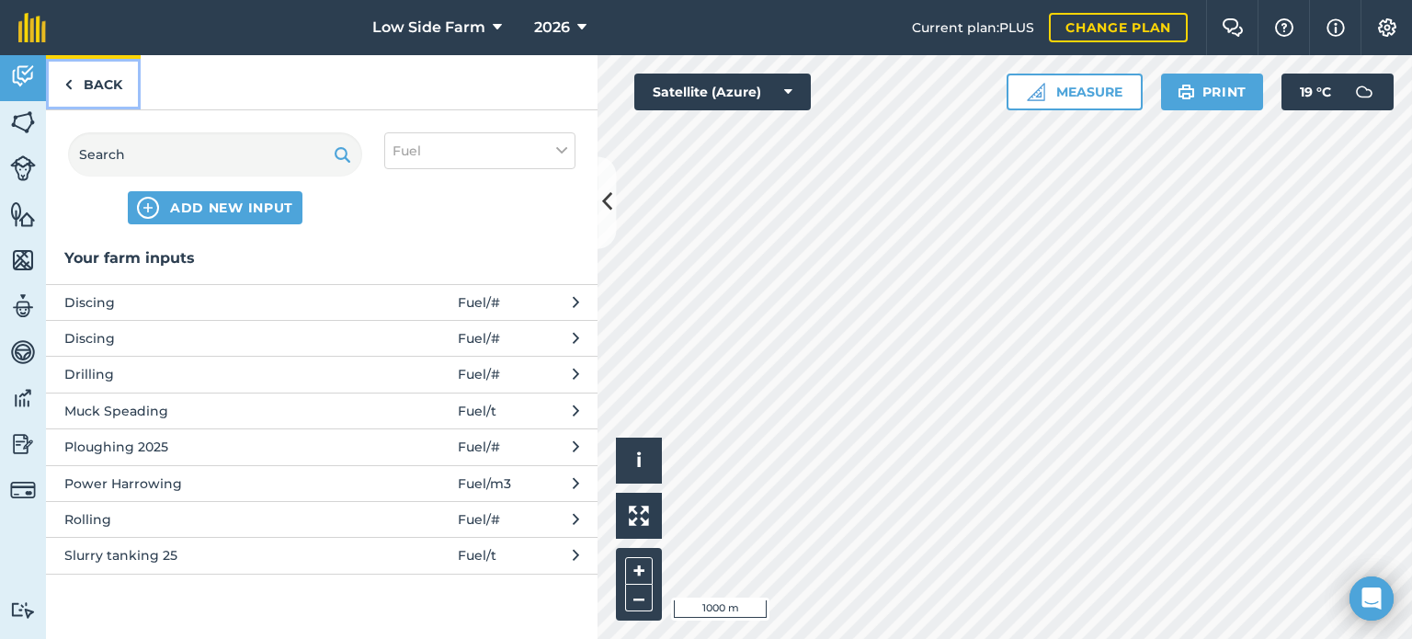
click at [99, 79] on link "Back" at bounding box center [93, 82] width 95 height 54
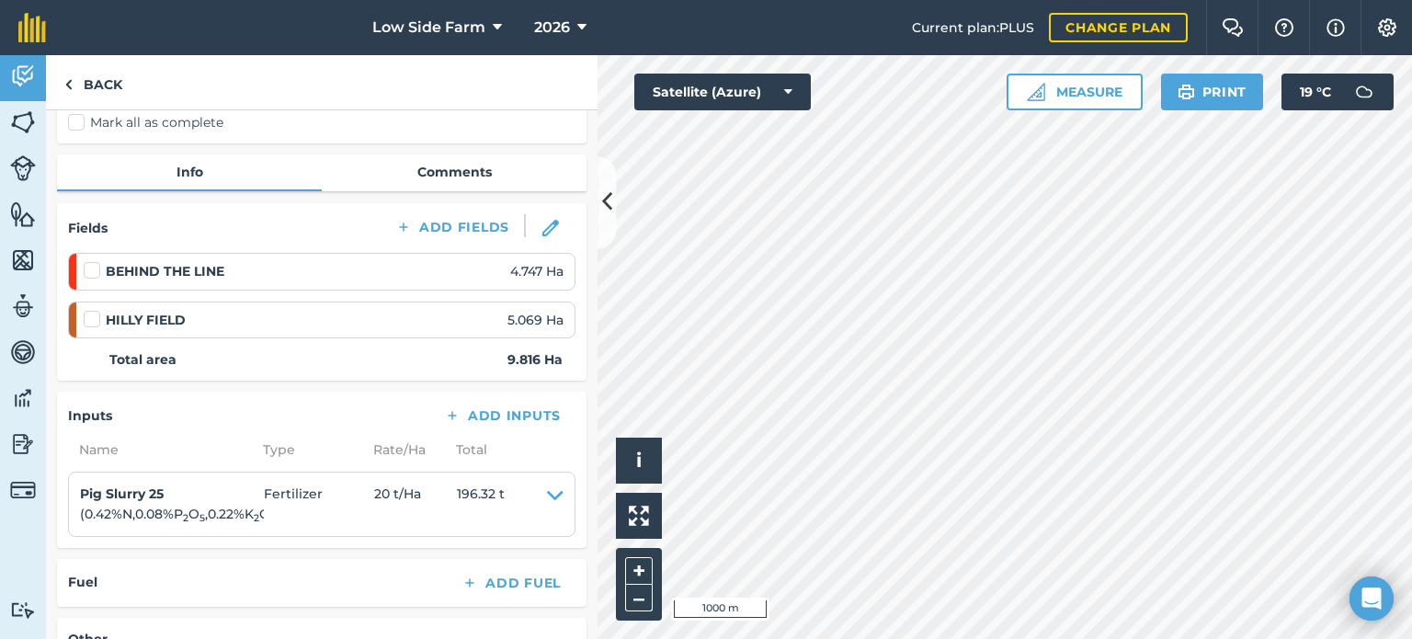
scroll to position [184, 0]
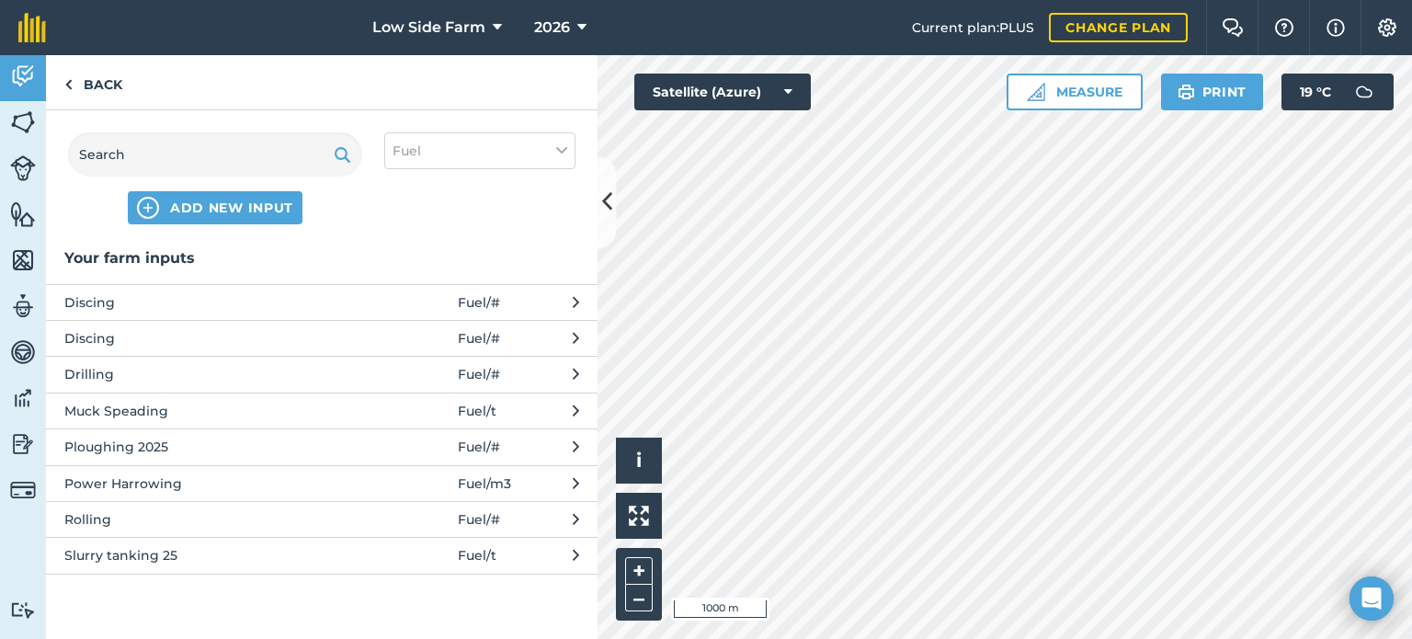
click at [130, 556] on span "Slurry tanking 25" at bounding box center [214, 555] width 301 height 20
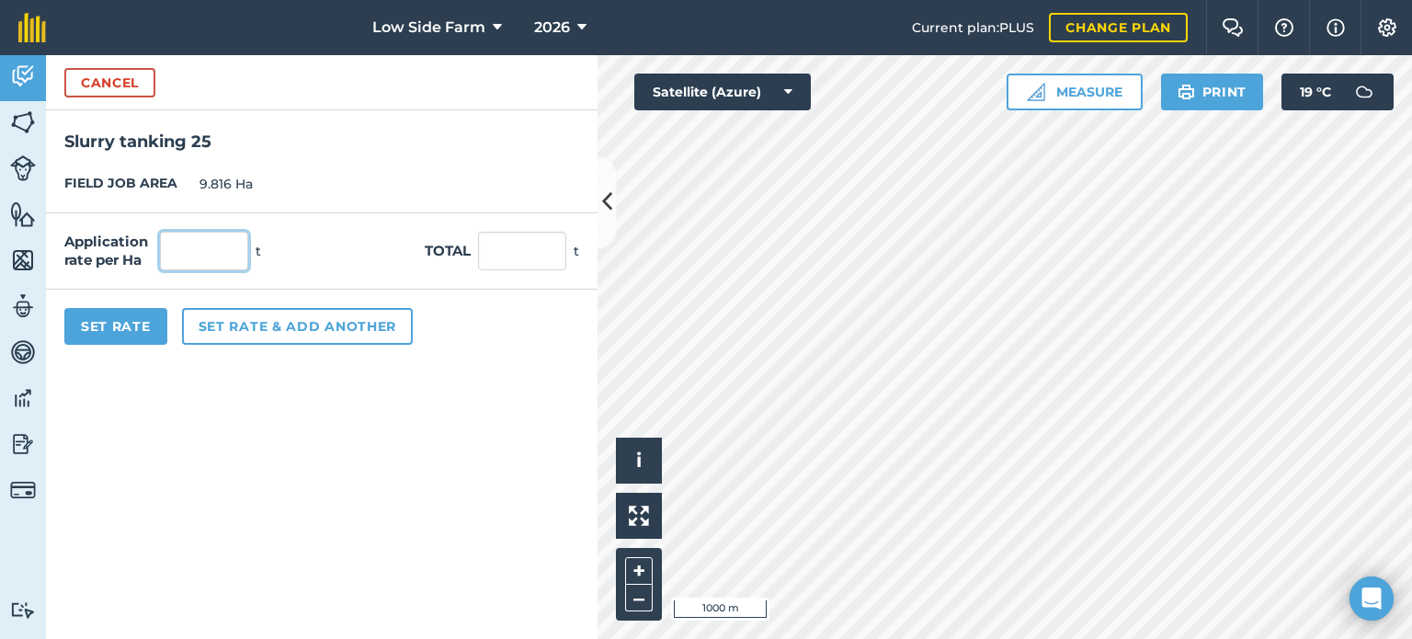
click at [189, 256] on input "text" at bounding box center [204, 251] width 88 height 39
click at [104, 318] on button "Set Rate" at bounding box center [115, 326] width 103 height 37
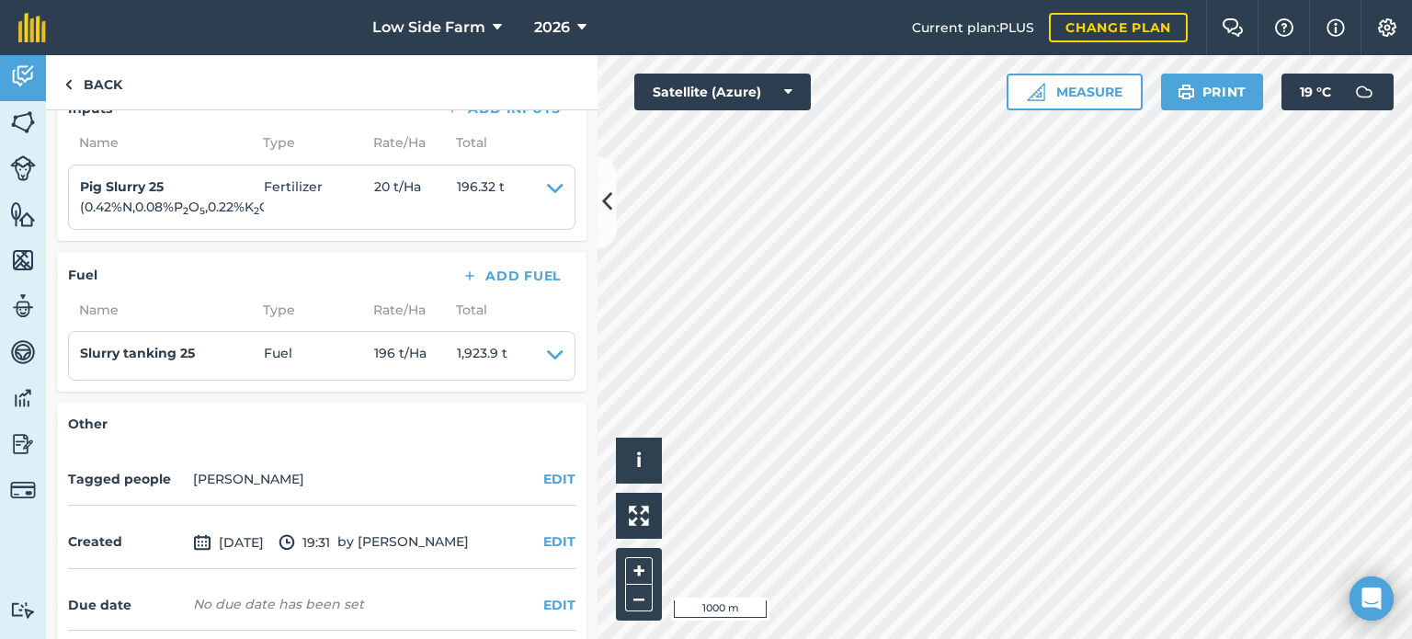
scroll to position [530, 0]
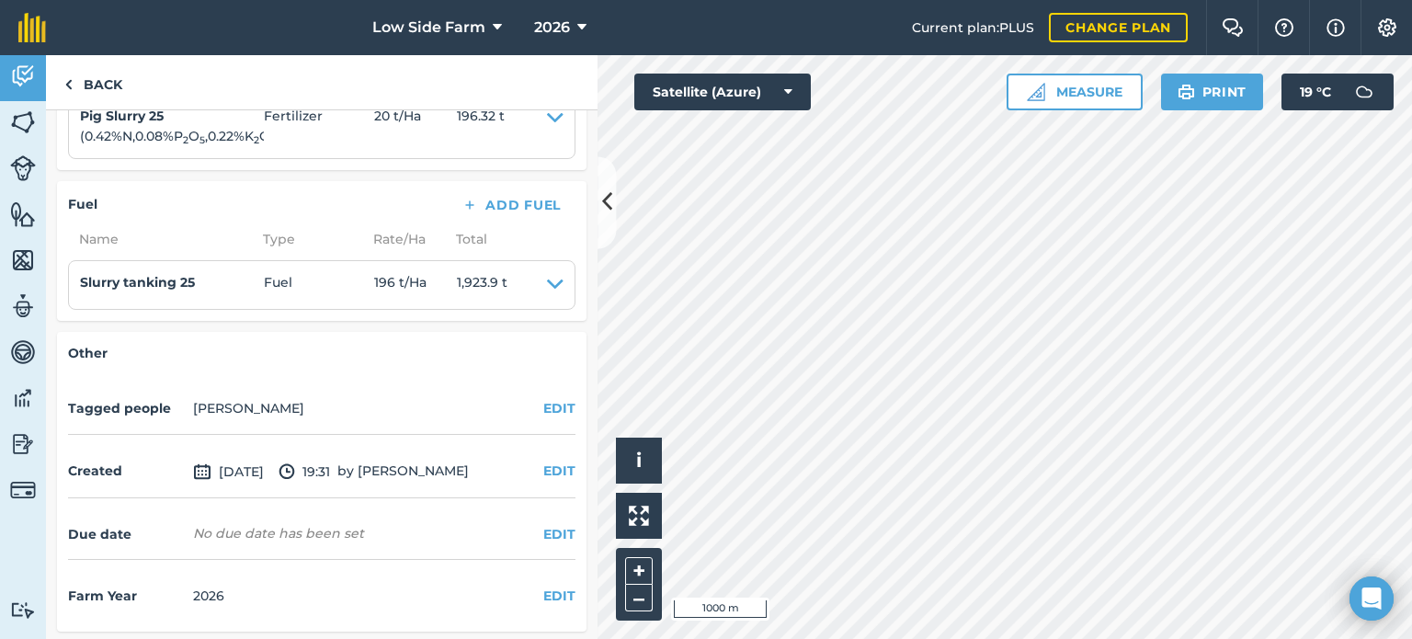
click at [550, 280] on li "Slurry tanking 25 Fuel 196 t / Ha 1,923.9 t EDIT" at bounding box center [321, 285] width 507 height 50
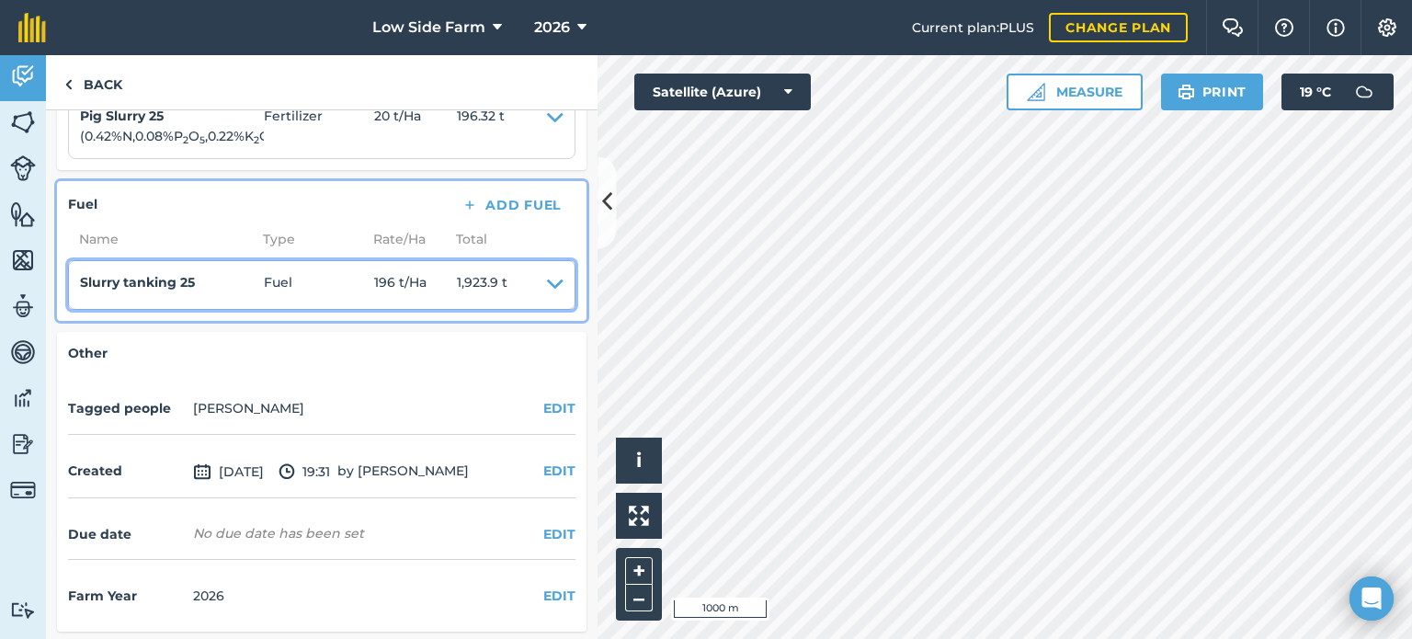
click at [547, 291] on icon at bounding box center [555, 285] width 17 height 26
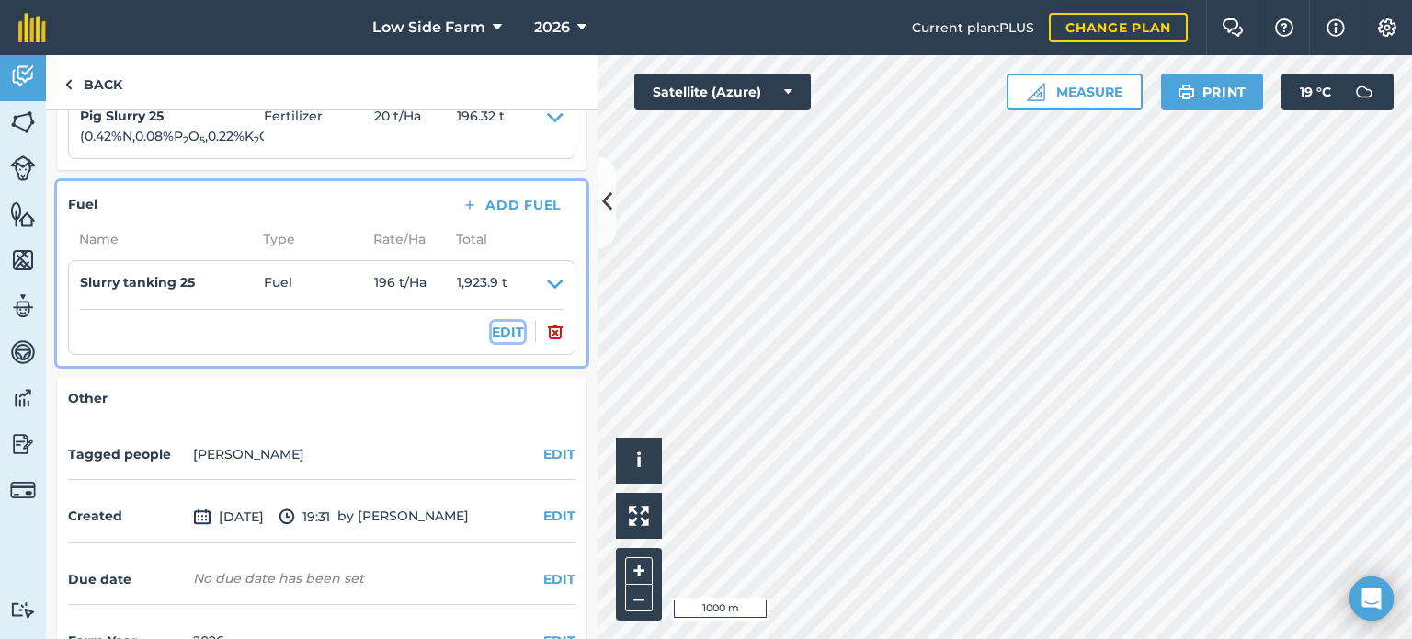
click at [507, 332] on button "EDIT" at bounding box center [508, 332] width 32 height 20
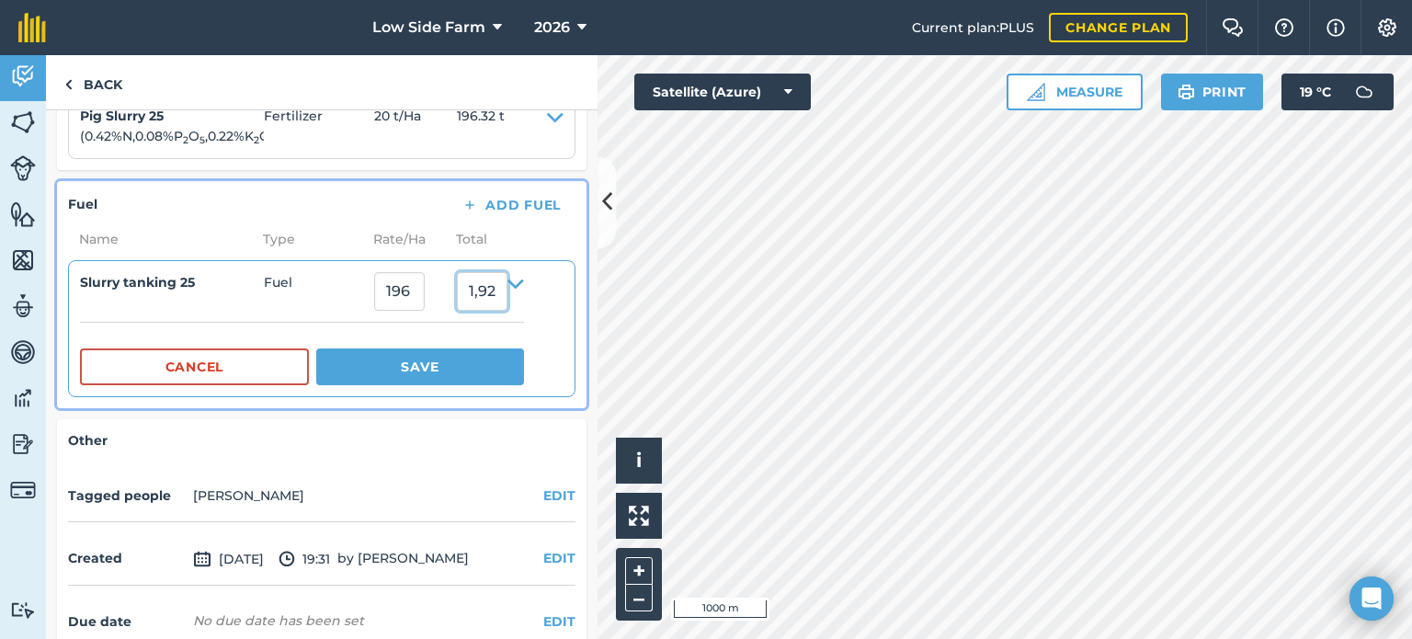
click at [507, 287] on input "1,923.9360000000001" at bounding box center [482, 291] width 51 height 39
click at [507, 280] on input "1,923.9360000000001" at bounding box center [482, 291] width 51 height 39
click at [507, 288] on input "1,923.9360000000001" at bounding box center [482, 291] width 51 height 39
click at [507, 296] on input "1,923.9360000000001" at bounding box center [482, 291] width 51 height 39
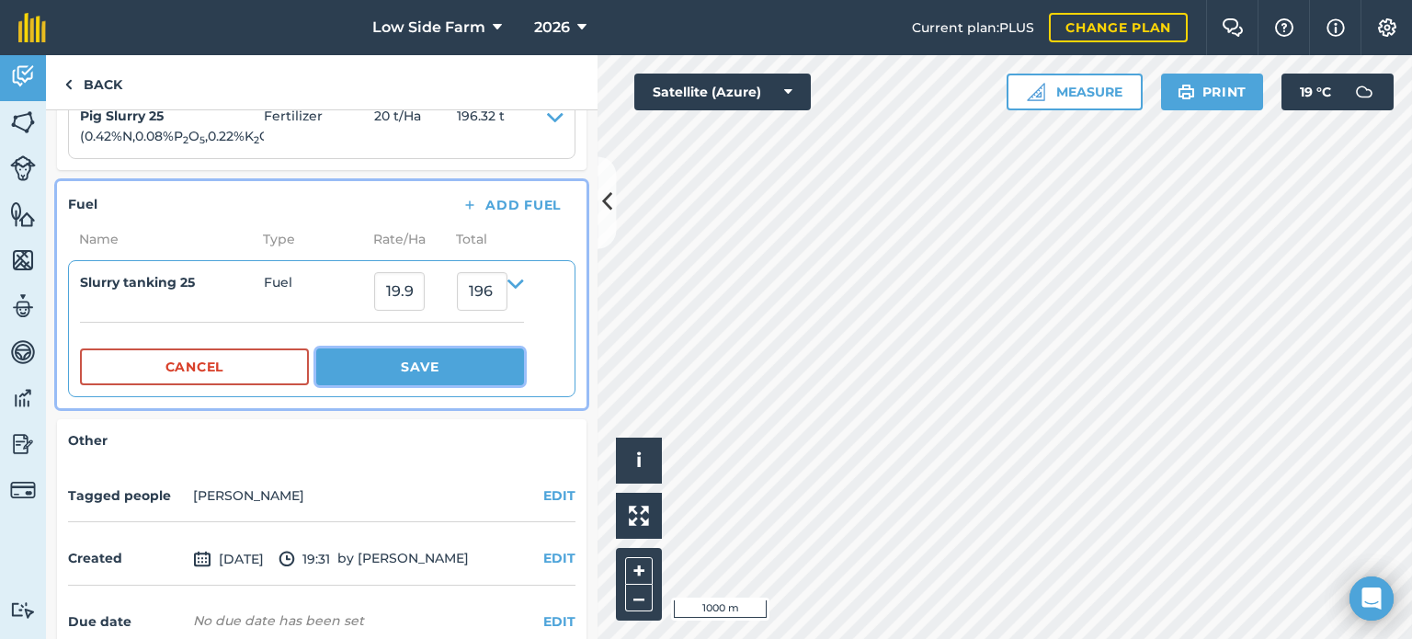
click at [456, 372] on button "Save" at bounding box center [420, 366] width 208 height 37
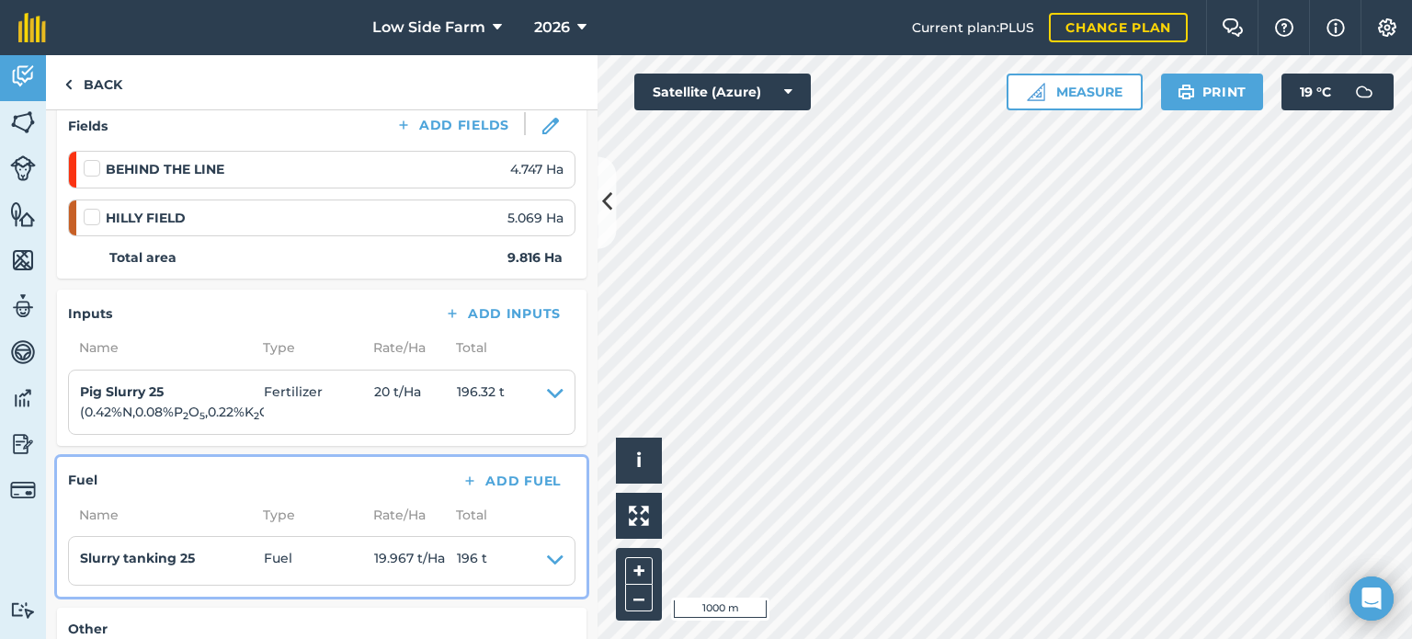
scroll to position [71, 0]
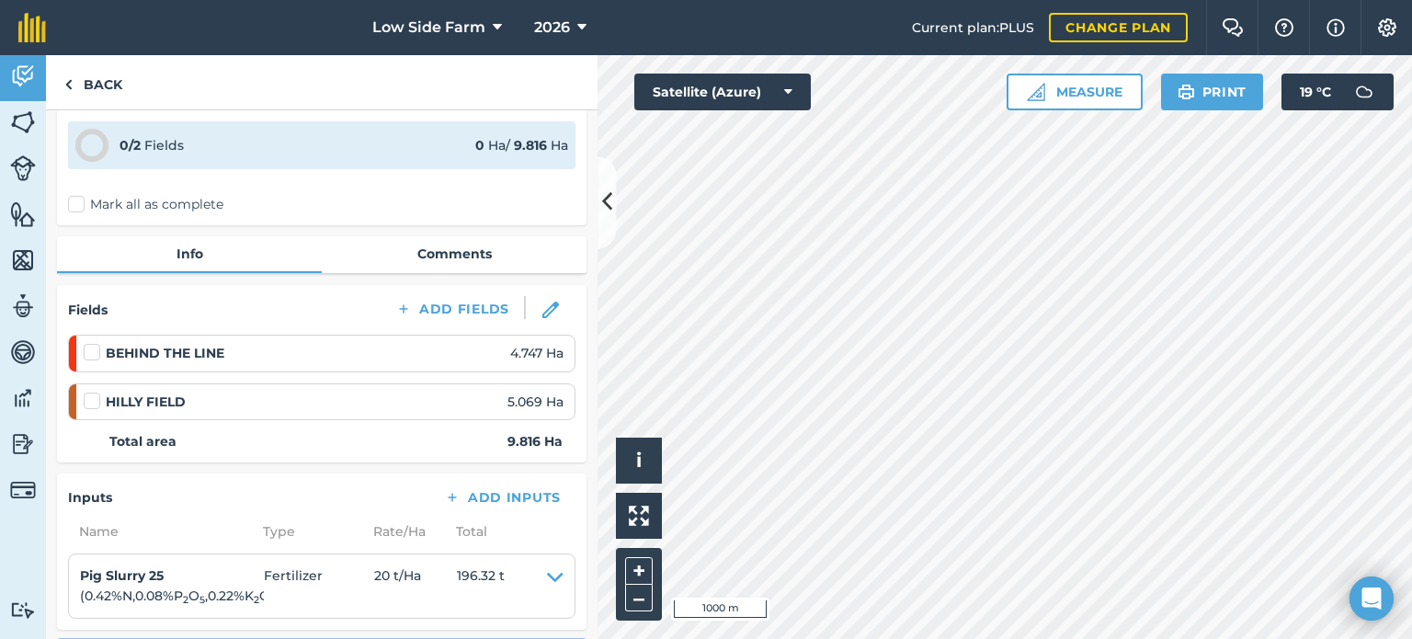
click at [88, 343] on label at bounding box center [95, 343] width 22 height 0
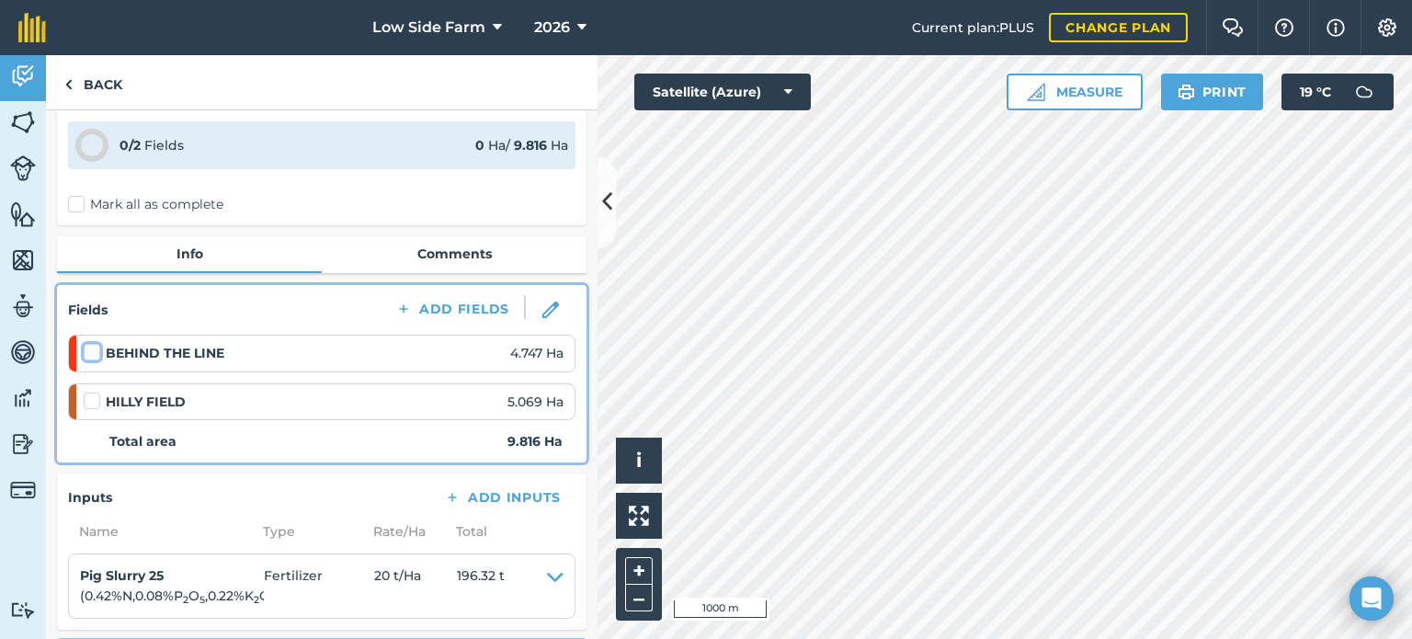
click at [88, 347] on input "checkbox" at bounding box center [90, 349] width 12 height 12
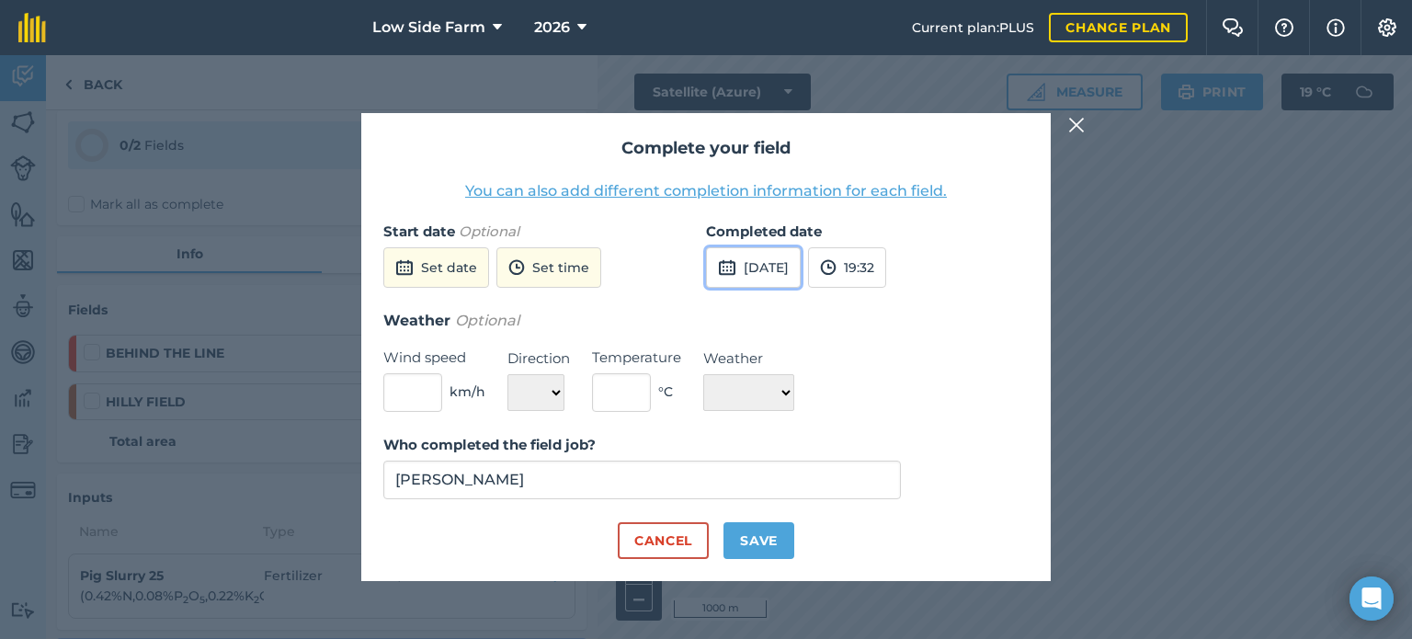
click at [771, 279] on button "[DATE]" at bounding box center [753, 267] width 95 height 40
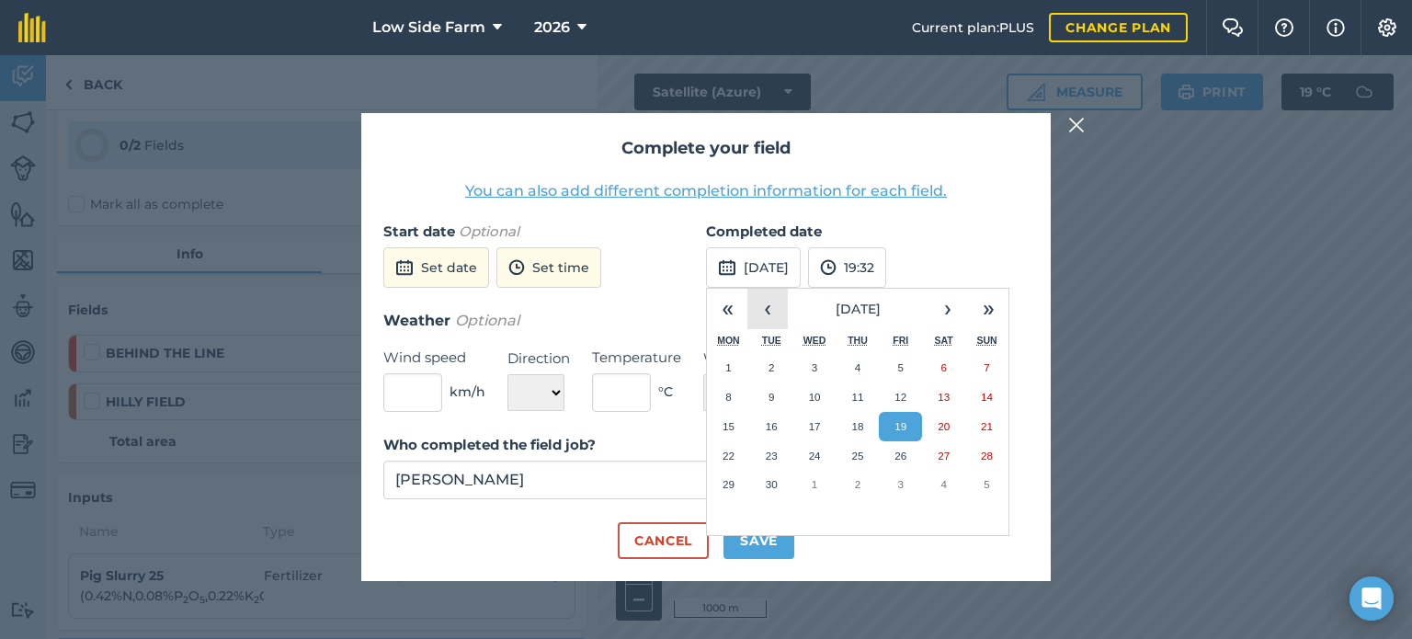
click at [764, 312] on button "‹" at bounding box center [767, 309] width 40 height 40
click at [956, 315] on button "›" at bounding box center [948, 309] width 40 height 40
click at [773, 373] on abbr "2" at bounding box center [772, 367] width 6 height 12
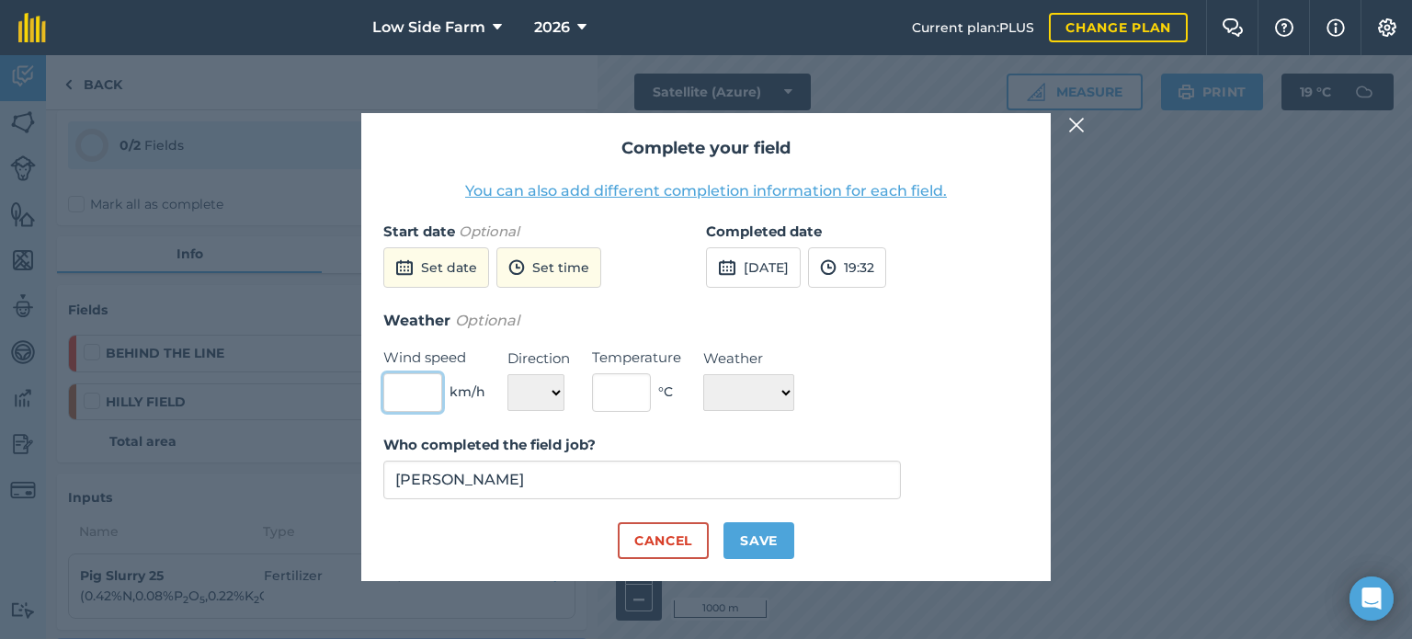
click at [419, 400] on input "text" at bounding box center [412, 392] width 59 height 39
click at [533, 395] on select "N NE E SE S SW W NW" at bounding box center [535, 392] width 57 height 37
click at [507, 374] on select "N NE E SE S SW W NW" at bounding box center [535, 392] width 57 height 37
click at [620, 398] on input "text" at bounding box center [621, 392] width 59 height 39
click at [750, 399] on select "☀️ Sunny 🌧 Rainy ⛅️ Cloudy 🌨 Snow ❄️ Icy" at bounding box center [748, 392] width 91 height 37
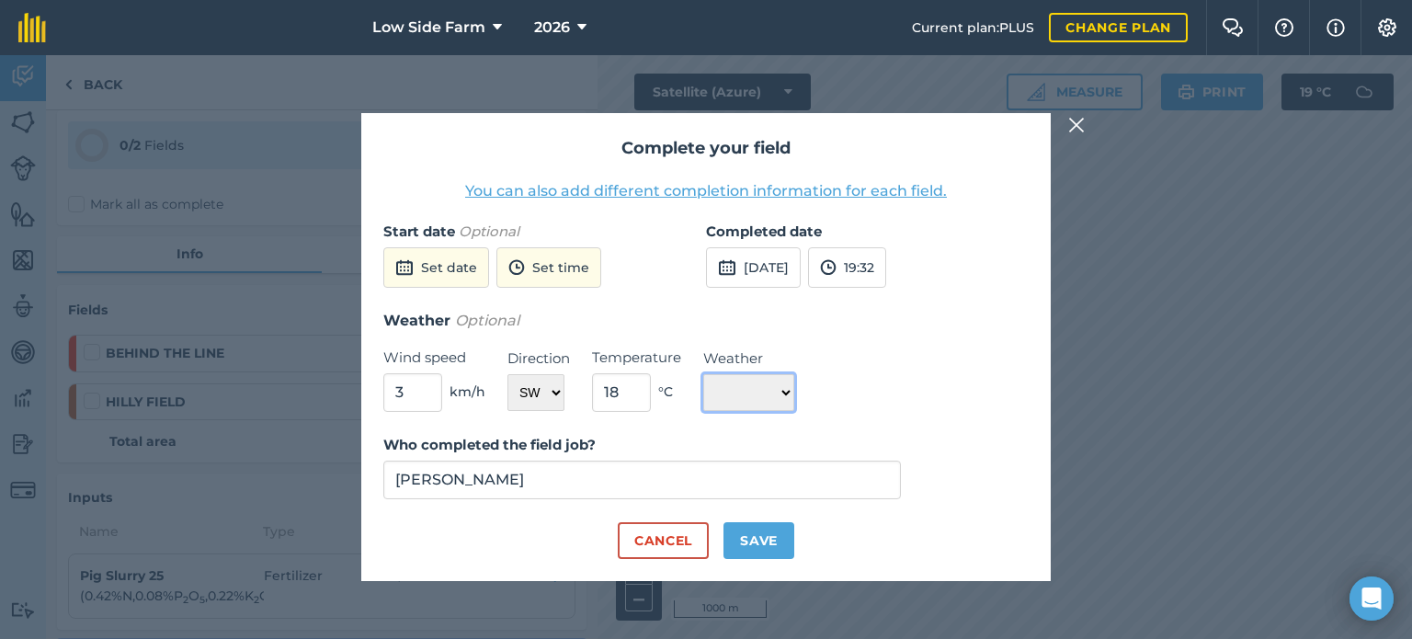
click at [703, 374] on select "☀️ Sunny 🌧 Rainy ⛅️ Cloudy 🌨 Snow ❄️ Icy" at bounding box center [748, 392] width 91 height 37
click at [750, 535] on button "Save" at bounding box center [758, 540] width 71 height 37
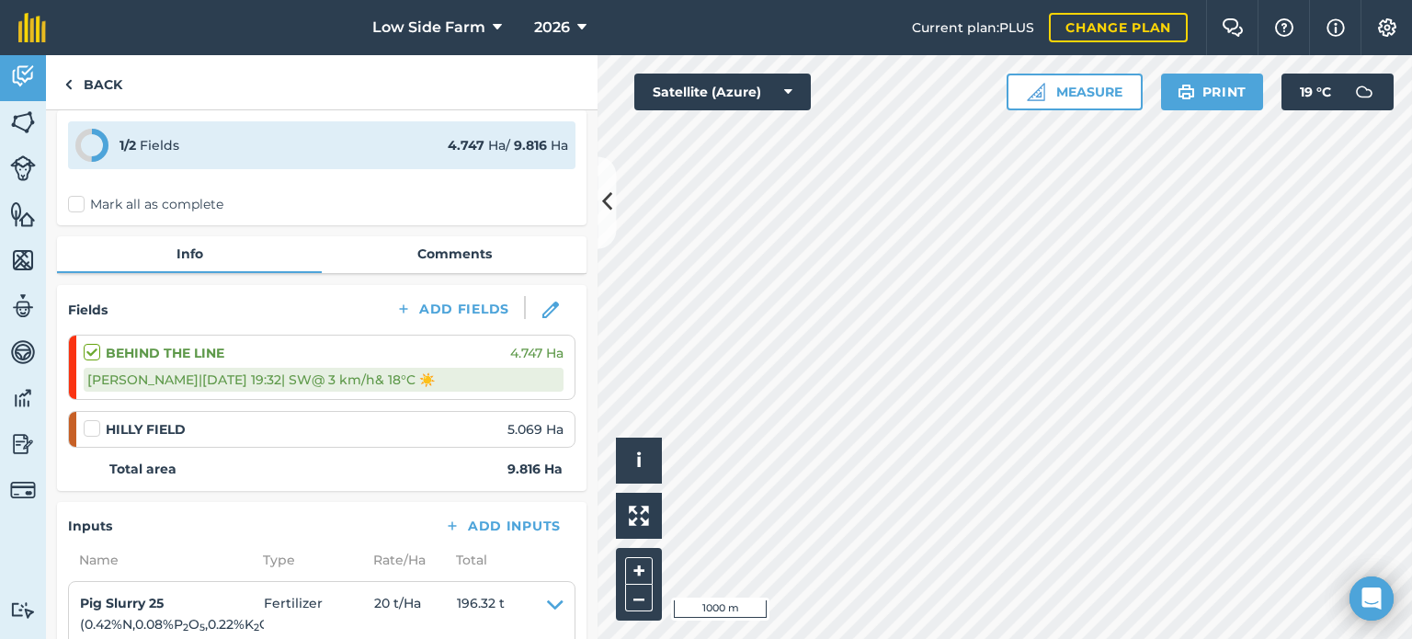
click at [88, 419] on label at bounding box center [95, 419] width 22 height 0
click at [88, 421] on input "checkbox" at bounding box center [90, 425] width 12 height 12
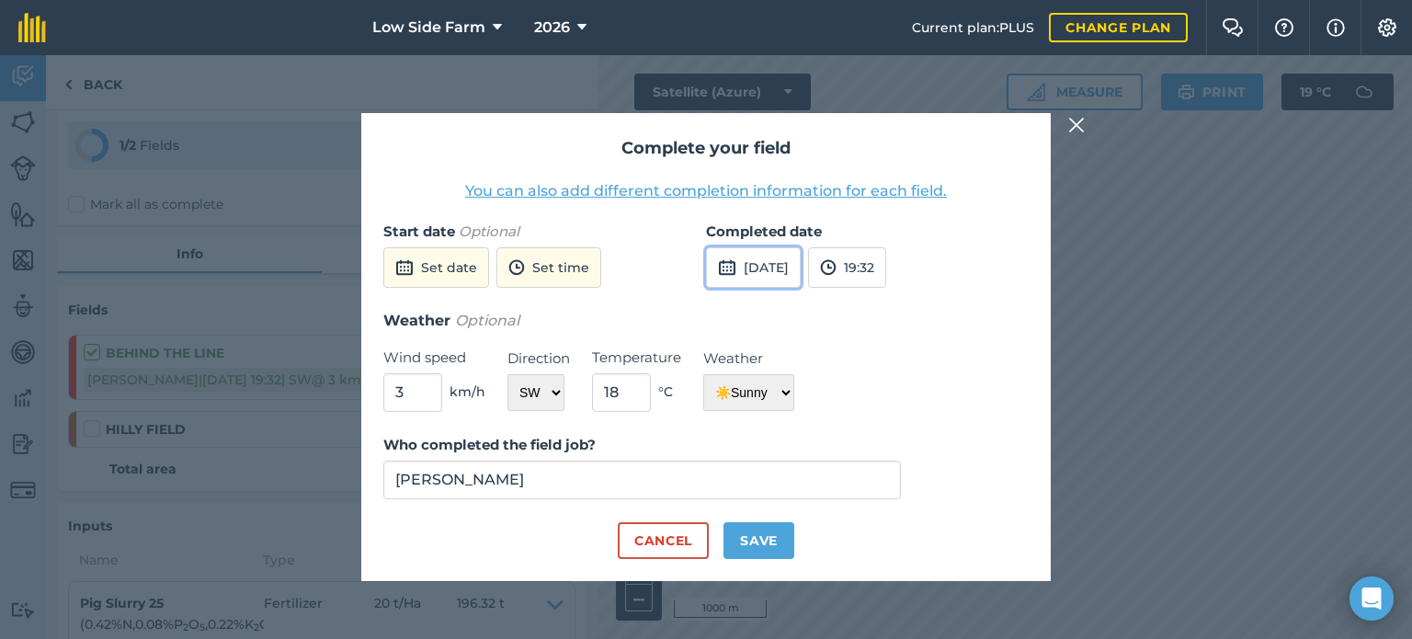
click at [787, 271] on button "[DATE]" at bounding box center [753, 267] width 95 height 40
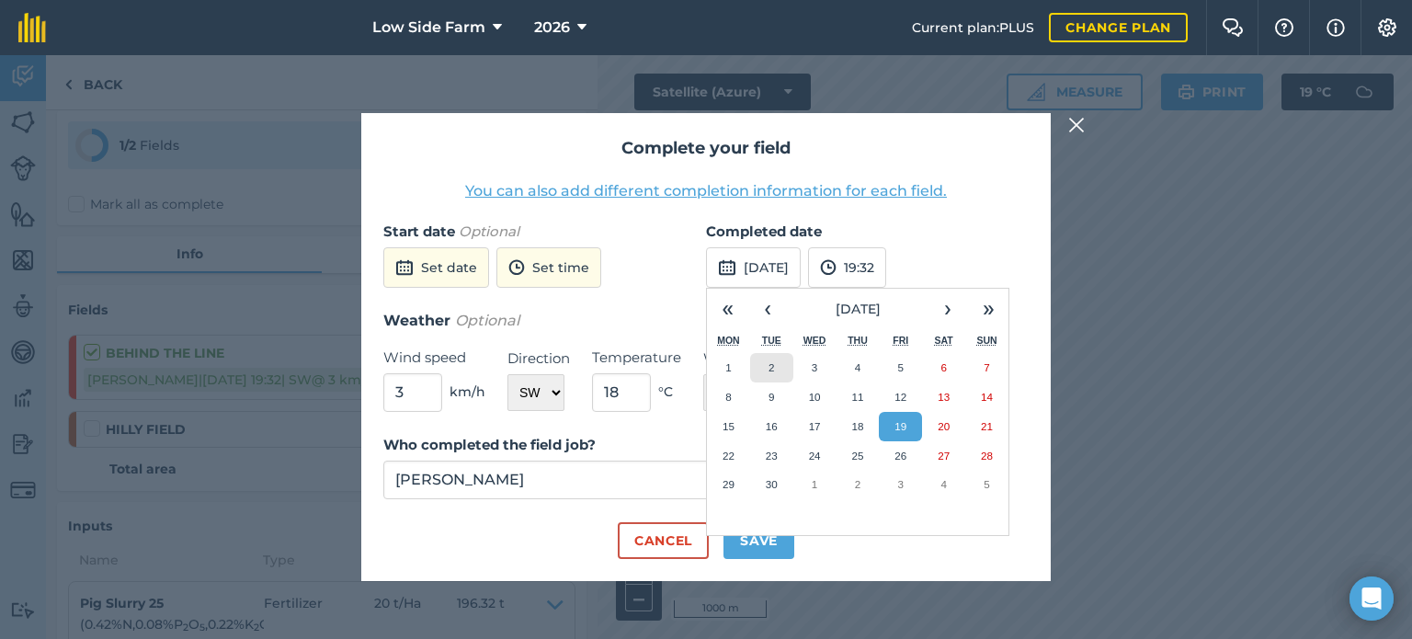
click at [778, 366] on button "2" at bounding box center [771, 367] width 43 height 29
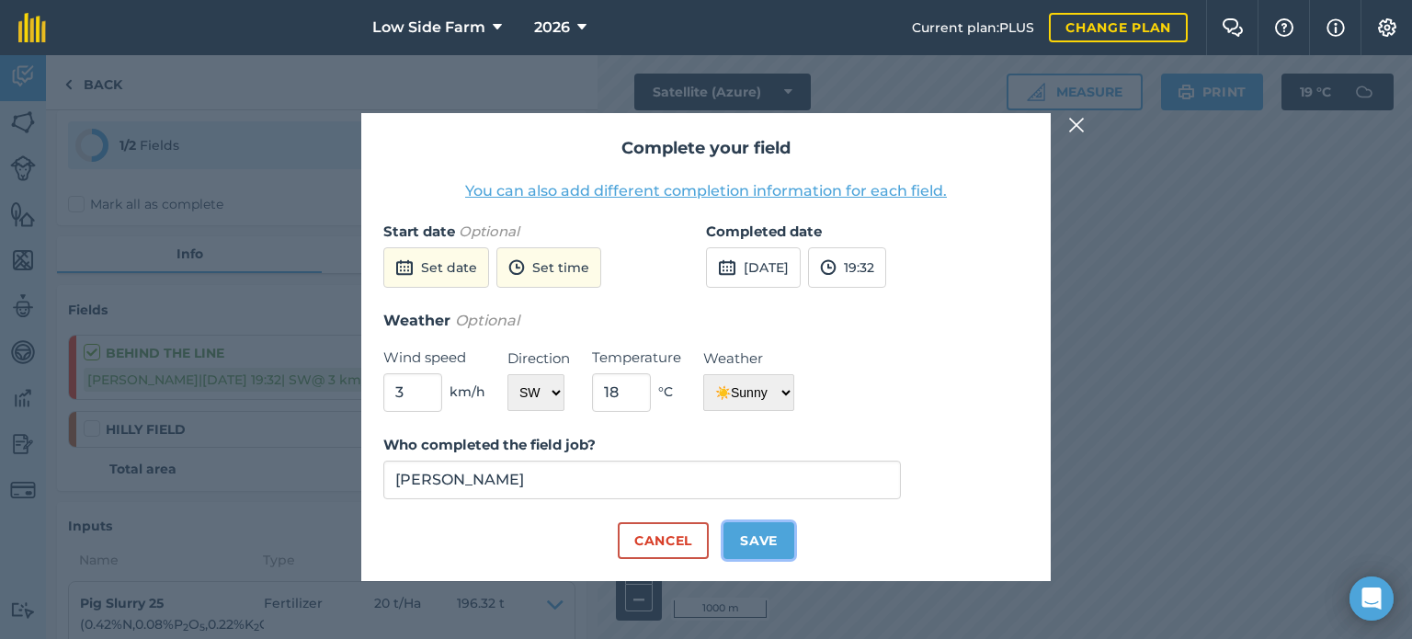
click at [769, 543] on button "Save" at bounding box center [758, 540] width 71 height 37
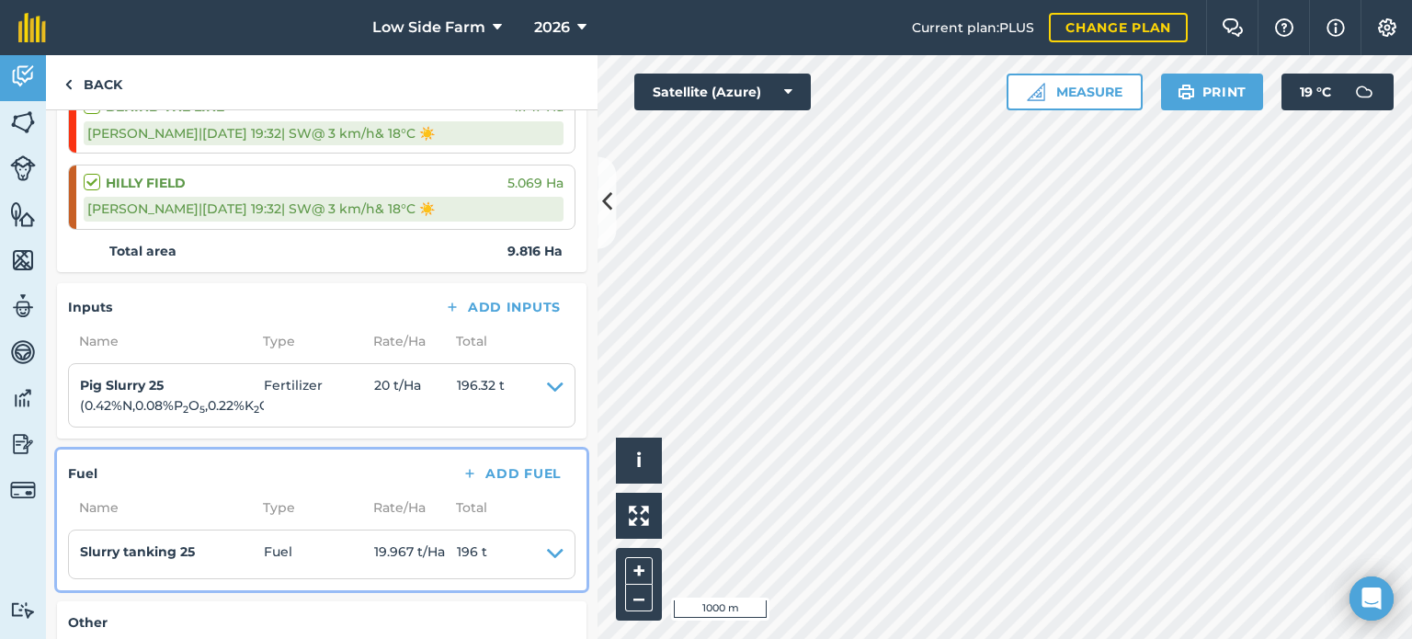
scroll to position [0, 0]
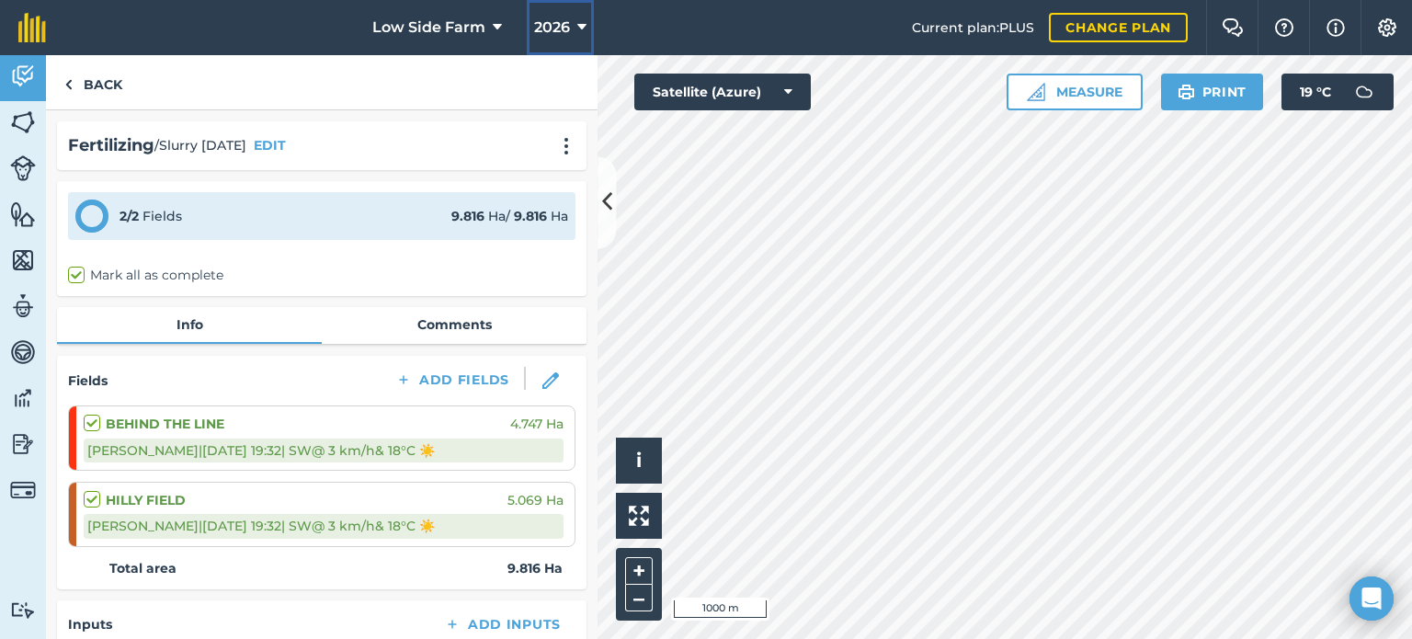
click at [574, 28] on button "2026" at bounding box center [560, 27] width 67 height 55
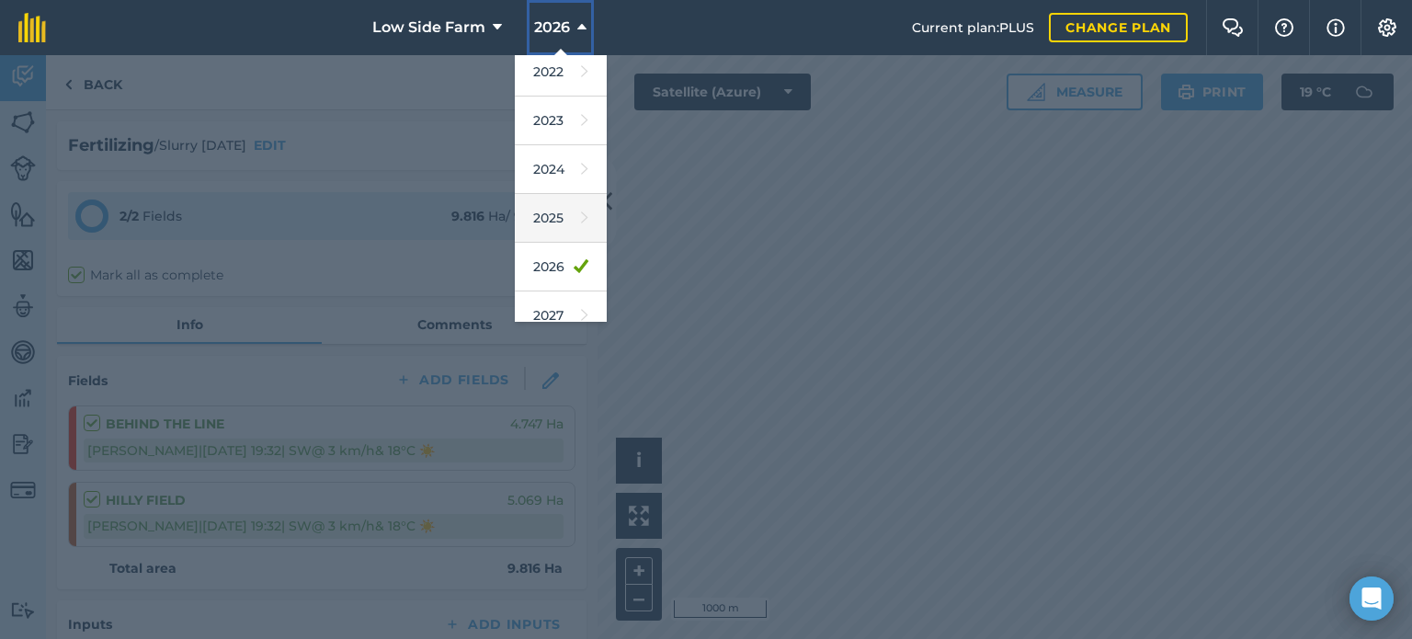
scroll to position [218, 0]
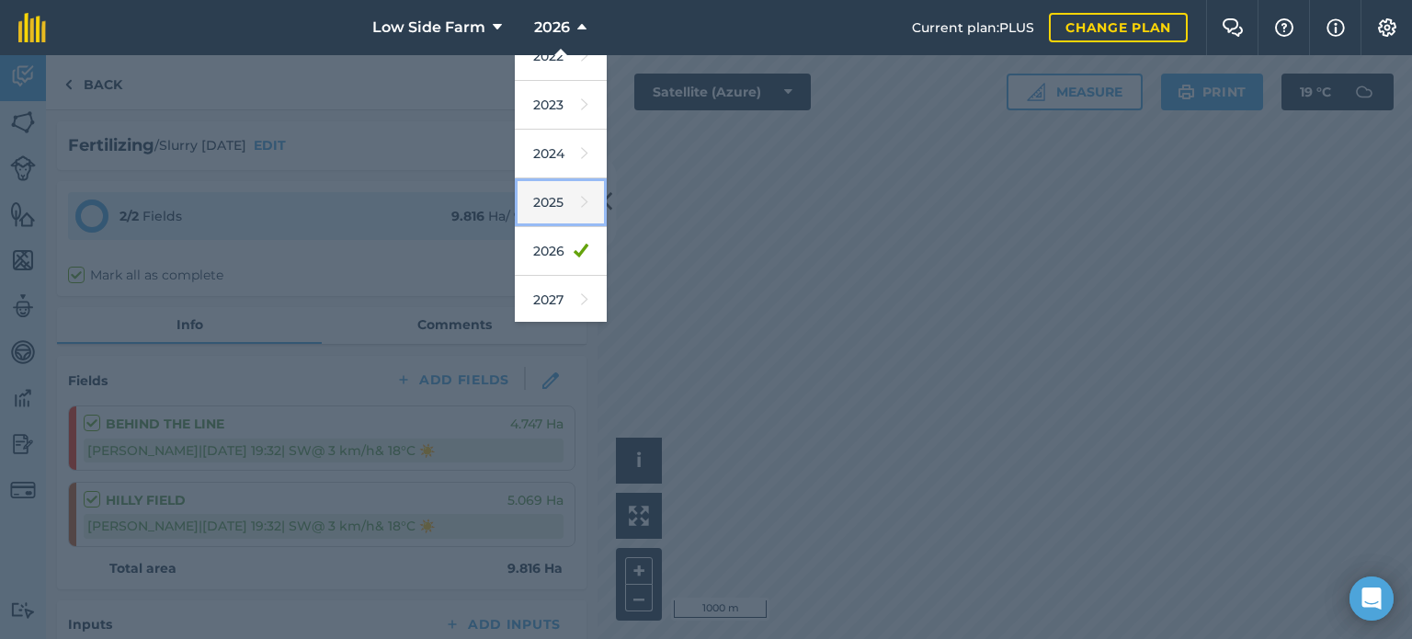
click at [563, 204] on link "2025" at bounding box center [561, 202] width 92 height 49
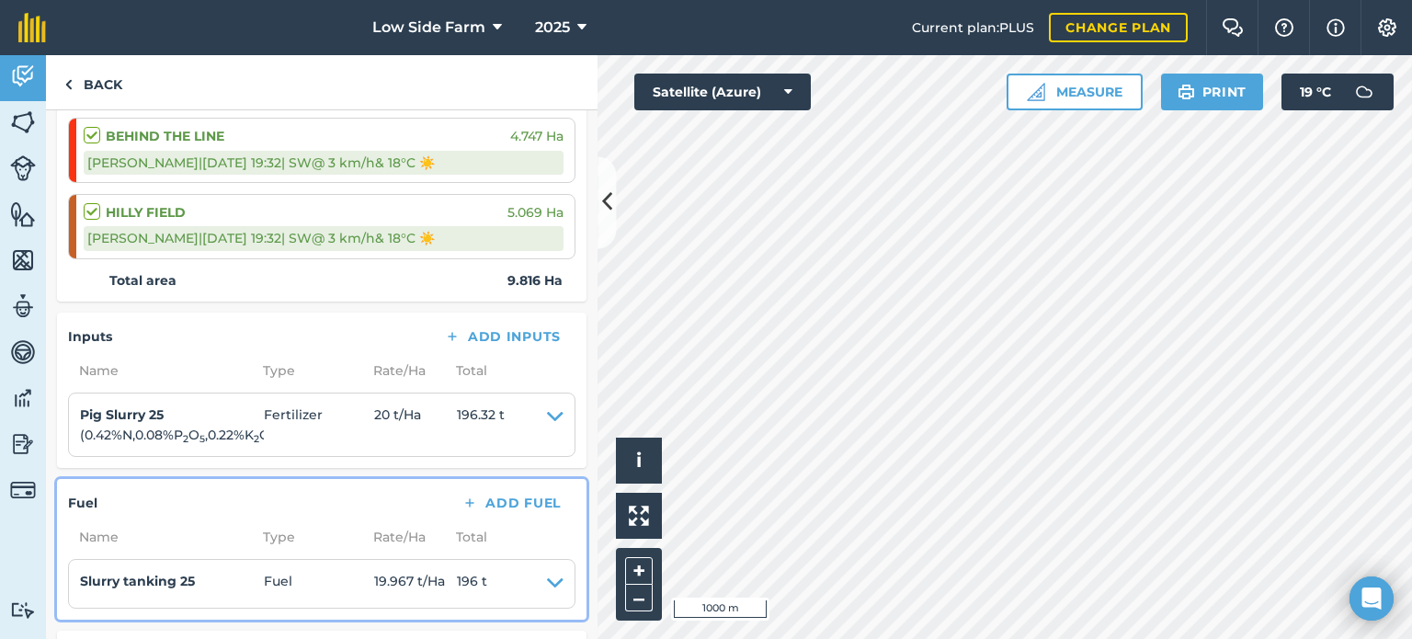
scroll to position [0, 0]
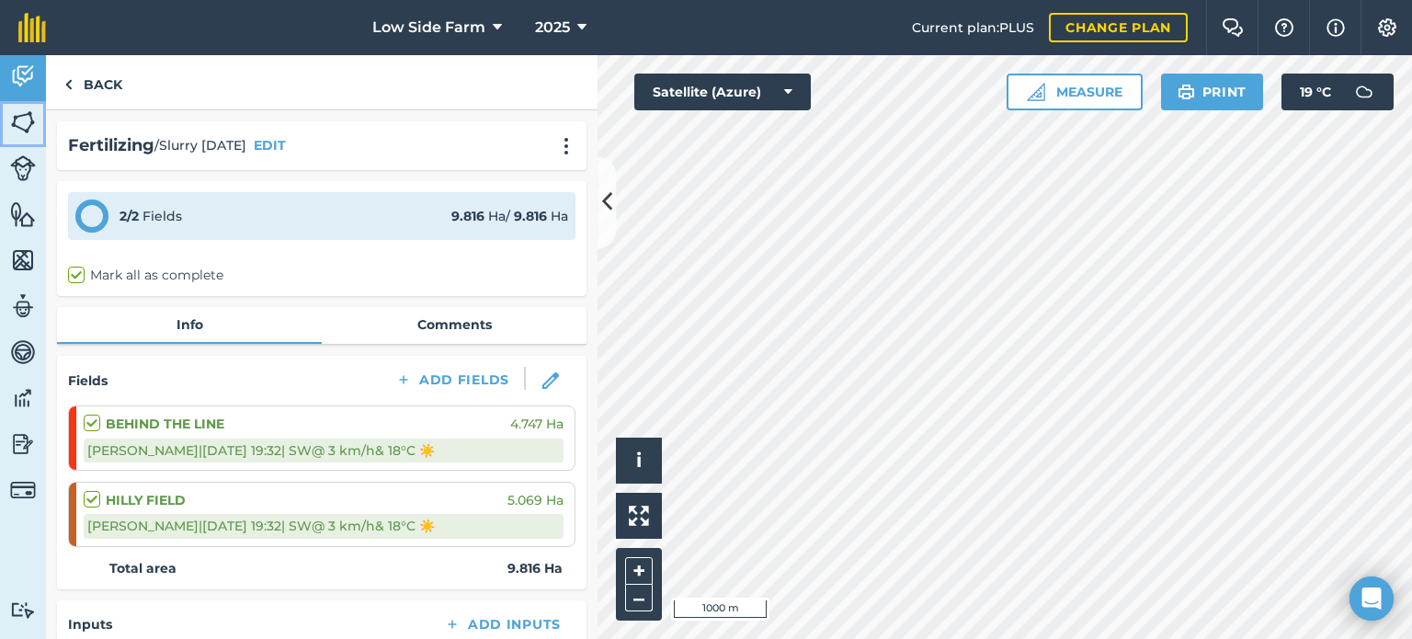
click at [18, 128] on img at bounding box center [23, 122] width 26 height 28
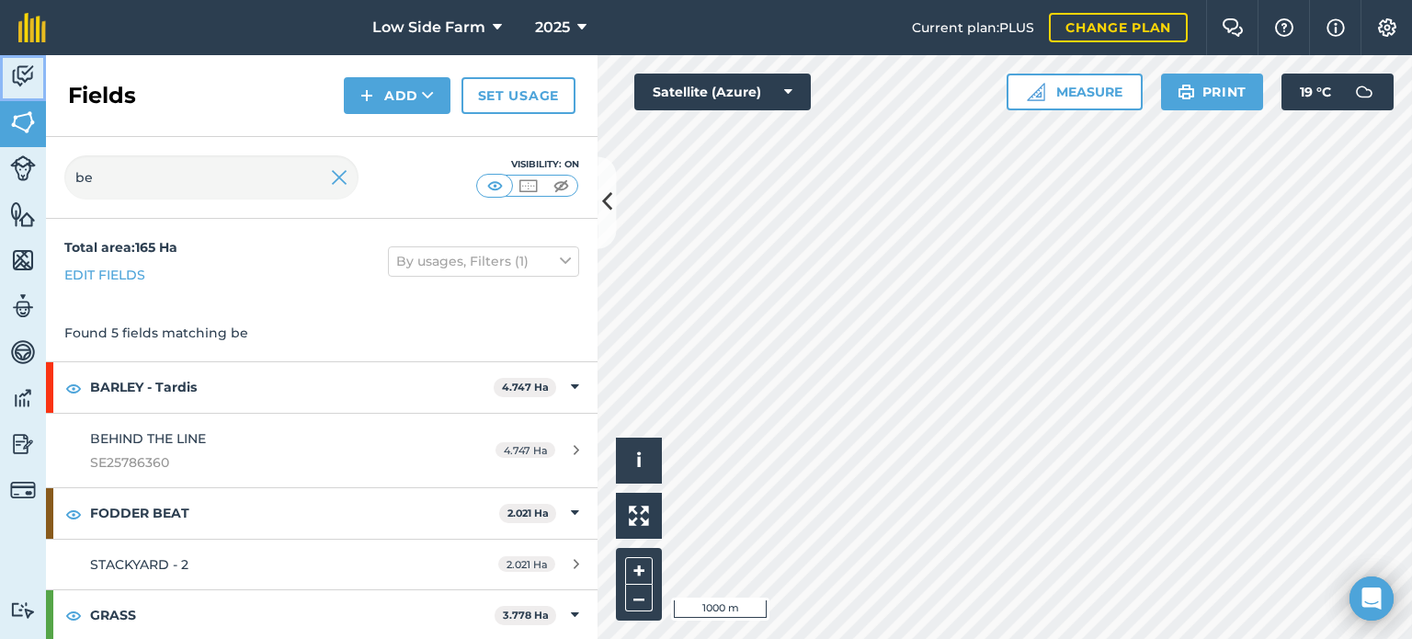
click at [29, 76] on img at bounding box center [23, 77] width 26 height 28
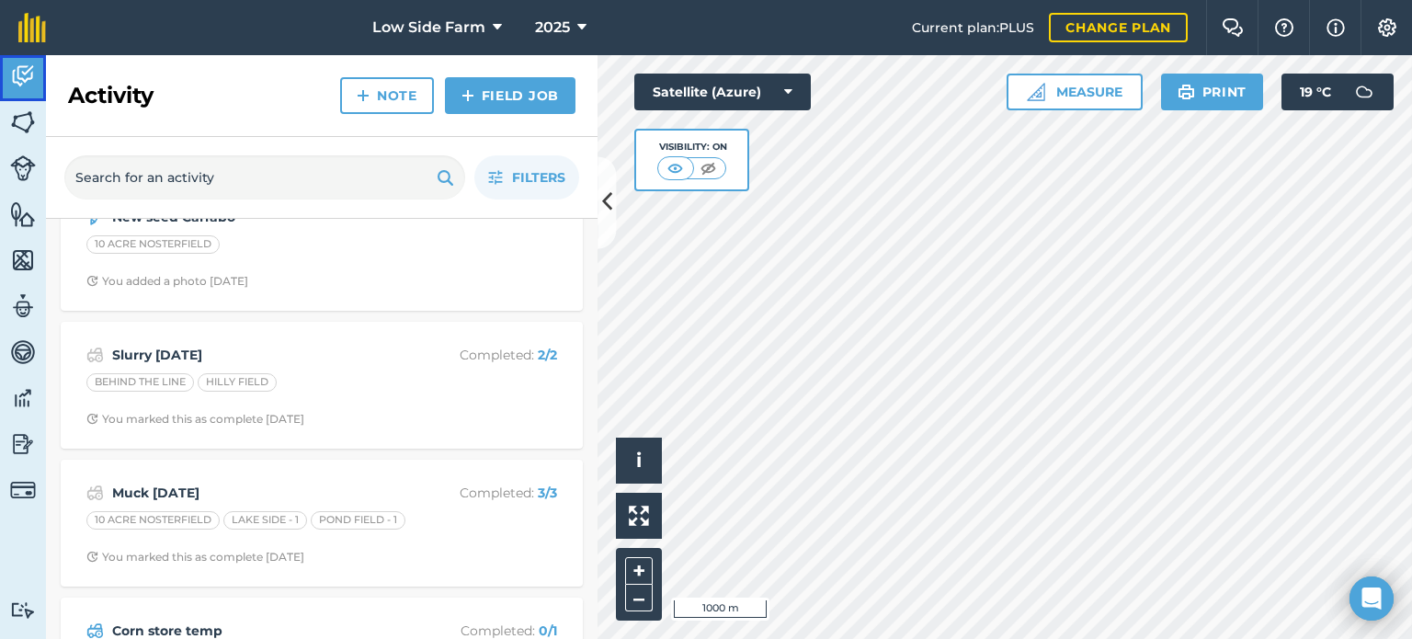
scroll to position [92, 0]
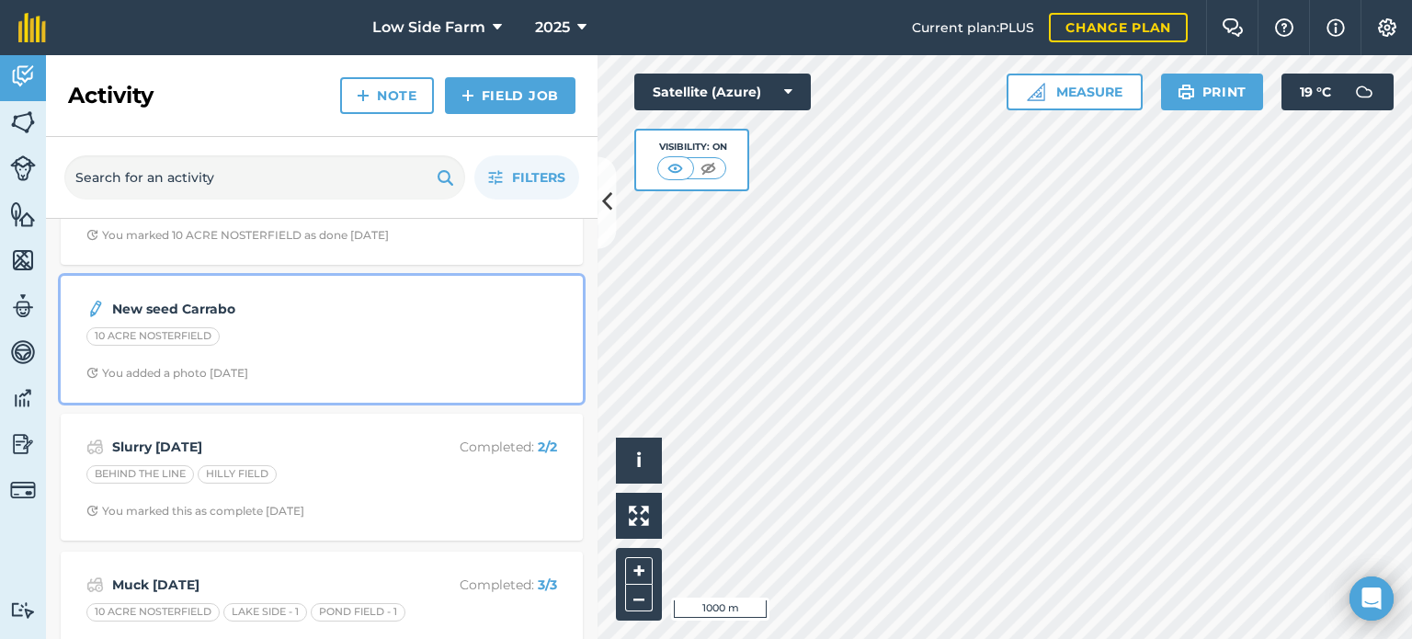
click at [264, 327] on div "10 ACRE NOSTERFIELD" at bounding box center [321, 339] width 471 height 24
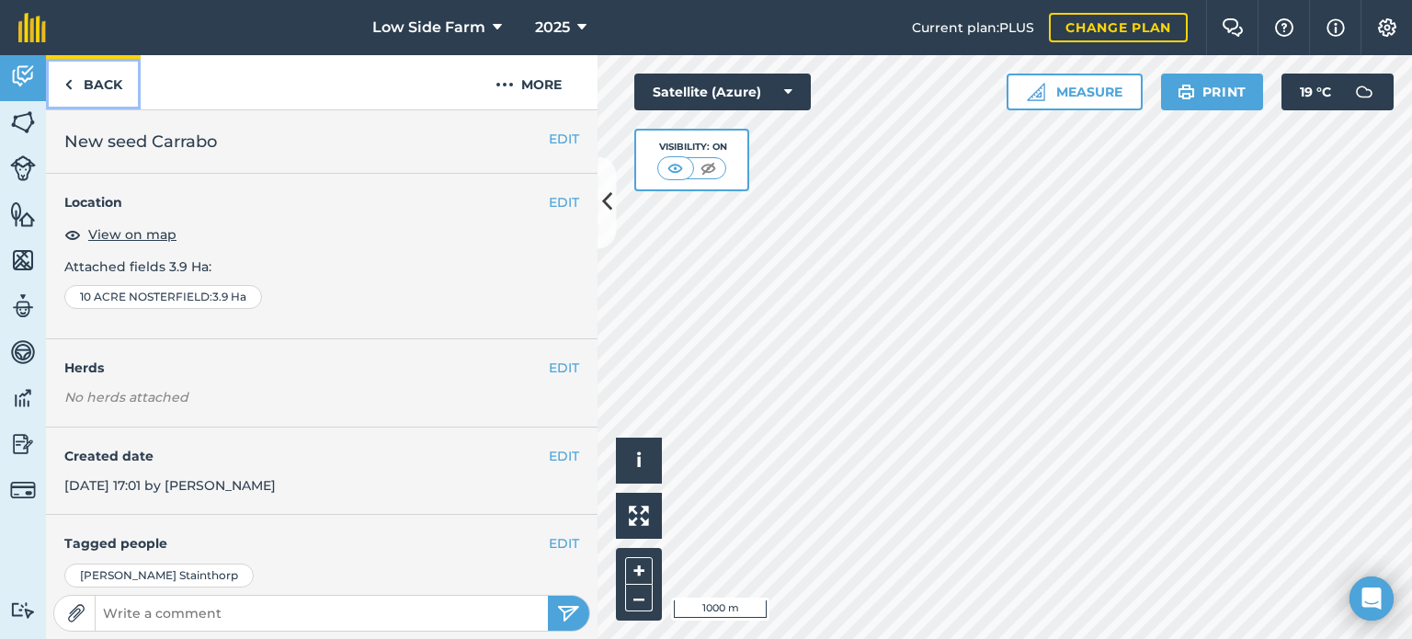
click at [97, 87] on link "Back" at bounding box center [93, 82] width 95 height 54
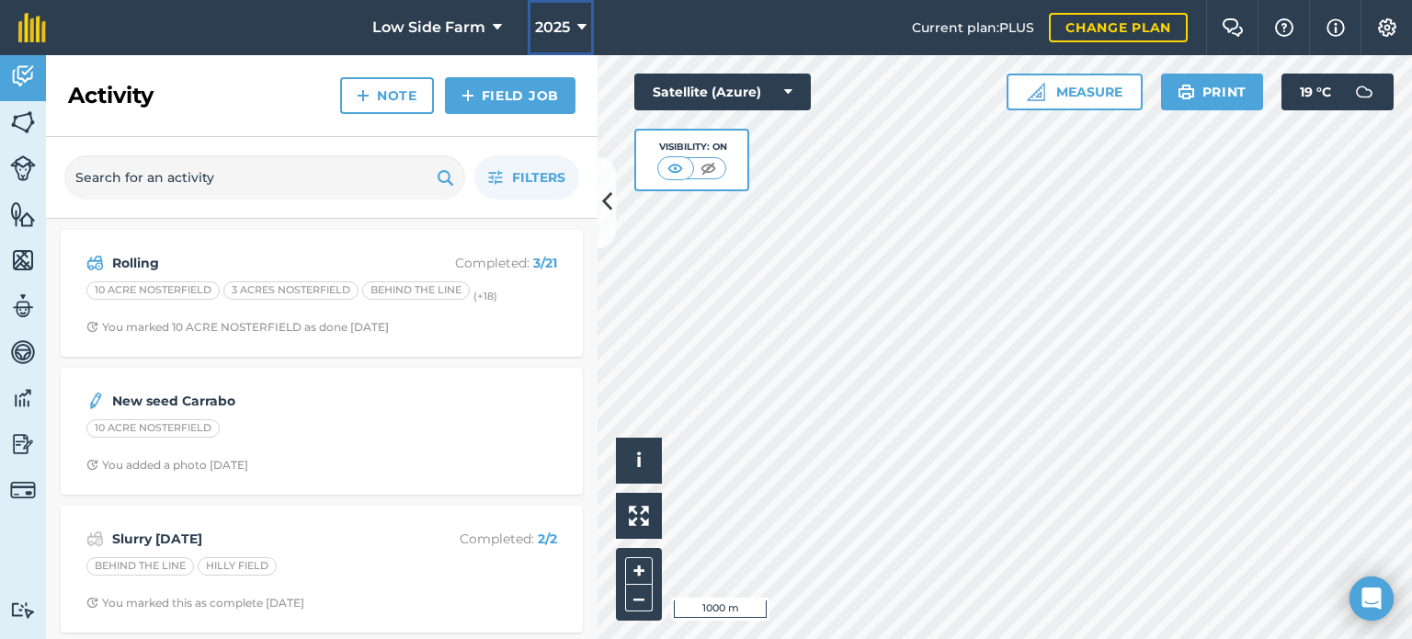
click at [582, 28] on icon at bounding box center [581, 28] width 9 height 22
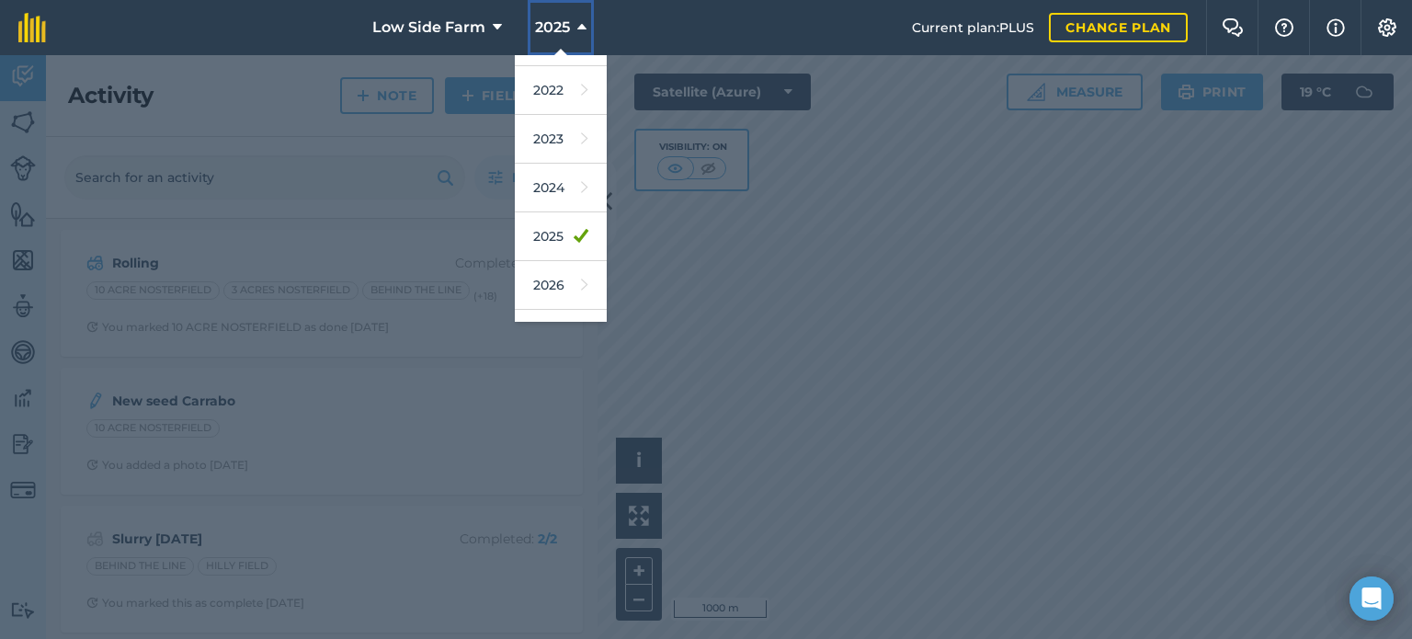
scroll to position [218, 0]
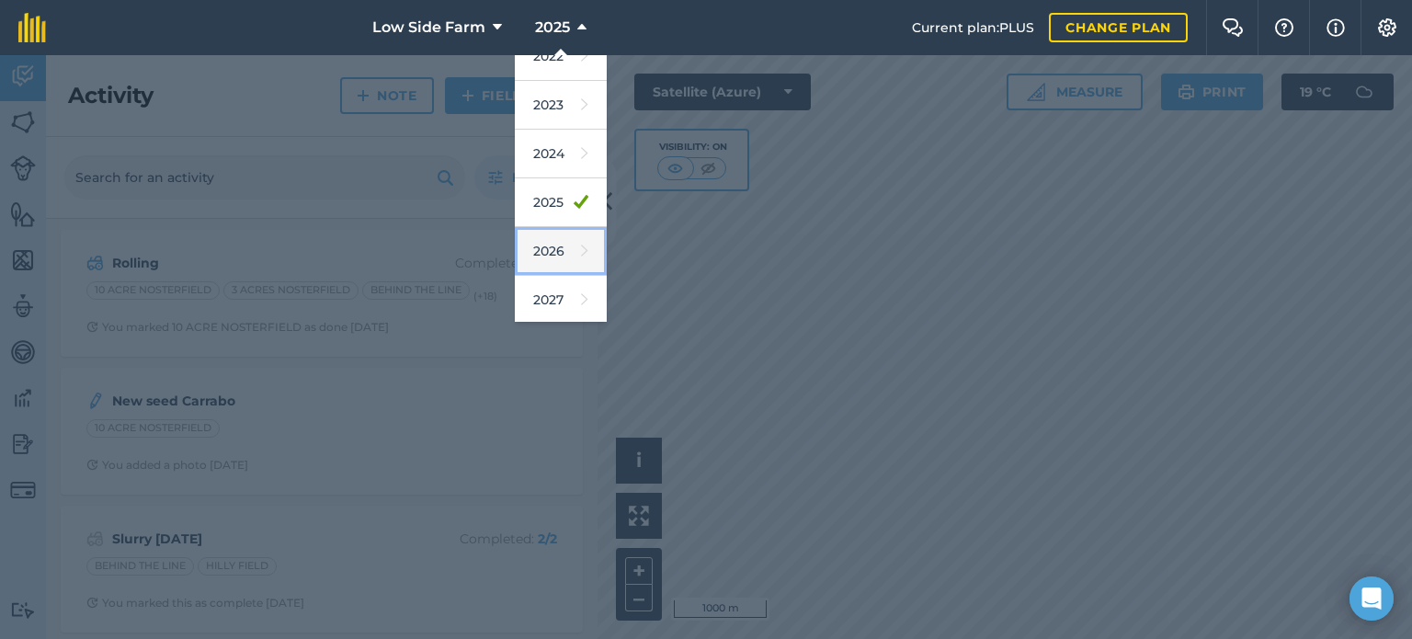
click at [581, 244] on icon at bounding box center [584, 251] width 7 height 26
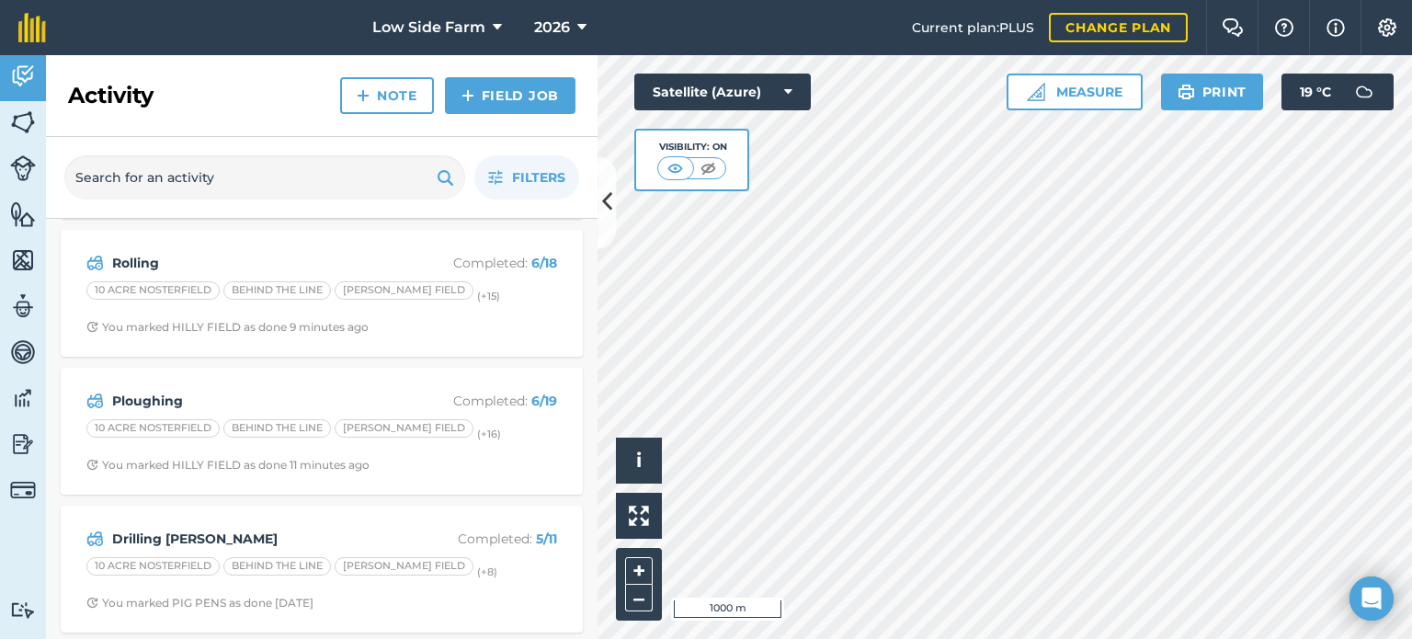
scroll to position [278, 0]
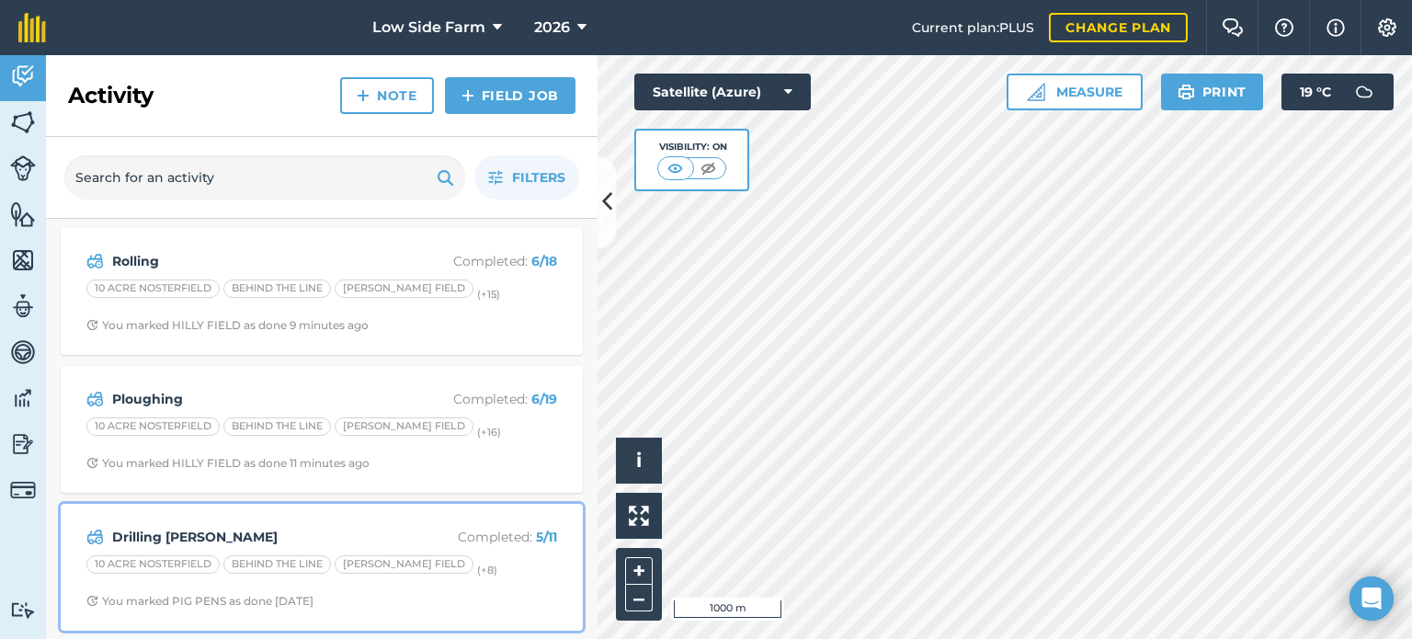
click at [358, 558] on div "[PERSON_NAME] FIELD" at bounding box center [404, 564] width 139 height 18
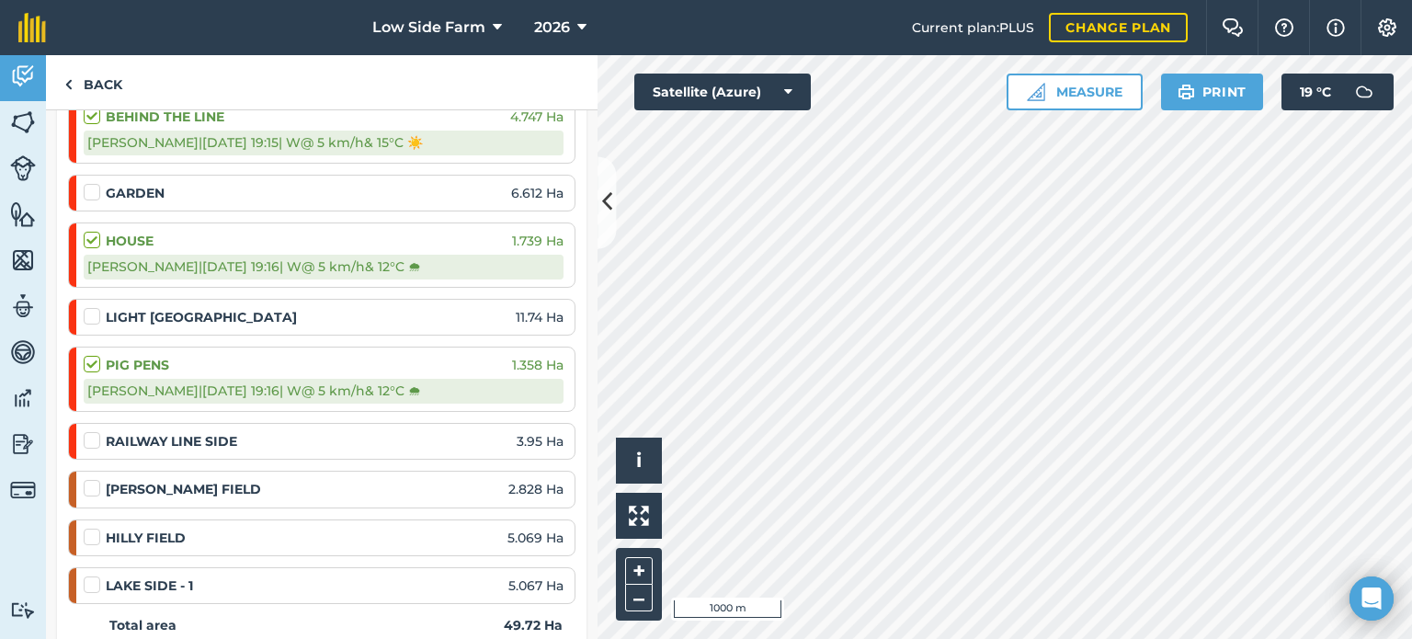
scroll to position [552, 0]
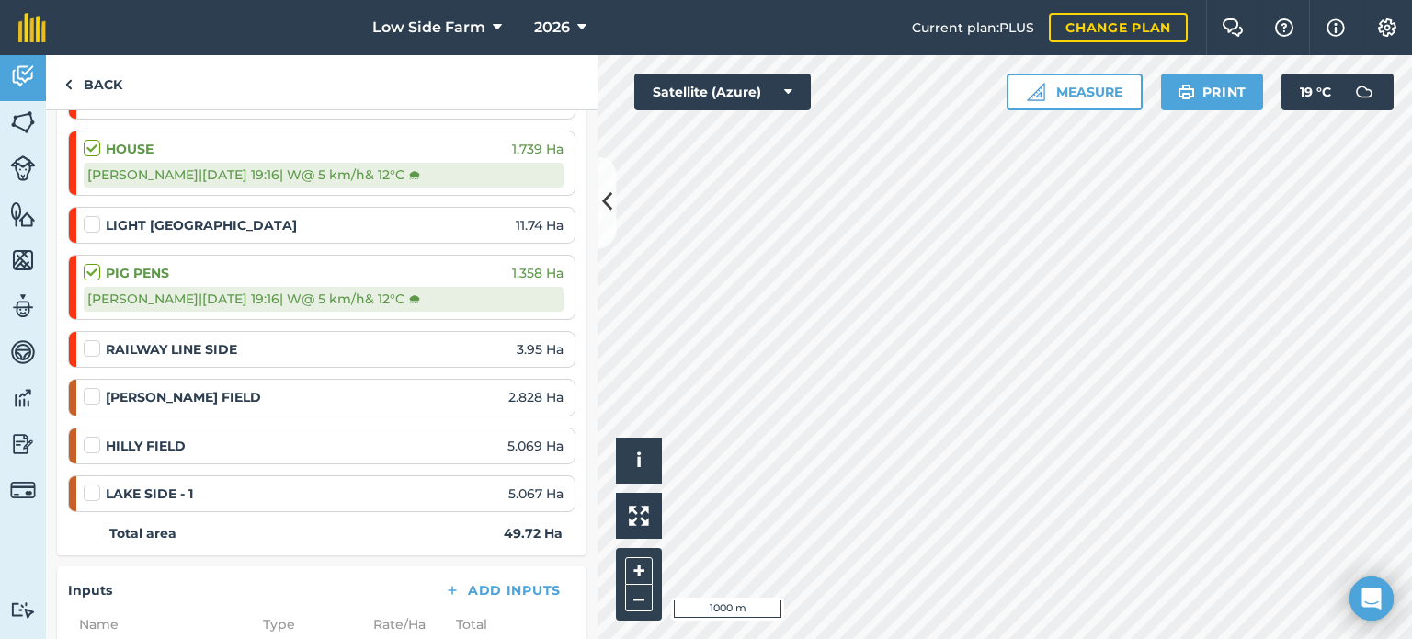
click at [92, 339] on label at bounding box center [95, 339] width 22 height 0
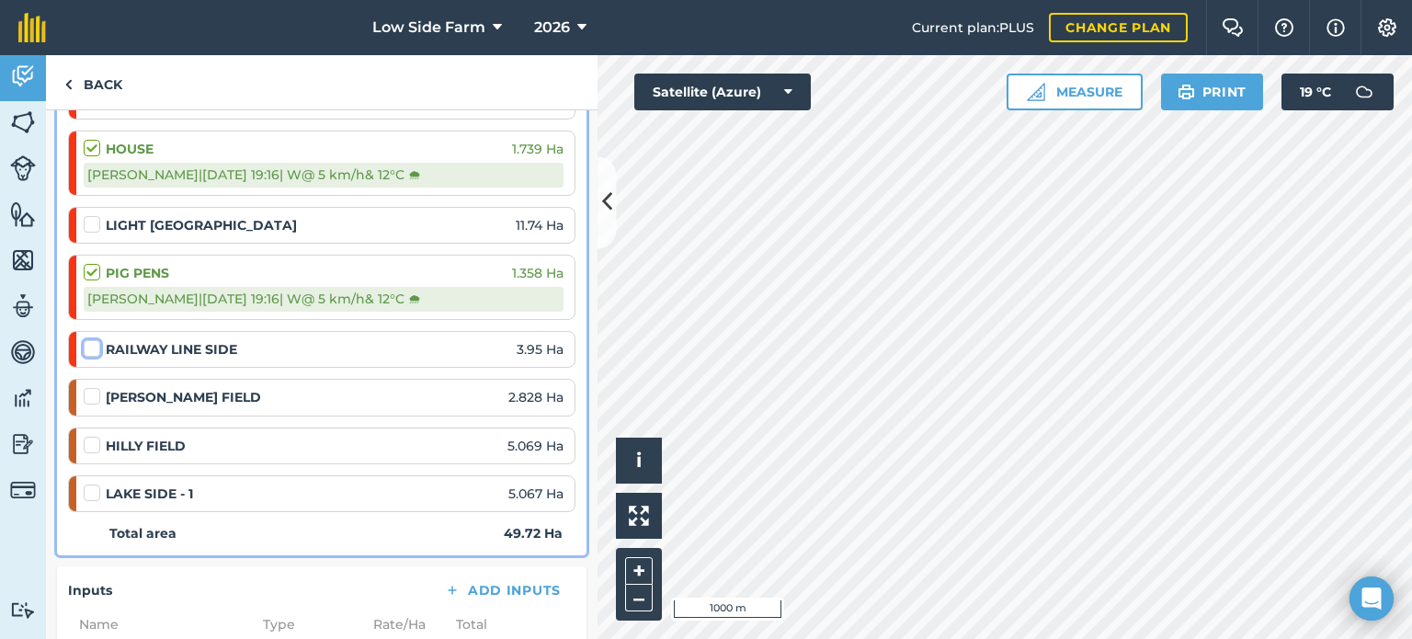
click at [92, 339] on input "checkbox" at bounding box center [90, 345] width 12 height 12
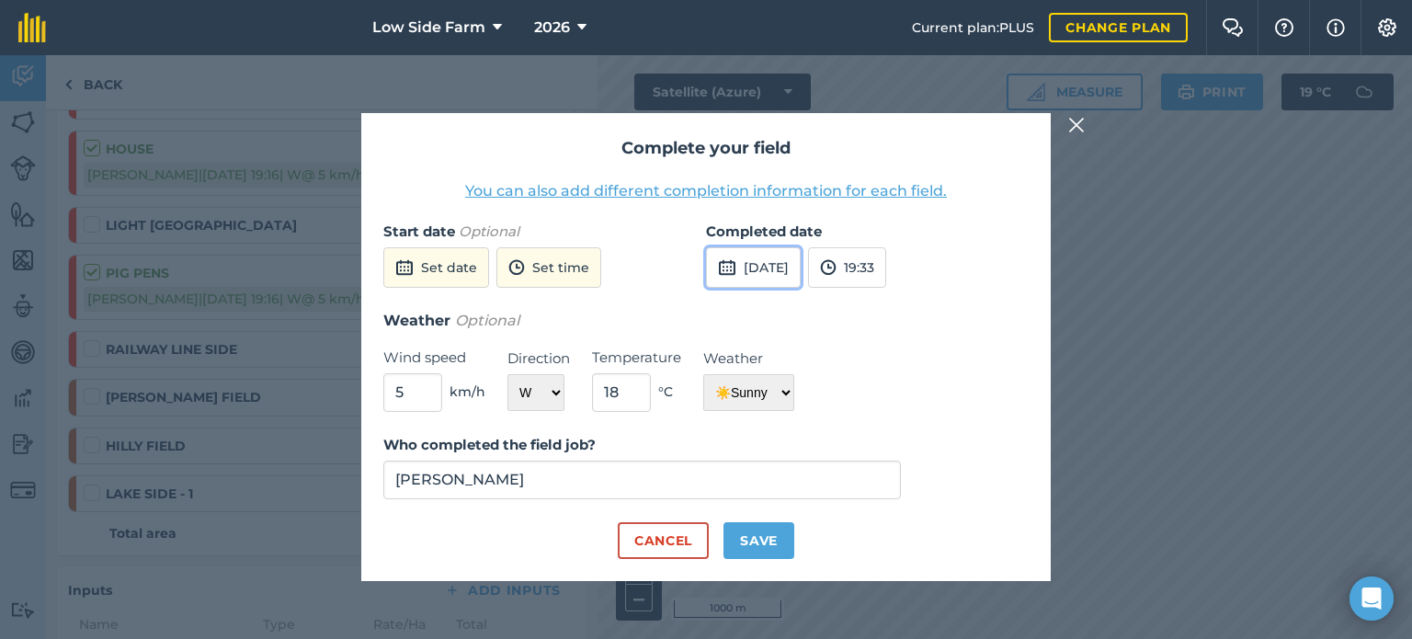
click at [785, 269] on button "[DATE]" at bounding box center [753, 267] width 95 height 40
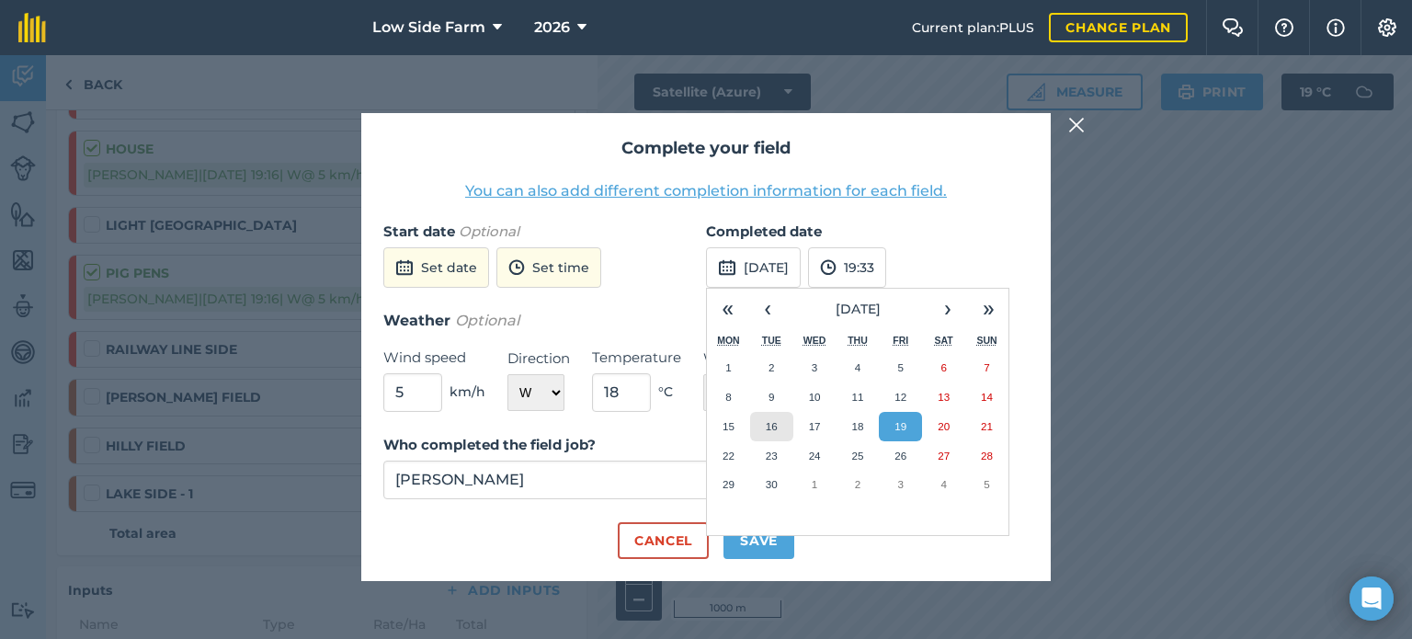
click at [778, 430] on button "16" at bounding box center [771, 426] width 43 height 29
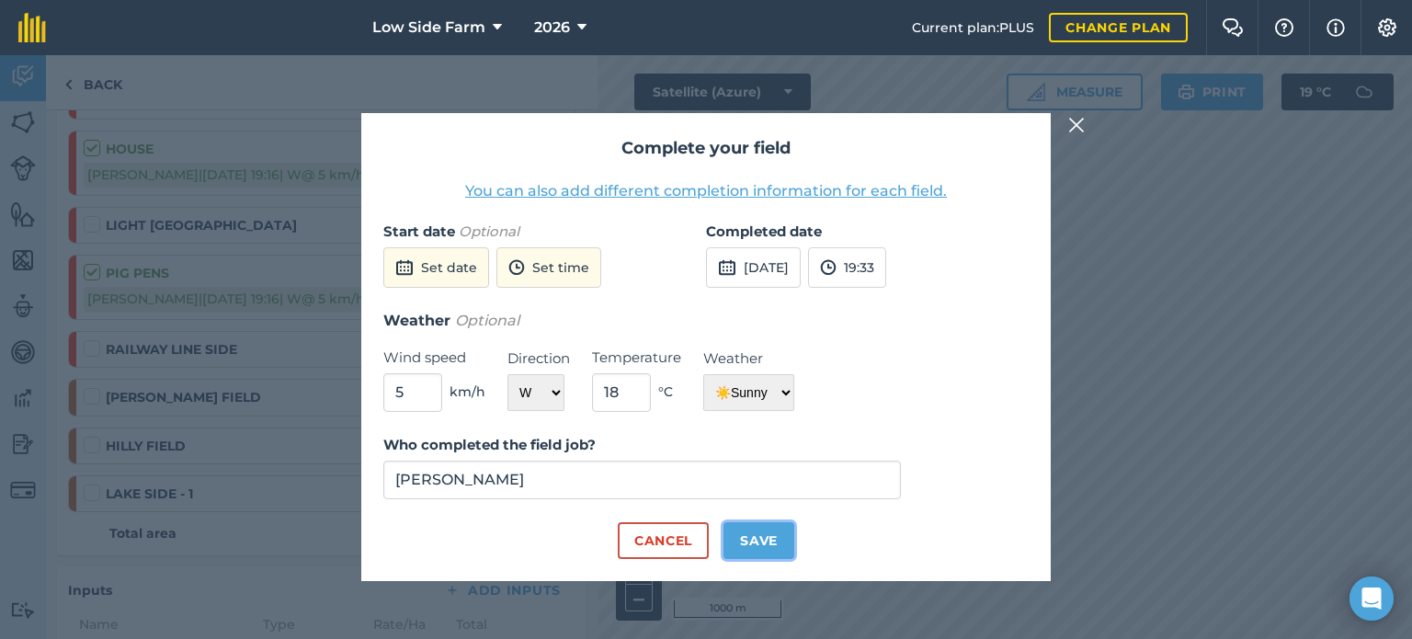
click at [748, 546] on button "Save" at bounding box center [758, 540] width 71 height 37
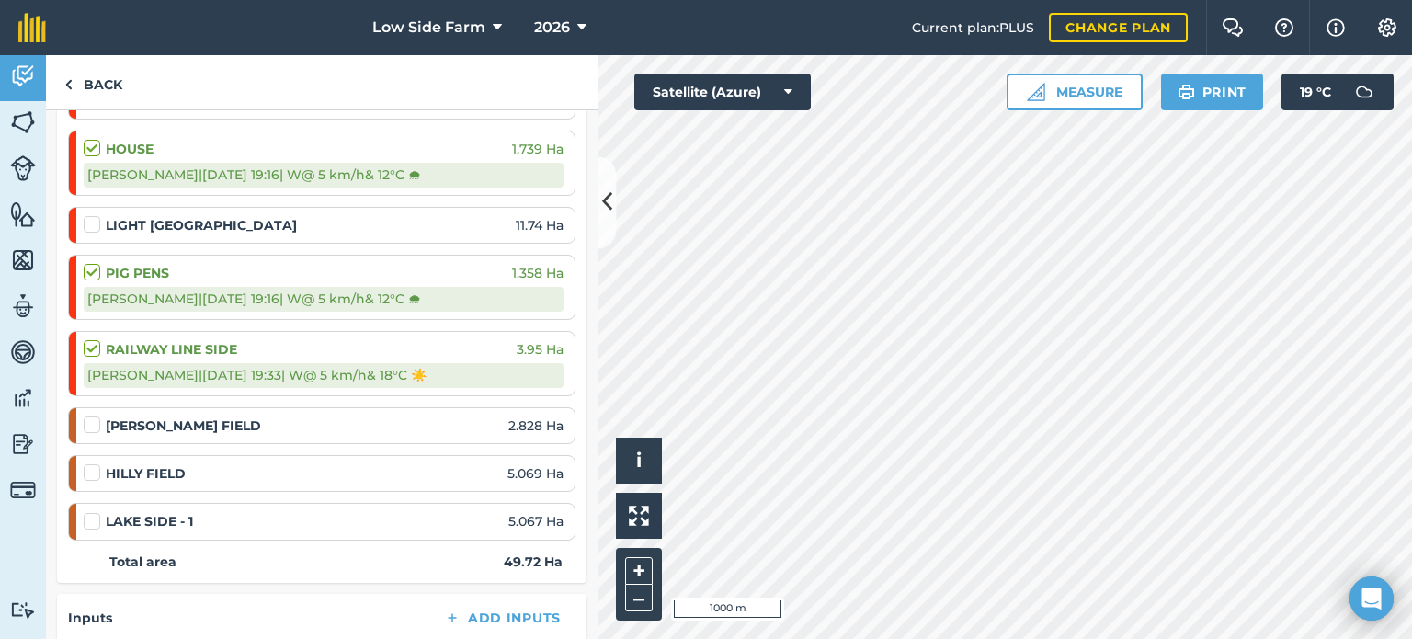
click at [94, 463] on label at bounding box center [95, 463] width 22 height 0
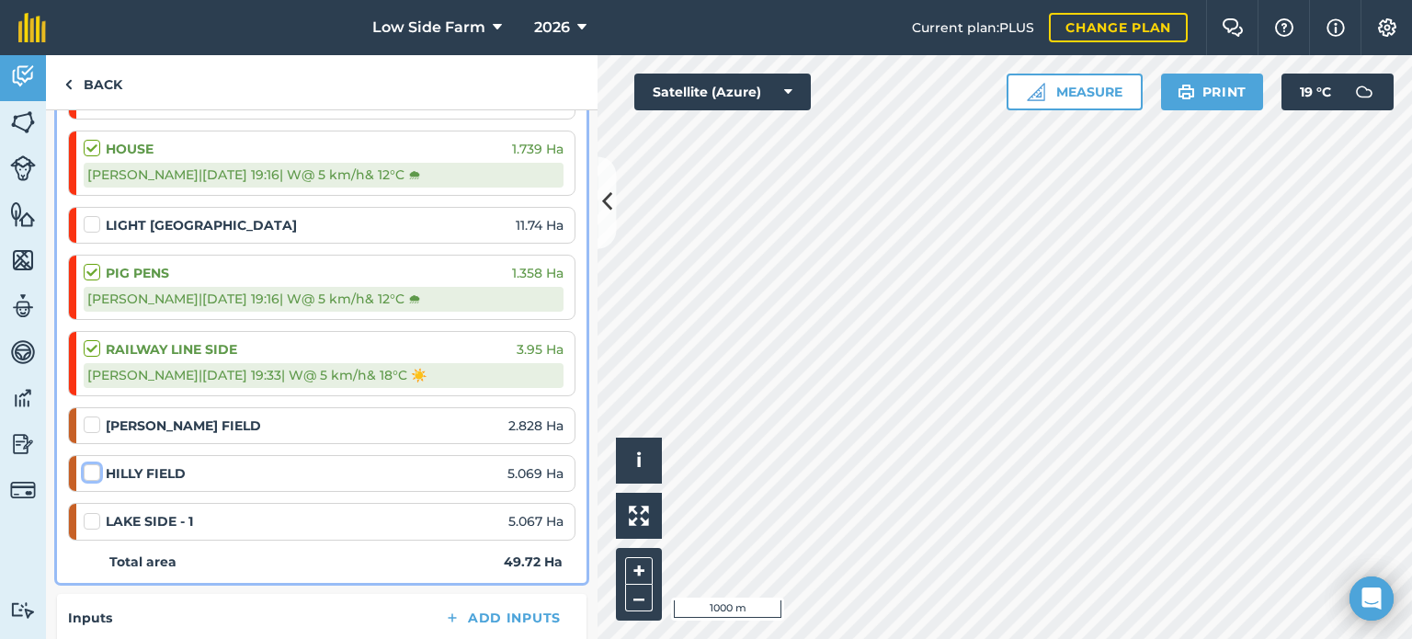
click at [94, 470] on input "checkbox" at bounding box center [90, 469] width 12 height 12
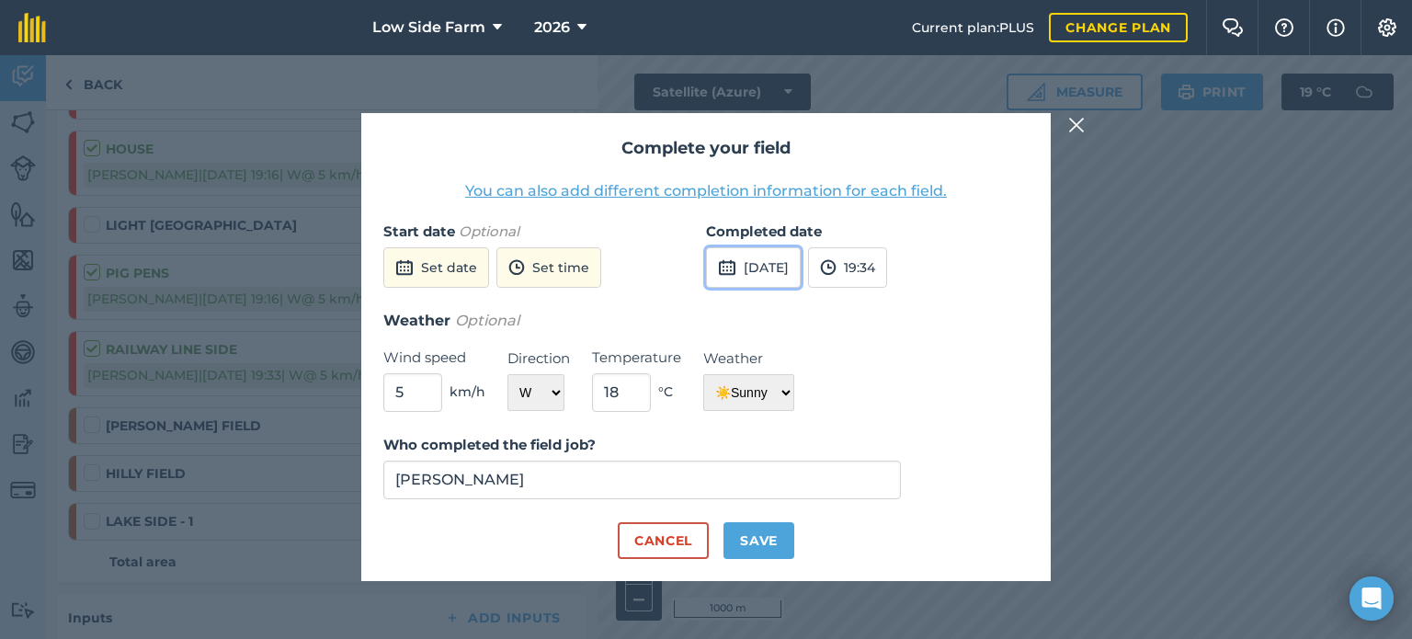
click at [801, 271] on button "[DATE]" at bounding box center [753, 267] width 95 height 40
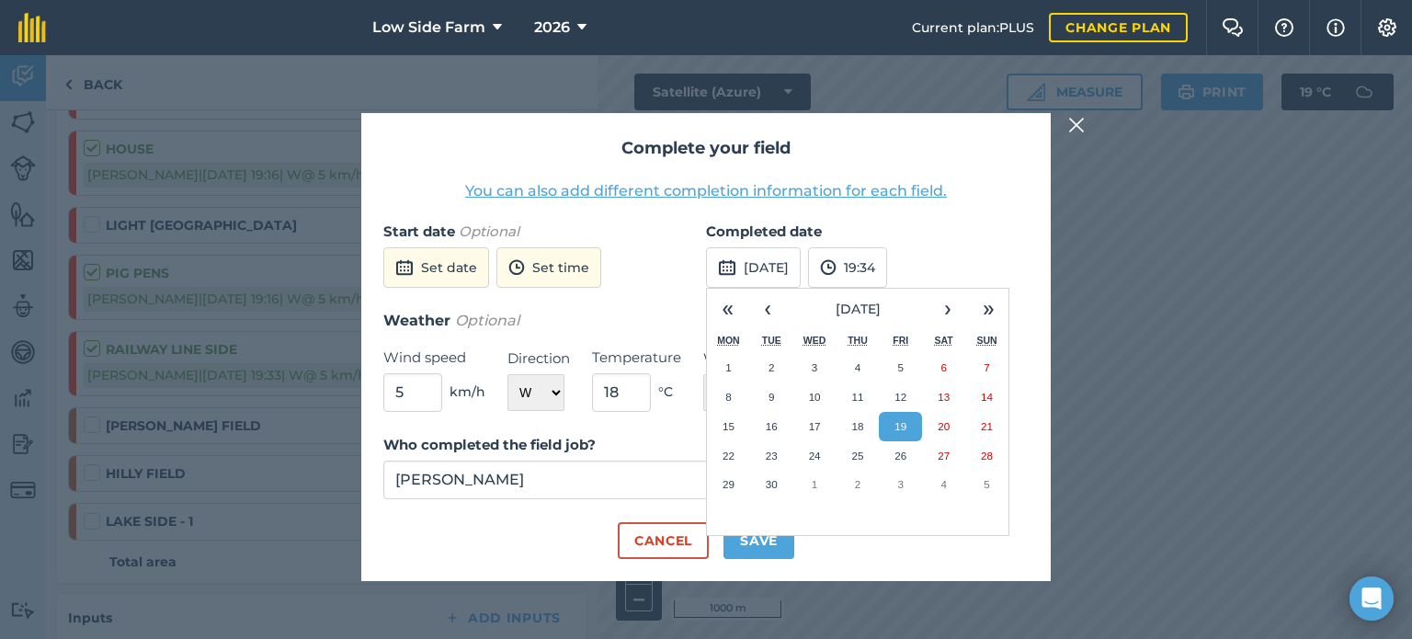
click at [901, 426] on abbr "19" at bounding box center [900, 426] width 12 height 12
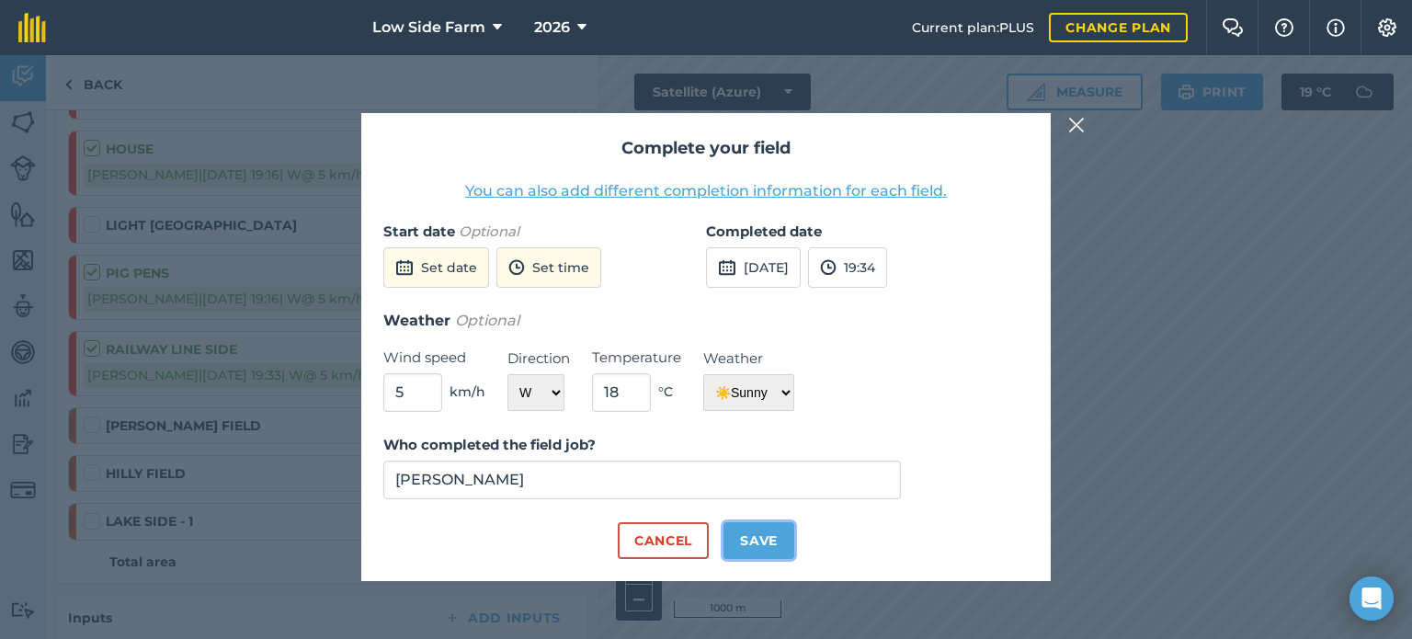
click at [750, 543] on button "Save" at bounding box center [758, 540] width 71 height 37
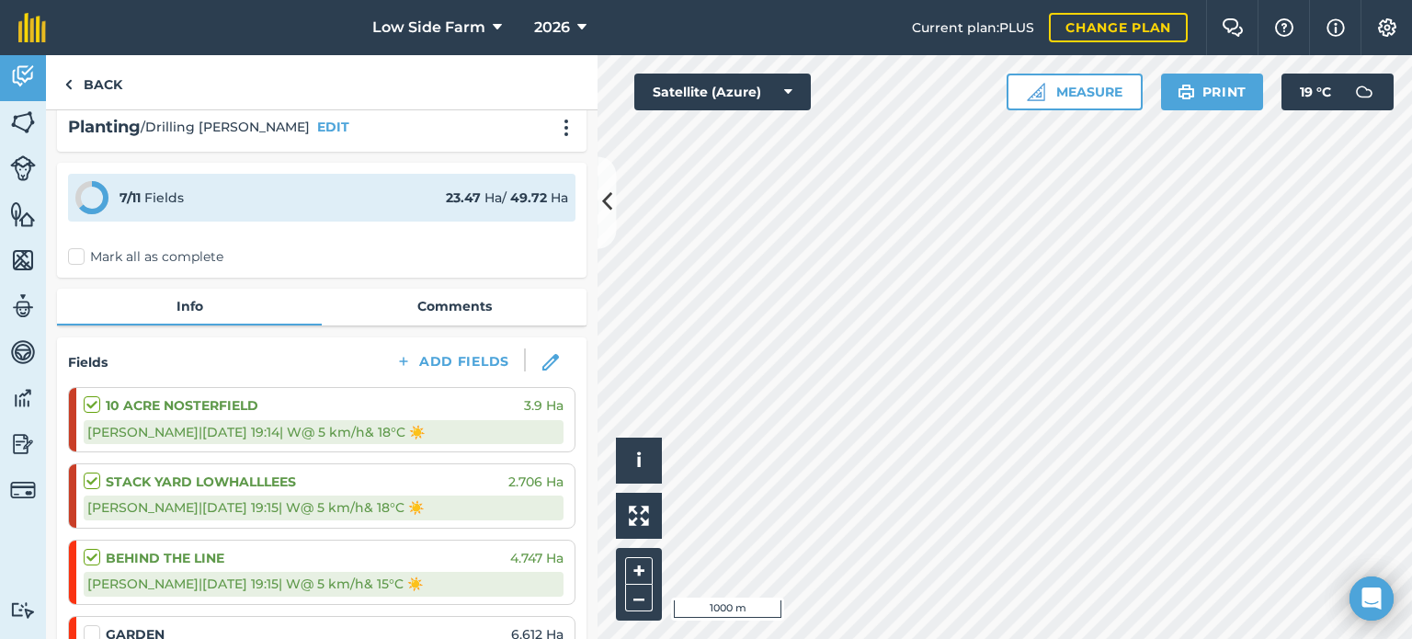
scroll to position [0, 0]
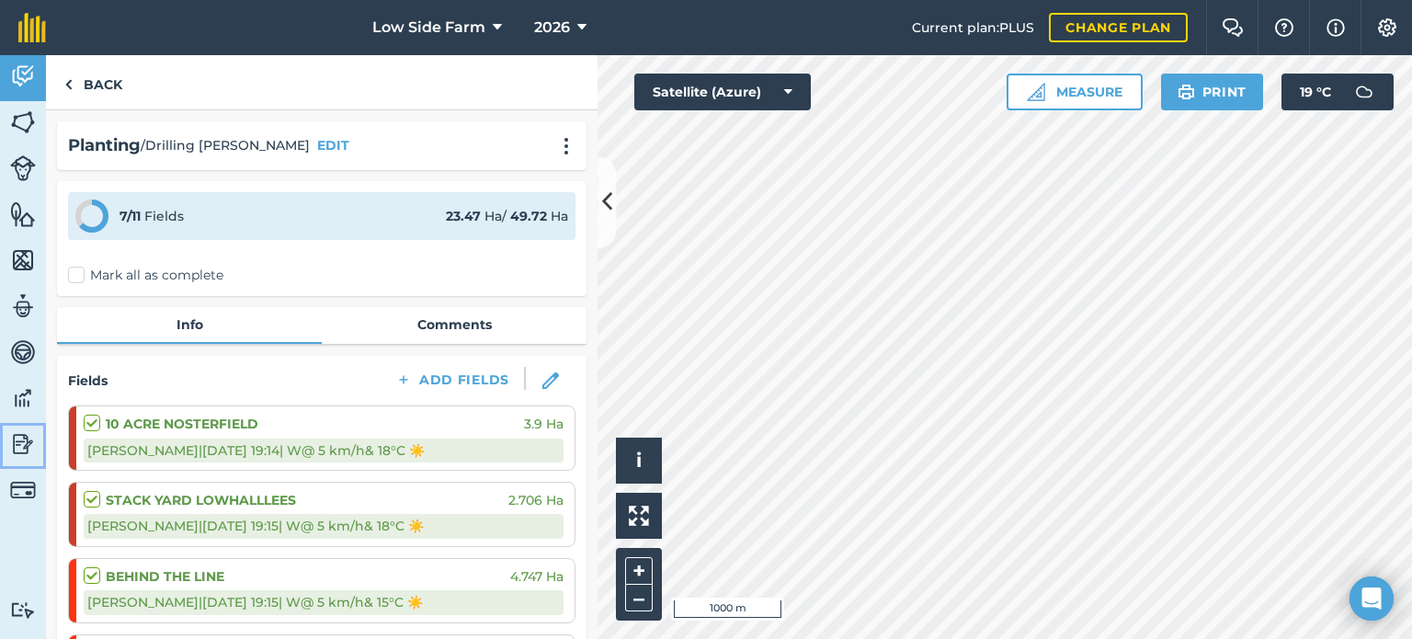
click at [14, 443] on img at bounding box center [23, 444] width 26 height 28
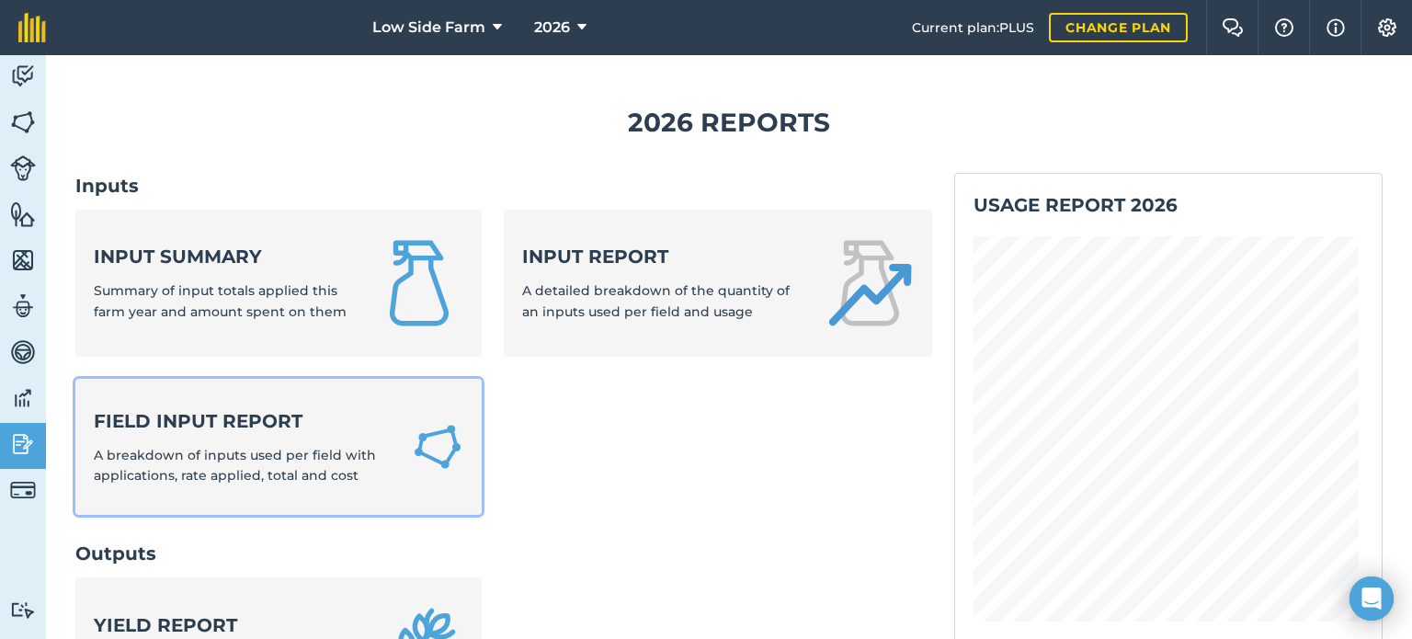
click at [158, 451] on span "A breakdown of inputs used per field with applications, rate applied, total and…" at bounding box center [235, 465] width 282 height 37
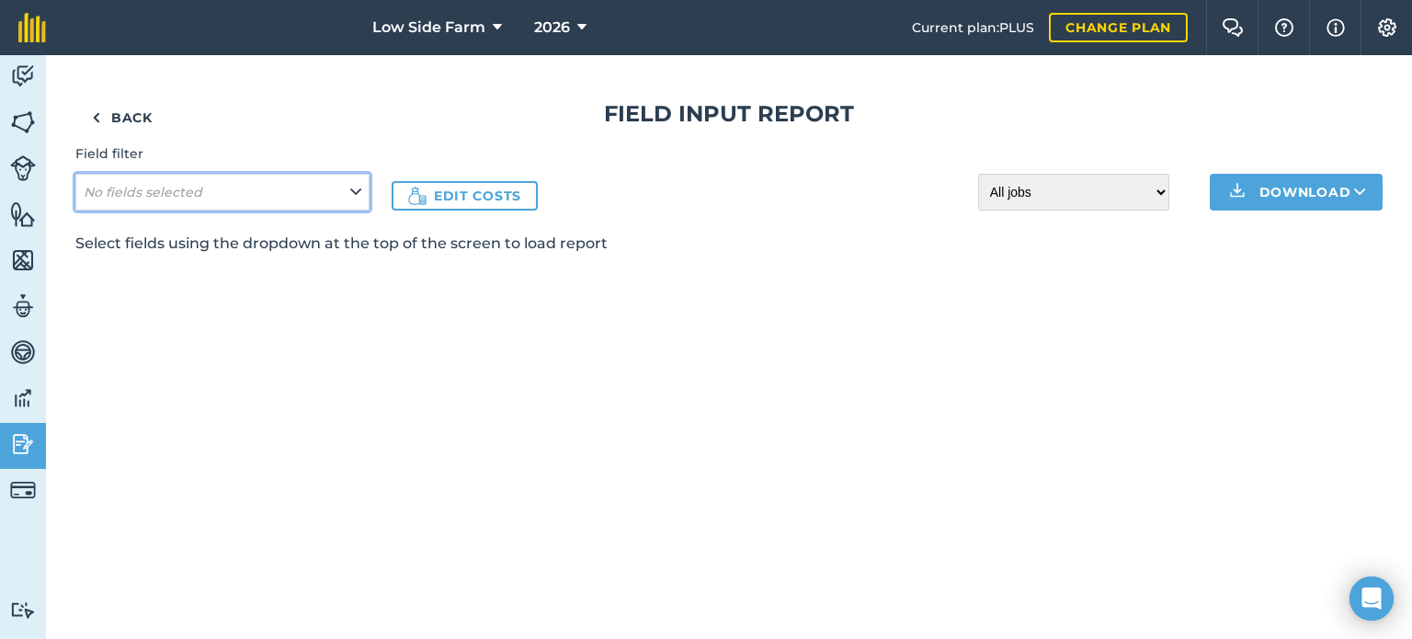
click at [330, 190] on button "No fields selected" at bounding box center [222, 192] width 294 height 37
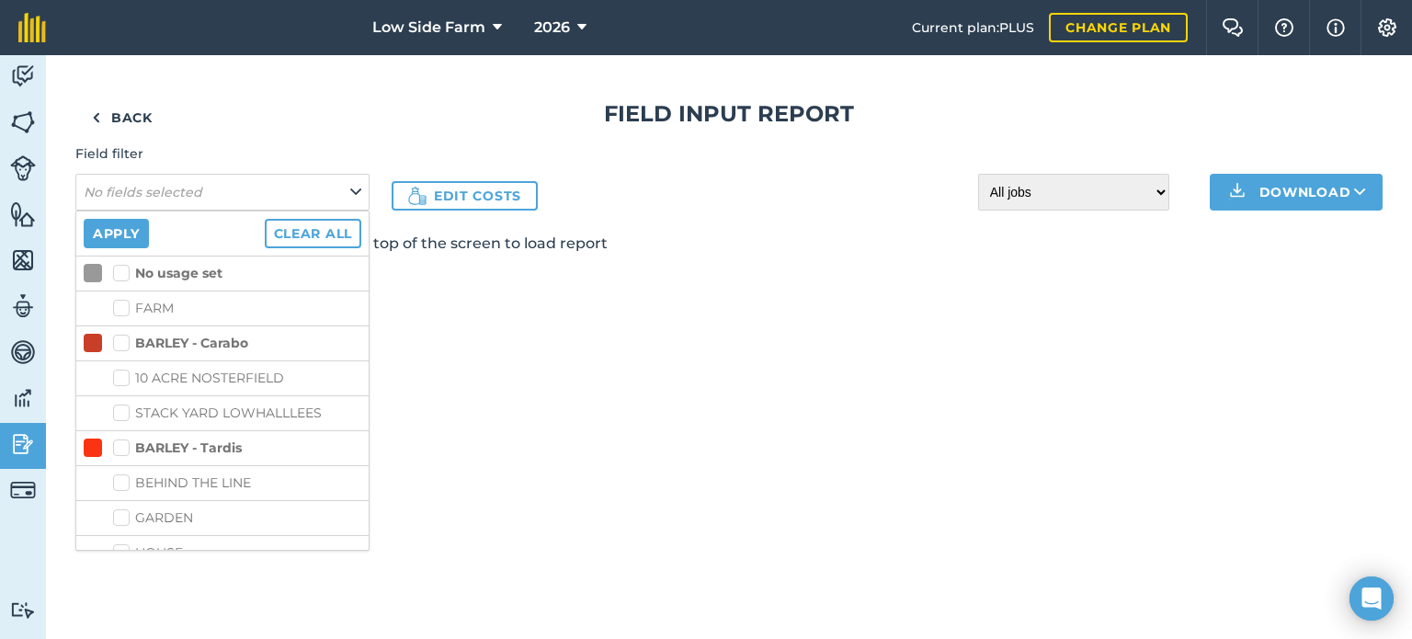
click at [124, 344] on label "BARLEY - Carabo" at bounding box center [180, 343] width 135 height 19
click at [124, 344] on input "BARLEY - Carabo" at bounding box center [119, 340] width 12 height 12
click at [117, 234] on button "Apply" at bounding box center [116, 233] width 65 height 29
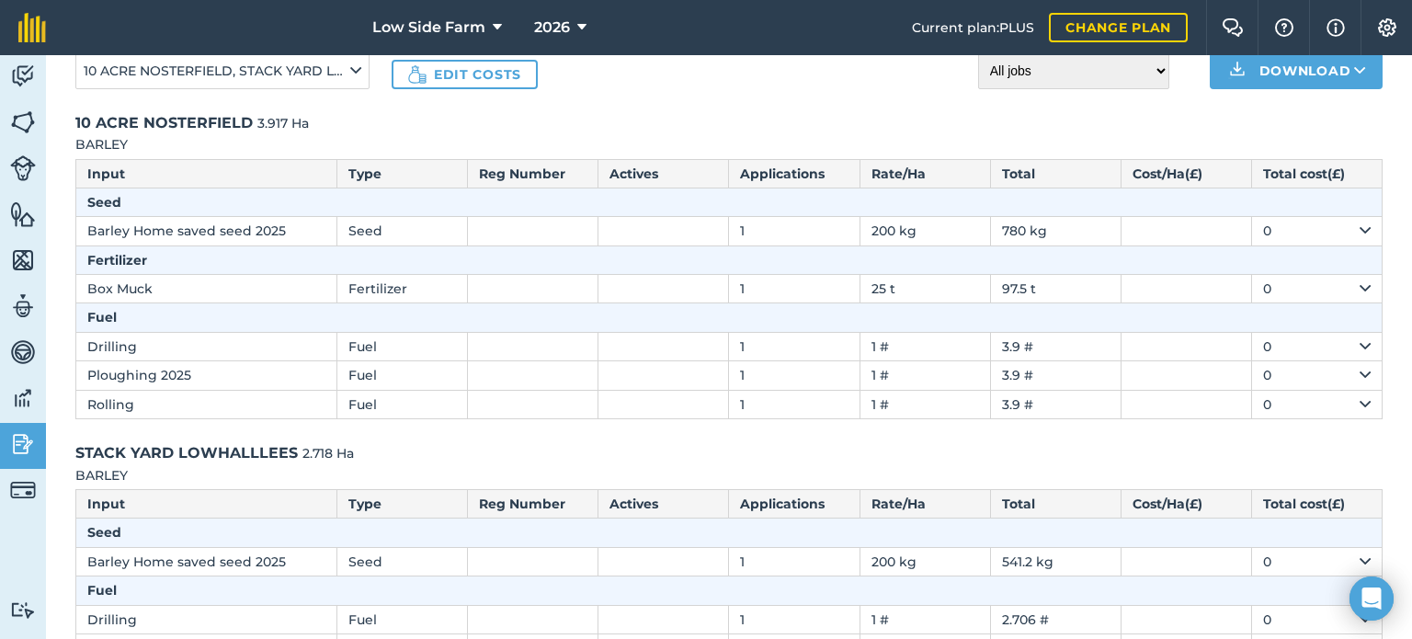
scroll to position [92, 0]
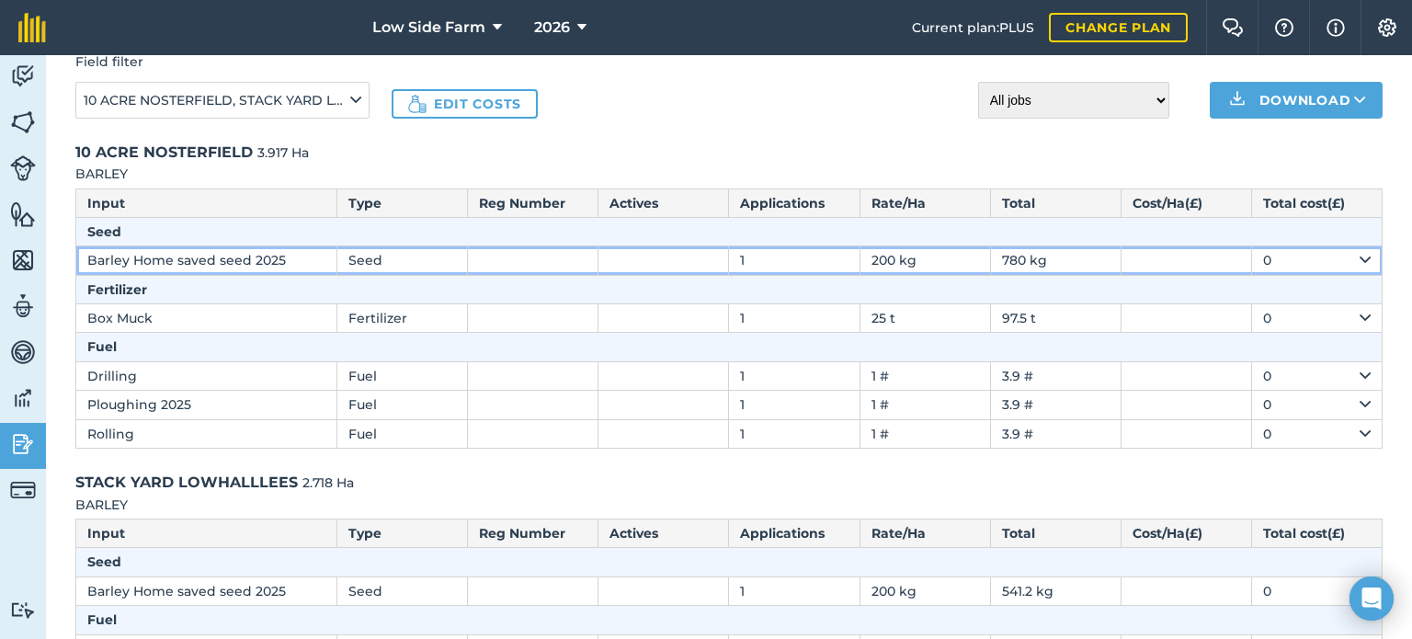
click at [1315, 258] on td "0" at bounding box center [1316, 260] width 131 height 28
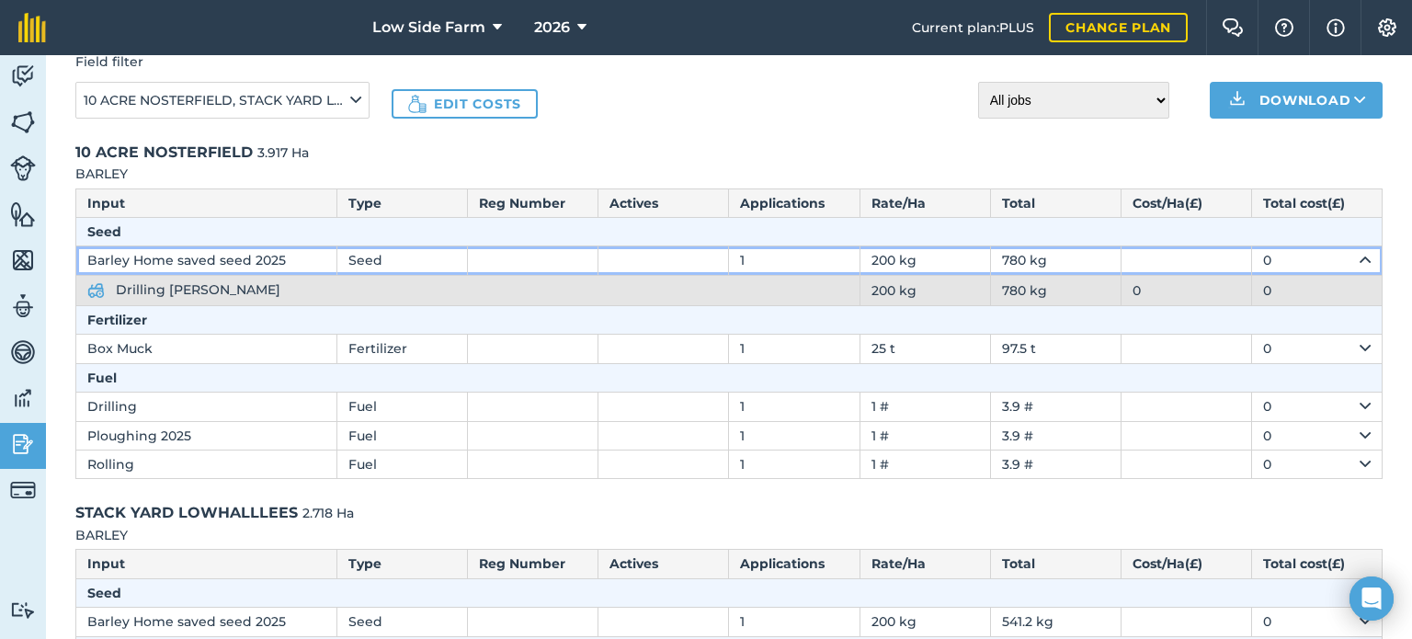
click at [1315, 258] on td "0" at bounding box center [1316, 260] width 131 height 28
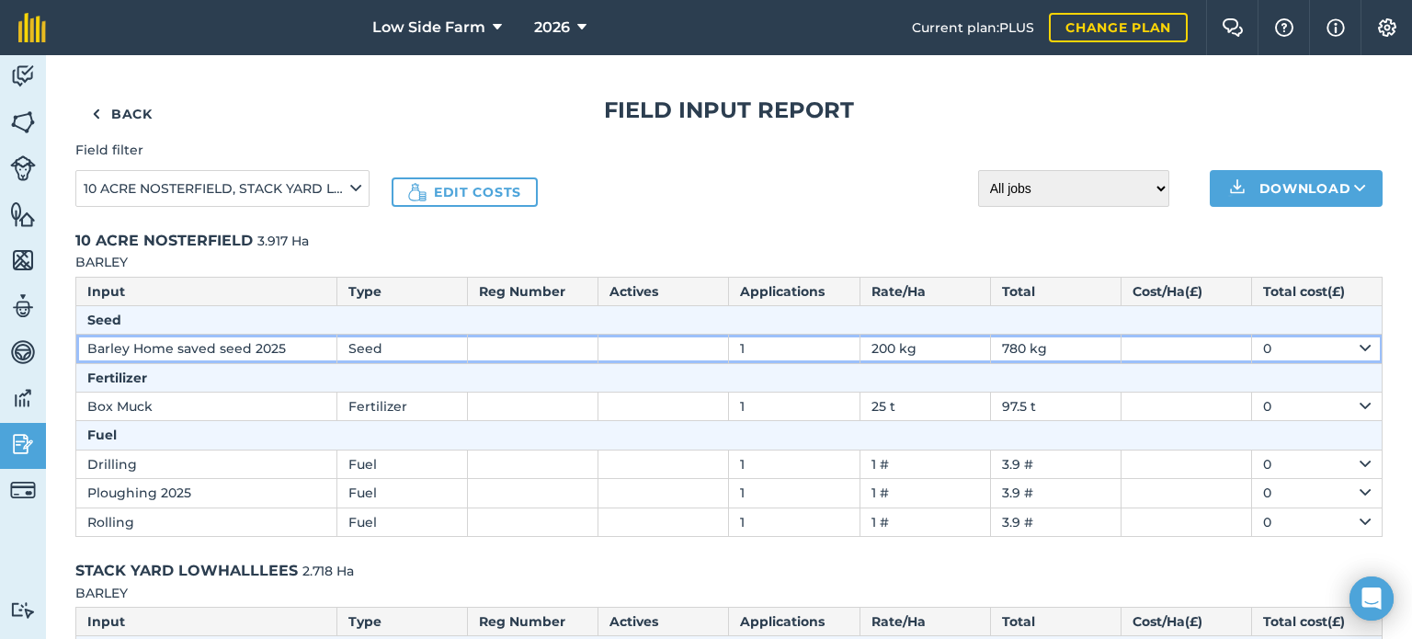
scroll to position [0, 0]
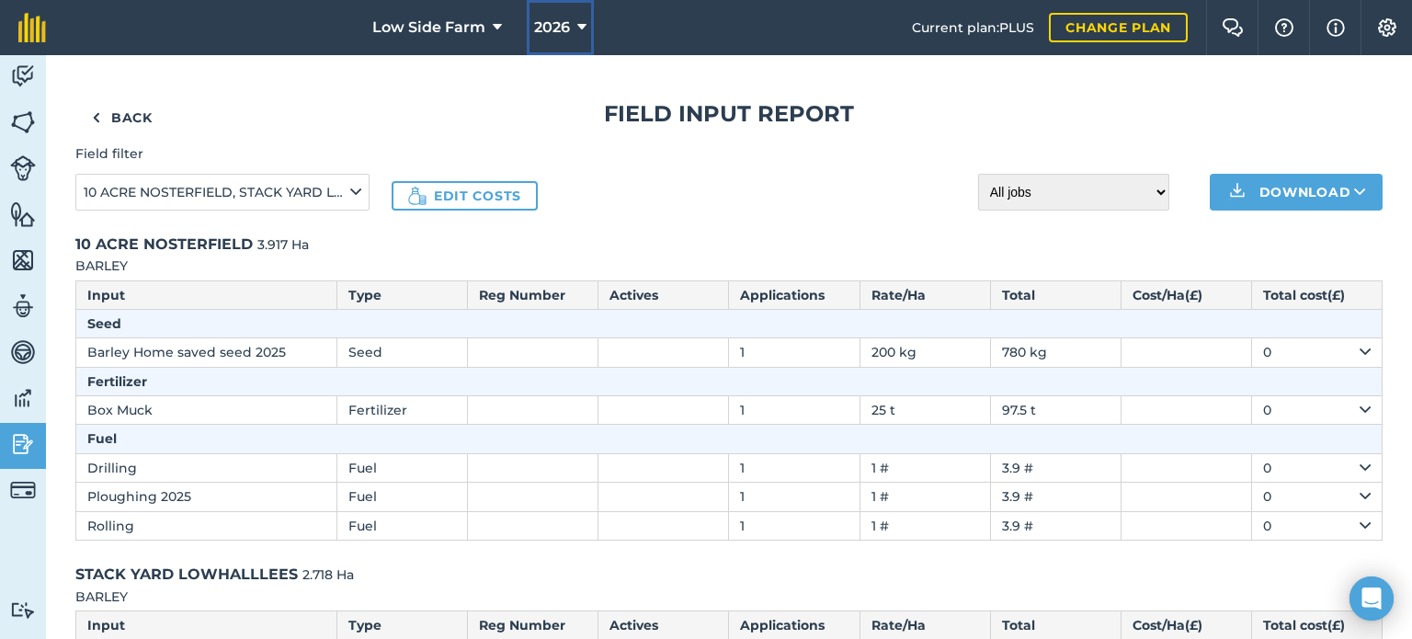
click at [577, 20] on icon at bounding box center [581, 28] width 9 height 22
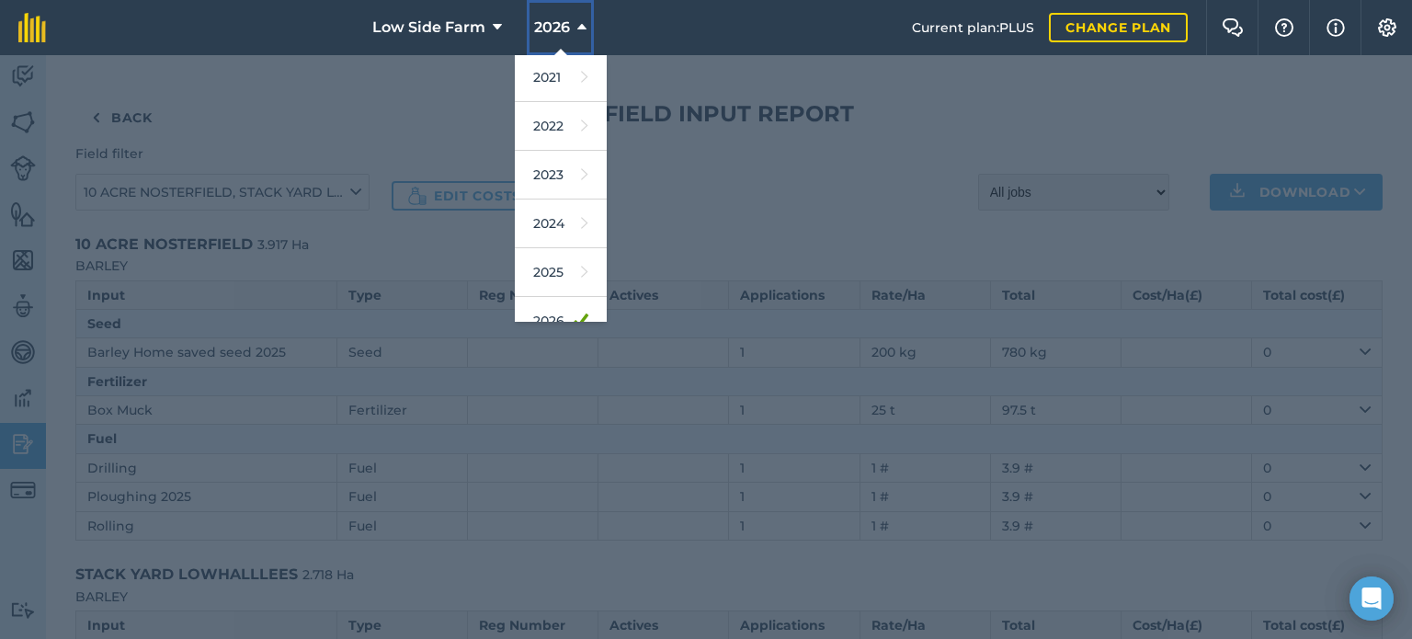
scroll to position [218, 0]
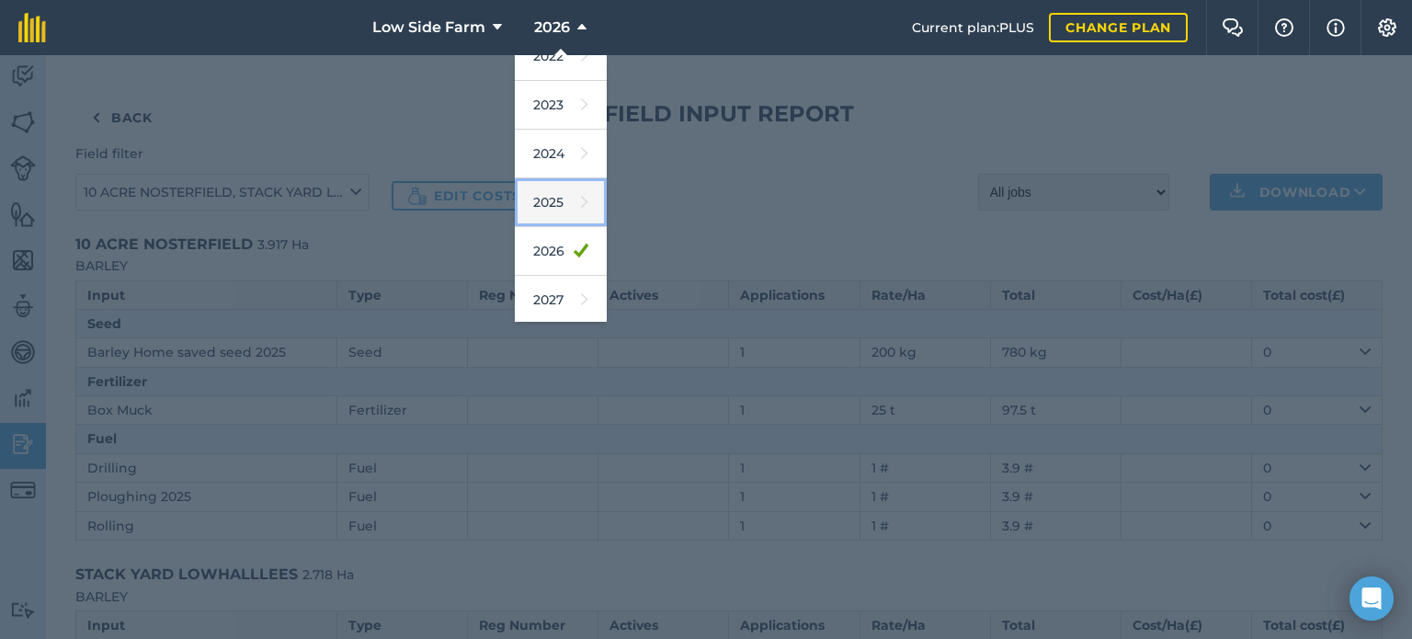
click at [564, 191] on link "2025" at bounding box center [561, 202] width 92 height 49
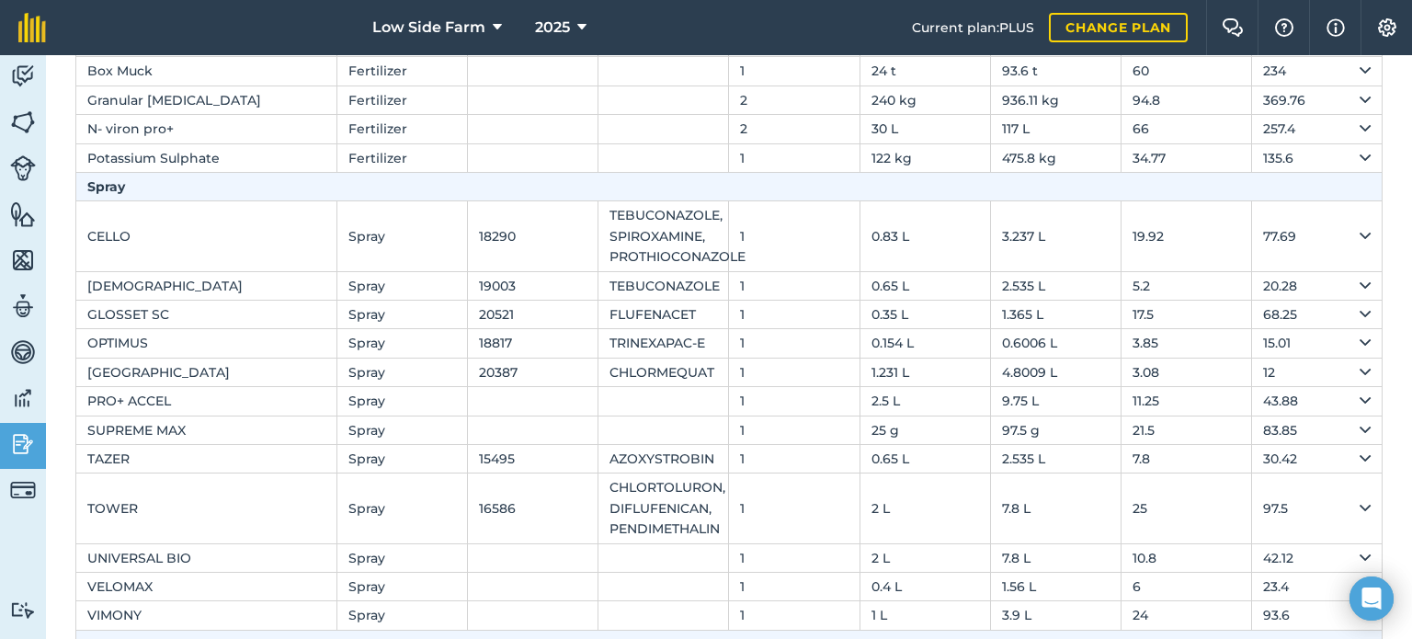
scroll to position [0, 0]
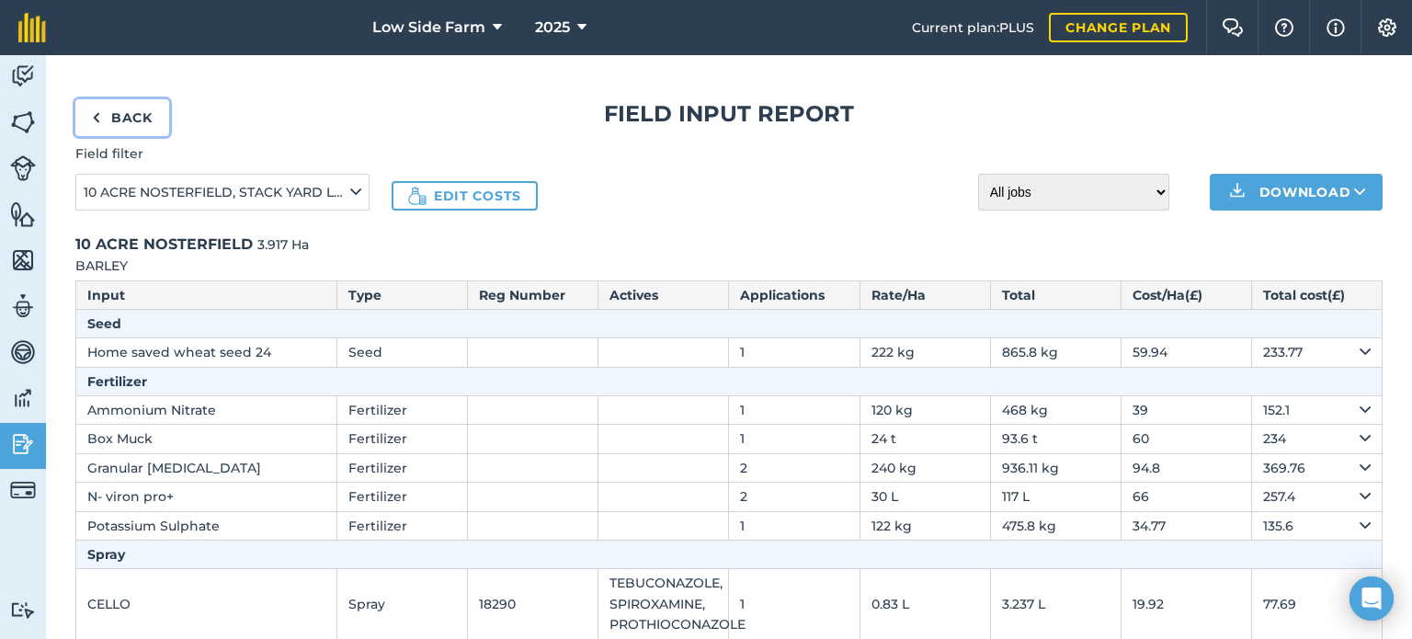
click at [136, 124] on link "Back" at bounding box center [122, 117] width 94 height 37
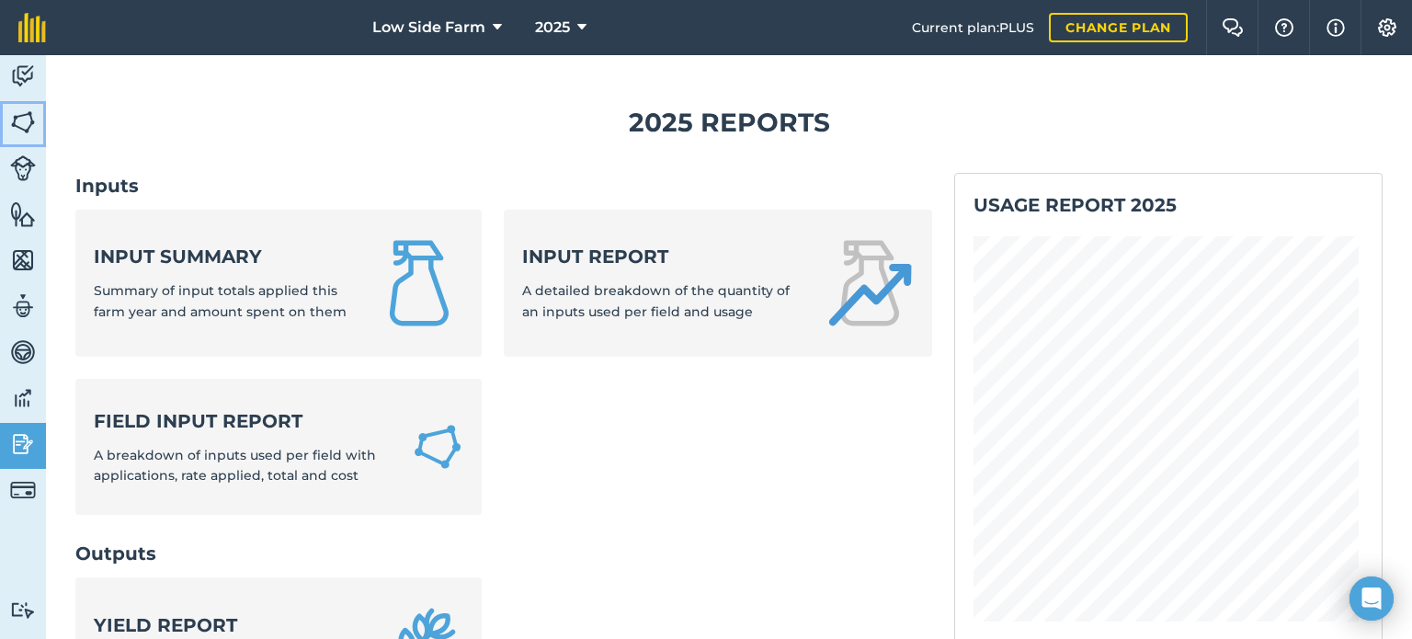
click at [32, 117] on img at bounding box center [23, 122] width 26 height 28
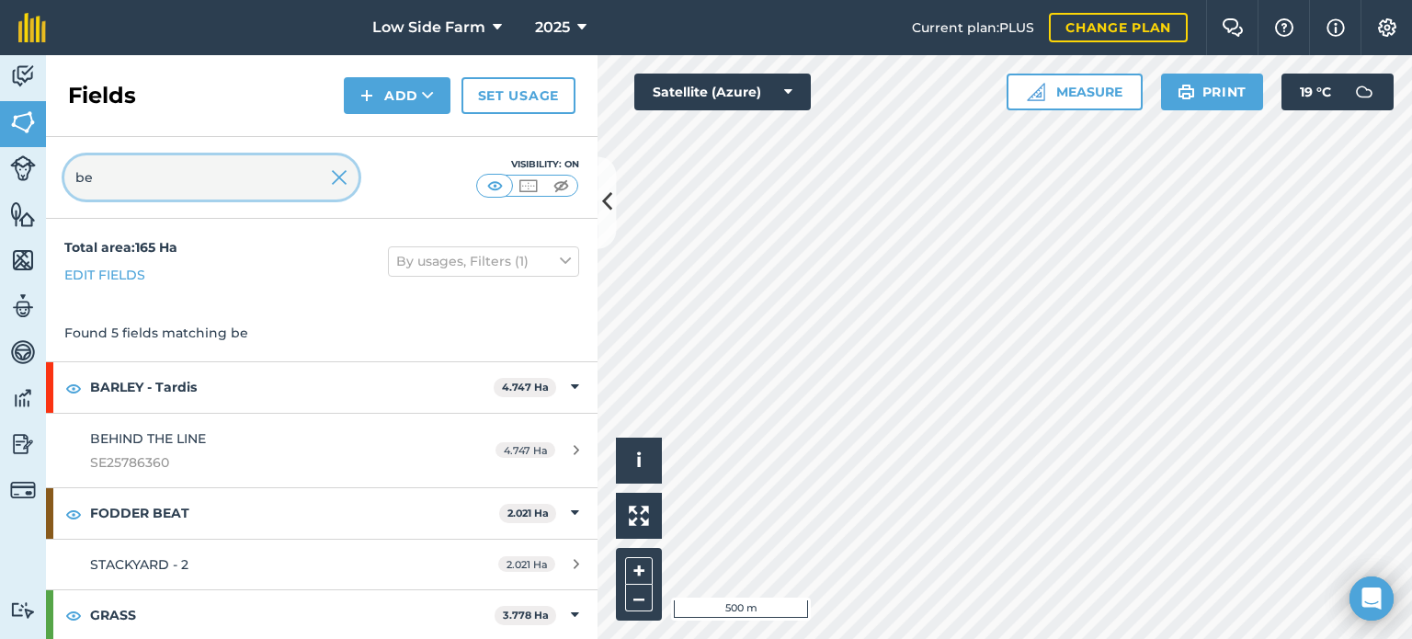
click at [97, 179] on input "be" at bounding box center [211, 177] width 294 height 44
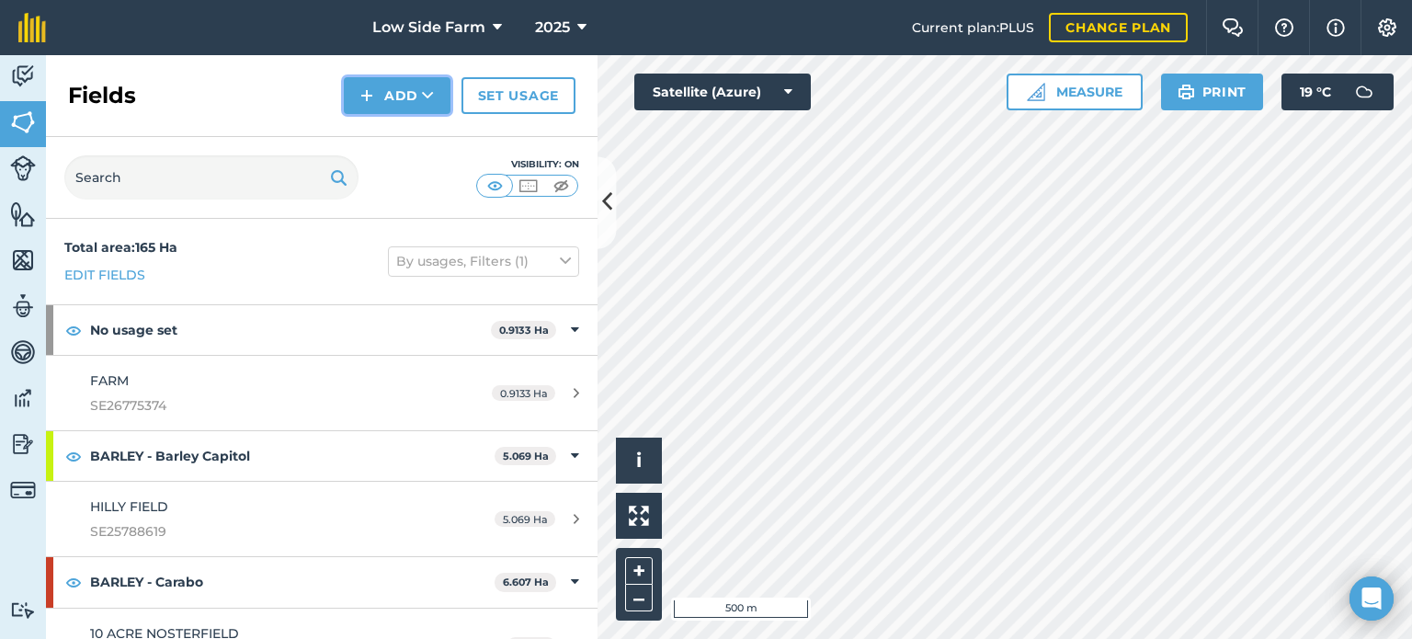
click at [370, 90] on img at bounding box center [366, 96] width 13 height 22
click at [18, 74] on img at bounding box center [23, 77] width 26 height 28
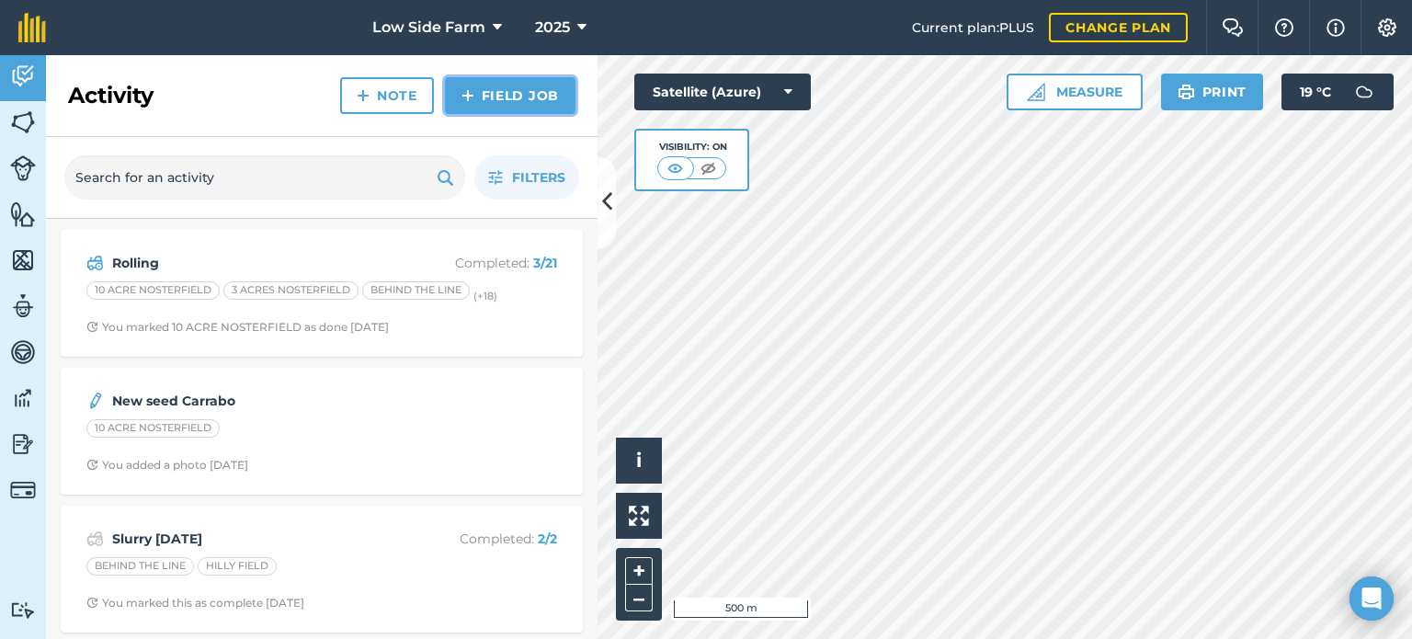
click at [530, 97] on link "Field Job" at bounding box center [510, 95] width 131 height 37
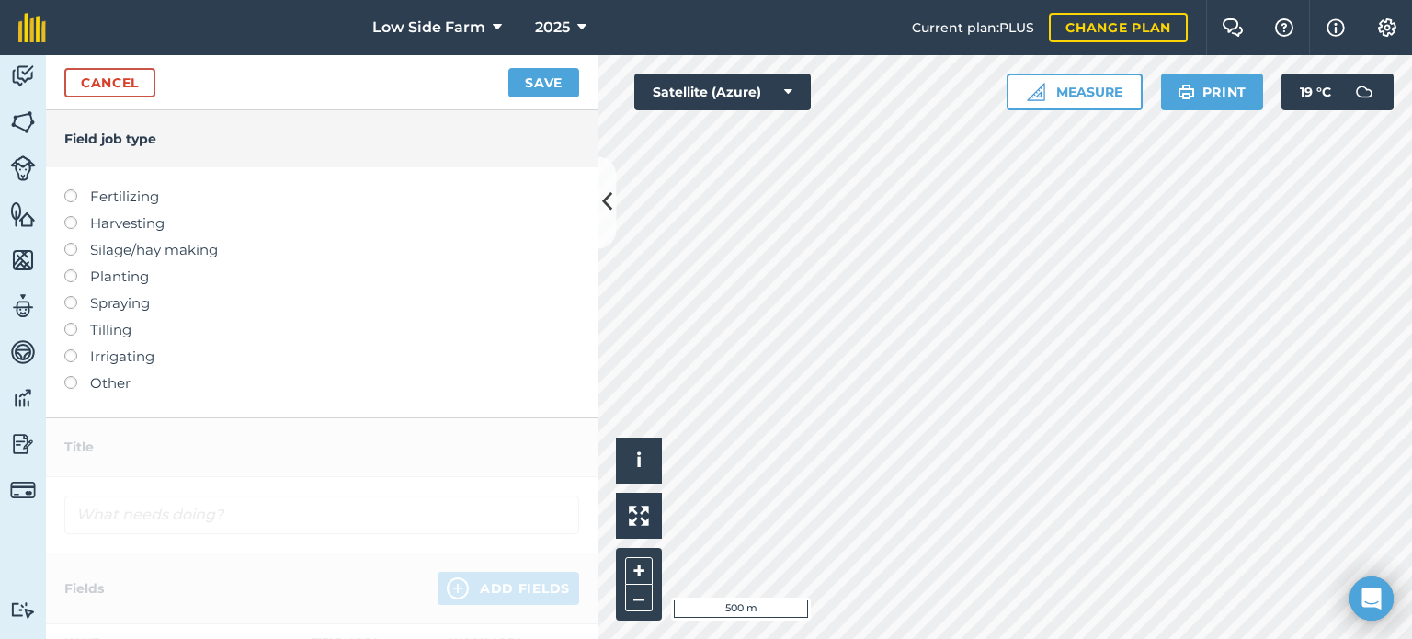
click at [69, 216] on label at bounding box center [77, 216] width 26 height 0
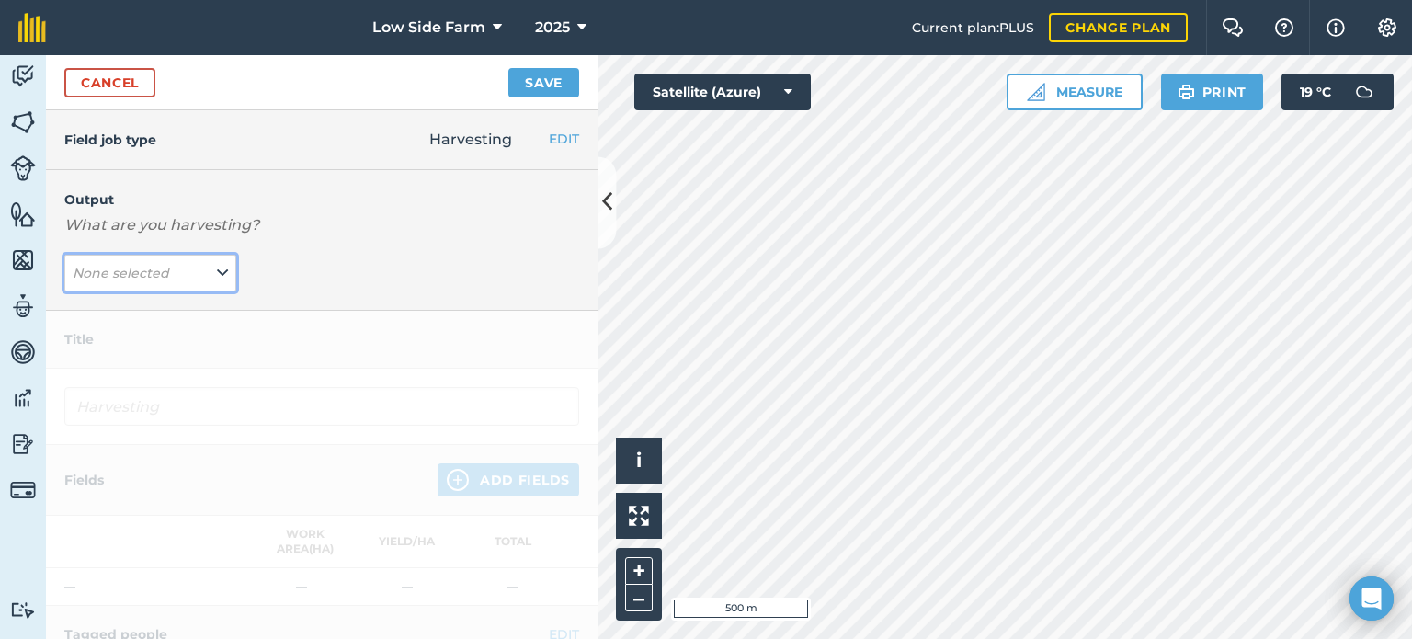
click at [168, 268] on span "None selected" at bounding box center [123, 273] width 100 height 20
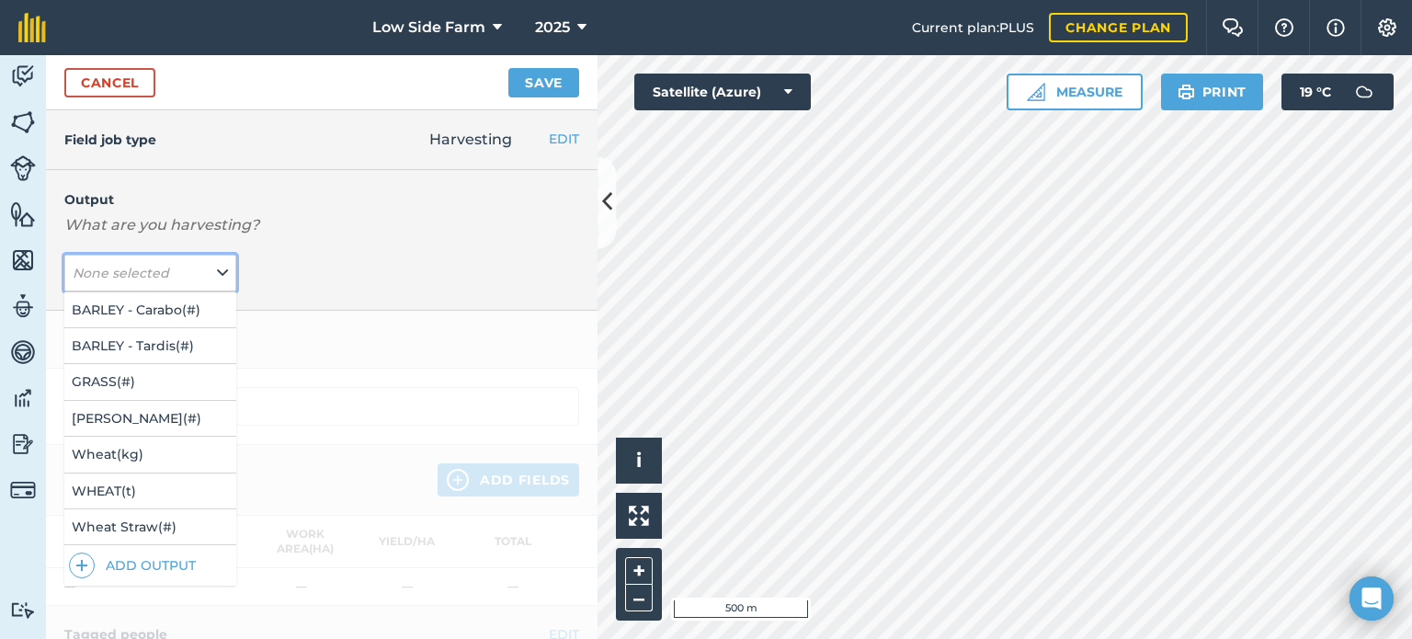
scroll to position [157, 0]
click at [104, 554] on button "Add Output" at bounding box center [152, 566] width 167 height 26
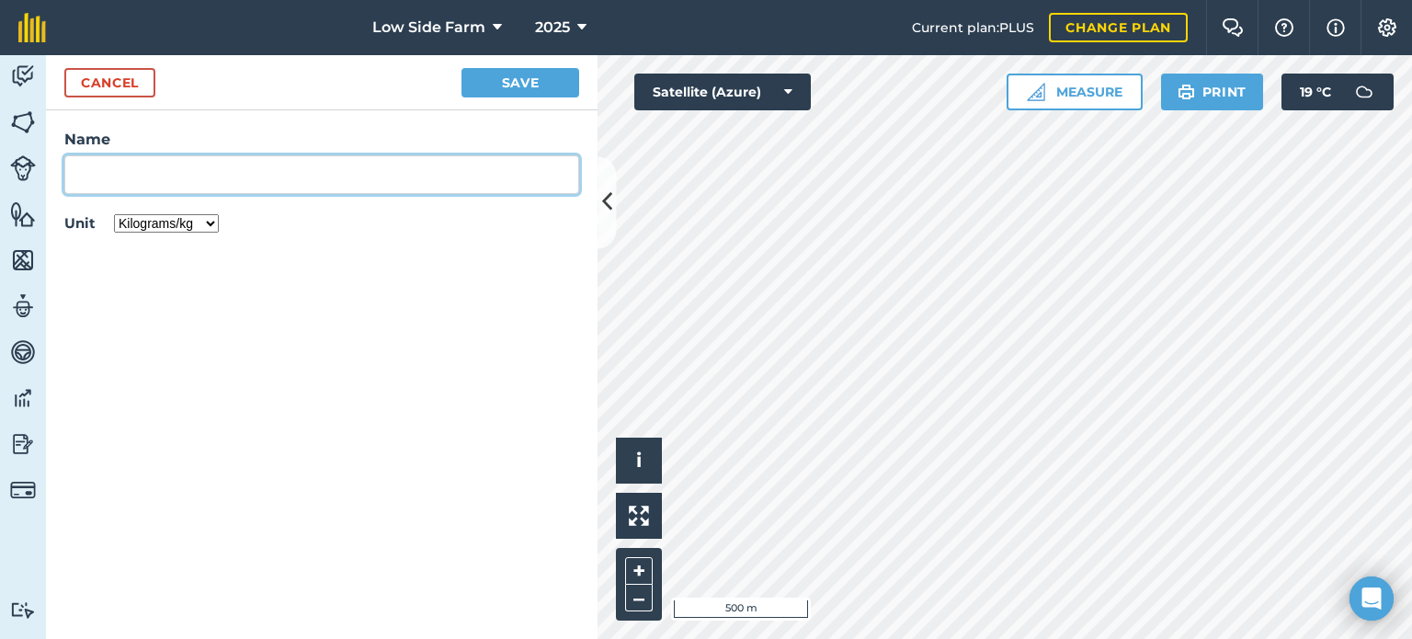
click at [128, 177] on input "Name" at bounding box center [321, 174] width 515 height 39
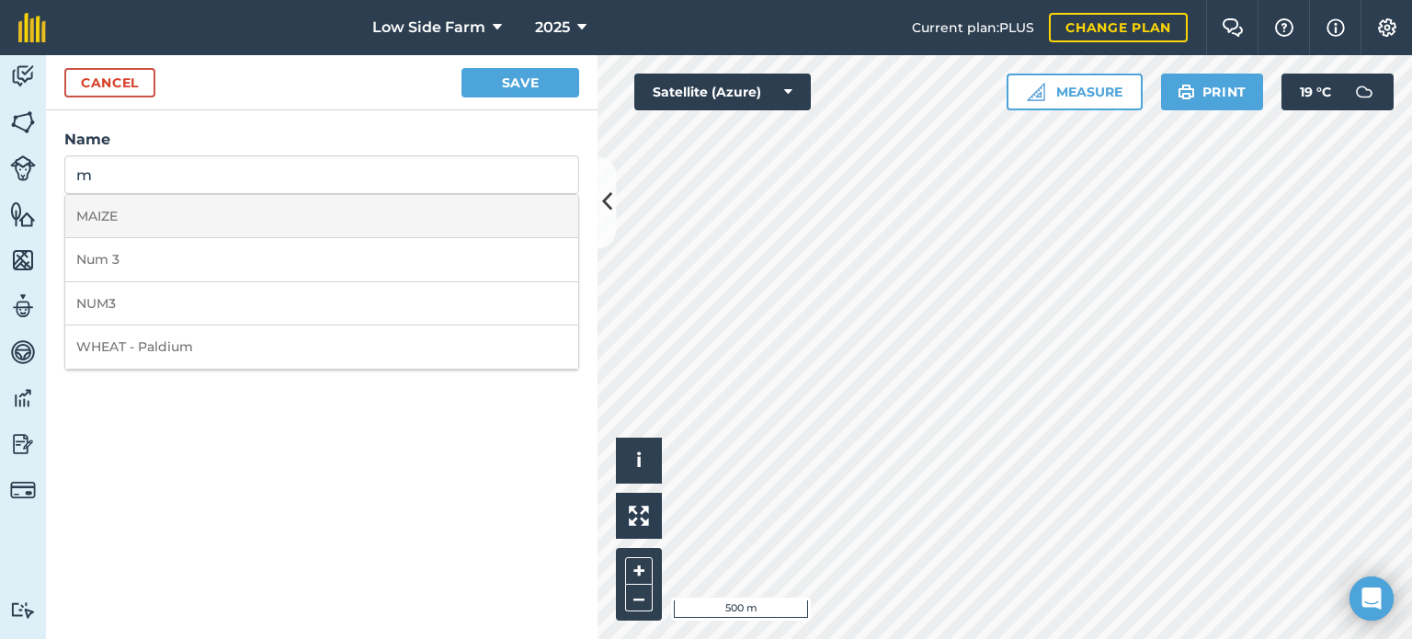
click at [116, 215] on li "MAIZE" at bounding box center [321, 216] width 513 height 43
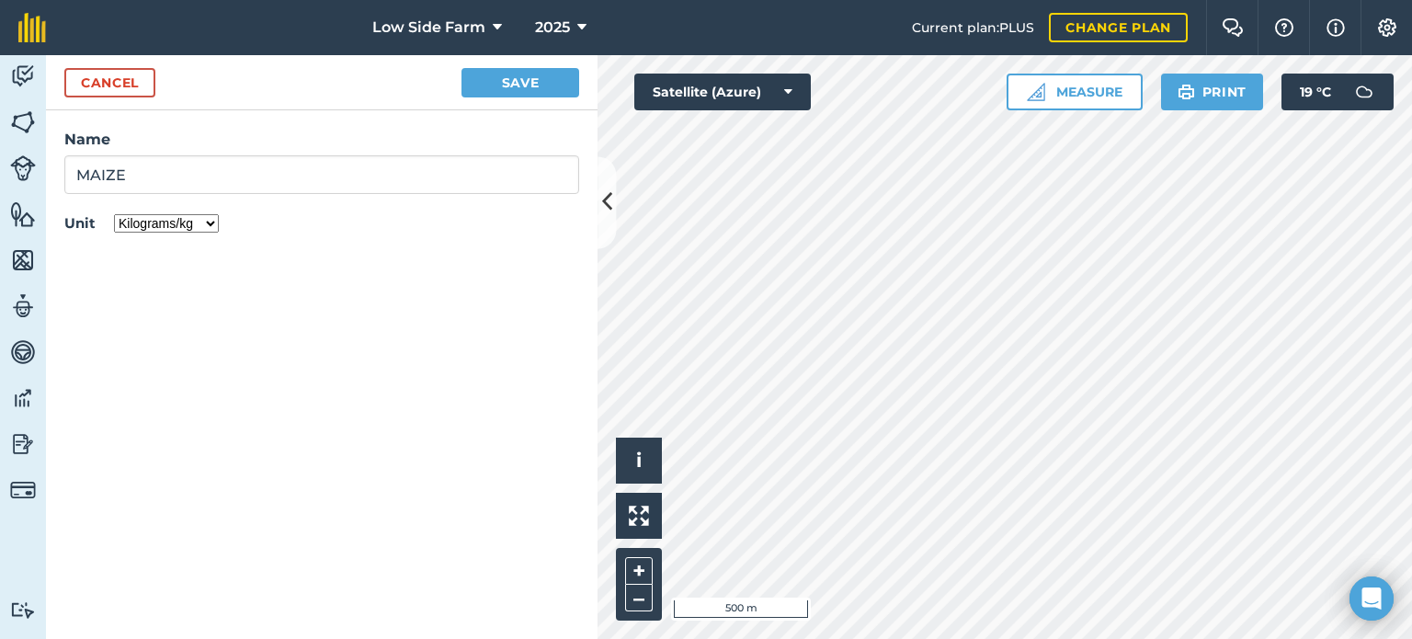
click at [176, 224] on select "Kilograms/kg Metric tonnes/t Litres/L Pounds/lb Imperial tons/t Gallons/gal Bus…" at bounding box center [166, 223] width 105 height 18
click at [114, 214] on select "Kilograms/kg Metric tonnes/t Litres/L Pounds/lb Imperial tons/t Gallons/gal Bus…" at bounding box center [166, 223] width 105 height 18
click at [531, 84] on button "Save" at bounding box center [520, 82] width 118 height 29
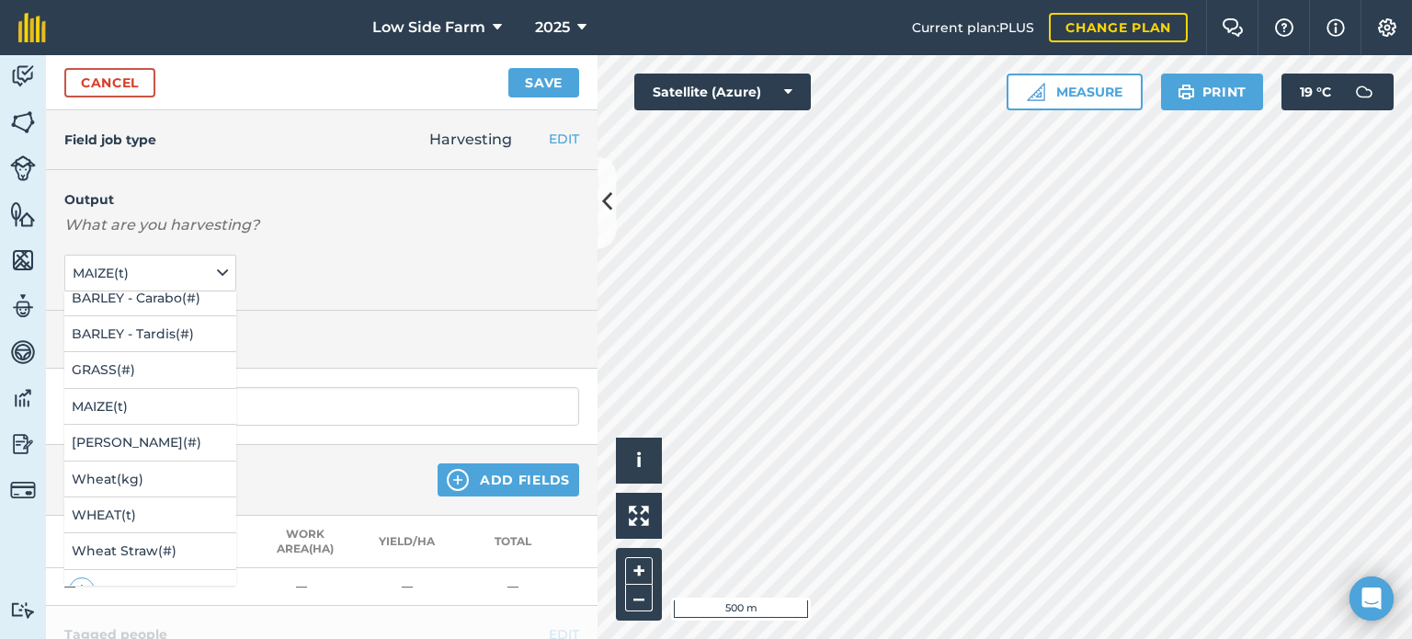
click at [360, 257] on div "Output What are you harvesting? MAIZE ( t ) Bailing Barley straw ( kg ) Bailing…" at bounding box center [322, 240] width 552 height 141
click at [272, 268] on div "Output What are you harvesting? MAIZE ( t ) Bailing Barley straw ( kg ) Bailing…" at bounding box center [322, 240] width 552 height 141
click at [305, 276] on div "Output What are you harvesting? MAIZE ( t ) Bailing Barley straw ( kg ) Bailing…" at bounding box center [322, 240] width 552 height 141
click at [148, 412] on button "MAIZE ( t )" at bounding box center [150, 406] width 172 height 35
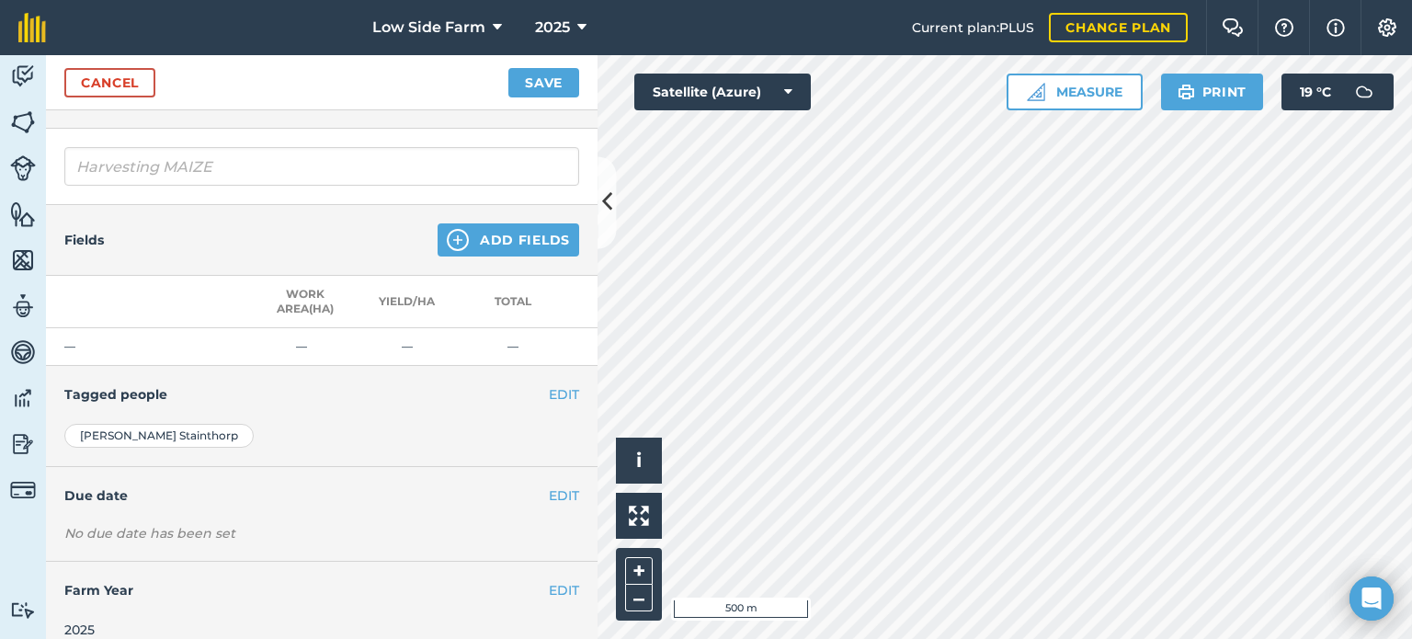
scroll to position [271, 0]
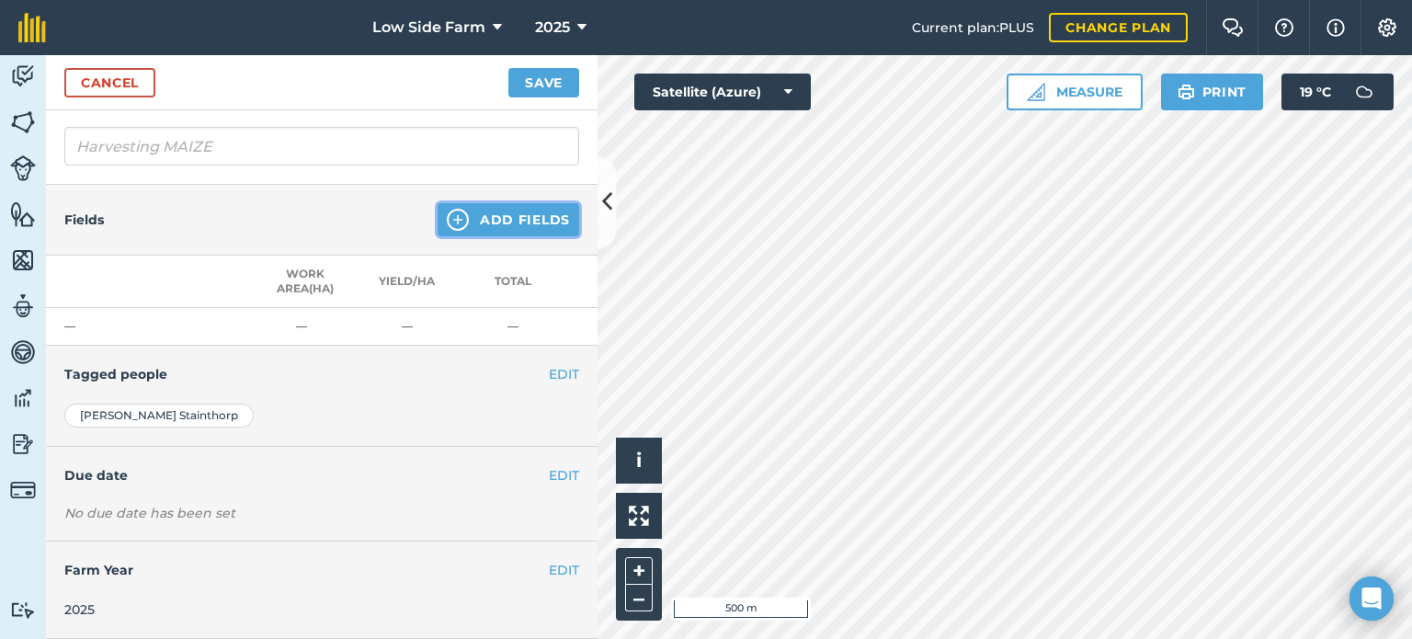
click at [493, 209] on button "Add Fields" at bounding box center [509, 219] width 142 height 33
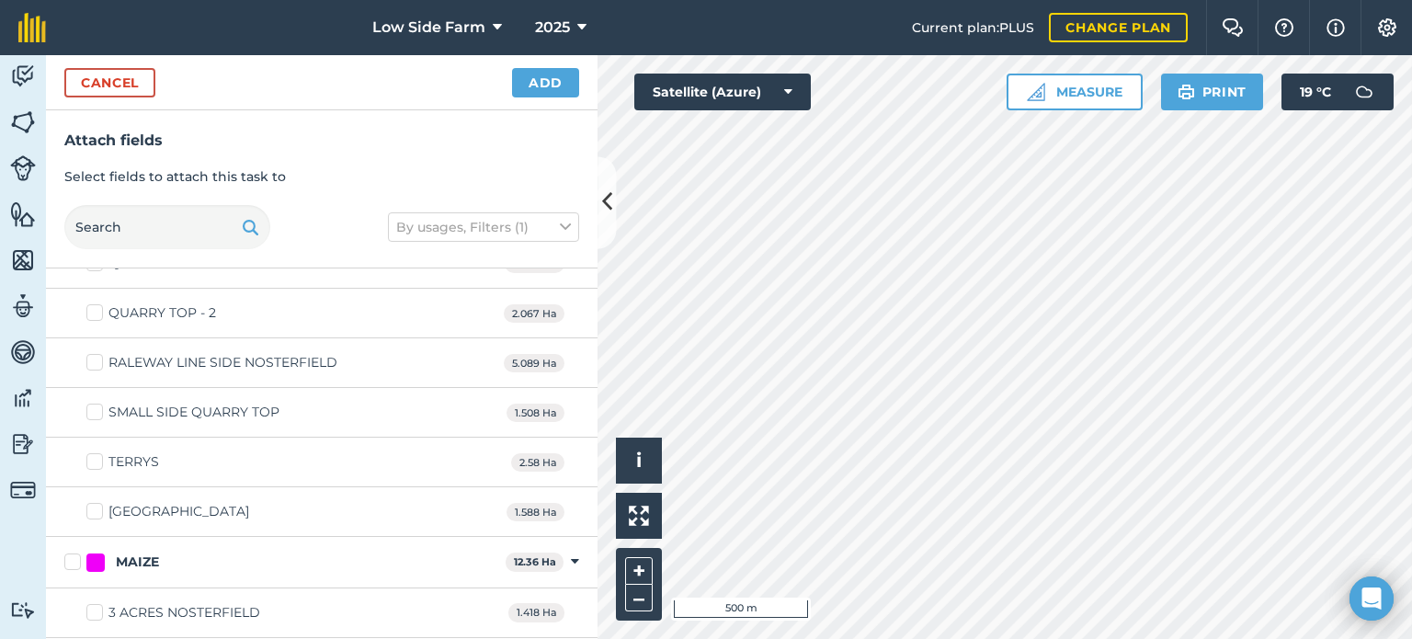
scroll to position [2114, 0]
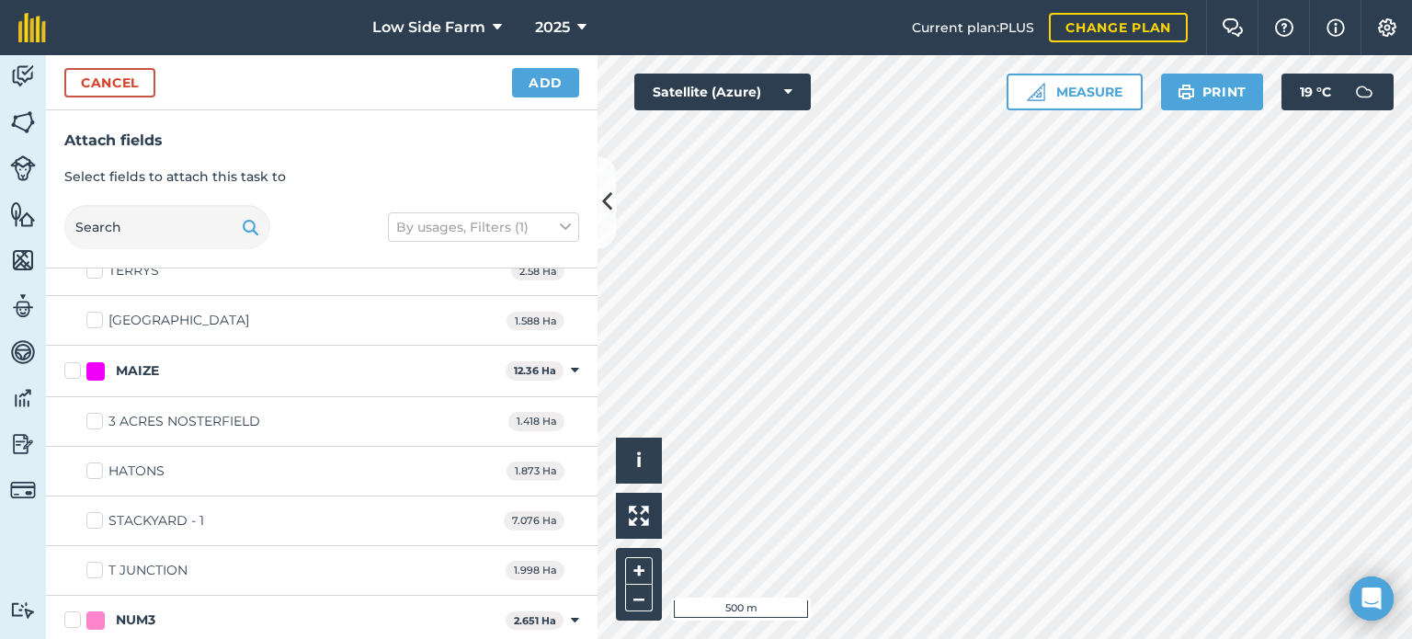
click at [69, 361] on label "MAIZE" at bounding box center [281, 370] width 434 height 19
click at [69, 361] on input "MAIZE" at bounding box center [70, 367] width 12 height 12
click at [555, 80] on button "Add" at bounding box center [545, 82] width 67 height 29
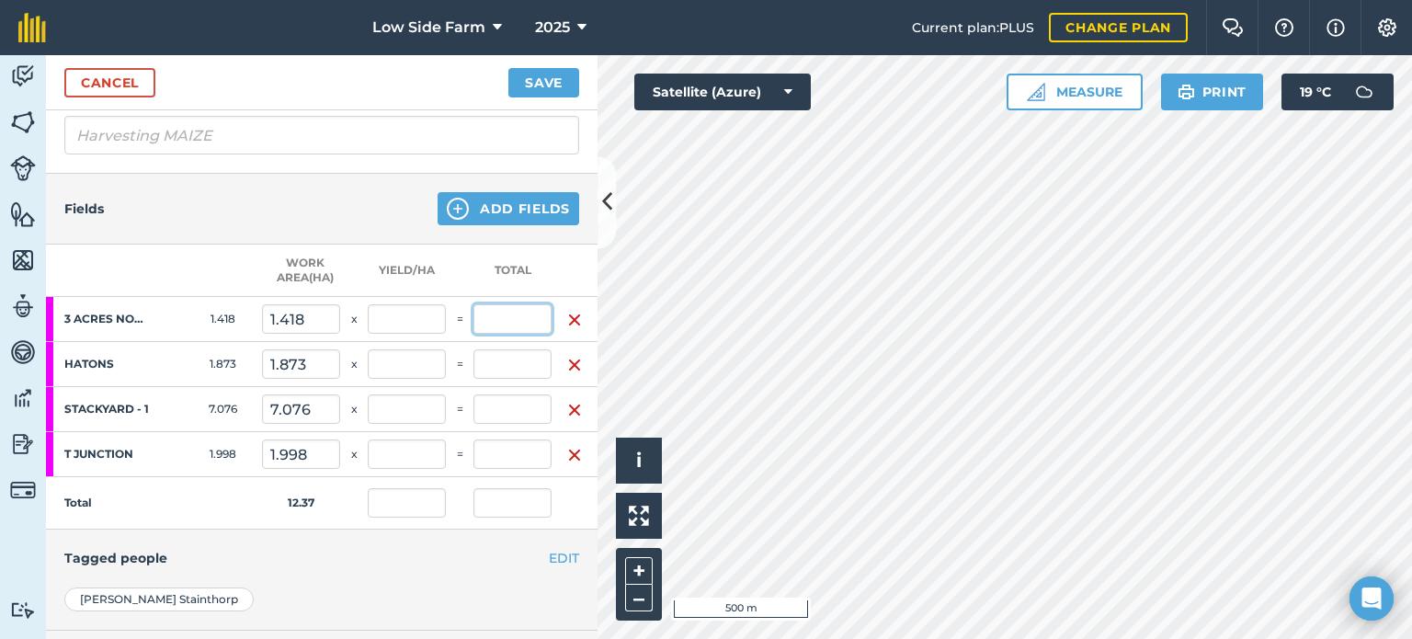
click at [511, 314] on input "text" at bounding box center [512, 318] width 78 height 29
click at [571, 255] on th at bounding box center [575, 271] width 46 height 52
click at [557, 80] on button "Save" at bounding box center [543, 82] width 71 height 29
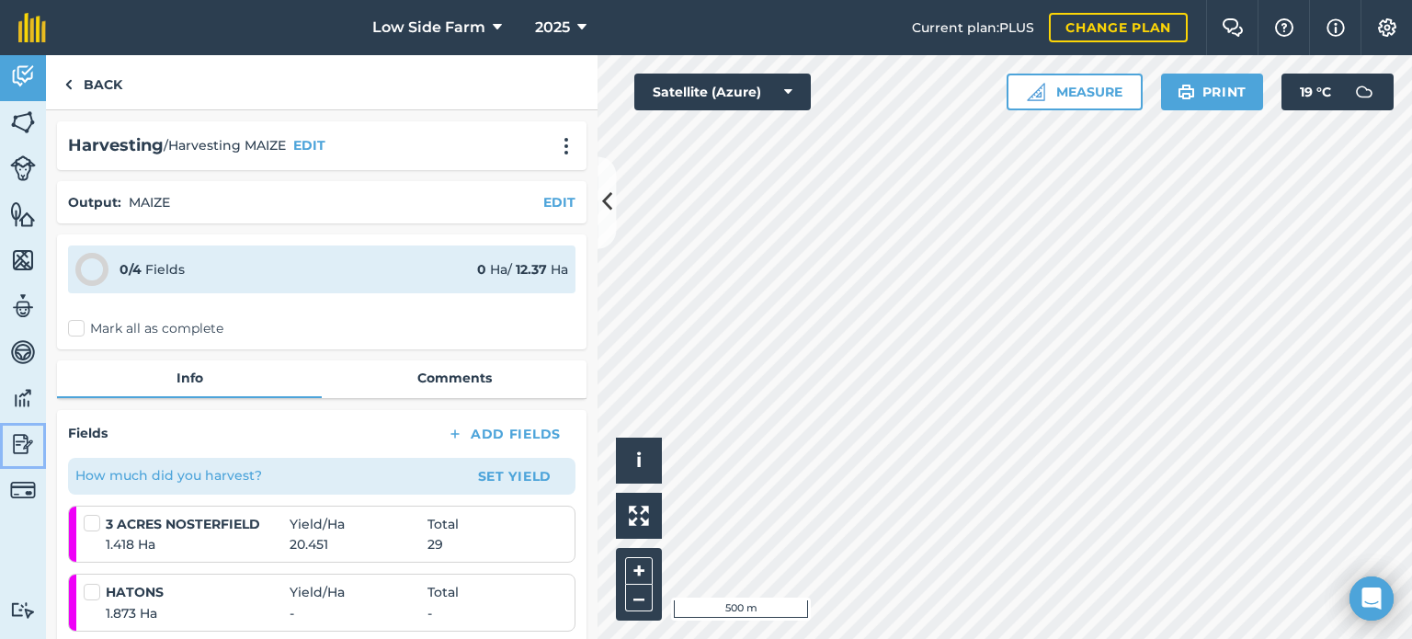
click at [10, 435] on img at bounding box center [23, 444] width 26 height 28
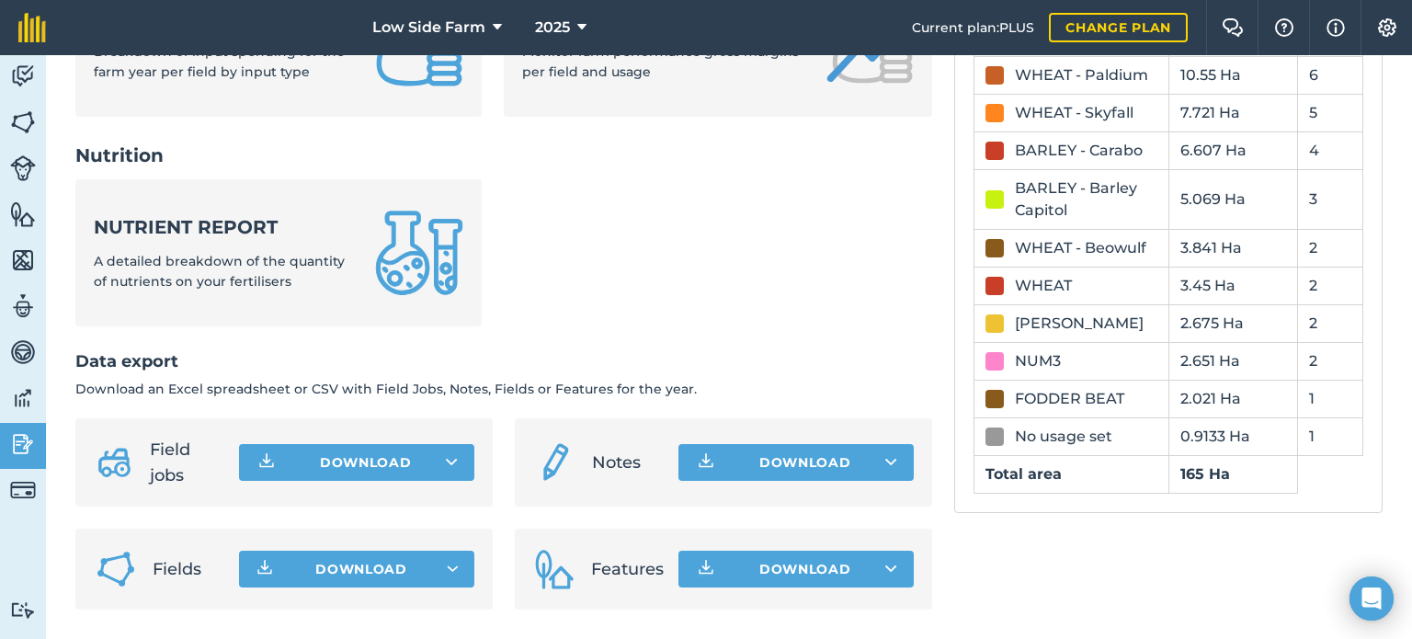
scroll to position [463, 0]
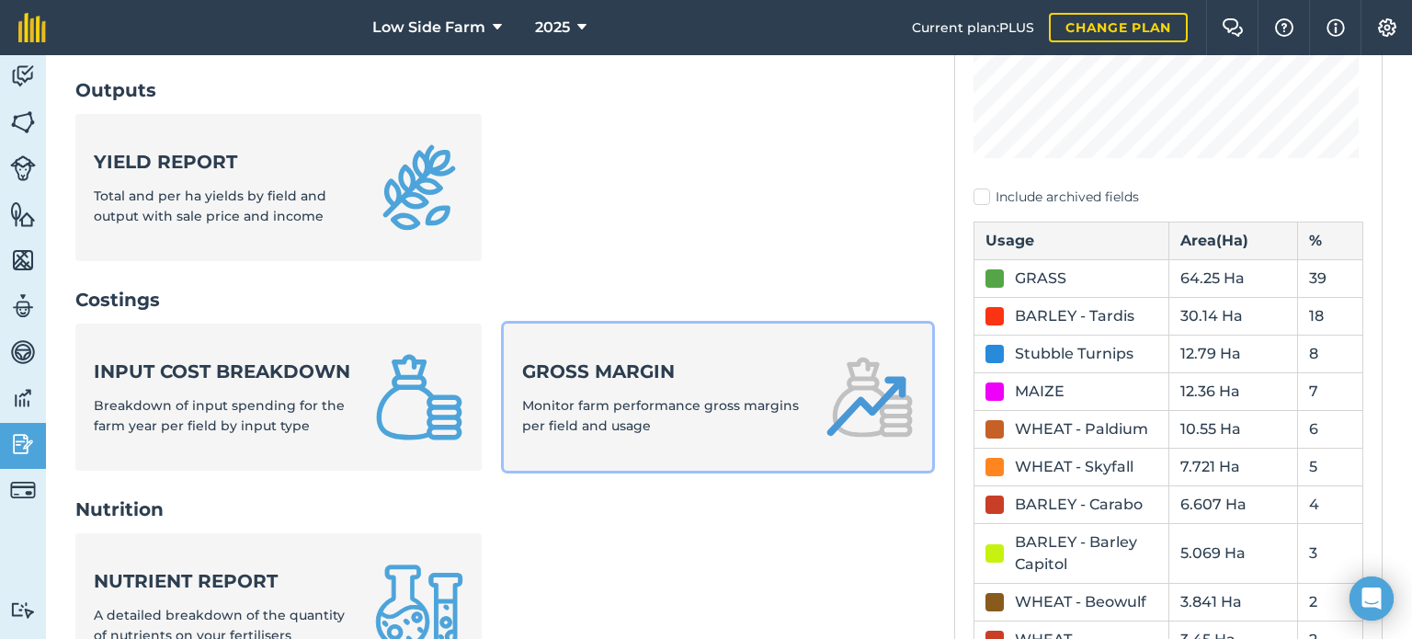
click at [602, 397] on span "Monitor farm performance gross margins per field and usage" at bounding box center [660, 415] width 277 height 37
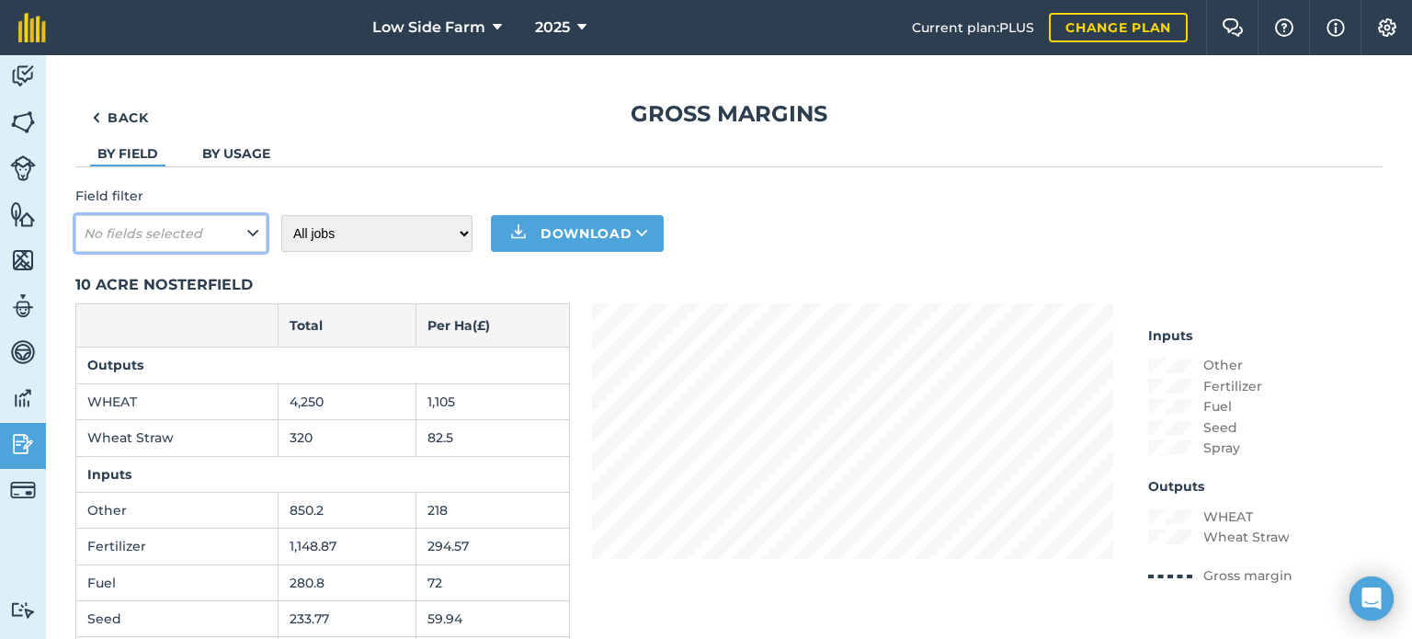
click at [184, 231] on em "No fields selected" at bounding box center [143, 233] width 119 height 17
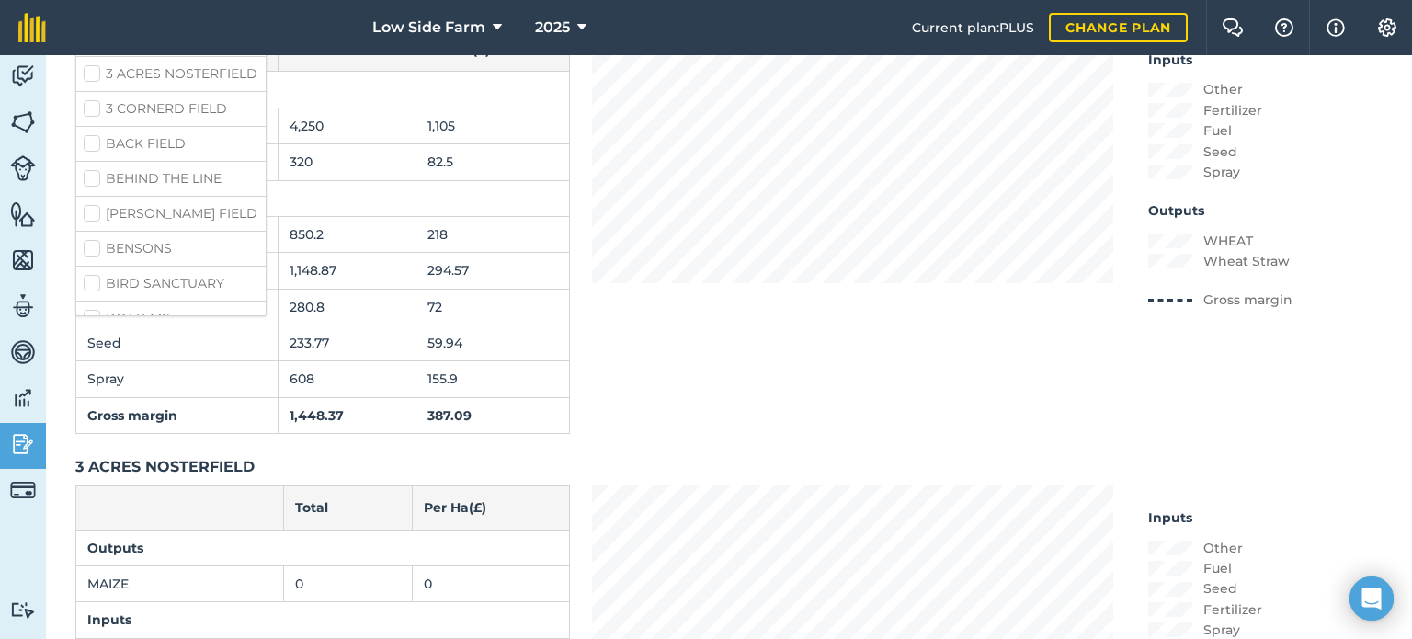
click at [92, 84] on label "3 ACRES NOSTERFIELD" at bounding box center [171, 73] width 175 height 19
click at [92, 76] on input "3 ACRES NOSTERFIELD" at bounding box center [90, 70] width 12 height 12
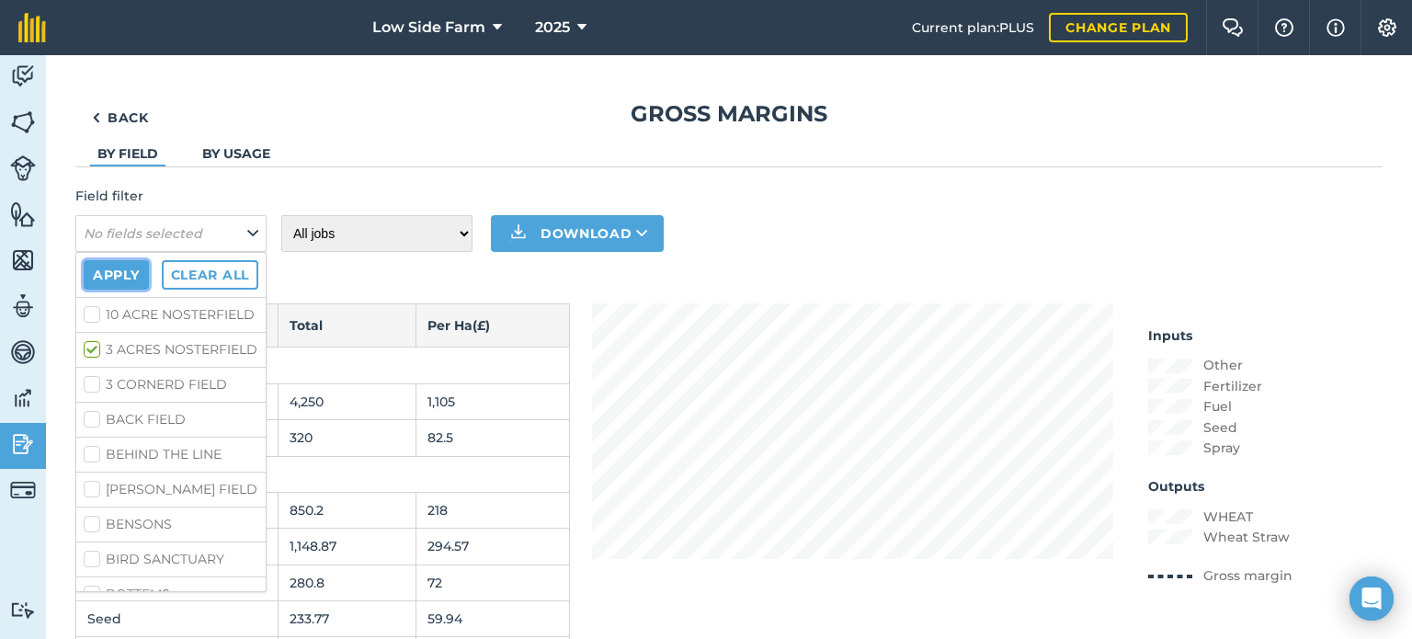
click at [132, 275] on button "Apply" at bounding box center [116, 274] width 65 height 29
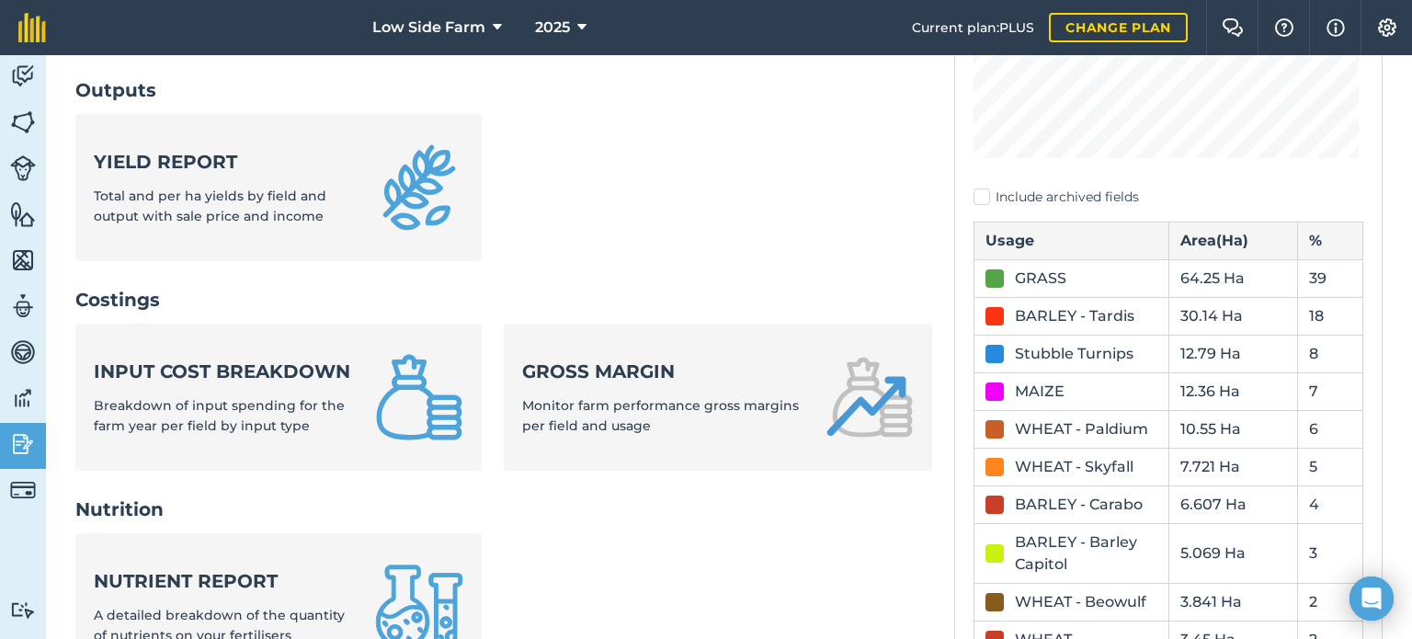
scroll to position [555, 0]
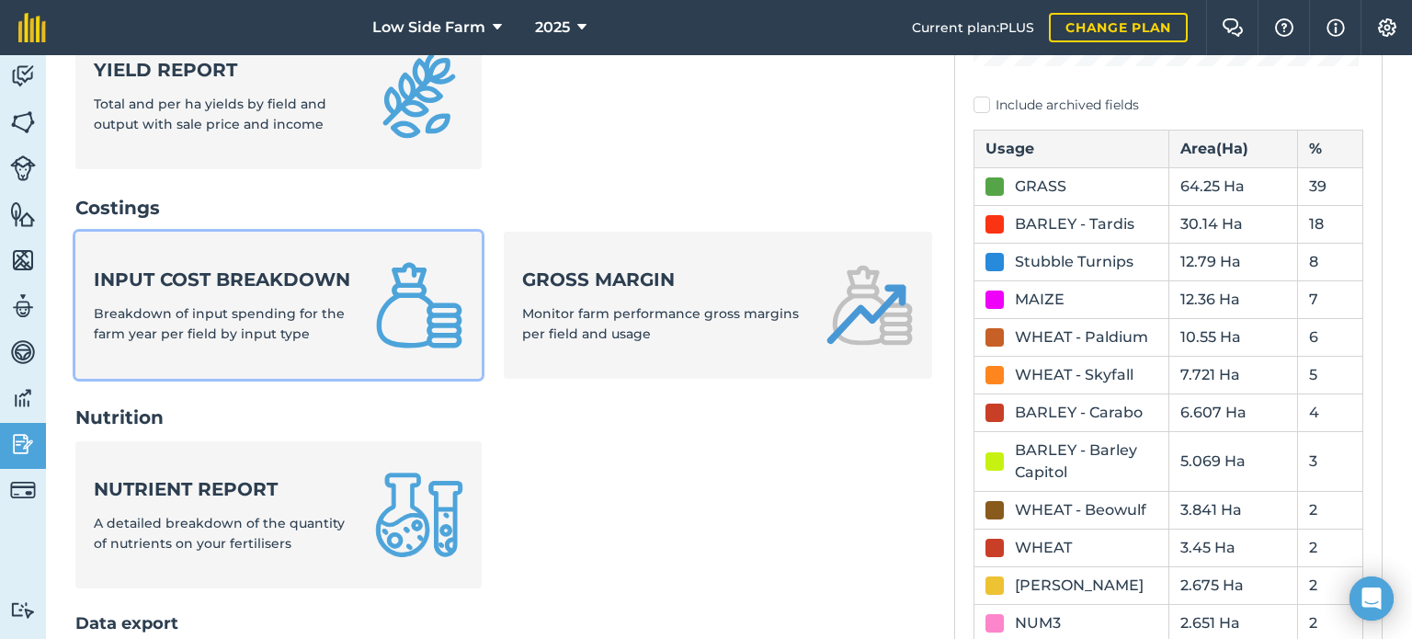
click at [219, 316] on div "Input cost breakdown Breakdown of input spending for the farm year per field by…" at bounding box center [223, 306] width 259 height 78
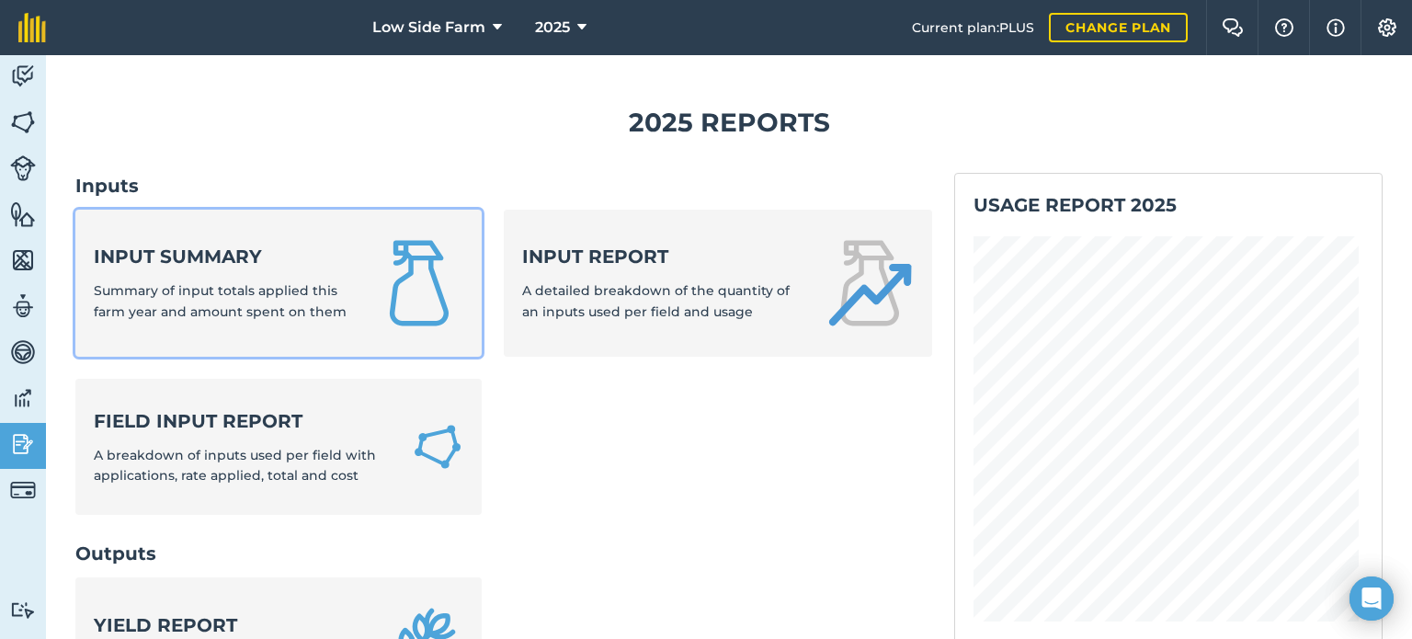
click at [334, 288] on div "Input summary Summary of input totals applied this farm year and amount spent o…" at bounding box center [223, 283] width 259 height 78
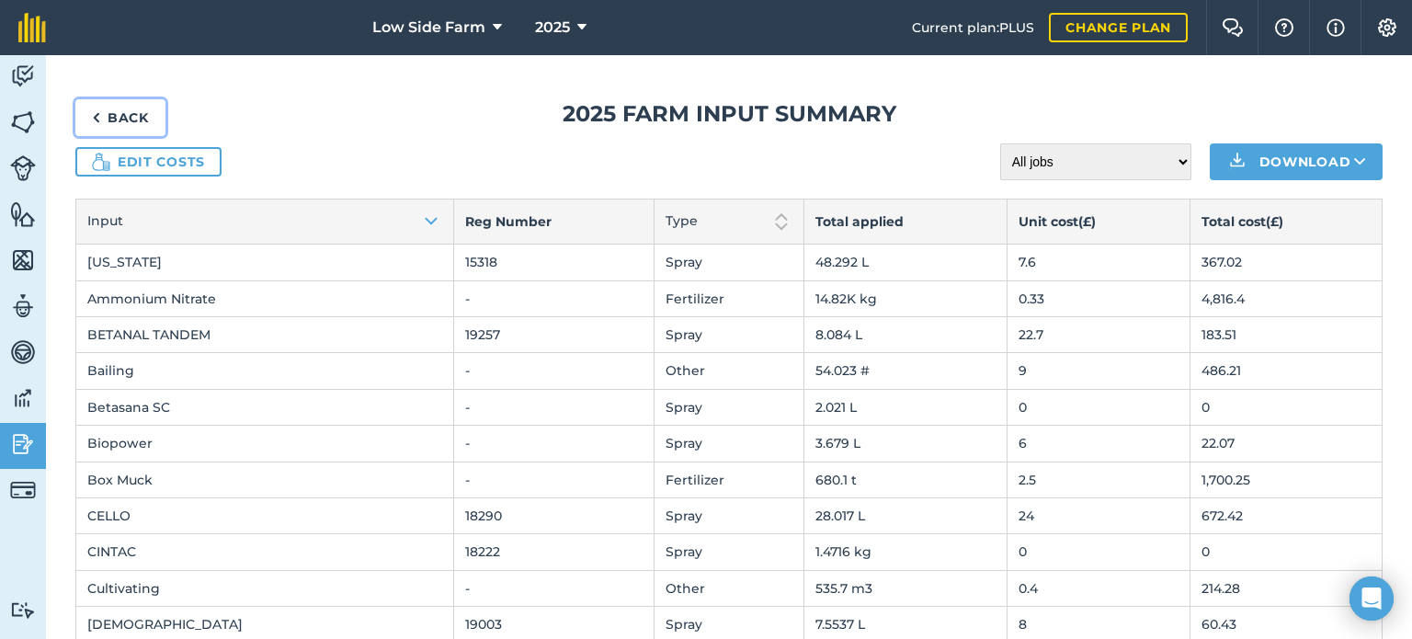
click at [120, 112] on link "Back" at bounding box center [120, 117] width 90 height 37
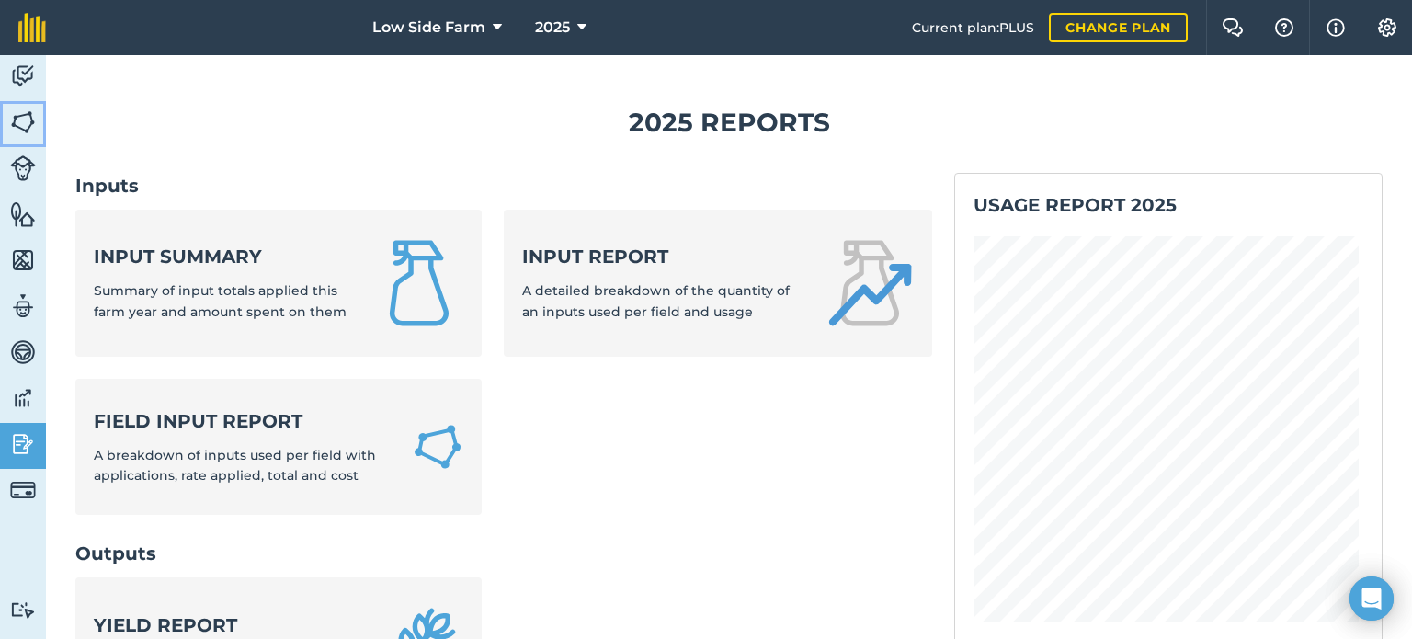
click at [23, 128] on img at bounding box center [23, 122] width 26 height 28
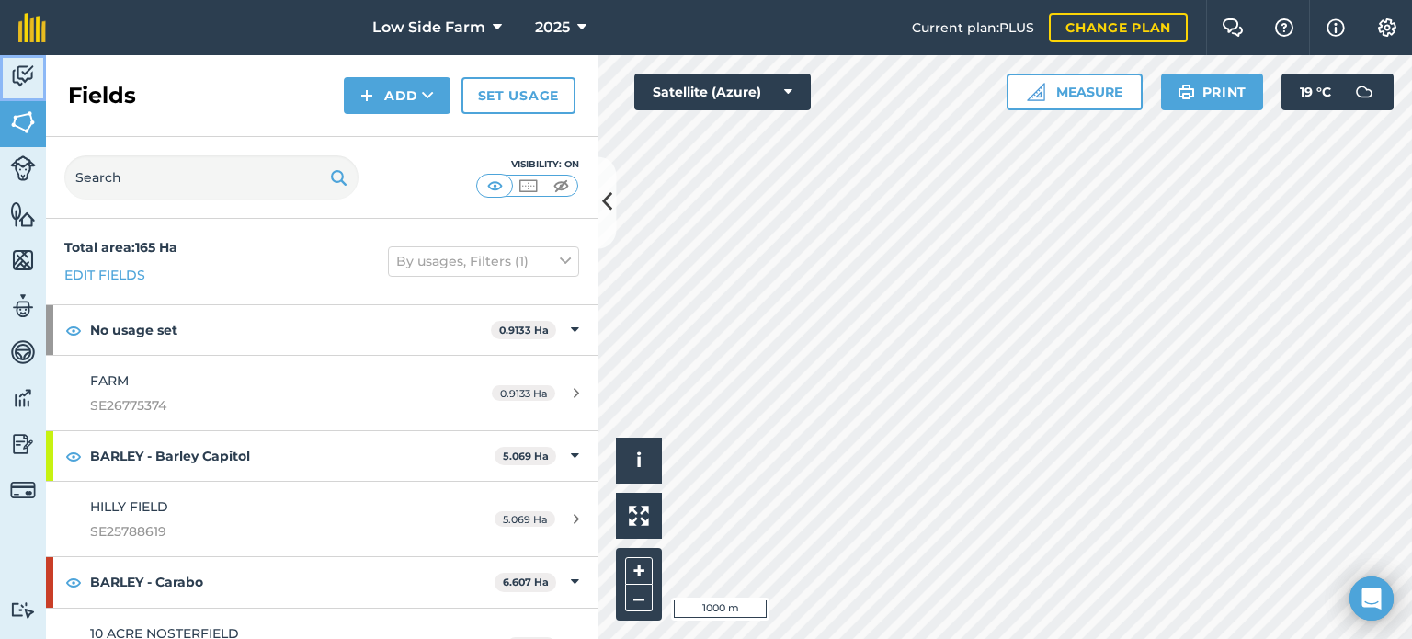
click at [25, 75] on img at bounding box center [23, 77] width 26 height 28
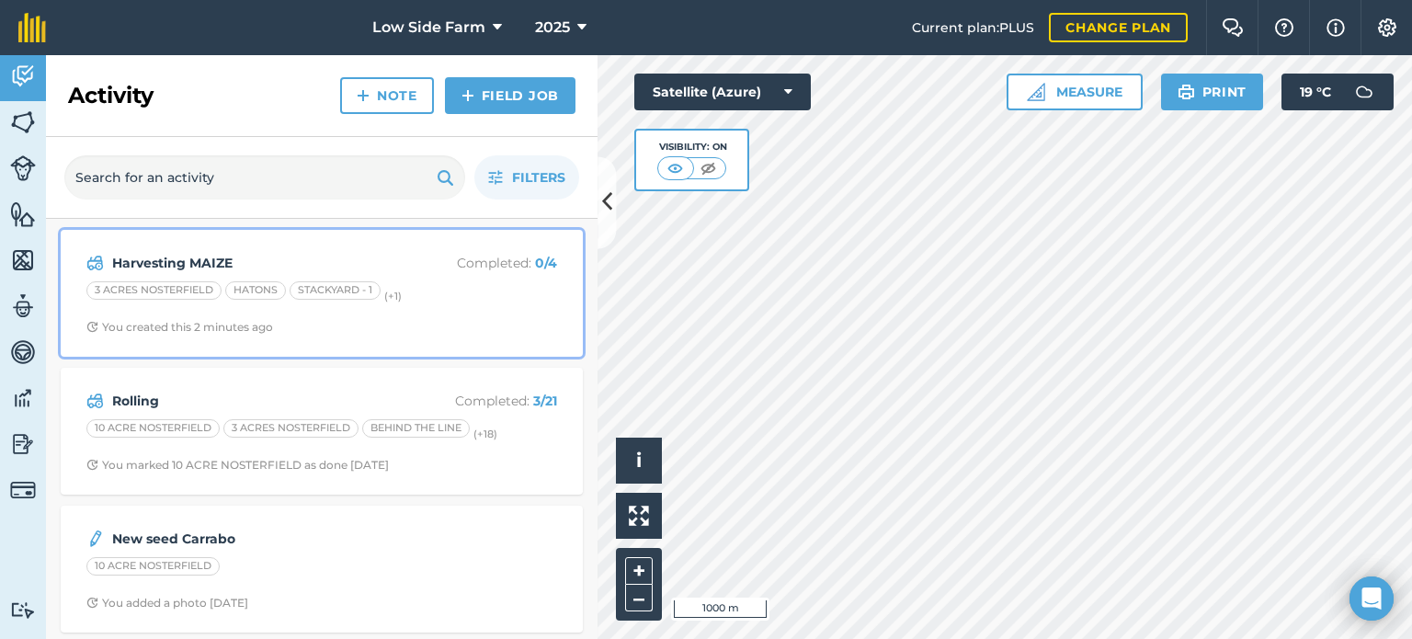
click at [229, 291] on div "HATONS" at bounding box center [255, 290] width 61 height 18
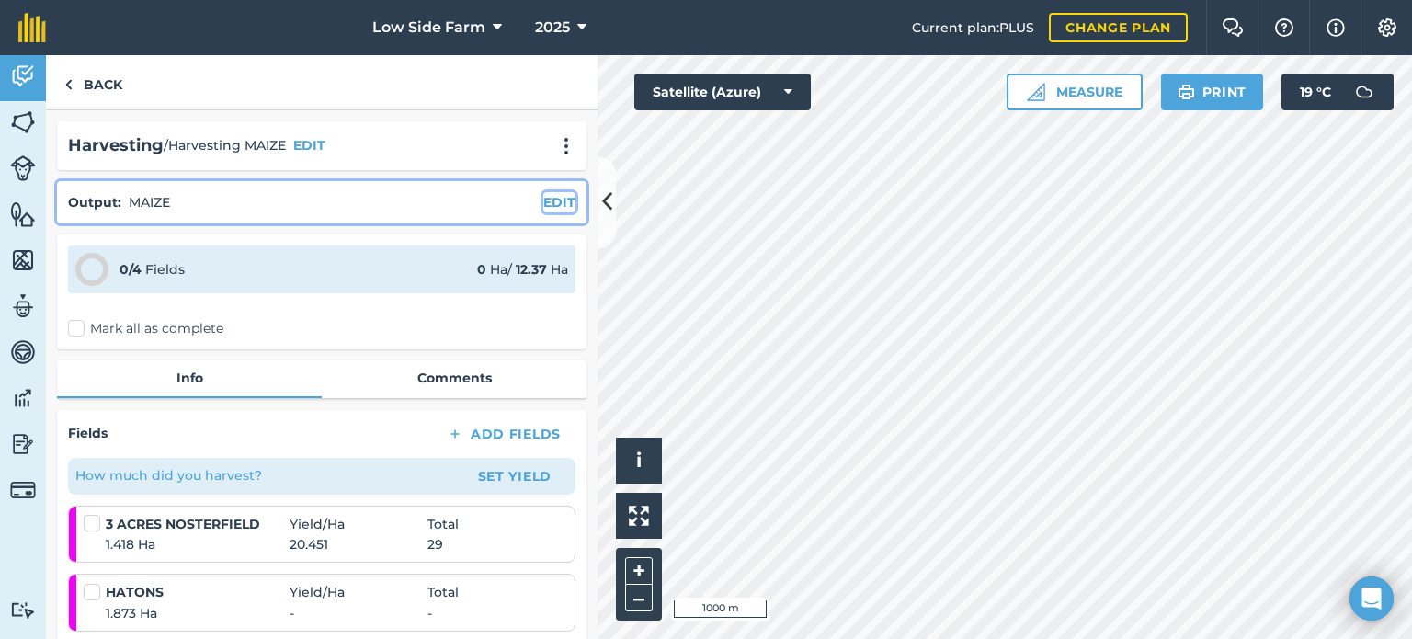
click at [553, 207] on button "EDIT" at bounding box center [559, 202] width 32 height 20
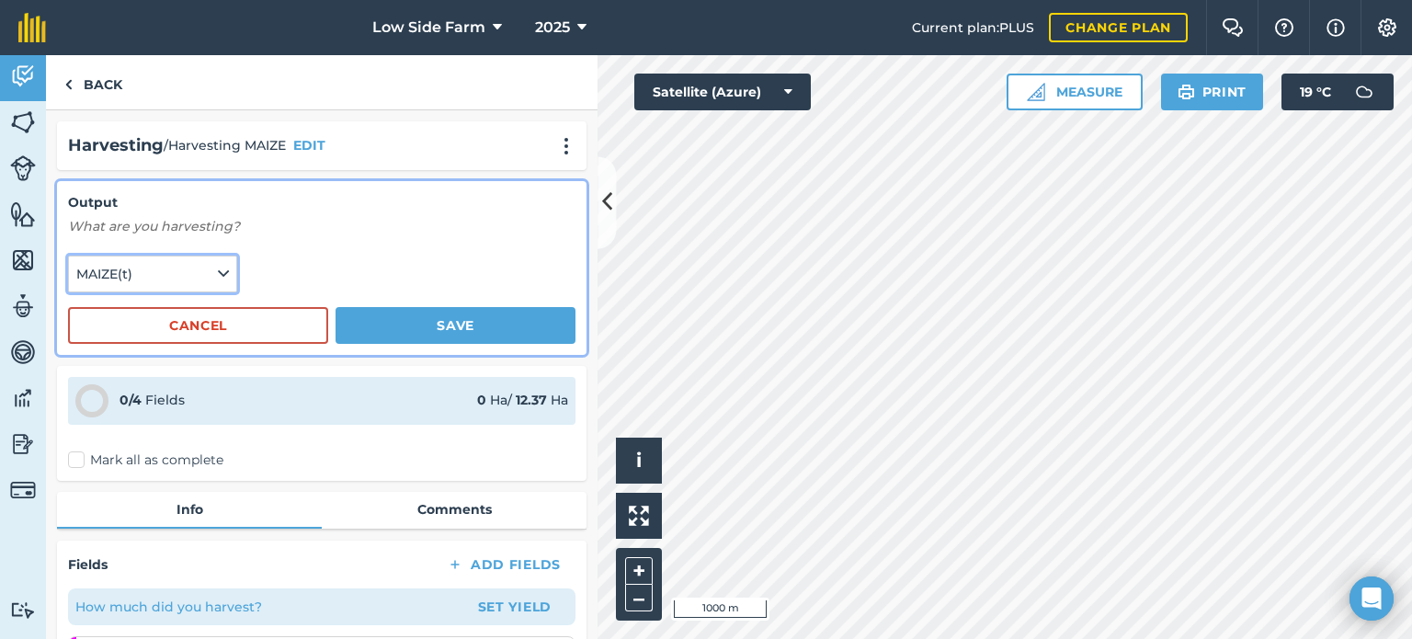
click at [218, 271] on icon at bounding box center [223, 274] width 11 height 20
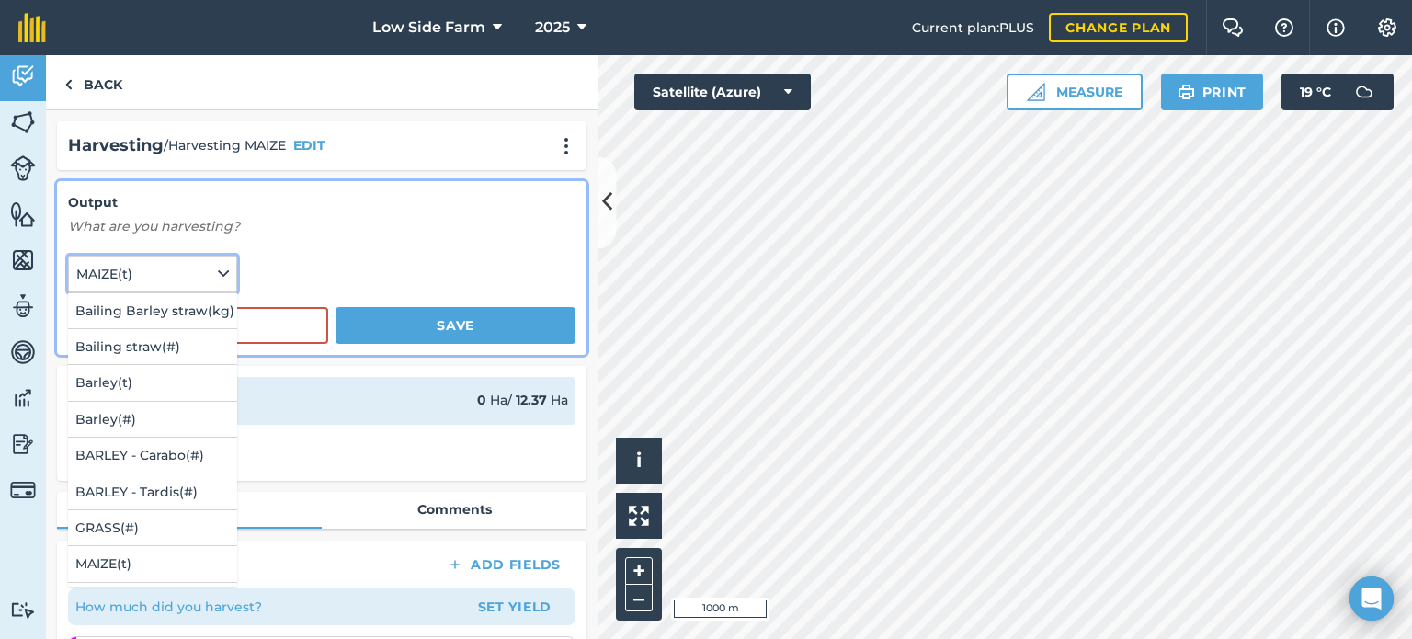
click at [218, 271] on icon at bounding box center [223, 274] width 11 height 20
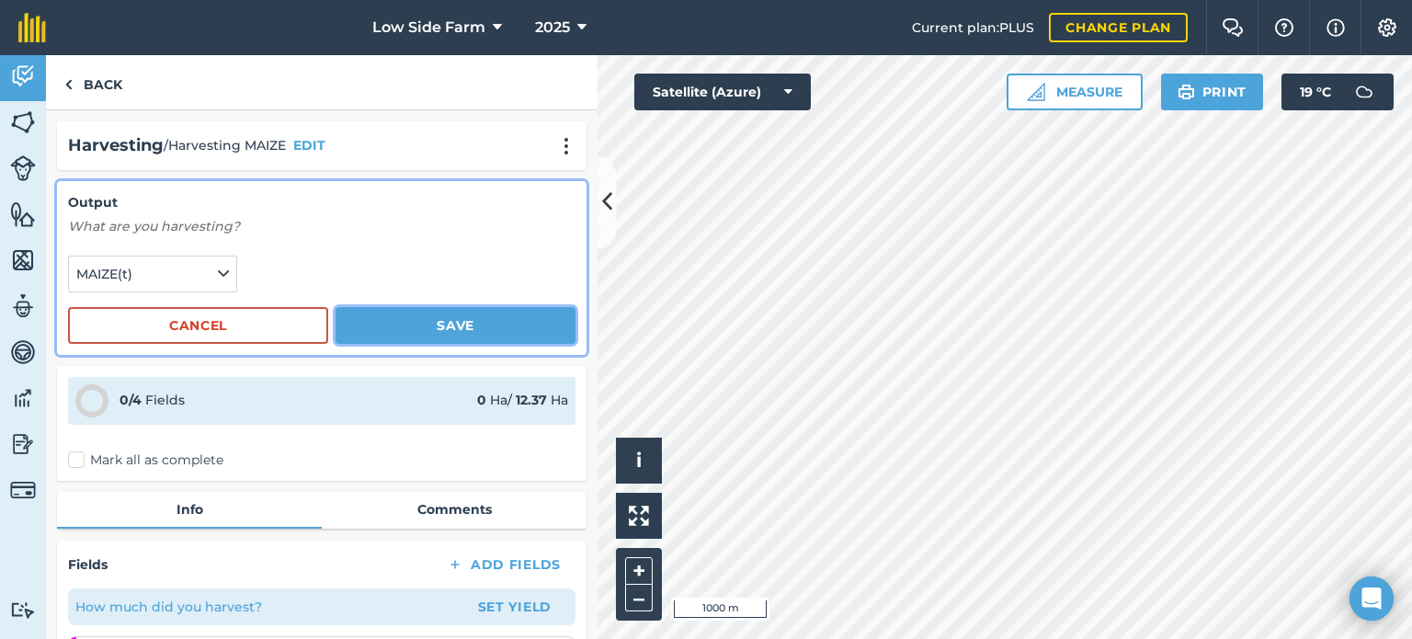
click at [437, 330] on button "Save" at bounding box center [456, 325] width 240 height 37
